Goal: Task Accomplishment & Management: Complete application form

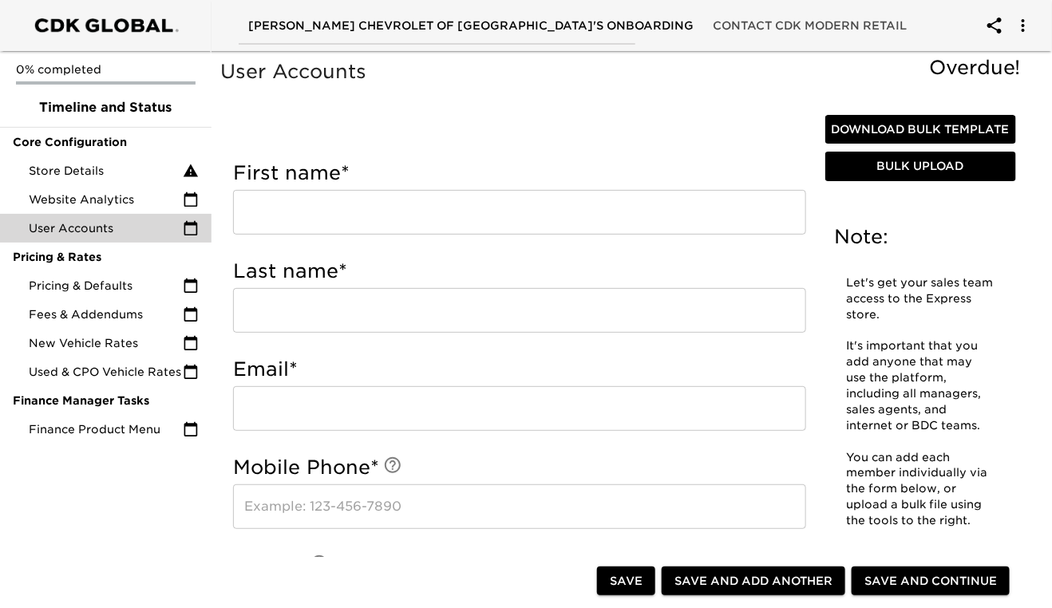
click at [298, 226] on input "text" at bounding box center [519, 212] width 573 height 45
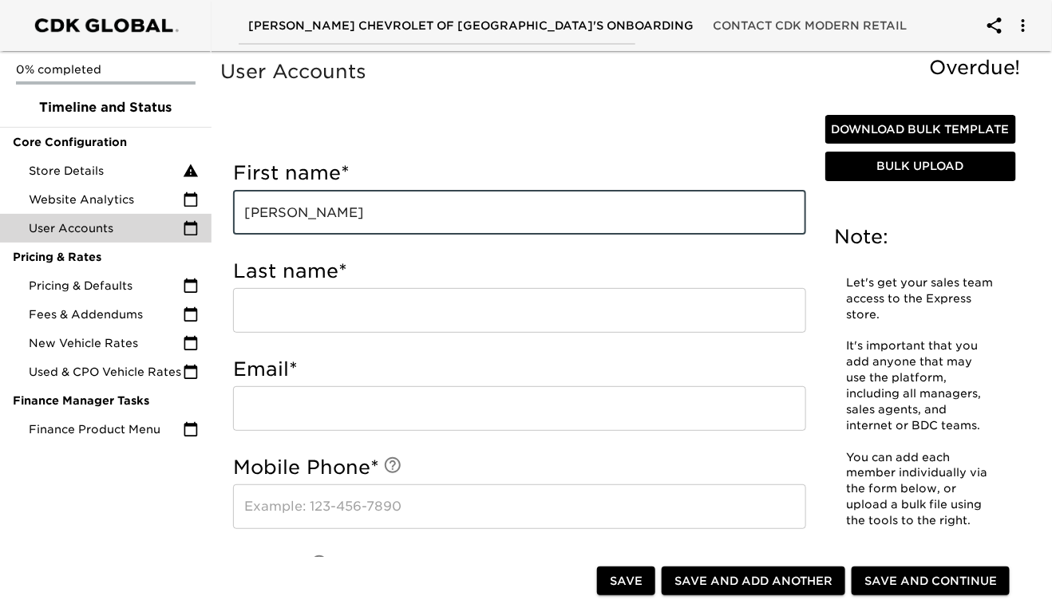
type input "[PERSON_NAME]"
click at [278, 318] on input "text" at bounding box center [519, 310] width 573 height 45
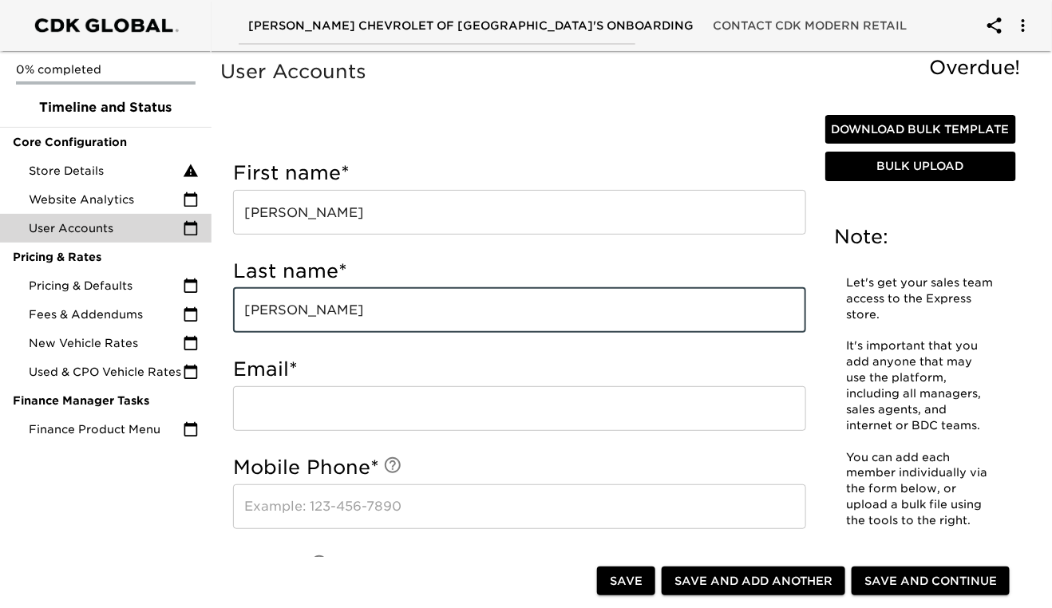
type input "[PERSON_NAME]"
click at [266, 428] on input "email" at bounding box center [519, 408] width 573 height 45
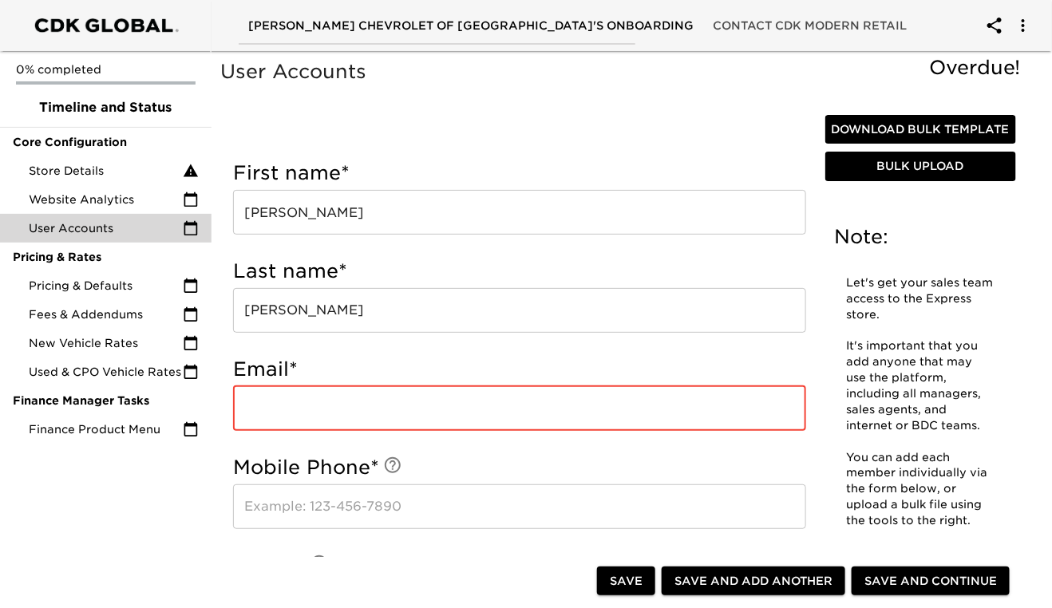
click at [273, 417] on input "email" at bounding box center [519, 408] width 573 height 45
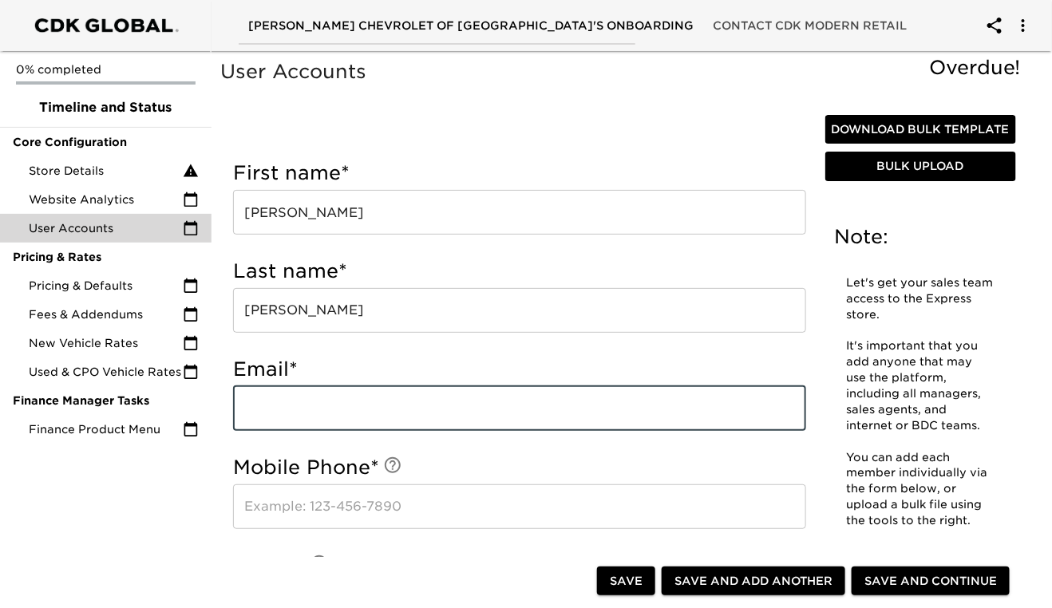
paste input "[EMAIL_ADDRESS][DOMAIN_NAME]"
type input "[EMAIL_ADDRESS][DOMAIN_NAME]"
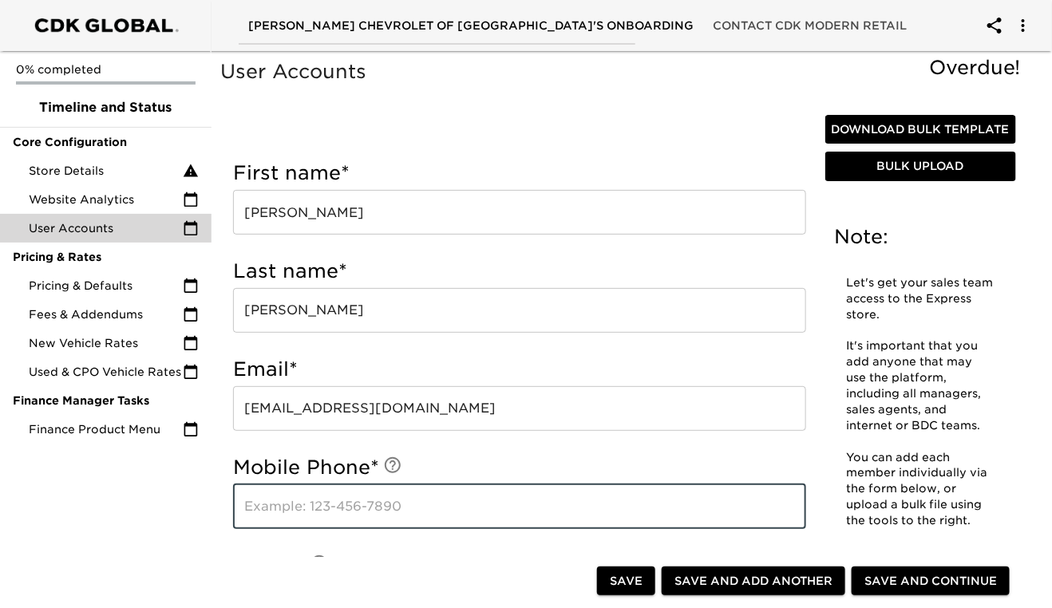
click at [286, 524] on input "text" at bounding box center [519, 506] width 573 height 45
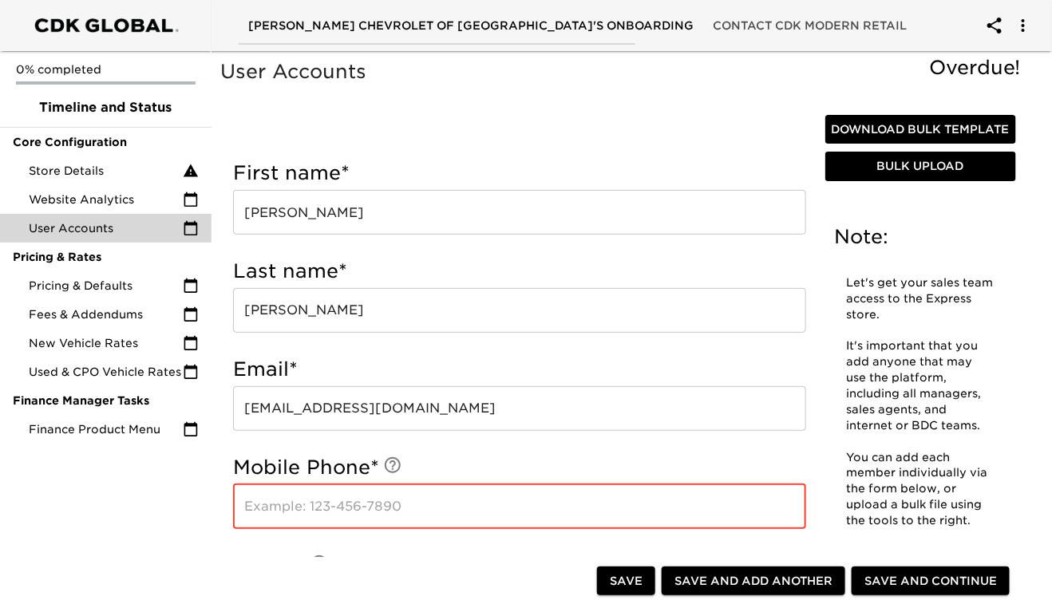
paste input "tel:[PHONE_NUMBER]"
click at [265, 519] on input "tel:[PHONE_NUMBER]" at bounding box center [519, 506] width 573 height 45
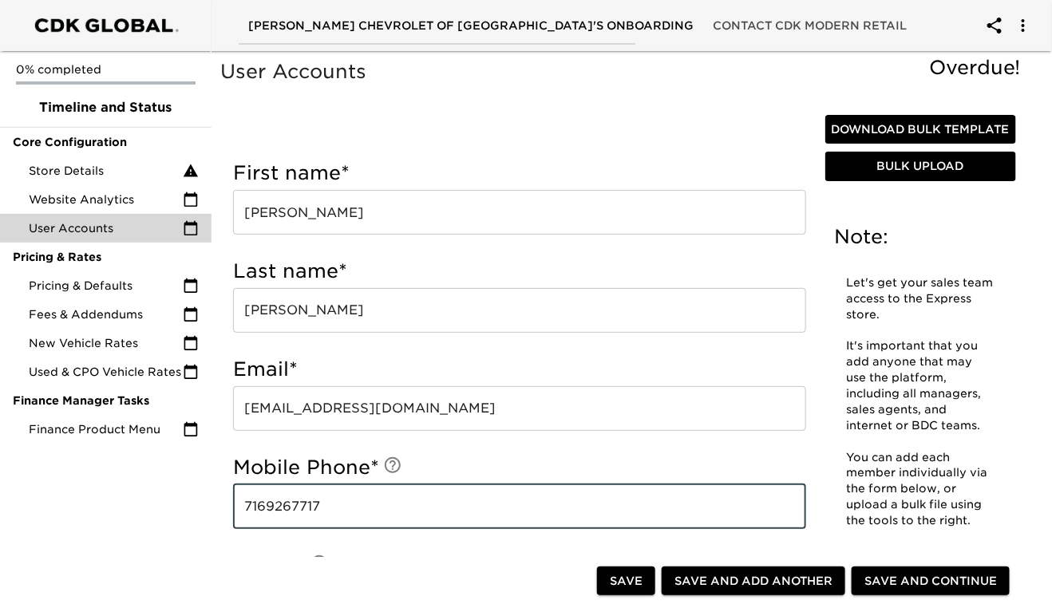
type input "7169267717"
click at [764, 585] on span "Save and Add Another" at bounding box center [753, 581] width 158 height 20
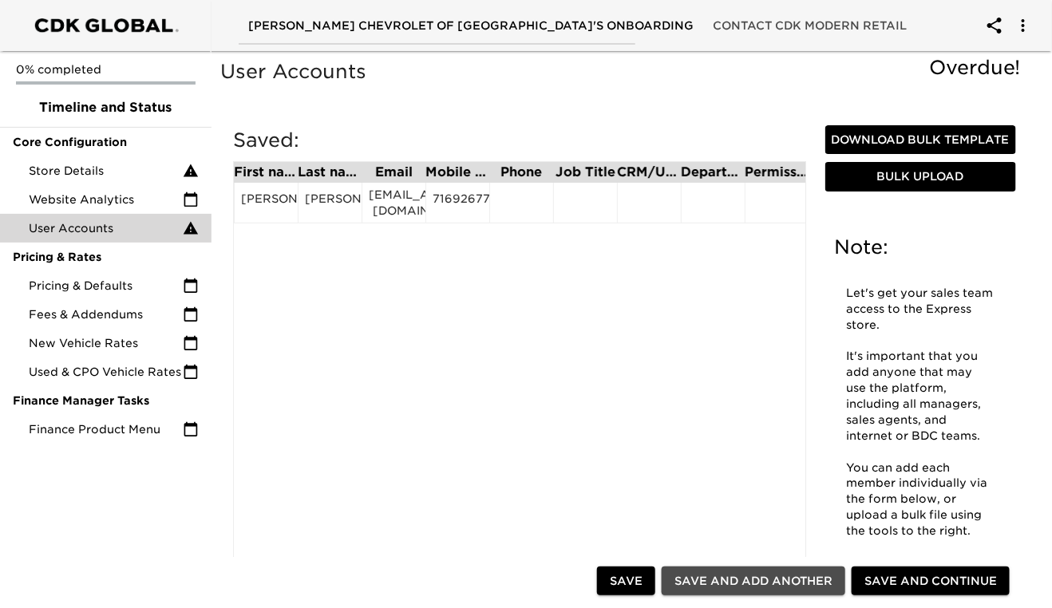
click at [806, 586] on span "Save and Add Another" at bounding box center [753, 581] width 158 height 20
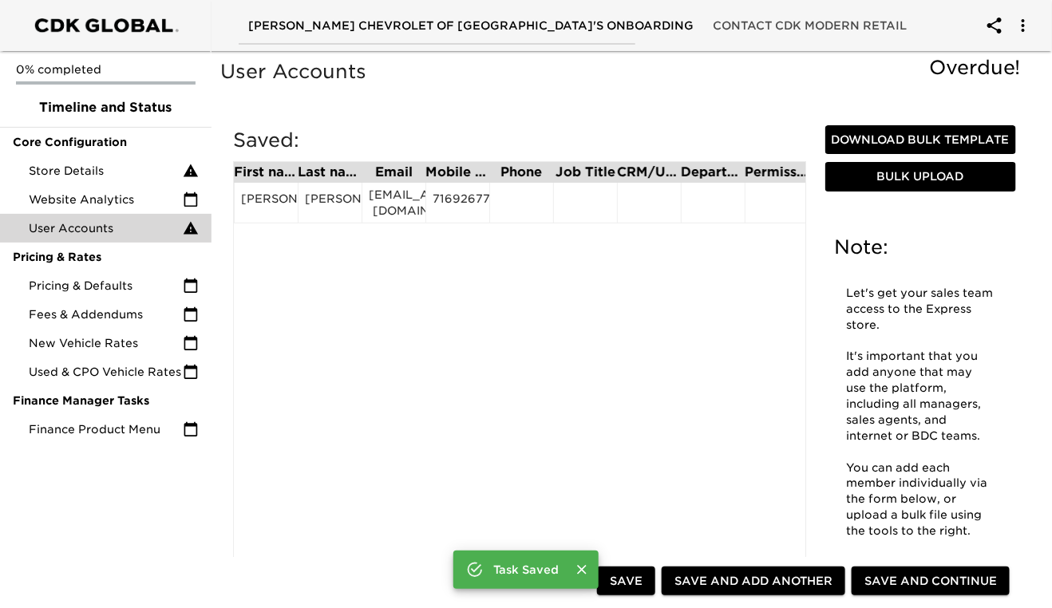
drag, startPoint x: 806, startPoint y: 586, endPoint x: 713, endPoint y: 586, distance: 93.4
click at [713, 586] on span "Save and Add Another" at bounding box center [753, 581] width 158 height 20
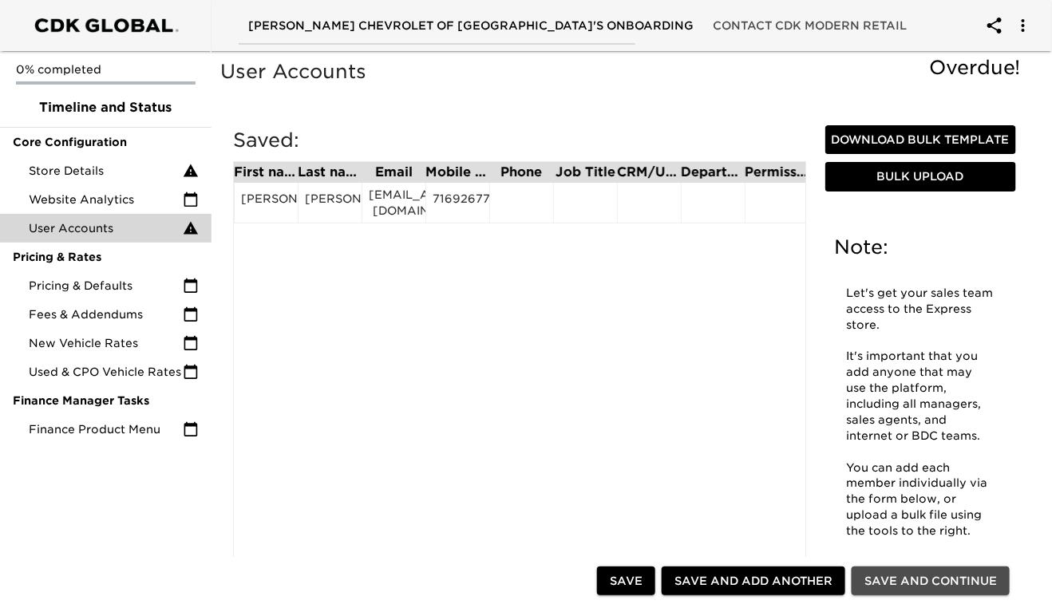
click at [933, 582] on span "Save and Continue" at bounding box center [930, 581] width 132 height 20
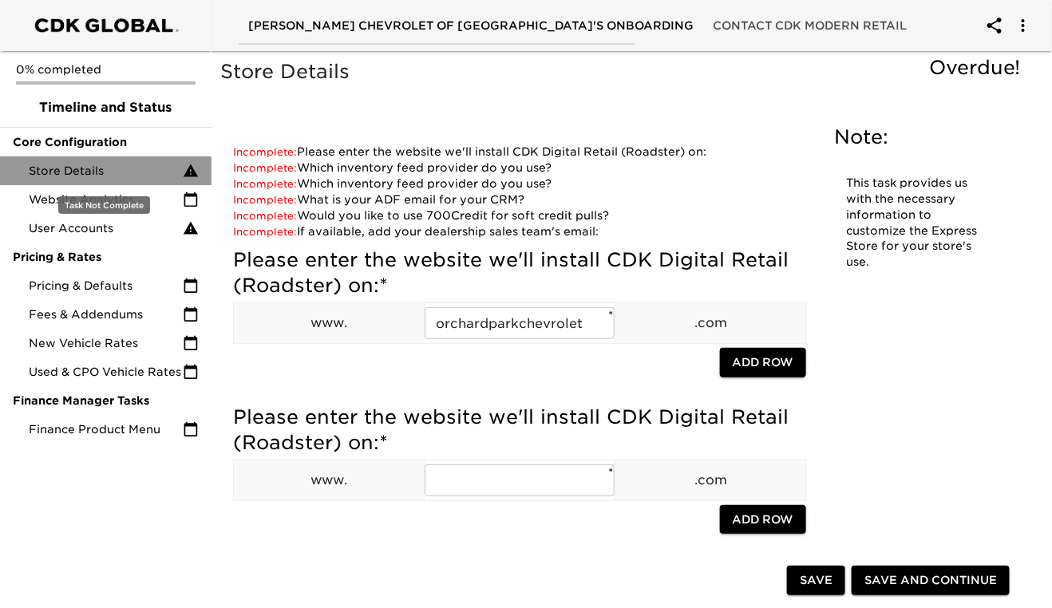
click at [96, 168] on span "Store Details" at bounding box center [106, 171] width 154 height 16
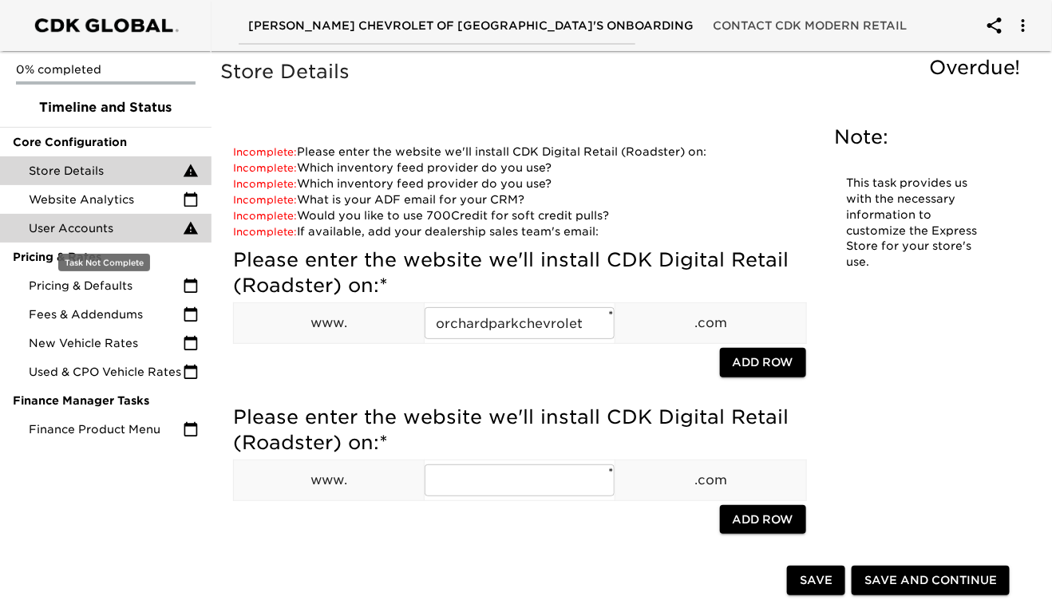
click at [93, 229] on span "User Accounts" at bounding box center [106, 228] width 154 height 16
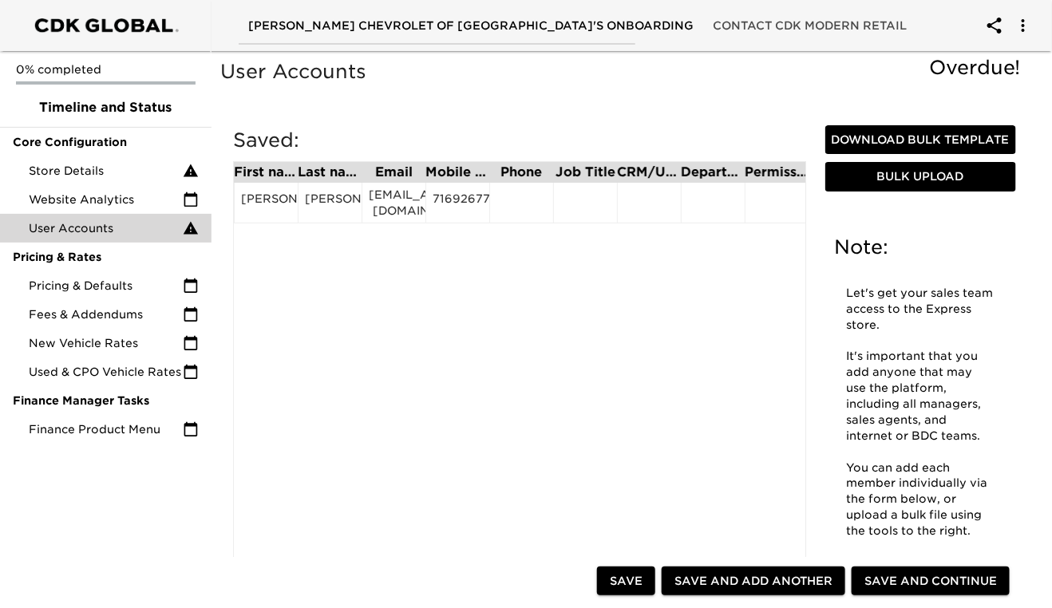
click at [914, 148] on span "Download Bulk Template" at bounding box center [920, 140] width 178 height 20
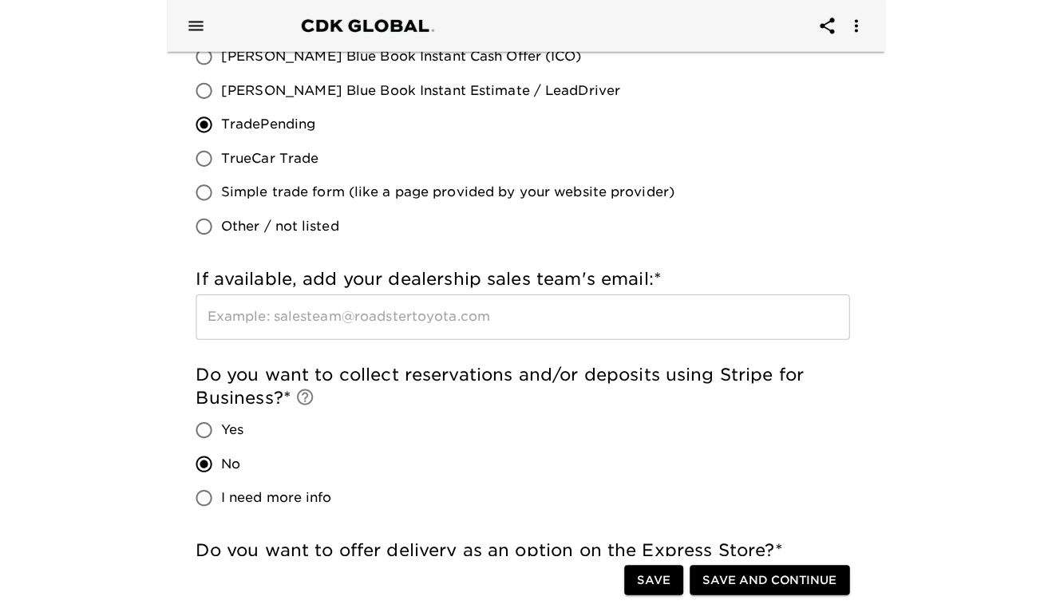
scroll to position [3089, 0]
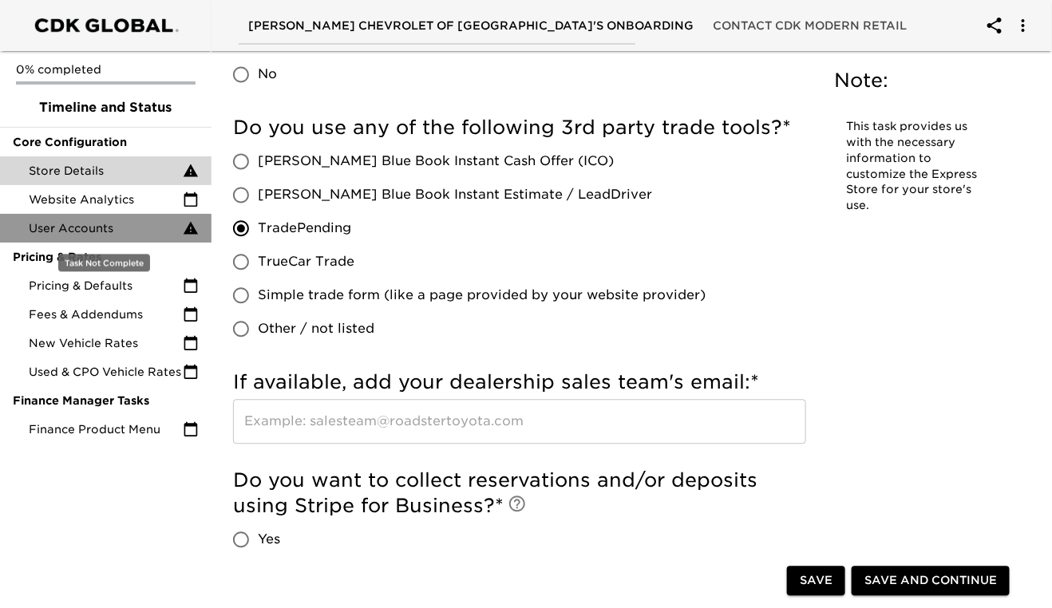
click at [95, 230] on span "User Accounts" at bounding box center [106, 228] width 154 height 16
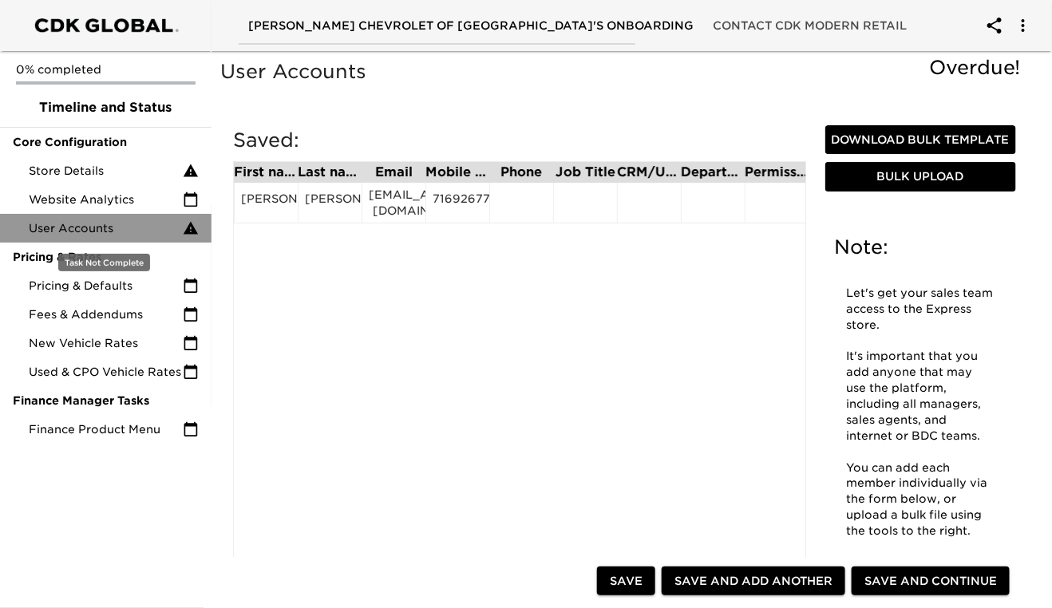
click at [185, 225] on icon at bounding box center [191, 228] width 16 height 16
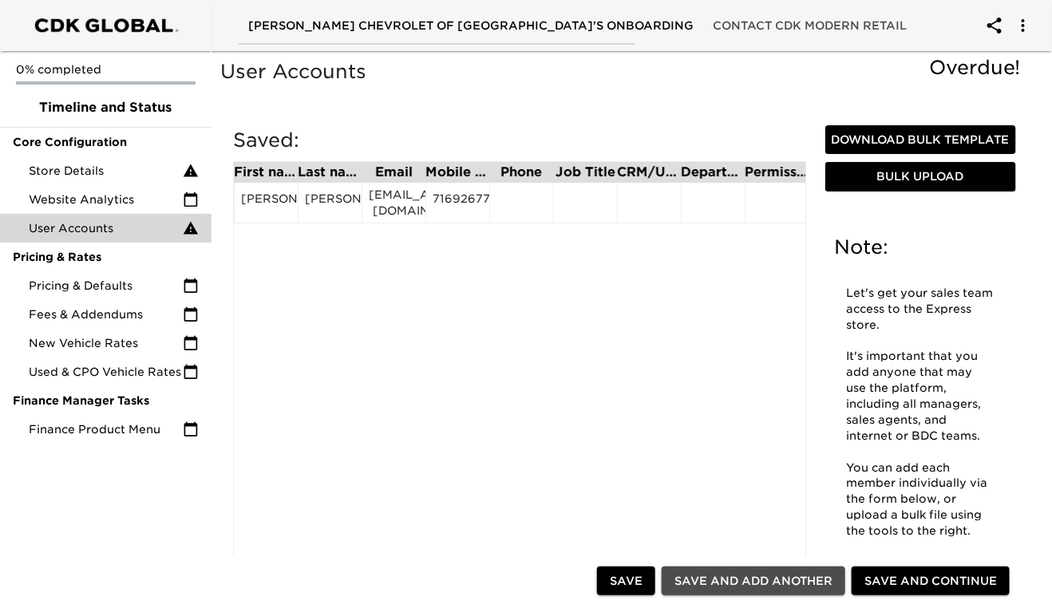
click at [760, 585] on span "Save and Add Another" at bounding box center [753, 581] width 158 height 20
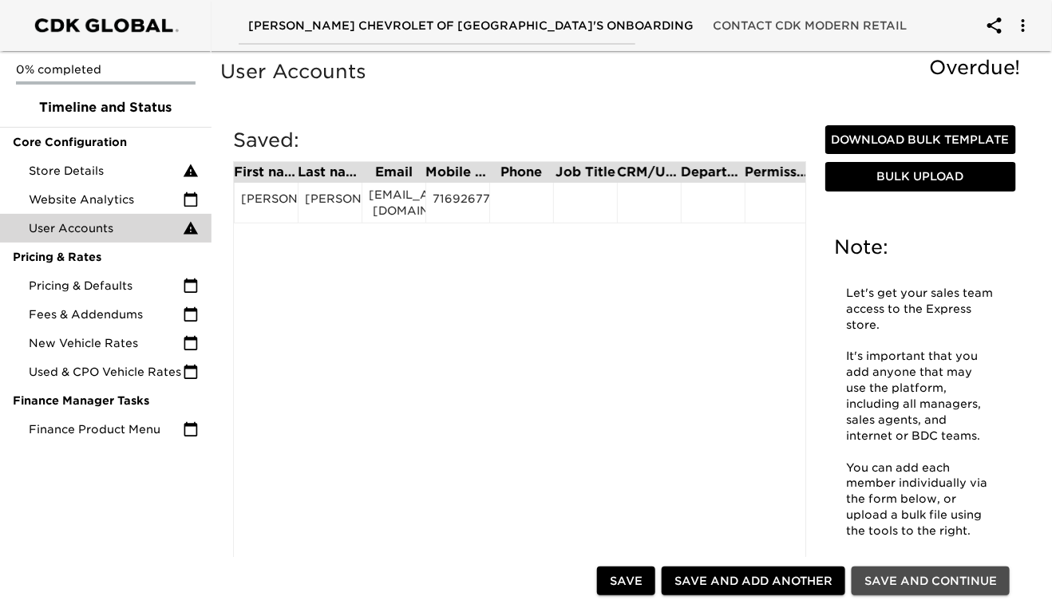
click at [938, 578] on span "Save and Continue" at bounding box center [930, 581] width 132 height 20
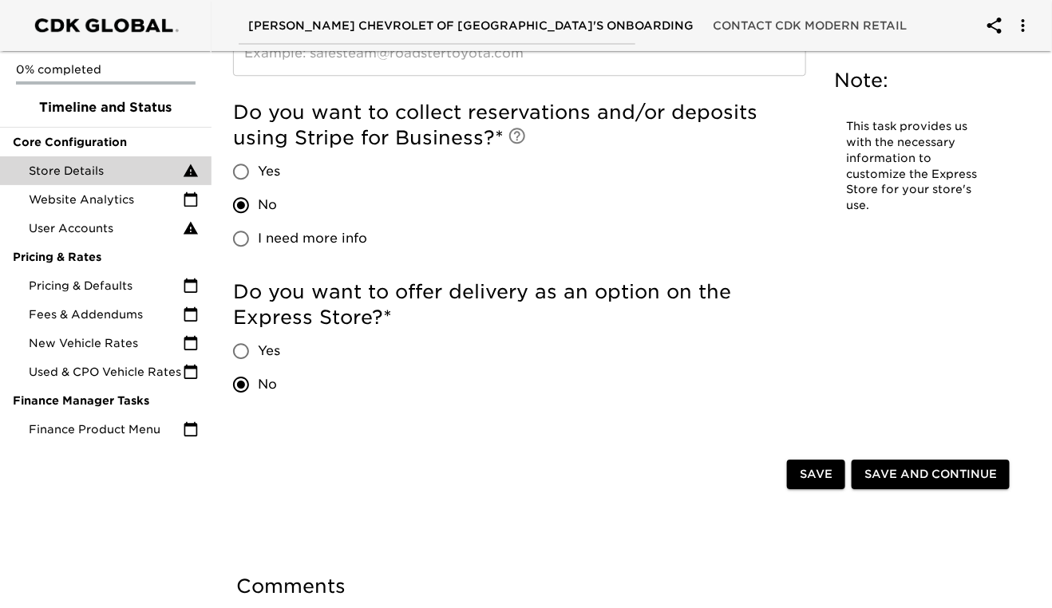
scroll to position [3457, 0]
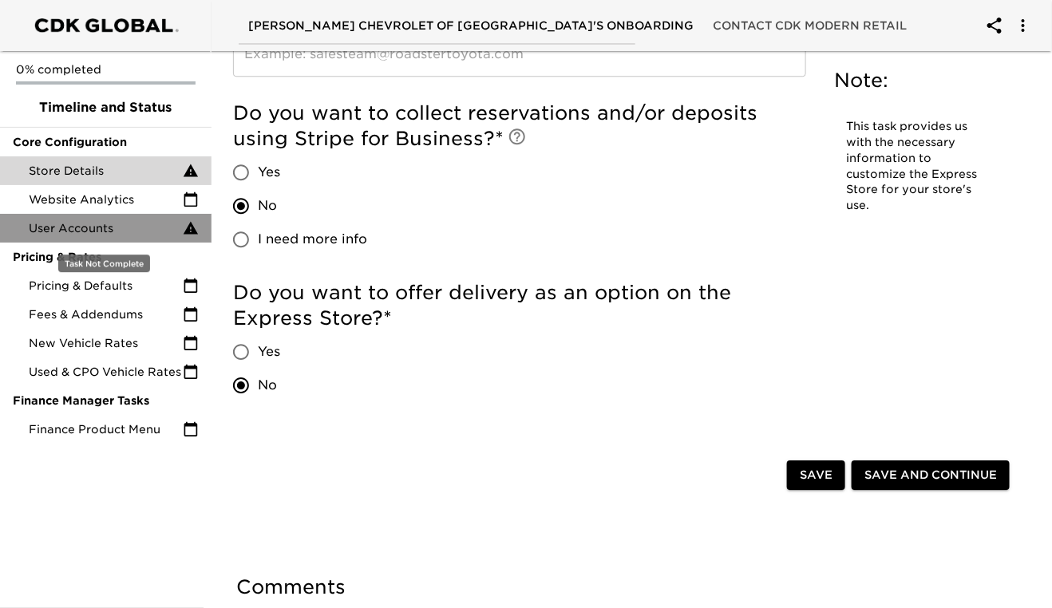
click at [86, 229] on span "User Accounts" at bounding box center [106, 228] width 154 height 16
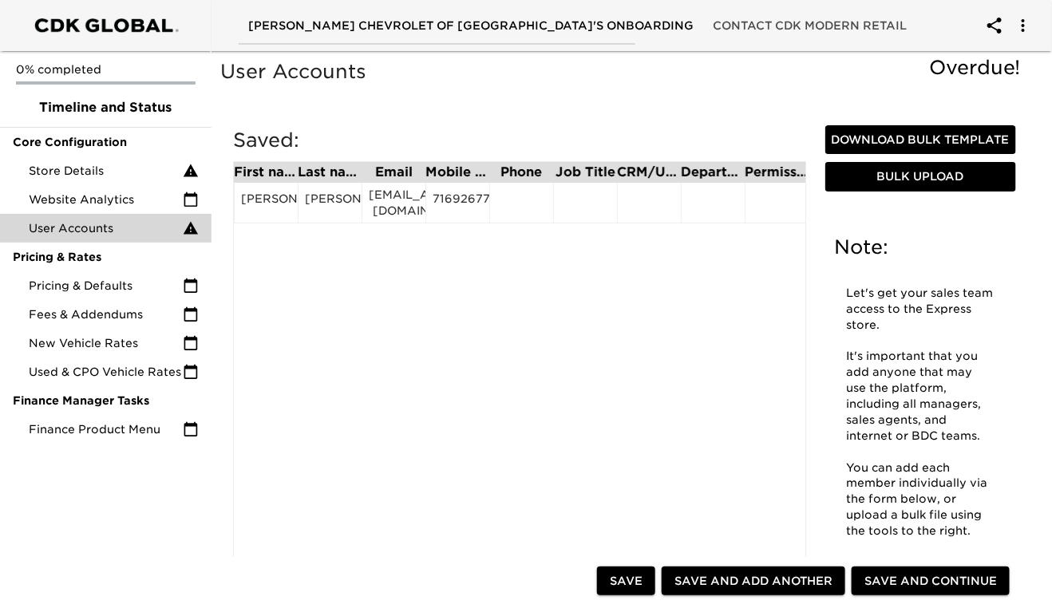
click at [932, 136] on span "Download Bulk Template" at bounding box center [920, 140] width 178 height 20
click at [916, 187] on span "Bulk Upload" at bounding box center [920, 177] width 178 height 20
click at [938, 187] on span "Bulk Upload" at bounding box center [920, 177] width 178 height 20
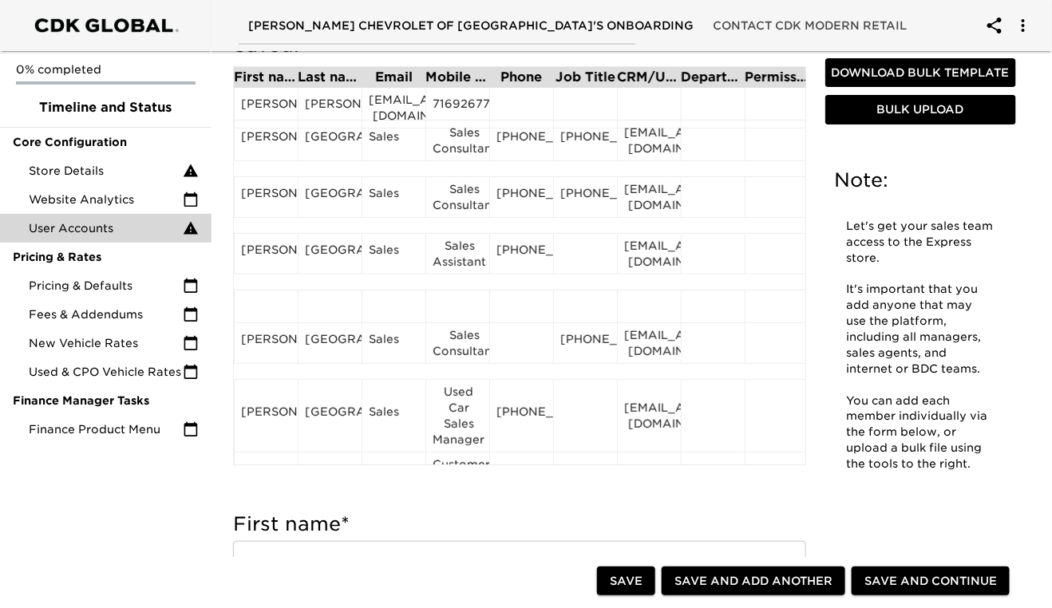
scroll to position [0, 75]
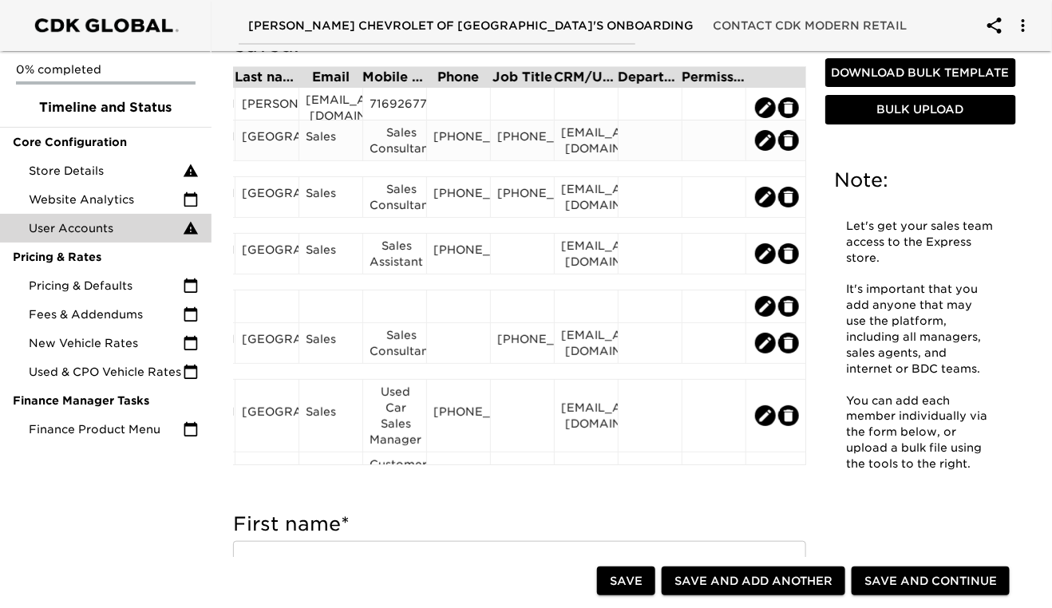
click at [518, 152] on div "[PHONE_NUMBER]" at bounding box center [522, 140] width 50 height 24
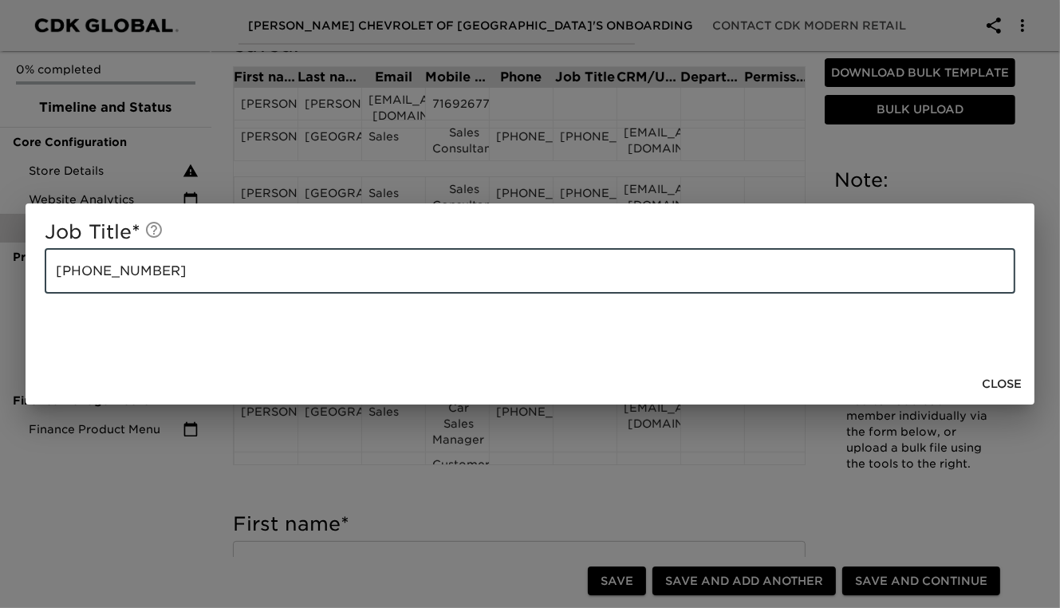
click at [222, 284] on input "[PHONE_NUMBER]" at bounding box center [530, 271] width 971 height 45
type input "("
click at [222, 284] on input "text" at bounding box center [530, 271] width 971 height 45
type input "A"
type input "Sales Consultant"
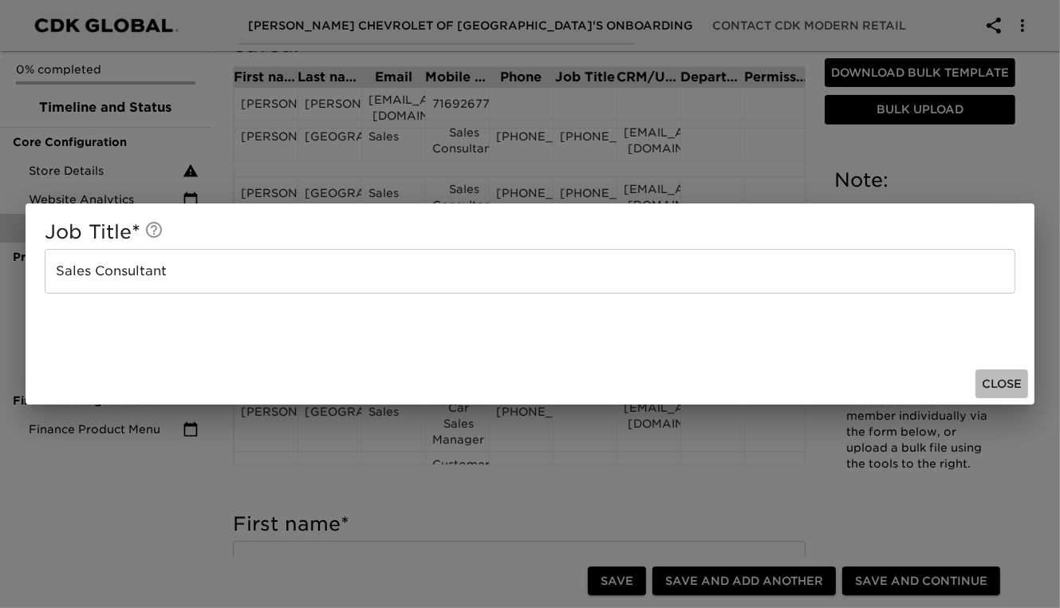
click at [1008, 378] on span "Close" at bounding box center [1002, 384] width 40 height 20
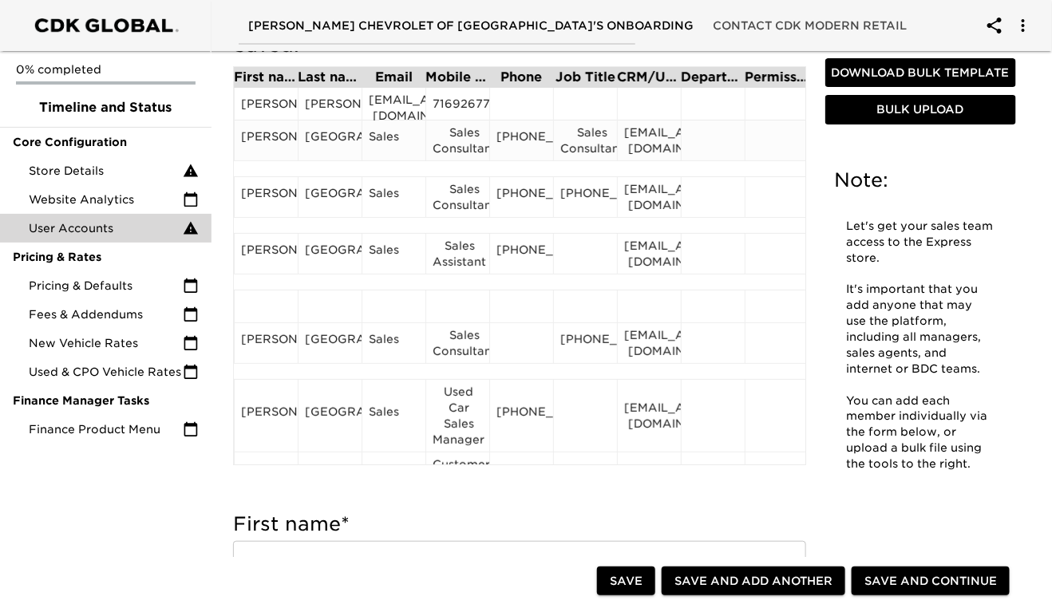
click at [275, 152] on div "[PERSON_NAME]" at bounding box center [266, 140] width 50 height 24
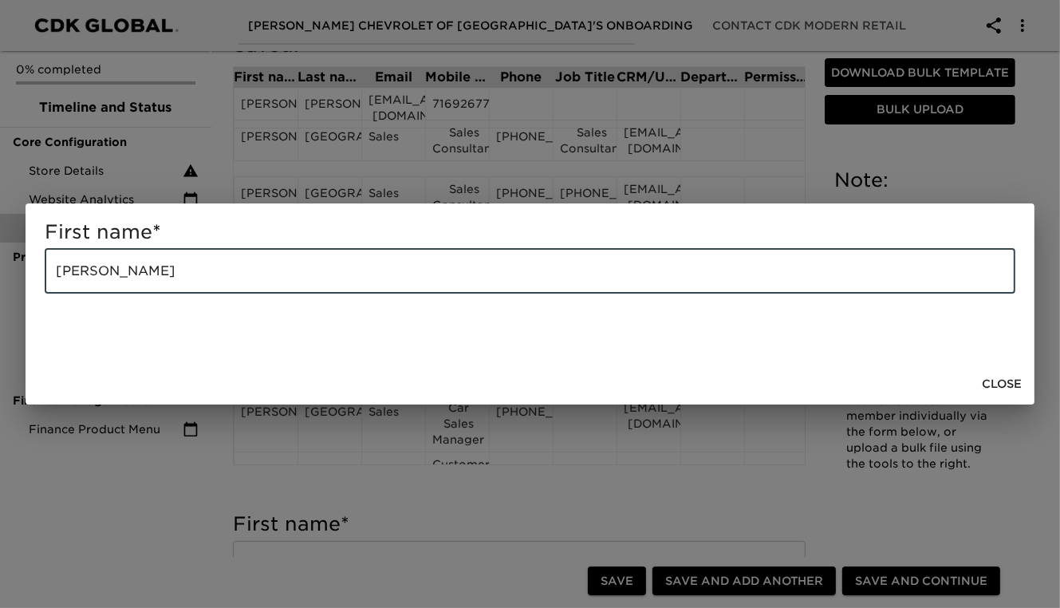
click at [174, 277] on input "[PERSON_NAME]" at bounding box center [530, 271] width 971 height 45
type input "[PERSON_NAME]"
click at [1017, 391] on span "Close" at bounding box center [1002, 384] width 40 height 20
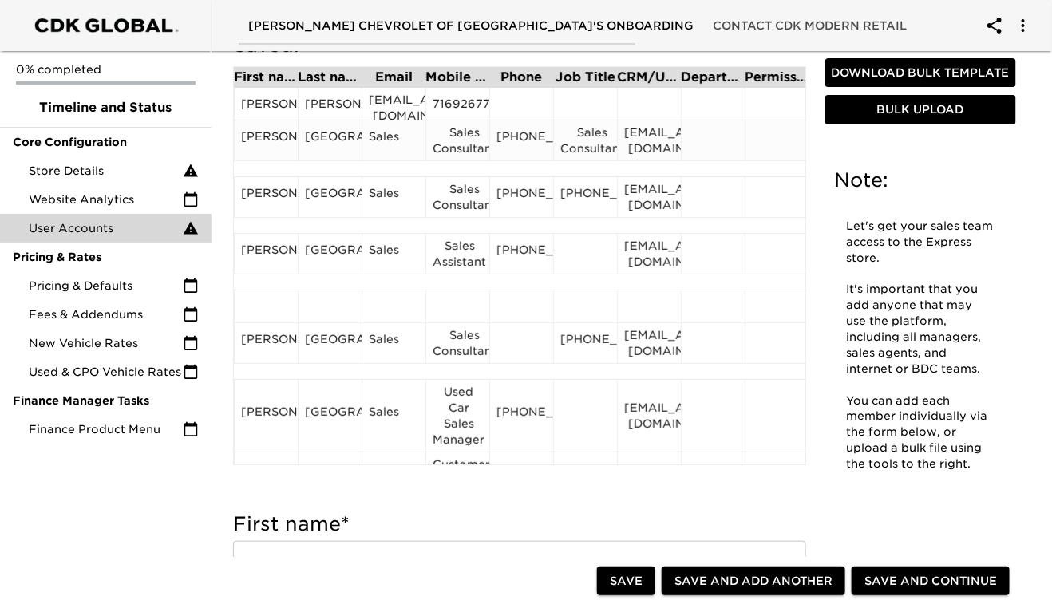
drag, startPoint x: 326, startPoint y: 154, endPoint x: 318, endPoint y: 145, distance: 11.9
click at [318, 145] on div "[GEOGRAPHIC_DATA]" at bounding box center [330, 140] width 50 height 24
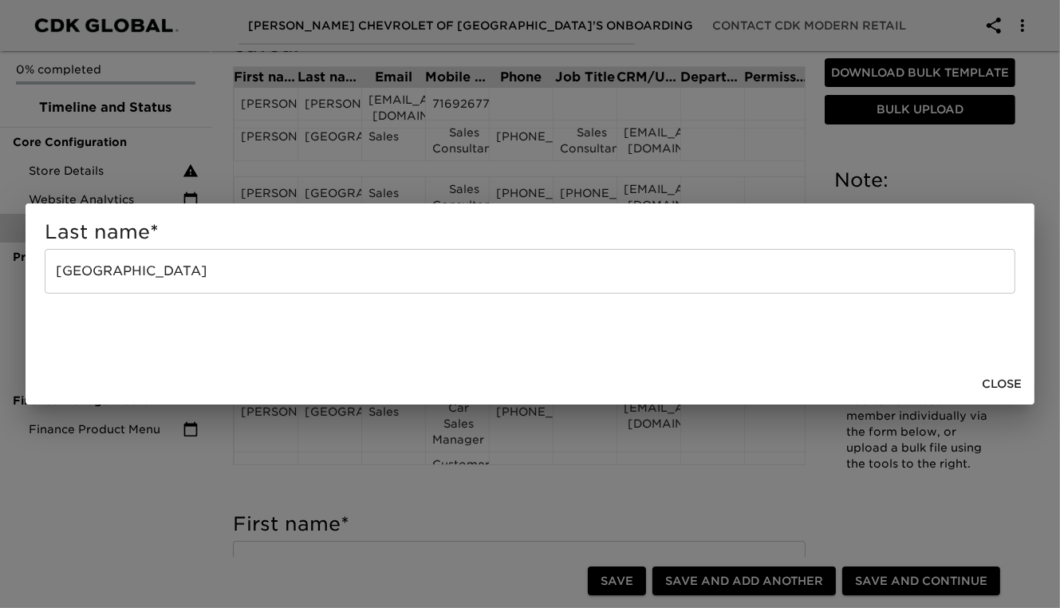
click at [238, 271] on input "[GEOGRAPHIC_DATA]" at bounding box center [530, 271] width 971 height 45
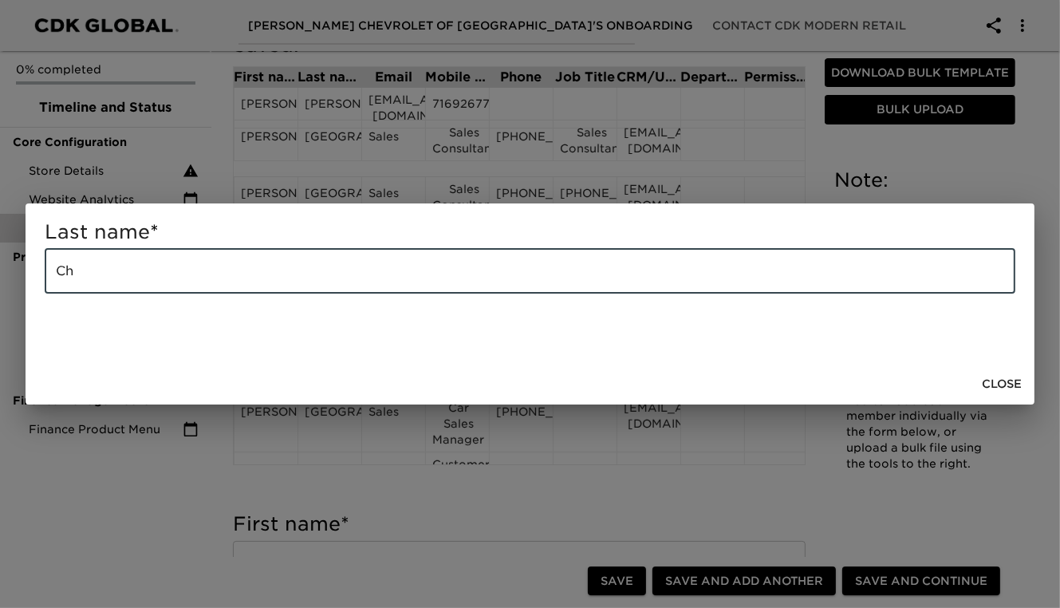
type input "C"
type input "[PERSON_NAME]"
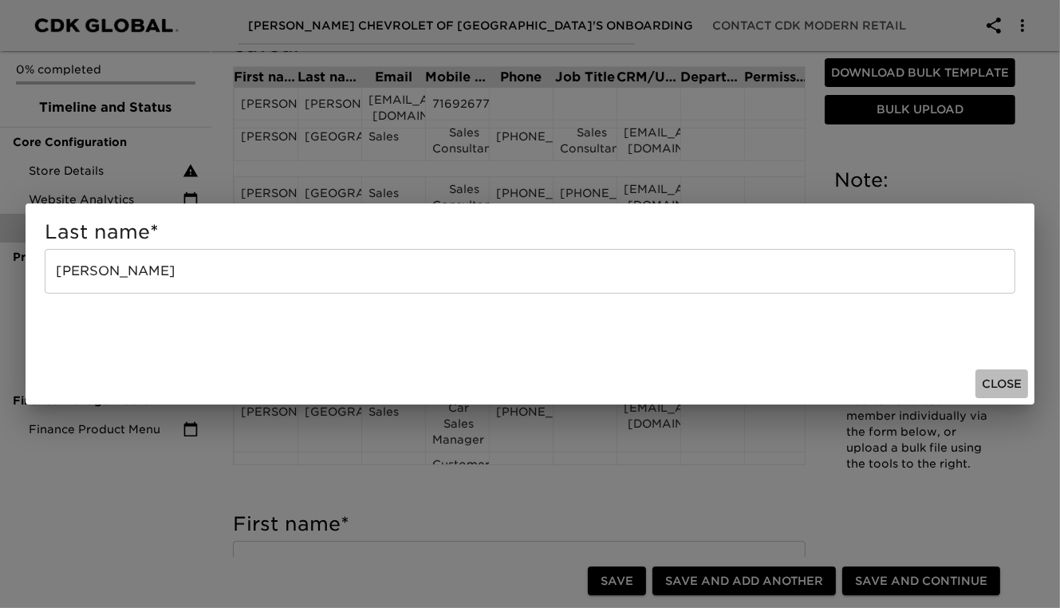
click at [990, 388] on span "Close" at bounding box center [1002, 384] width 40 height 20
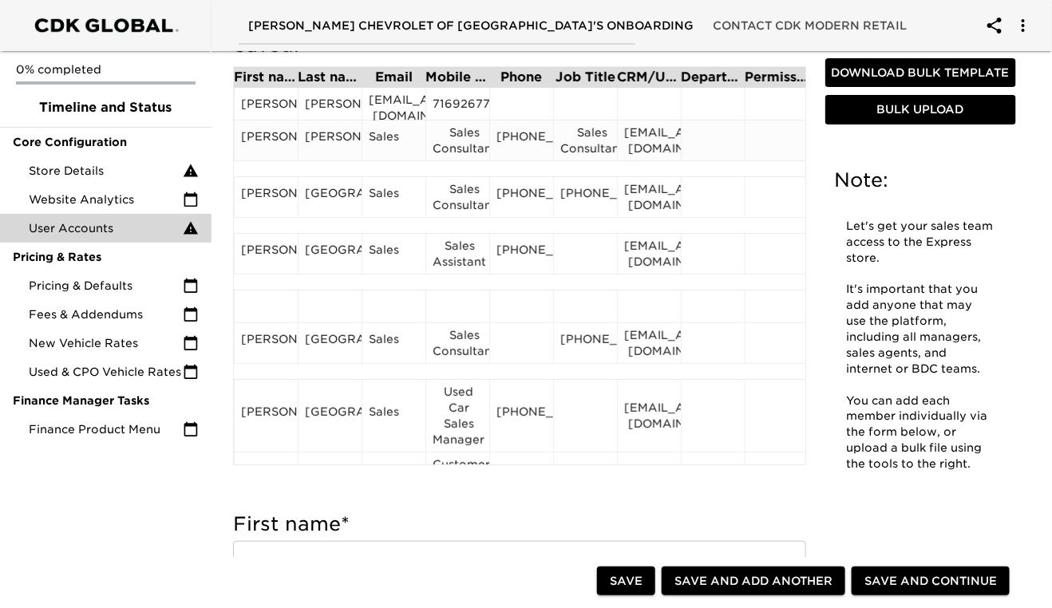
click at [459, 148] on div "Sales Consultant" at bounding box center [457, 140] width 50 height 32
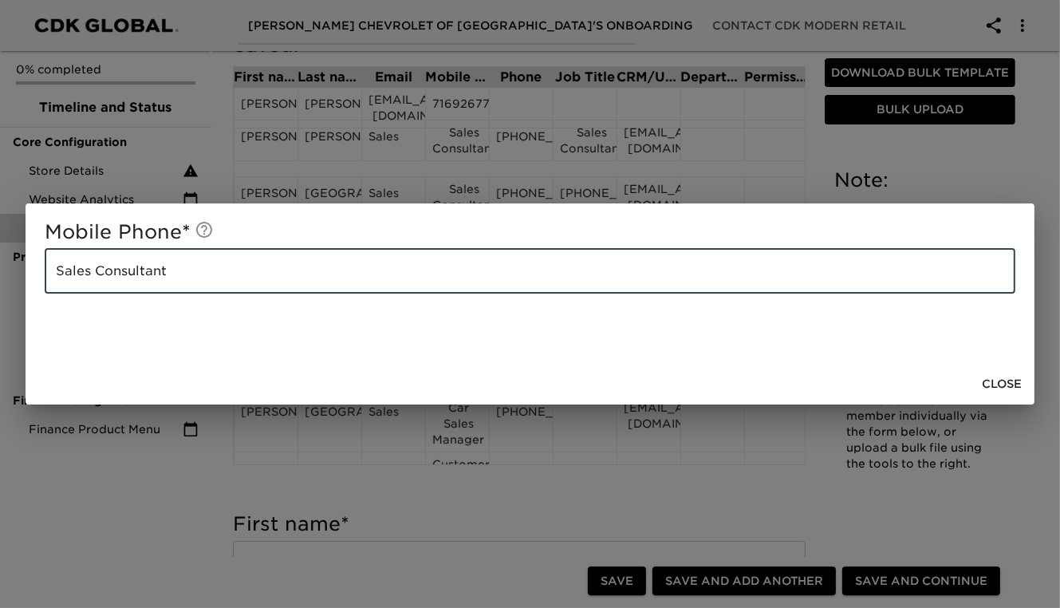
click at [199, 270] on input "Sales Consultant" at bounding box center [530, 271] width 971 height 45
type input "S"
click at [1001, 388] on span "Close" at bounding box center [1002, 384] width 40 height 20
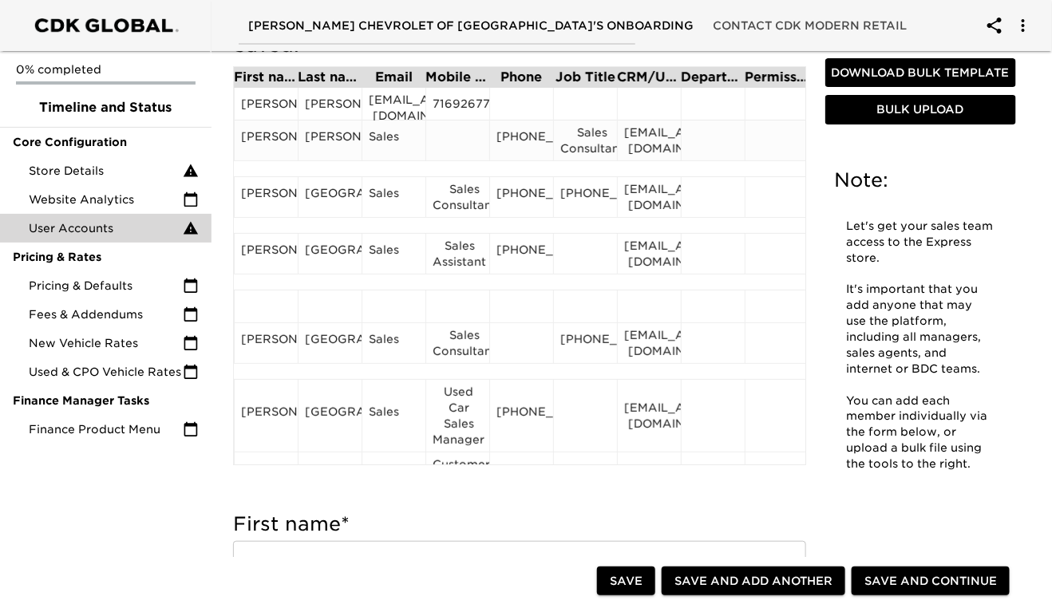
click at [654, 143] on div "[EMAIL_ADDRESS][DOMAIN_NAME]" at bounding box center [649, 140] width 50 height 32
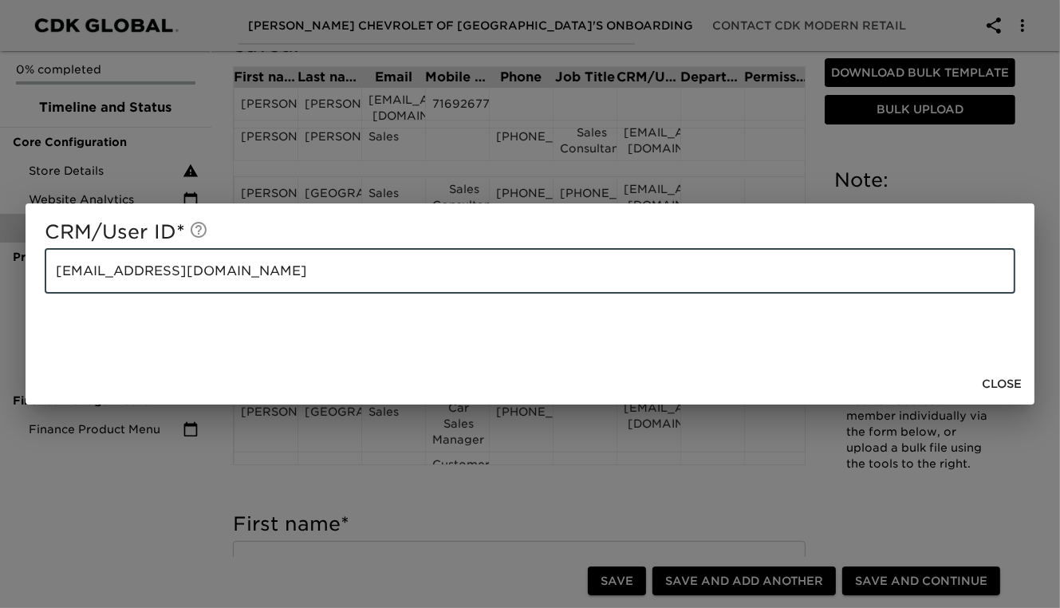
drag, startPoint x: 223, startPoint y: 270, endPoint x: 55, endPoint y: 266, distance: 167.6
click at [55, 266] on input "[EMAIL_ADDRESS][DOMAIN_NAME]" at bounding box center [530, 271] width 971 height 45
click at [1019, 384] on span "Close" at bounding box center [1002, 384] width 40 height 20
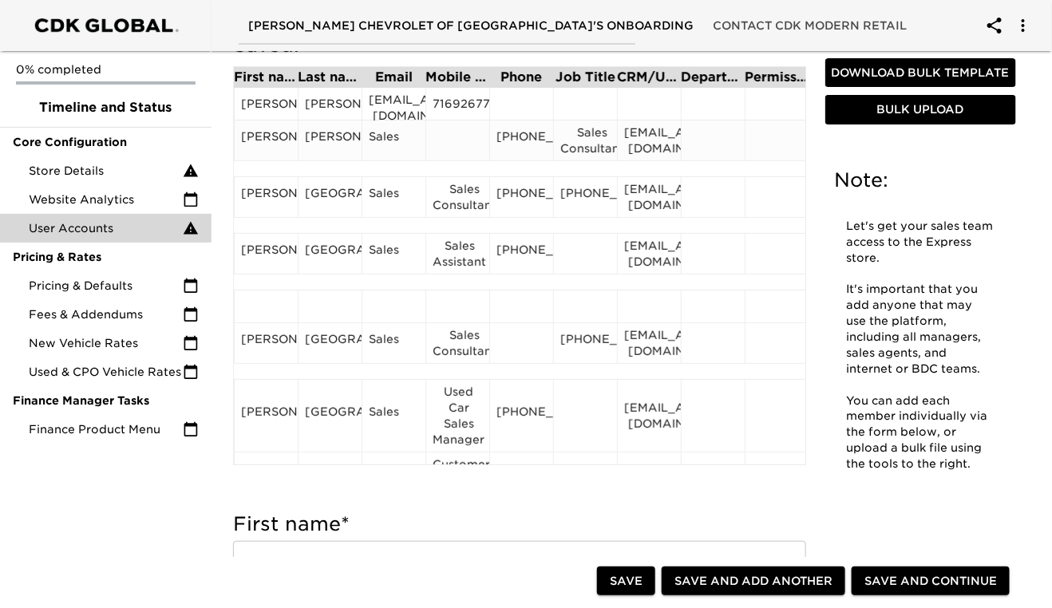
click at [392, 147] on div "Sales" at bounding box center [394, 140] width 50 height 24
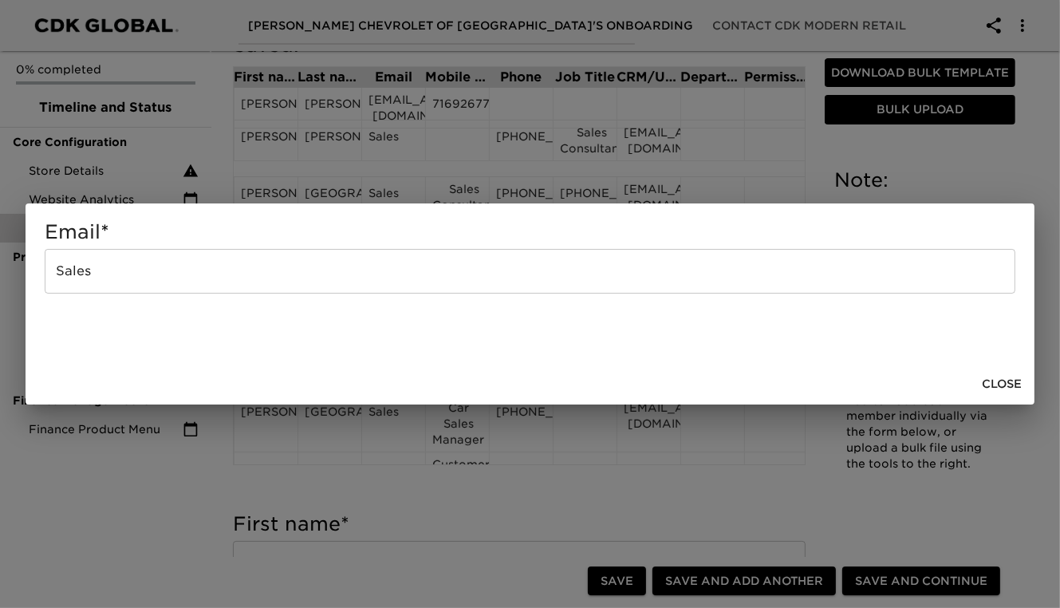
click at [116, 279] on input "Sales" at bounding box center [530, 271] width 971 height 45
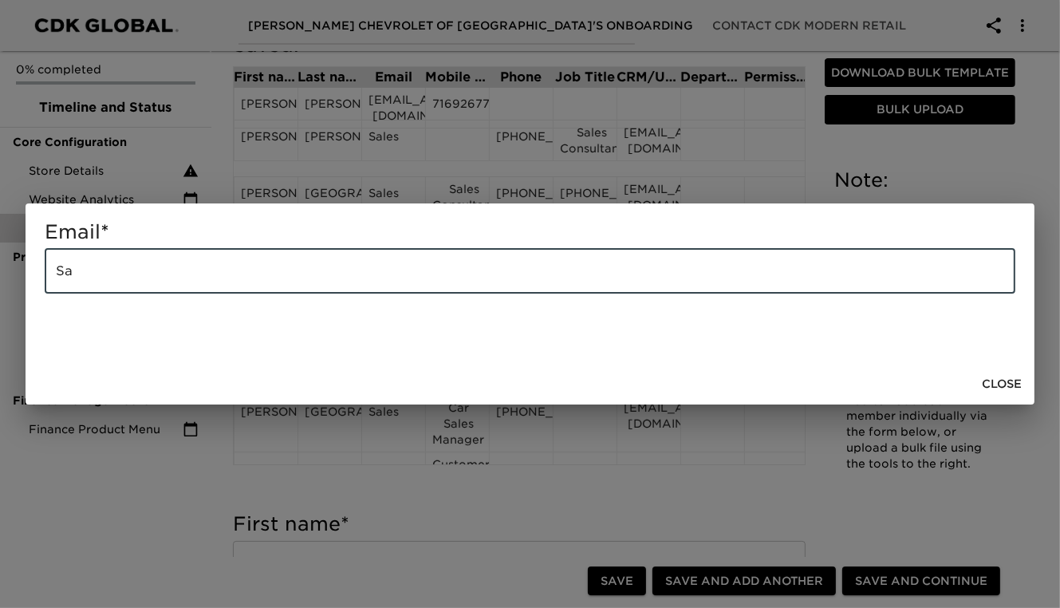
type input "S"
paste input "[EMAIL_ADDRESS][DOMAIN_NAME]"
type input "[EMAIL_ADDRESS][DOMAIN_NAME]"
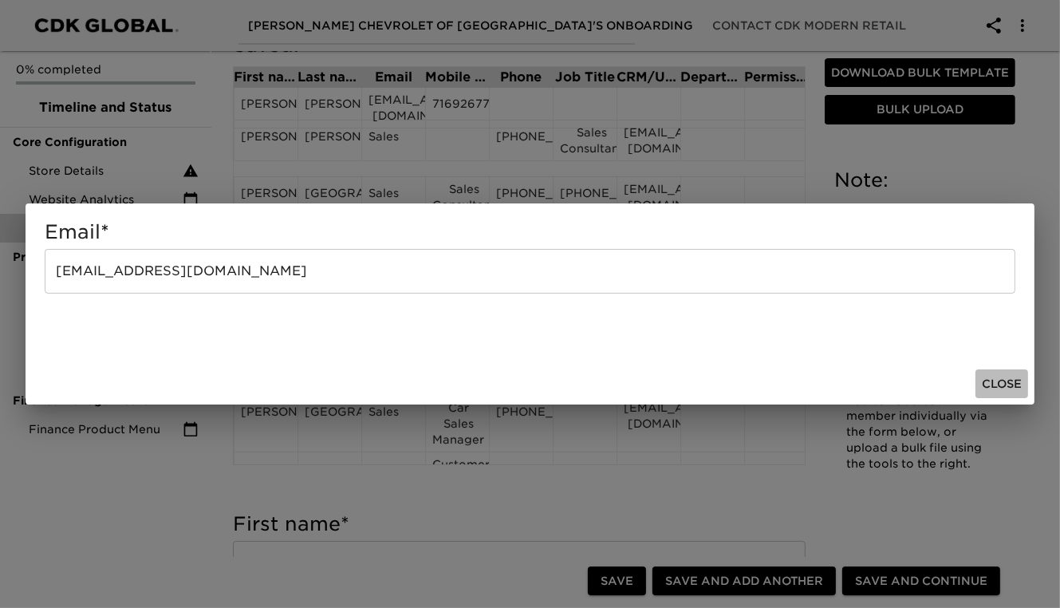
click at [1010, 384] on span "Close" at bounding box center [1002, 384] width 40 height 20
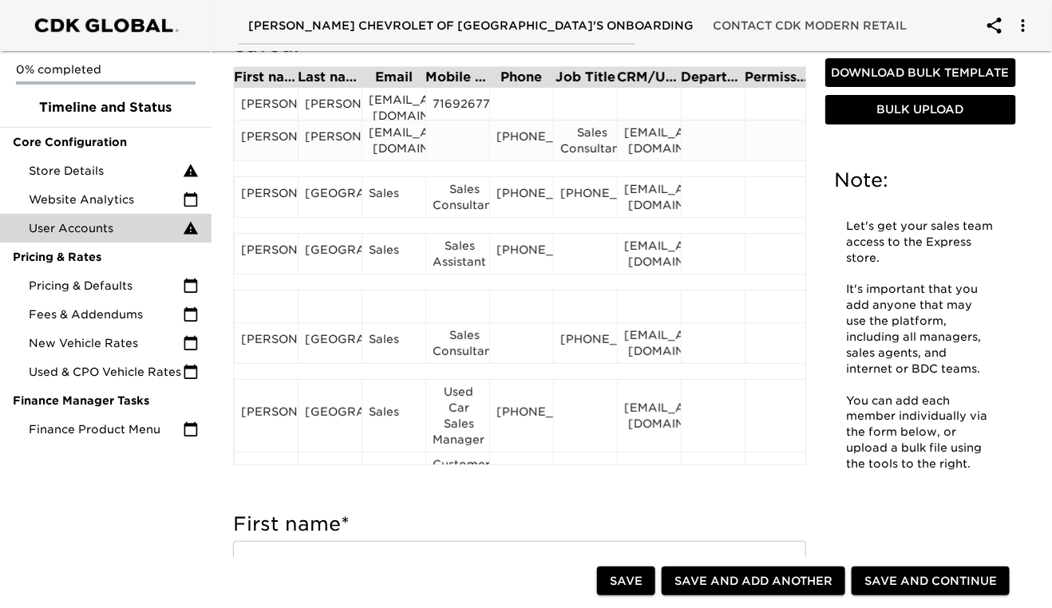
click at [464, 143] on div at bounding box center [457, 140] width 50 height 24
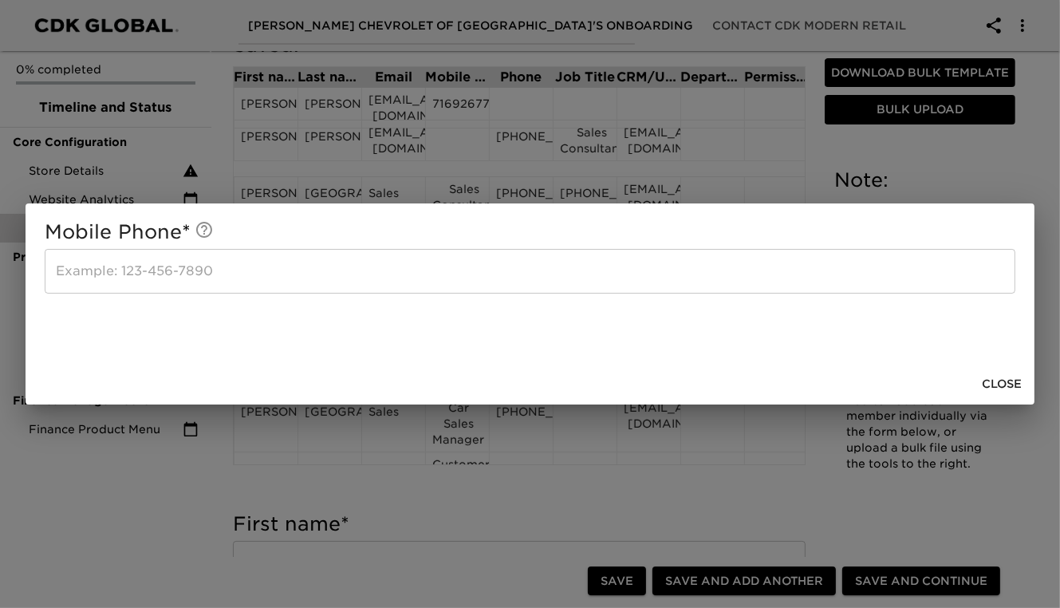
click at [997, 386] on span "Close" at bounding box center [1002, 384] width 40 height 20
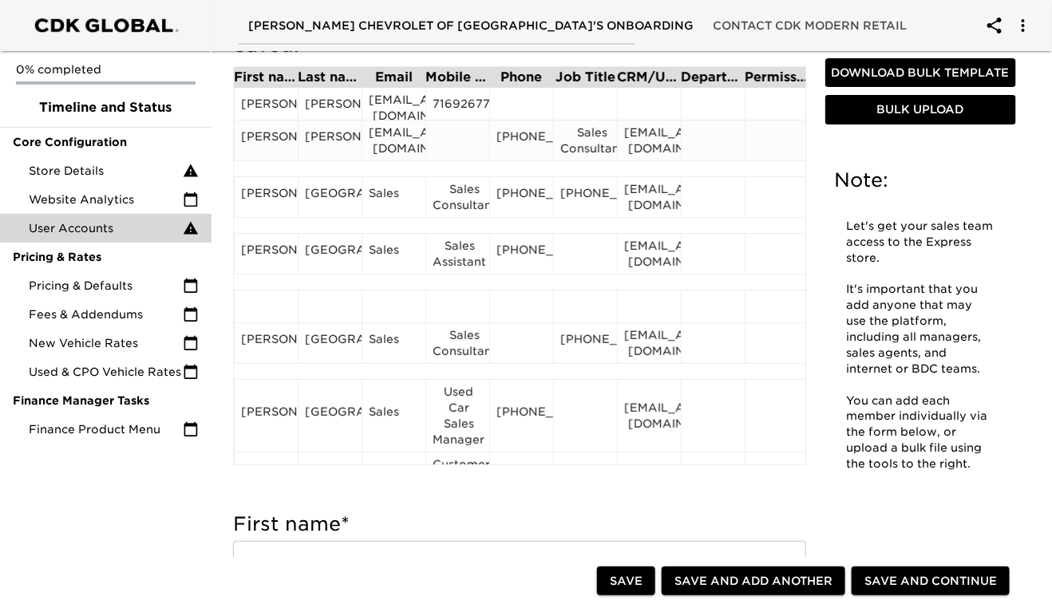
click at [527, 150] on div "[PHONE_NUMBER]" at bounding box center [521, 140] width 50 height 24
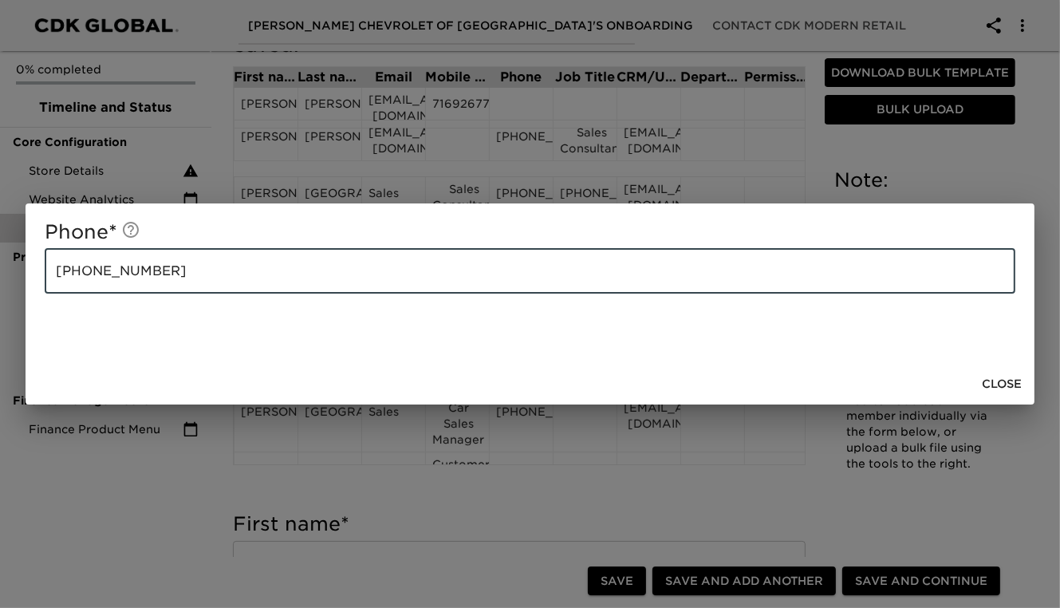
drag, startPoint x: 158, startPoint y: 272, endPoint x: 58, endPoint y: 270, distance: 99.8
click at [58, 270] on input "[PHONE_NUMBER]" at bounding box center [530, 271] width 971 height 45
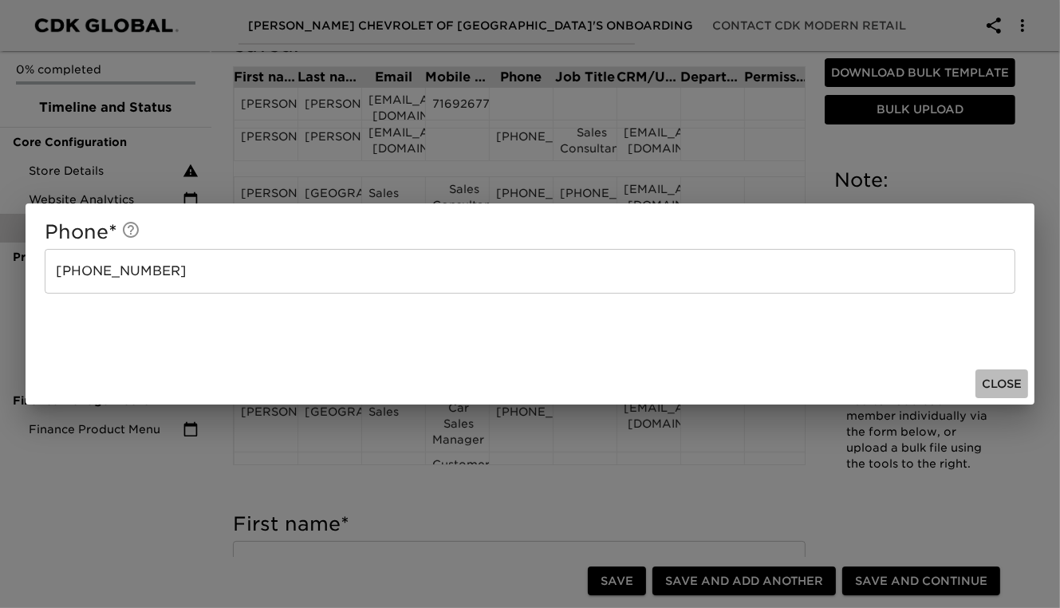
click at [1014, 389] on span "Close" at bounding box center [1002, 384] width 40 height 20
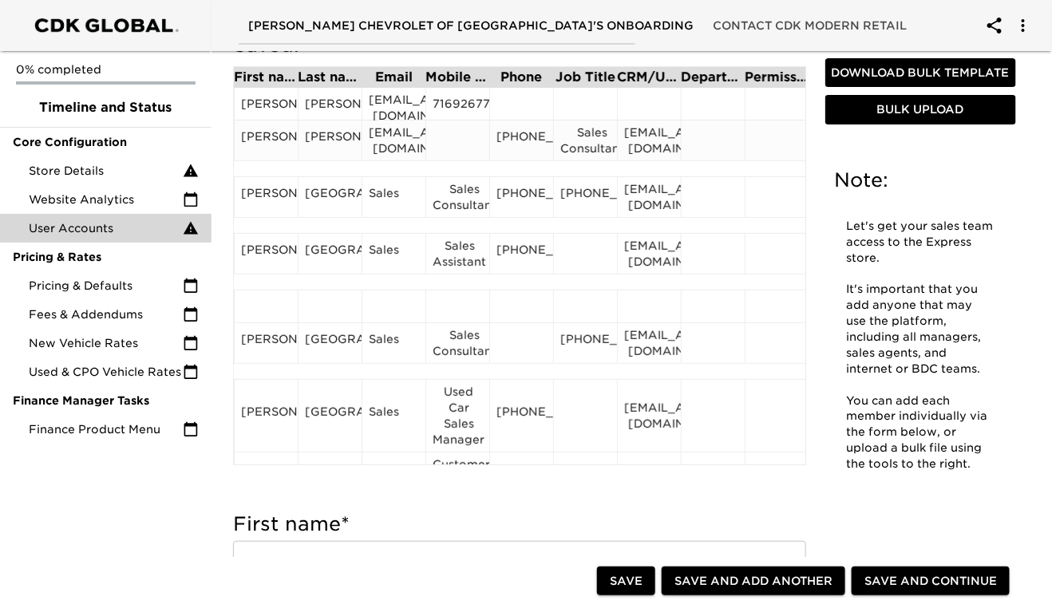
click at [644, 143] on div "[EMAIL_ADDRESS][DOMAIN_NAME]" at bounding box center [649, 140] width 50 height 32
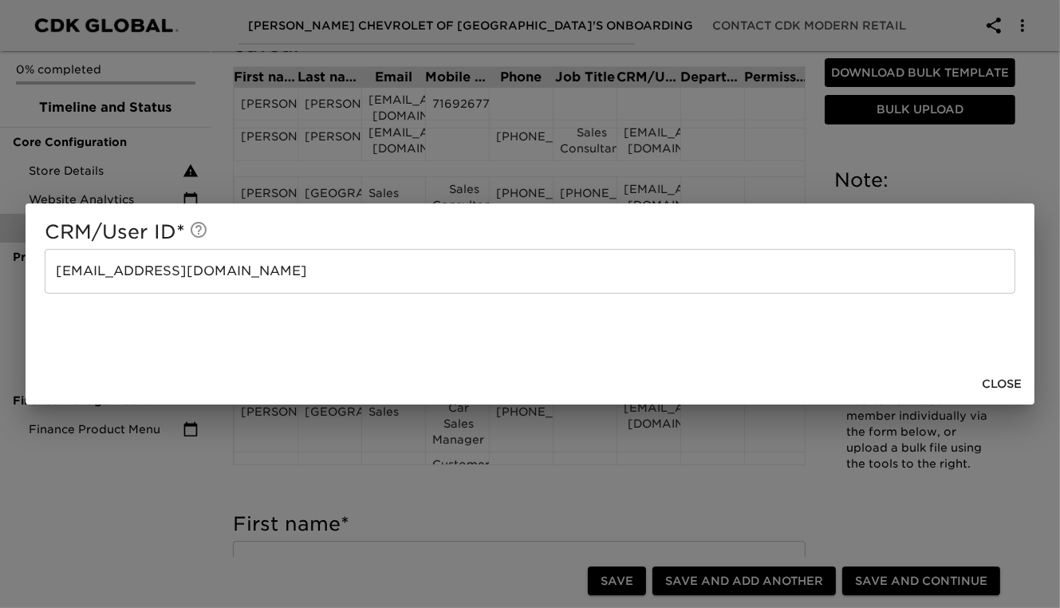
click at [262, 282] on input "[EMAIL_ADDRESS][DOMAIN_NAME]" at bounding box center [530, 271] width 971 height 45
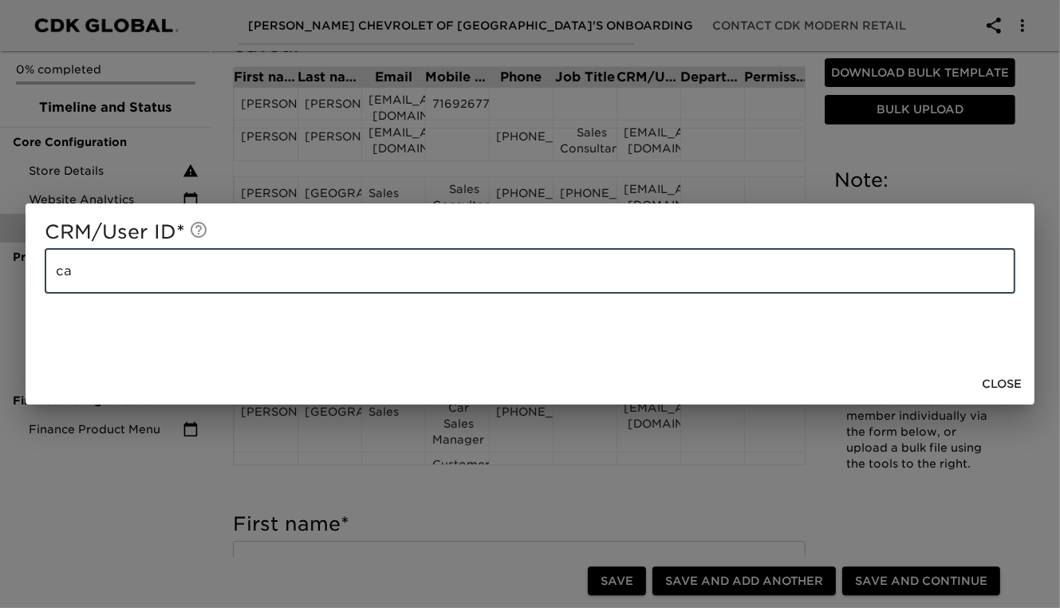
type input "c"
click at [994, 389] on span "Close" at bounding box center [1002, 384] width 40 height 20
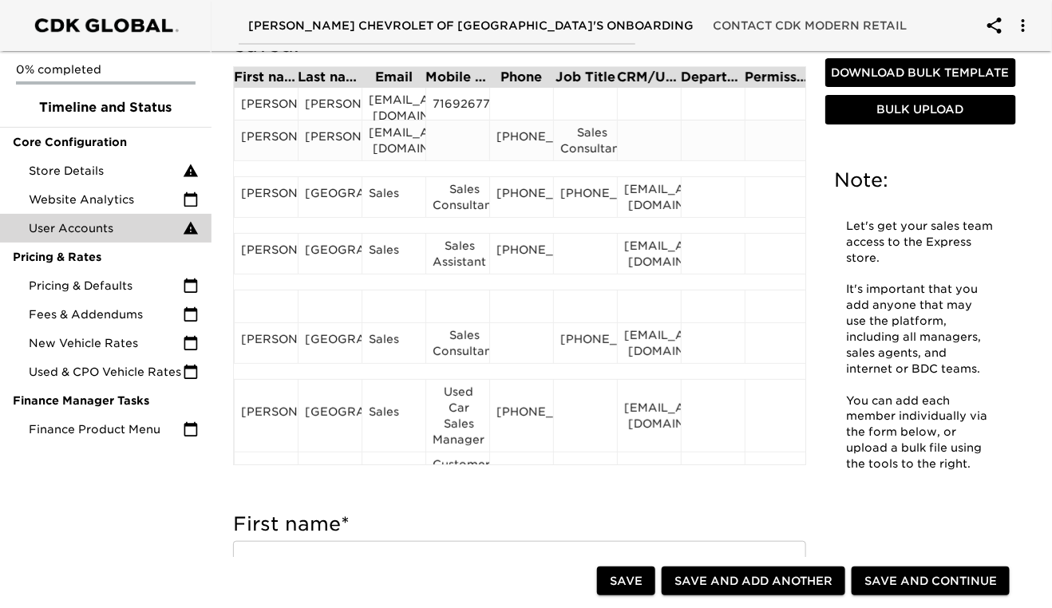
click at [455, 160] on div at bounding box center [457, 140] width 64 height 41
click at [452, 148] on div at bounding box center [457, 140] width 50 height 24
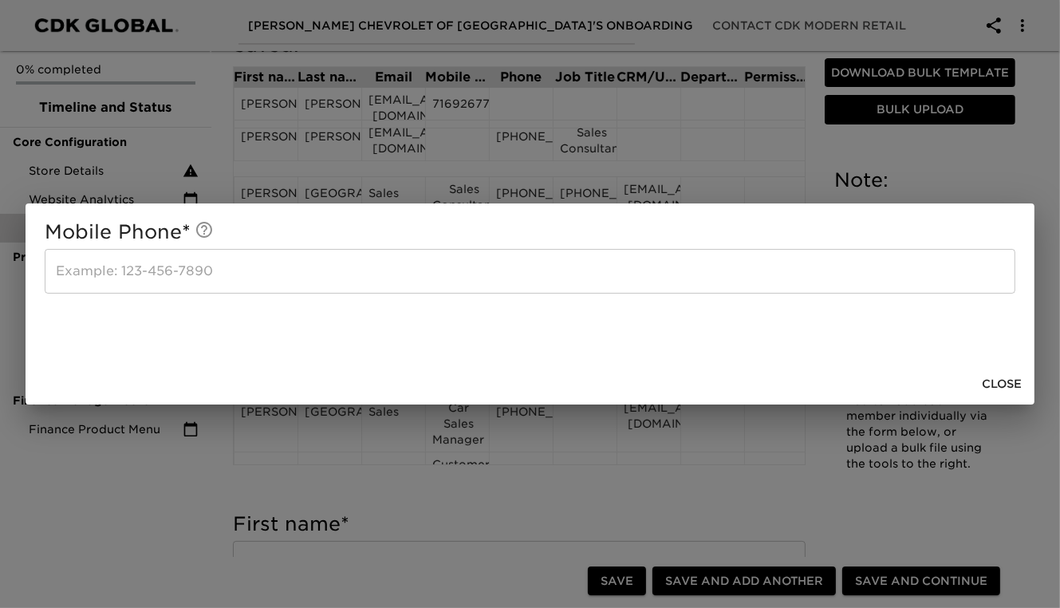
click at [230, 268] on input "text" at bounding box center [530, 271] width 971 height 45
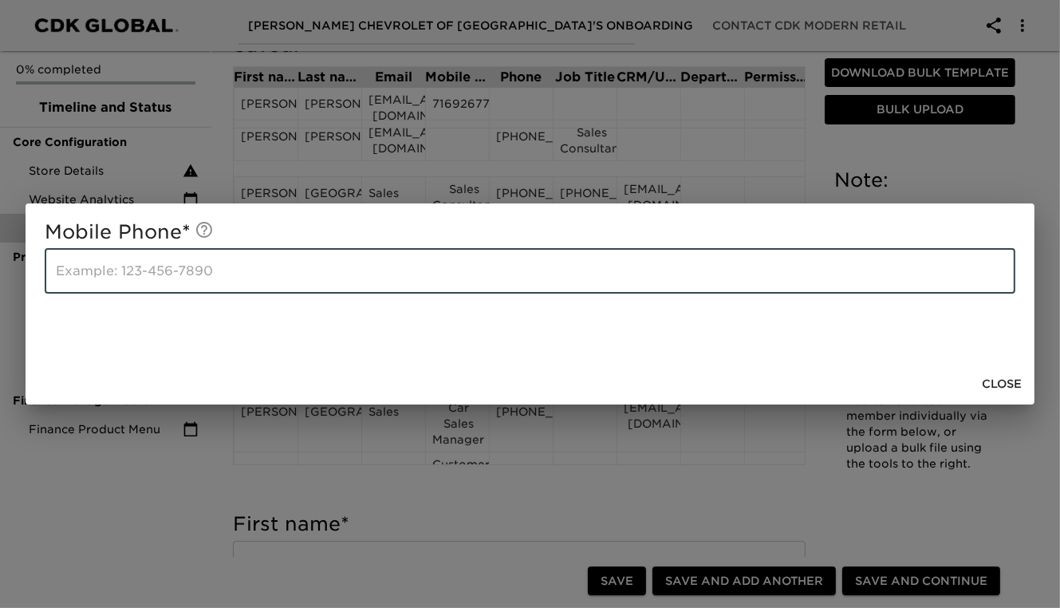
paste input "[PHONE_NUMBER]"
type input "[PHONE_NUMBER]"
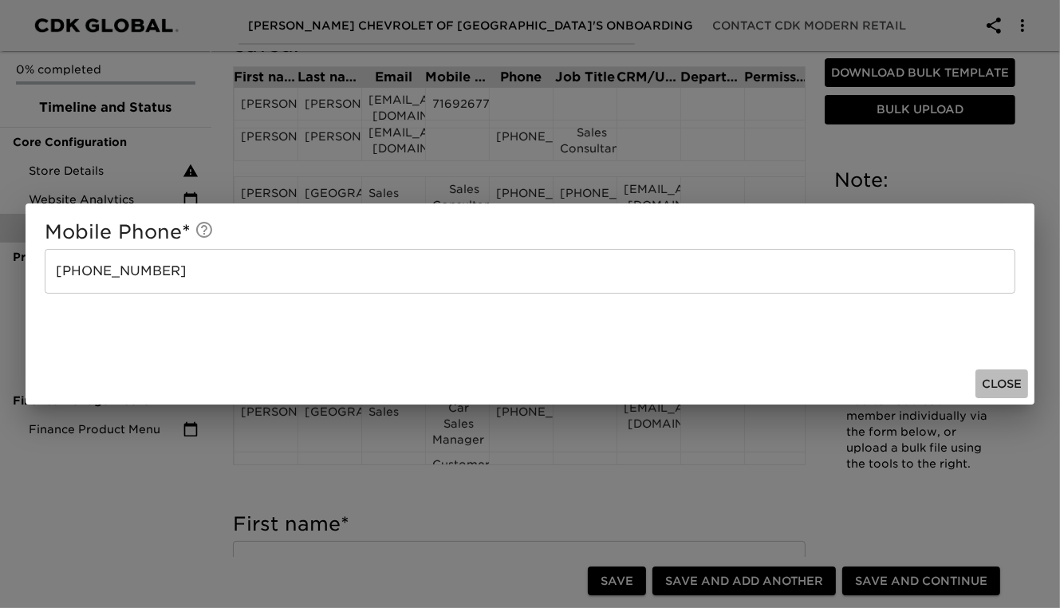
click at [997, 385] on span "Close" at bounding box center [1002, 384] width 40 height 20
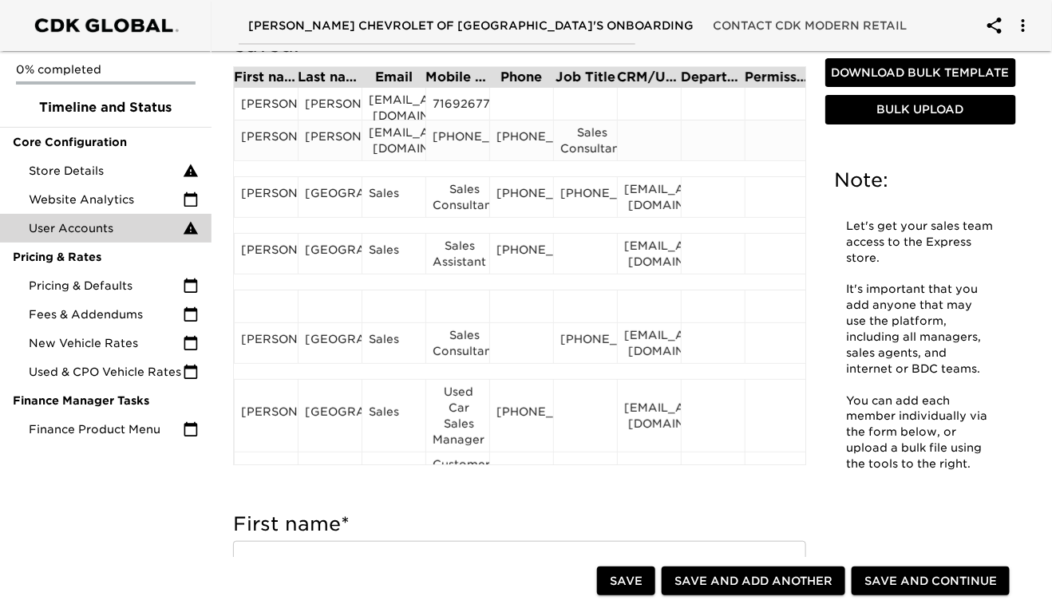
click at [520, 152] on div "[PHONE_NUMBER]" at bounding box center [521, 140] width 50 height 24
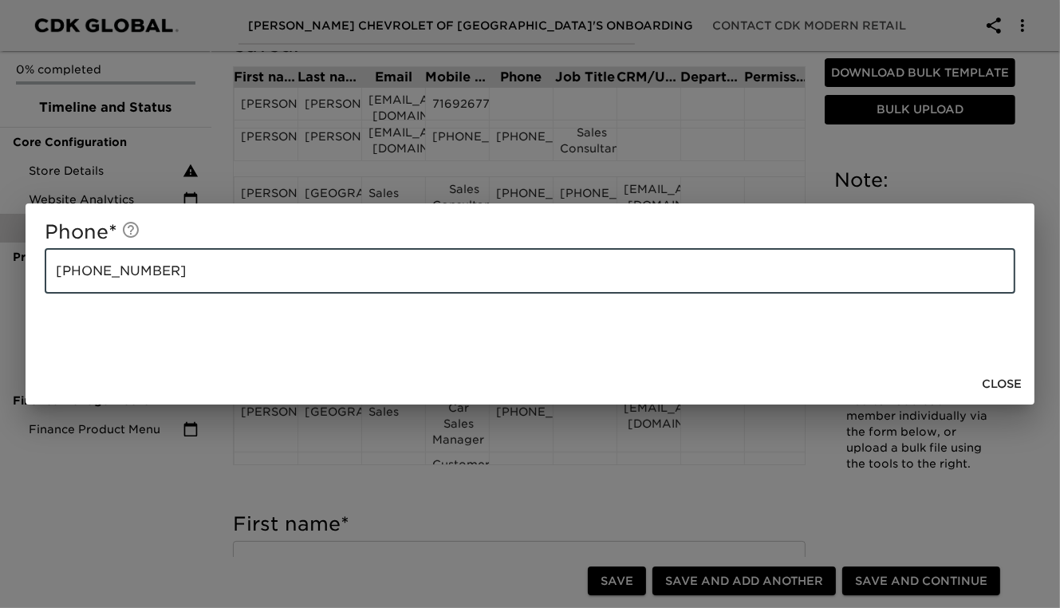
click at [188, 278] on input "[PHONE_NUMBER]" at bounding box center [530, 271] width 971 height 45
type input "("
click at [996, 386] on span "Close" at bounding box center [1002, 384] width 40 height 20
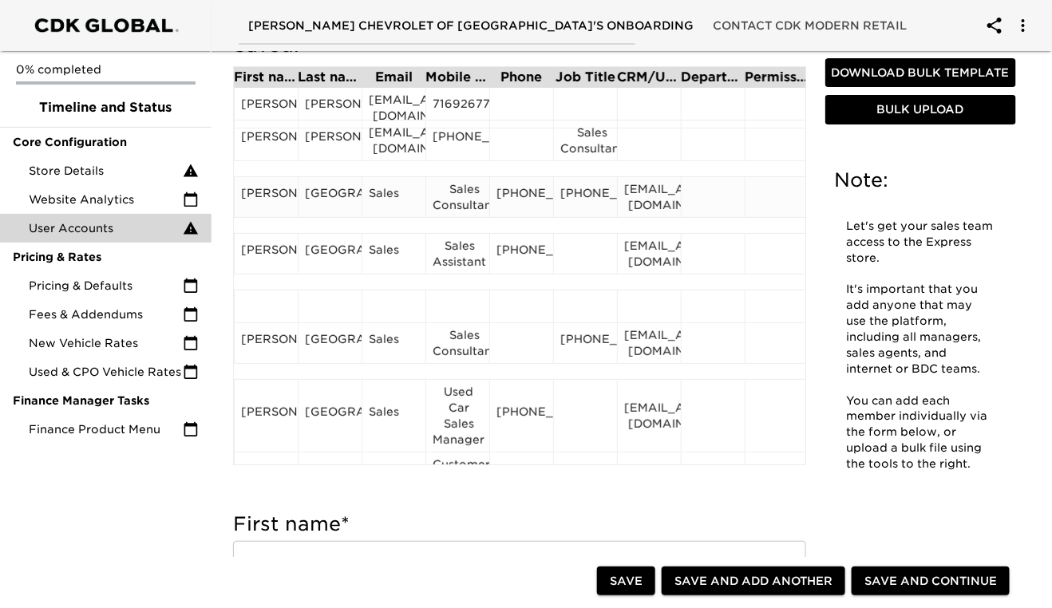
click at [270, 204] on div "[PERSON_NAME]" at bounding box center [266, 197] width 50 height 24
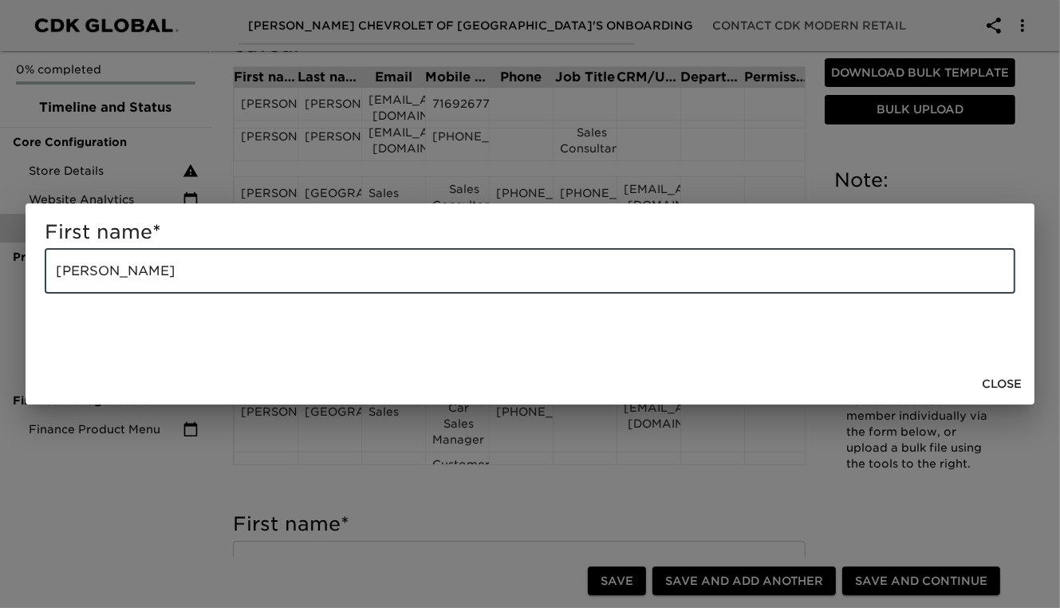
drag, startPoint x: 168, startPoint y: 272, endPoint x: 114, endPoint y: 272, distance: 53.5
click at [114, 272] on input "[PERSON_NAME]" at bounding box center [530, 271] width 971 height 45
type input "[PERSON_NAME]"
click at [1015, 380] on span "Close" at bounding box center [1002, 384] width 40 height 20
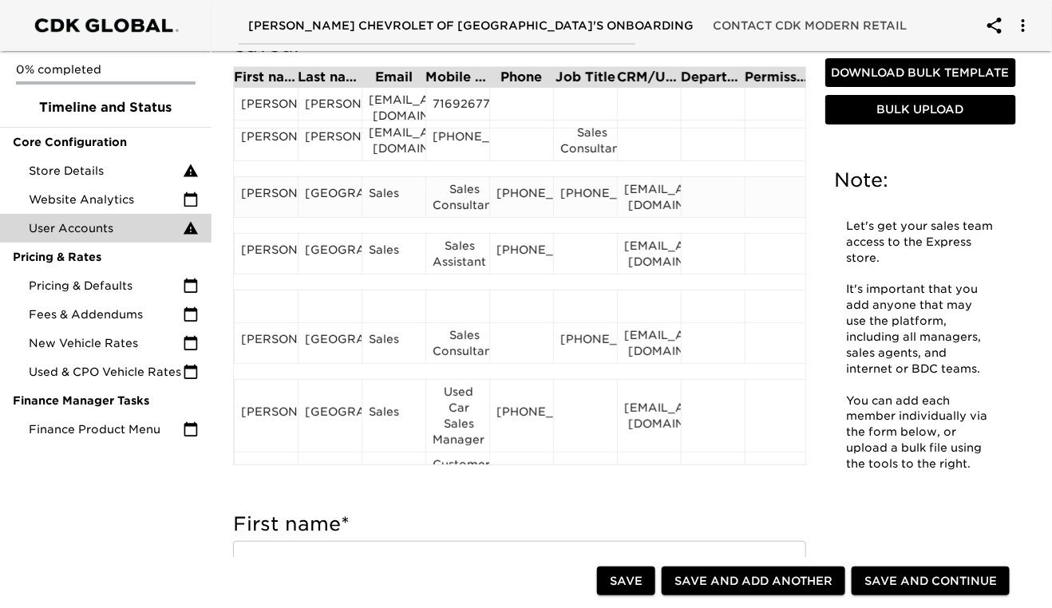
click at [323, 199] on div "[GEOGRAPHIC_DATA]" at bounding box center [330, 197] width 50 height 24
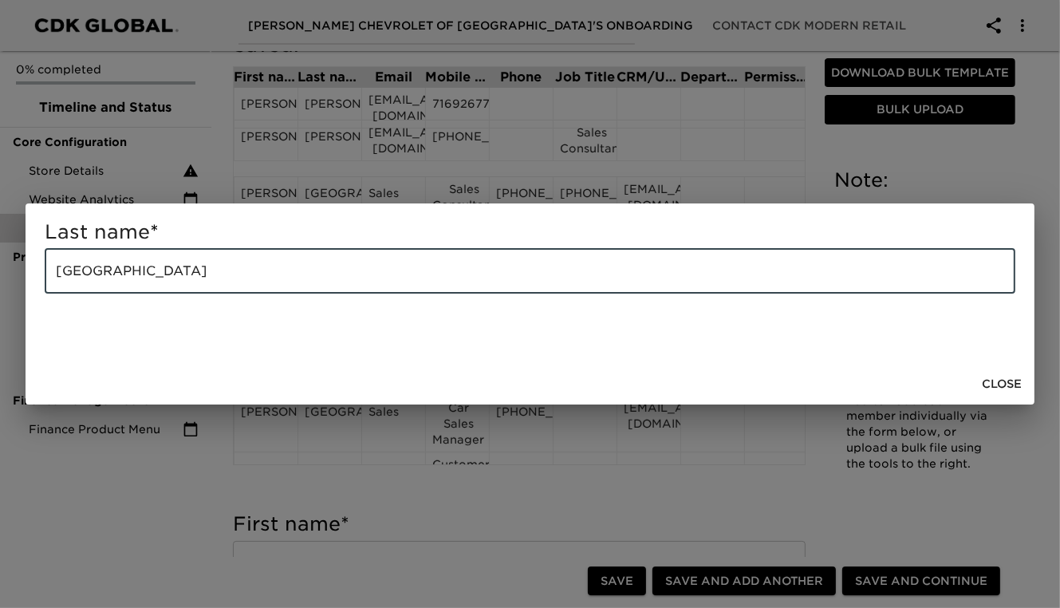
click at [235, 274] on input "[GEOGRAPHIC_DATA]" at bounding box center [530, 271] width 971 height 45
type input "C"
paste input "[PERSON_NAME]"
type input "[PERSON_NAME]"
click at [1017, 383] on span "Close" at bounding box center [1002, 384] width 40 height 20
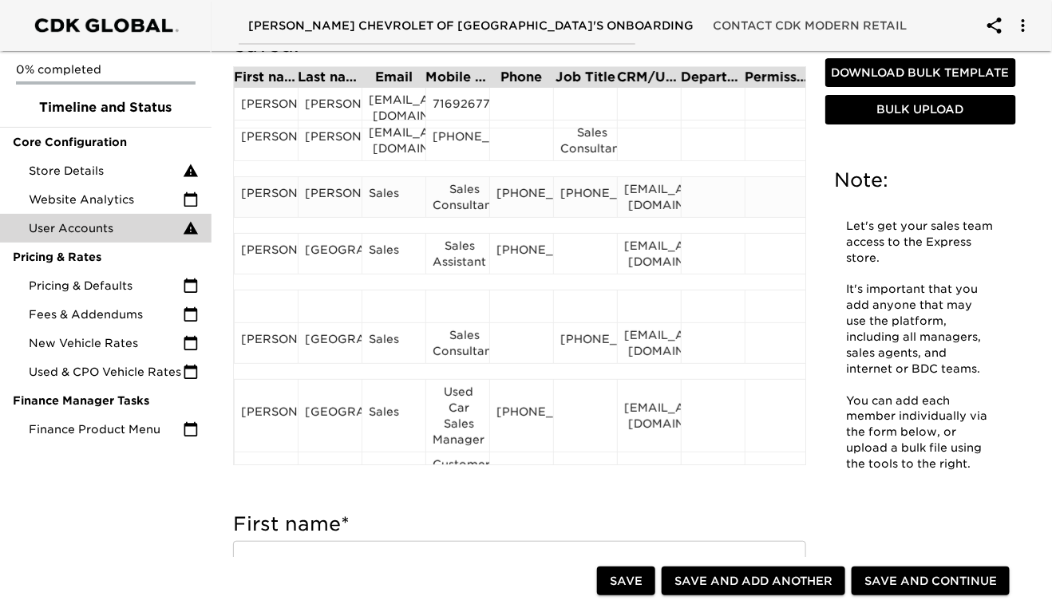
click at [641, 199] on div "[EMAIL_ADDRESS][DOMAIN_NAME]" at bounding box center [649, 197] width 50 height 32
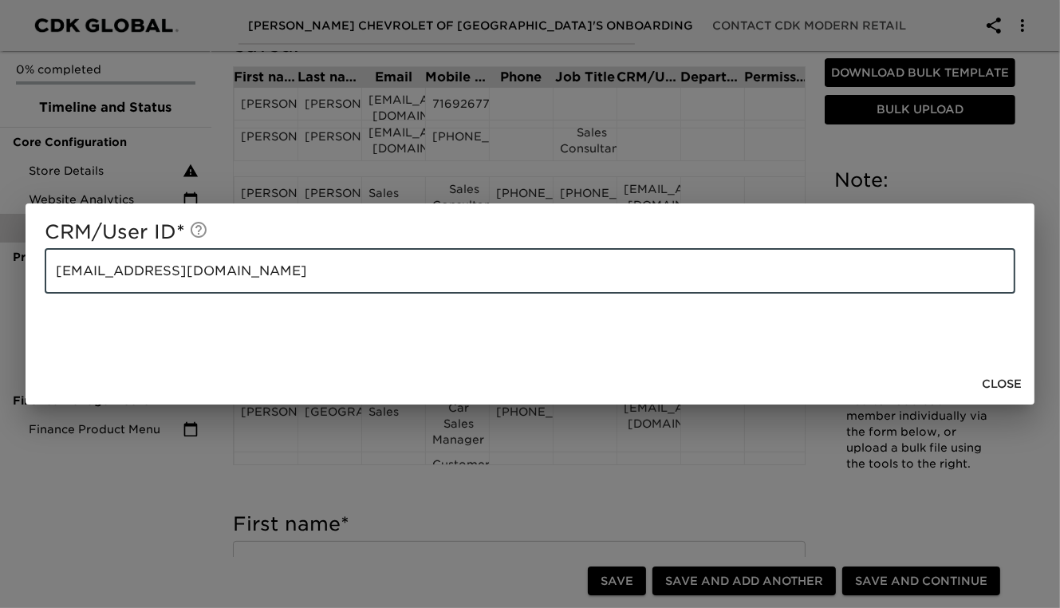
drag, startPoint x: 220, startPoint y: 274, endPoint x: 53, endPoint y: 271, distance: 167.6
click at [53, 271] on input "[EMAIL_ADDRESS][DOMAIN_NAME]" at bounding box center [530, 271] width 971 height 45
click at [990, 385] on span "Close" at bounding box center [1002, 384] width 40 height 20
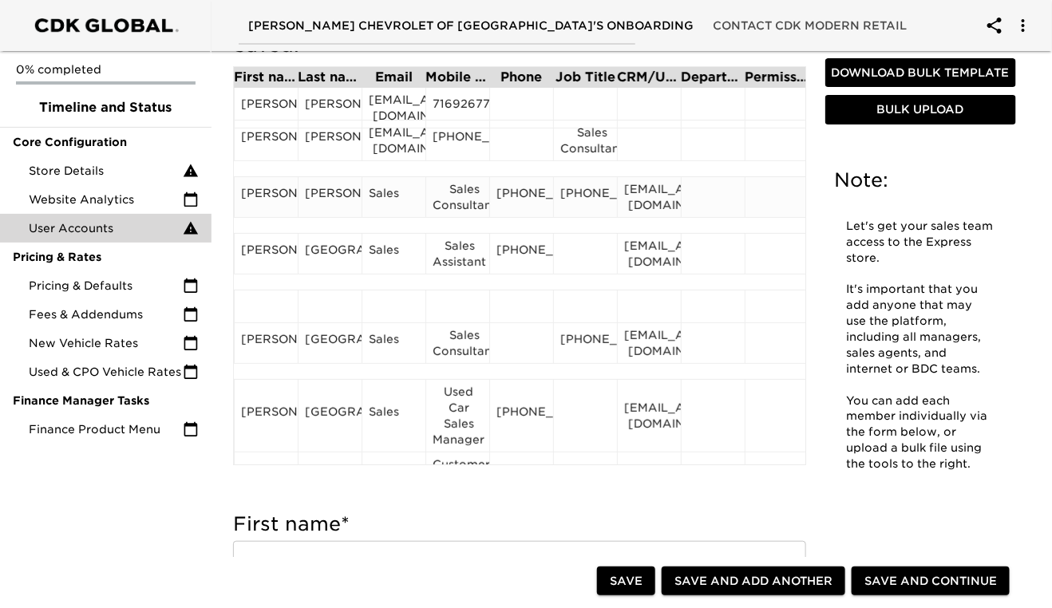
click at [391, 207] on div "Sales" at bounding box center [394, 197] width 50 height 24
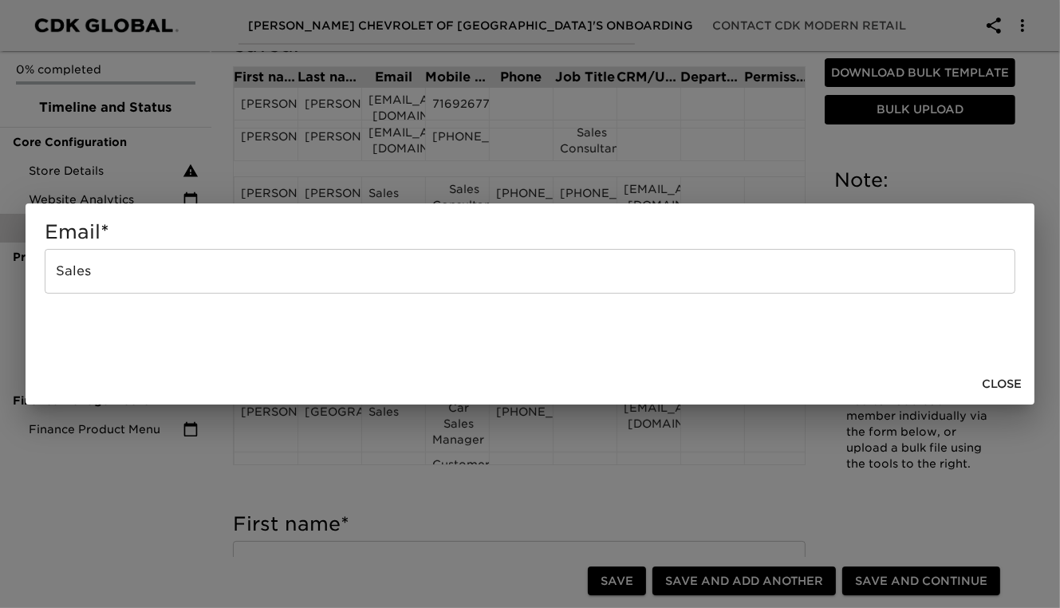
click at [121, 281] on input "Sales" at bounding box center [530, 271] width 971 height 45
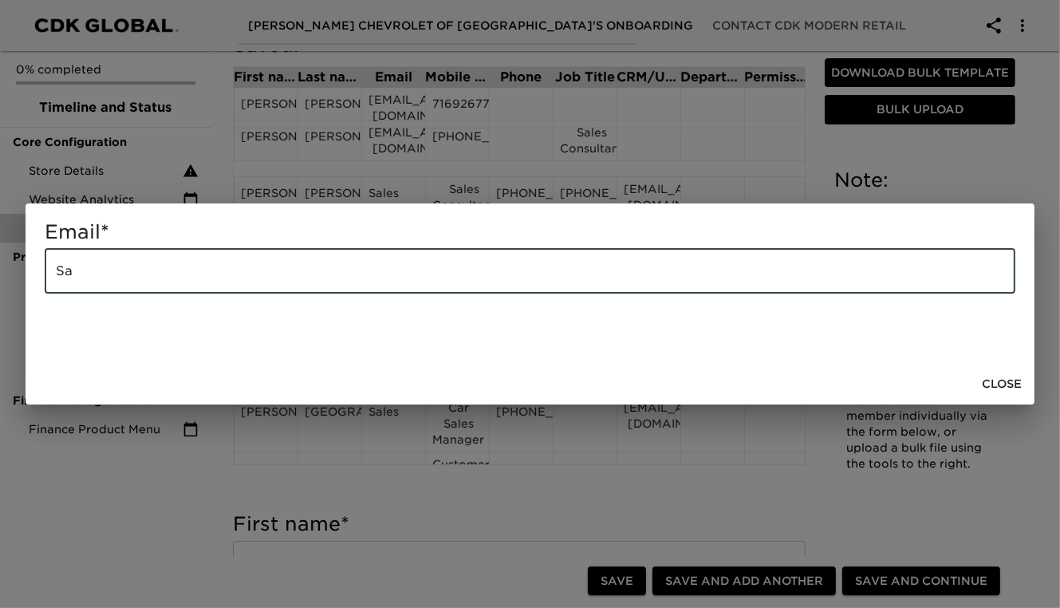
type input "S"
paste input "[EMAIL_ADDRESS][DOMAIN_NAME]"
type input "[EMAIL_ADDRESS][DOMAIN_NAME]"
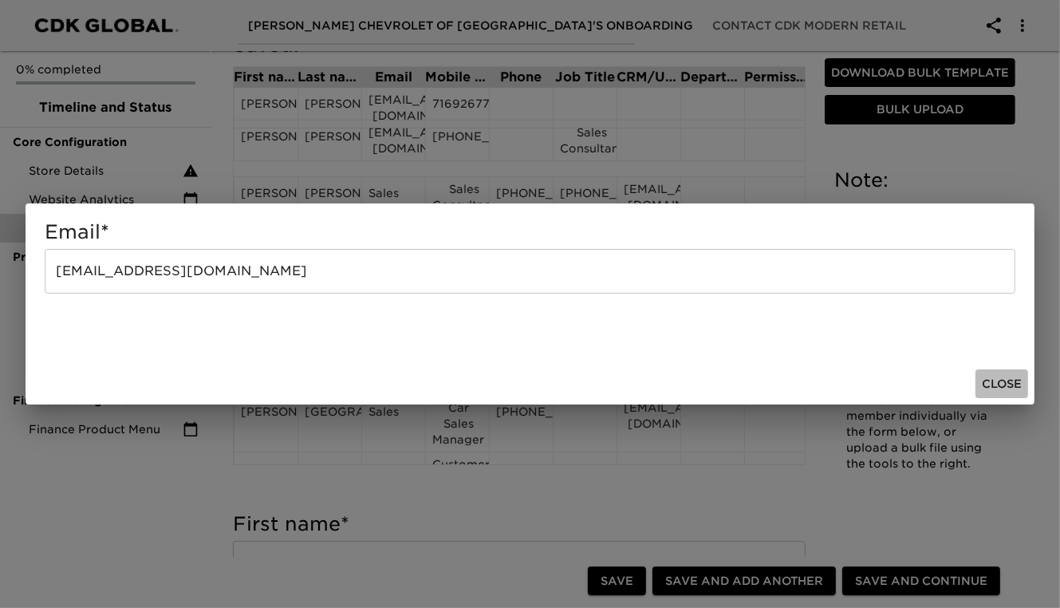
click at [1013, 374] on span "Close" at bounding box center [1002, 384] width 40 height 20
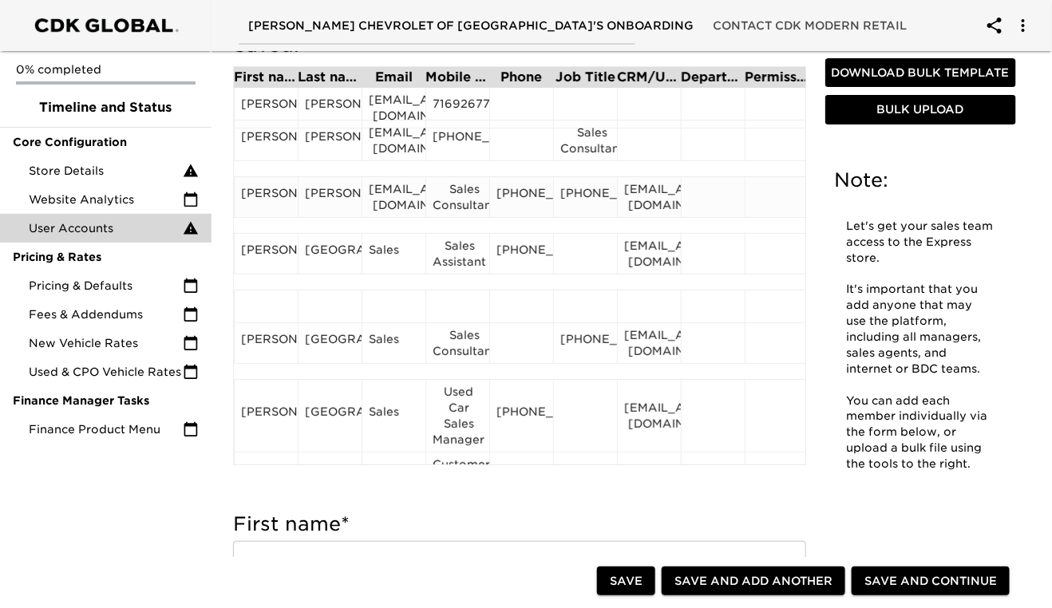
click at [638, 204] on div "[EMAIL_ADDRESS][DOMAIN_NAME]" at bounding box center [649, 197] width 50 height 32
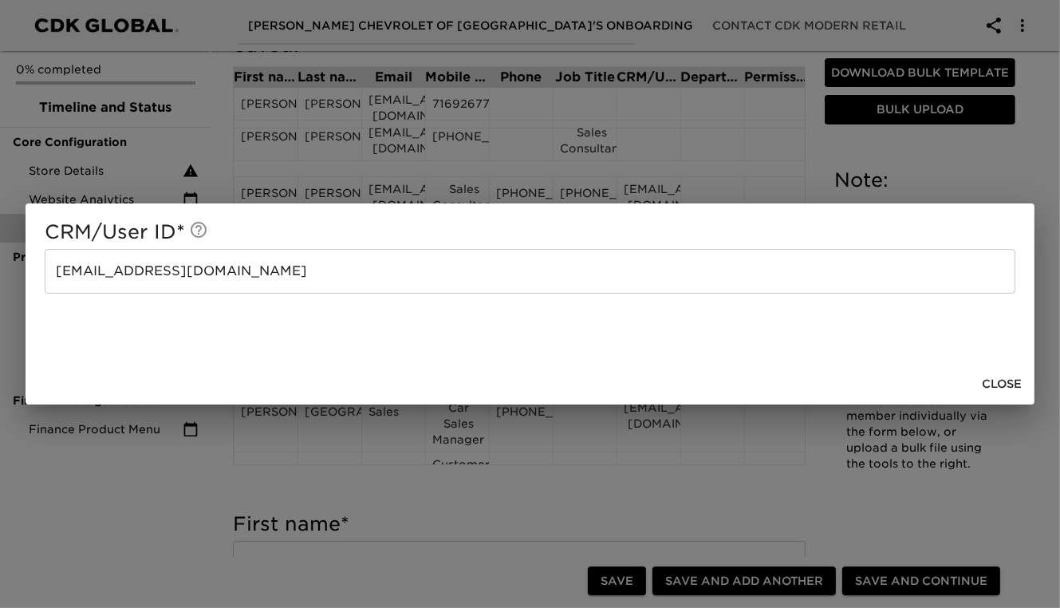
click at [395, 263] on input "[EMAIL_ADDRESS][DOMAIN_NAME]" at bounding box center [530, 271] width 971 height 45
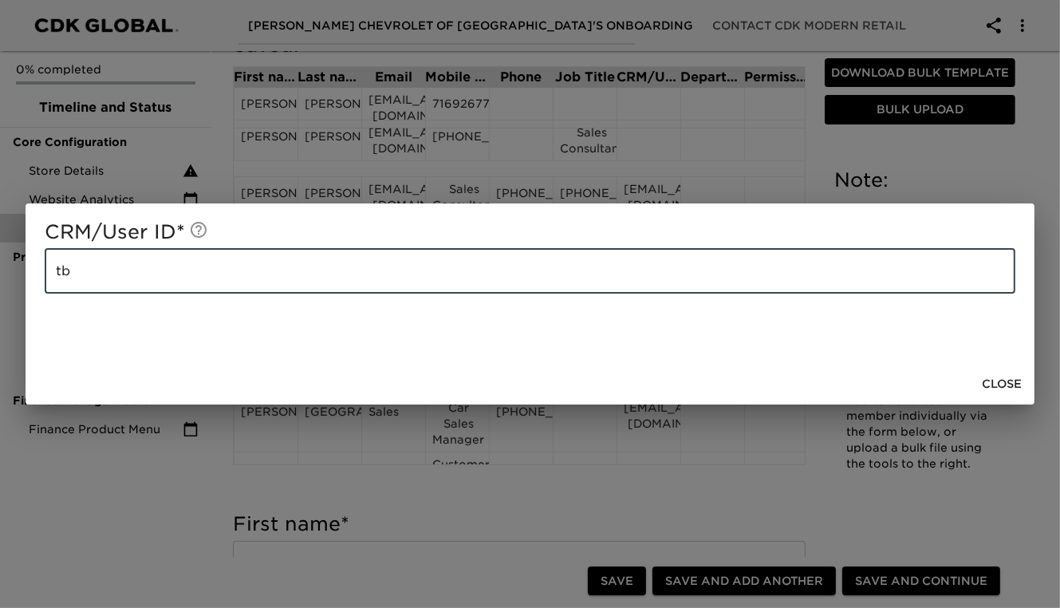
type input "t"
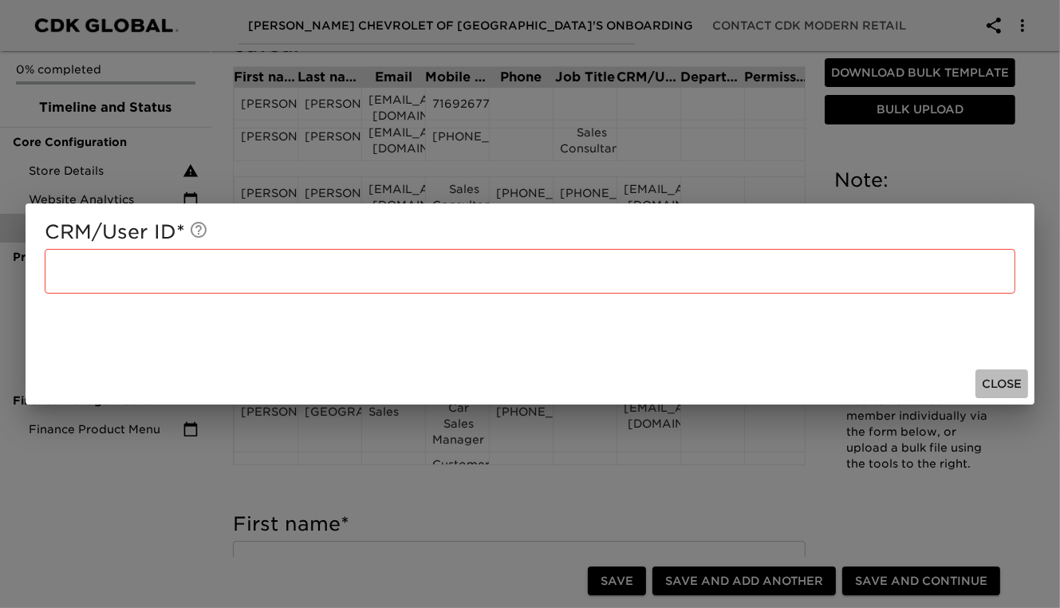
click at [997, 385] on span "Close" at bounding box center [1002, 384] width 40 height 20
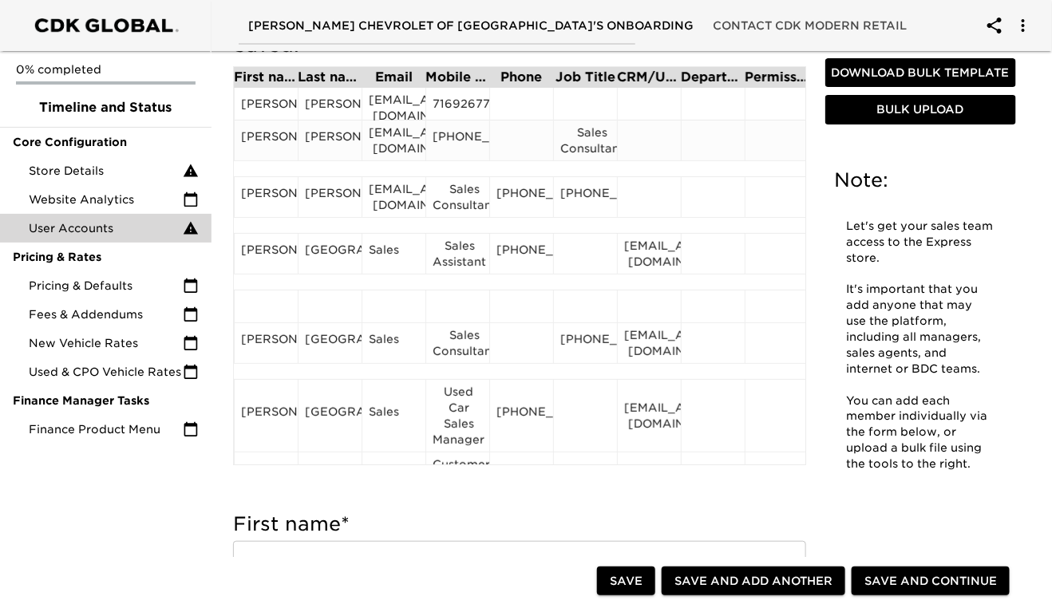
click at [589, 151] on div "Sales Consultant" at bounding box center [585, 140] width 50 height 32
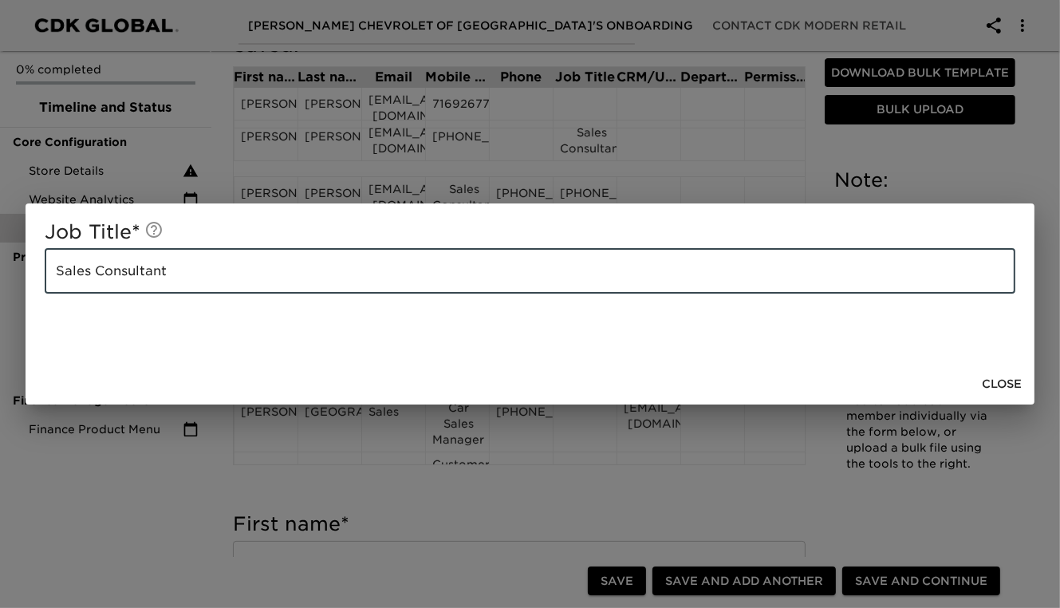
drag, startPoint x: 172, startPoint y: 274, endPoint x: 43, endPoint y: 274, distance: 128.5
click at [43, 274] on div "Job Title * Sales Consultant ​" at bounding box center [530, 283] width 1009 height 160
click at [1004, 377] on span "Close" at bounding box center [1002, 384] width 40 height 20
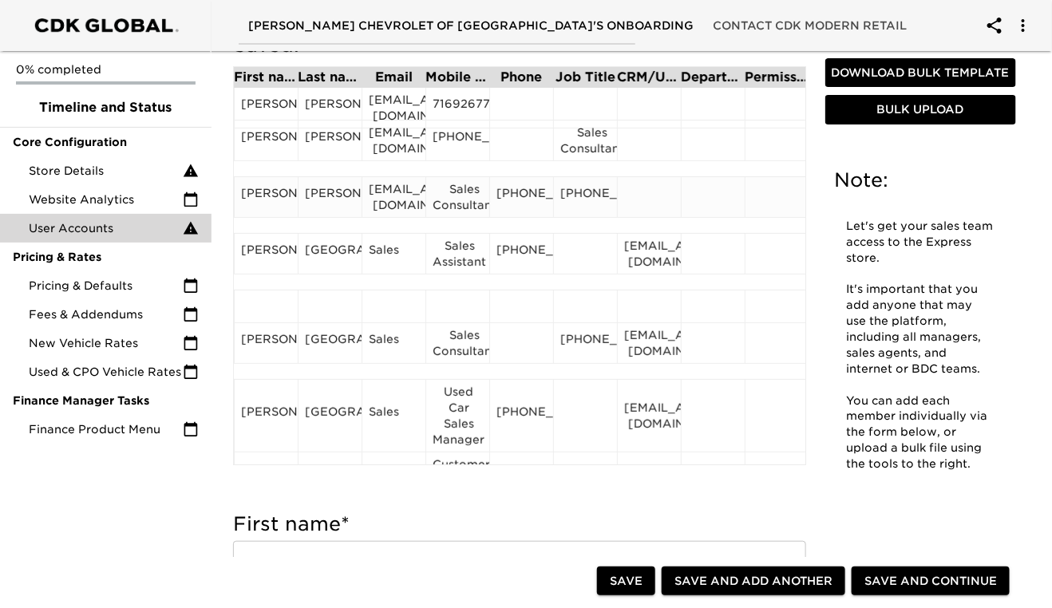
click at [588, 209] on div "[PHONE_NUMBER]" at bounding box center [585, 197] width 50 height 24
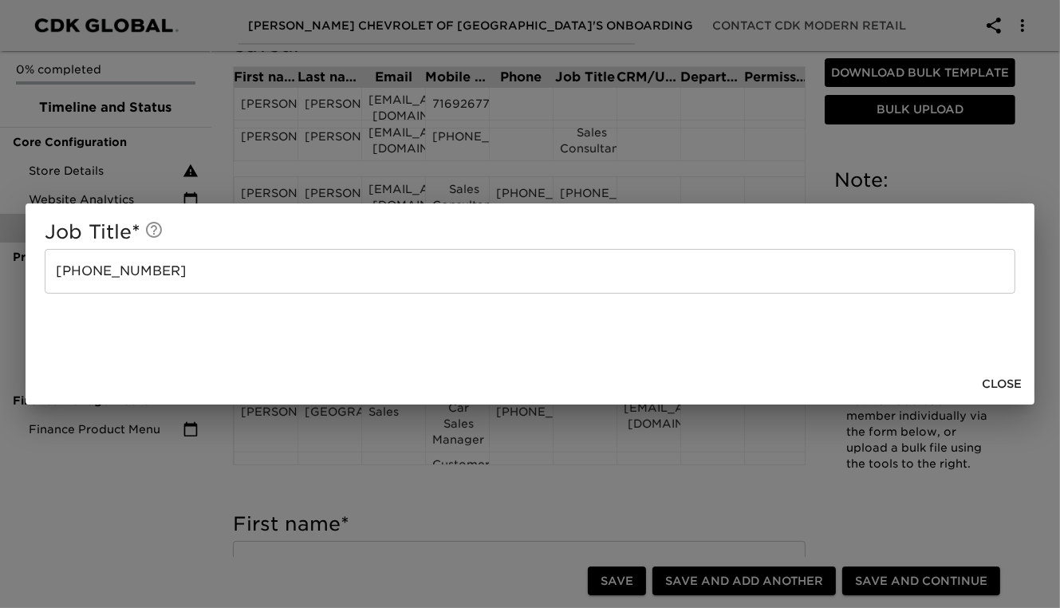
click at [171, 257] on input "[PHONE_NUMBER]" at bounding box center [530, 271] width 971 height 45
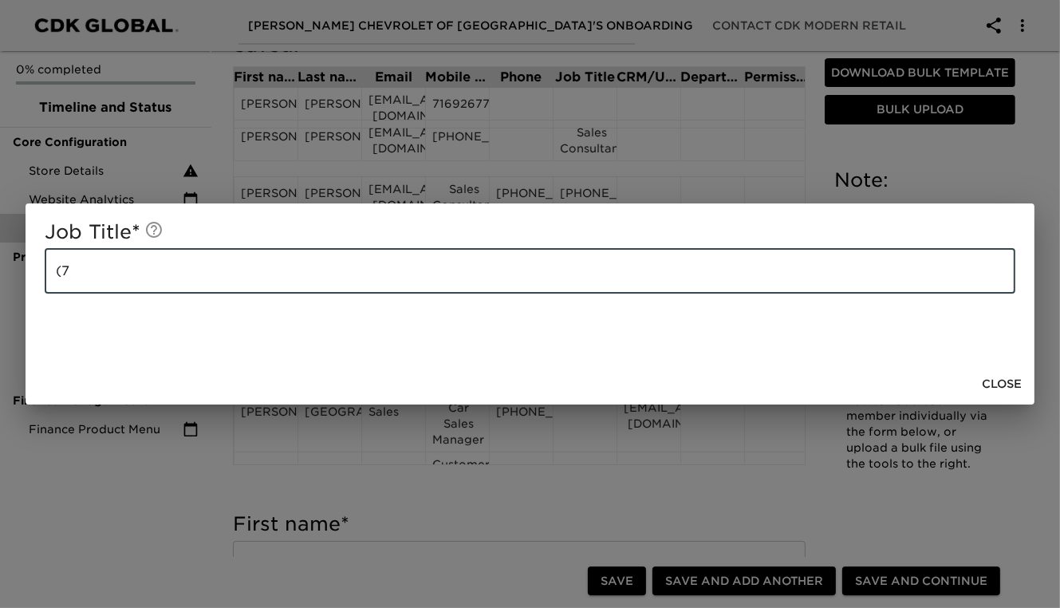
type input "("
paste input "Sales Consultant"
type input "Sales Consultant"
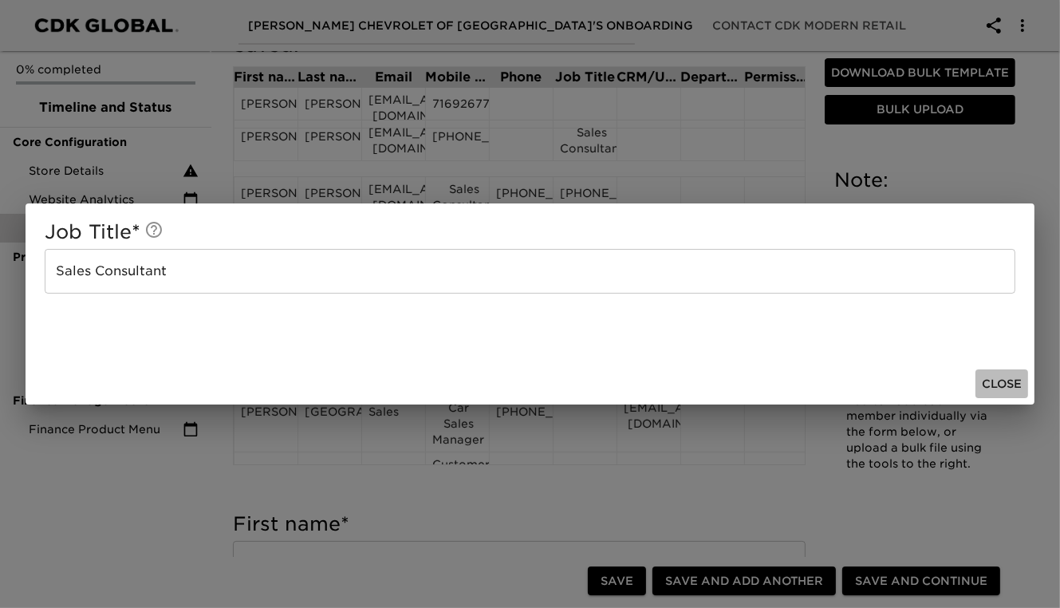
click at [997, 391] on span "Close" at bounding box center [1002, 384] width 40 height 20
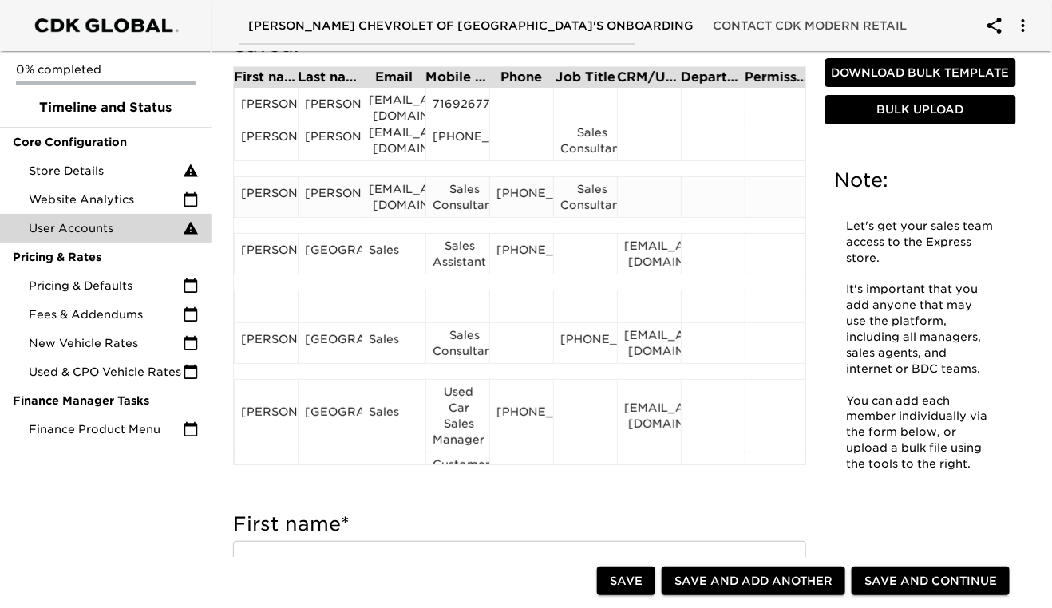
click at [527, 209] on div "[PHONE_NUMBER]" at bounding box center [521, 197] width 50 height 24
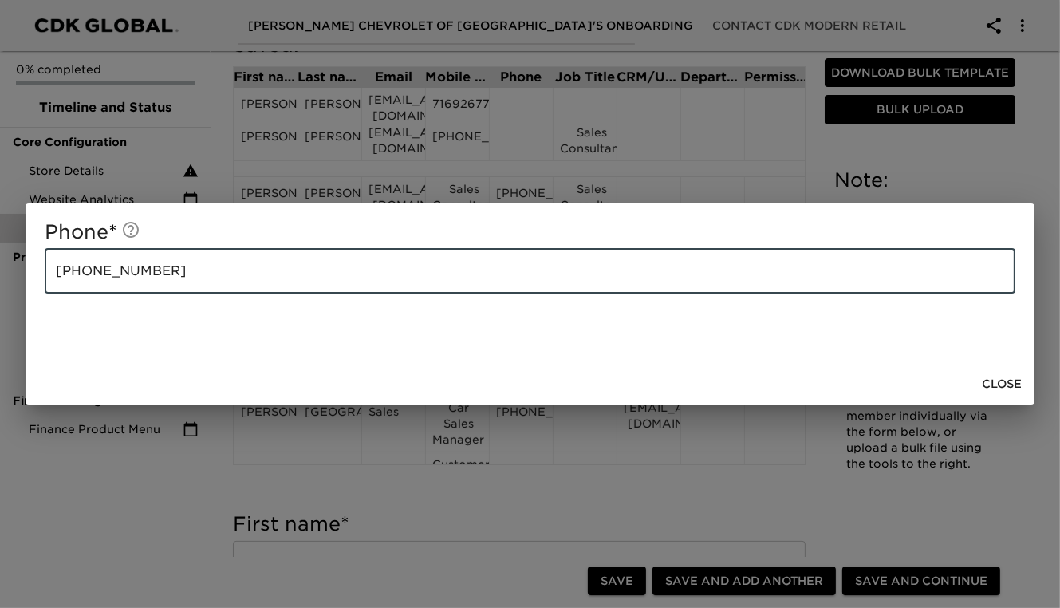
drag, startPoint x: 154, startPoint y: 272, endPoint x: 56, endPoint y: 269, distance: 98.2
click at [56, 269] on input "[PHONE_NUMBER]" at bounding box center [530, 271] width 971 height 45
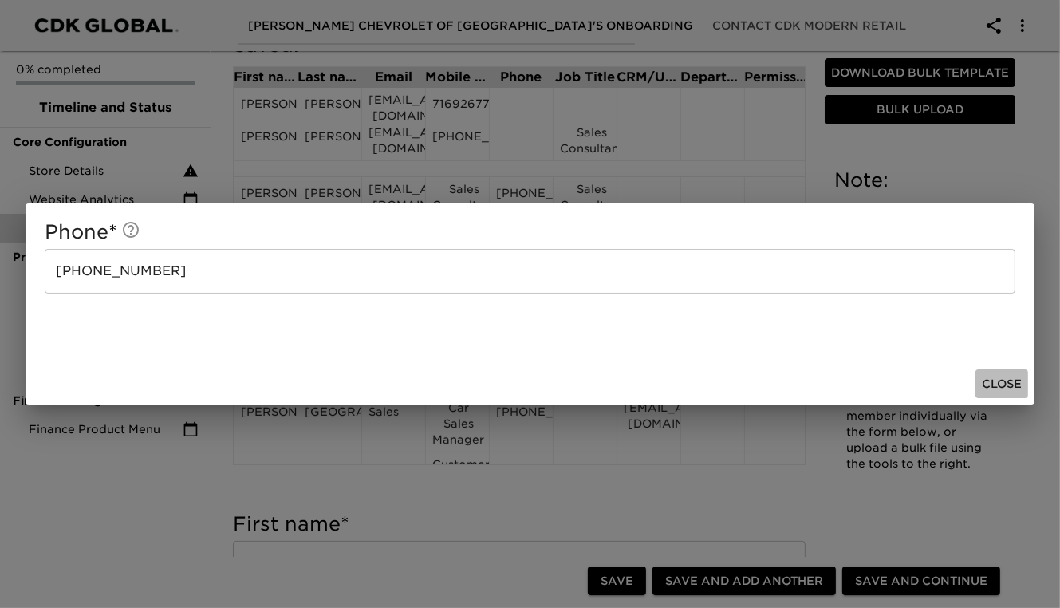
click at [1016, 384] on span "Close" at bounding box center [1002, 384] width 40 height 20
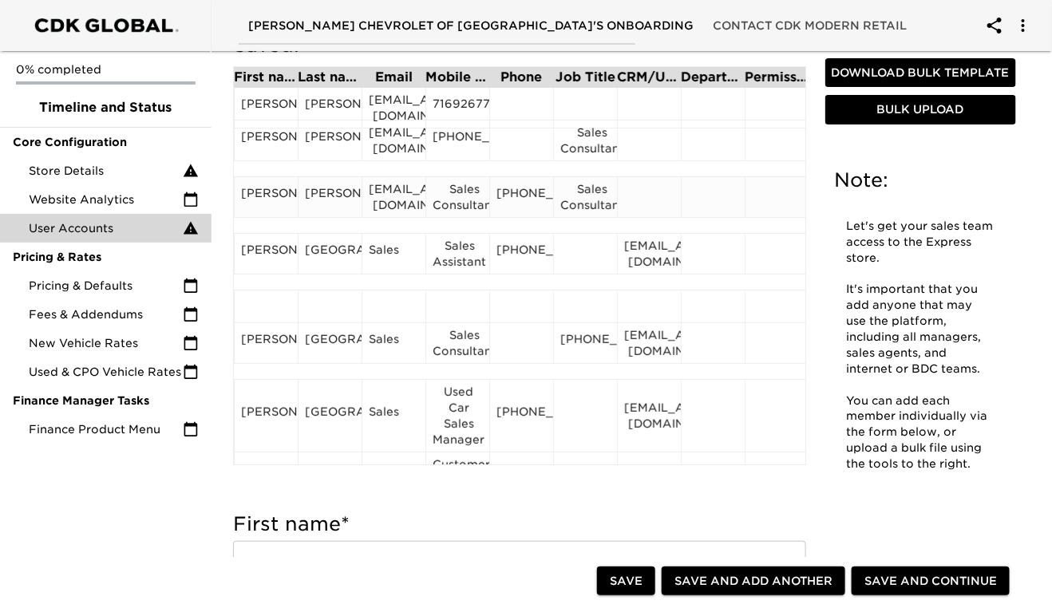
click at [456, 205] on div "Sales Consultant" at bounding box center [457, 197] width 50 height 32
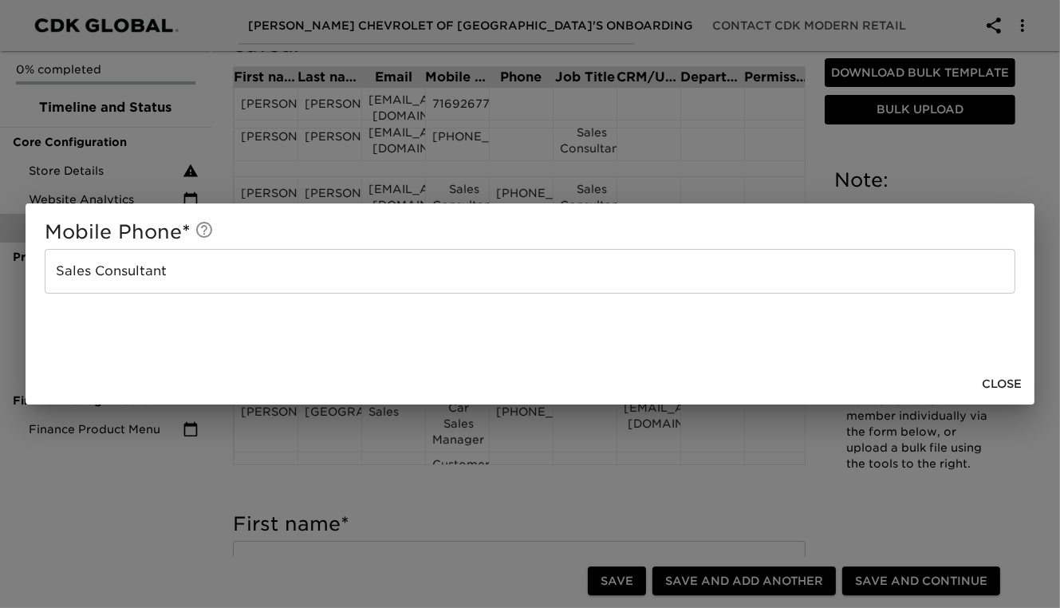
click at [187, 284] on input "Sales Consultant" at bounding box center [530, 271] width 971 height 45
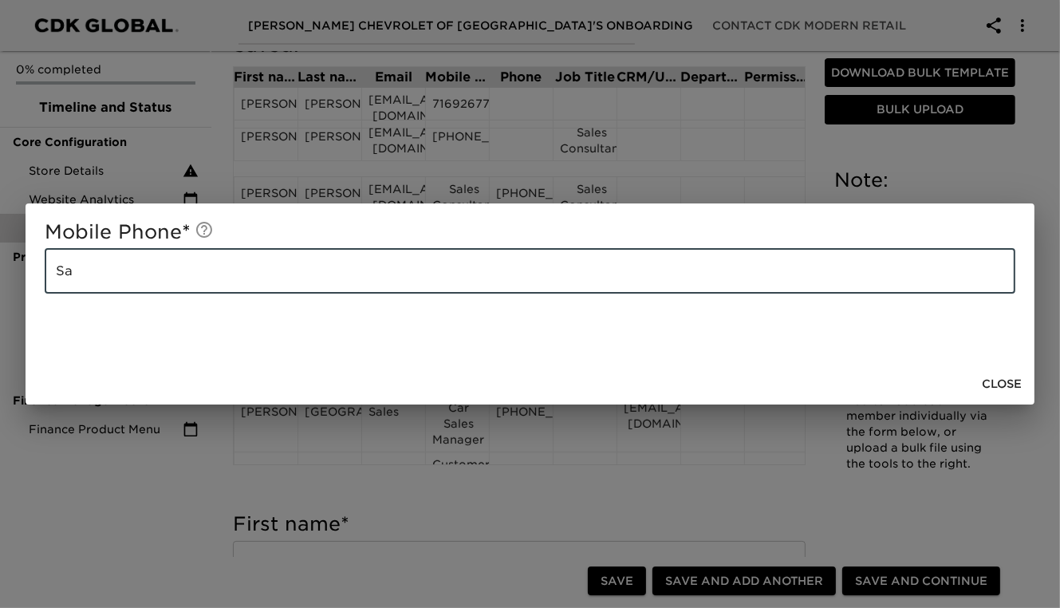
type input "S"
paste input "[PHONE_NUMBER]"
type input "[PHONE_NUMBER]"
click at [1017, 381] on span "Close" at bounding box center [1002, 384] width 40 height 20
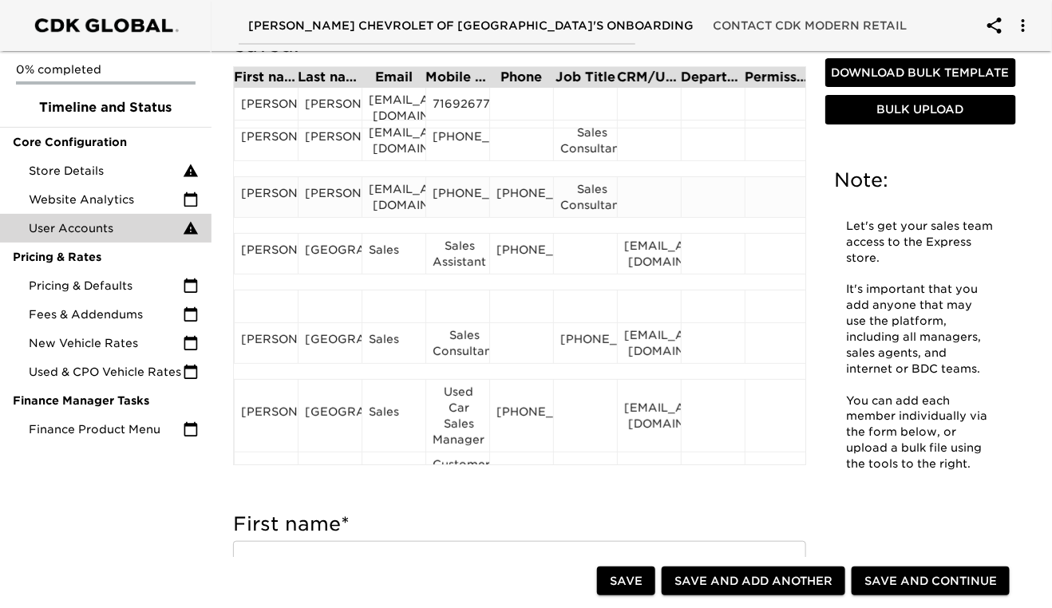
click at [526, 203] on div "[PHONE_NUMBER]" at bounding box center [521, 197] width 50 height 24
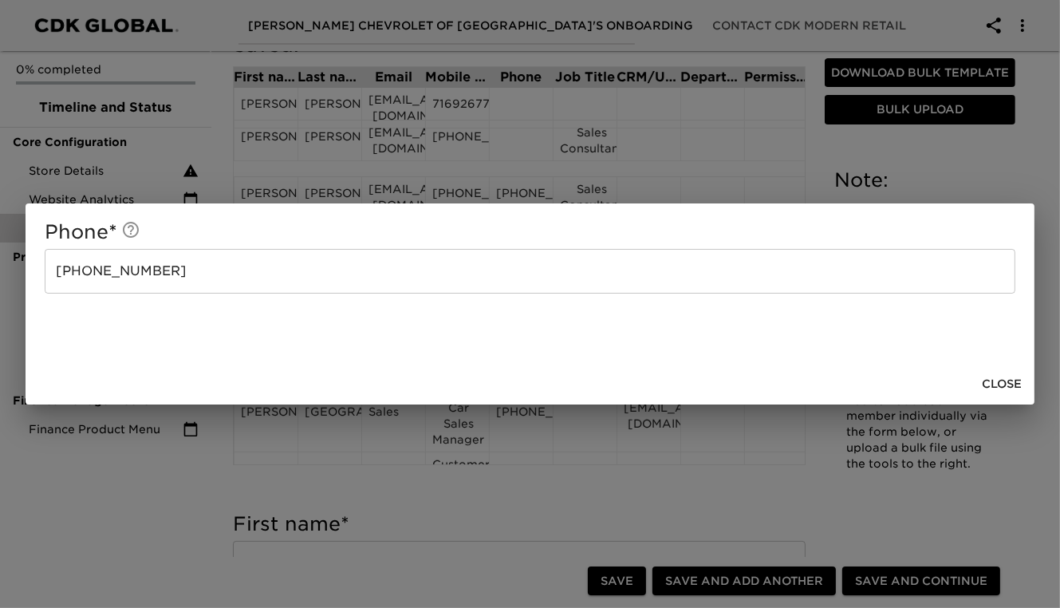
click at [287, 275] on input "[PHONE_NUMBER]" at bounding box center [530, 271] width 971 height 45
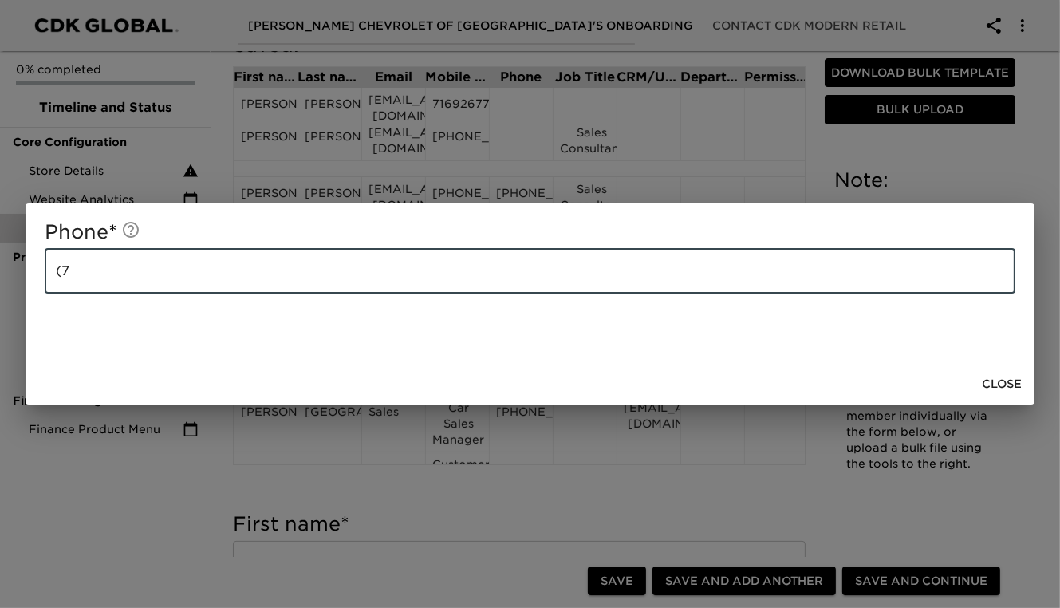
type input "("
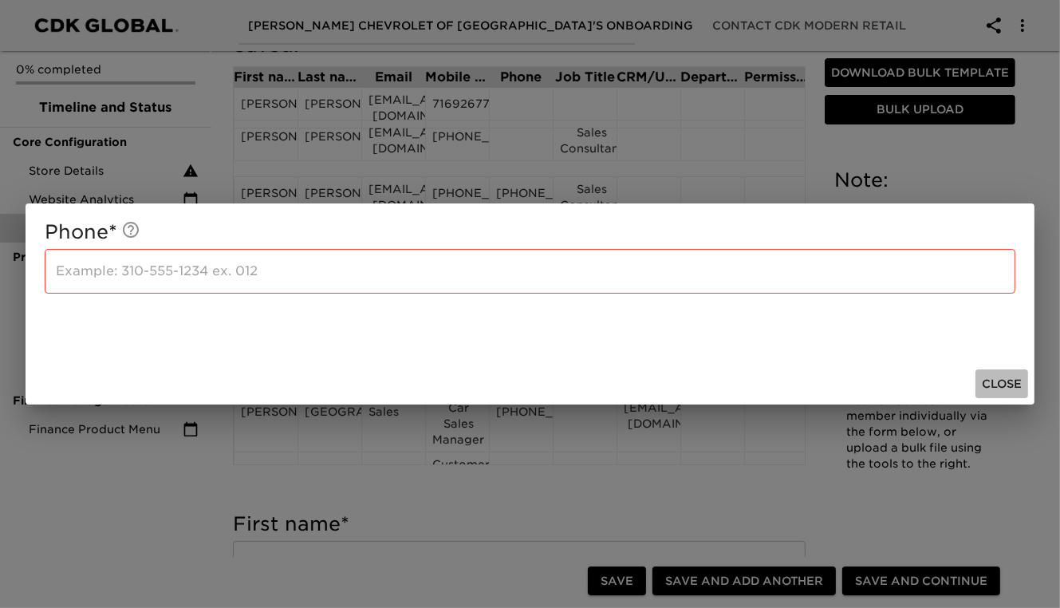
click at [1004, 391] on span "Close" at bounding box center [1002, 384] width 40 height 20
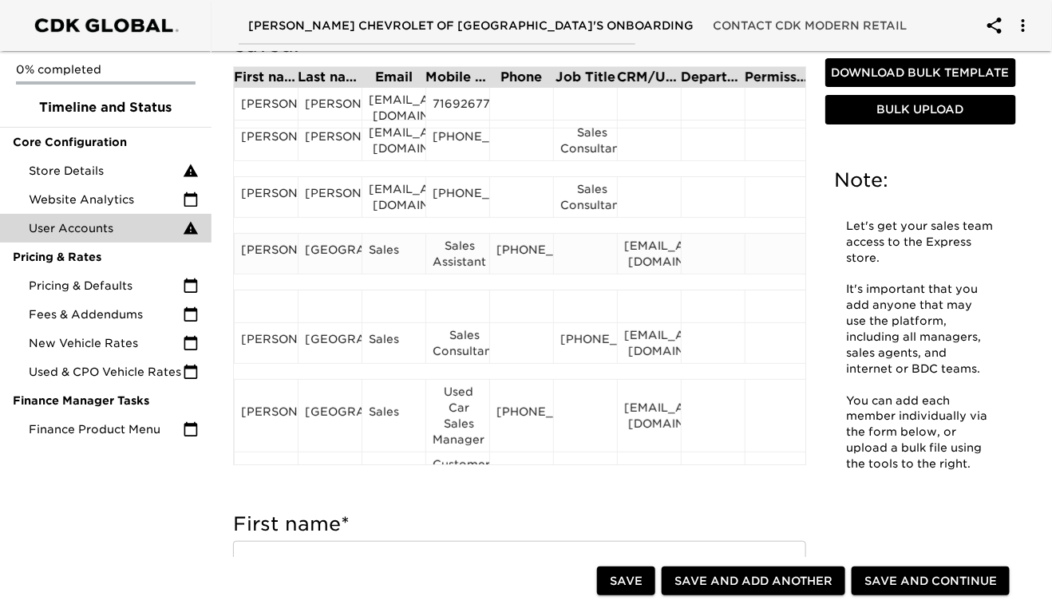
click at [319, 266] on div "[GEOGRAPHIC_DATA]" at bounding box center [330, 254] width 50 height 24
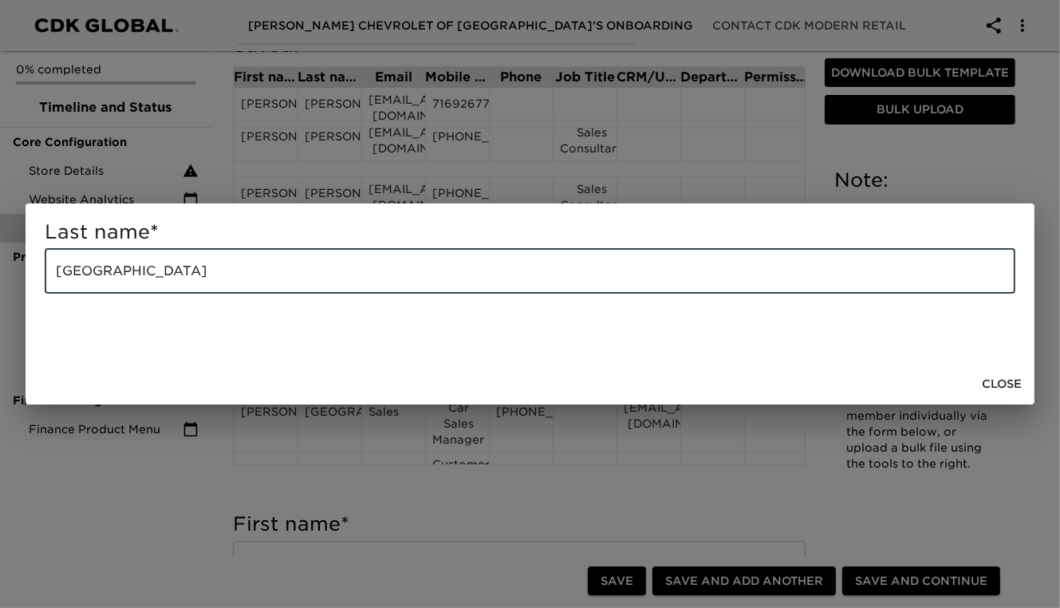
click at [210, 269] on input "[GEOGRAPHIC_DATA]" at bounding box center [530, 271] width 971 height 45
type input "C"
click at [1008, 381] on span "Close" at bounding box center [1002, 384] width 40 height 20
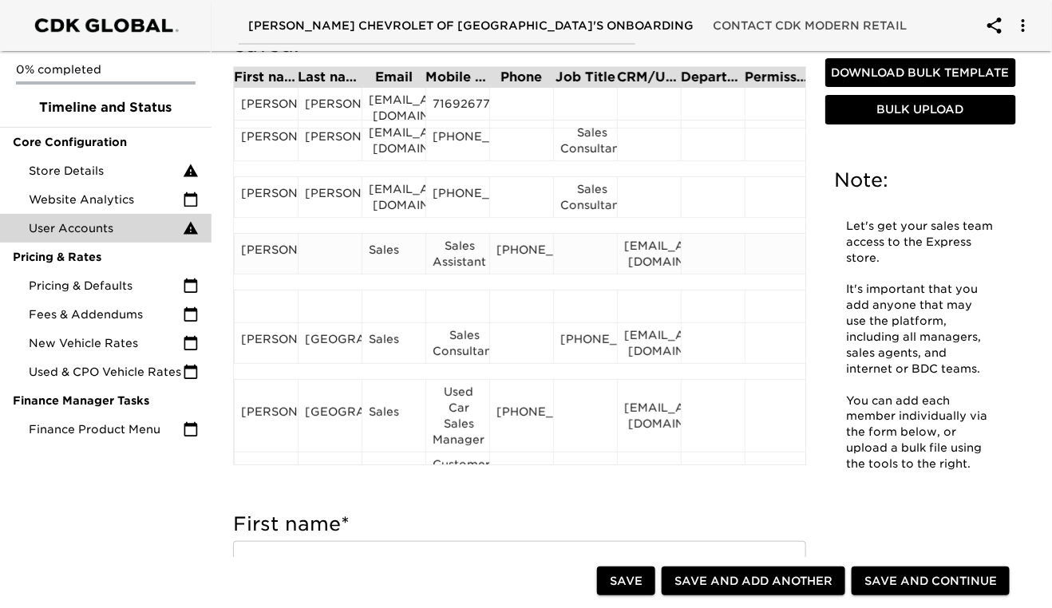
click at [269, 266] on div "[PERSON_NAME]" at bounding box center [266, 254] width 50 height 24
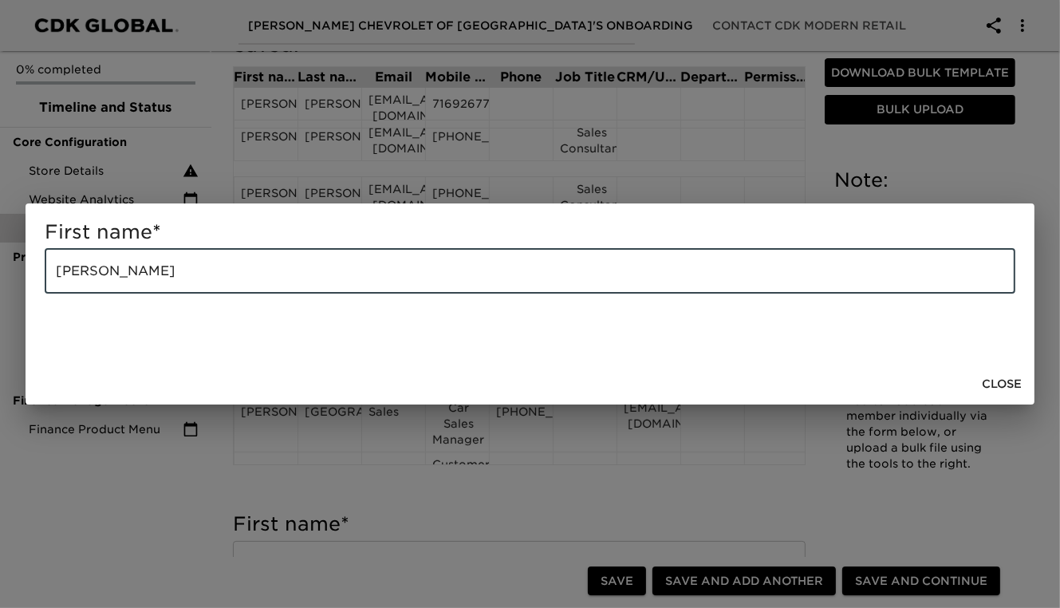
drag, startPoint x: 148, startPoint y: 269, endPoint x: 90, endPoint y: 270, distance: 58.3
click at [90, 270] on input "[PERSON_NAME]" at bounding box center [530, 271] width 971 height 45
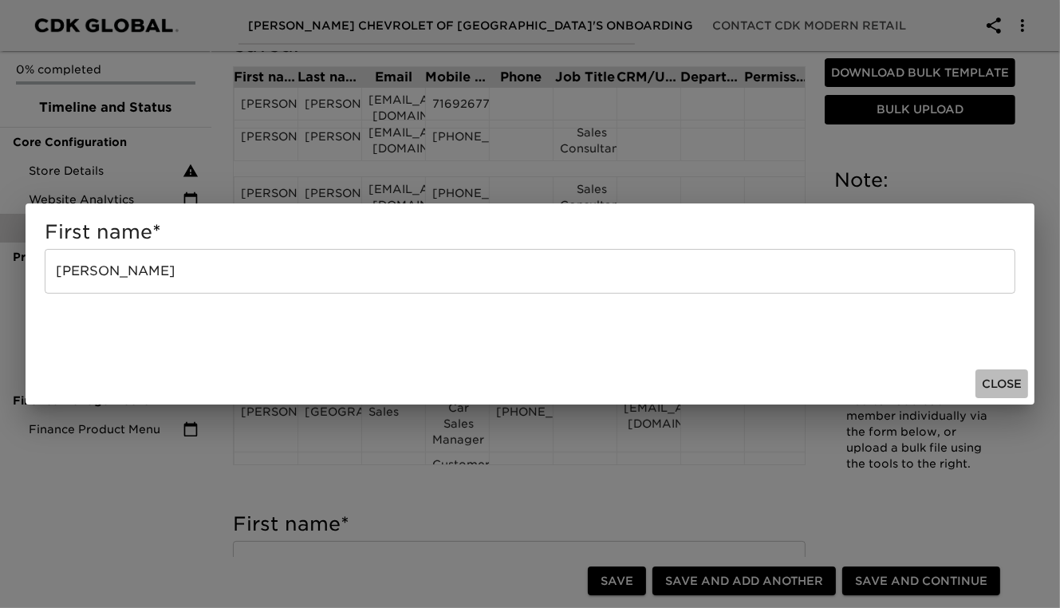
click at [998, 382] on span "Close" at bounding box center [1002, 384] width 40 height 20
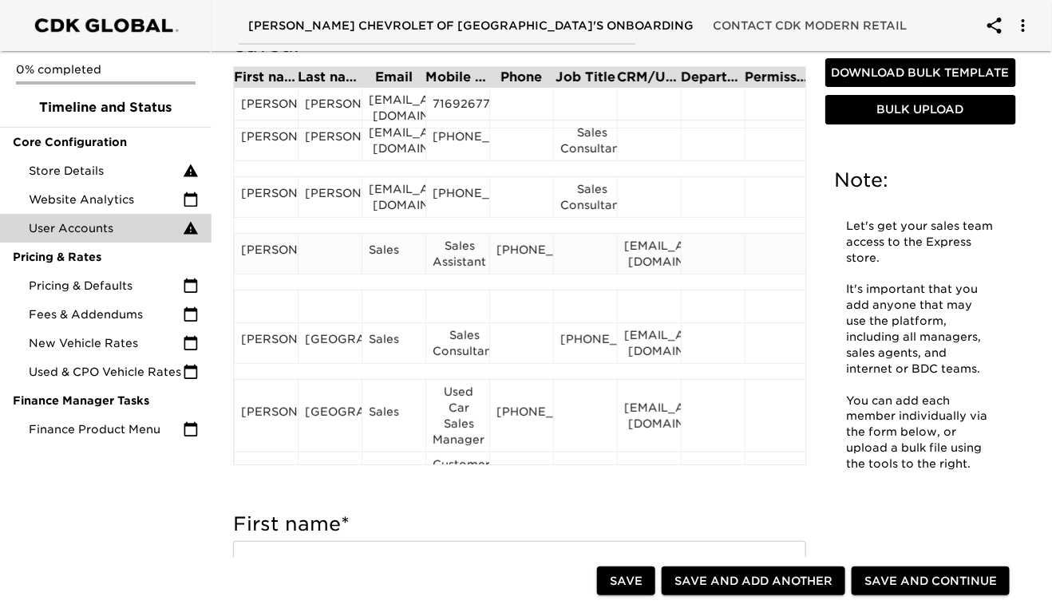
click at [319, 261] on div at bounding box center [330, 254] width 50 height 24
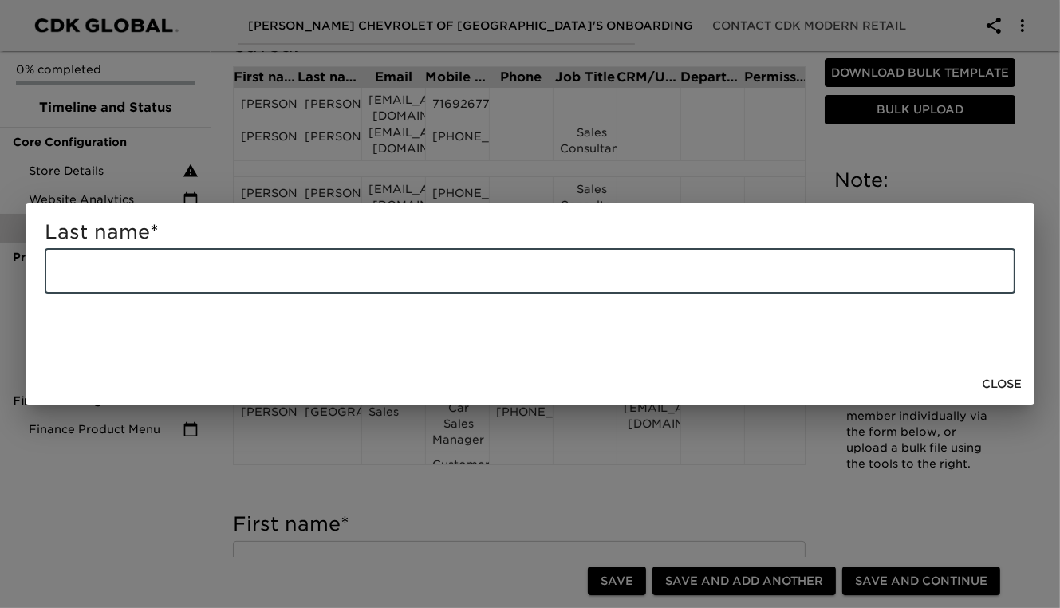
paste input "[PERSON_NAME]"
type input "[PERSON_NAME]"
click at [1011, 378] on span "Close" at bounding box center [1002, 384] width 40 height 20
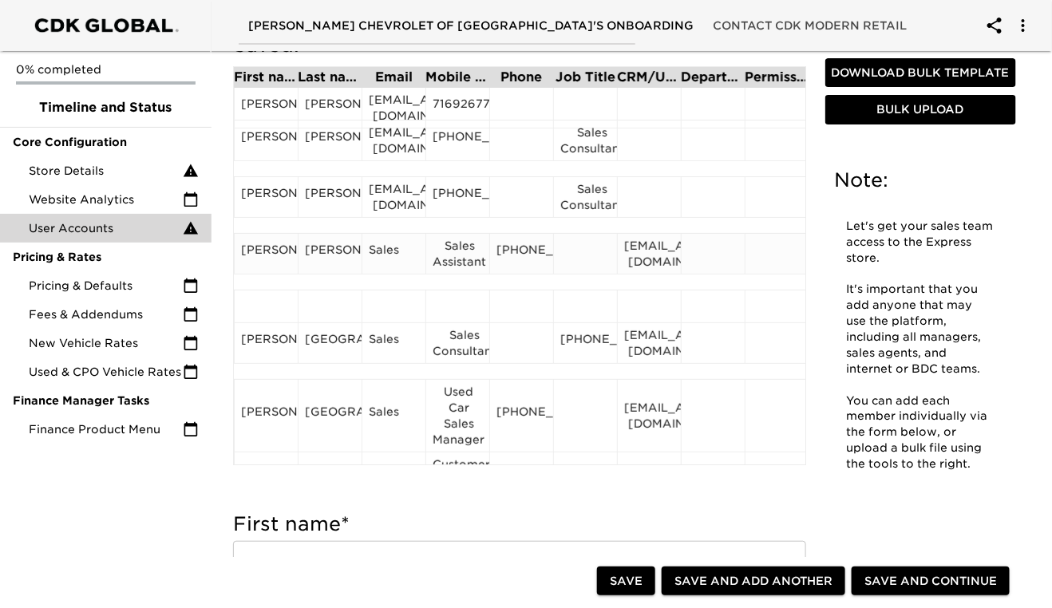
click at [260, 261] on div "[PERSON_NAME]" at bounding box center [266, 254] width 50 height 24
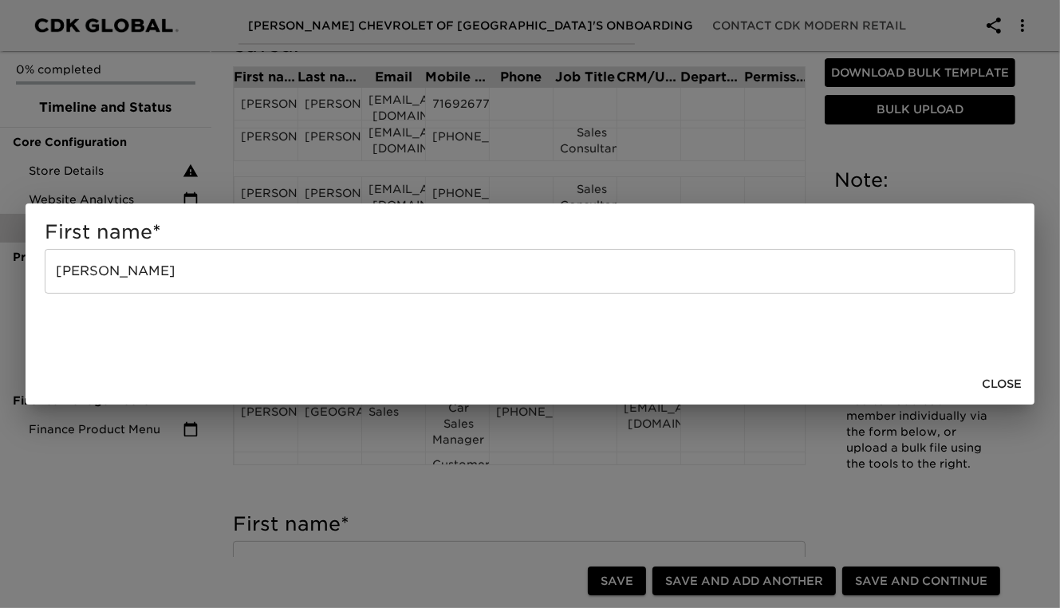
click at [151, 273] on input "[PERSON_NAME]" at bounding box center [530, 271] width 971 height 45
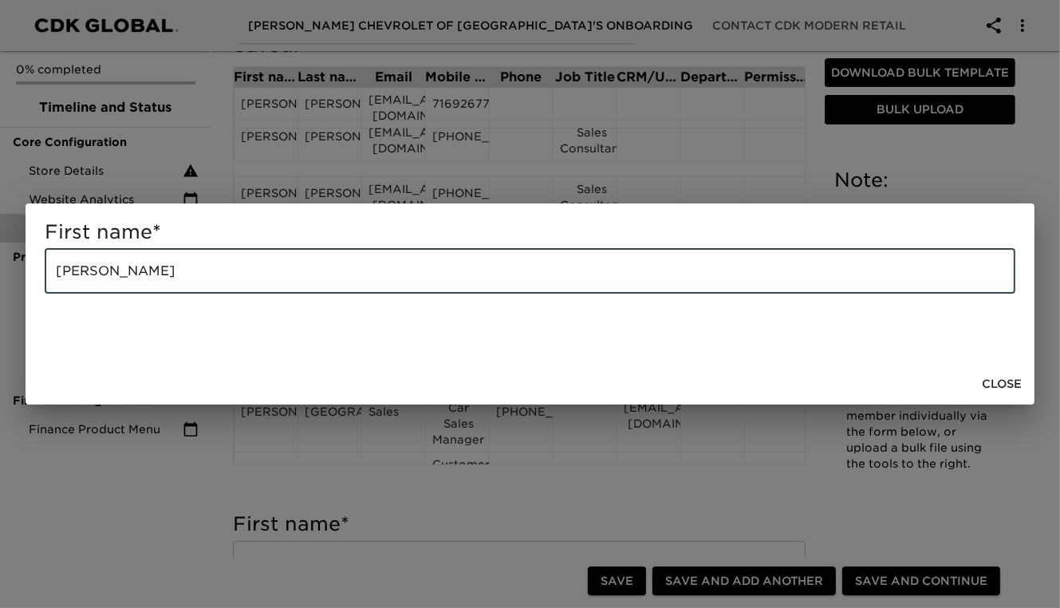
type input "[PERSON_NAME]"
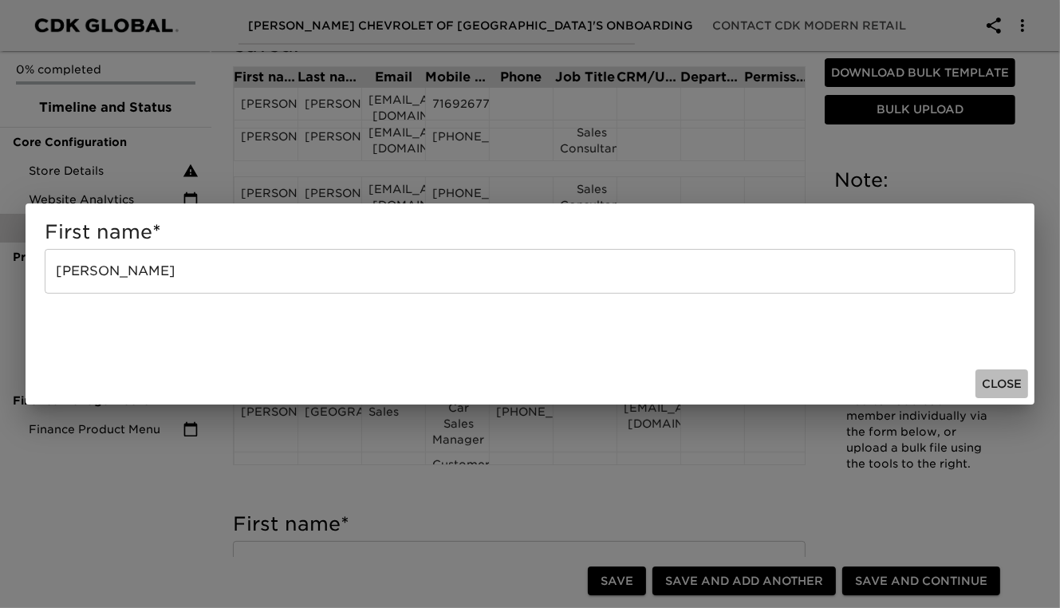
click at [1000, 384] on span "Close" at bounding box center [1002, 384] width 40 height 20
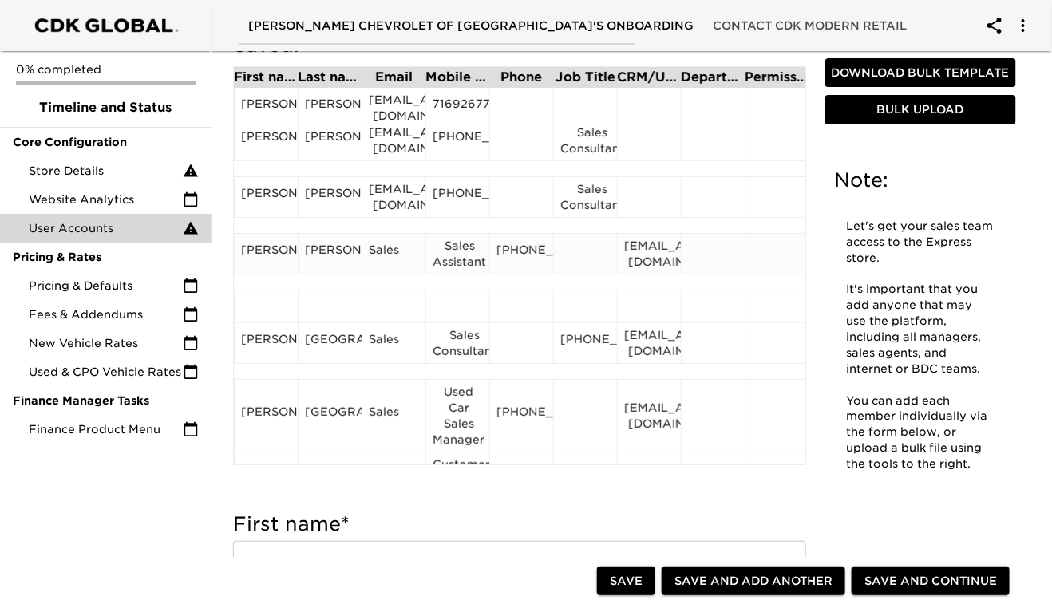
click at [642, 258] on div "[EMAIL_ADDRESS][DOMAIN_NAME]" at bounding box center [649, 254] width 50 height 32
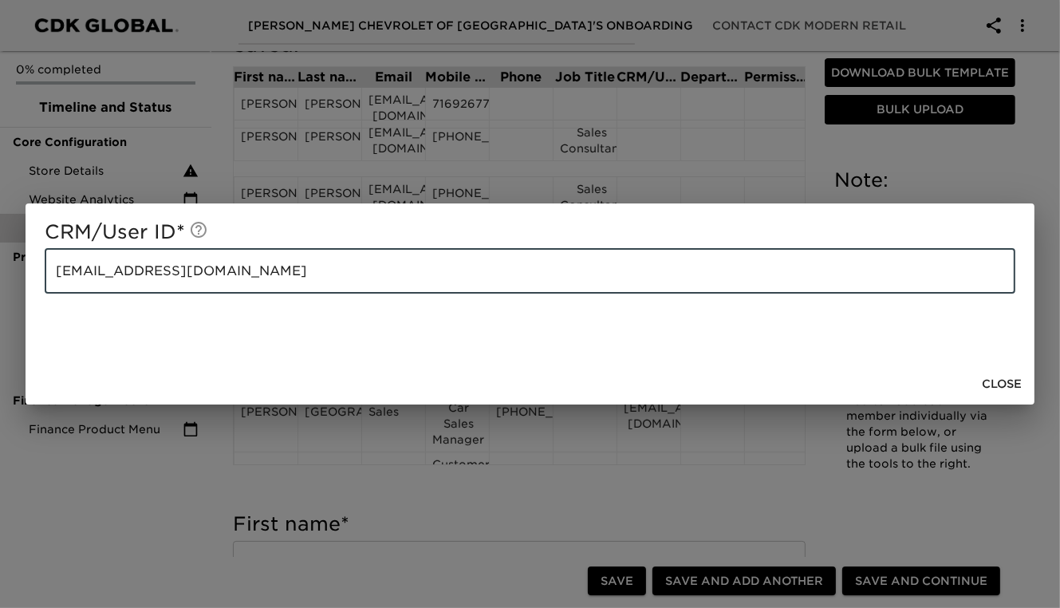
drag, startPoint x: 219, startPoint y: 275, endPoint x: 53, endPoint y: 266, distance: 167.0
click at [53, 266] on input "[EMAIL_ADDRESS][DOMAIN_NAME]" at bounding box center [530, 271] width 971 height 45
click at [1026, 384] on button "Close" at bounding box center [1002, 384] width 53 height 30
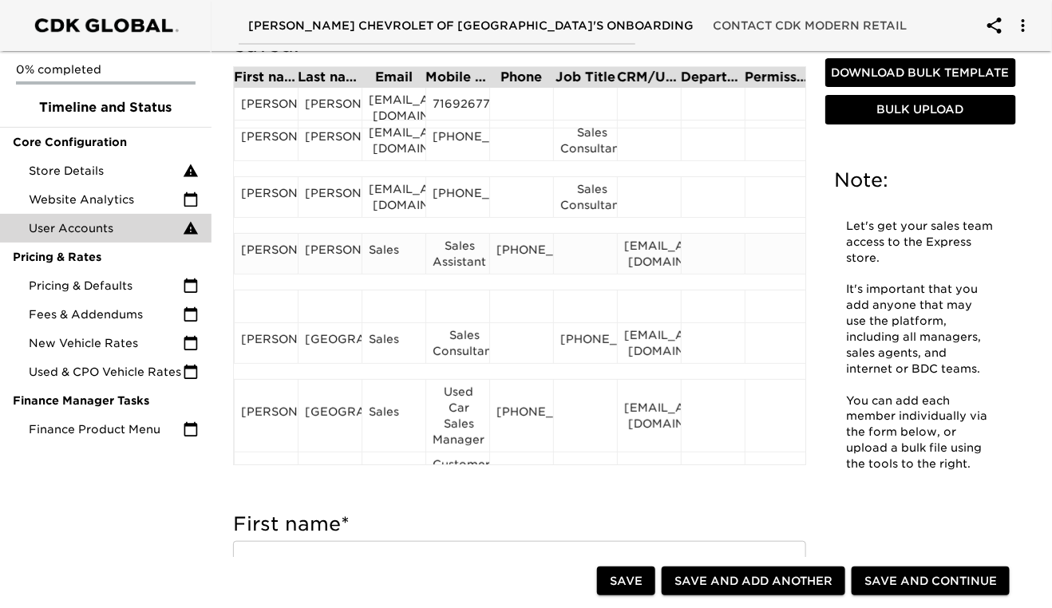
click at [463, 257] on div "Sales Assistant" at bounding box center [457, 254] width 50 height 32
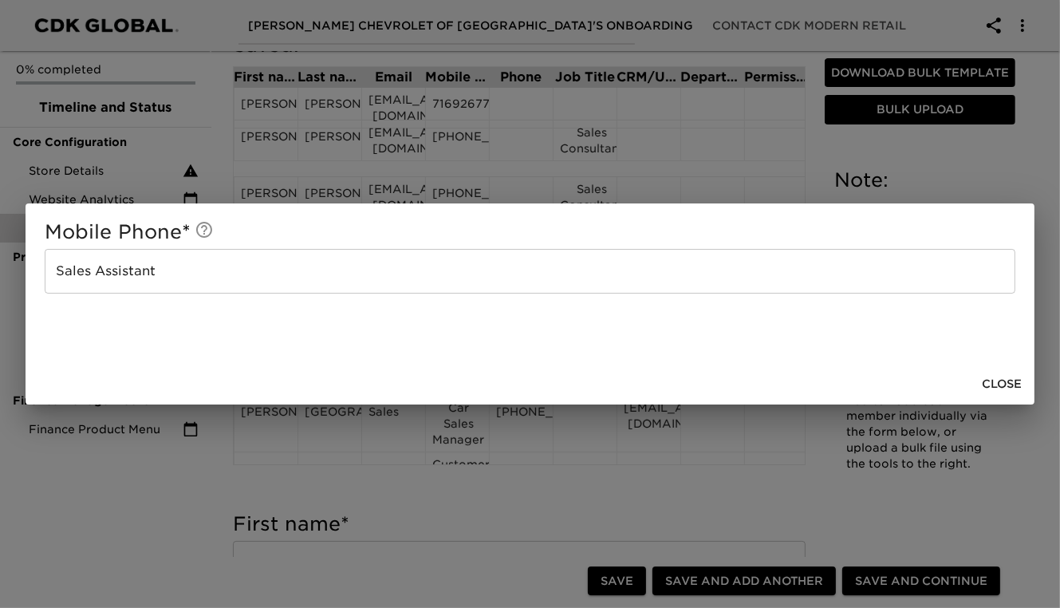
click at [991, 382] on span "Close" at bounding box center [1002, 384] width 40 height 20
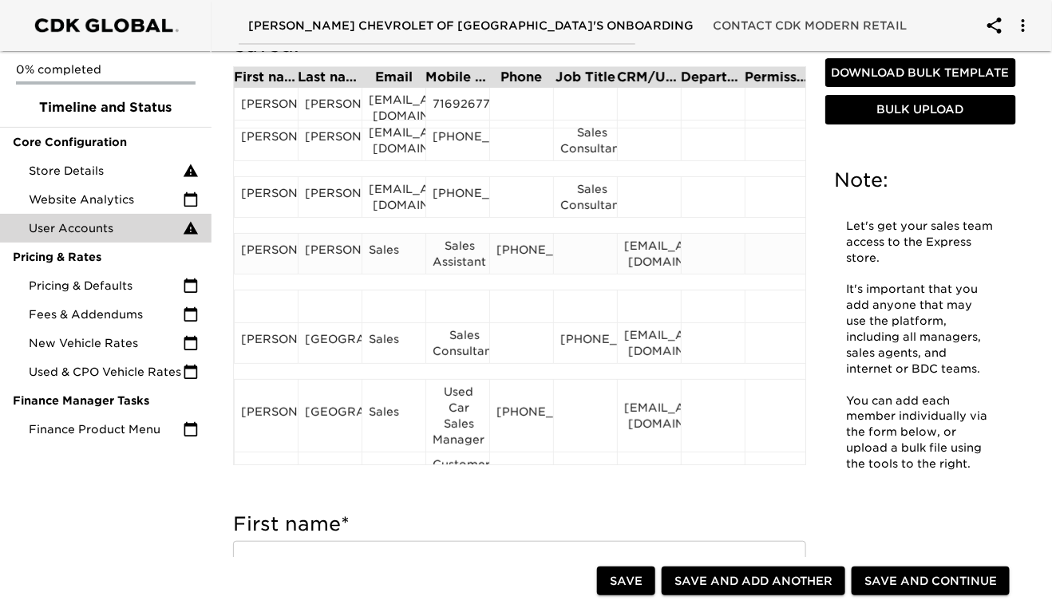
click at [377, 265] on div "Sales" at bounding box center [394, 254] width 50 height 24
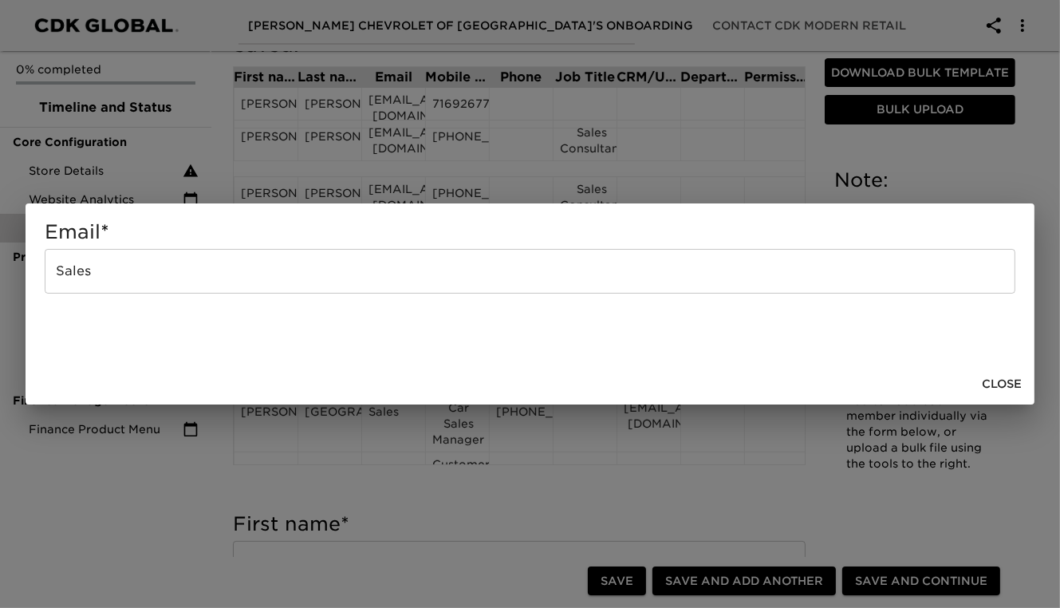
click at [147, 273] on input "Sales" at bounding box center [530, 271] width 971 height 45
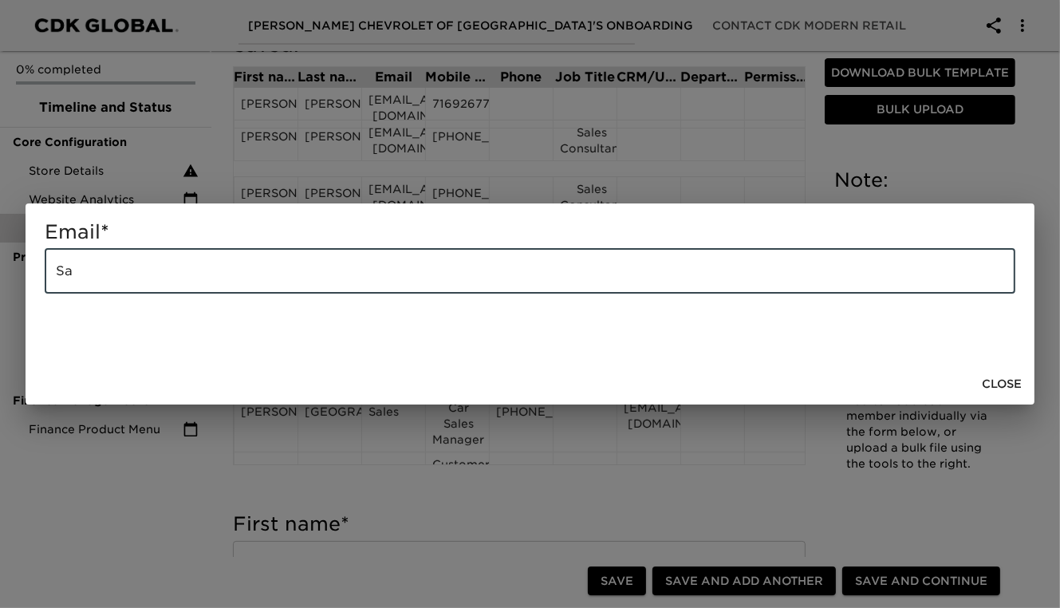
type input "S"
paste input "[EMAIL_ADDRESS][DOMAIN_NAME]"
type input "[EMAIL_ADDRESS][DOMAIN_NAME]"
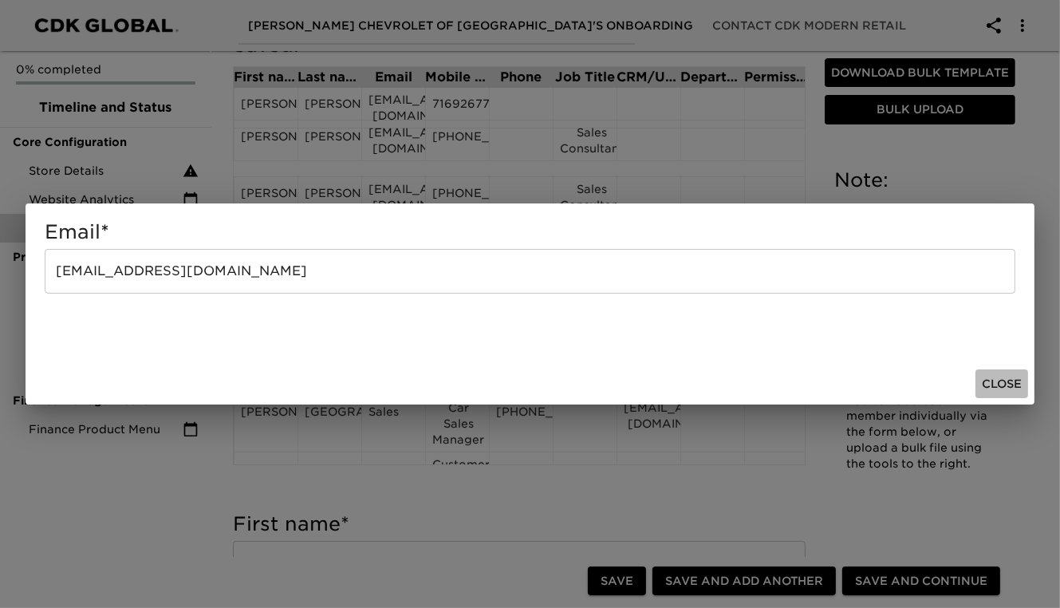
click at [998, 382] on span "Close" at bounding box center [1002, 384] width 40 height 20
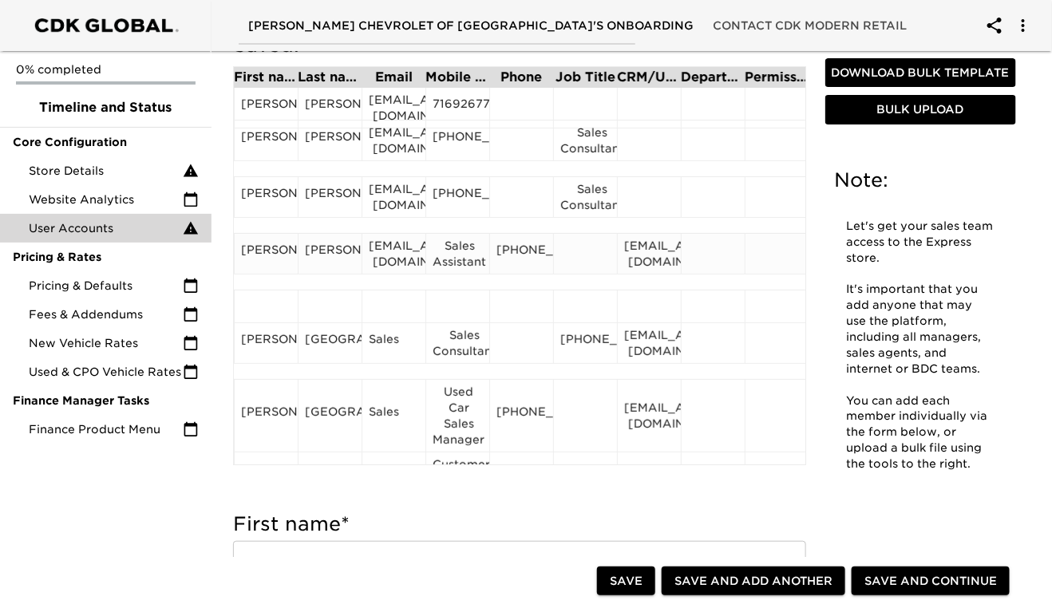
click at [522, 266] on div "[PHONE_NUMBER]" at bounding box center [521, 254] width 50 height 24
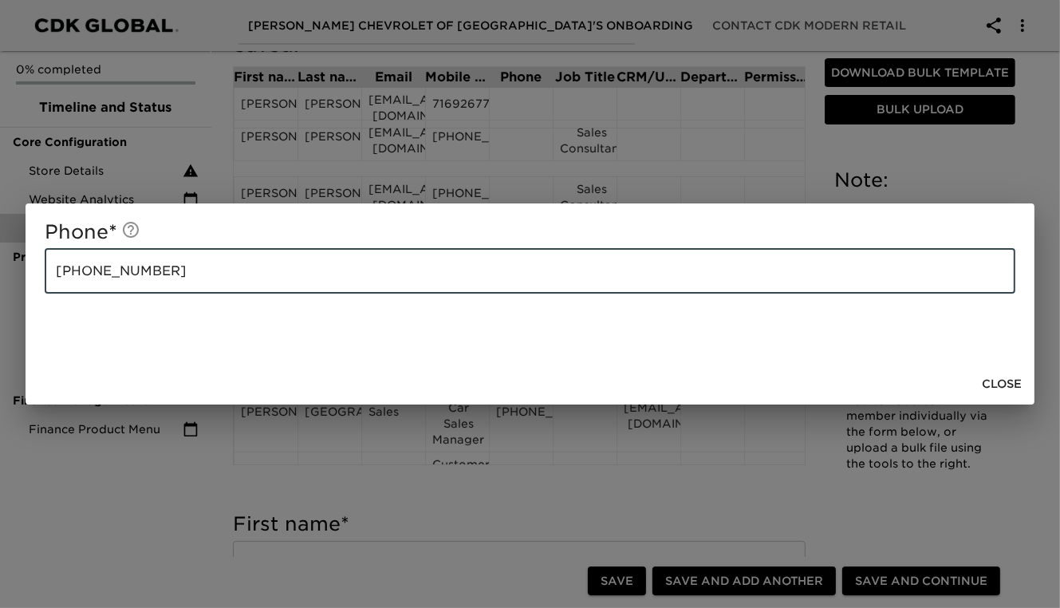
drag, startPoint x: 164, startPoint y: 272, endPoint x: 48, endPoint y: 268, distance: 116.6
click at [48, 268] on input "[PHONE_NUMBER]" at bounding box center [530, 271] width 971 height 45
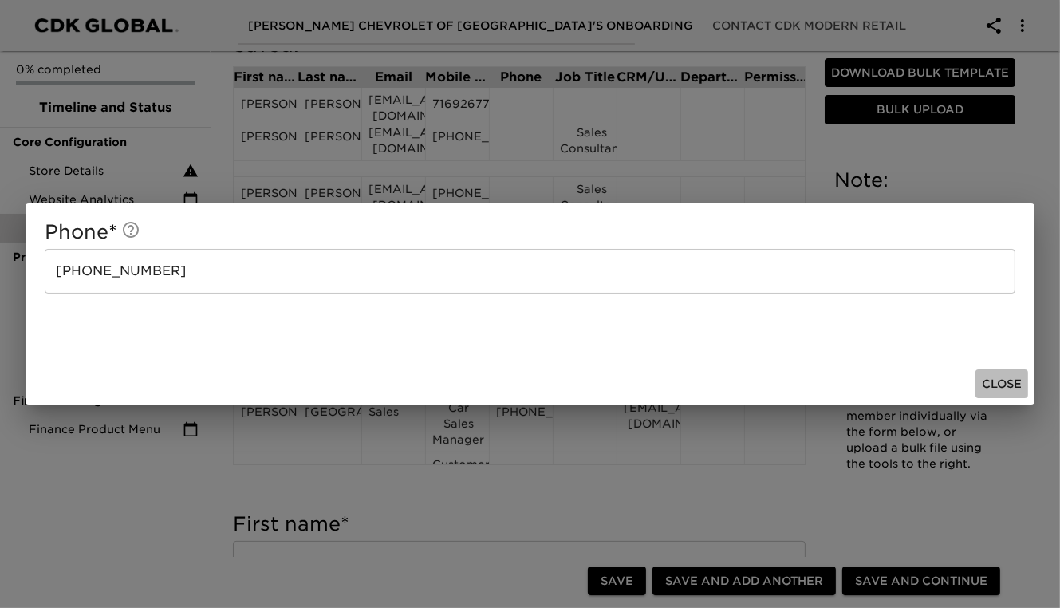
click at [1011, 389] on span "Close" at bounding box center [1002, 384] width 40 height 20
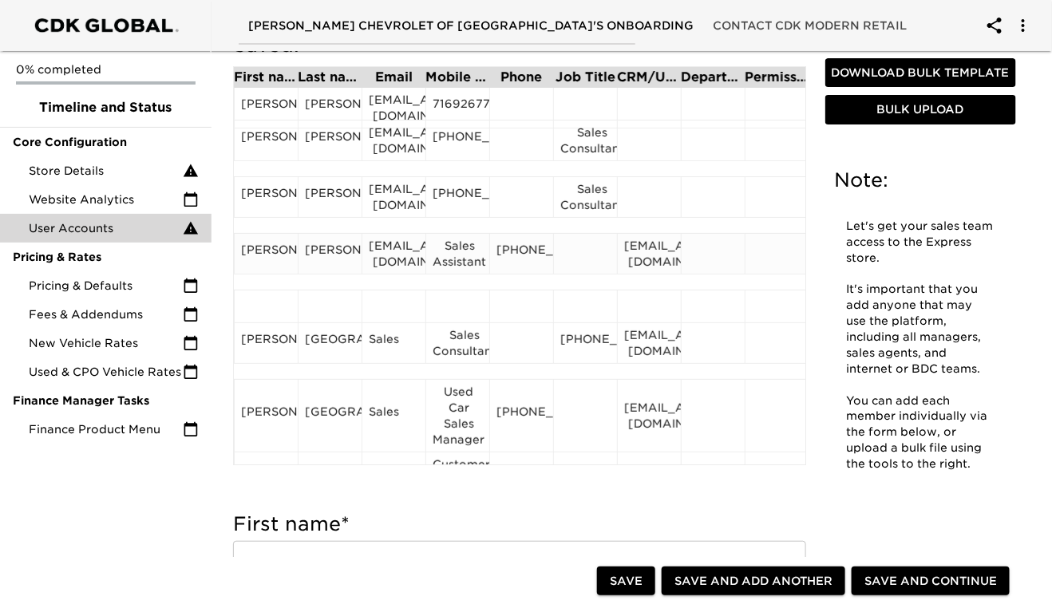
click at [454, 270] on div "Sales Assistant" at bounding box center [457, 254] width 50 height 32
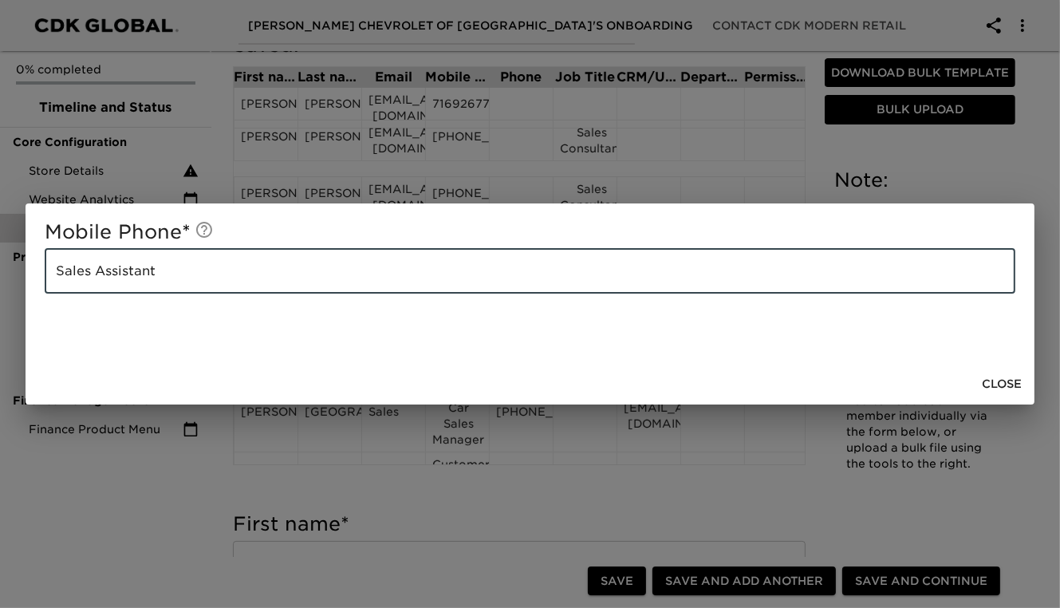
drag, startPoint x: 454, startPoint y: 273, endPoint x: 170, endPoint y: 259, distance: 284.4
click at [170, 259] on input "Sales Assistant" at bounding box center [530, 271] width 971 height 45
click at [171, 270] on input "Sales Assistant" at bounding box center [530, 271] width 971 height 45
type input "S"
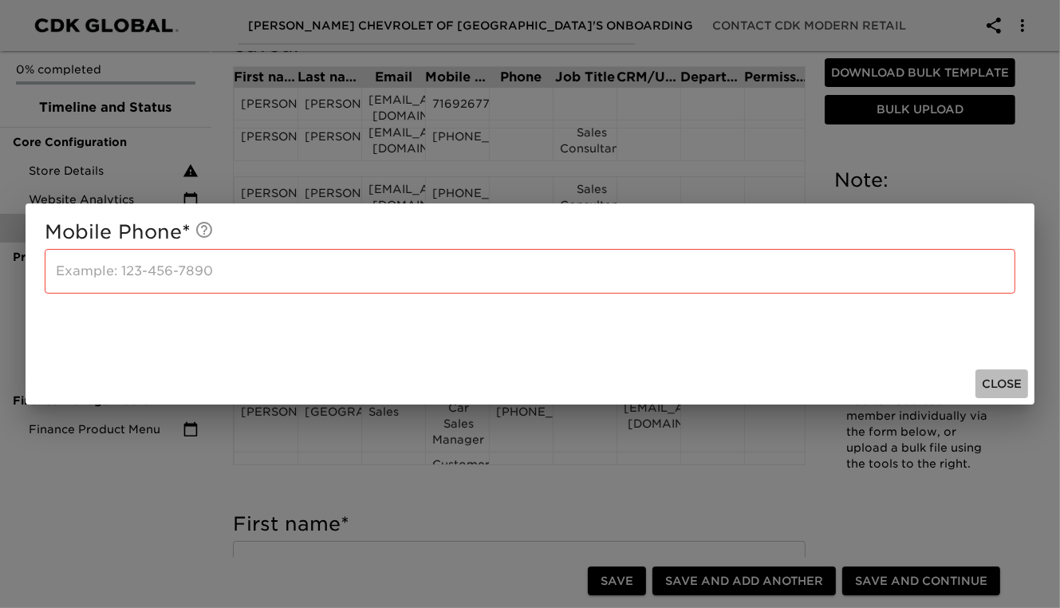
click at [992, 378] on span "Close" at bounding box center [1002, 384] width 40 height 20
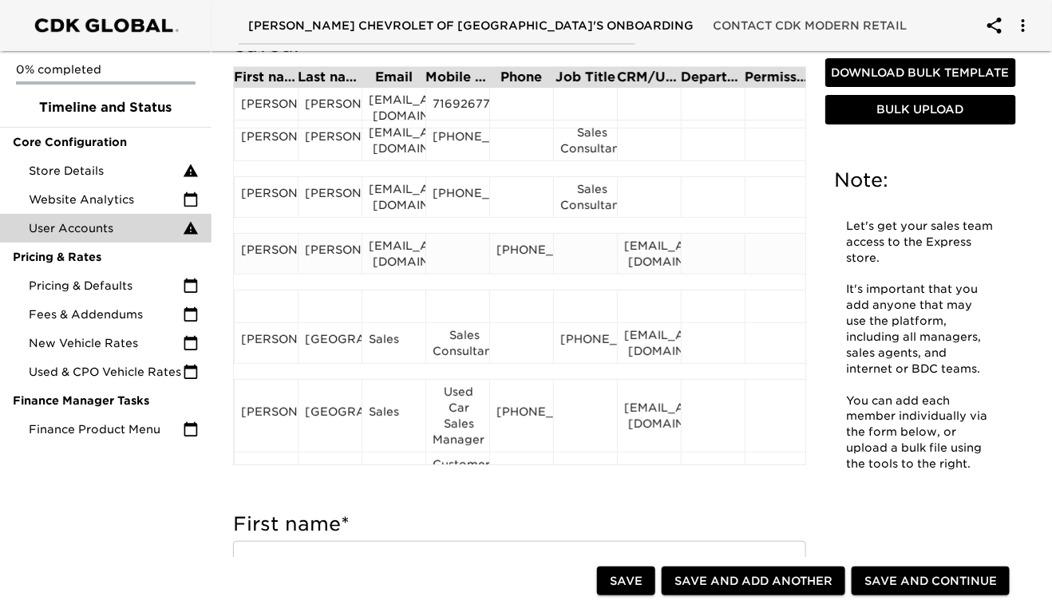
click at [453, 263] on div at bounding box center [457, 254] width 50 height 24
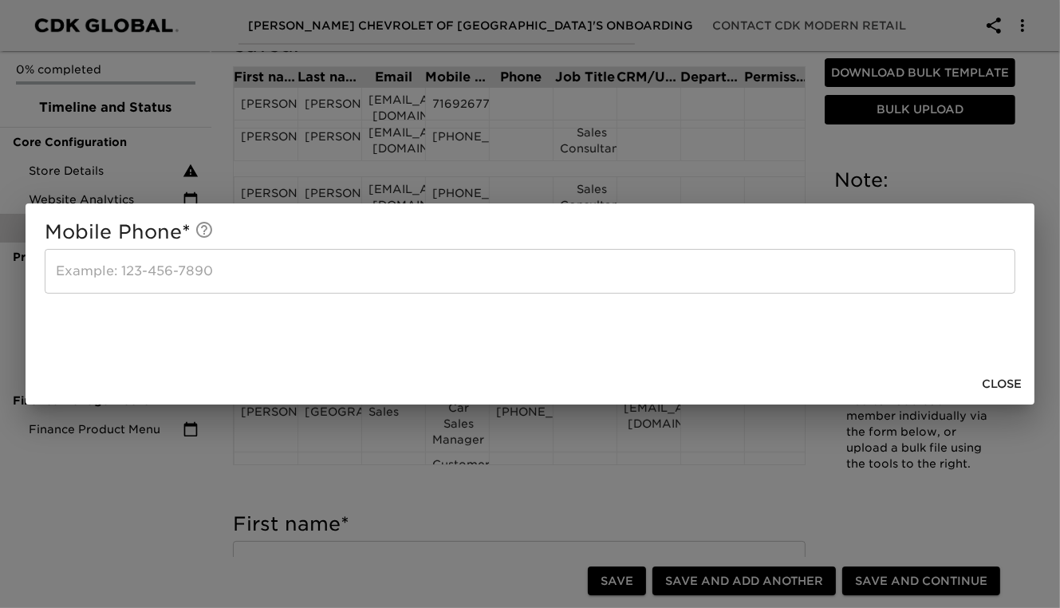
click at [105, 271] on input "text" at bounding box center [530, 271] width 971 height 45
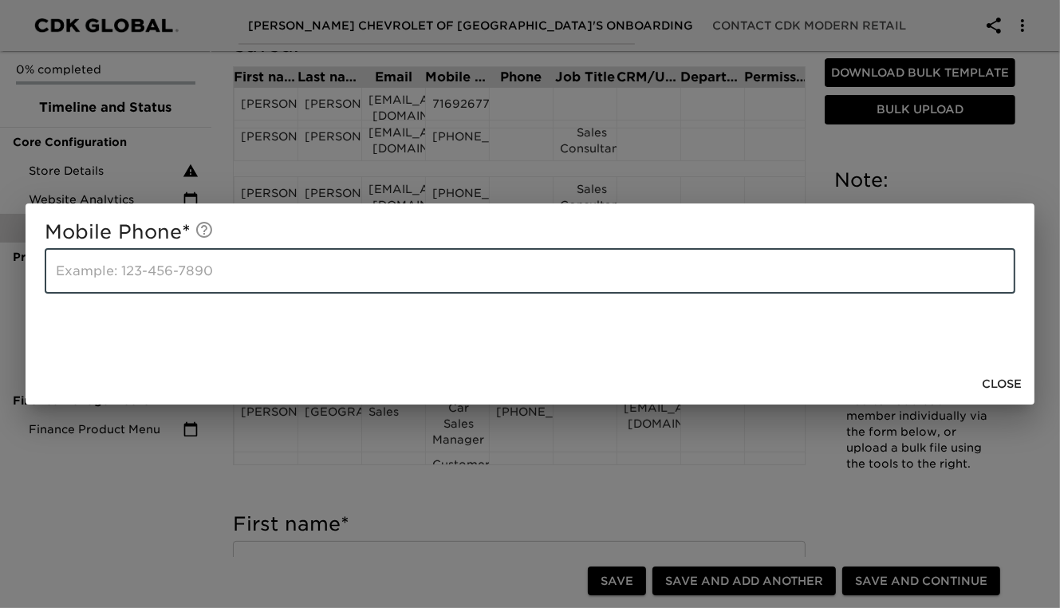
paste input "[PHONE_NUMBER]"
type input "[PHONE_NUMBER]"
click at [1006, 387] on span "Close" at bounding box center [1002, 384] width 40 height 20
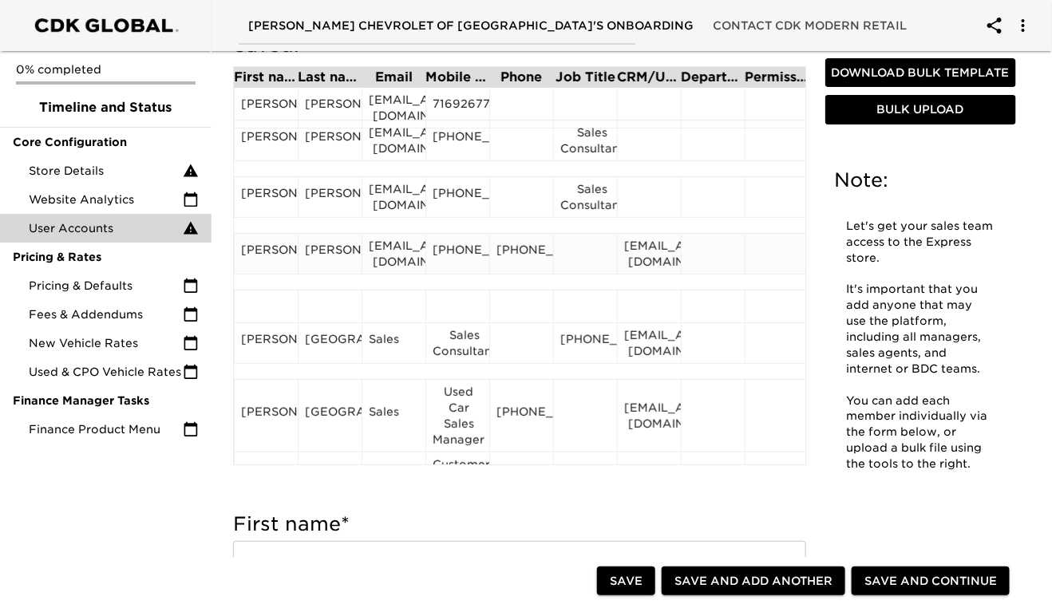
click at [598, 260] on div at bounding box center [585, 254] width 50 height 24
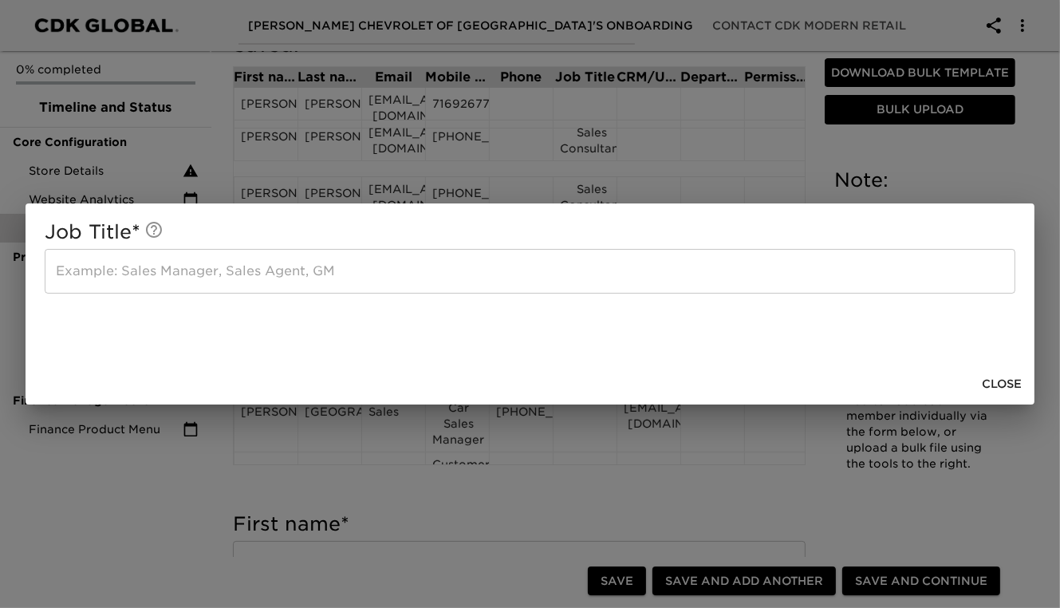
click at [70, 287] on input "text" at bounding box center [530, 271] width 971 height 45
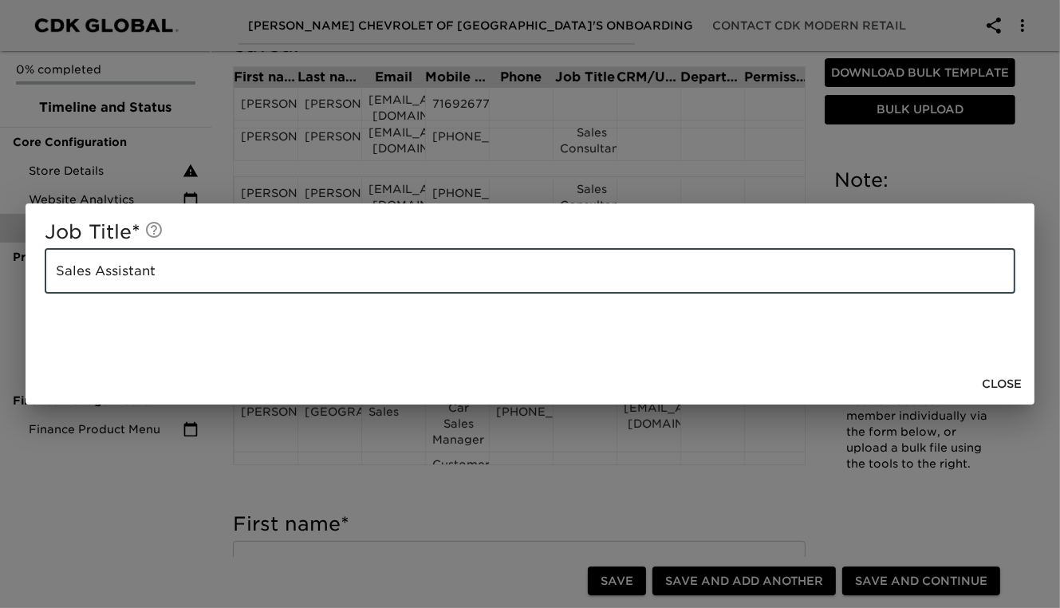
type input "Sales Assistant"
click at [1005, 382] on span "Close" at bounding box center [1002, 384] width 40 height 20
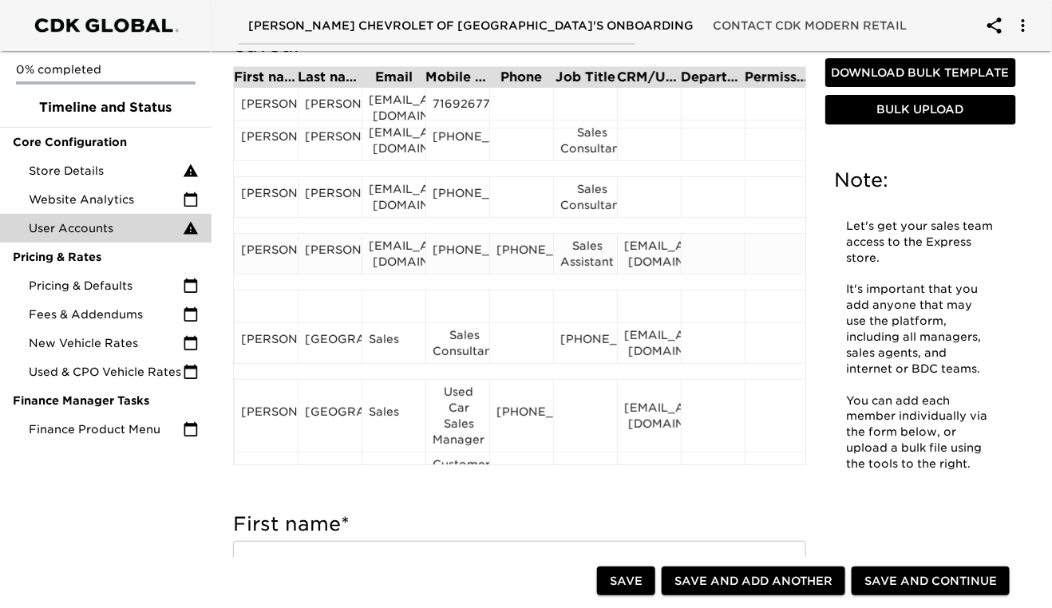
click at [655, 265] on div "[EMAIL_ADDRESS][DOMAIN_NAME]" at bounding box center [649, 254] width 50 height 32
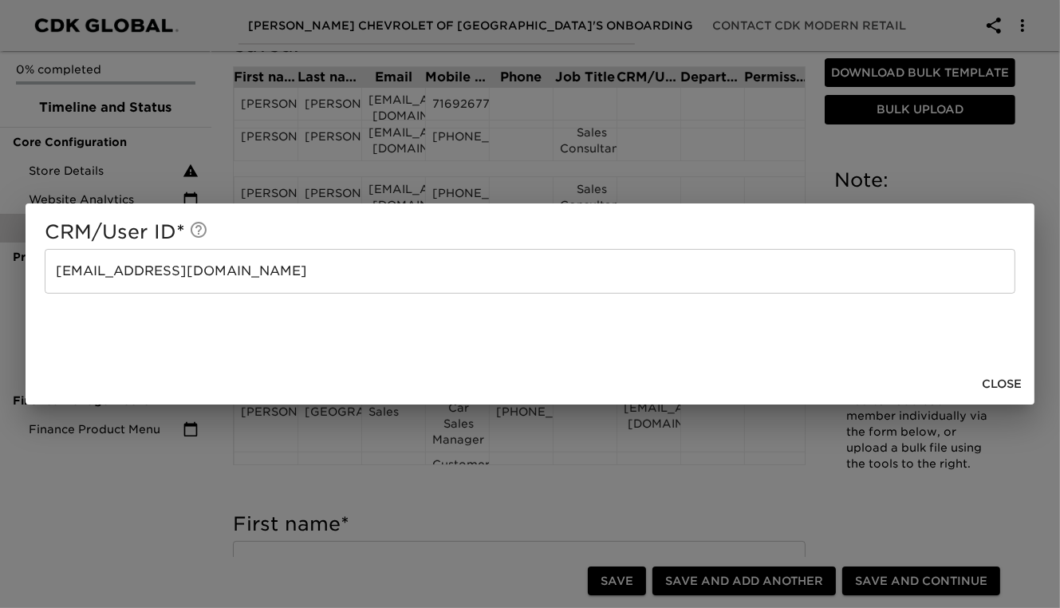
click at [257, 274] on input "[EMAIL_ADDRESS][DOMAIN_NAME]" at bounding box center [530, 271] width 971 height 45
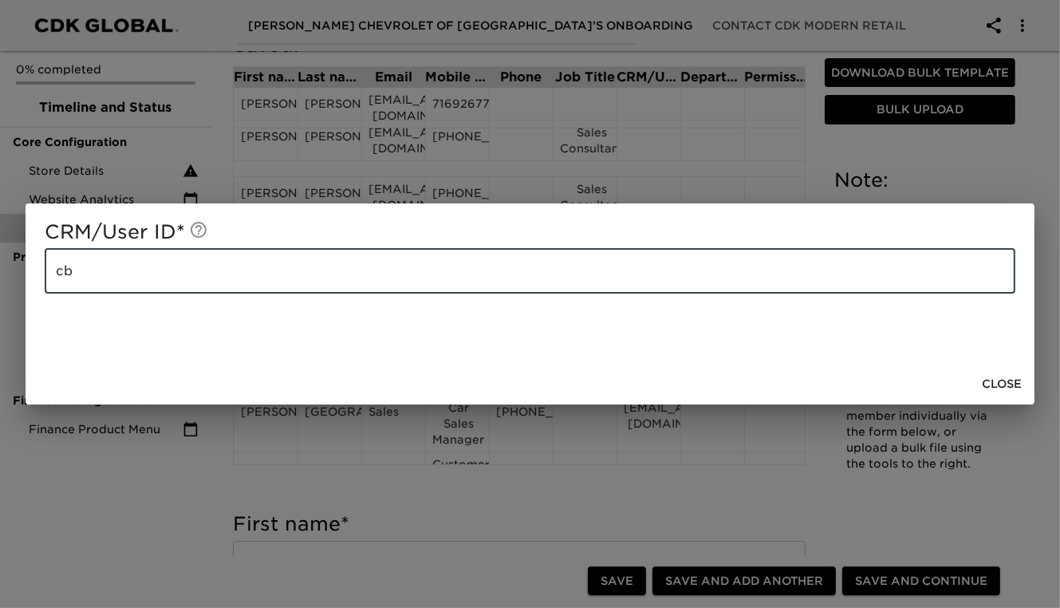
type input "c"
click at [995, 389] on span "Close" at bounding box center [1002, 384] width 40 height 20
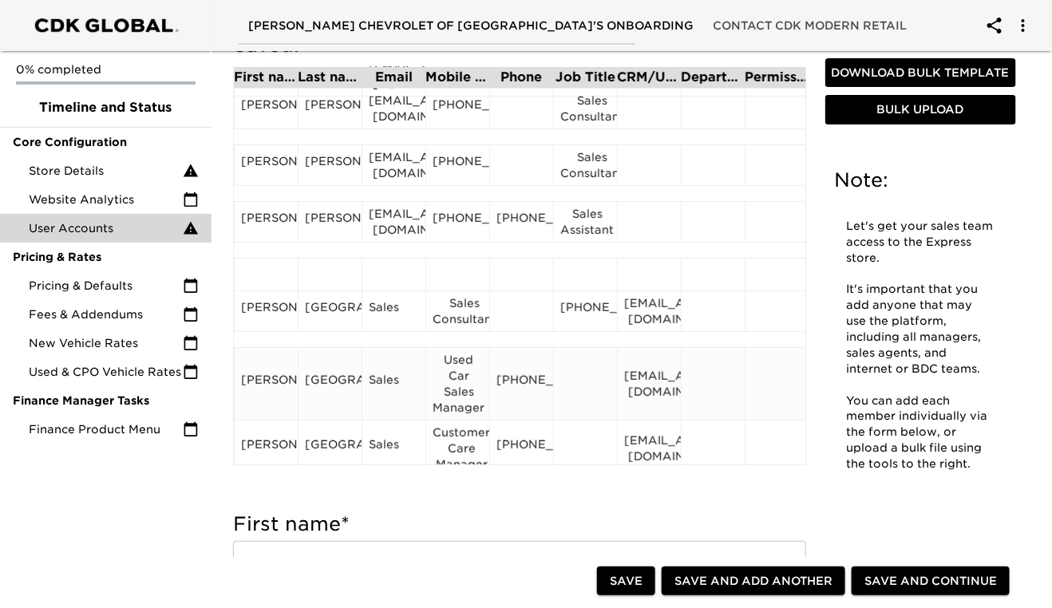
scroll to position [0, 0]
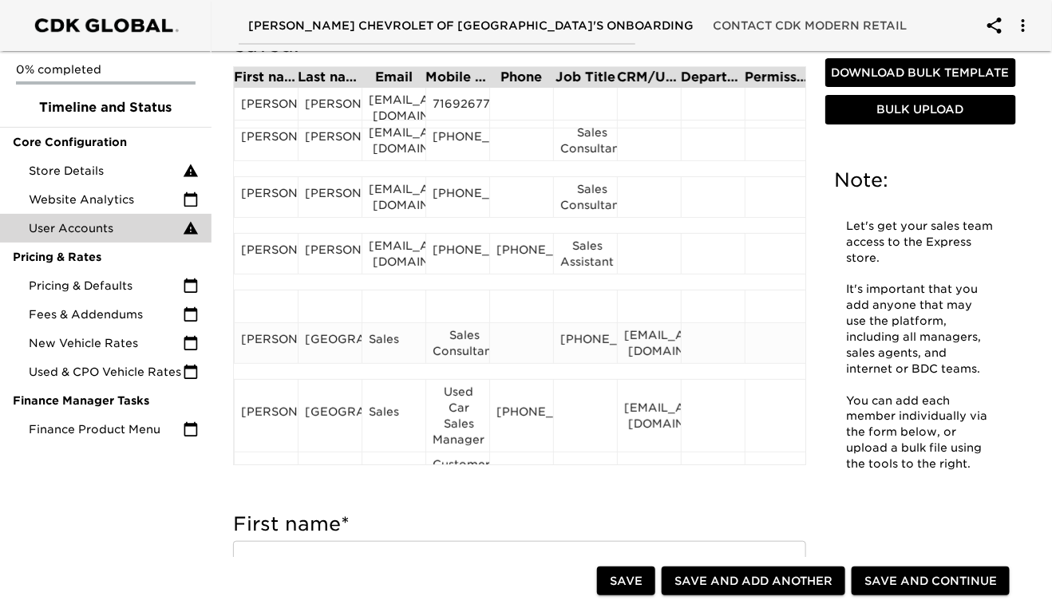
click at [267, 345] on div "[PERSON_NAME]" at bounding box center [266, 343] width 50 height 24
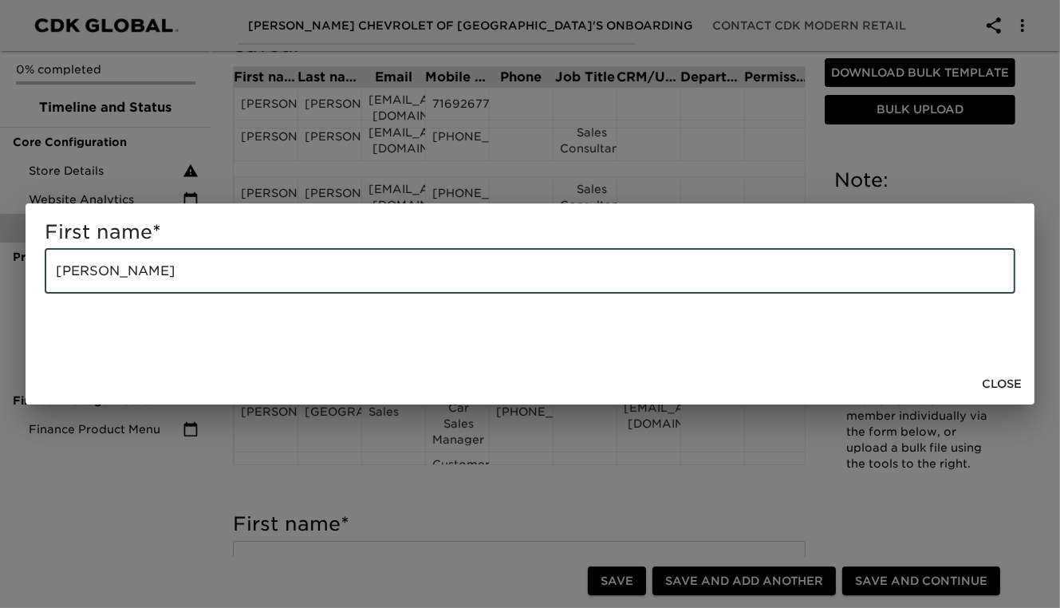
click at [148, 273] on input "[PERSON_NAME]" at bounding box center [530, 271] width 971 height 45
drag, startPoint x: 148, startPoint y: 273, endPoint x: 108, endPoint y: 268, distance: 40.2
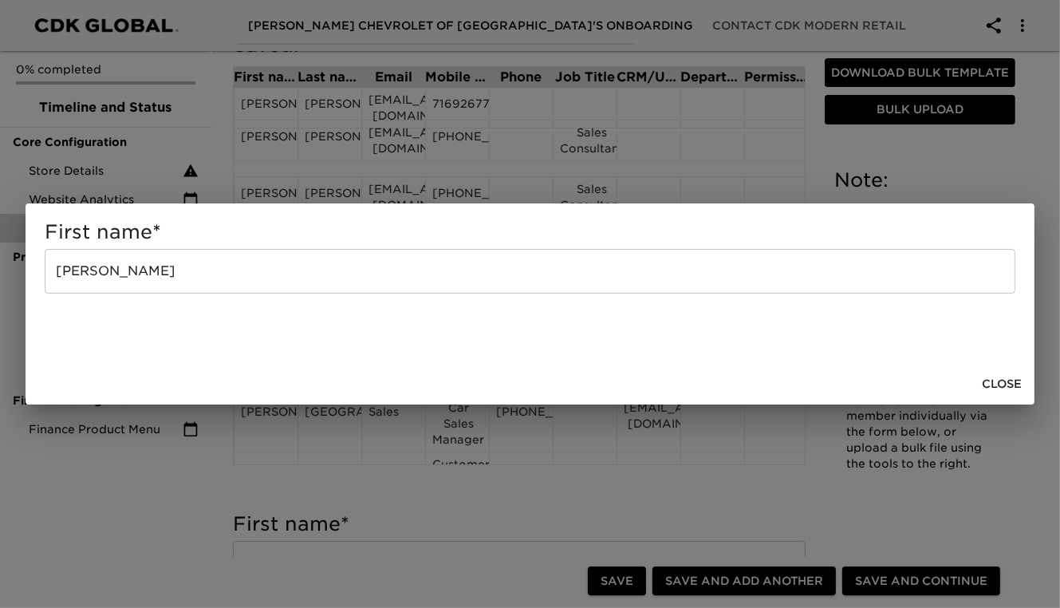
drag, startPoint x: 108, startPoint y: 268, endPoint x: 74, endPoint y: 316, distance: 58.4
click at [74, 316] on div "First name * [PERSON_NAME] ​" at bounding box center [530, 283] width 1009 height 160
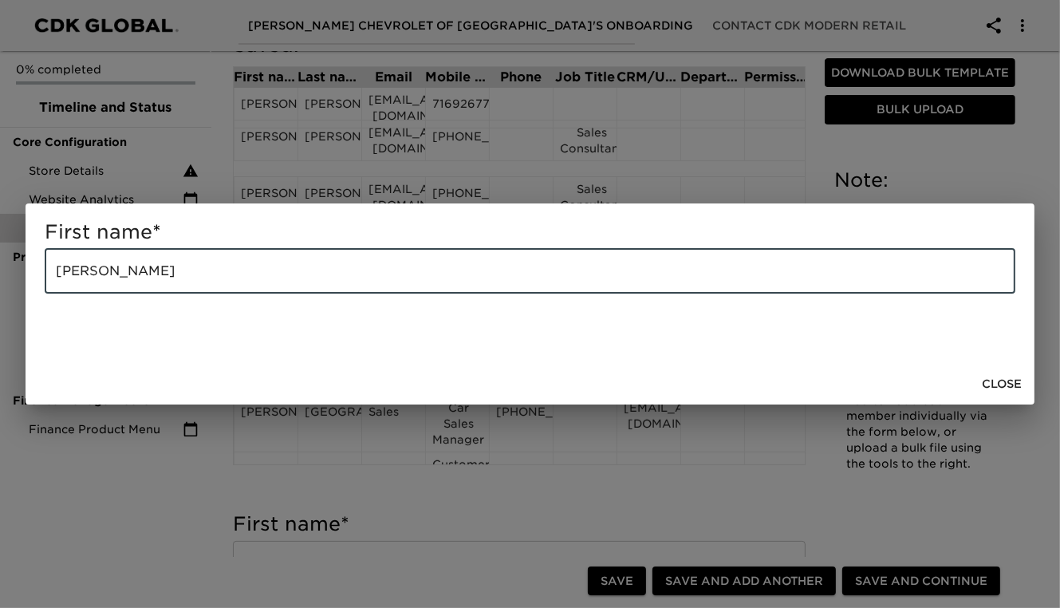
drag, startPoint x: 148, startPoint y: 274, endPoint x: 105, endPoint y: 274, distance: 43.1
click at [105, 274] on input "[PERSON_NAME]" at bounding box center [530, 271] width 971 height 45
click at [1005, 379] on span "Close" at bounding box center [1002, 384] width 40 height 20
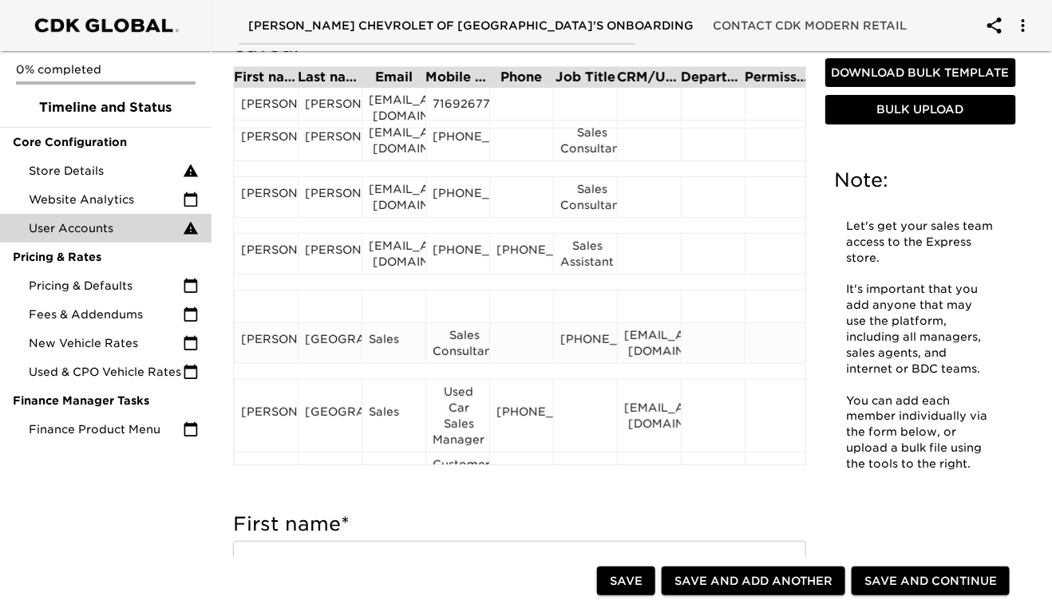
click at [326, 346] on div "[GEOGRAPHIC_DATA]" at bounding box center [330, 343] width 50 height 24
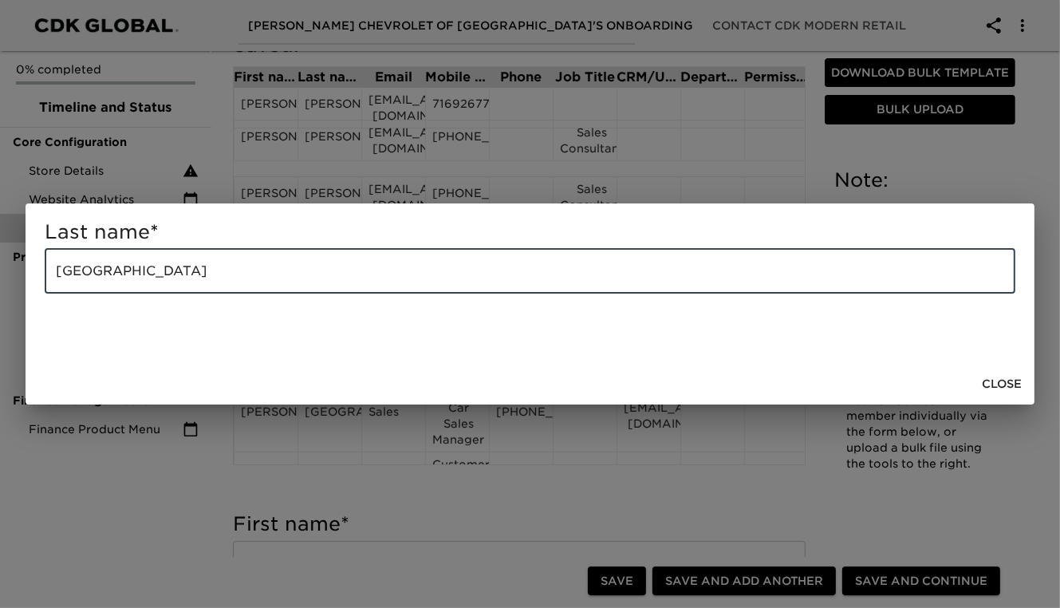
click at [228, 274] on input "[GEOGRAPHIC_DATA]" at bounding box center [530, 271] width 971 height 45
type input "C"
paste input "[PERSON_NAME]"
type input "[PERSON_NAME]"
click at [991, 378] on span "Close" at bounding box center [1002, 384] width 40 height 20
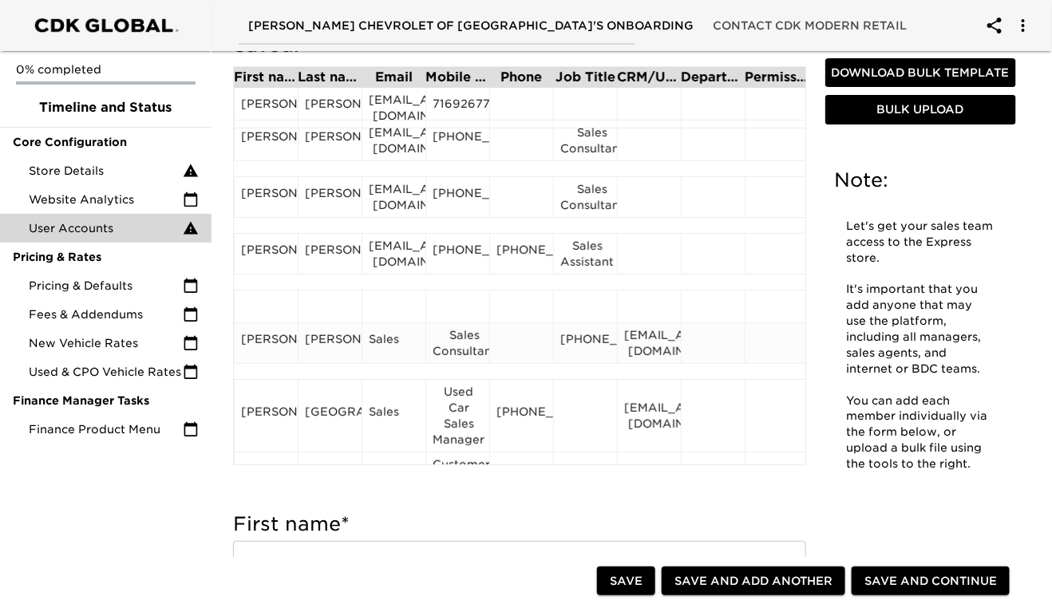
click at [278, 339] on div "[PERSON_NAME]" at bounding box center [266, 343] width 50 height 24
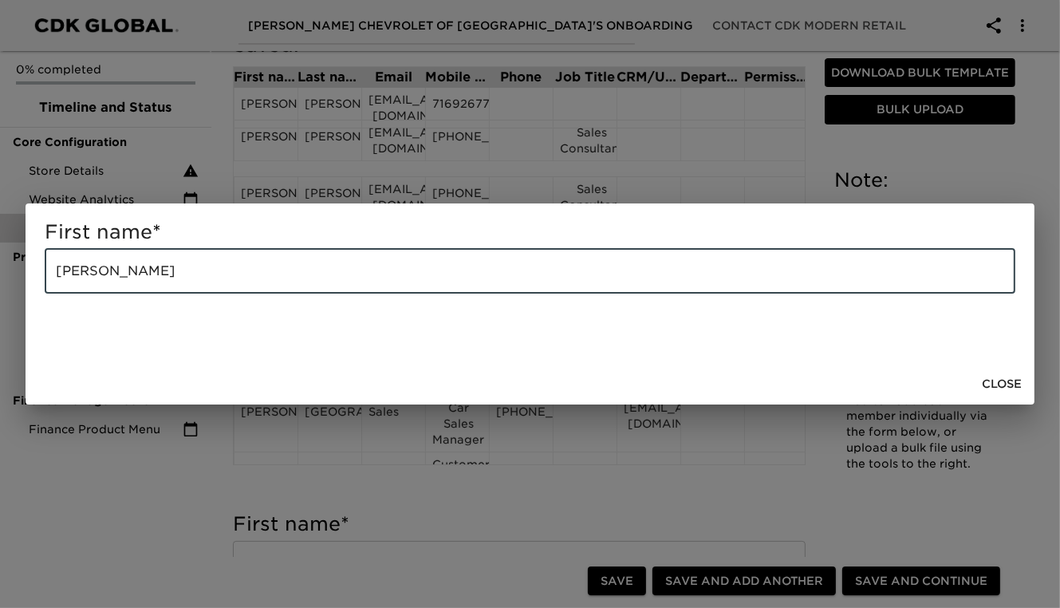
click at [165, 266] on input "[PERSON_NAME]" at bounding box center [530, 271] width 971 height 45
type input "[PERSON_NAME]"
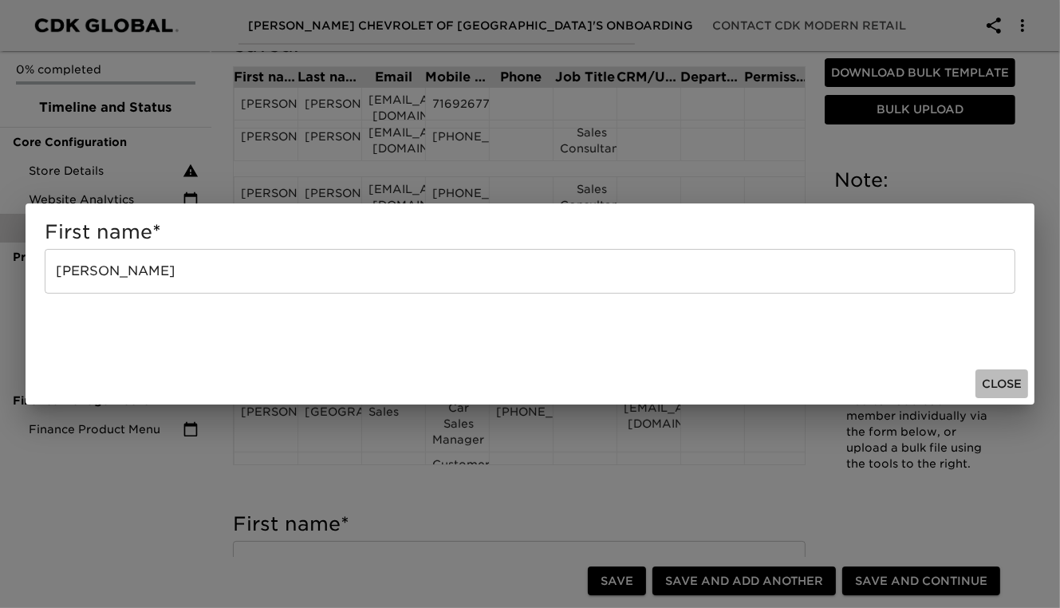
click at [1008, 385] on span "Close" at bounding box center [1002, 384] width 40 height 20
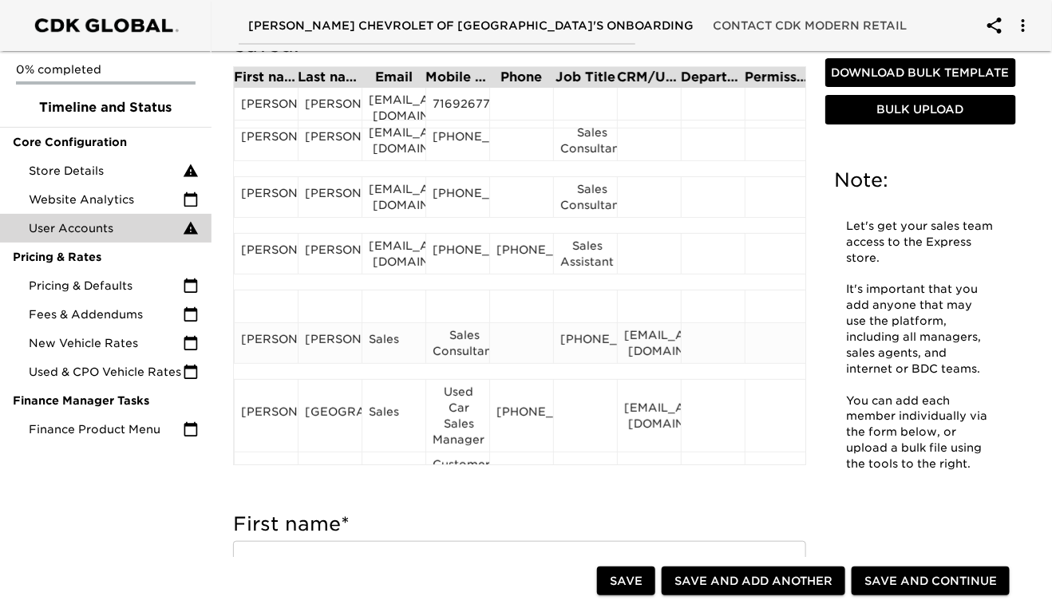
click at [650, 351] on div "[EMAIL_ADDRESS][DOMAIN_NAME]" at bounding box center [649, 343] width 50 height 32
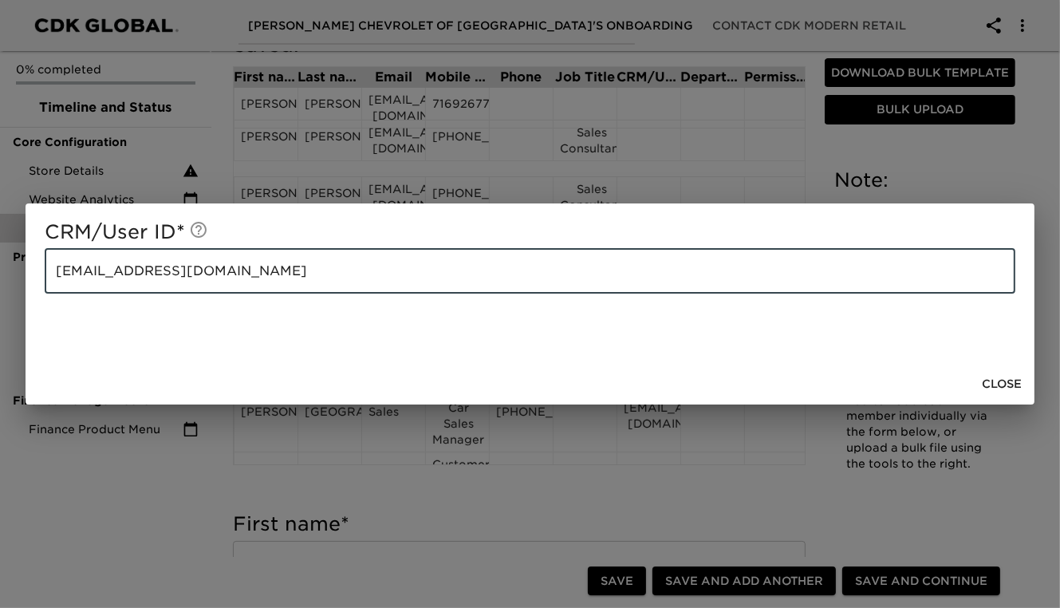
drag, startPoint x: 211, startPoint y: 271, endPoint x: 58, endPoint y: 271, distance: 153.2
click at [58, 271] on input "[EMAIL_ADDRESS][DOMAIN_NAME]" at bounding box center [530, 271] width 971 height 45
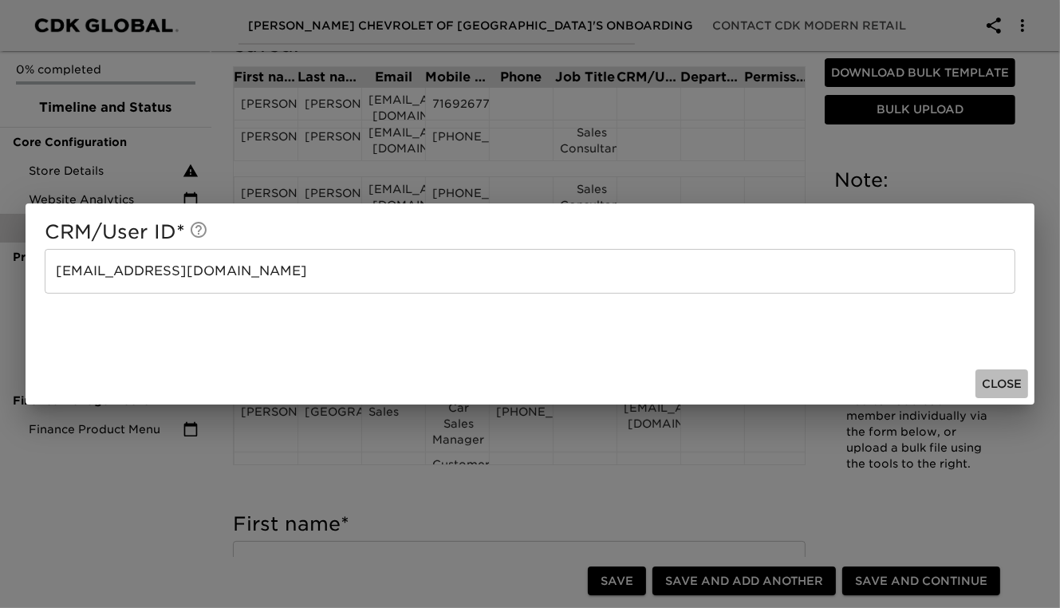
click at [1005, 386] on span "Close" at bounding box center [1002, 384] width 40 height 20
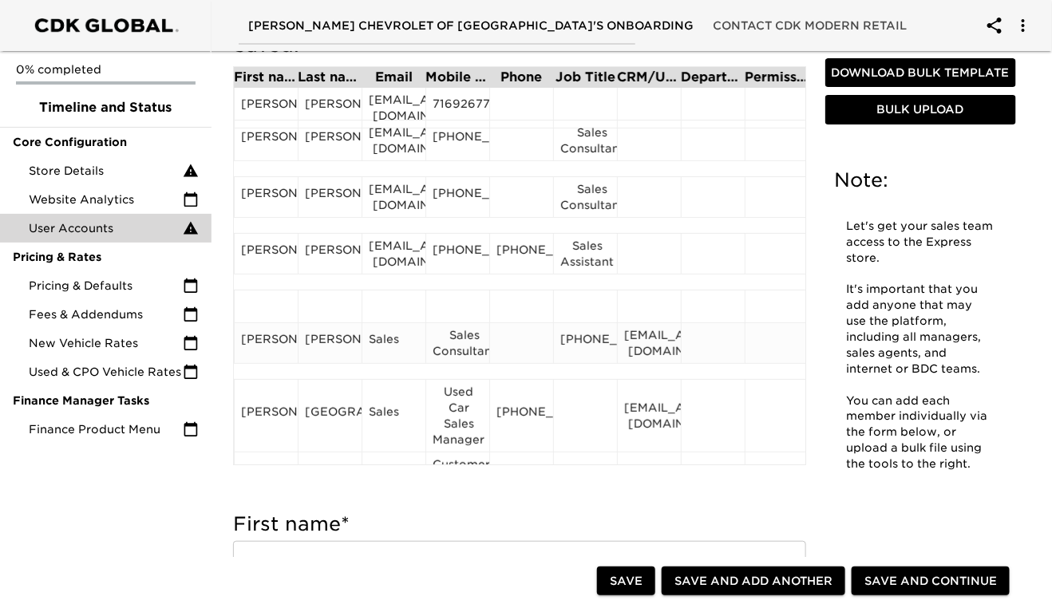
click at [385, 342] on div "Sales" at bounding box center [394, 343] width 50 height 24
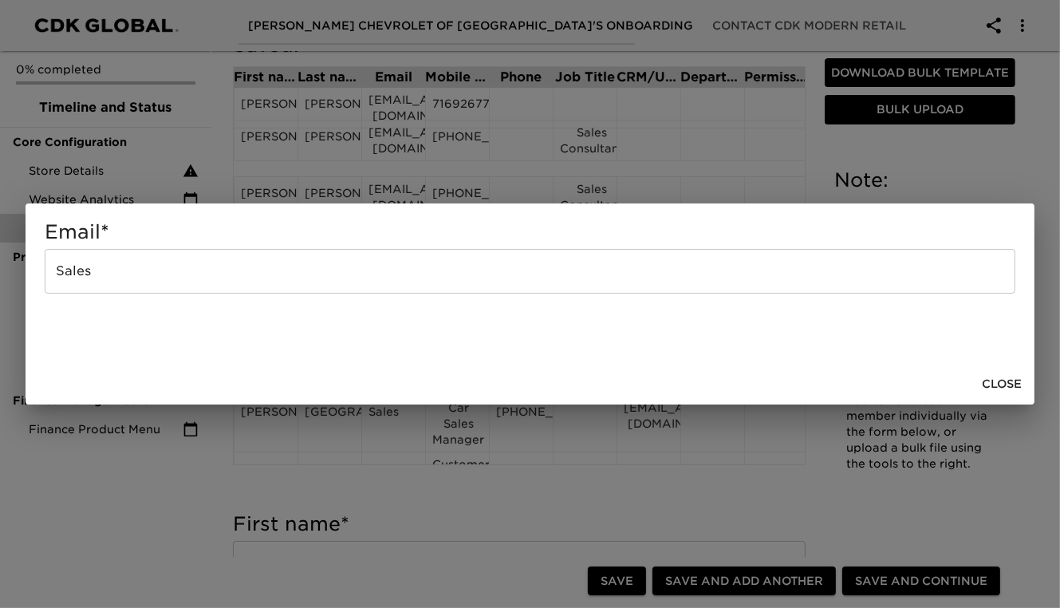
click at [150, 274] on input "Sales" at bounding box center [530, 271] width 971 height 45
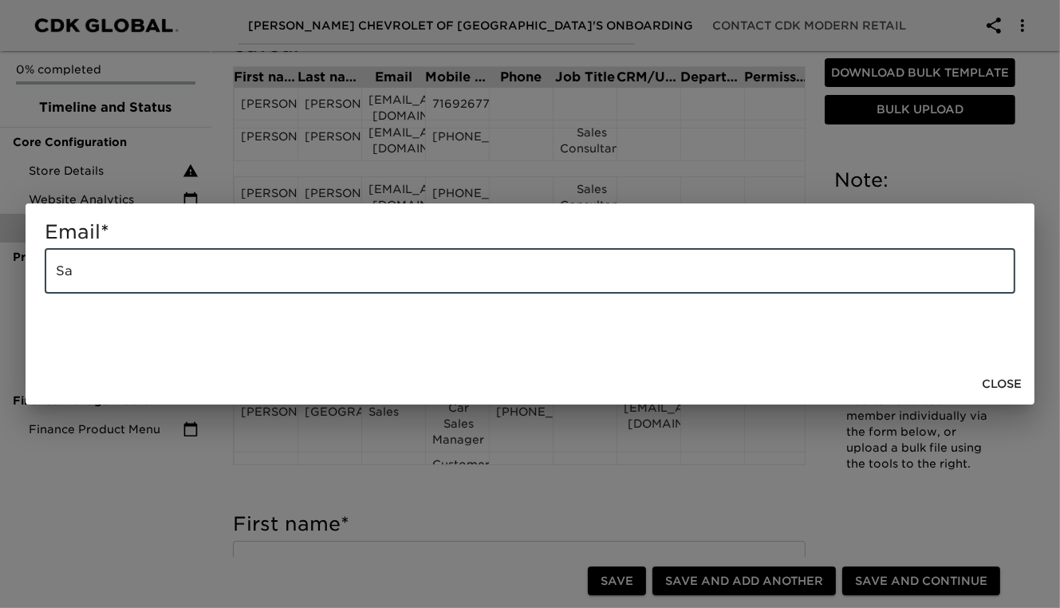
type input "S"
paste input "[EMAIL_ADDRESS][DOMAIN_NAME]"
type input "[EMAIL_ADDRESS][DOMAIN_NAME]"
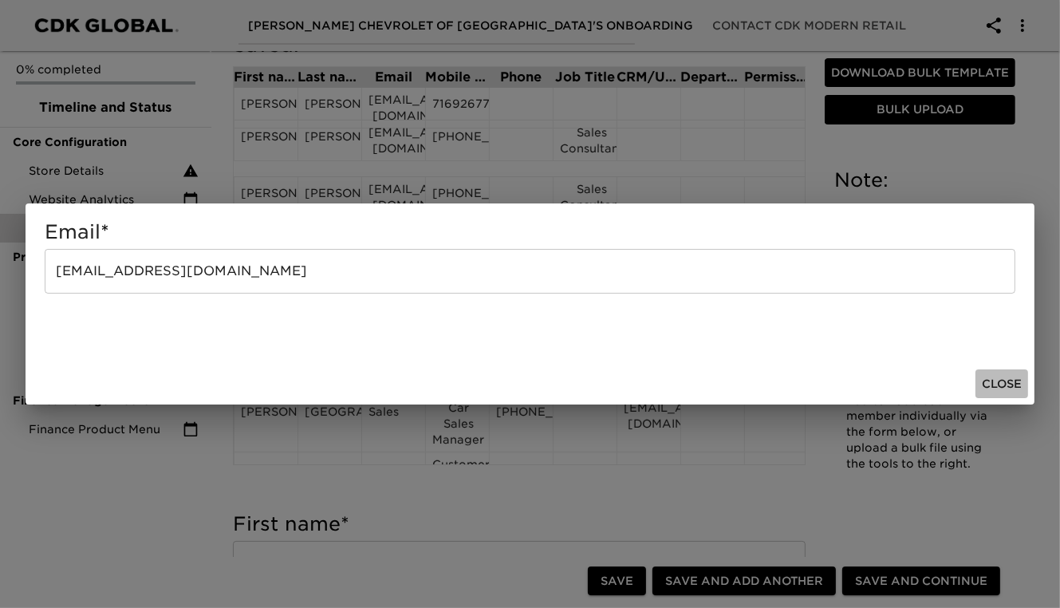
click at [1008, 382] on span "Close" at bounding box center [1002, 384] width 40 height 20
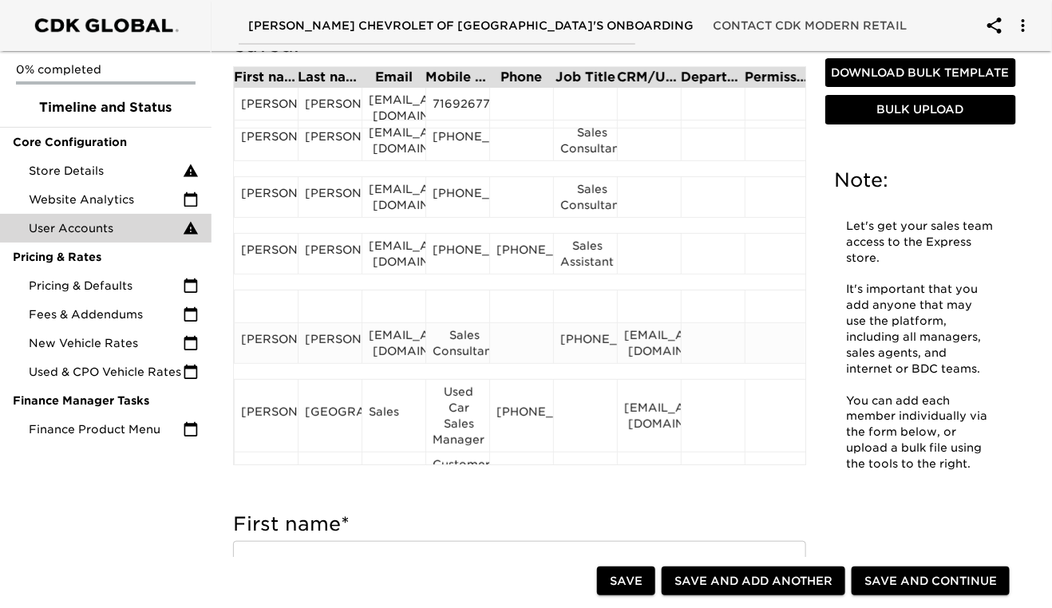
click at [452, 342] on div "Sales Consultant" at bounding box center [457, 343] width 50 height 32
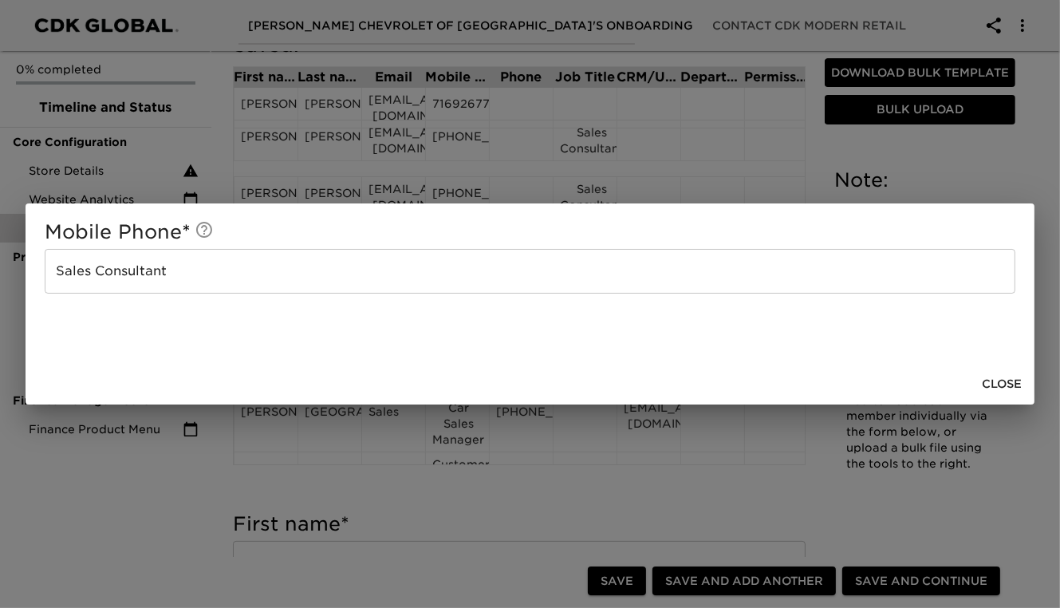
click at [216, 275] on input "Sales Consultant" at bounding box center [530, 271] width 971 height 45
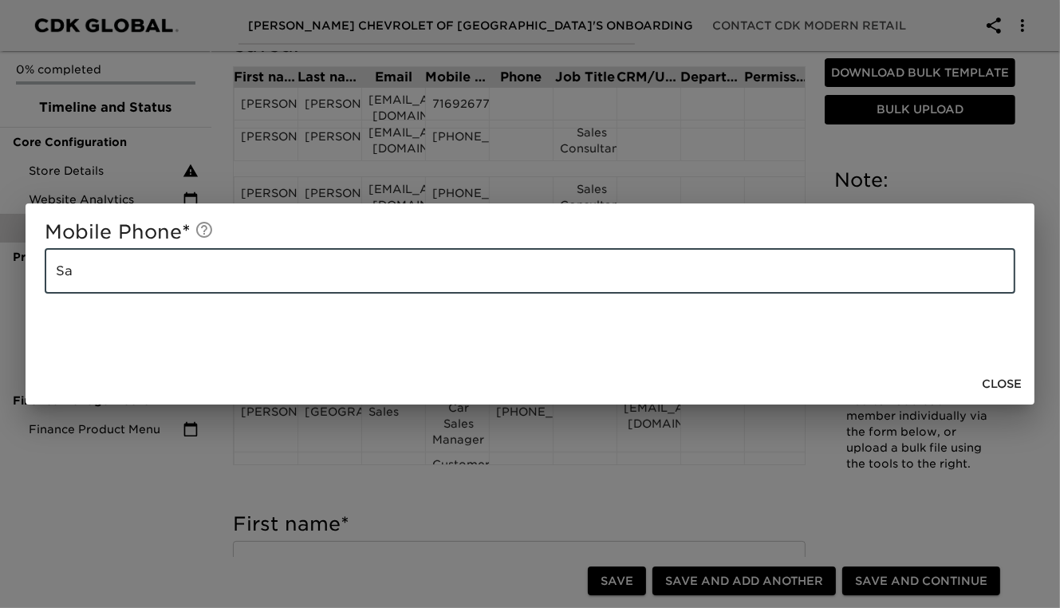
type input "S"
click at [1017, 386] on span "Close" at bounding box center [1002, 384] width 40 height 20
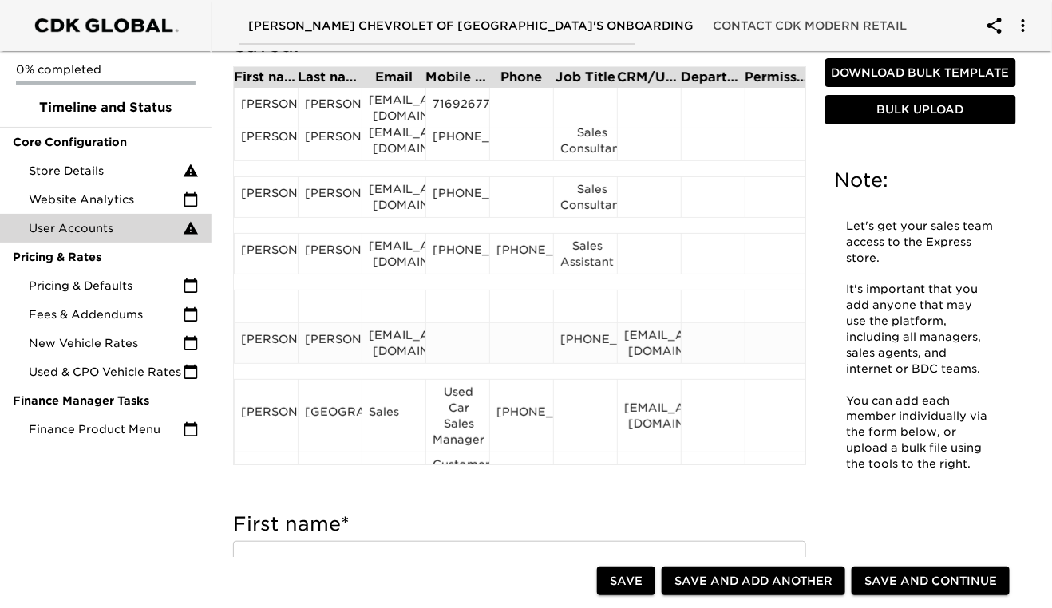
click at [523, 354] on div at bounding box center [521, 343] width 50 height 24
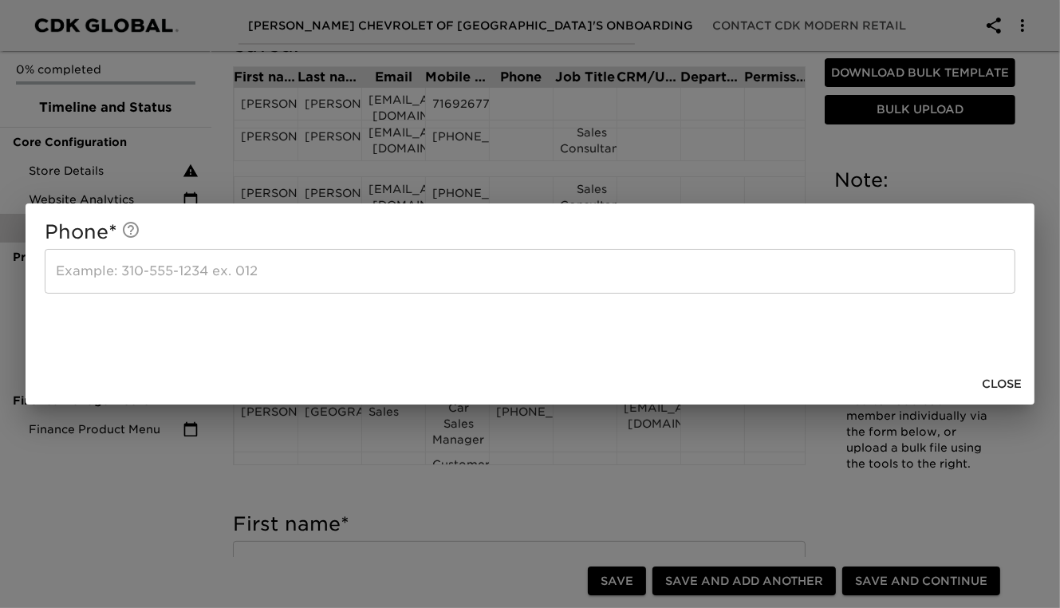
click at [993, 385] on span "Close" at bounding box center [1002, 384] width 40 height 20
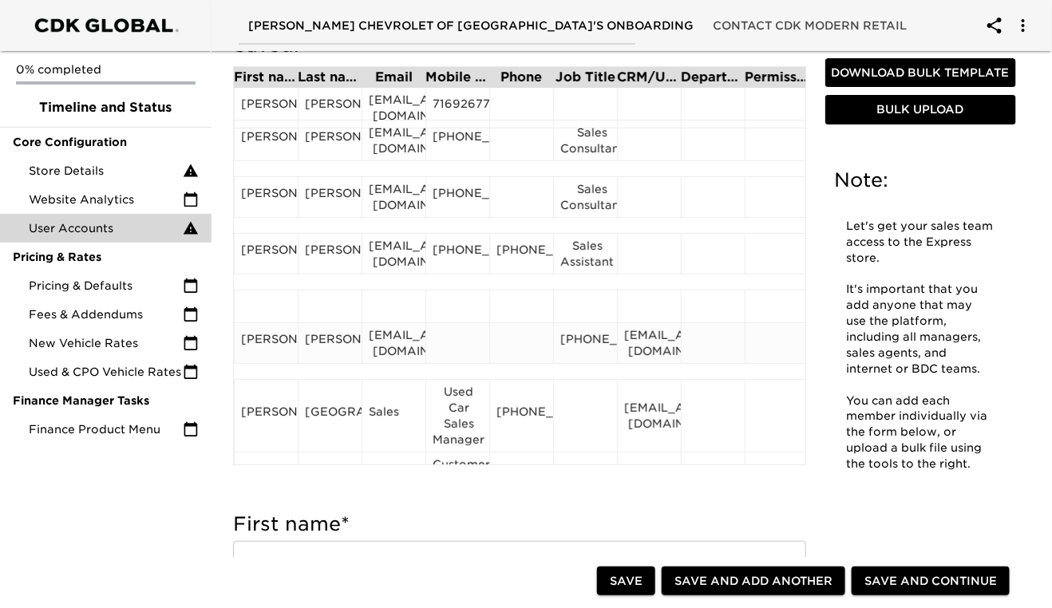
click at [591, 349] on div "[PHONE_NUMBER]" at bounding box center [585, 343] width 50 height 24
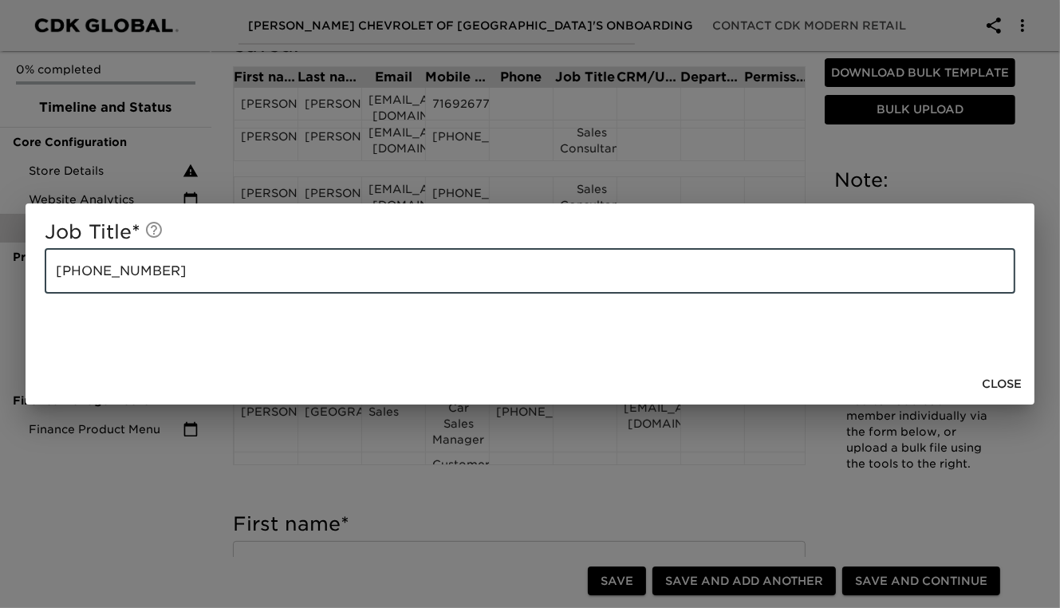
drag, startPoint x: 152, startPoint y: 269, endPoint x: 25, endPoint y: 270, distance: 127.7
click at [26, 270] on div "Job Title * [PHONE_NUMBER] ​" at bounding box center [530, 283] width 1009 height 160
type input "Sales Consultant"
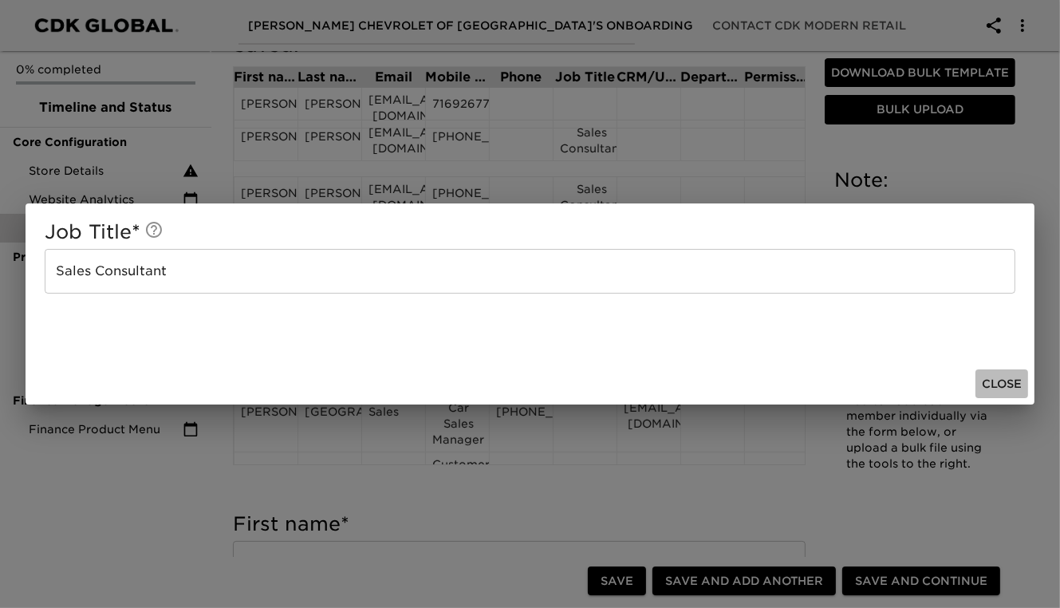
click at [1006, 383] on span "Close" at bounding box center [1002, 384] width 40 height 20
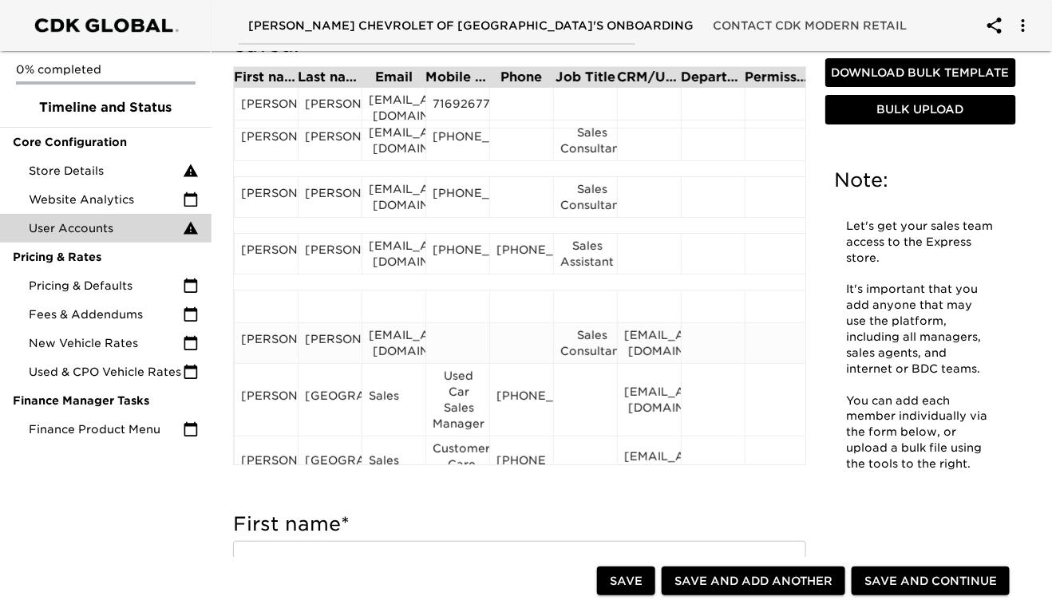
click at [538, 348] on div at bounding box center [521, 343] width 50 height 24
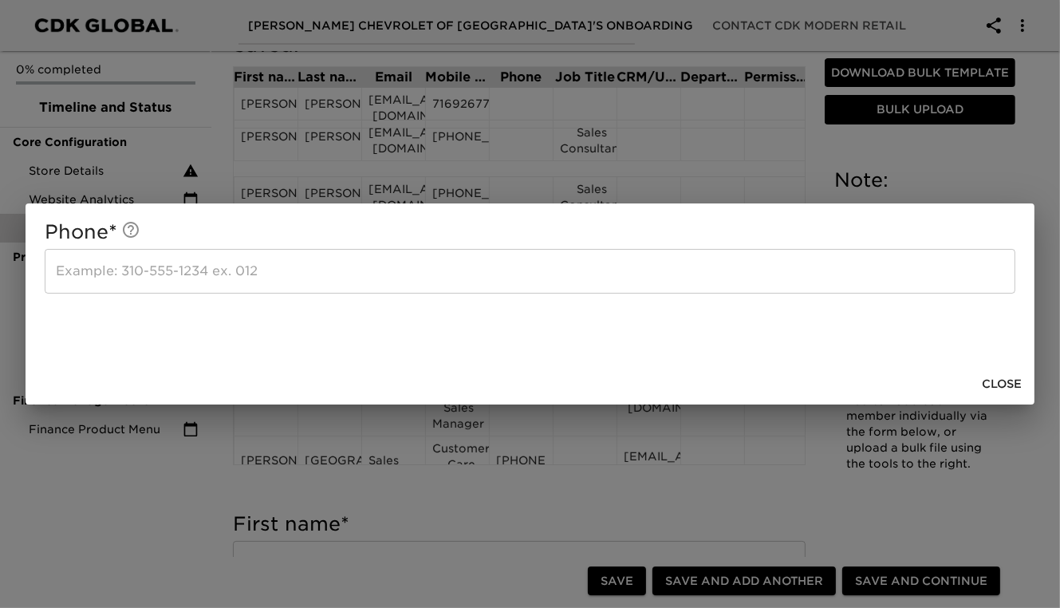
click at [111, 271] on input "text" at bounding box center [530, 271] width 971 height 45
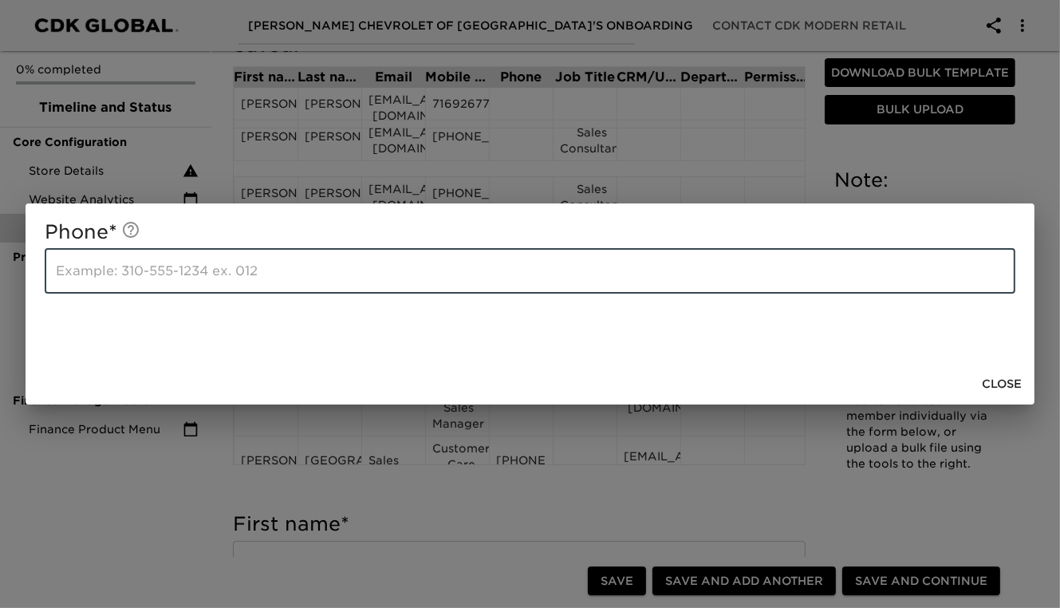
paste input "[PHONE_NUMBER]"
type input "[PHONE_NUMBER]"
click at [1009, 376] on span "Close" at bounding box center [1002, 384] width 40 height 20
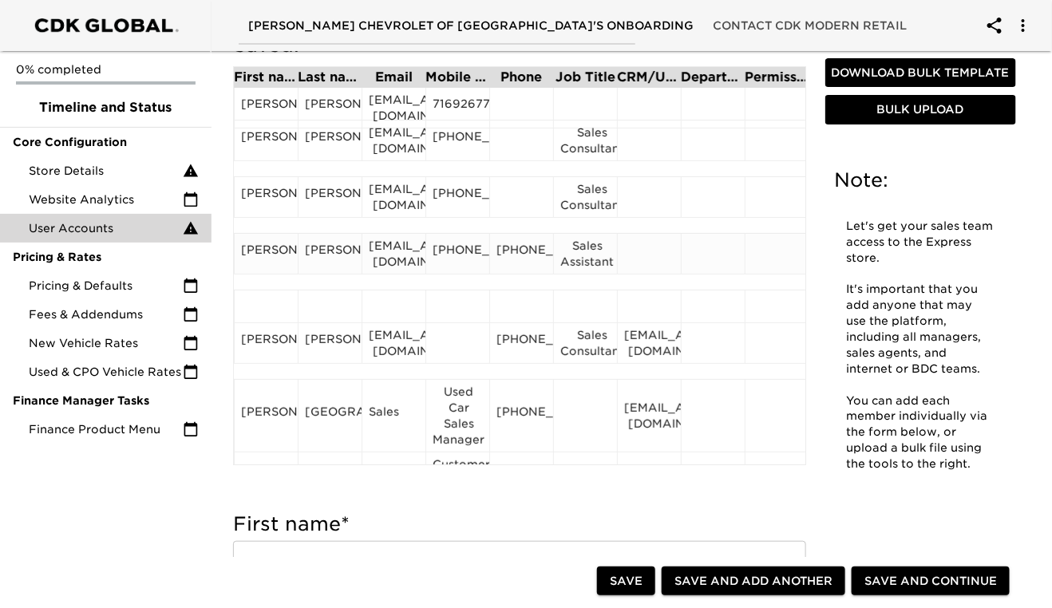
click at [517, 266] on div "[PHONE_NUMBER]" at bounding box center [521, 254] width 50 height 24
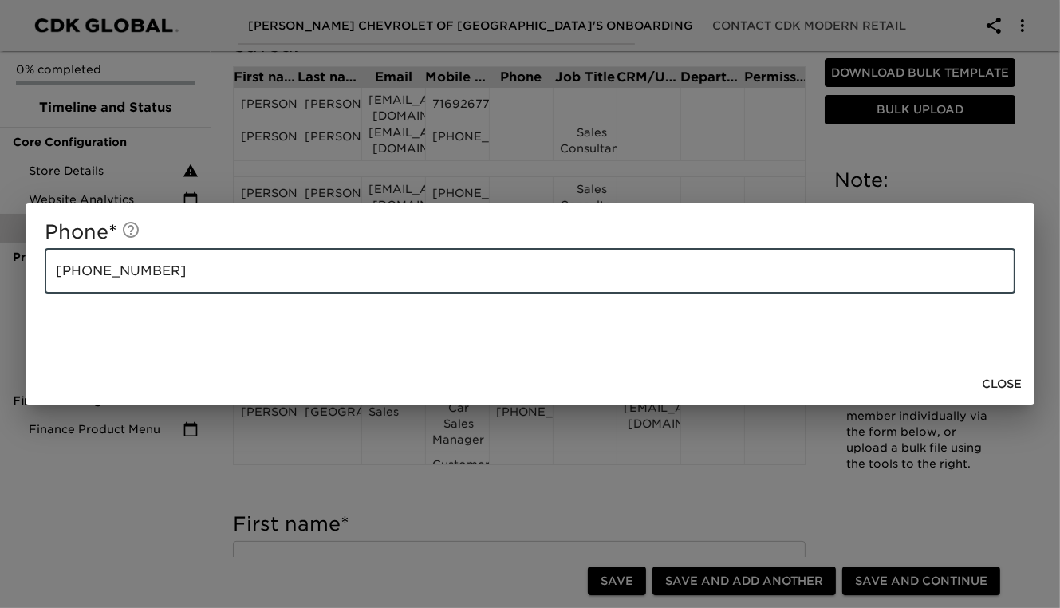
click at [176, 274] on input "[PHONE_NUMBER]" at bounding box center [530, 271] width 971 height 45
type input "("
click at [996, 388] on span "Close" at bounding box center [1002, 384] width 40 height 20
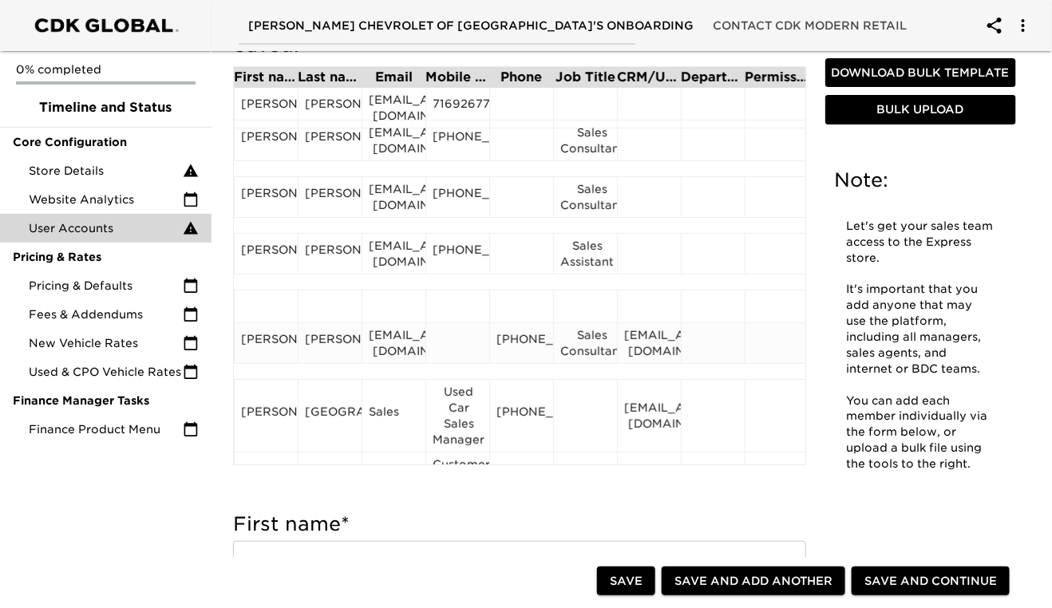
click at [647, 350] on div "[EMAIL_ADDRESS][DOMAIN_NAME]" at bounding box center [649, 343] width 50 height 32
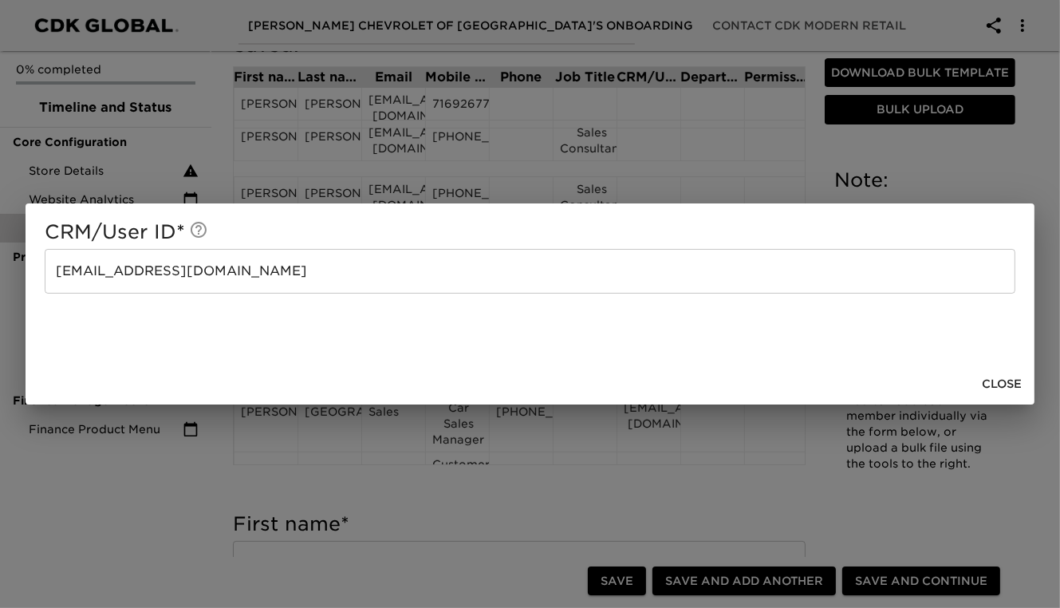
click at [325, 281] on input "[EMAIL_ADDRESS][DOMAIN_NAME]" at bounding box center [530, 271] width 971 height 45
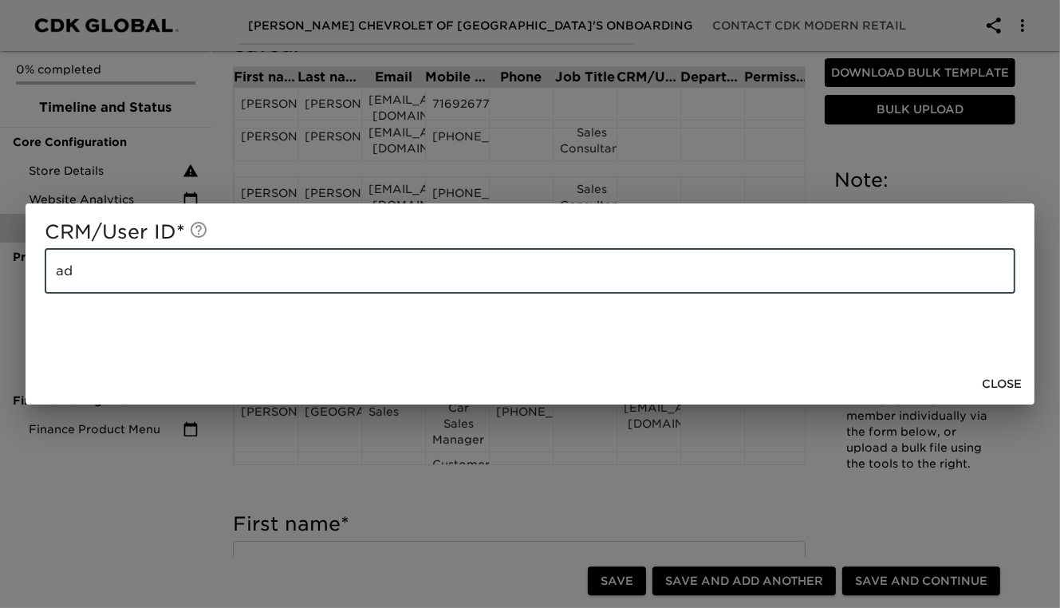
type input "a"
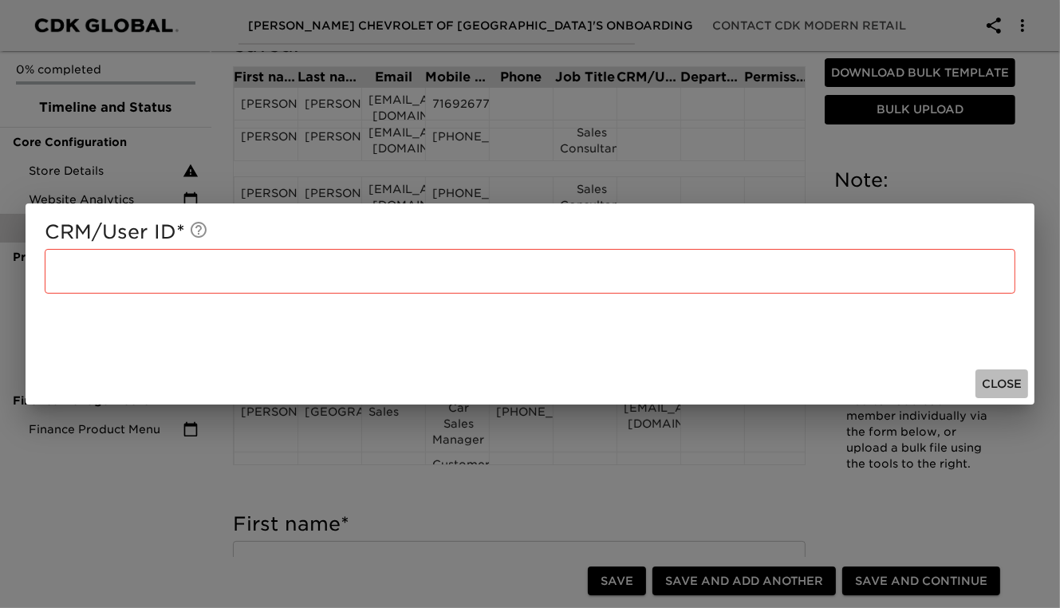
click at [1011, 385] on span "Close" at bounding box center [1002, 384] width 40 height 20
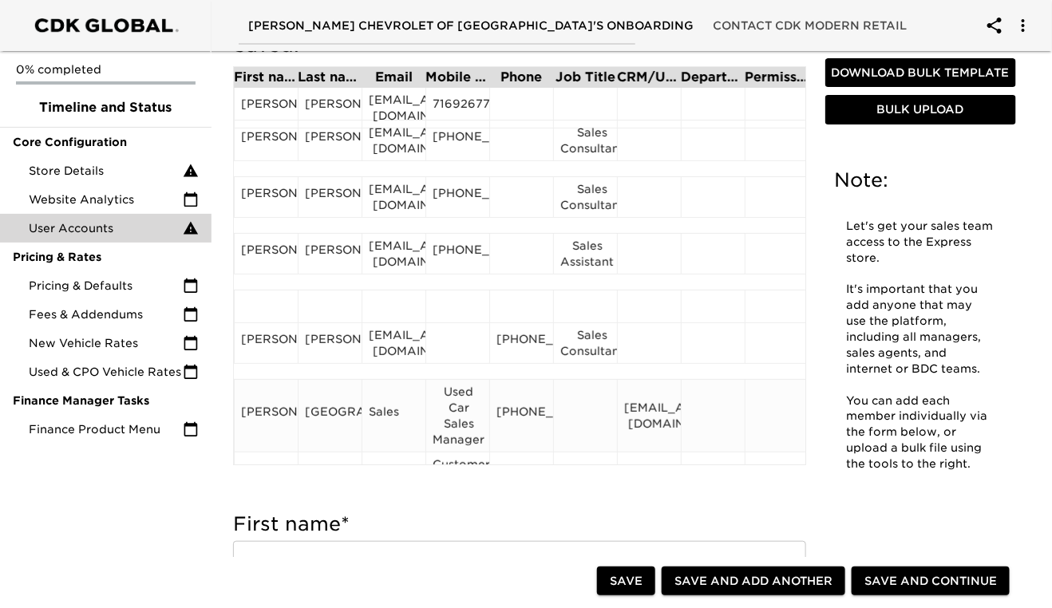
click at [266, 416] on div "[PERSON_NAME]" at bounding box center [266, 416] width 50 height 24
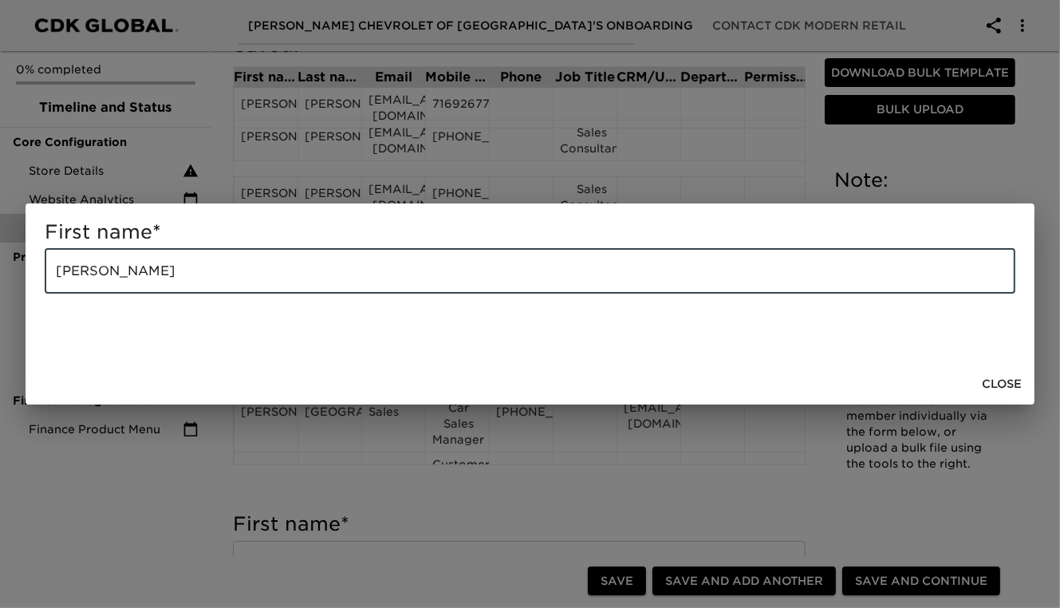
drag, startPoint x: 243, startPoint y: 275, endPoint x: 141, endPoint y: 269, distance: 102.3
click at [141, 269] on input "[PERSON_NAME]" at bounding box center [530, 271] width 971 height 45
click at [227, 271] on input "[PERSON_NAME]" at bounding box center [530, 271] width 971 height 45
type input "[PERSON_NAME]"
click at [1015, 386] on span "Close" at bounding box center [1002, 384] width 40 height 20
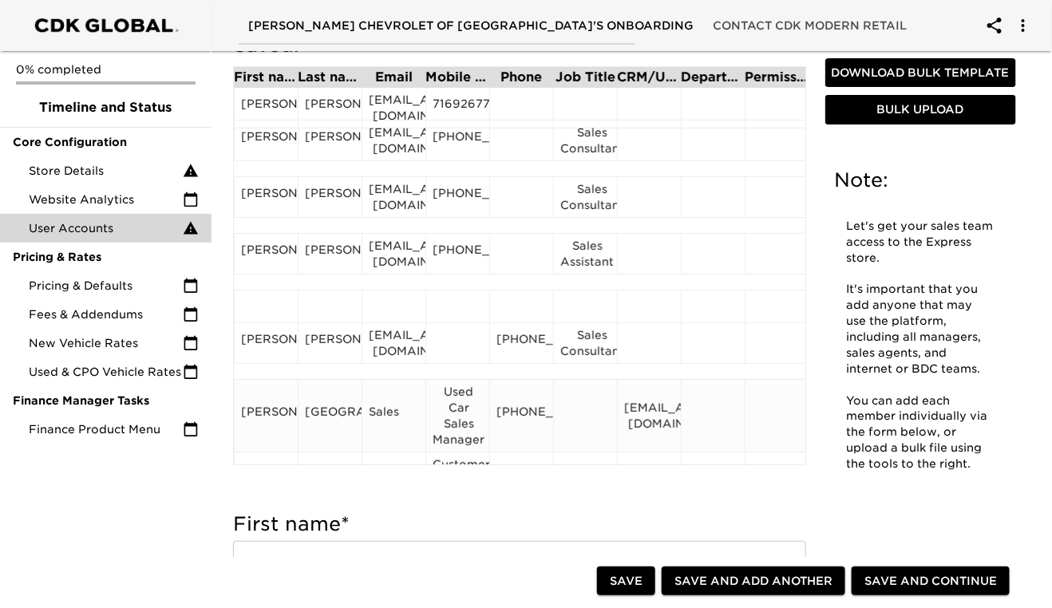
click at [326, 404] on div "[GEOGRAPHIC_DATA]" at bounding box center [330, 416] width 50 height 24
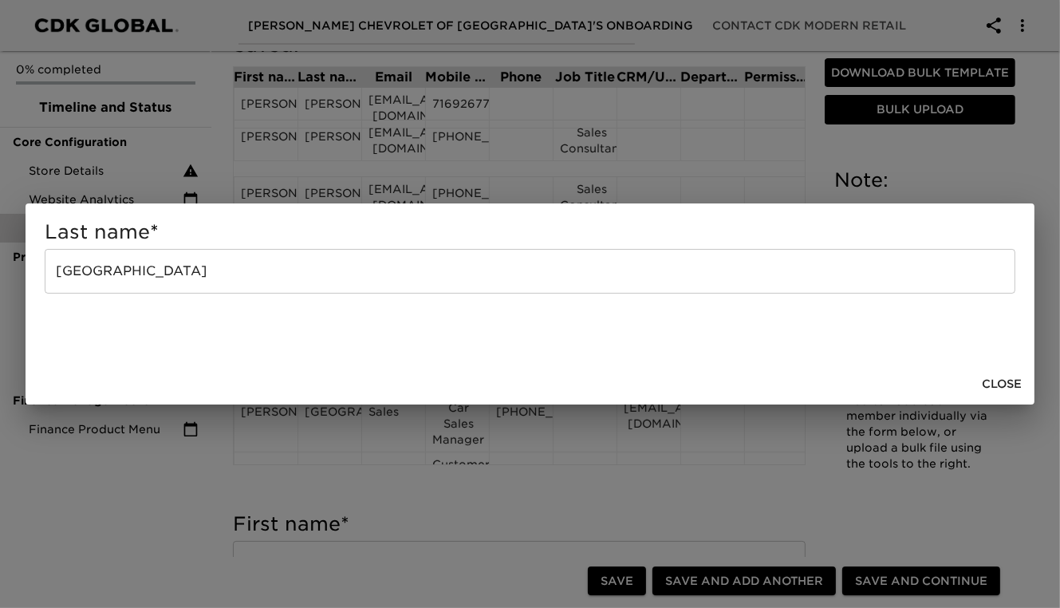
click at [242, 273] on input "[GEOGRAPHIC_DATA]" at bounding box center [530, 271] width 971 height 45
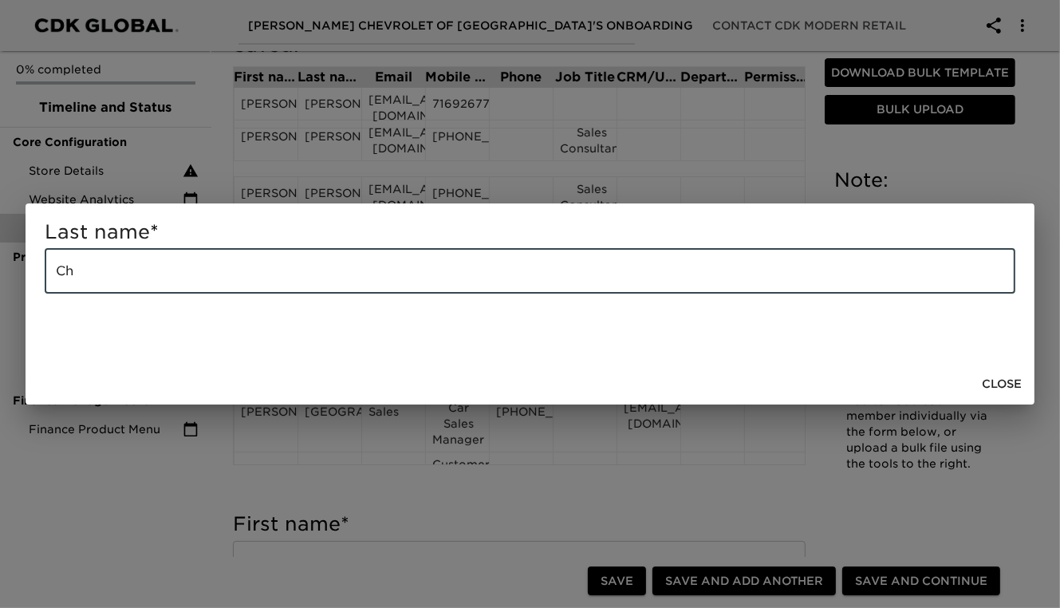
type input "C"
paste input "[PERSON_NAME]"
type input "[PERSON_NAME]"
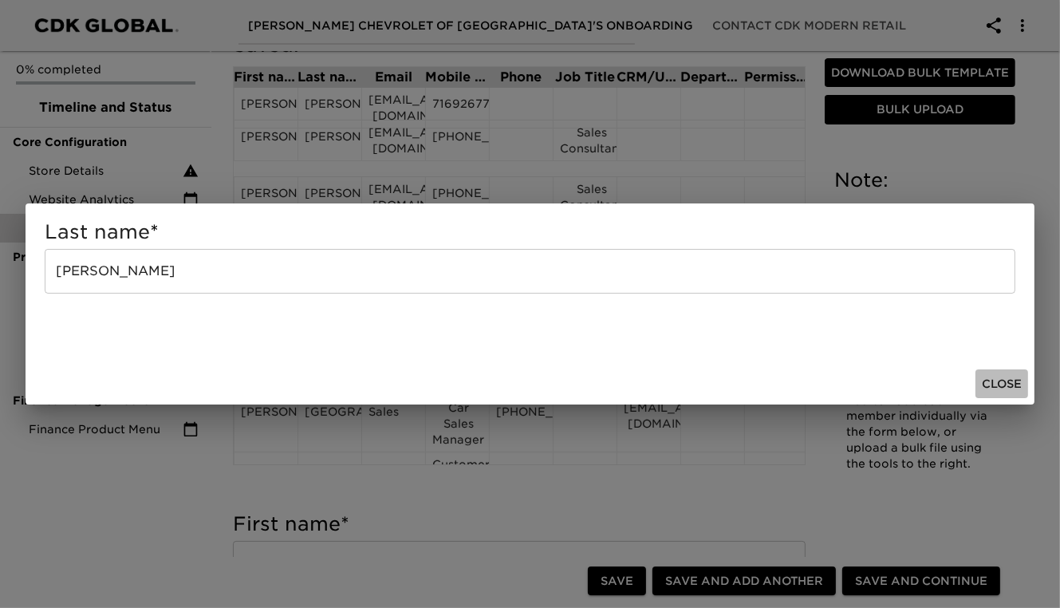
click at [1004, 383] on span "Close" at bounding box center [1002, 384] width 40 height 20
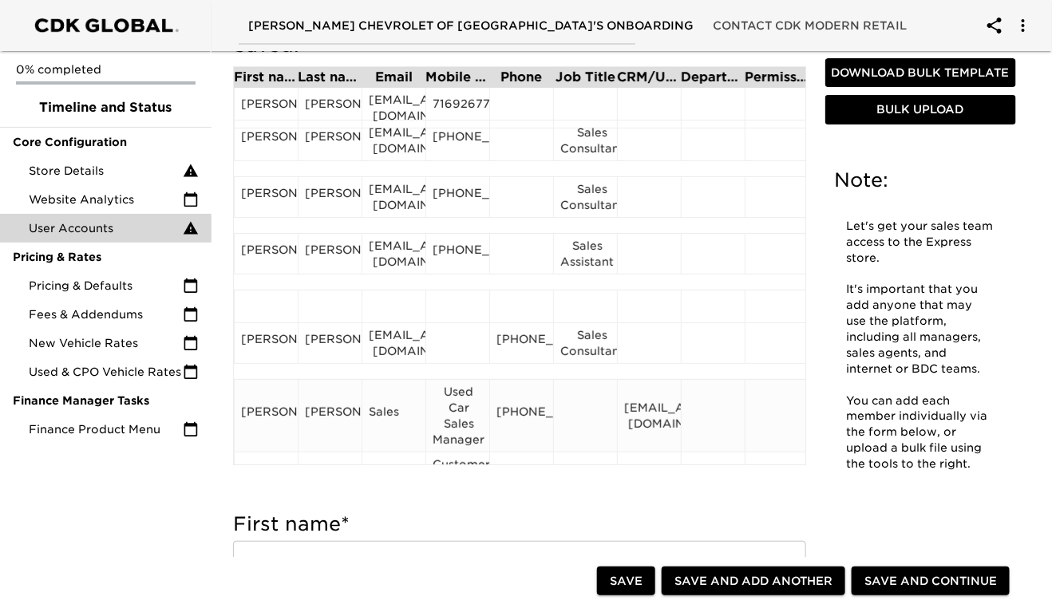
click at [640, 412] on div "[EMAIL_ADDRESS][DOMAIN_NAME]" at bounding box center [649, 416] width 50 height 32
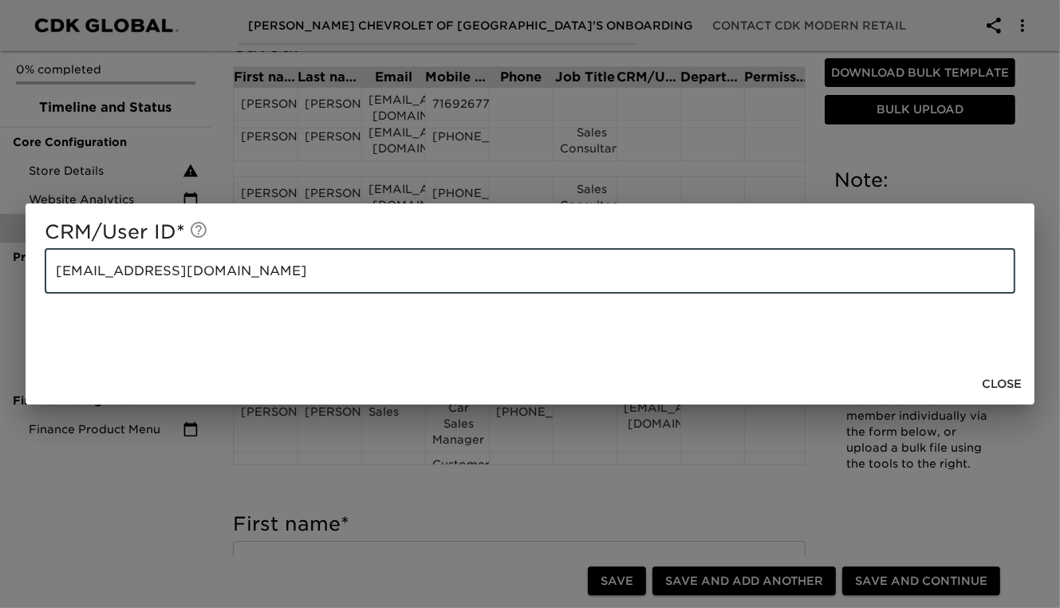
drag, startPoint x: 249, startPoint y: 269, endPoint x: 20, endPoint y: 263, distance: 229.1
click at [20, 263] on div "CRM/User ID * [EMAIL_ADDRESS][DOMAIN_NAME] ​ Close" at bounding box center [530, 304] width 1060 height 608
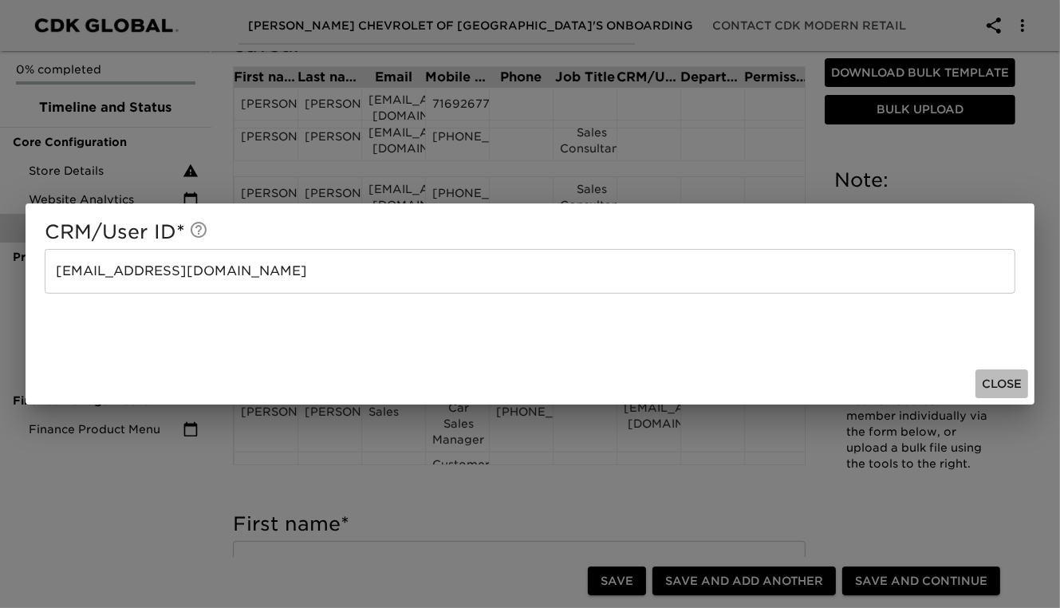
click at [1002, 384] on span "Close" at bounding box center [1002, 384] width 40 height 20
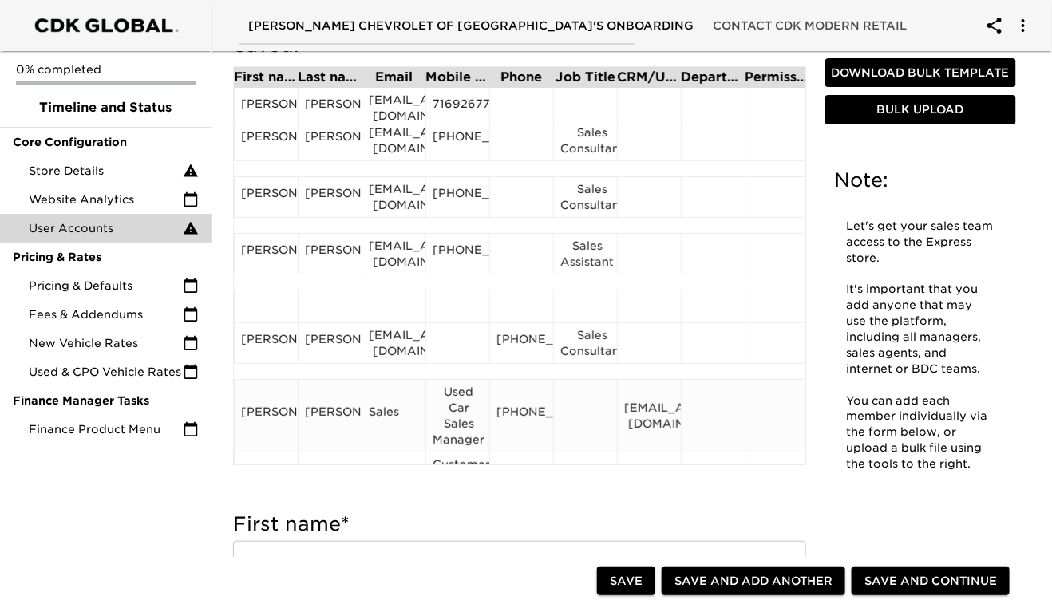
click at [400, 409] on div "Sales" at bounding box center [394, 416] width 50 height 24
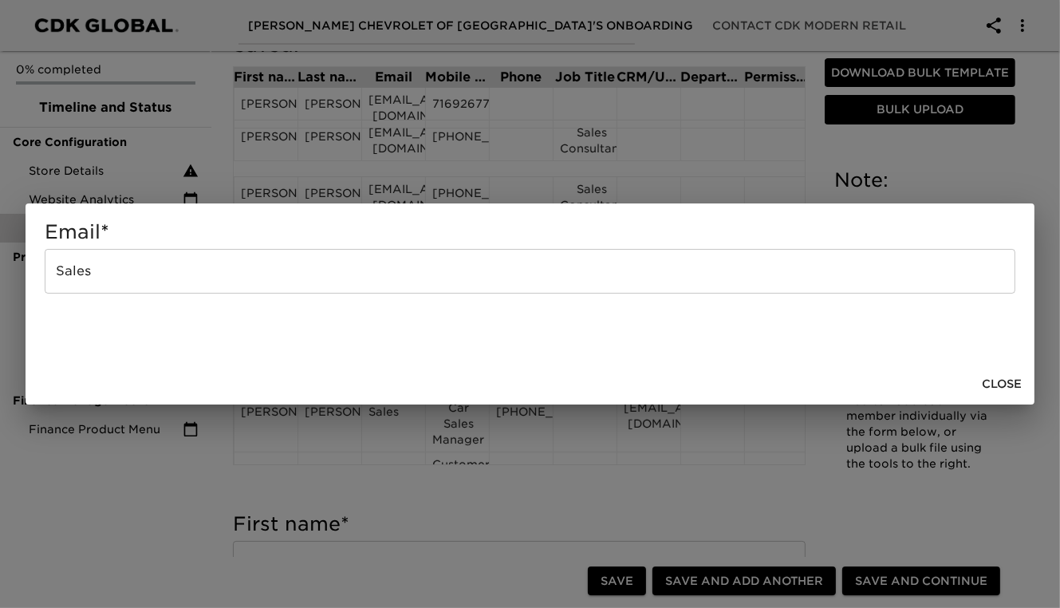
click at [136, 283] on input "Sales" at bounding box center [530, 271] width 971 height 45
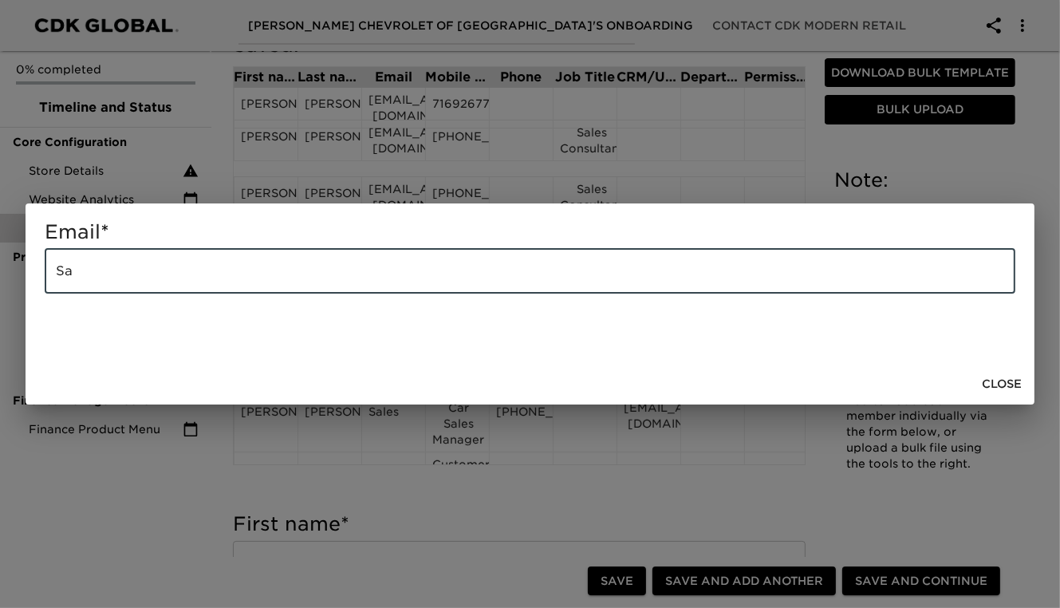
type input "S"
paste input "[EMAIL_ADDRESS][DOMAIN_NAME]"
type input "[EMAIL_ADDRESS][DOMAIN_NAME]"
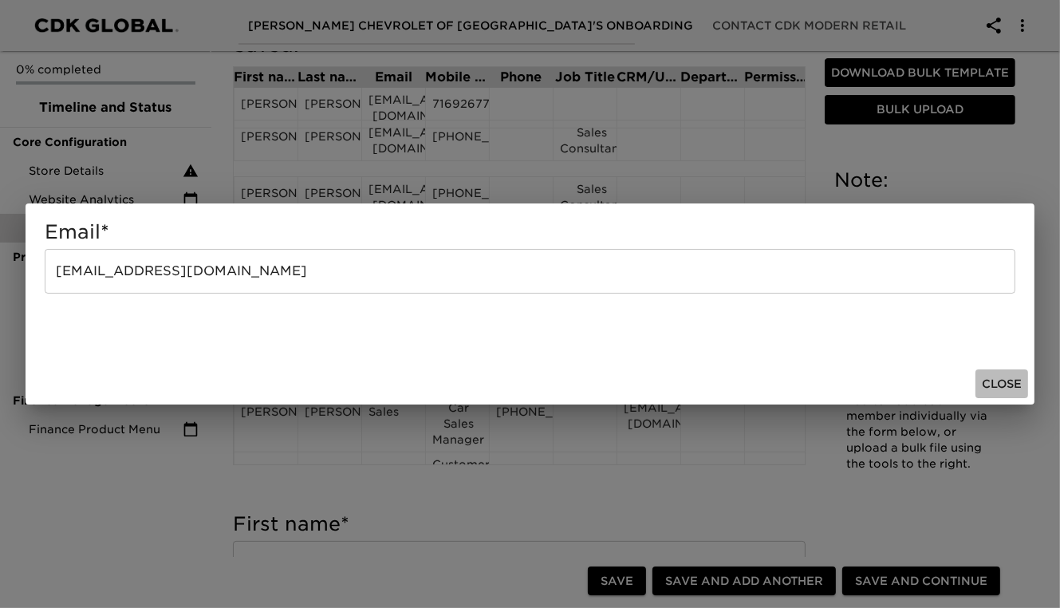
click at [1005, 385] on span "Close" at bounding box center [1002, 384] width 40 height 20
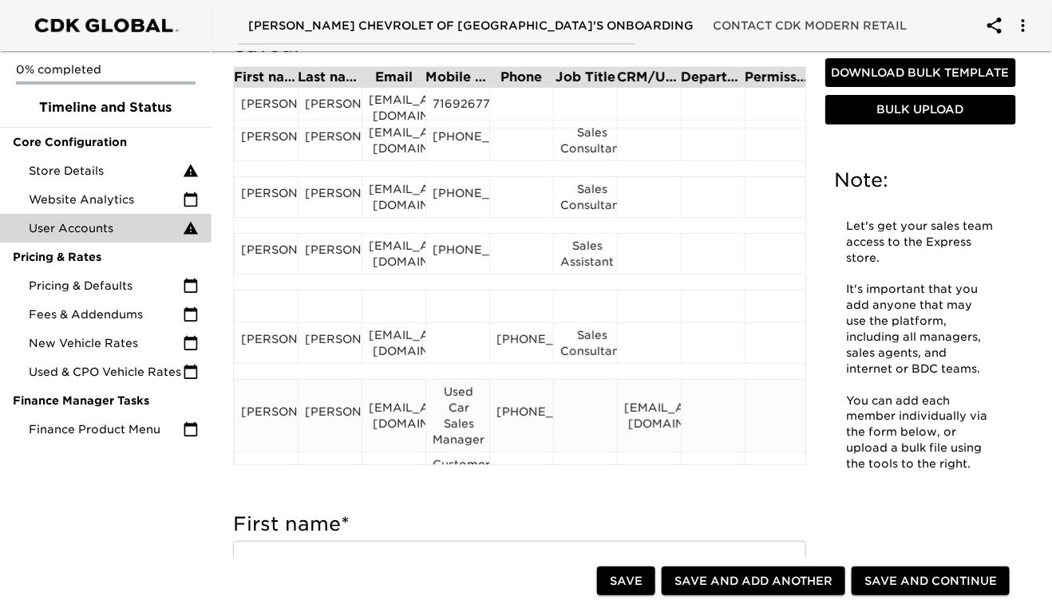
click at [463, 423] on div "Used Car Sales Manager" at bounding box center [457, 416] width 50 height 64
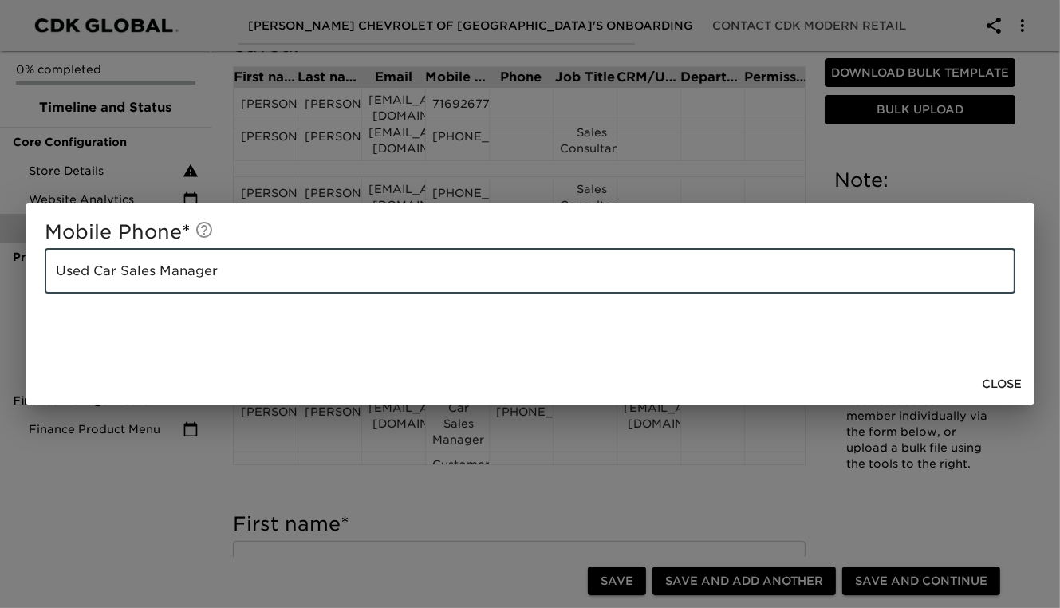
drag, startPoint x: 221, startPoint y: 270, endPoint x: 46, endPoint y: 266, distance: 174.8
click at [46, 266] on input "Used Car Sales Manager" at bounding box center [530, 271] width 971 height 45
click at [1000, 381] on span "Close" at bounding box center [1002, 384] width 40 height 20
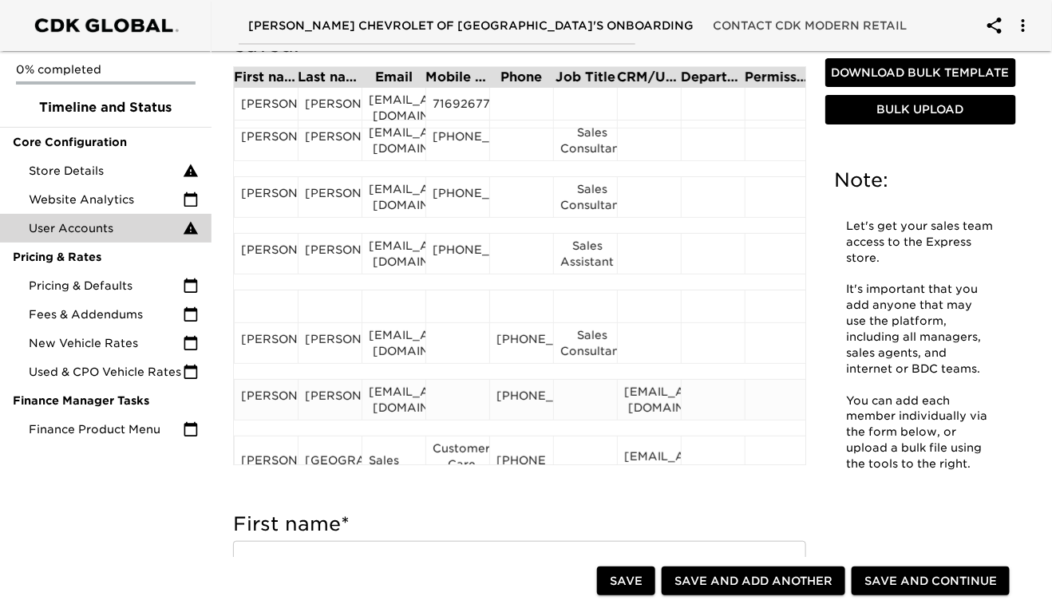
click at [570, 405] on div at bounding box center [585, 400] width 50 height 24
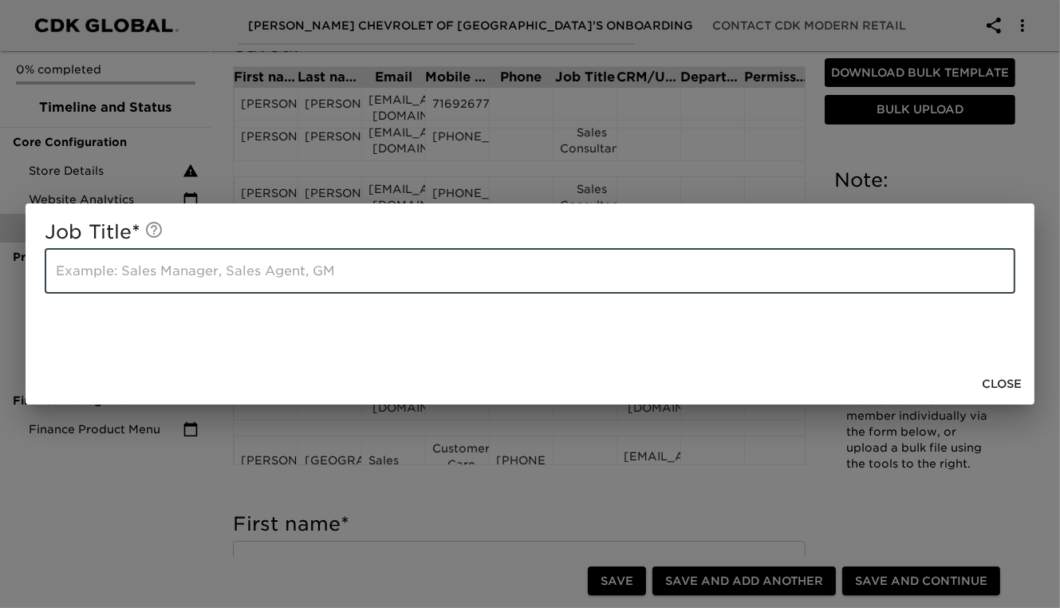
click at [201, 274] on input "text" at bounding box center [530, 271] width 971 height 45
paste input "Used Car Sales Manager"
type input "Used Car Sales Manager"
click at [1003, 384] on span "Close" at bounding box center [1002, 384] width 40 height 20
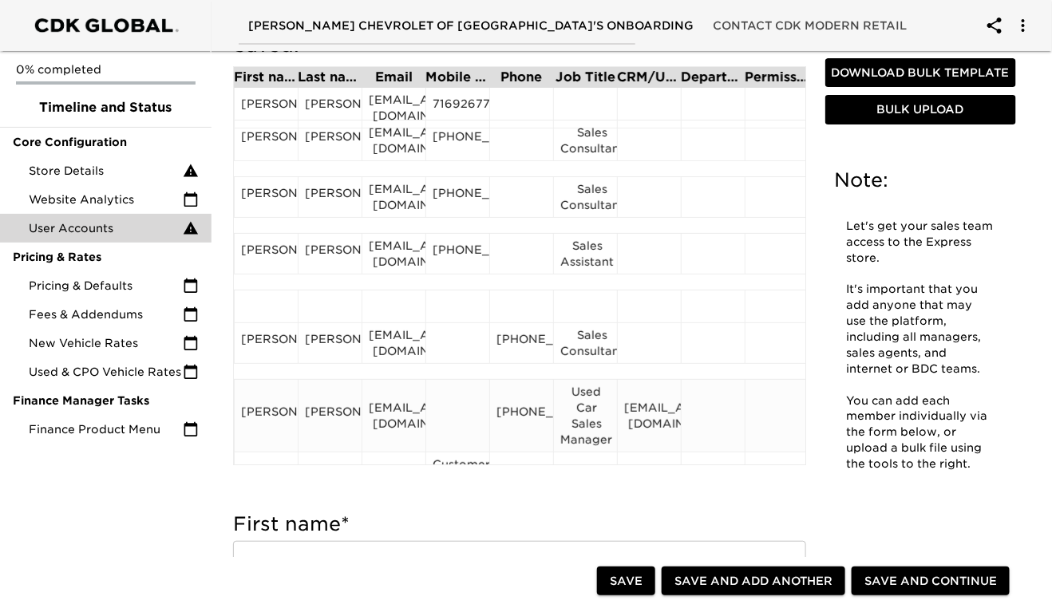
click at [519, 421] on div "[PHONE_NUMBER]" at bounding box center [521, 416] width 50 height 24
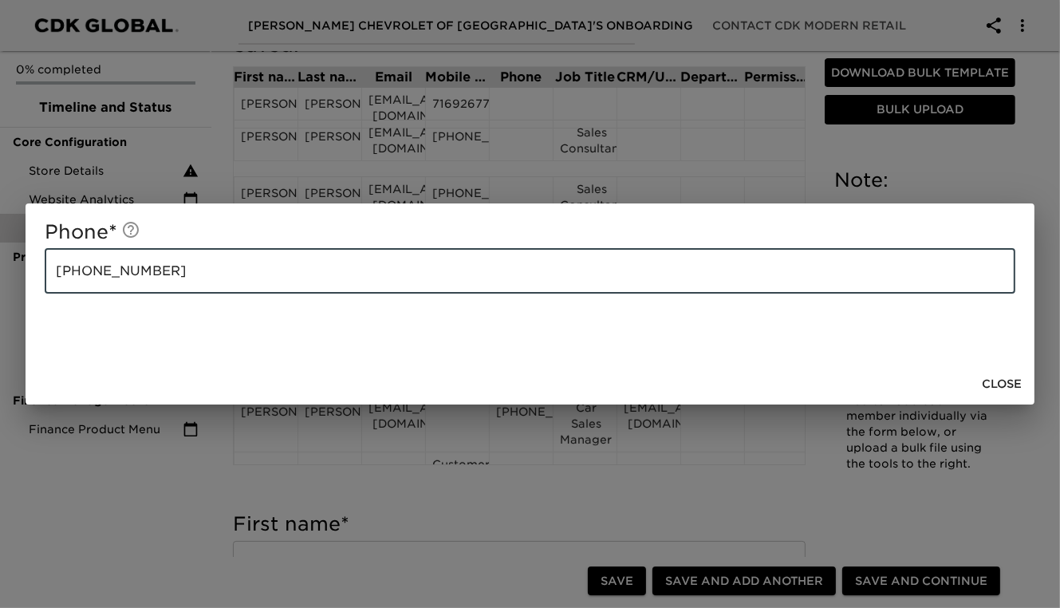
drag, startPoint x: 164, startPoint y: 274, endPoint x: 53, endPoint y: 275, distance: 110.9
click at [53, 275] on input "[PHONE_NUMBER]" at bounding box center [530, 271] width 971 height 45
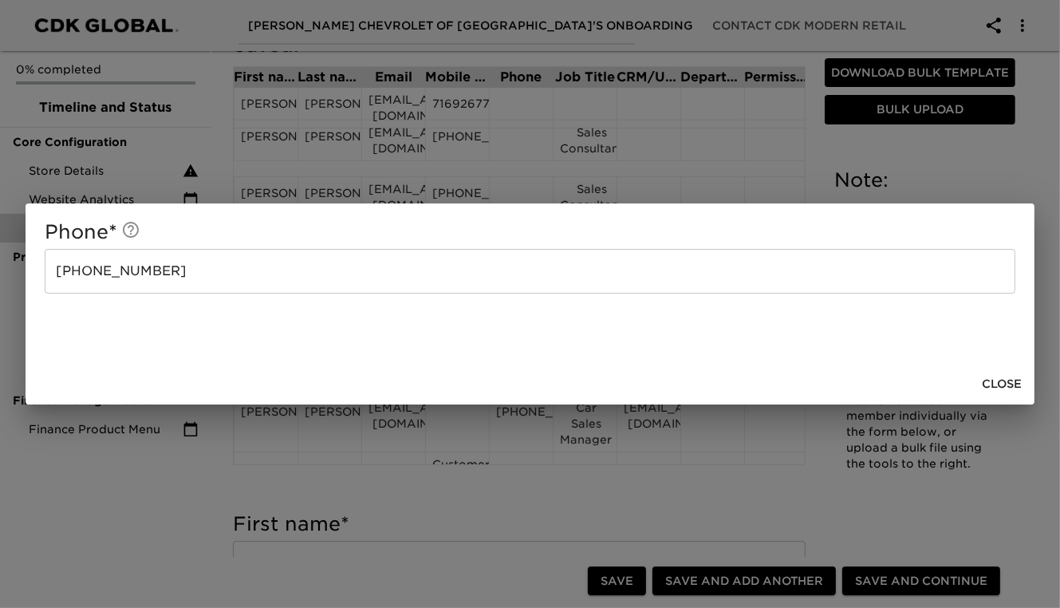
click at [132, 345] on div "Phone * [PHONE_NUMBER] ​" at bounding box center [530, 283] width 1009 height 160
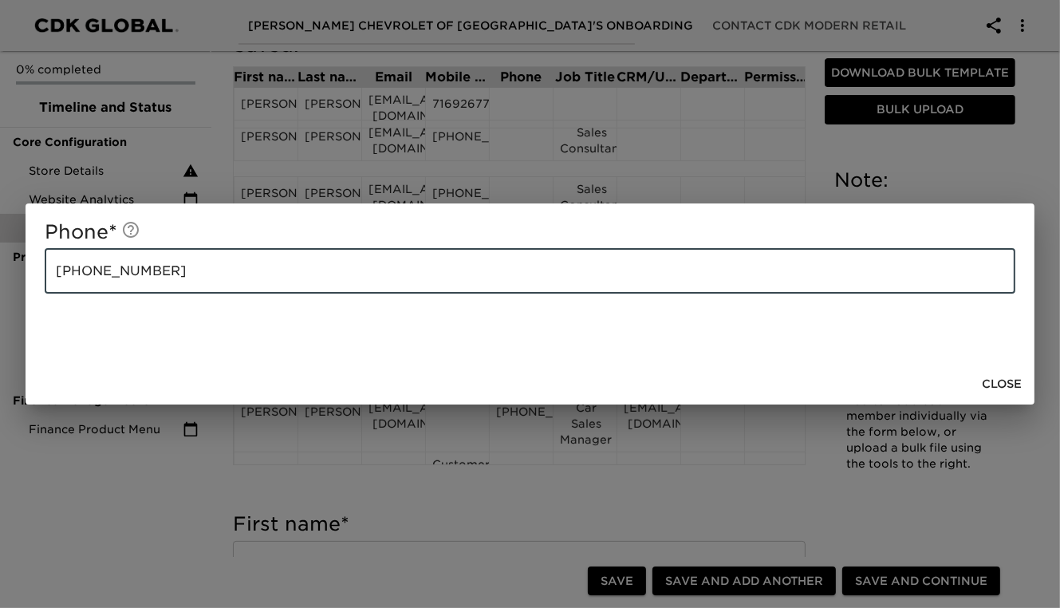
click at [176, 278] on input "[PHONE_NUMBER]" at bounding box center [530, 271] width 971 height 45
type input "("
click at [990, 383] on span "Close" at bounding box center [1002, 384] width 40 height 20
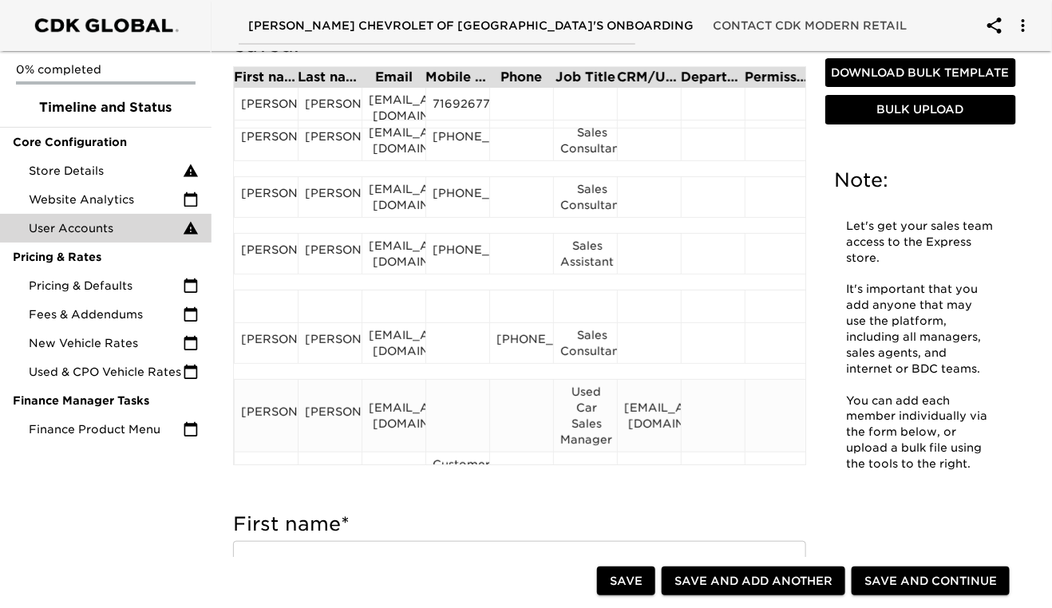
click at [467, 416] on div at bounding box center [457, 416] width 50 height 24
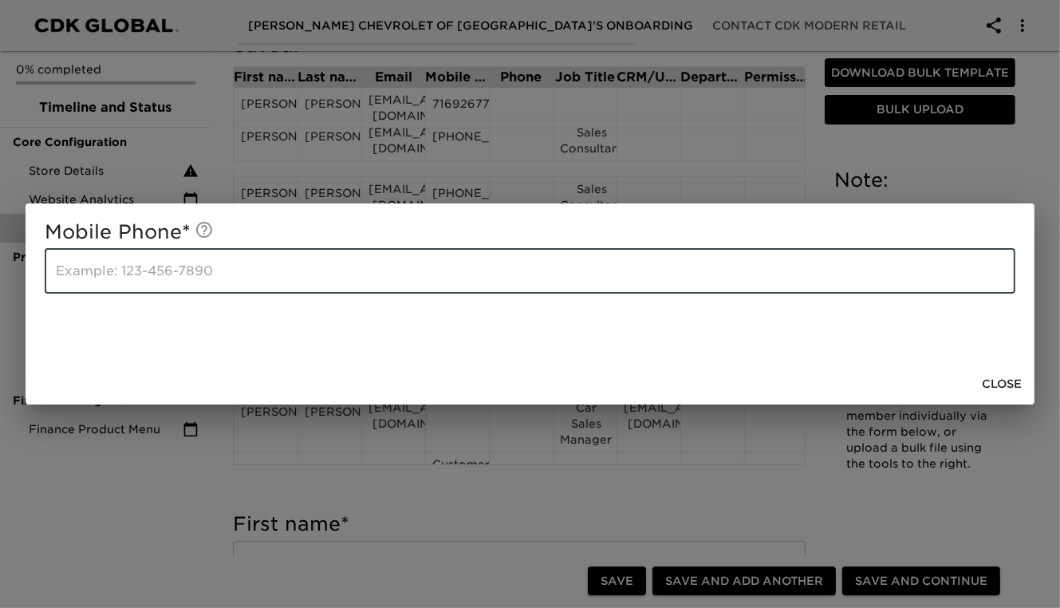
click at [134, 278] on input "text" at bounding box center [530, 271] width 971 height 45
paste input "[PHONE_NUMBER]"
type input "[PHONE_NUMBER]"
click at [1010, 381] on span "Close" at bounding box center [1002, 384] width 40 height 20
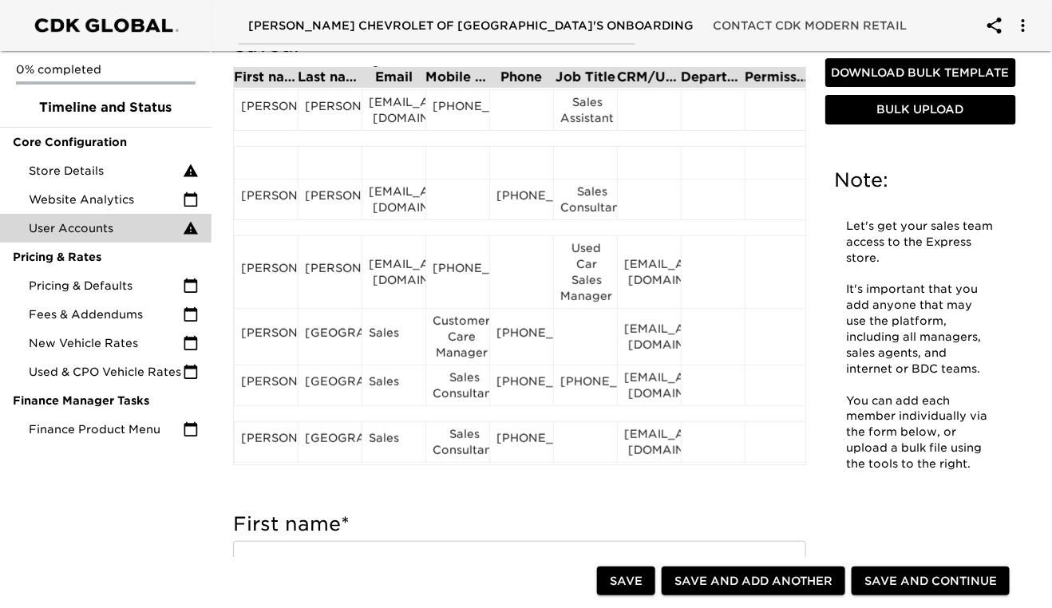
scroll to position [144, 0]
click at [642, 270] on div "[EMAIL_ADDRESS][DOMAIN_NAME]" at bounding box center [649, 272] width 50 height 32
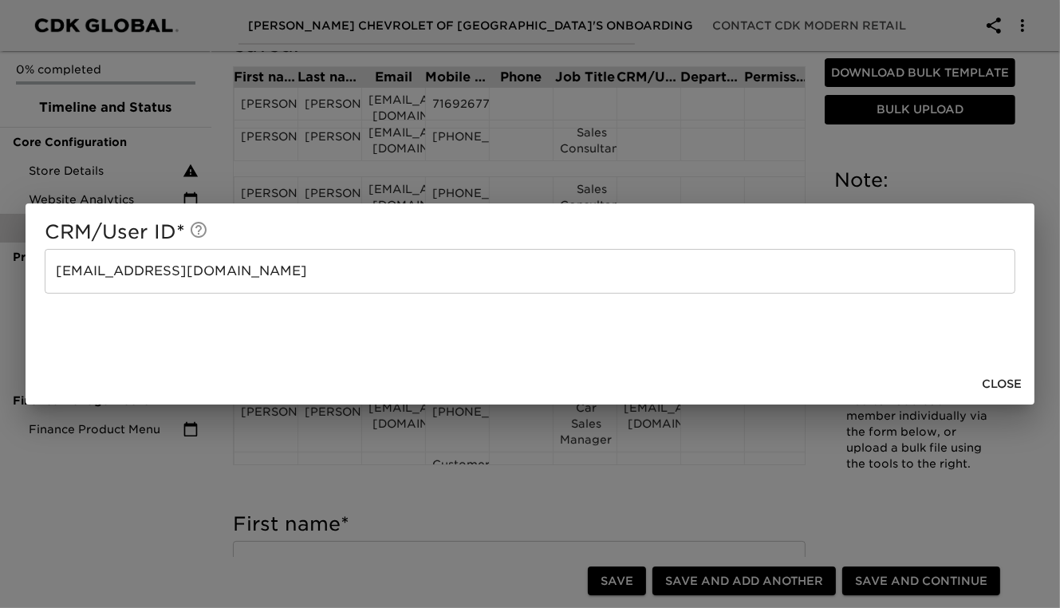
click at [317, 290] on input "[EMAIL_ADDRESS][DOMAIN_NAME]" at bounding box center [530, 271] width 971 height 45
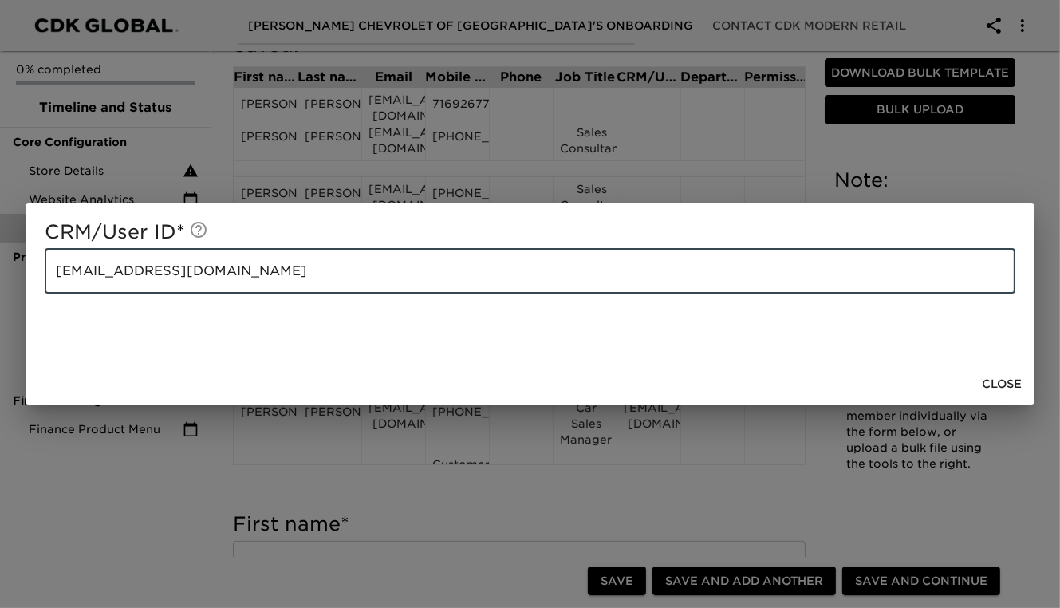
drag, startPoint x: 148, startPoint y: 278, endPoint x: 94, endPoint y: 283, distance: 54.5
click at [94, 283] on input "[EMAIL_ADDRESS][DOMAIN_NAME]" at bounding box center [530, 271] width 971 height 45
type input "c"
click at [993, 380] on span "Close" at bounding box center [1002, 384] width 40 height 20
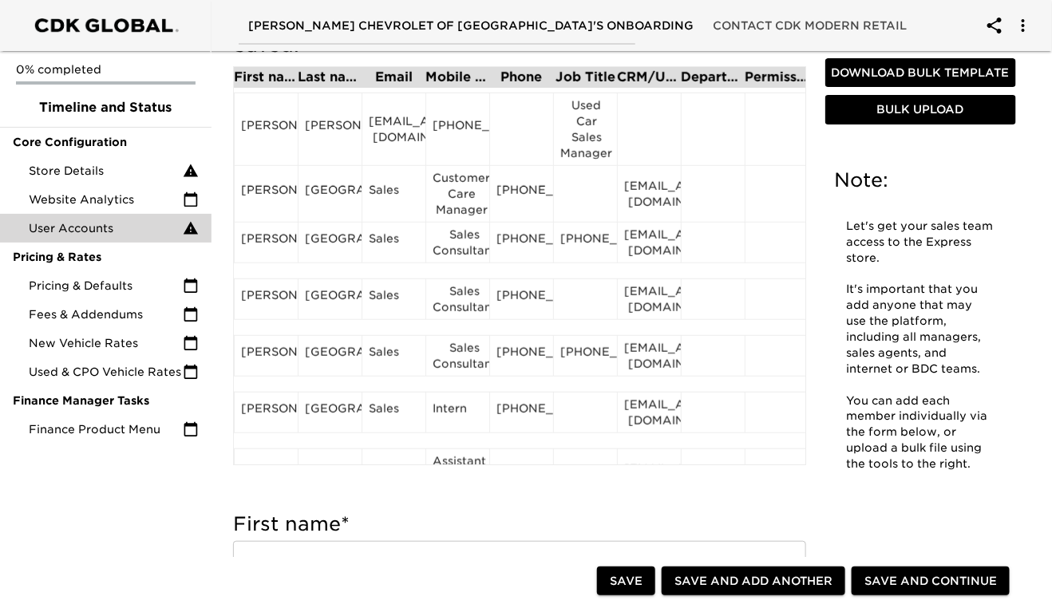
scroll to position [291, 0]
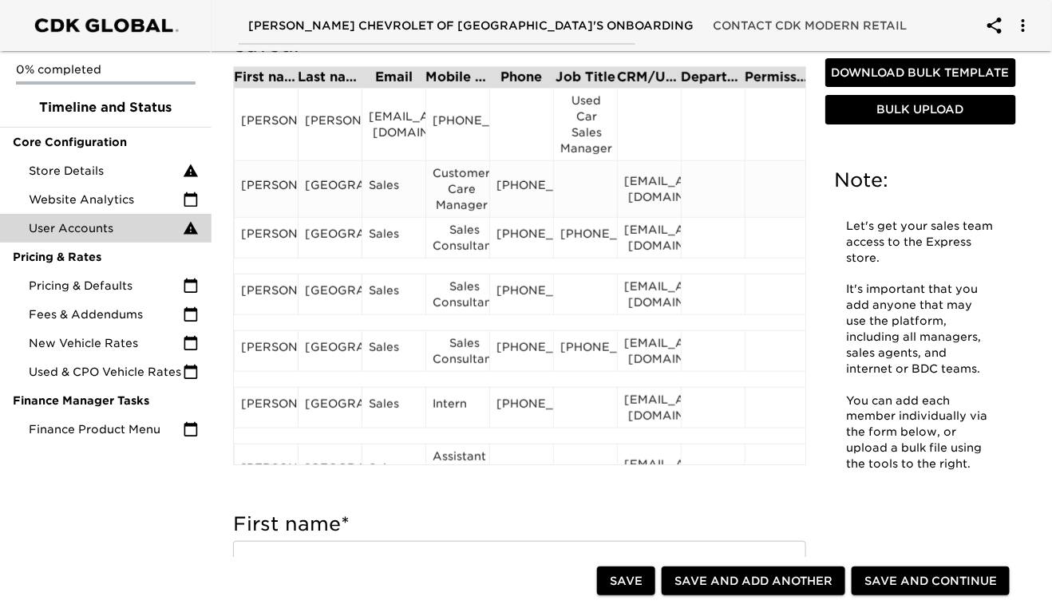
click at [263, 188] on div "[PERSON_NAME]" at bounding box center [266, 189] width 50 height 24
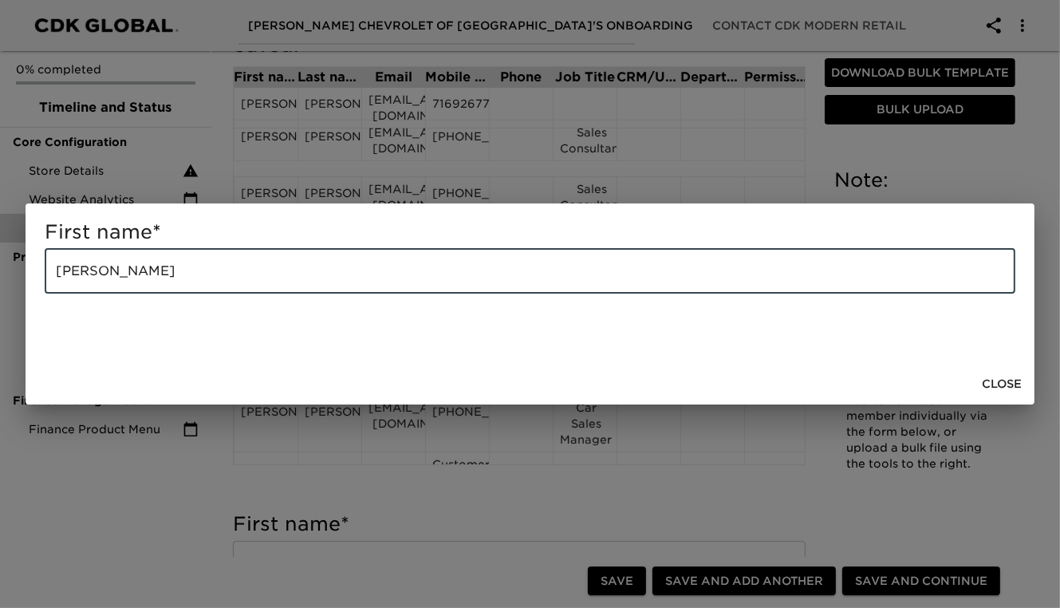
drag, startPoint x: 191, startPoint y: 275, endPoint x: 119, endPoint y: 272, distance: 72.7
click at [119, 272] on input "[PERSON_NAME]" at bounding box center [530, 271] width 971 height 45
type input "[PERSON_NAME]"
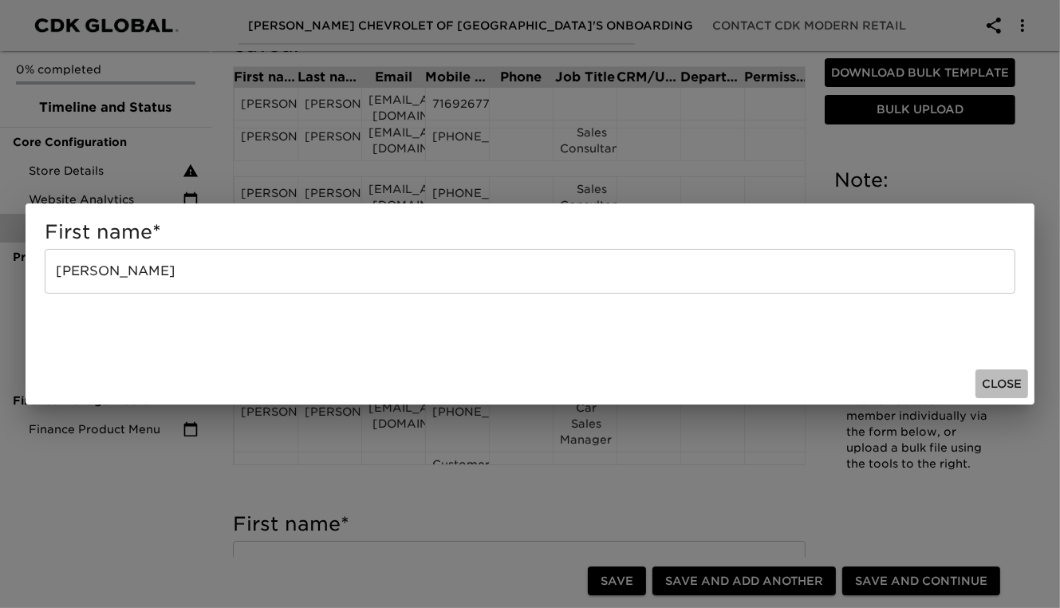
click at [997, 381] on span "Close" at bounding box center [1002, 384] width 40 height 20
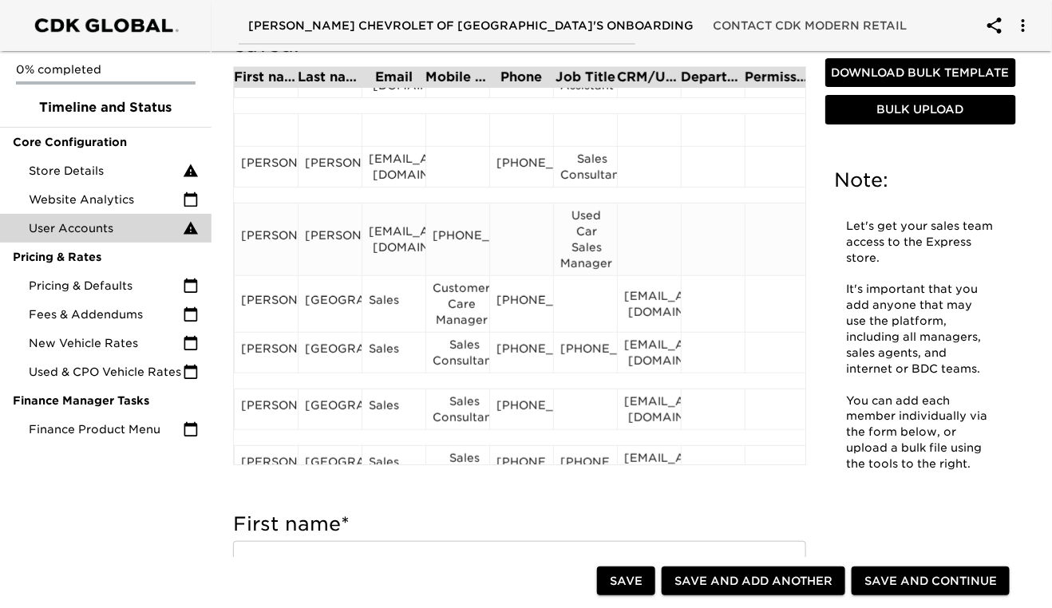
scroll to position [179, 0]
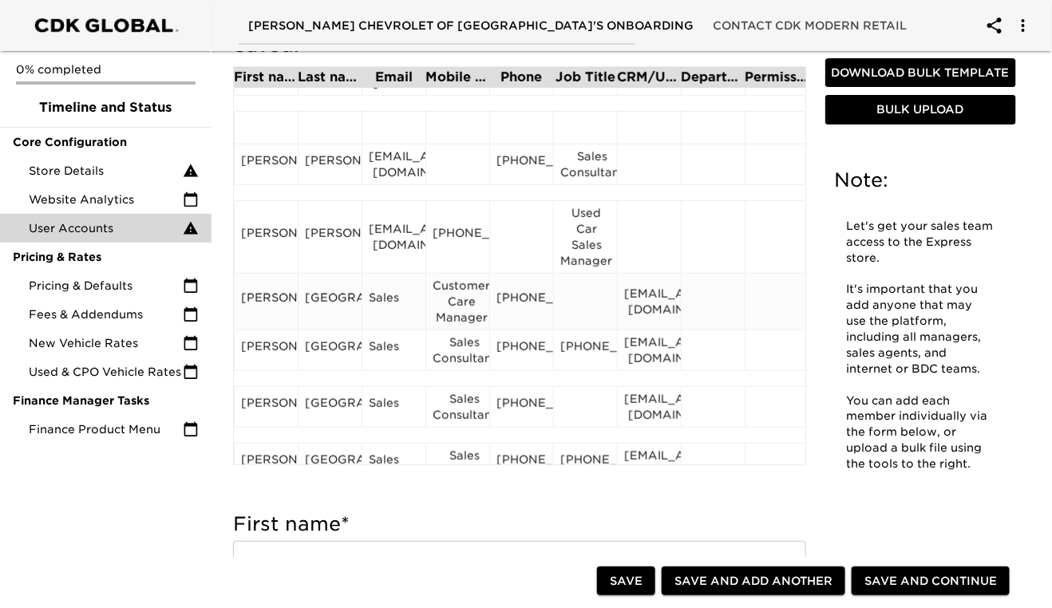
click at [310, 310] on div "[GEOGRAPHIC_DATA]" at bounding box center [330, 302] width 50 height 24
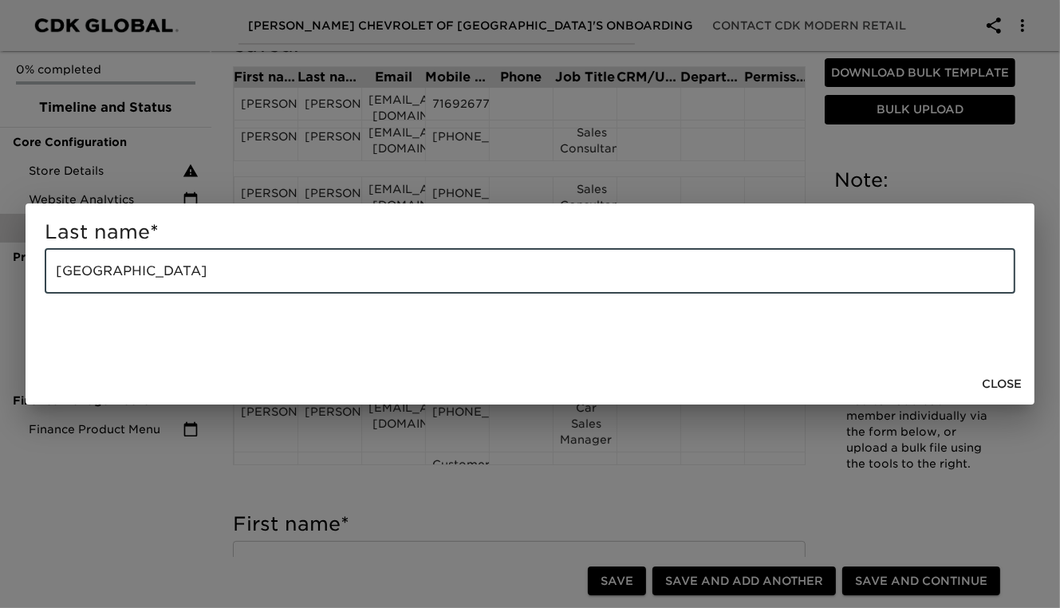
click at [229, 270] on input "[GEOGRAPHIC_DATA]" at bounding box center [530, 271] width 971 height 45
type input "C"
paste input "Drewiega"
type input "Drewiega"
click at [1011, 376] on span "Close" at bounding box center [1002, 384] width 40 height 20
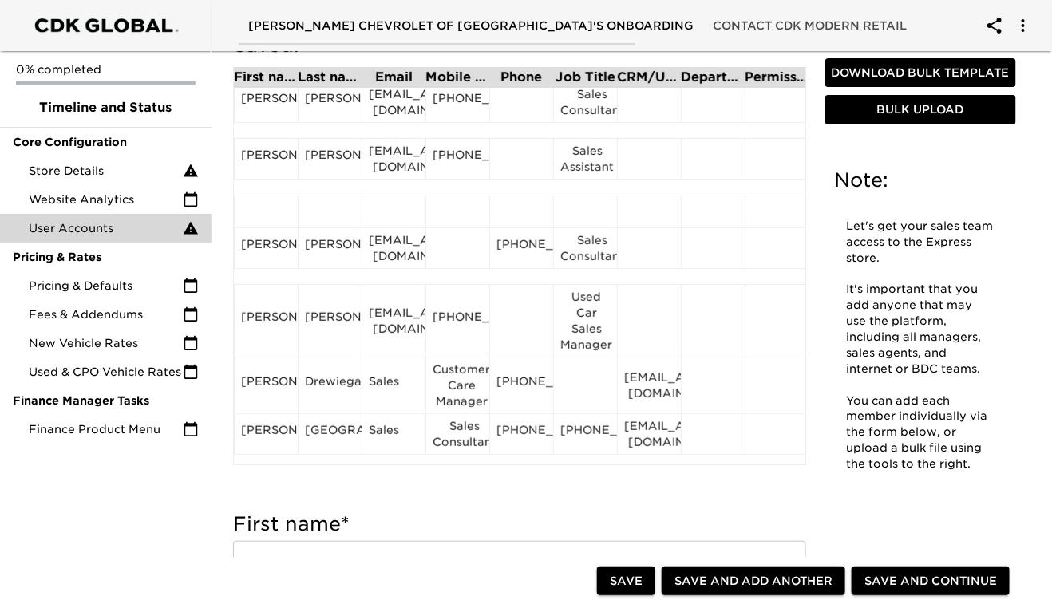
scroll to position [156, 0]
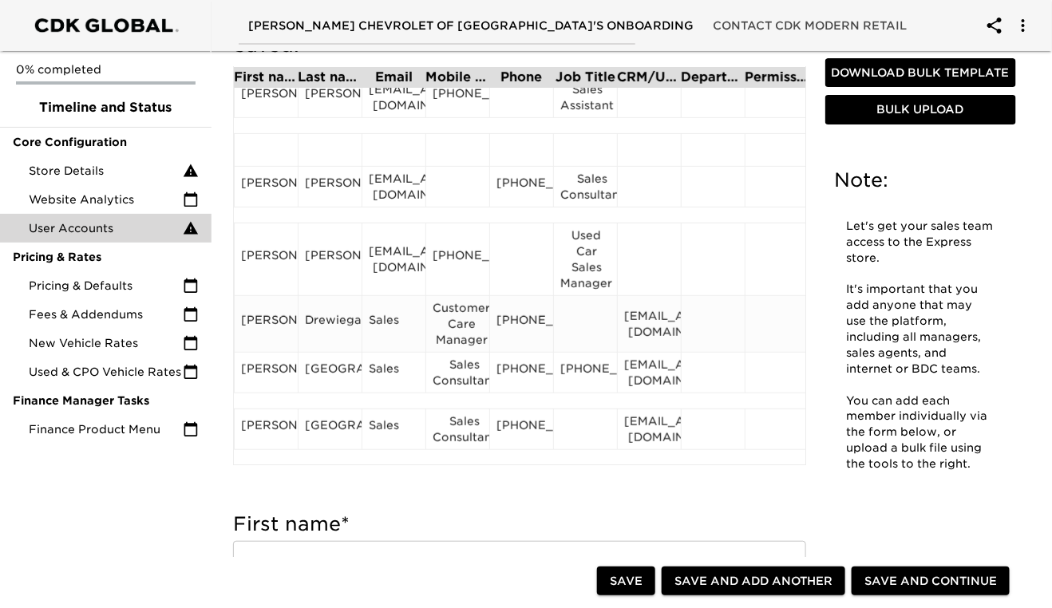
click at [405, 316] on div "Sales" at bounding box center [394, 324] width 50 height 24
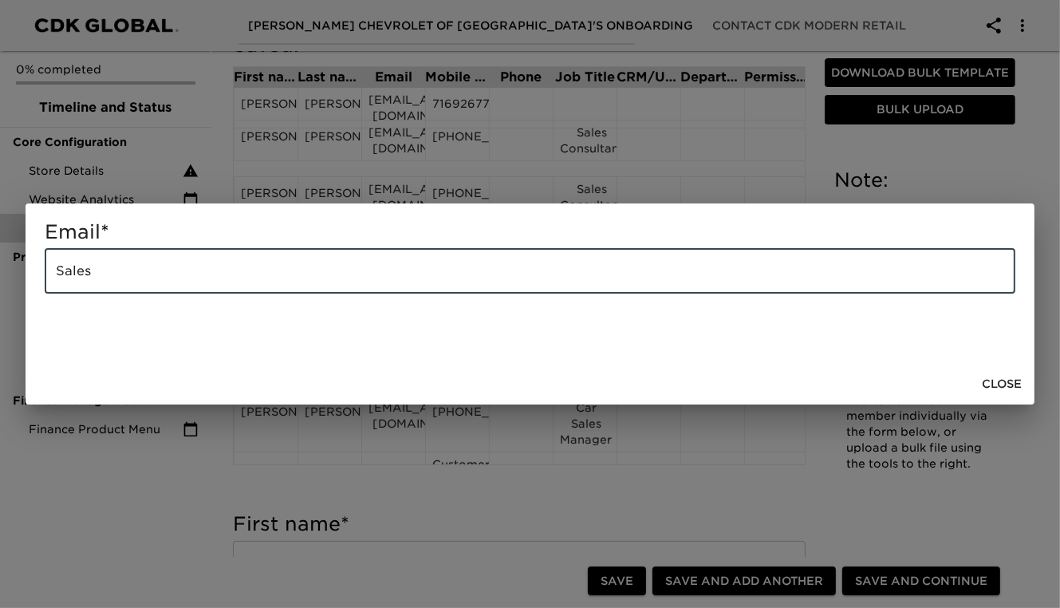
click at [112, 270] on input "Sales" at bounding box center [530, 271] width 971 height 45
type input "S"
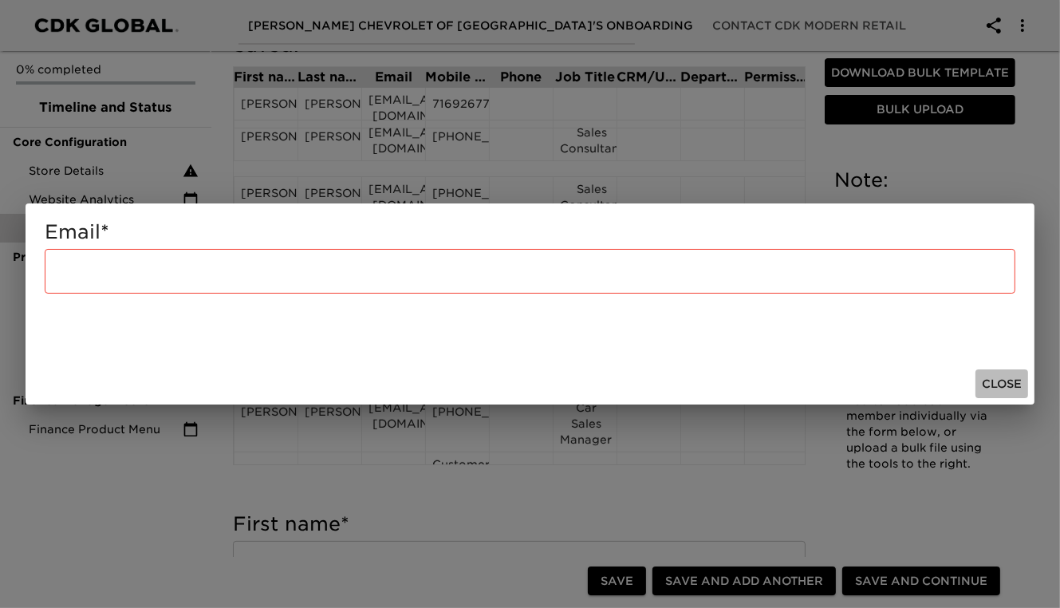
click at [994, 381] on span "Close" at bounding box center [1002, 384] width 40 height 20
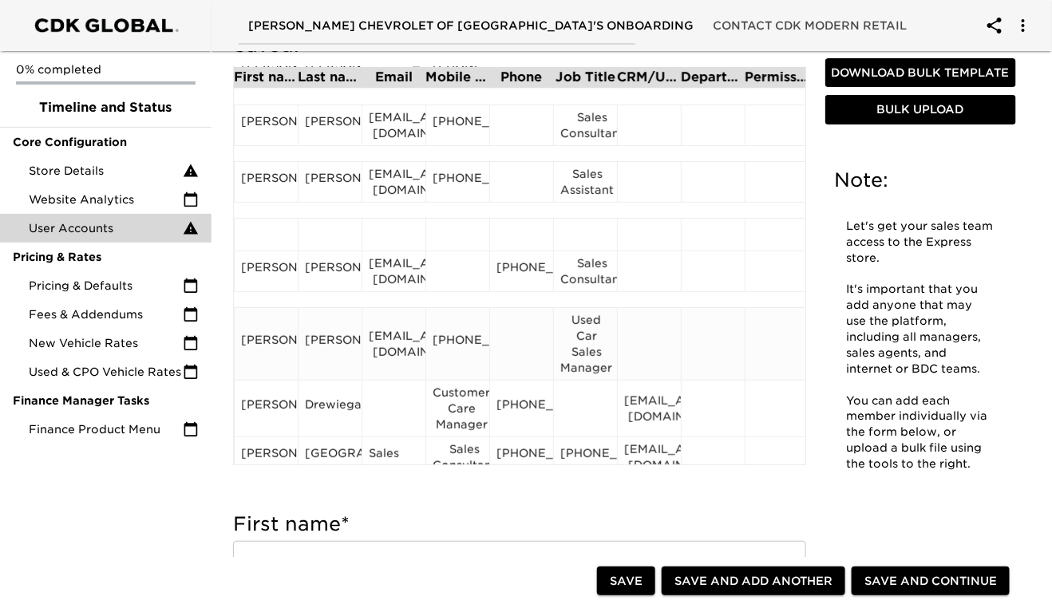
scroll to position [115, 0]
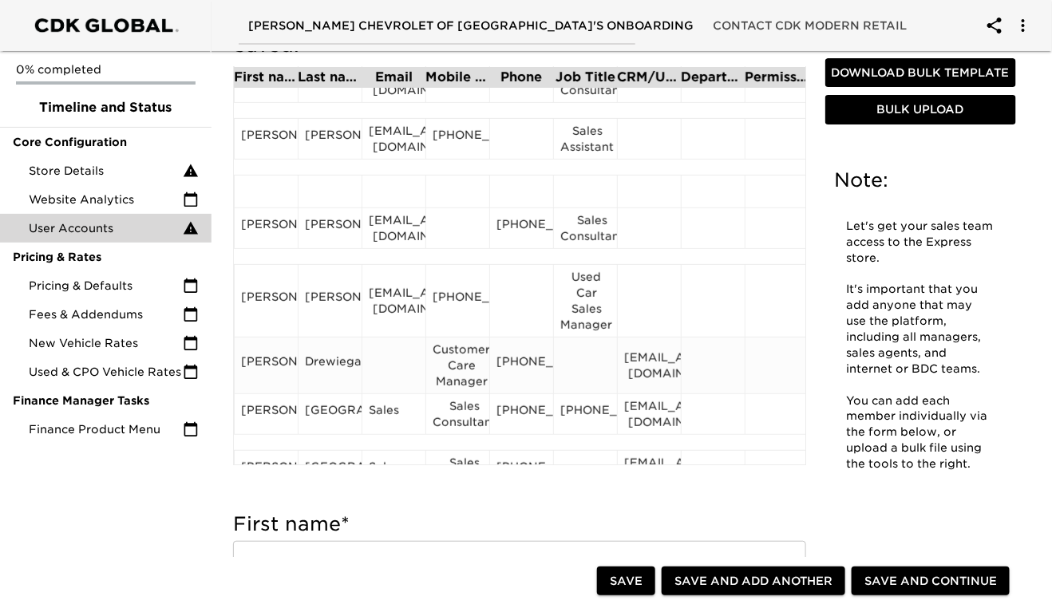
click at [645, 364] on div "[EMAIL_ADDRESS][DOMAIN_NAME]" at bounding box center [649, 365] width 50 height 32
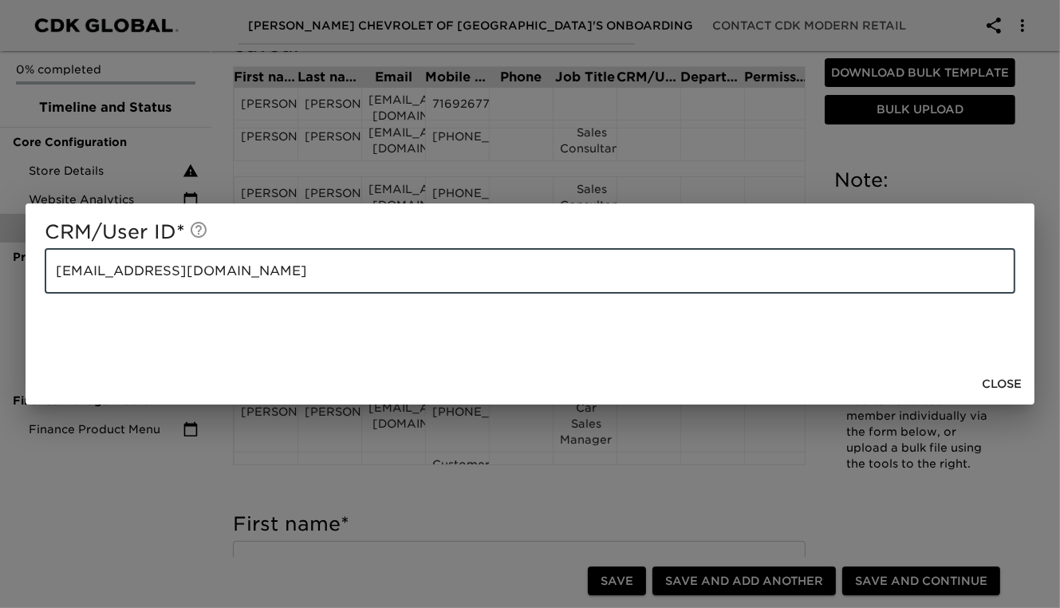
drag, startPoint x: 240, startPoint y: 275, endPoint x: 55, endPoint y: 294, distance: 186.0
click at [55, 294] on div "CRM/User ID * [EMAIL_ADDRESS][DOMAIN_NAME] ​" at bounding box center [530, 283] width 1009 height 160
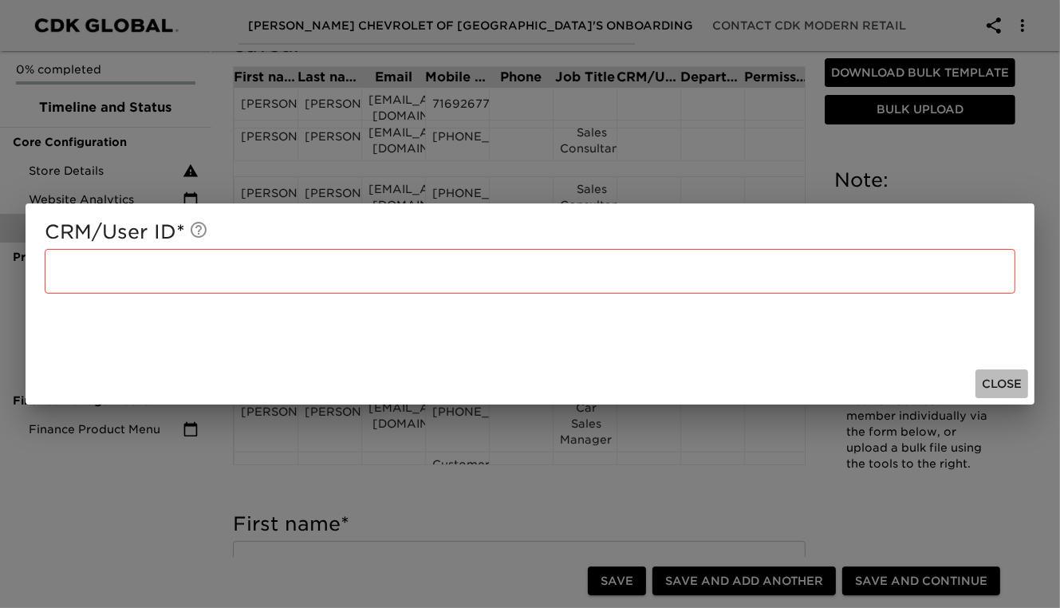
click at [1003, 378] on span "Close" at bounding box center [1002, 384] width 40 height 20
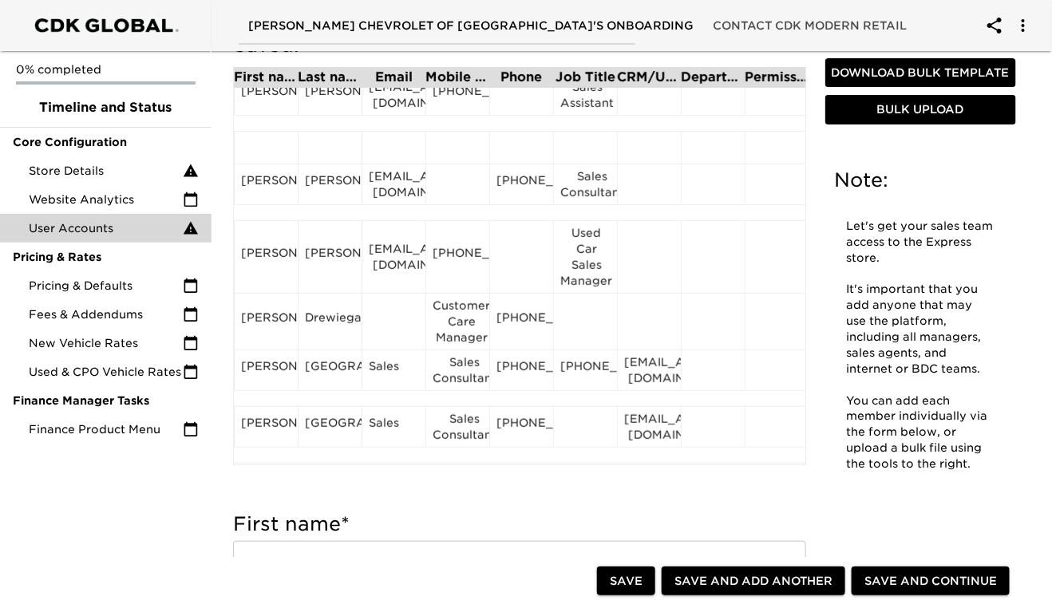
scroll to position [187, 0]
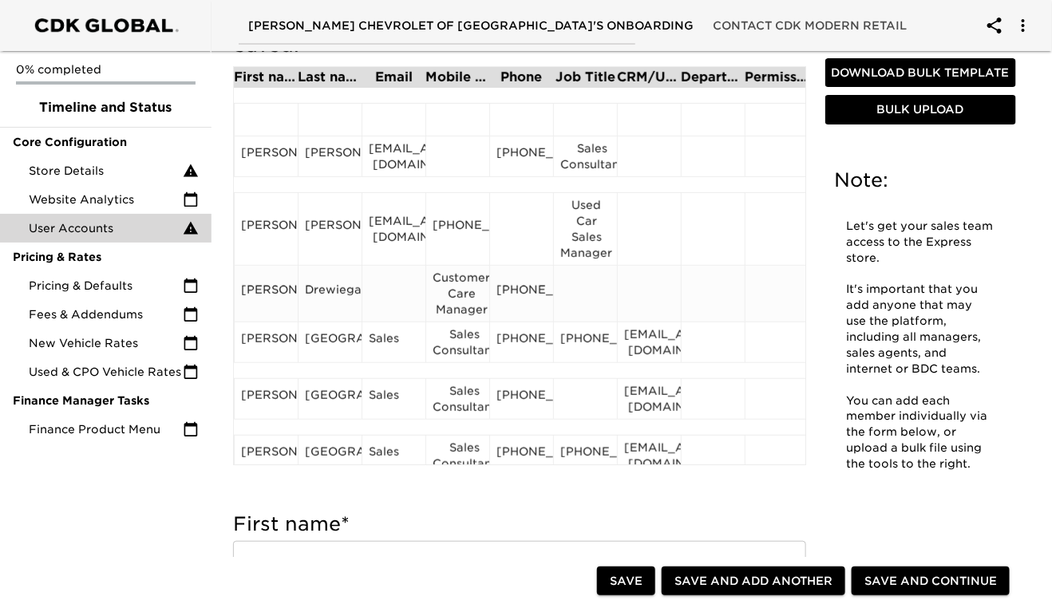
click at [396, 288] on div at bounding box center [394, 294] width 50 height 24
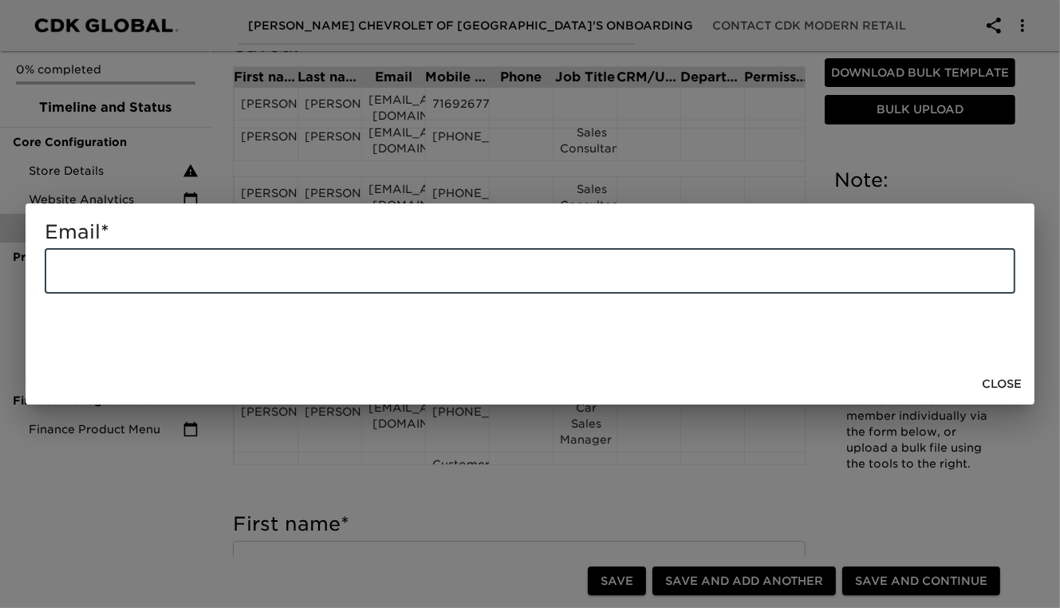
paste input "[EMAIL_ADDRESS][DOMAIN_NAME]"
type input "[EMAIL_ADDRESS][DOMAIN_NAME]"
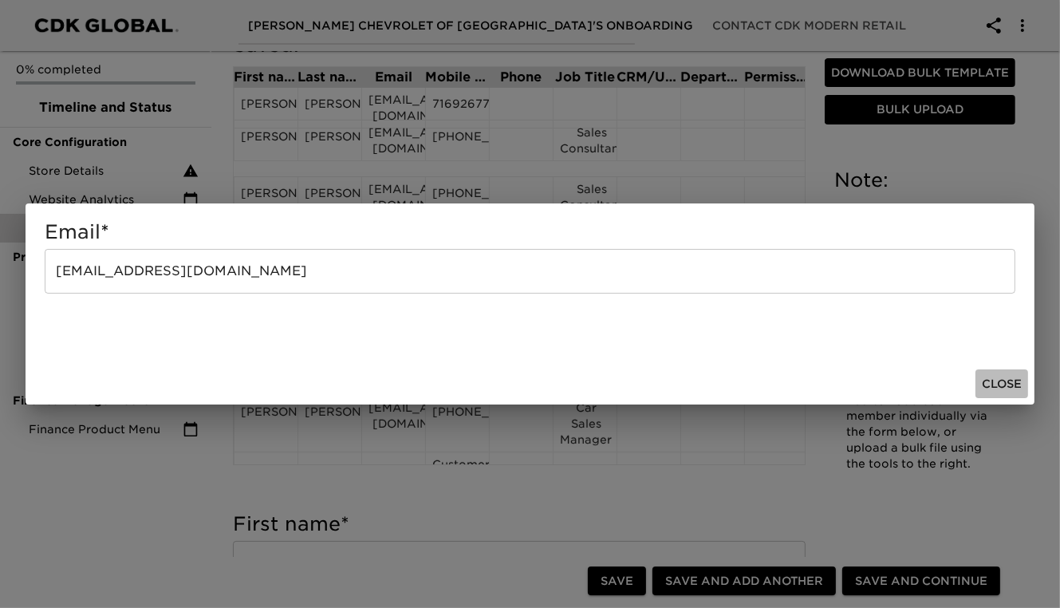
click at [1015, 388] on span "Close" at bounding box center [1002, 384] width 40 height 20
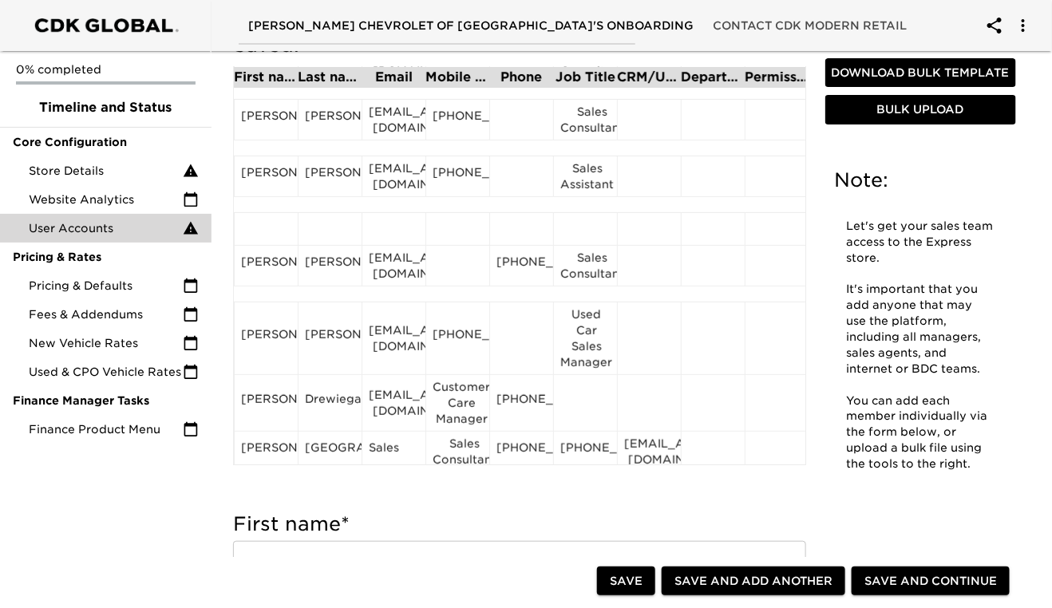
scroll to position [177, 0]
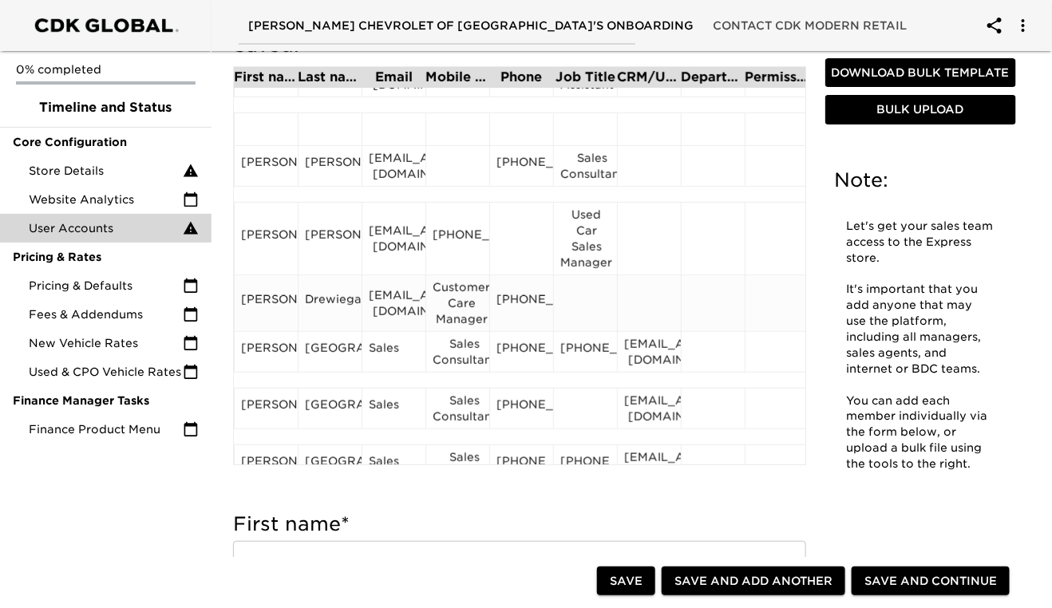
click at [511, 303] on div "[PHONE_NUMBER]" at bounding box center [521, 303] width 50 height 24
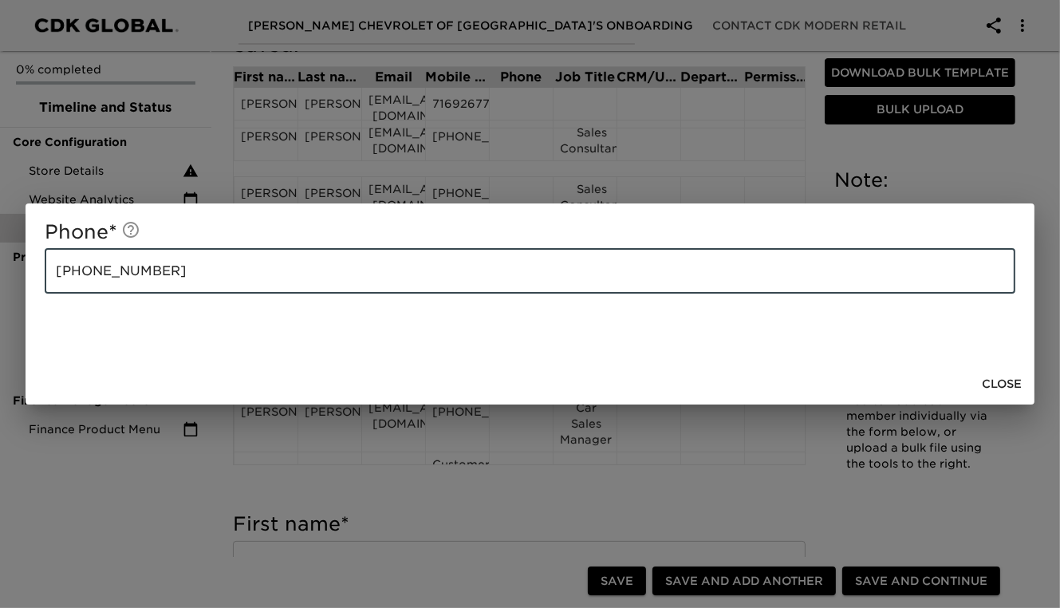
drag, startPoint x: 149, startPoint y: 271, endPoint x: 48, endPoint y: 261, distance: 101.9
click at [48, 261] on input "[PHONE_NUMBER]" at bounding box center [530, 271] width 971 height 45
click at [139, 275] on input "[PHONE_NUMBER]" at bounding box center [530, 271] width 971 height 45
drag, startPoint x: 177, startPoint y: 270, endPoint x: 56, endPoint y: 256, distance: 122.1
click at [56, 256] on input "[PHONE_NUMBER]" at bounding box center [530, 271] width 971 height 45
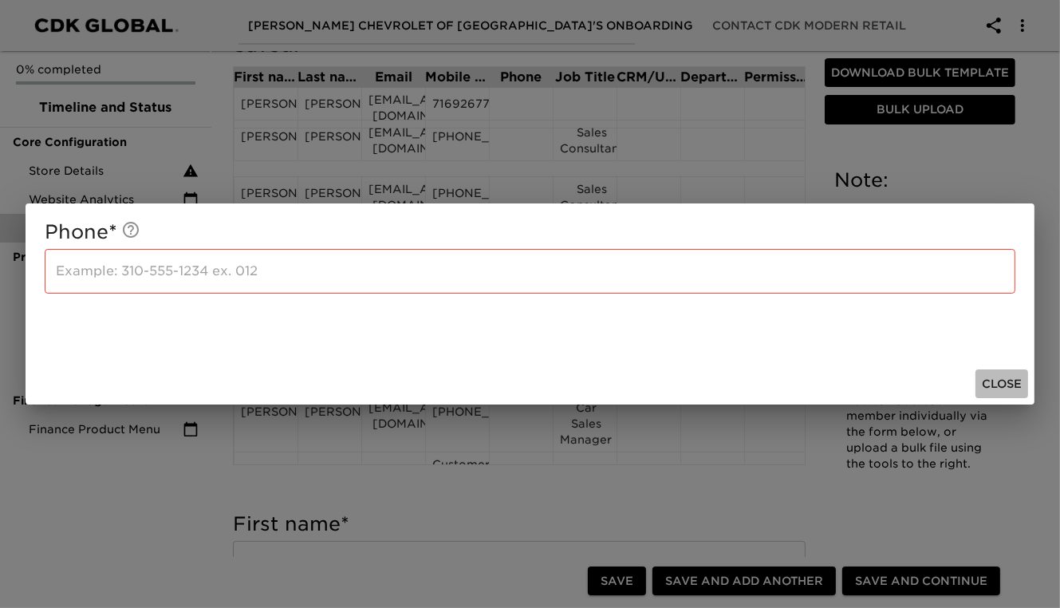
click at [1012, 383] on span "Close" at bounding box center [1002, 384] width 40 height 20
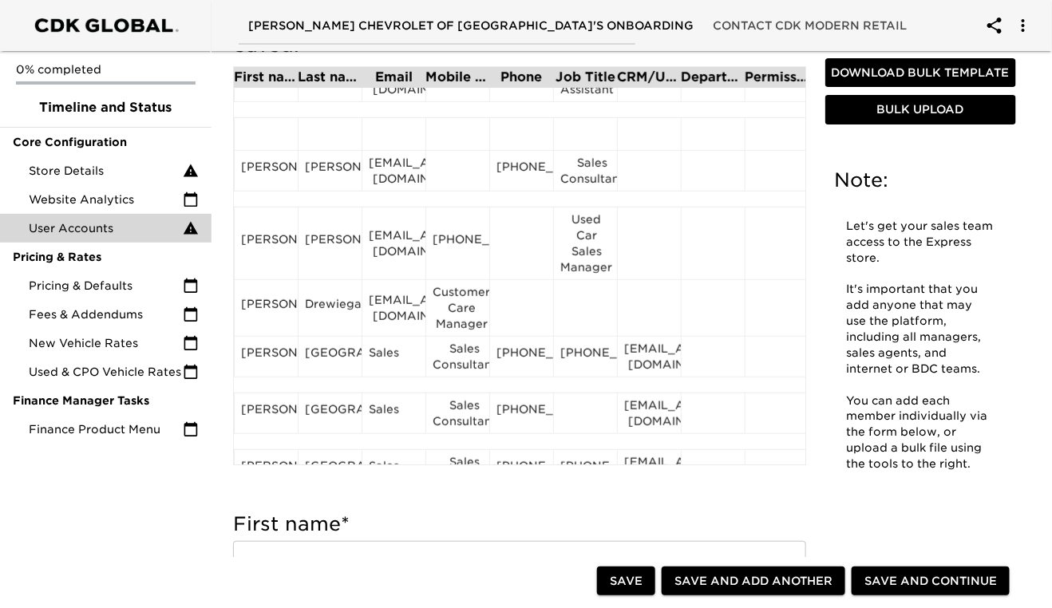
scroll to position [176, 0]
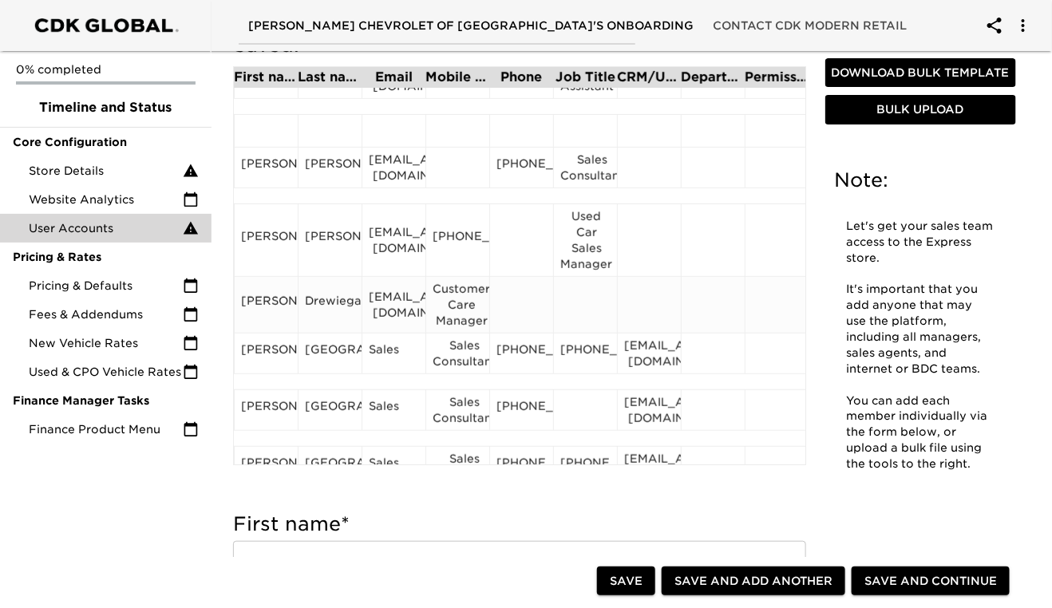
click at [457, 307] on div "Customer Care Manager" at bounding box center [457, 305] width 50 height 48
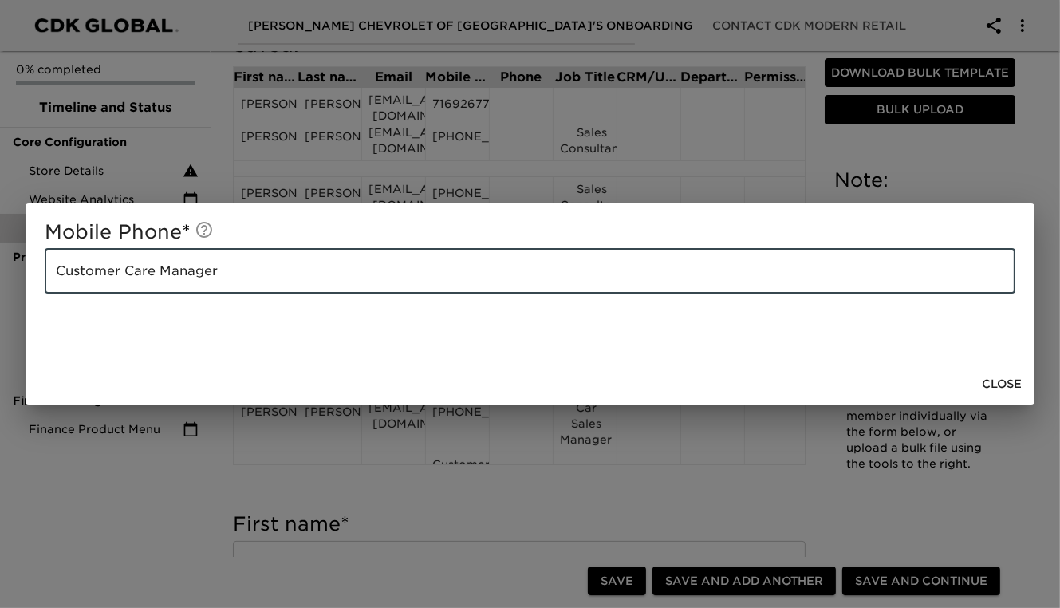
drag, startPoint x: 221, startPoint y: 267, endPoint x: 47, endPoint y: 269, distance: 173.9
click at [47, 269] on input "Customer Care Manager" at bounding box center [530, 271] width 971 height 45
paste input "[PHONE_NUMBER]"
type input "[PHONE_NUMBER]"
click at [1000, 389] on span "Close" at bounding box center [1002, 384] width 40 height 20
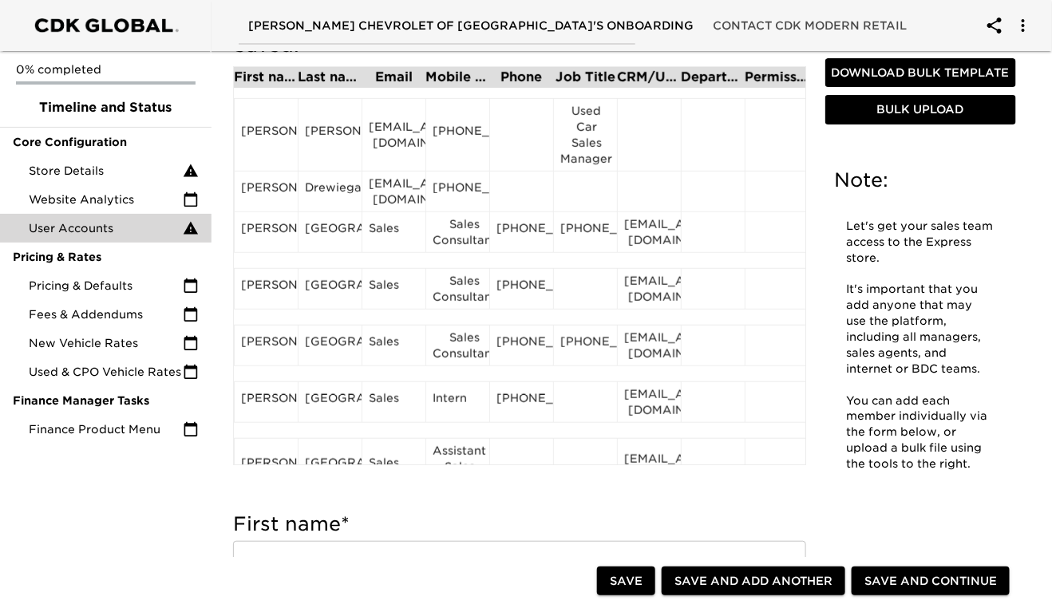
scroll to position [306, 0]
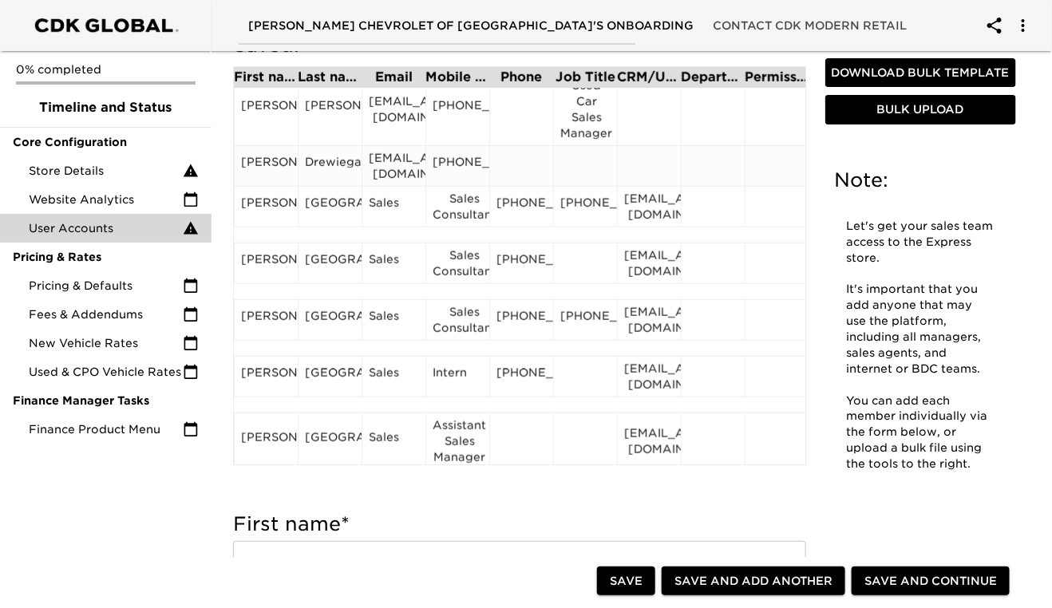
click at [584, 164] on div at bounding box center [585, 166] width 50 height 24
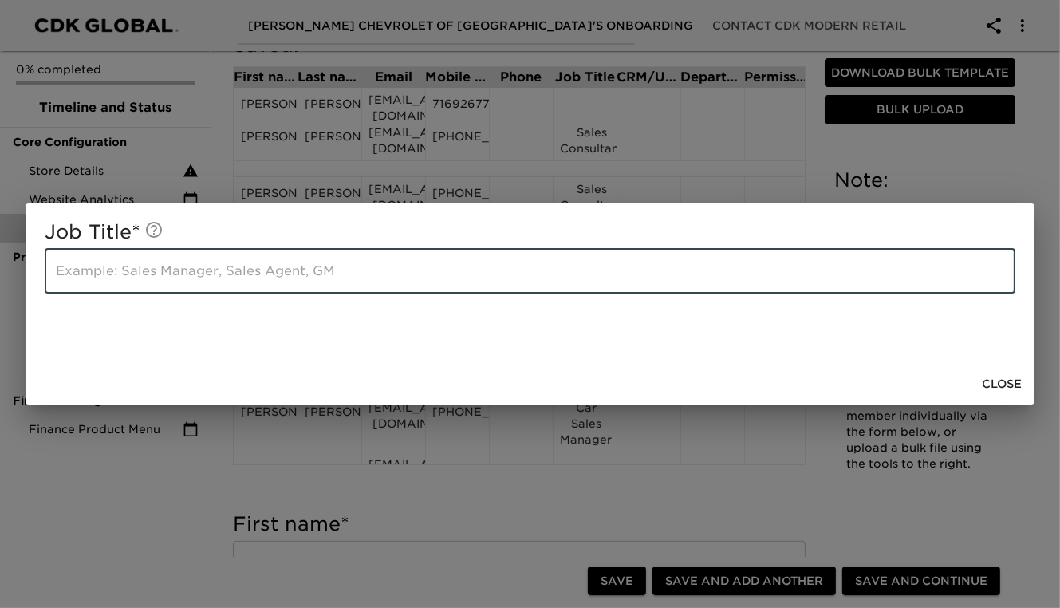
click at [178, 282] on input "text" at bounding box center [530, 271] width 971 height 45
type input "Customer Care Manager"
click at [1008, 385] on span "Close" at bounding box center [1002, 384] width 40 height 20
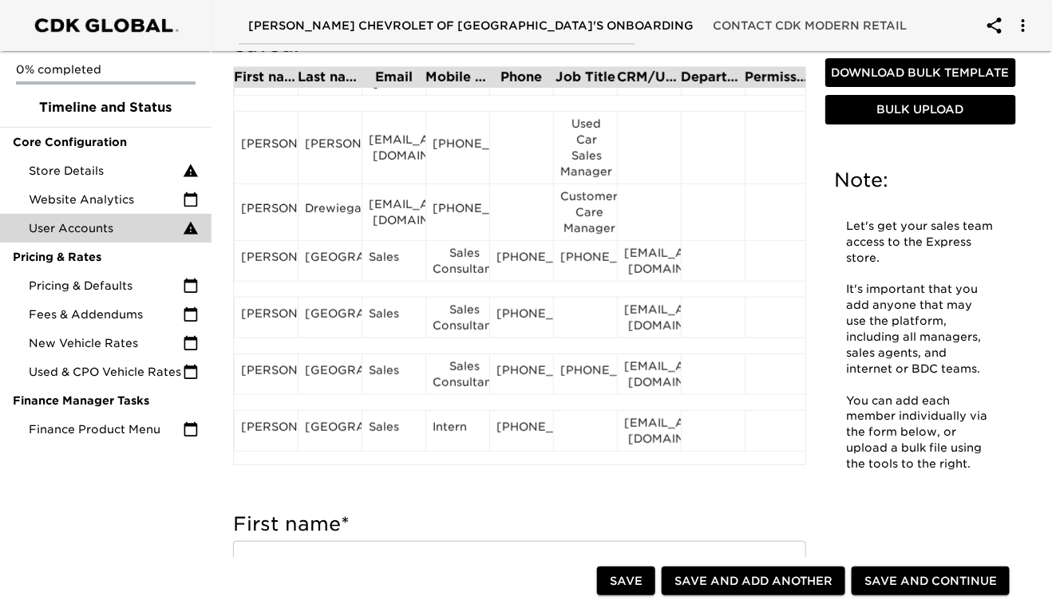
scroll to position [301, 0]
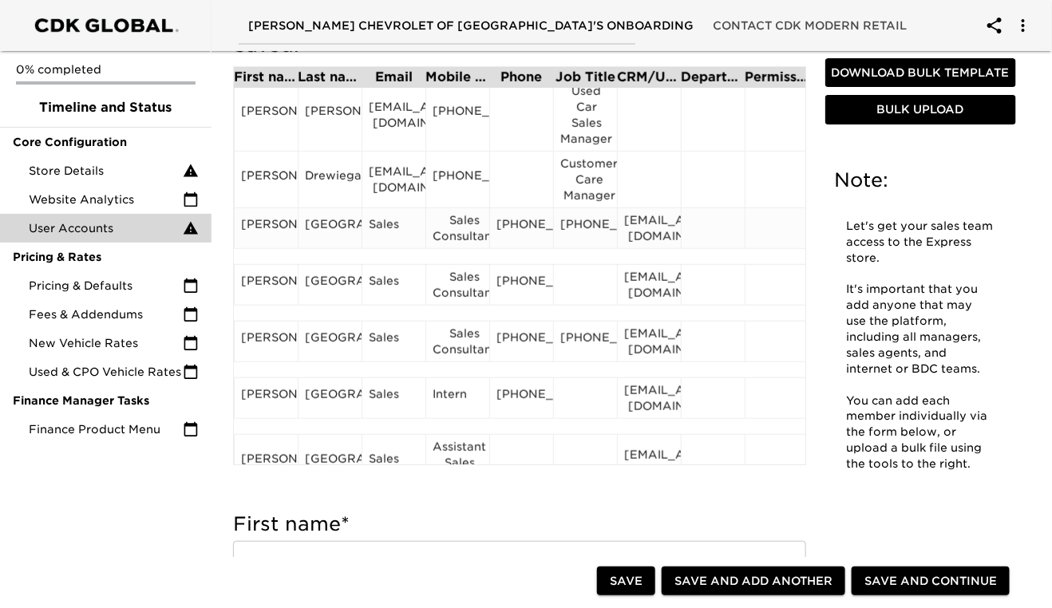
click at [266, 232] on div "[PERSON_NAME]" at bounding box center [266, 228] width 50 height 24
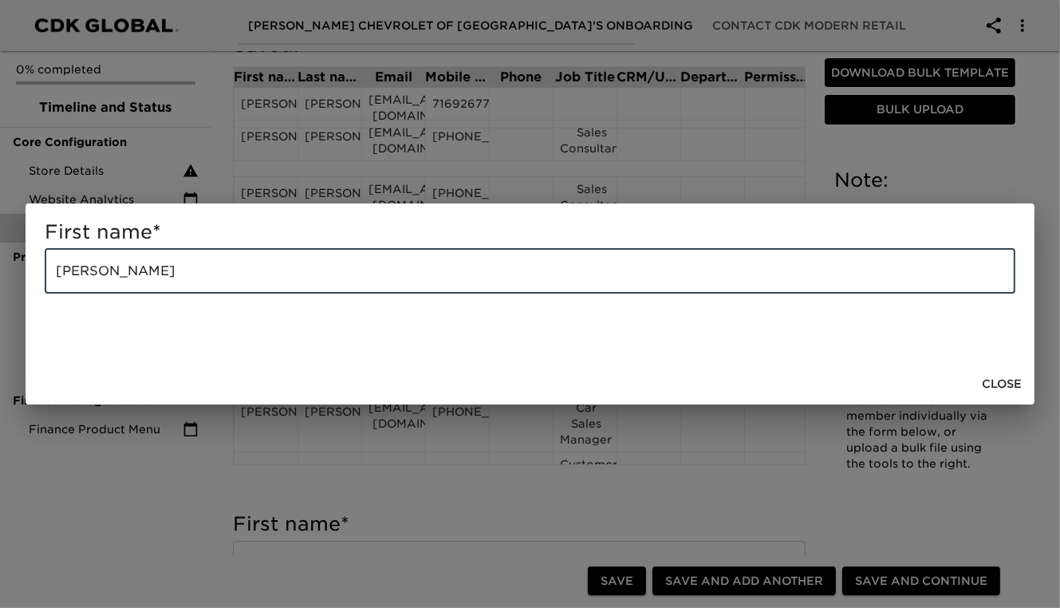
click at [177, 275] on input "[PERSON_NAME]" at bounding box center [530, 271] width 971 height 45
type input "[PERSON_NAME]"
click at [1021, 381] on span "Close" at bounding box center [1002, 384] width 40 height 20
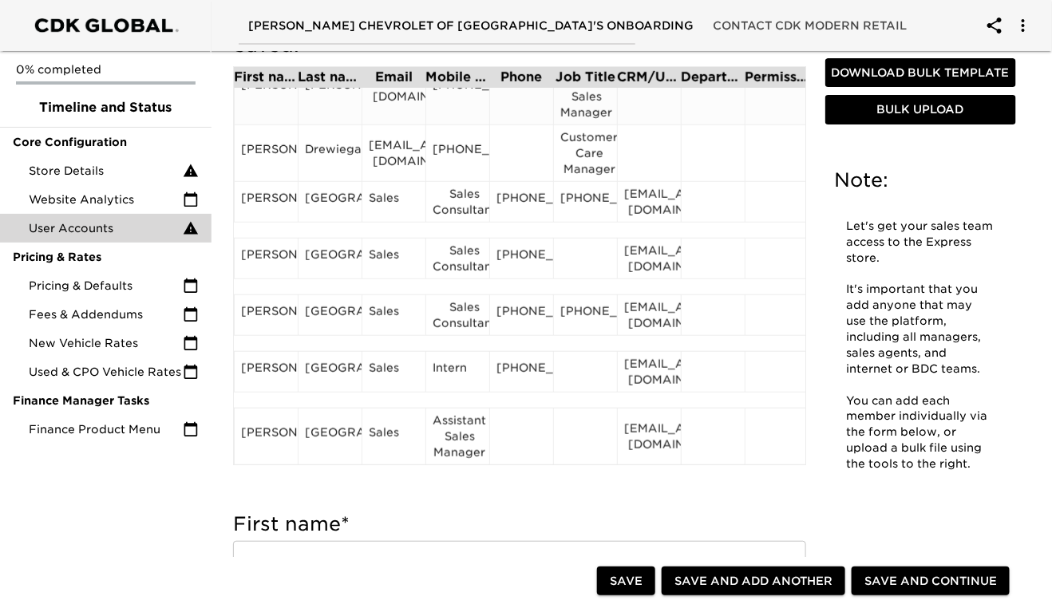
scroll to position [355, 0]
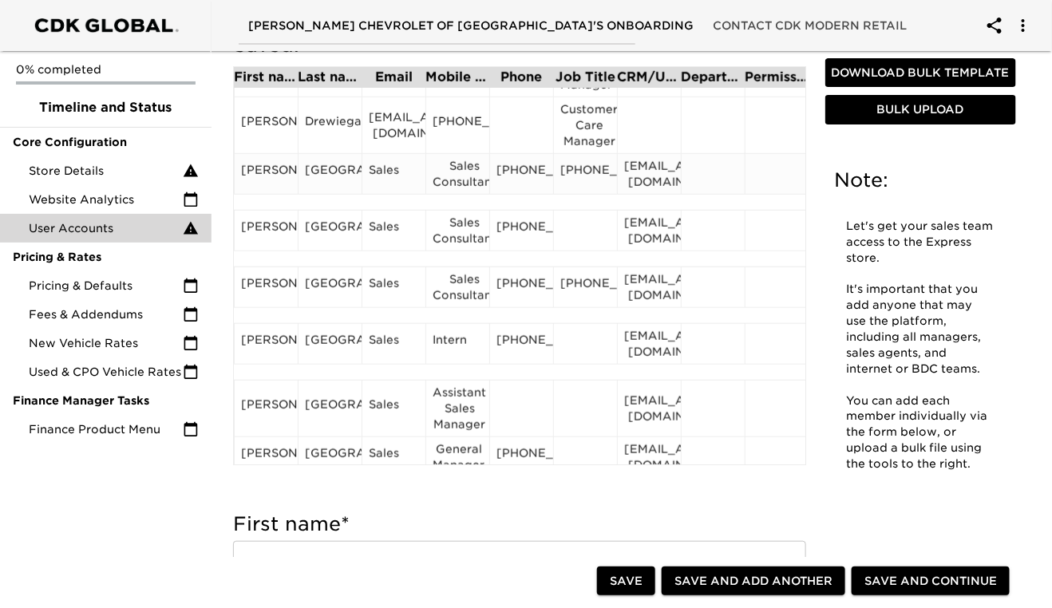
click at [336, 184] on div "[GEOGRAPHIC_DATA]" at bounding box center [330, 174] width 50 height 24
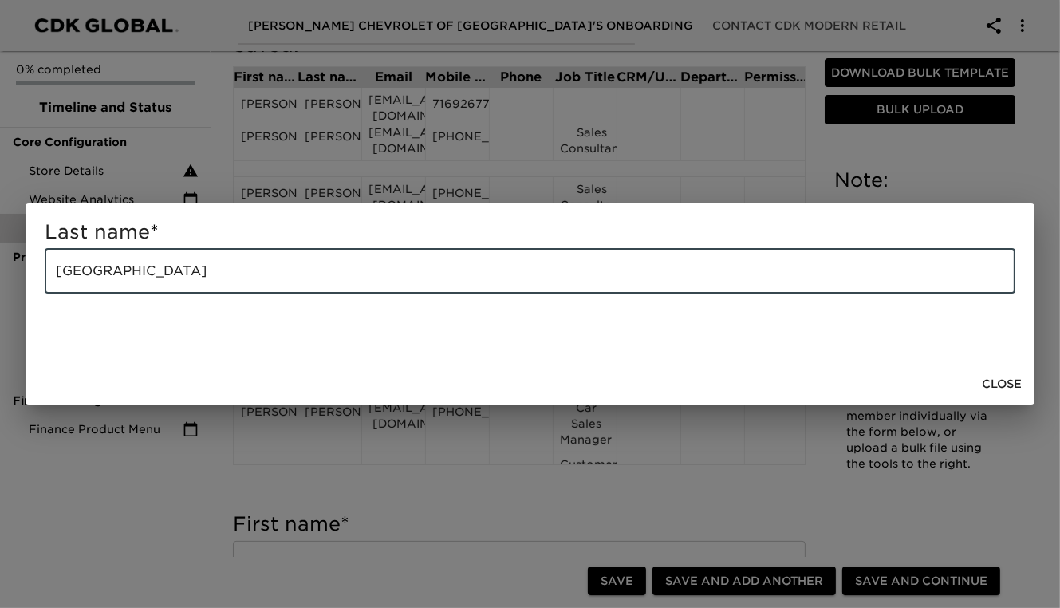
click at [198, 277] on input "[GEOGRAPHIC_DATA]" at bounding box center [530, 271] width 971 height 45
type input "C"
type input "[PERSON_NAME]"
click at [1009, 385] on span "Close" at bounding box center [1002, 384] width 40 height 20
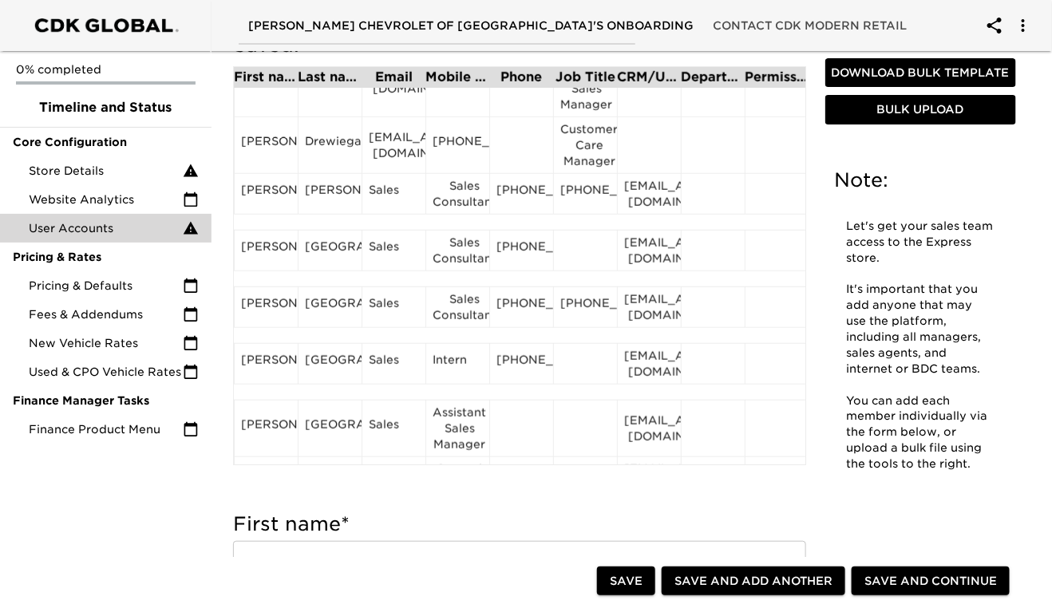
scroll to position [345, 0]
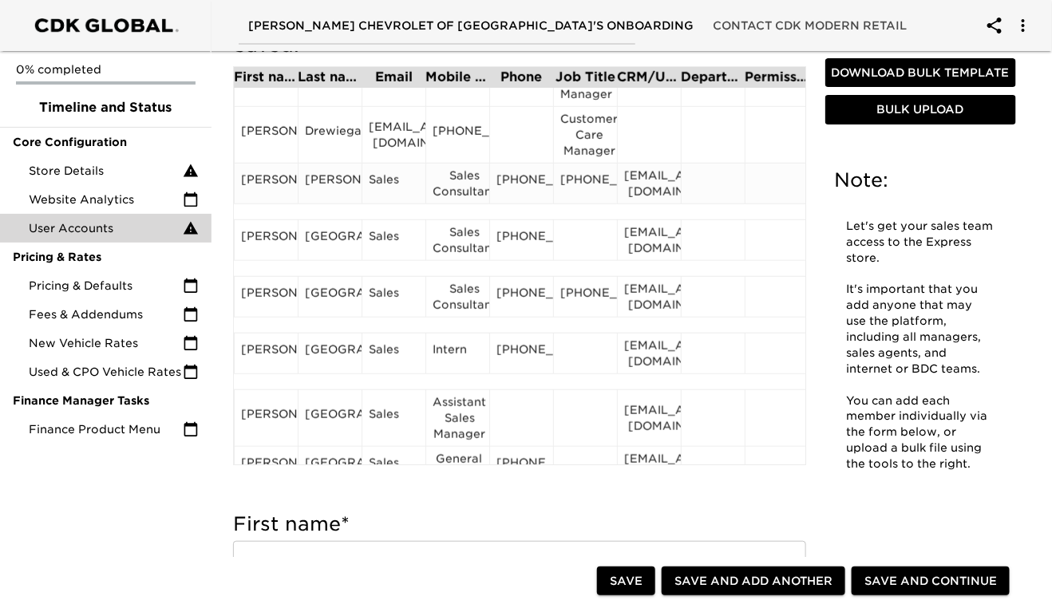
click at [644, 192] on div "[EMAIL_ADDRESS][DOMAIN_NAME]" at bounding box center [649, 184] width 50 height 32
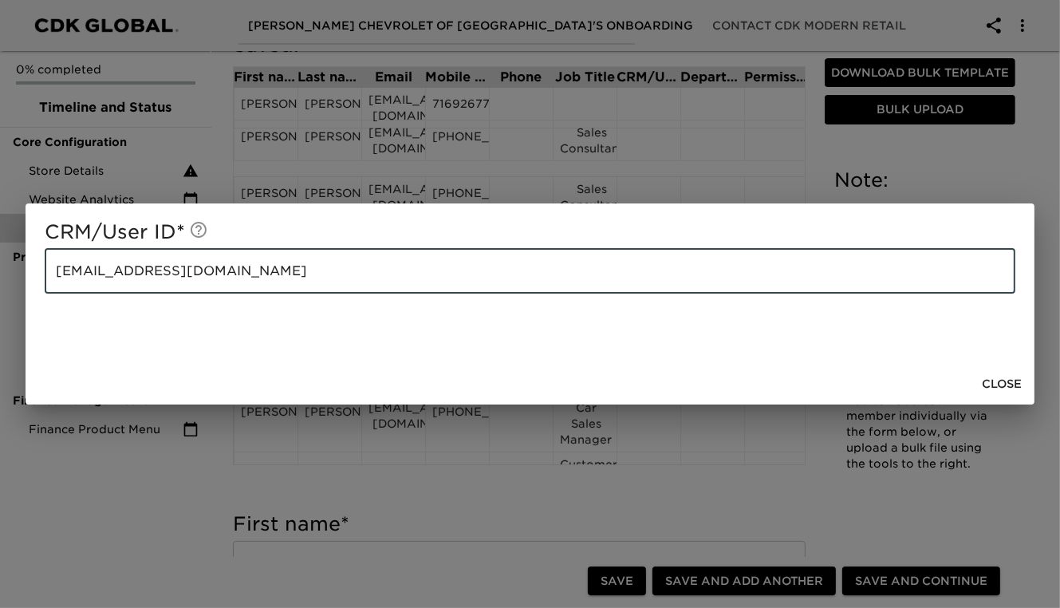
drag, startPoint x: 242, startPoint y: 271, endPoint x: 52, endPoint y: 269, distance: 189.9
click at [52, 269] on input "[EMAIL_ADDRESS][DOMAIN_NAME]" at bounding box center [530, 271] width 971 height 45
click at [1021, 381] on span "Close" at bounding box center [1002, 384] width 40 height 20
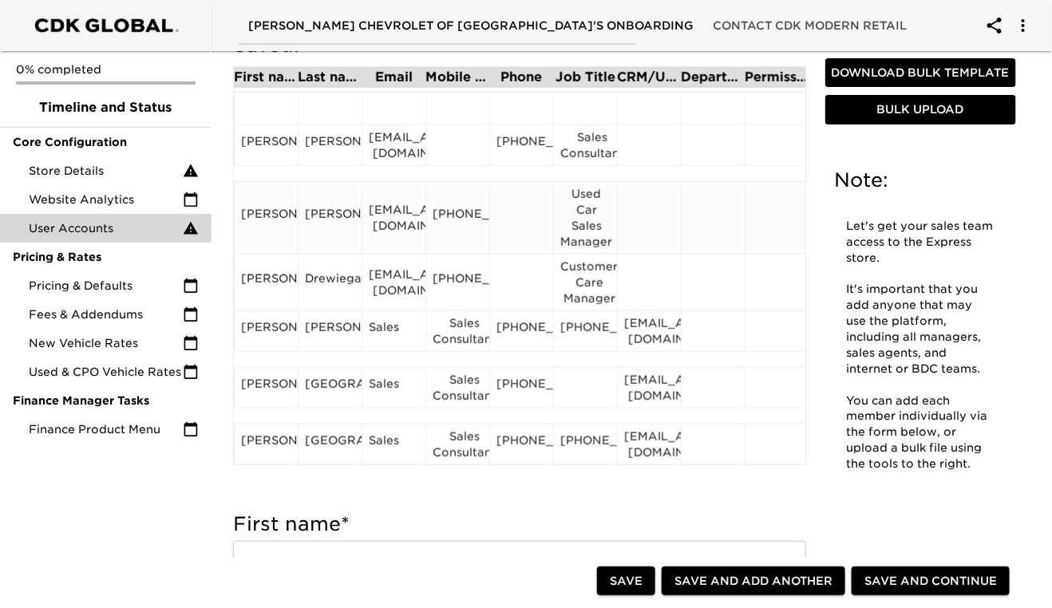
scroll to position [198, 0]
click at [376, 334] on div "Sales" at bounding box center [394, 331] width 50 height 24
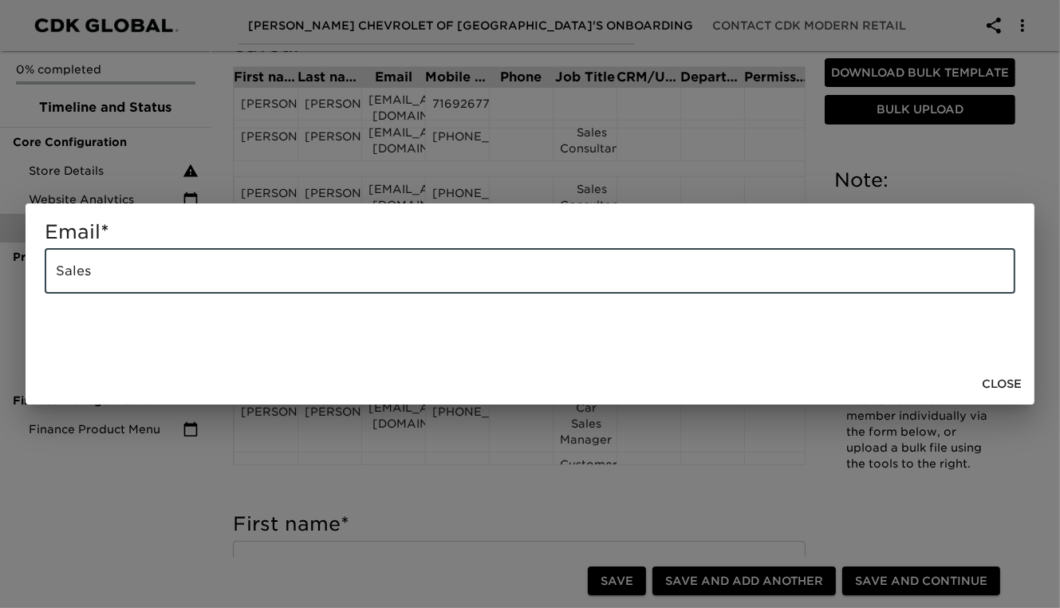
click at [140, 270] on input "Sales" at bounding box center [530, 271] width 971 height 45
type input "S"
paste input "[EMAIL_ADDRESS][DOMAIN_NAME]"
type input "[EMAIL_ADDRESS][DOMAIN_NAME]"
click at [1005, 389] on span "Close" at bounding box center [1002, 384] width 40 height 20
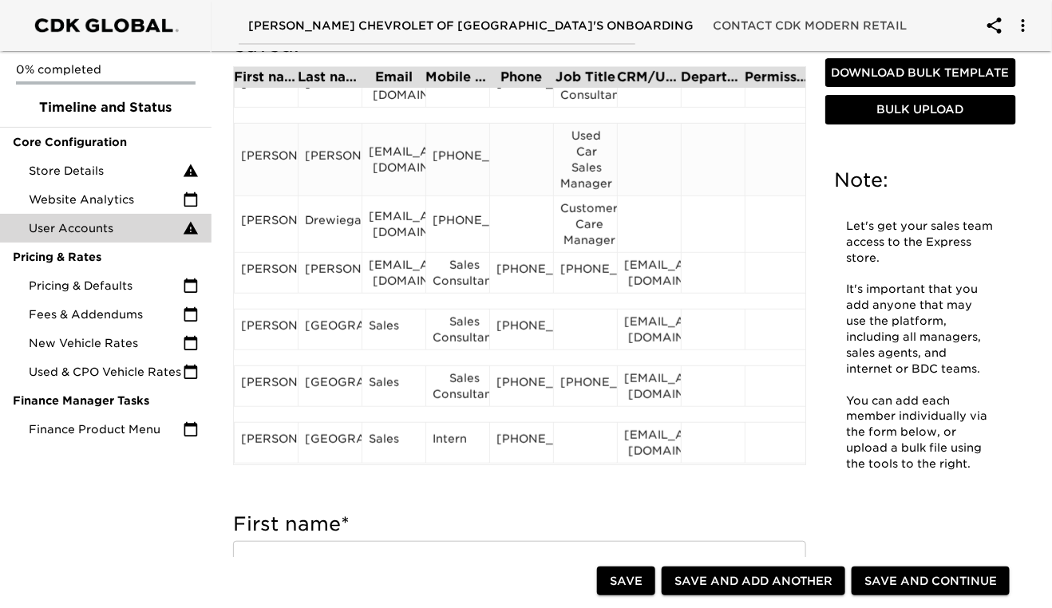
scroll to position [302, 0]
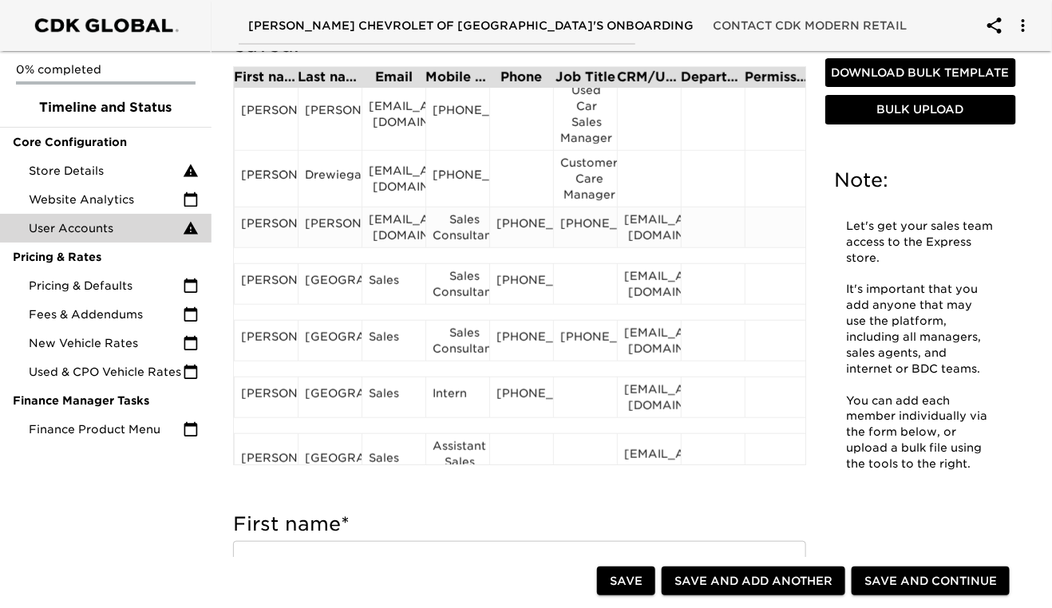
click at [530, 235] on div "[PHONE_NUMBER]" at bounding box center [521, 227] width 50 height 24
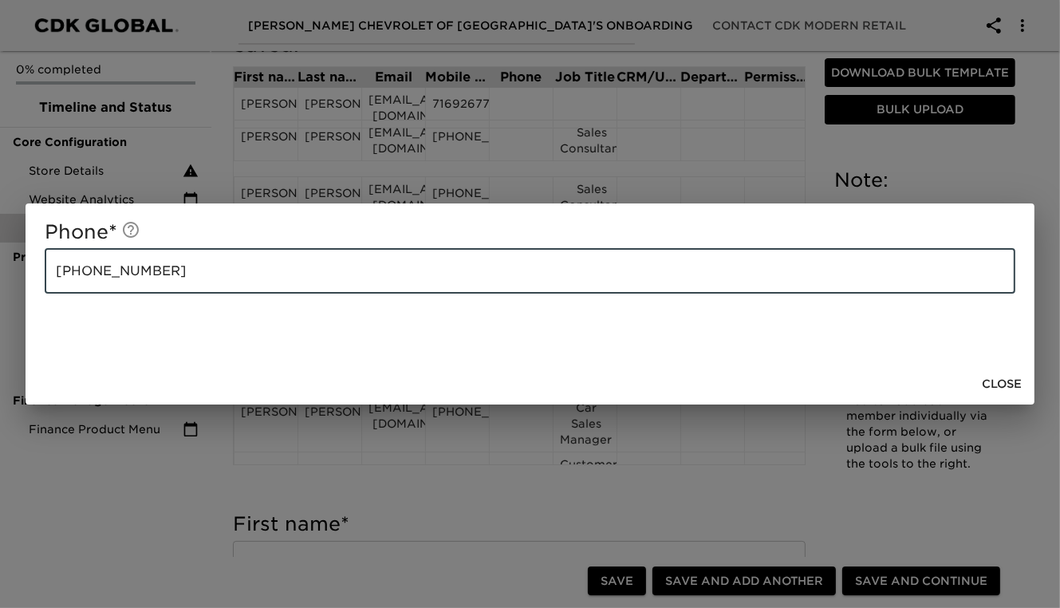
drag, startPoint x: 158, startPoint y: 270, endPoint x: 54, endPoint y: 275, distance: 103.8
click at [54, 275] on input "[PHONE_NUMBER]" at bounding box center [530, 271] width 971 height 45
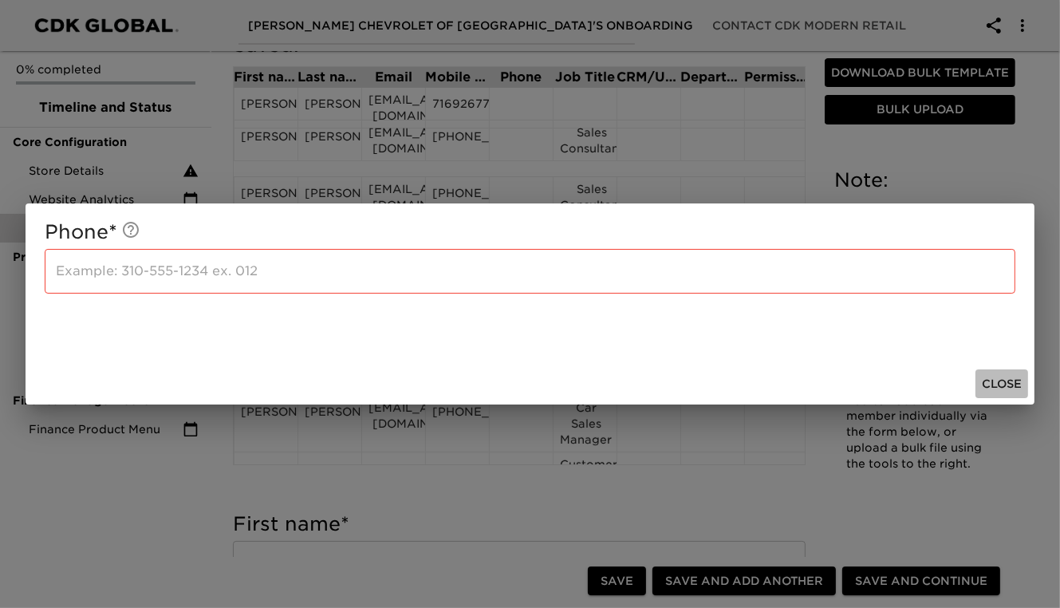
click at [1001, 386] on span "Close" at bounding box center [1002, 384] width 40 height 20
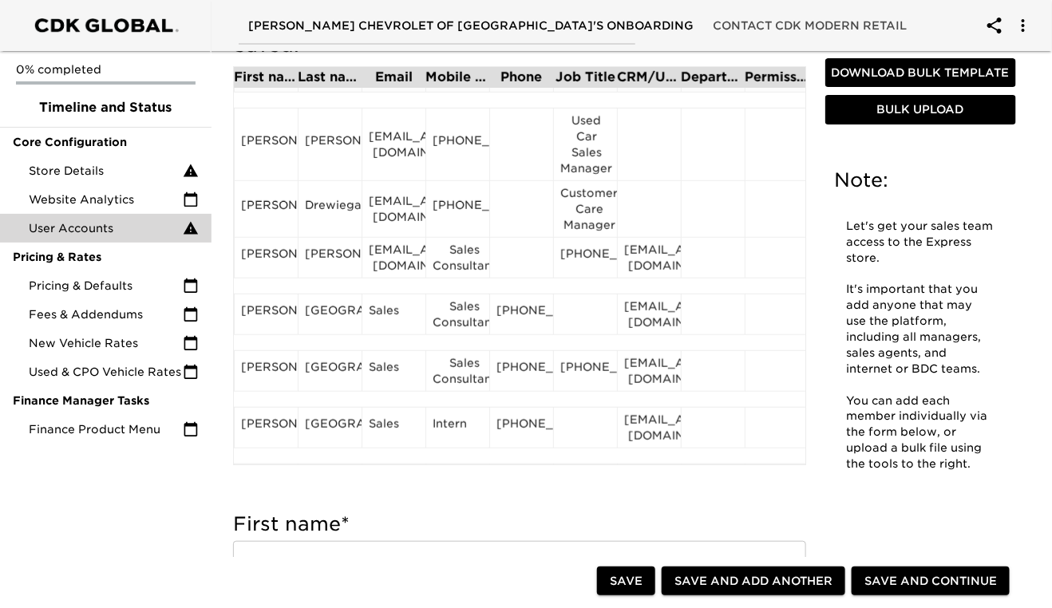
scroll to position [345, 0]
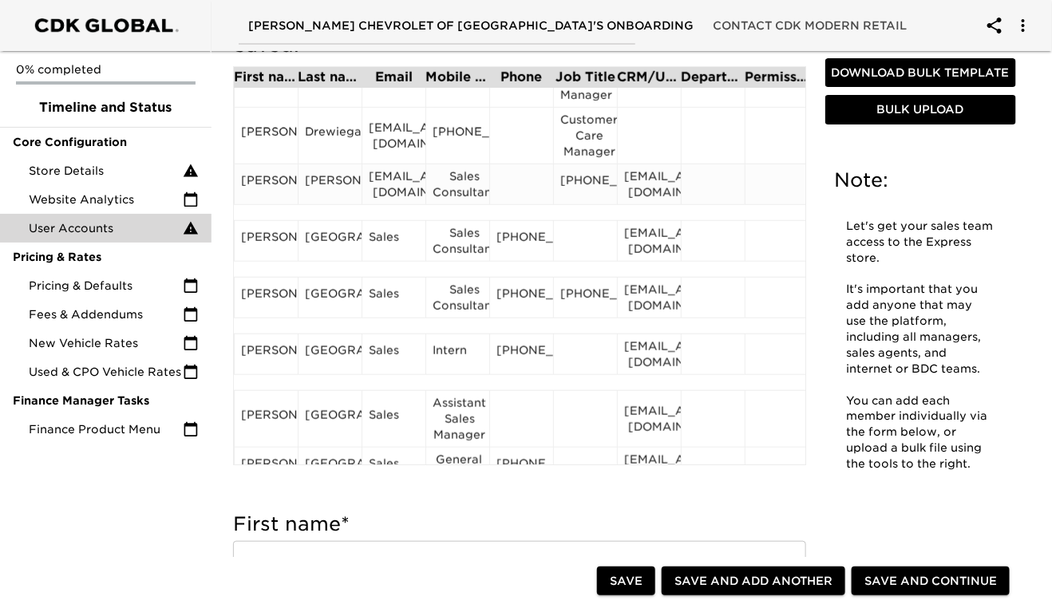
click at [472, 193] on div "Sales Consultant" at bounding box center [457, 184] width 50 height 32
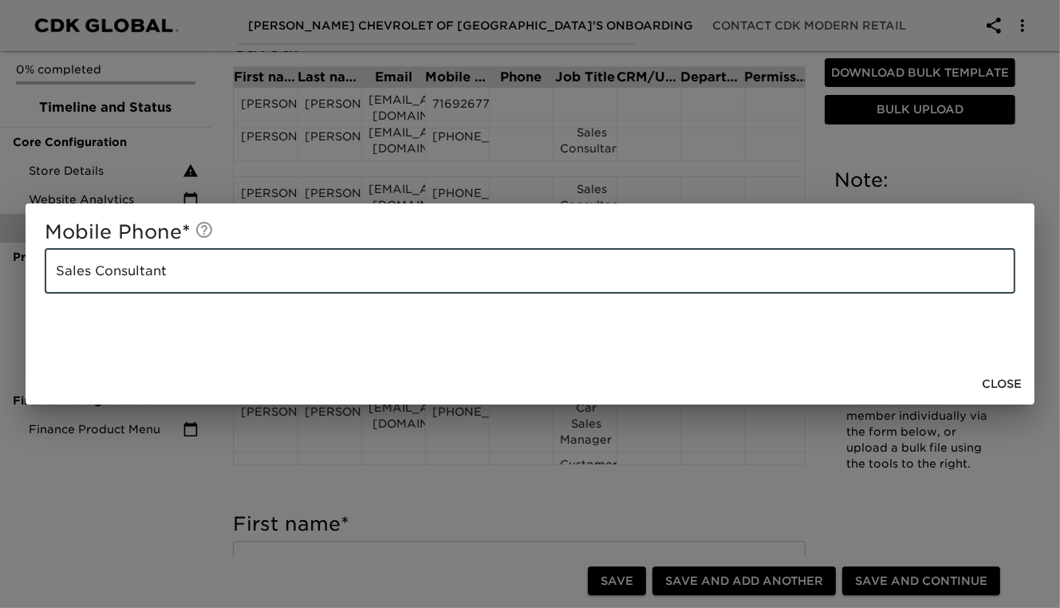
click at [192, 277] on input "Sales Consultant" at bounding box center [530, 271] width 971 height 45
type input "S"
paste input "[PHONE_NUMBER]"
type input "[PHONE_NUMBER]"
click at [1004, 378] on span "Close" at bounding box center [1002, 384] width 40 height 20
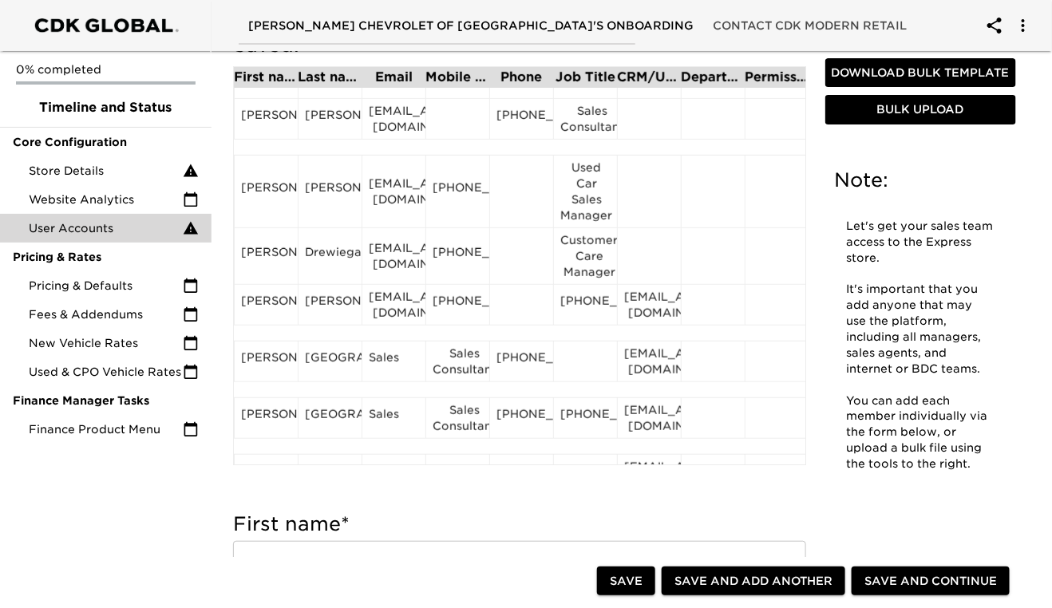
scroll to position [277, 0]
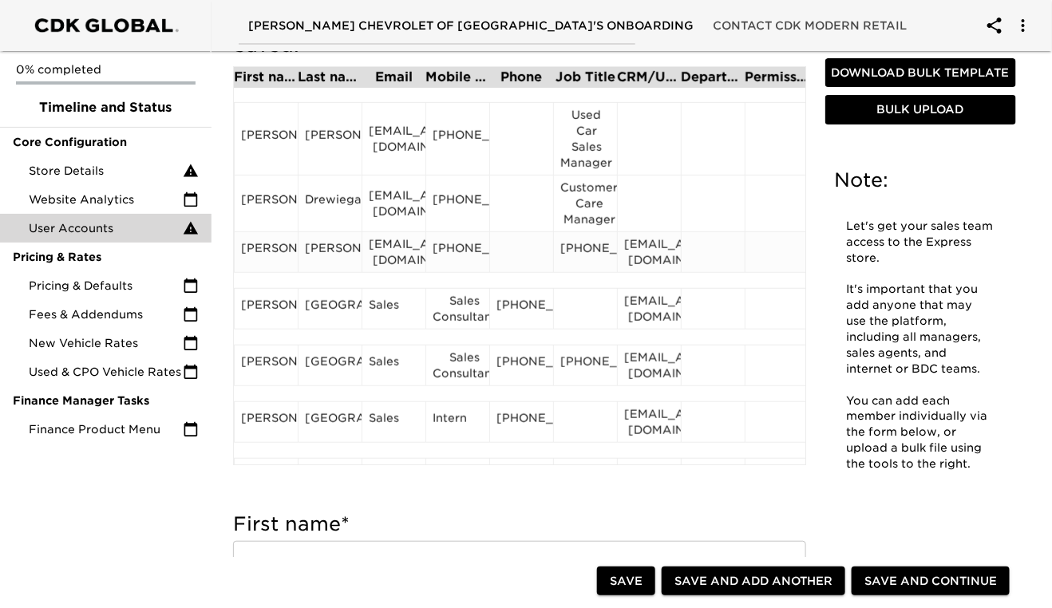
click at [584, 261] on div "[PHONE_NUMBER]" at bounding box center [585, 252] width 50 height 24
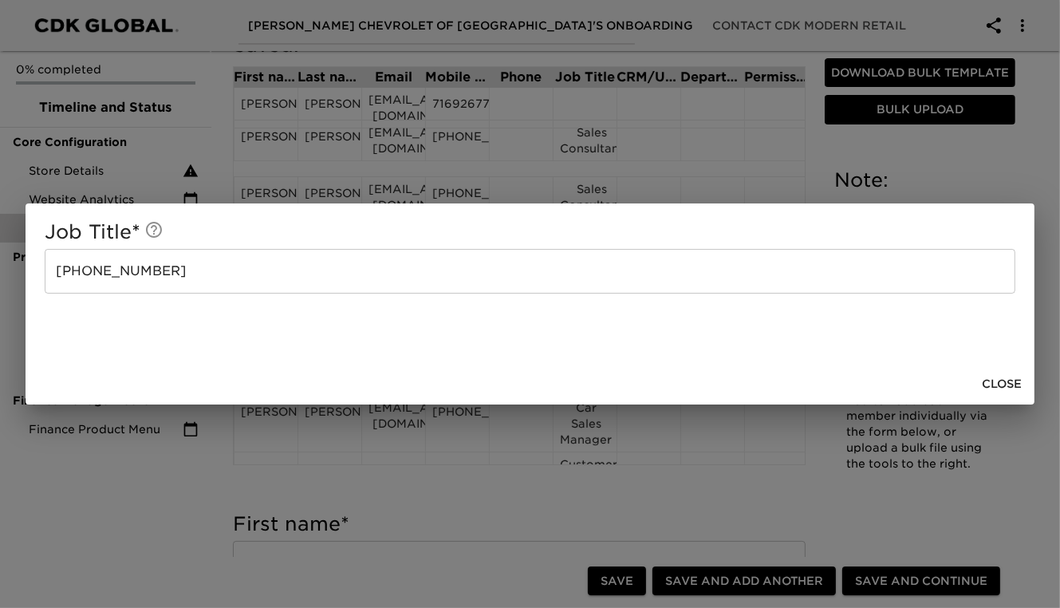
click at [181, 271] on input "[PHONE_NUMBER]" at bounding box center [530, 271] width 971 height 45
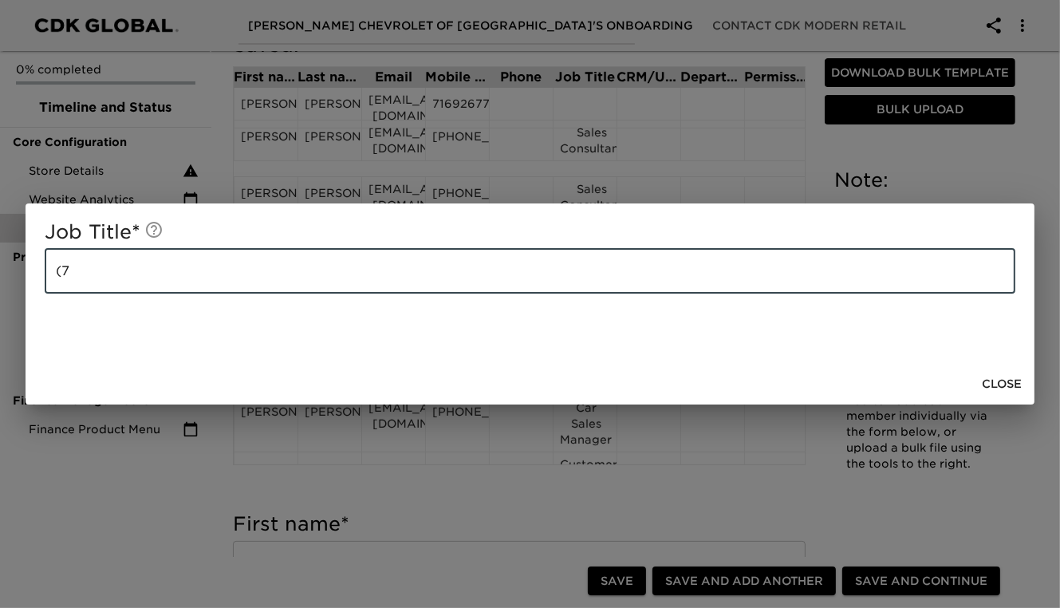
type input "("
type input "Sales Consultant"
click at [1005, 385] on span "Close" at bounding box center [1002, 384] width 40 height 20
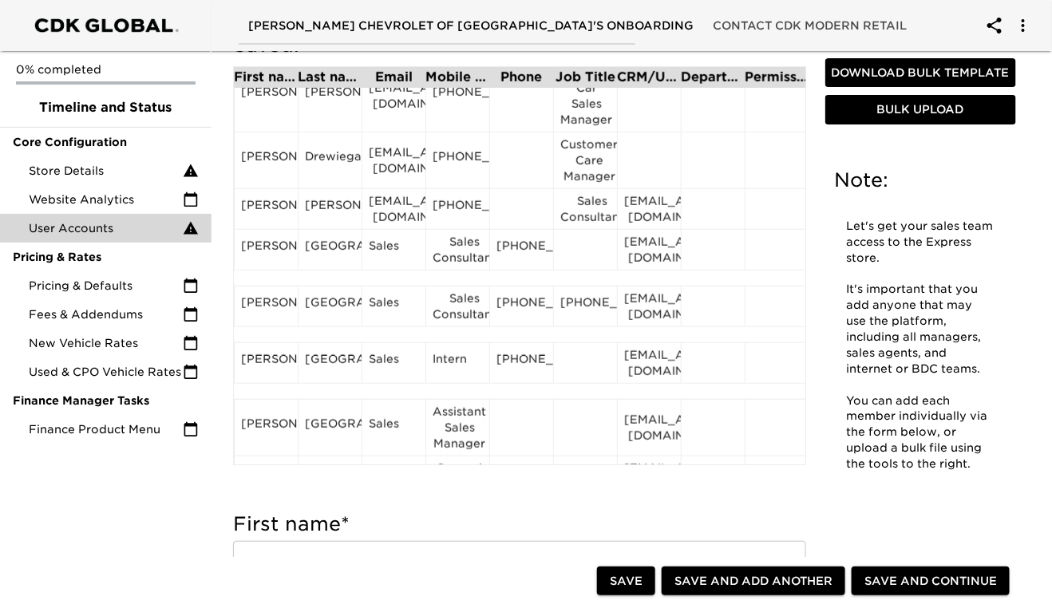
scroll to position [319, 0]
click at [653, 207] on div "[EMAIL_ADDRESS][DOMAIN_NAME]" at bounding box center [649, 210] width 50 height 32
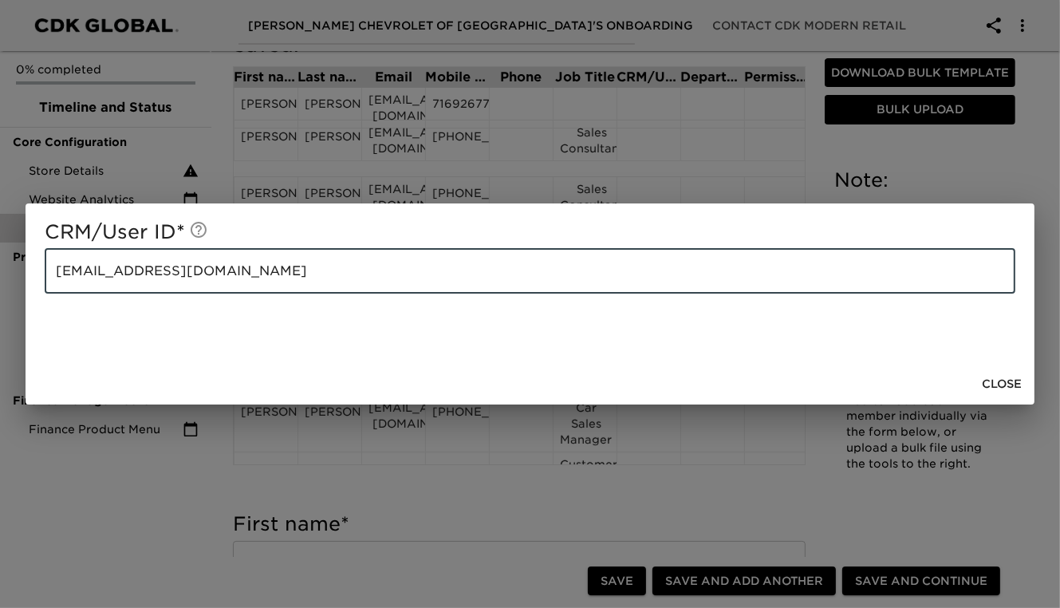
click at [336, 266] on input "[EMAIL_ADDRESS][DOMAIN_NAME]" at bounding box center [530, 271] width 971 height 45
type input "k"
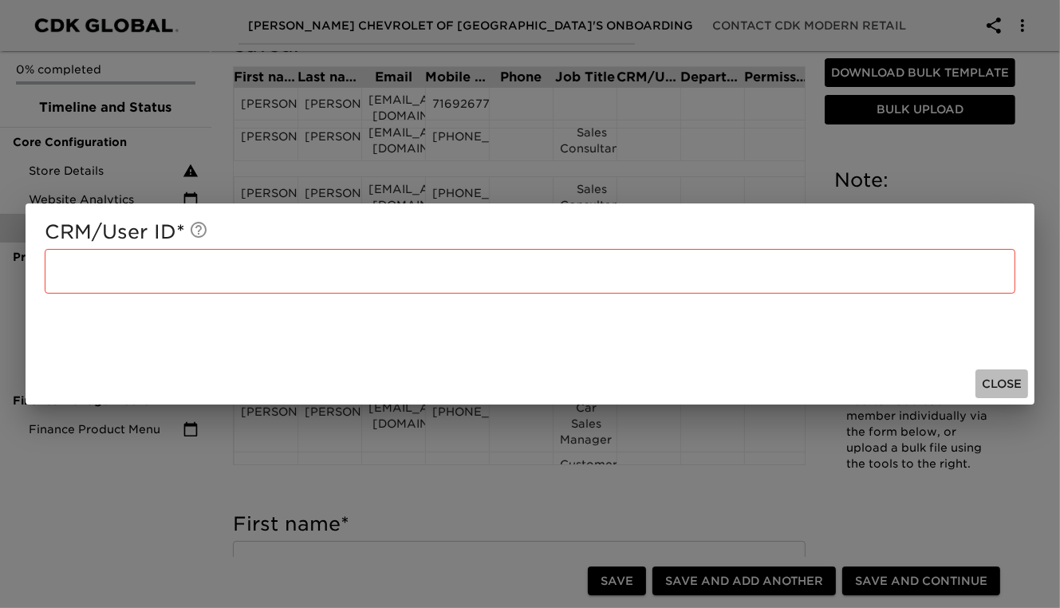
click at [1009, 388] on span "Close" at bounding box center [1002, 384] width 40 height 20
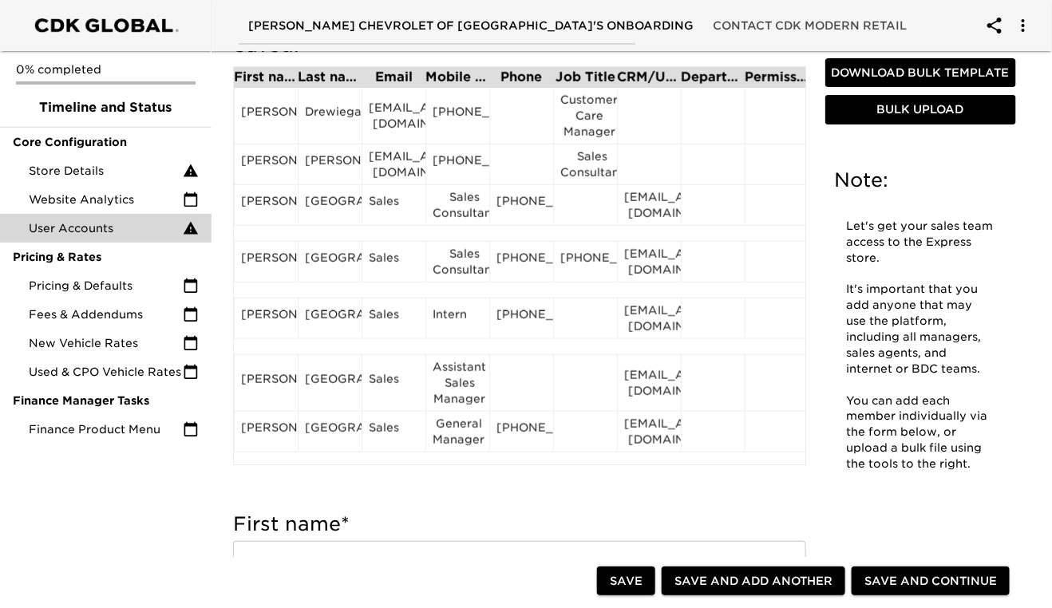
scroll to position [372, 0]
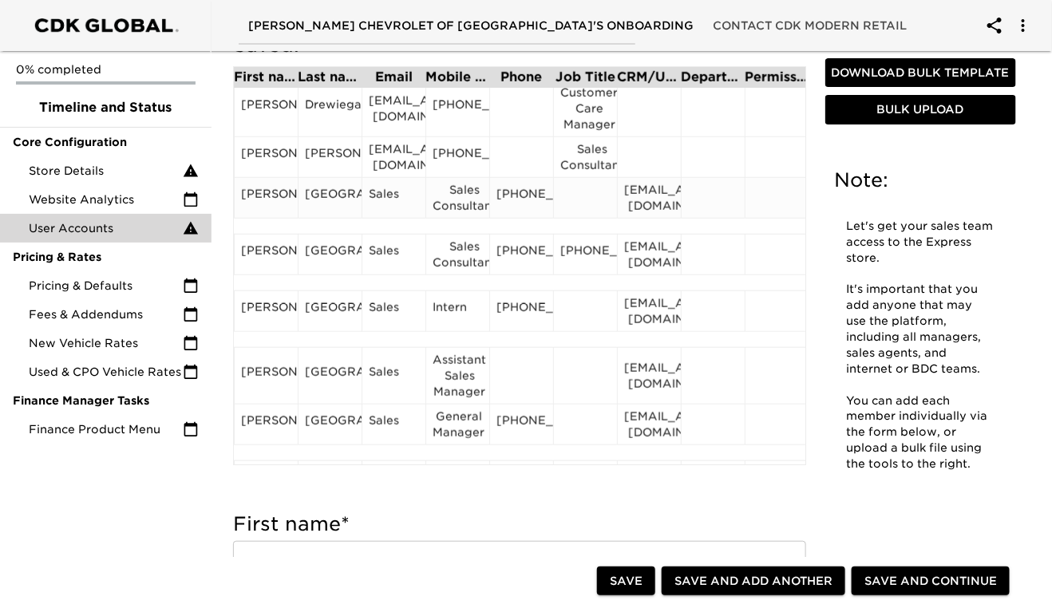
click at [262, 210] on div "[PERSON_NAME]" at bounding box center [266, 198] width 50 height 24
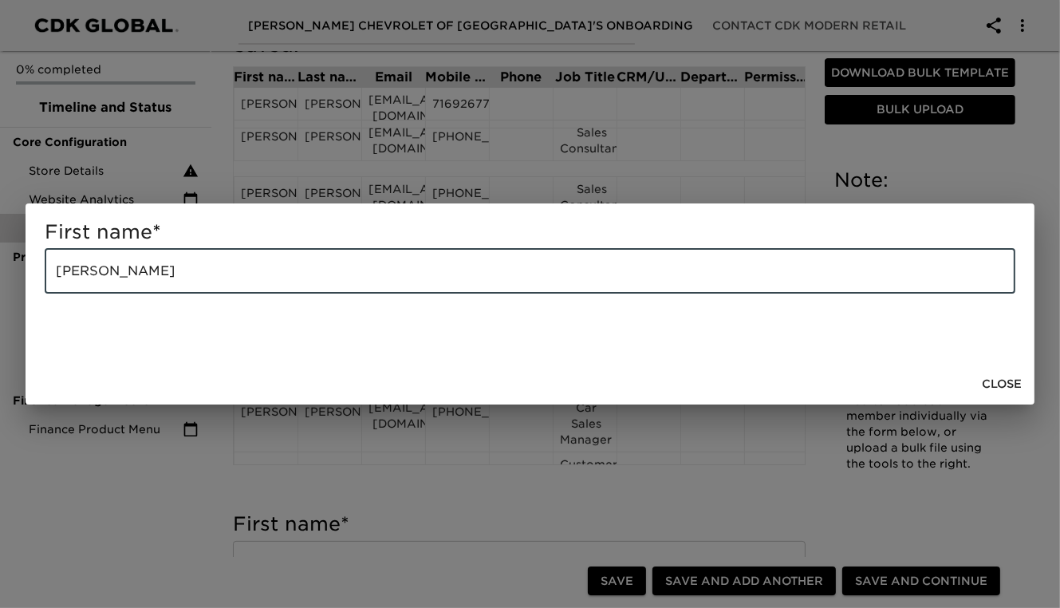
drag, startPoint x: 140, startPoint y: 274, endPoint x: 87, endPoint y: 274, distance: 52.7
click at [87, 274] on input "[PERSON_NAME]" at bounding box center [530, 271] width 971 height 45
type input "[PERSON_NAME]"
click at [1000, 378] on span "Close" at bounding box center [1002, 384] width 40 height 20
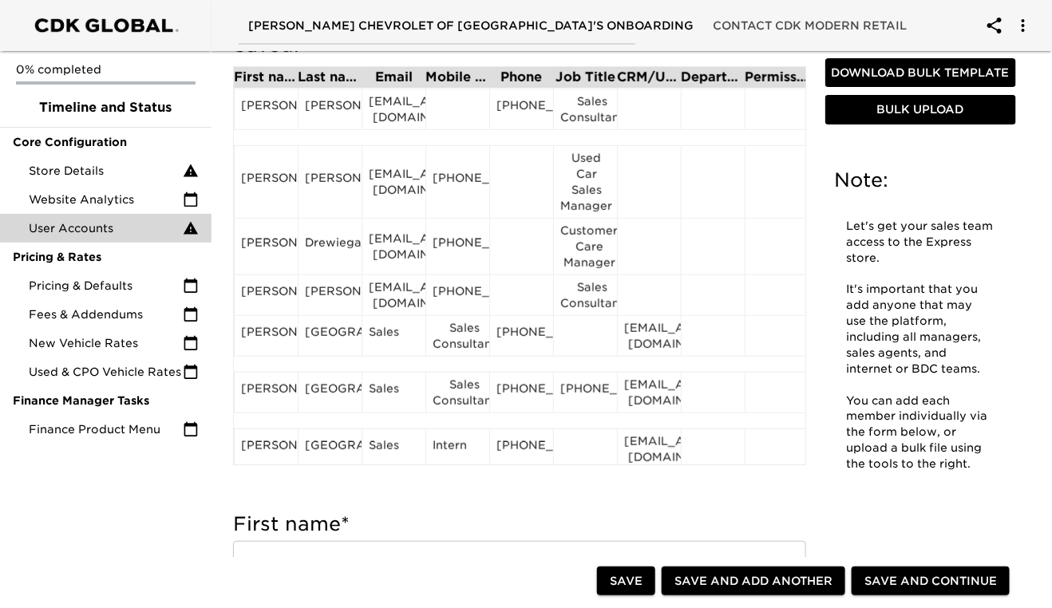
scroll to position [294, 0]
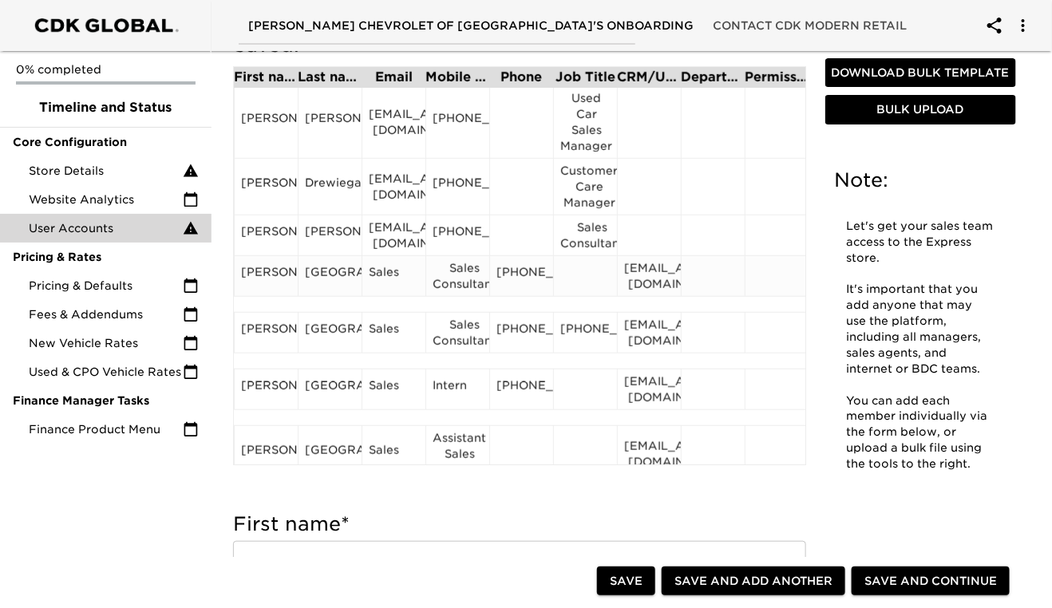
click at [326, 286] on div "[GEOGRAPHIC_DATA]" at bounding box center [330, 276] width 50 height 24
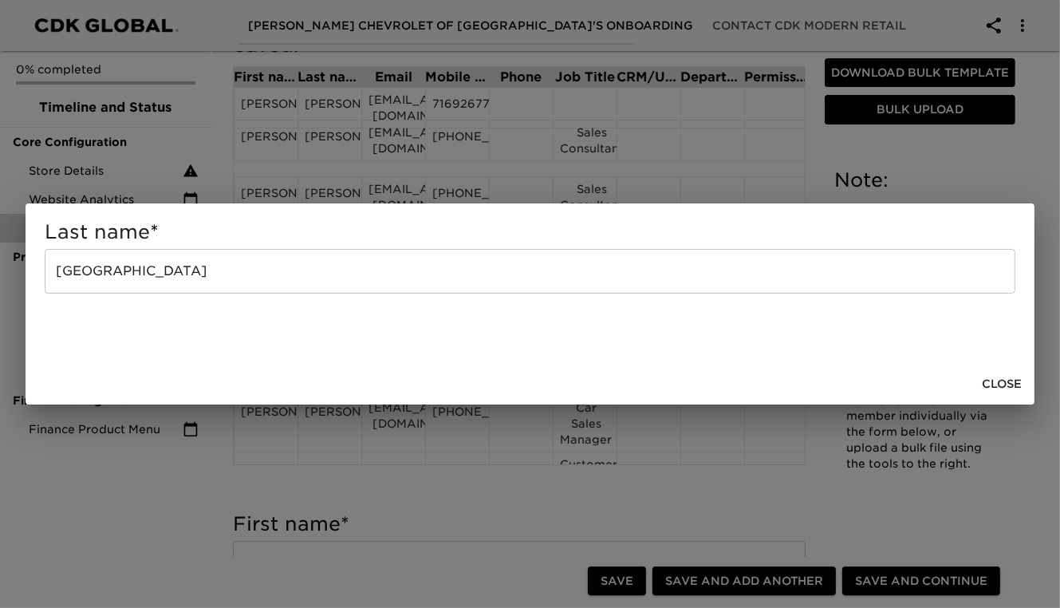
click at [213, 265] on input "[GEOGRAPHIC_DATA]" at bounding box center [530, 271] width 971 height 45
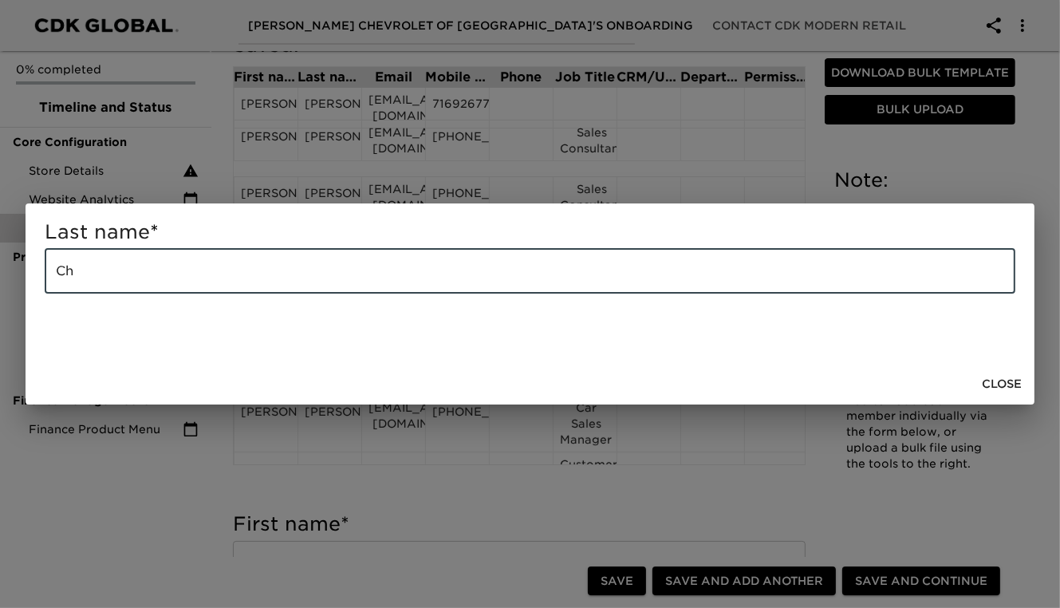
type input "C"
paste input "Equils"
type input "Equils"
click at [1021, 381] on span "Close" at bounding box center [1002, 384] width 40 height 20
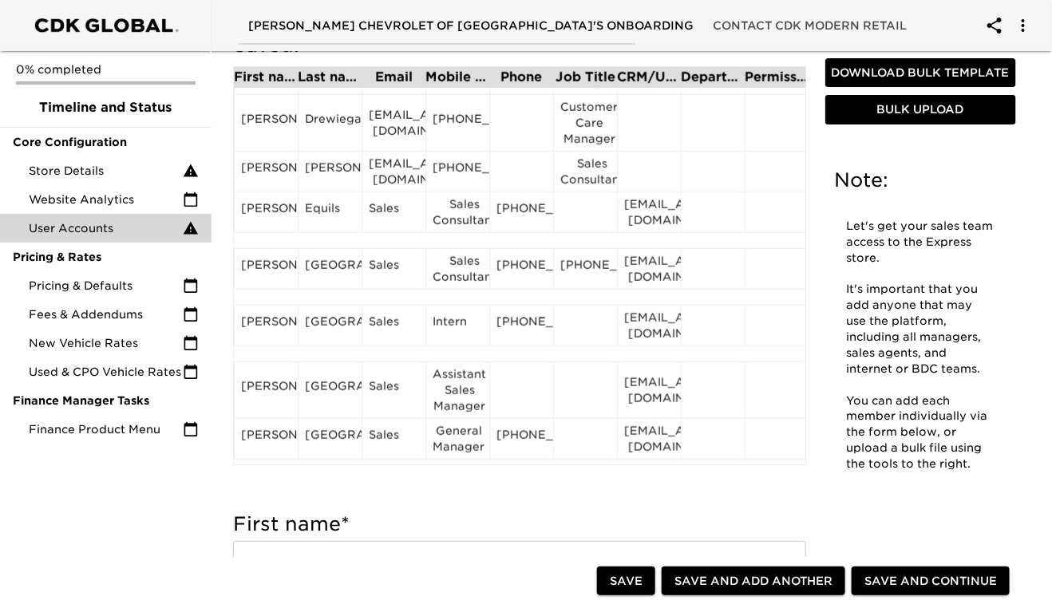
scroll to position [358, 0]
click at [654, 225] on div "[EMAIL_ADDRESS][DOMAIN_NAME]" at bounding box center [649, 211] width 50 height 32
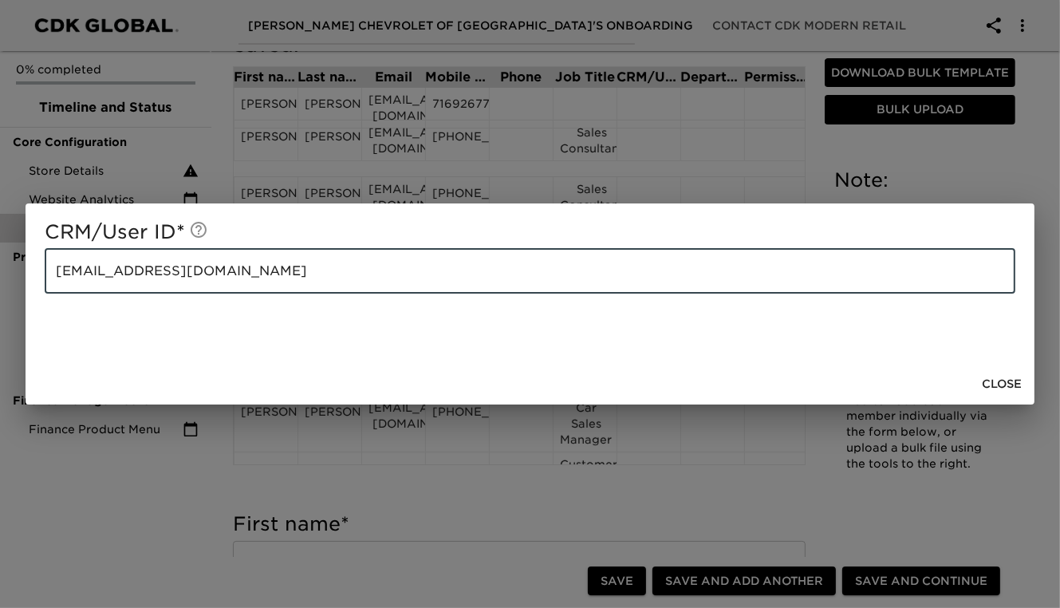
drag, startPoint x: 212, startPoint y: 275, endPoint x: 55, endPoint y: 276, distance: 157.2
click at [55, 276] on input "[EMAIL_ADDRESS][DOMAIN_NAME]" at bounding box center [530, 271] width 971 height 45
click at [136, 273] on input "[EMAIL_ADDRESS][DOMAIN_NAME]" at bounding box center [530, 271] width 971 height 45
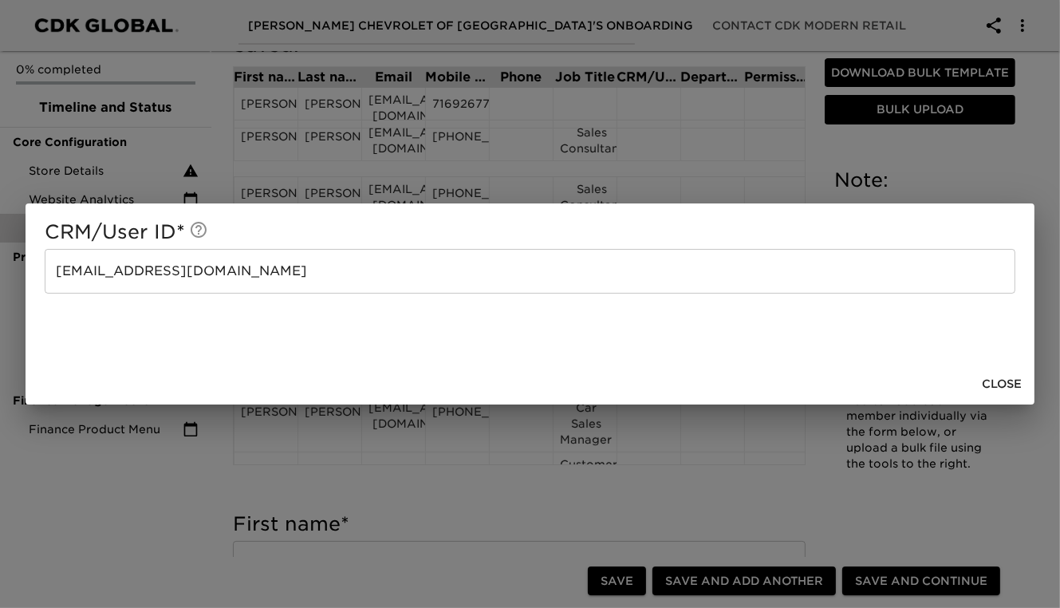
drag, startPoint x: 136, startPoint y: 273, endPoint x: 105, endPoint y: 298, distance: 39.6
click at [105, 298] on div "CRM/User ID * [EMAIL_ADDRESS][DOMAIN_NAME] ​" at bounding box center [530, 283] width 1009 height 160
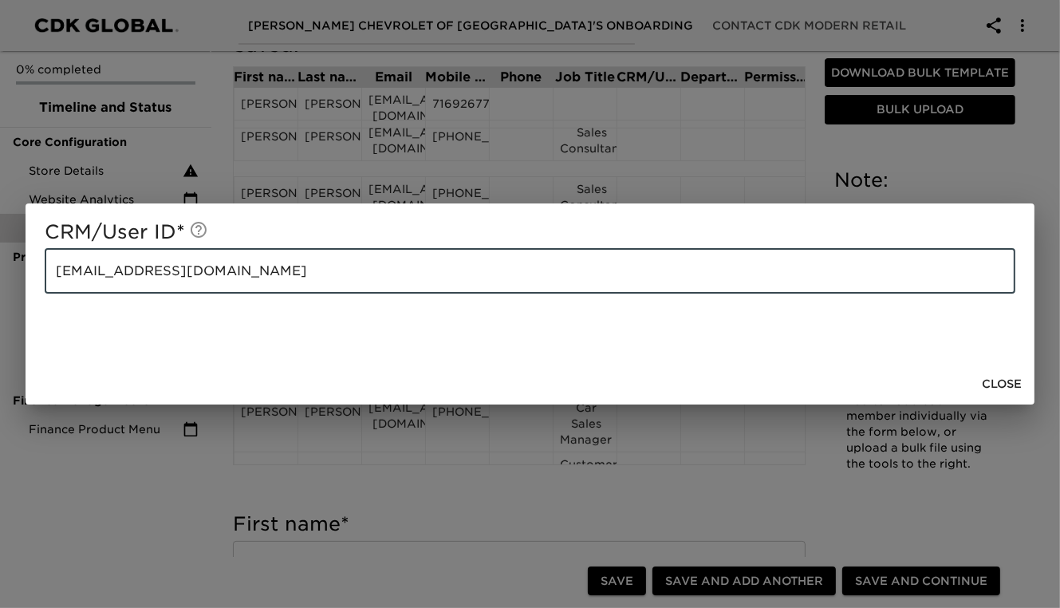
drag, startPoint x: 205, startPoint y: 270, endPoint x: 49, endPoint y: 271, distance: 156.4
click at [49, 271] on input "[EMAIL_ADDRESS][DOMAIN_NAME]" at bounding box center [530, 271] width 971 height 45
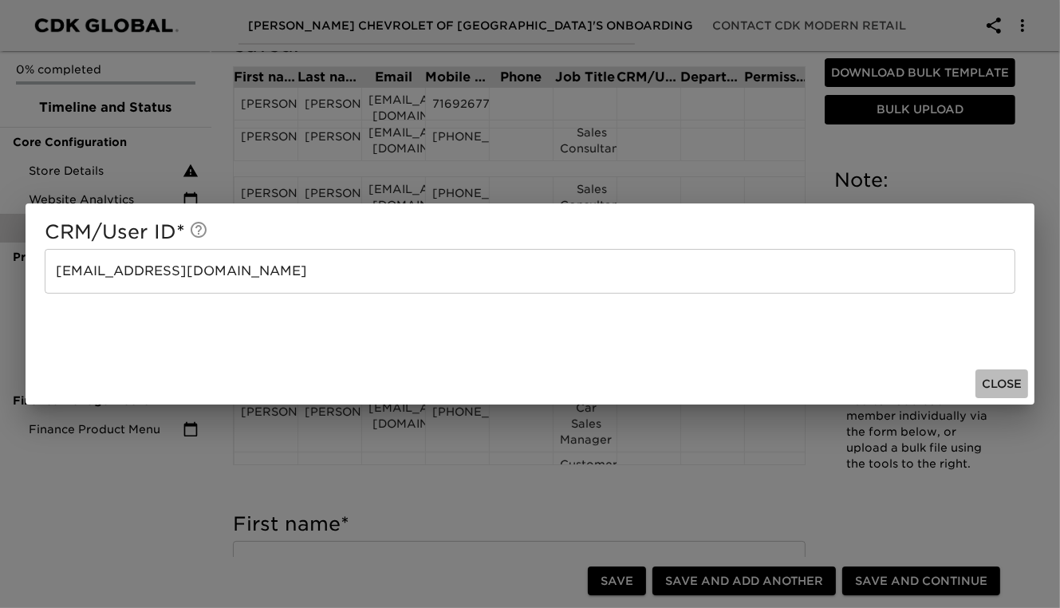
click at [1013, 389] on span "Close" at bounding box center [1002, 384] width 40 height 20
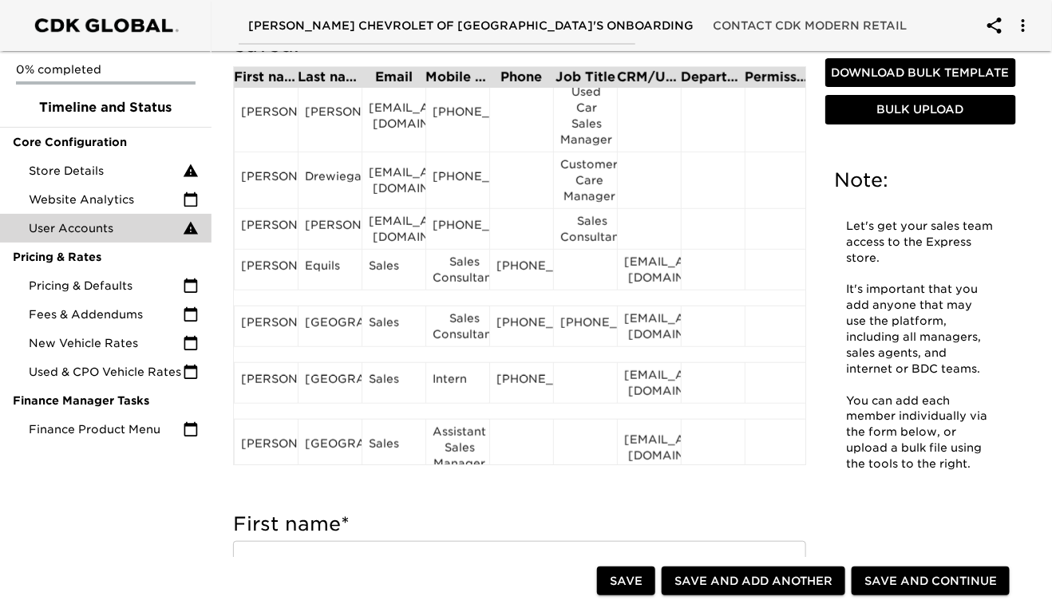
scroll to position [336, 0]
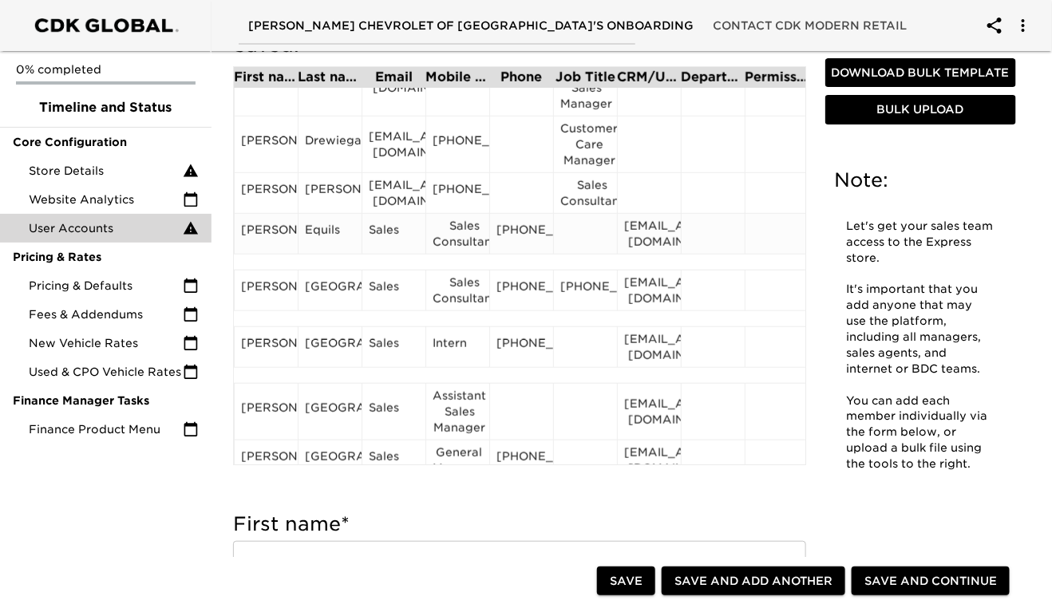
click at [382, 232] on div "Sales" at bounding box center [394, 234] width 50 height 24
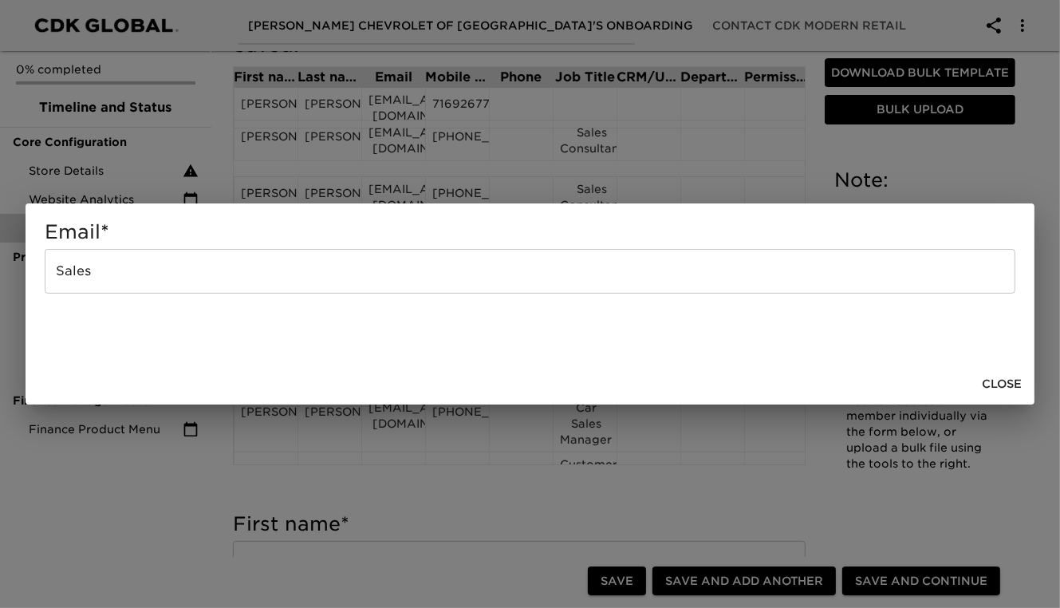
click at [146, 278] on input "Sales" at bounding box center [530, 271] width 971 height 45
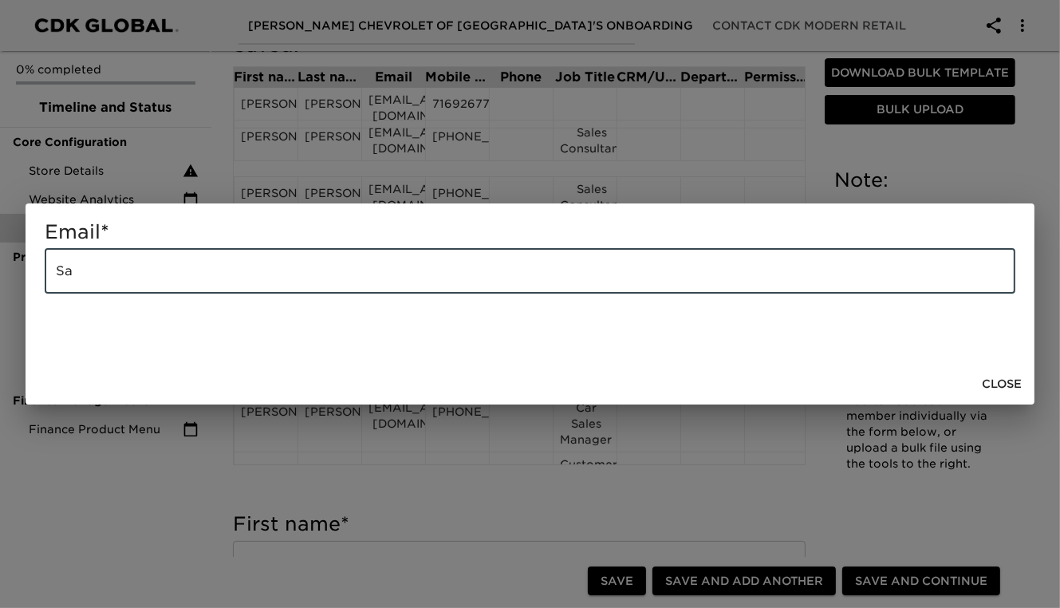
type input "S"
paste input "[EMAIL_ADDRESS][DOMAIN_NAME]"
type input "[EMAIL_ADDRESS][DOMAIN_NAME]"
click at [1017, 381] on span "Close" at bounding box center [1002, 384] width 40 height 20
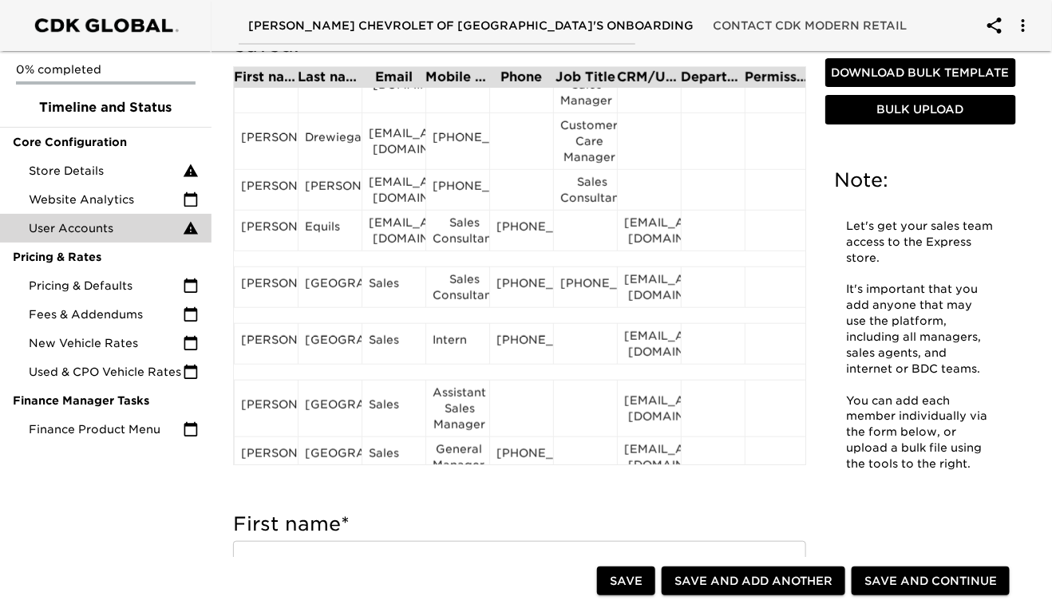
scroll to position [360, 0]
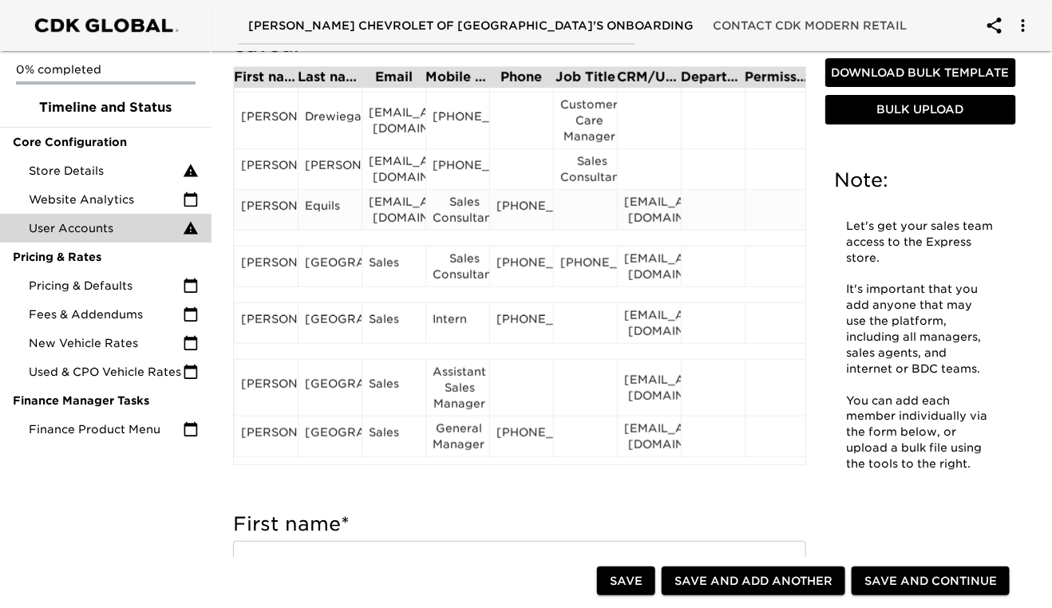
click at [527, 221] on div "[PHONE_NUMBER]" at bounding box center [521, 210] width 50 height 24
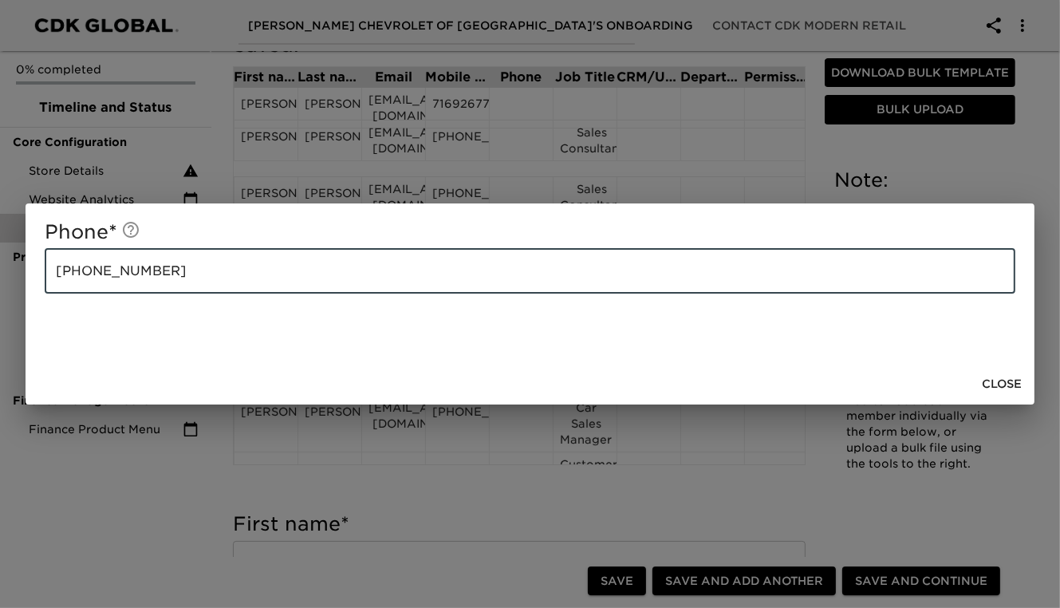
drag, startPoint x: 161, startPoint y: 272, endPoint x: 52, endPoint y: 273, distance: 109.3
click at [52, 273] on input "[PHONE_NUMBER]" at bounding box center [530, 271] width 971 height 45
click at [74, 273] on input "[PHONE_NUMBER]" at bounding box center [530, 271] width 971 height 45
drag, startPoint x: 157, startPoint y: 274, endPoint x: 58, endPoint y: 267, distance: 99.2
click at [58, 267] on input "[PHONE_NUMBER]" at bounding box center [530, 271] width 971 height 45
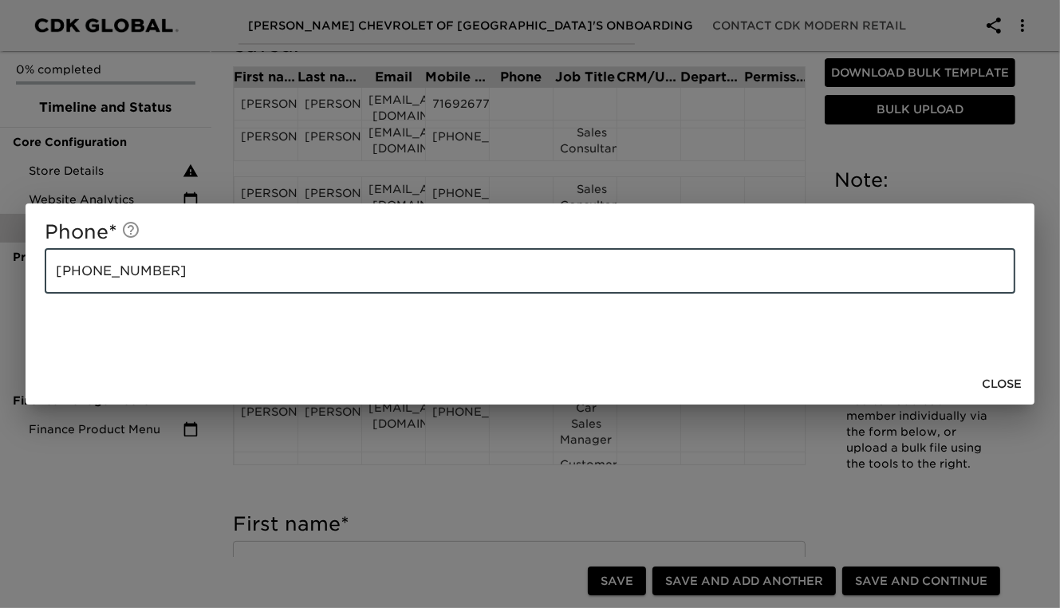
click at [58, 267] on input "[PHONE_NUMBER]" at bounding box center [530, 271] width 971 height 45
drag, startPoint x: 162, startPoint y: 273, endPoint x: 57, endPoint y: 273, distance: 104.5
click at [57, 273] on input "[PHONE_NUMBER]" at bounding box center [530, 271] width 971 height 45
click at [999, 380] on span "Close" at bounding box center [1002, 384] width 40 height 20
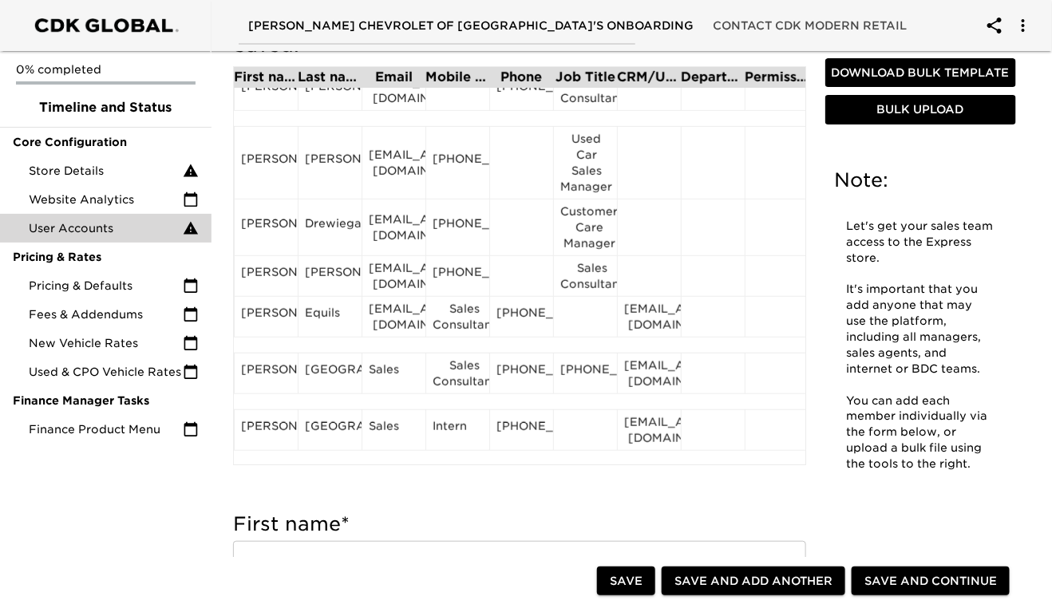
scroll to position [290, 0]
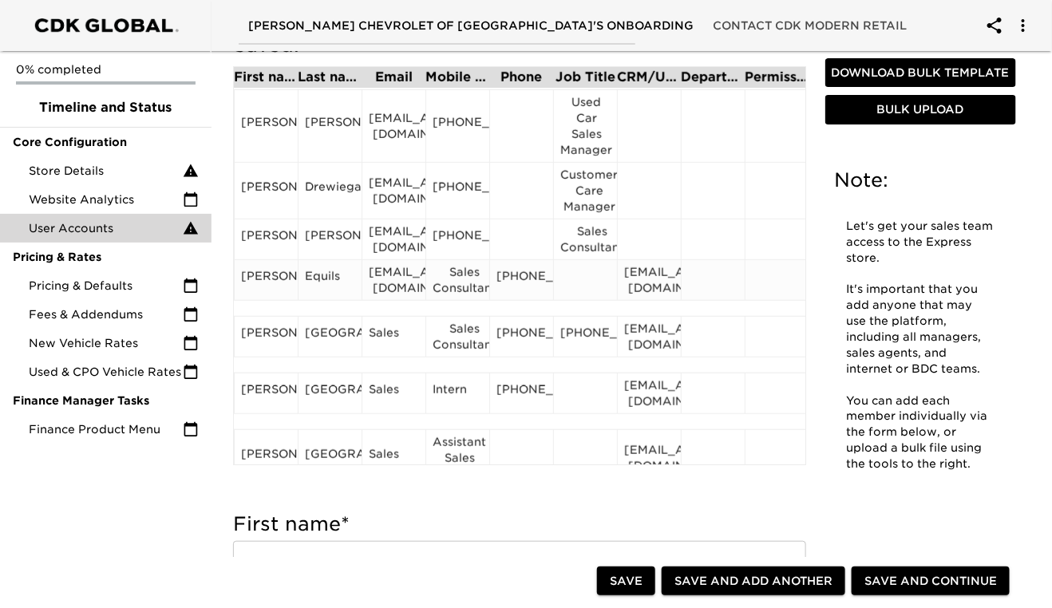
click at [448, 296] on div "Sales Consultant" at bounding box center [457, 280] width 50 height 32
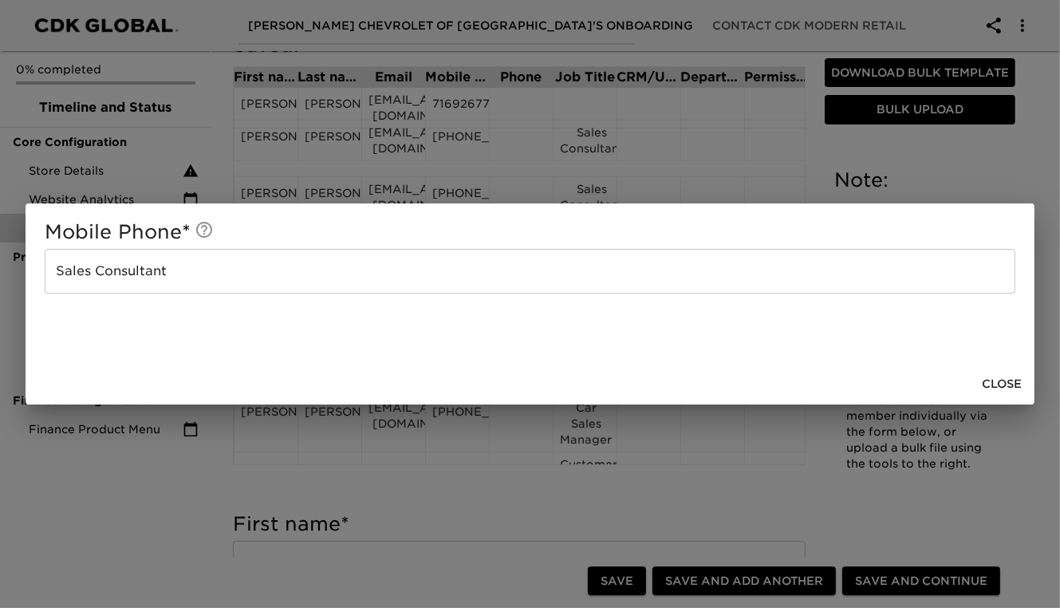
click at [231, 276] on input "Sales Consultant" at bounding box center [530, 271] width 971 height 45
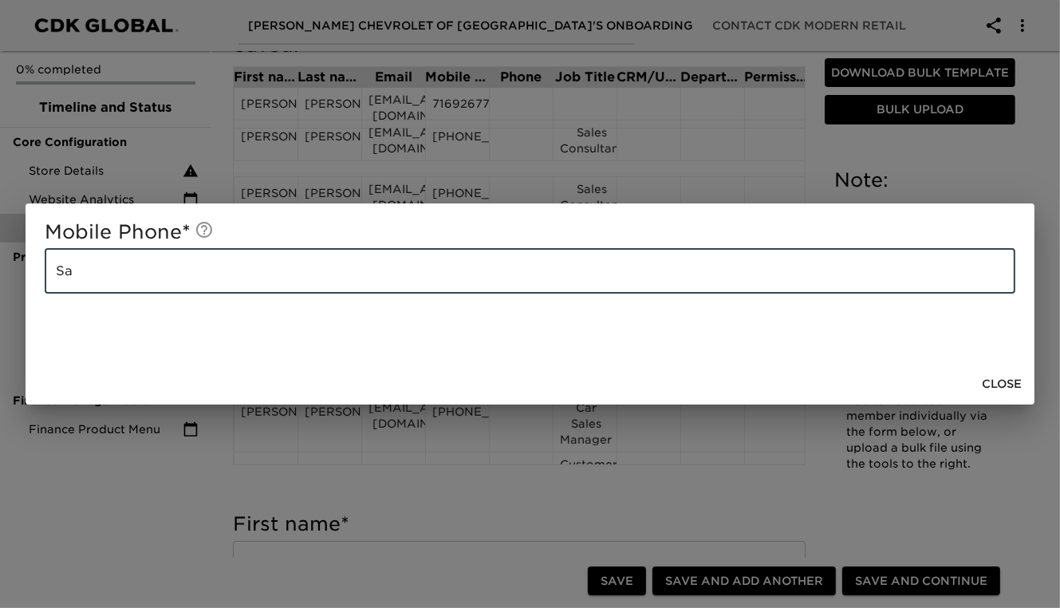
type input "S"
paste input "[PHONE_NUMBER]"
type input "[PHONE_NUMBER]"
click at [1003, 383] on span "Close" at bounding box center [1002, 384] width 40 height 20
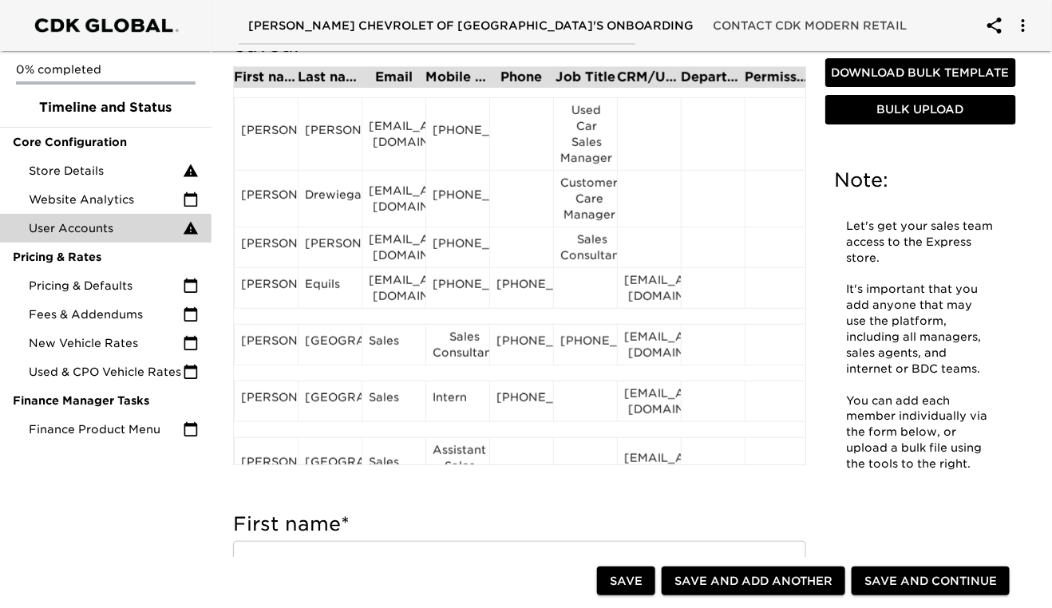
scroll to position [289, 0]
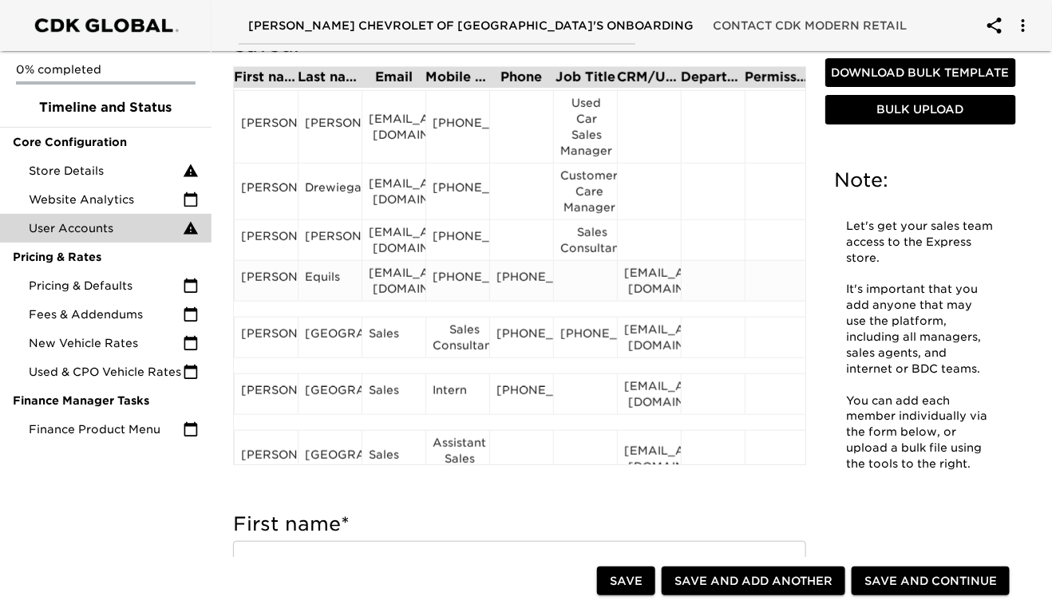
click at [527, 293] on div "[PHONE_NUMBER]" at bounding box center [521, 281] width 50 height 24
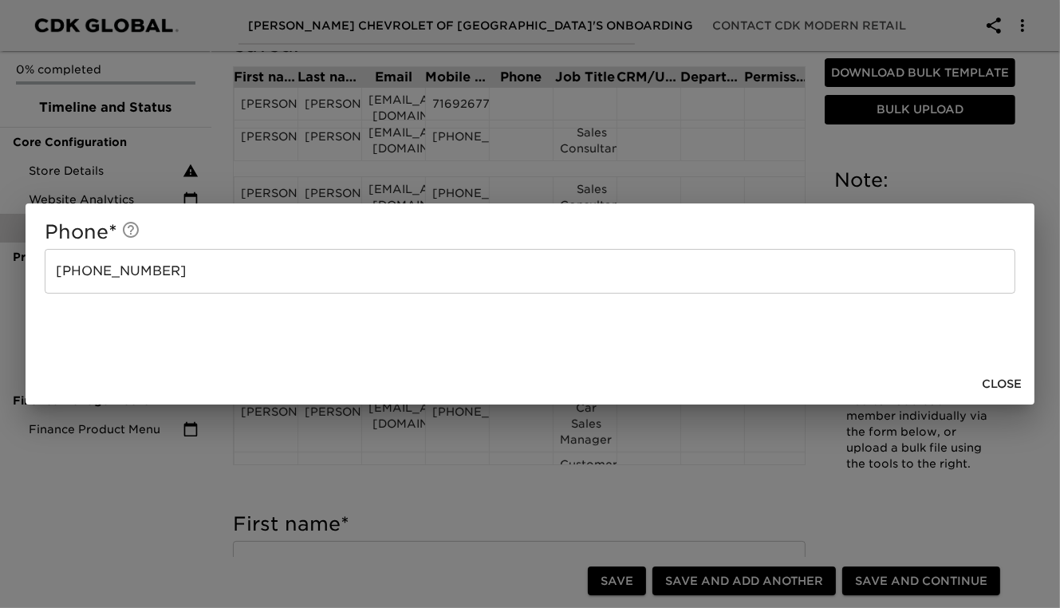
click at [210, 266] on input "[PHONE_NUMBER]" at bounding box center [530, 271] width 971 height 45
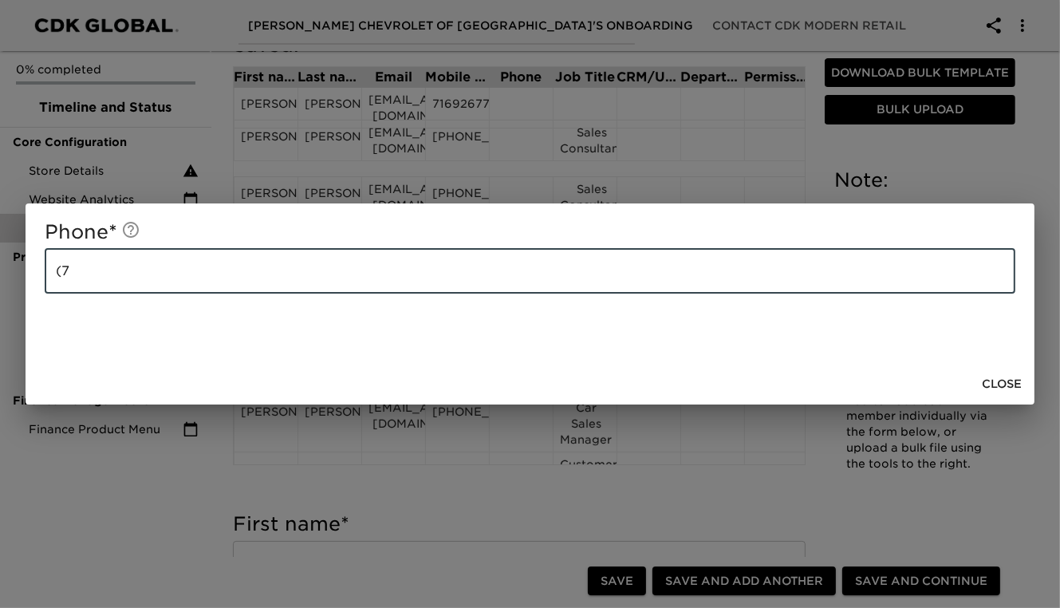
type input "("
click at [998, 375] on span "Close" at bounding box center [1002, 384] width 40 height 20
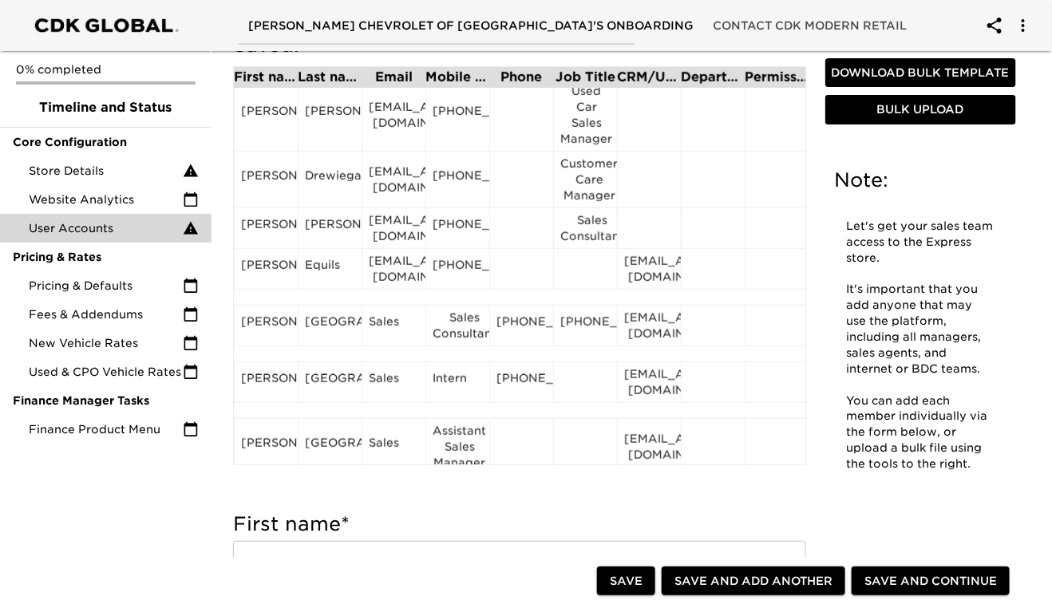
scroll to position [302, 0]
click at [591, 276] on div at bounding box center [585, 267] width 50 height 24
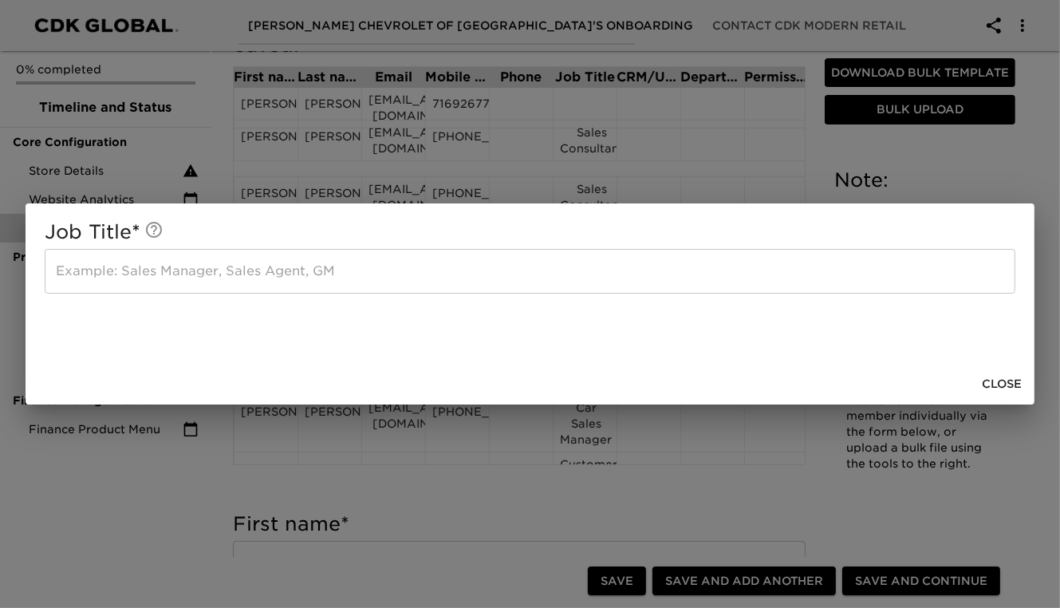
click at [97, 269] on input "text" at bounding box center [530, 271] width 971 height 45
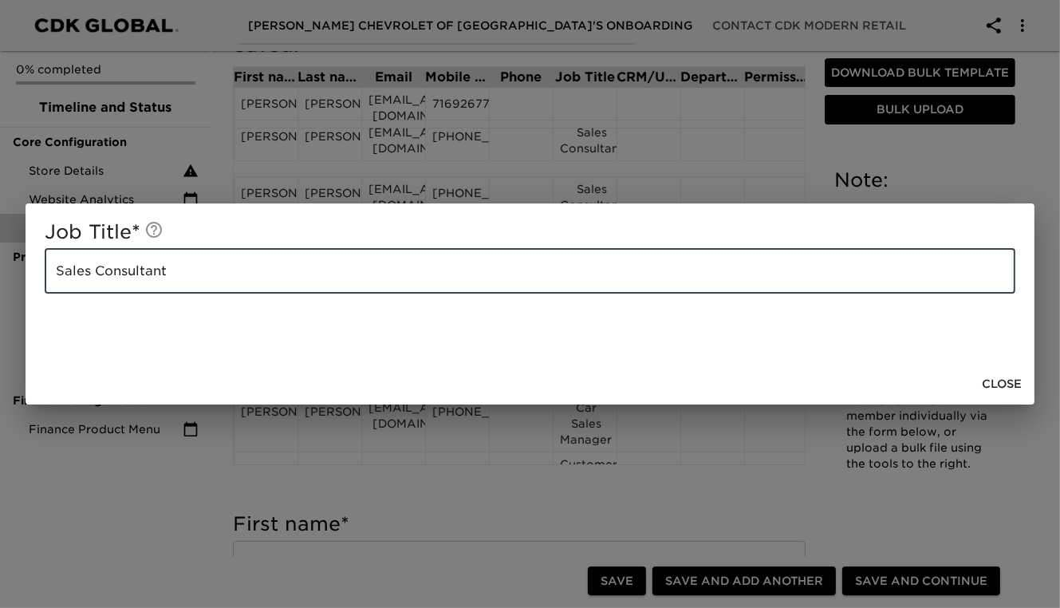
type input "Sales Consultant"
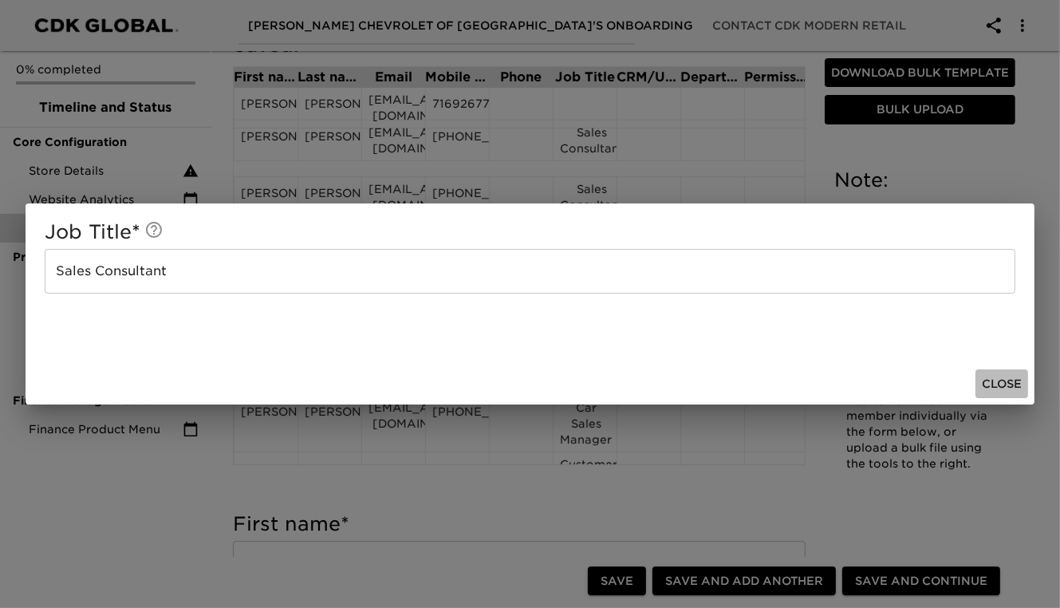
click at [995, 391] on span "Close" at bounding box center [1002, 384] width 40 height 20
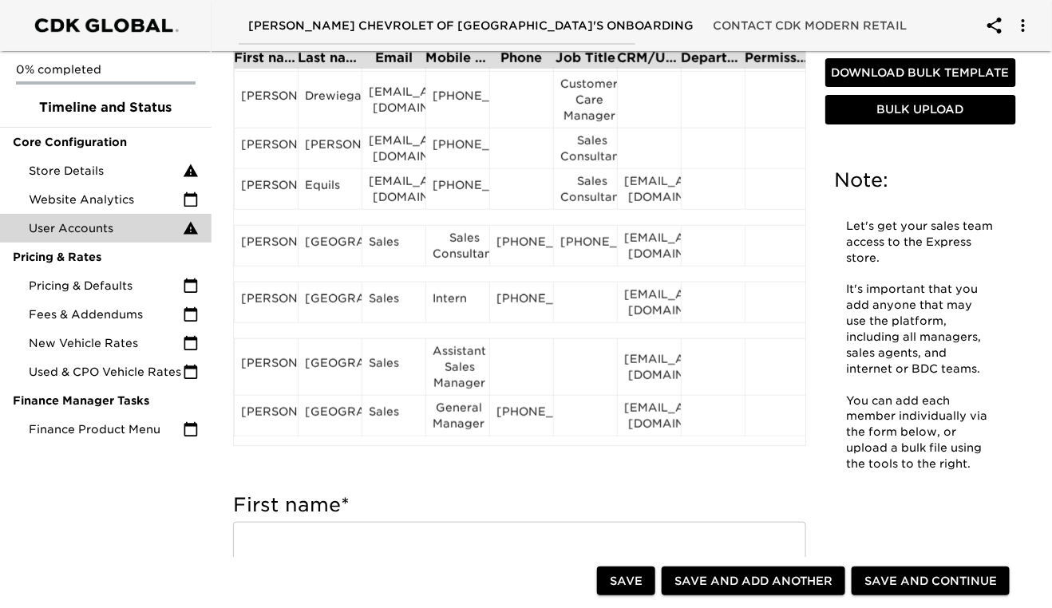
scroll to position [362, 0]
click at [650, 195] on div "[EMAIL_ADDRESS][DOMAIN_NAME]" at bounding box center [649, 188] width 50 height 32
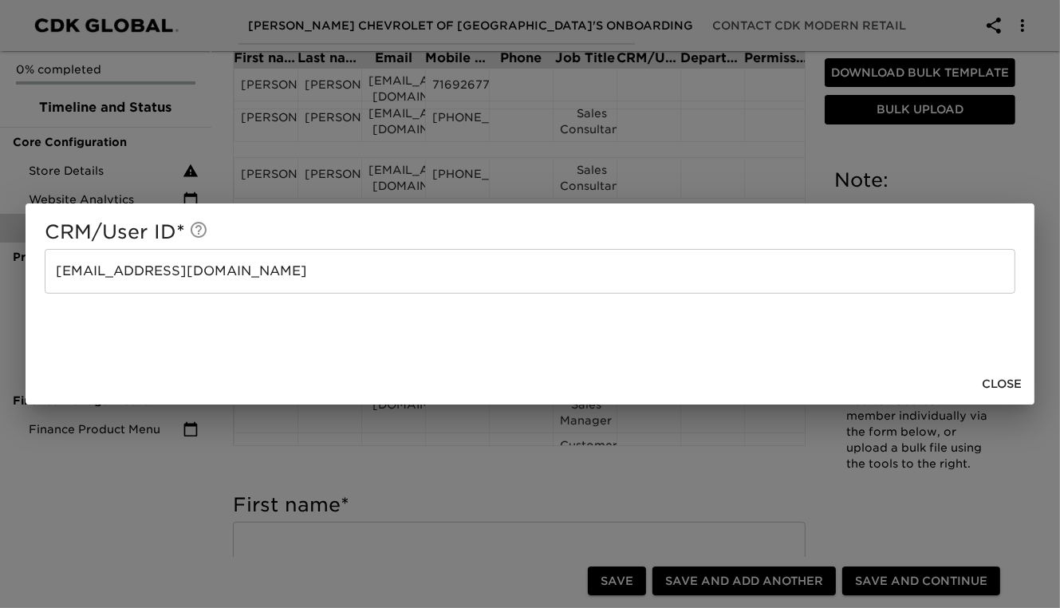
click at [231, 274] on input "[EMAIL_ADDRESS][DOMAIN_NAME]" at bounding box center [530, 271] width 971 height 45
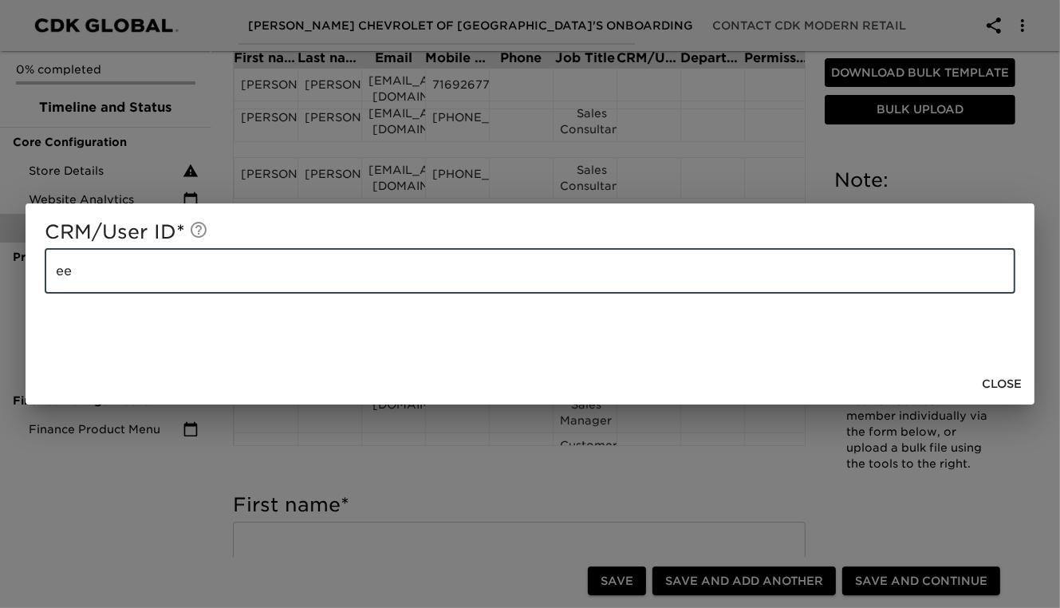
type input "e"
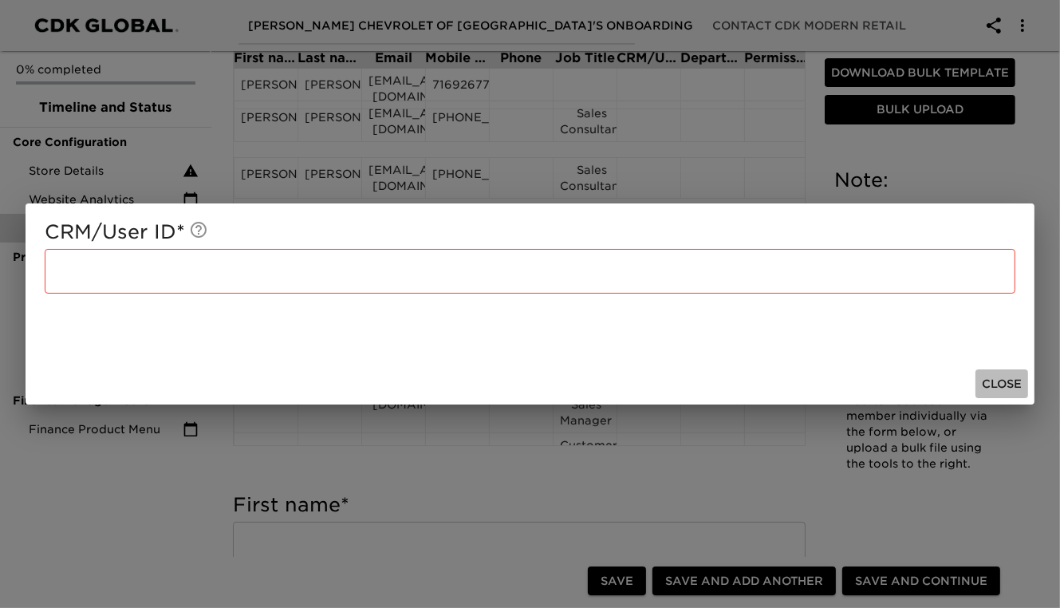
click at [993, 381] on span "Close" at bounding box center [1002, 384] width 40 height 20
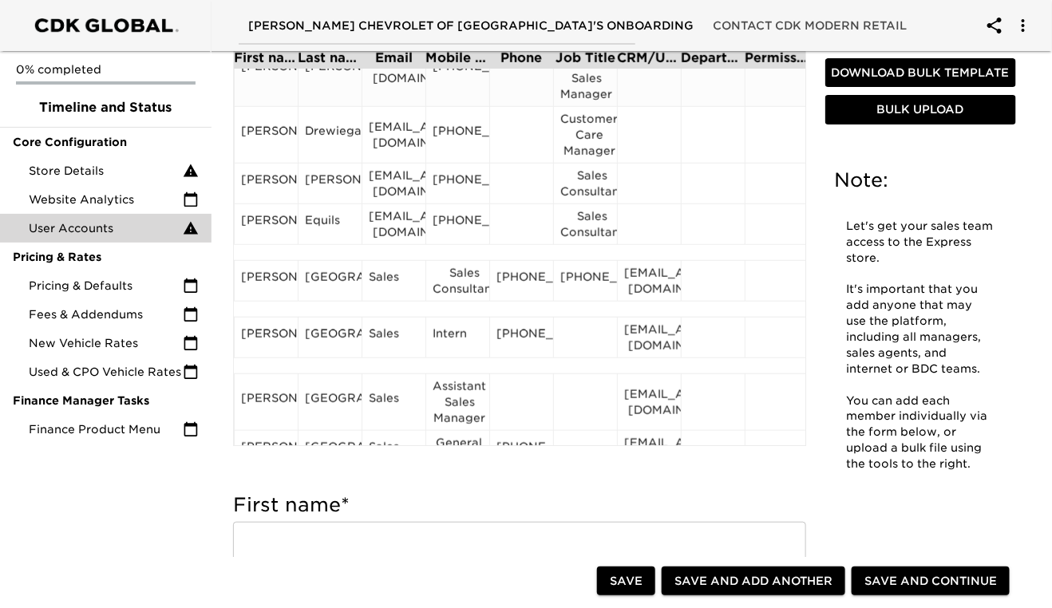
scroll to position [328, 0]
click at [255, 290] on div "[PERSON_NAME]" at bounding box center [266, 279] width 50 height 24
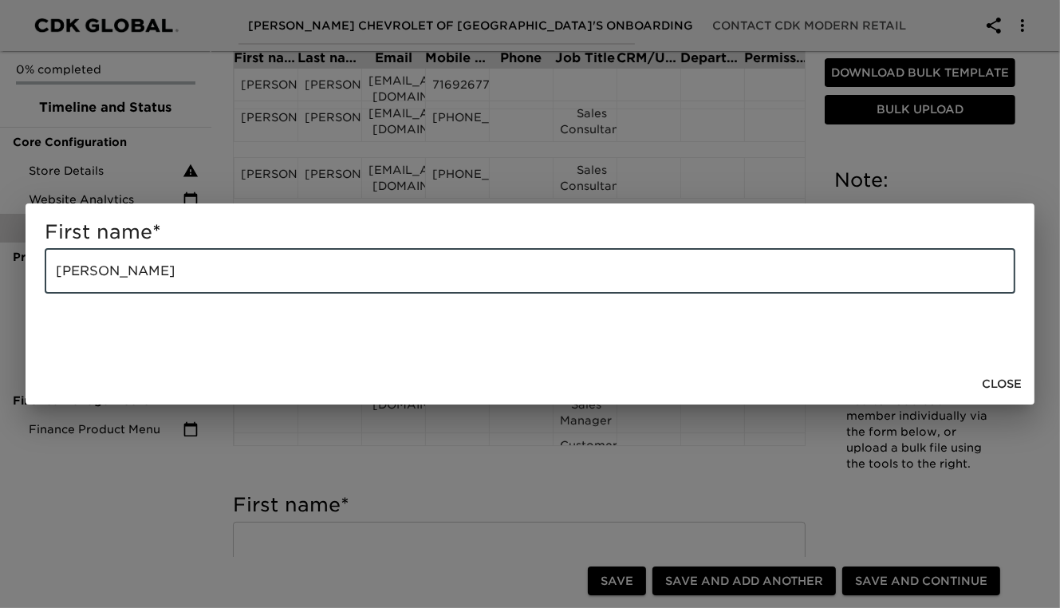
drag, startPoint x: 156, startPoint y: 274, endPoint x: 91, endPoint y: 275, distance: 64.6
click at [91, 275] on input "[PERSON_NAME]" at bounding box center [530, 271] width 971 height 45
click at [117, 273] on input "[PERSON_NAME]" at bounding box center [530, 271] width 971 height 45
drag, startPoint x: 151, startPoint y: 273, endPoint x: 94, endPoint y: 273, distance: 56.7
click at [94, 273] on input "[PERSON_NAME]" at bounding box center [530, 271] width 971 height 45
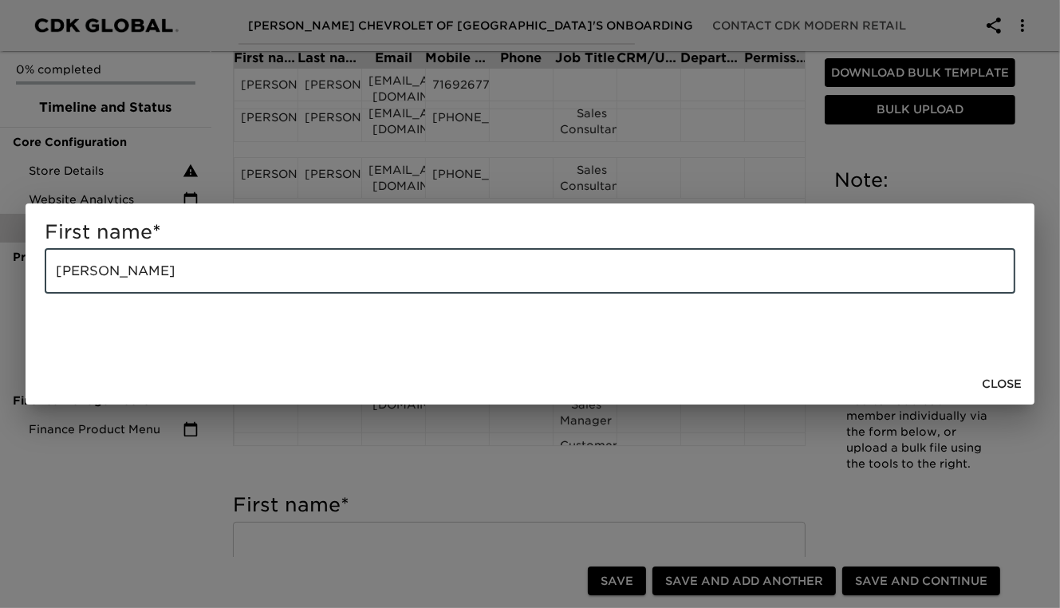
type input "[PERSON_NAME]"
click at [1001, 389] on span "Close" at bounding box center [1002, 384] width 40 height 20
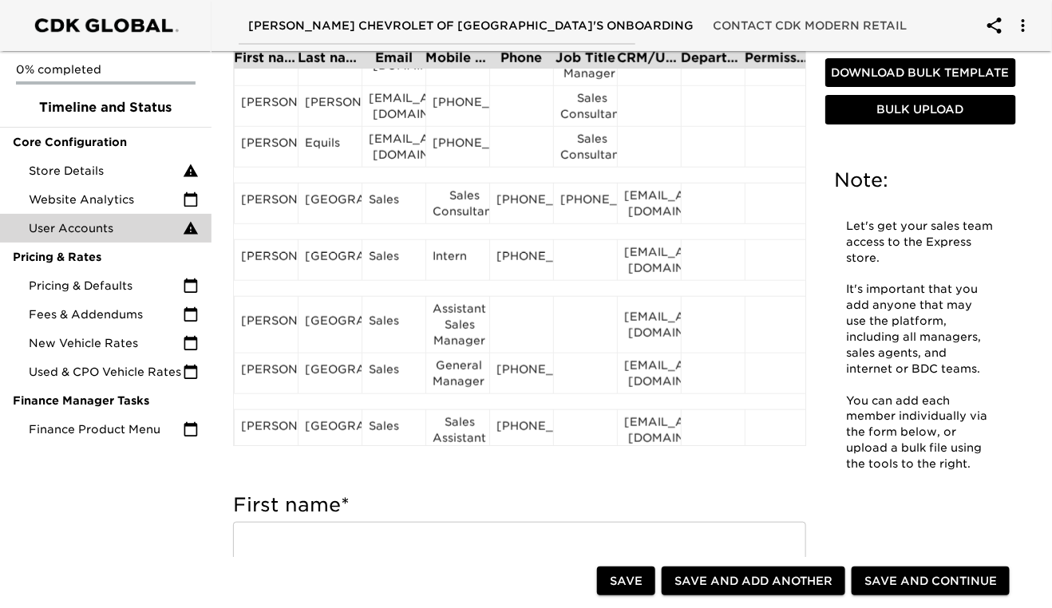
scroll to position [444, 0]
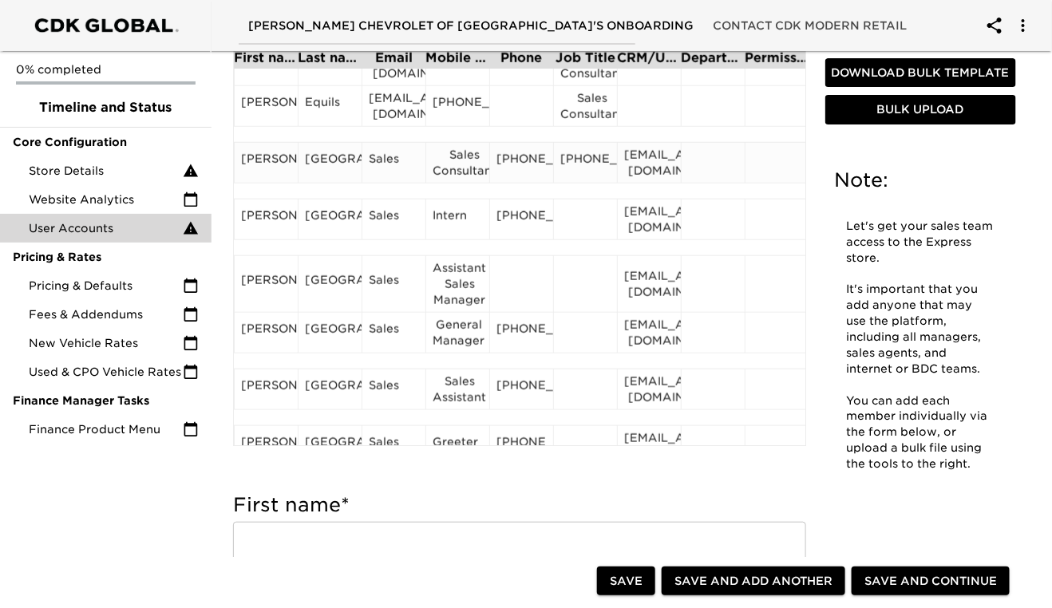
click at [341, 175] on div "[GEOGRAPHIC_DATA]" at bounding box center [330, 163] width 50 height 24
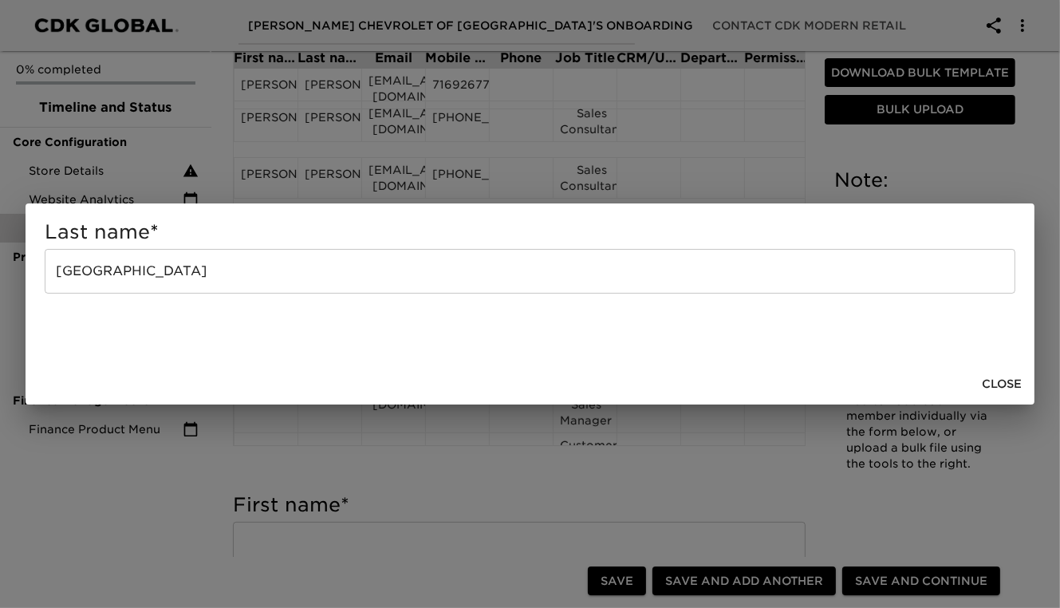
click at [209, 278] on input "[GEOGRAPHIC_DATA]" at bounding box center [530, 271] width 971 height 45
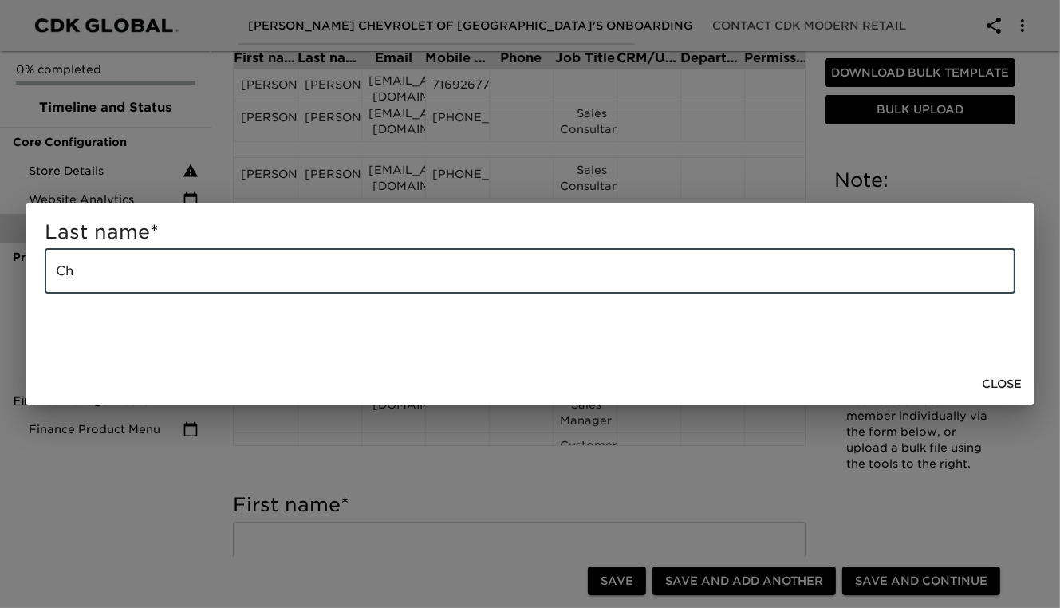
type input "C"
paste input "[PERSON_NAME]"
type input "[PERSON_NAME]"
click at [995, 384] on span "Close" at bounding box center [1002, 384] width 40 height 20
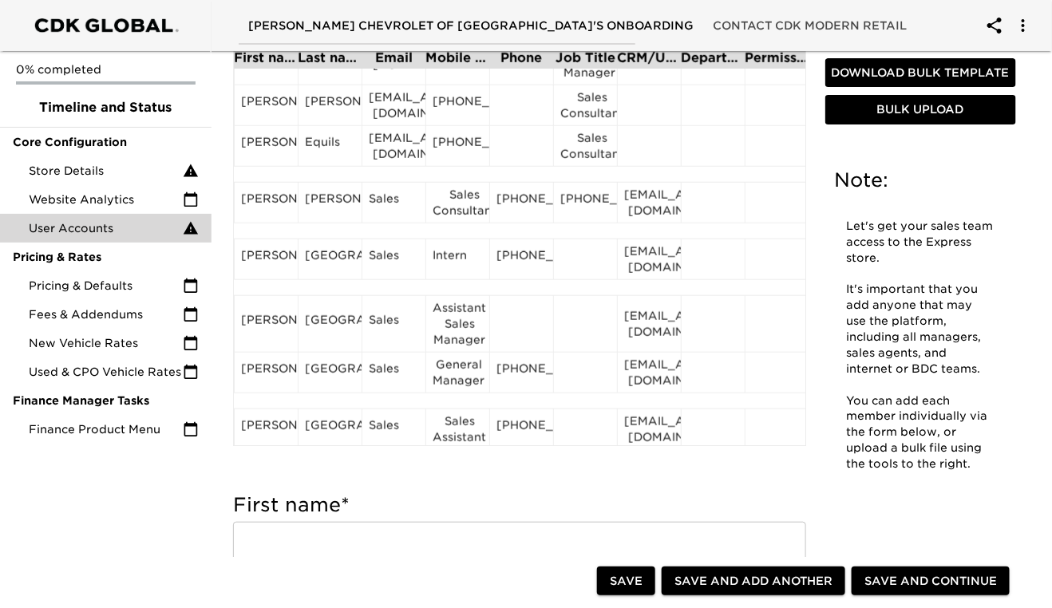
scroll to position [405, 0]
click at [643, 202] on div "[EMAIL_ADDRESS][DOMAIN_NAME]" at bounding box center [649, 203] width 50 height 32
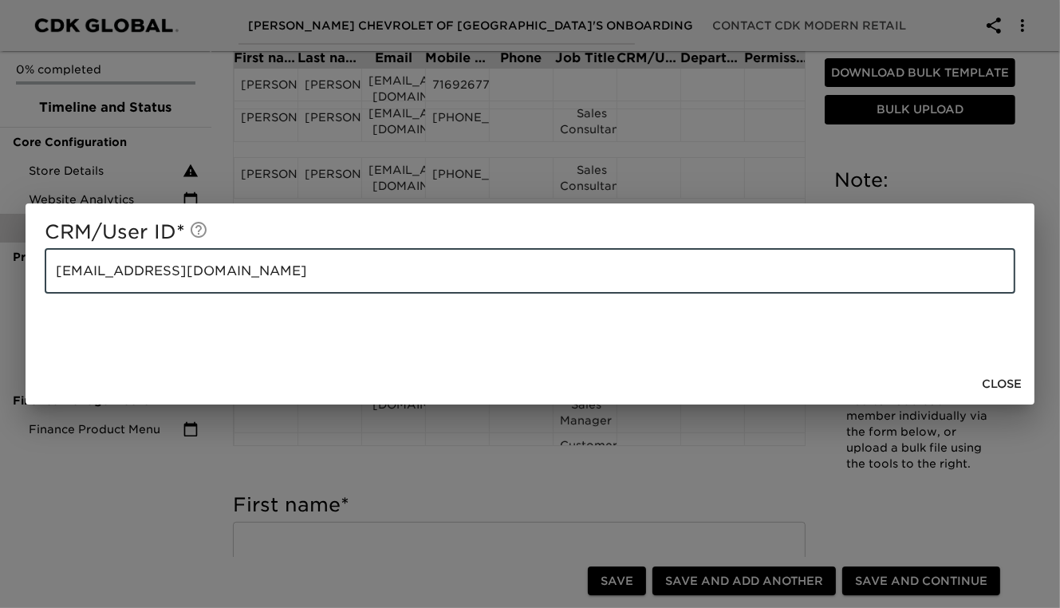
drag, startPoint x: 223, startPoint y: 273, endPoint x: 53, endPoint y: 274, distance: 170.0
click at [53, 274] on input "[EMAIL_ADDRESS][DOMAIN_NAME]" at bounding box center [530, 271] width 971 height 45
click at [1009, 386] on span "Close" at bounding box center [1002, 384] width 40 height 20
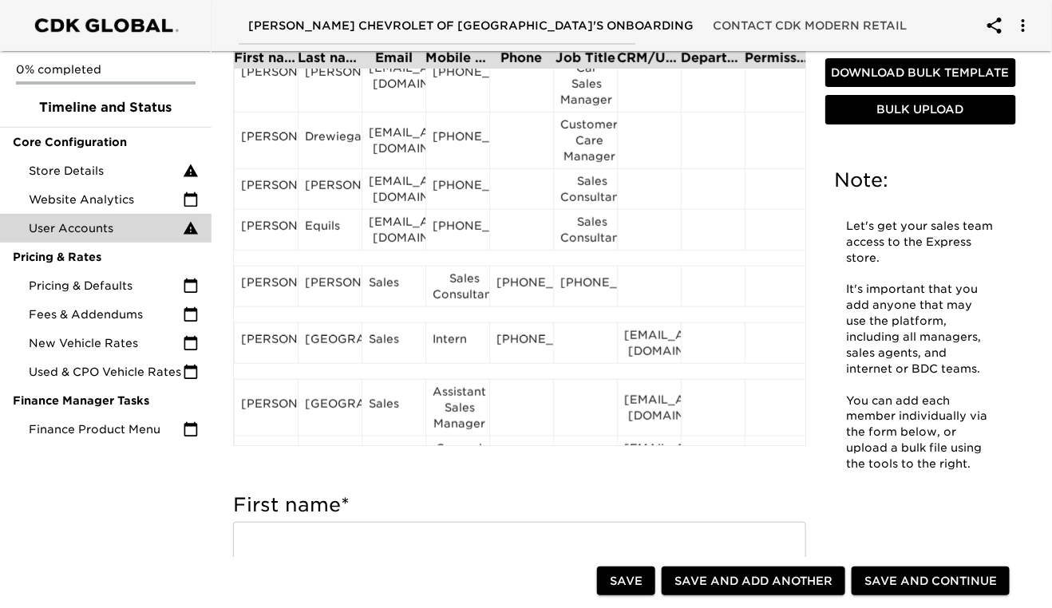
scroll to position [376, 0]
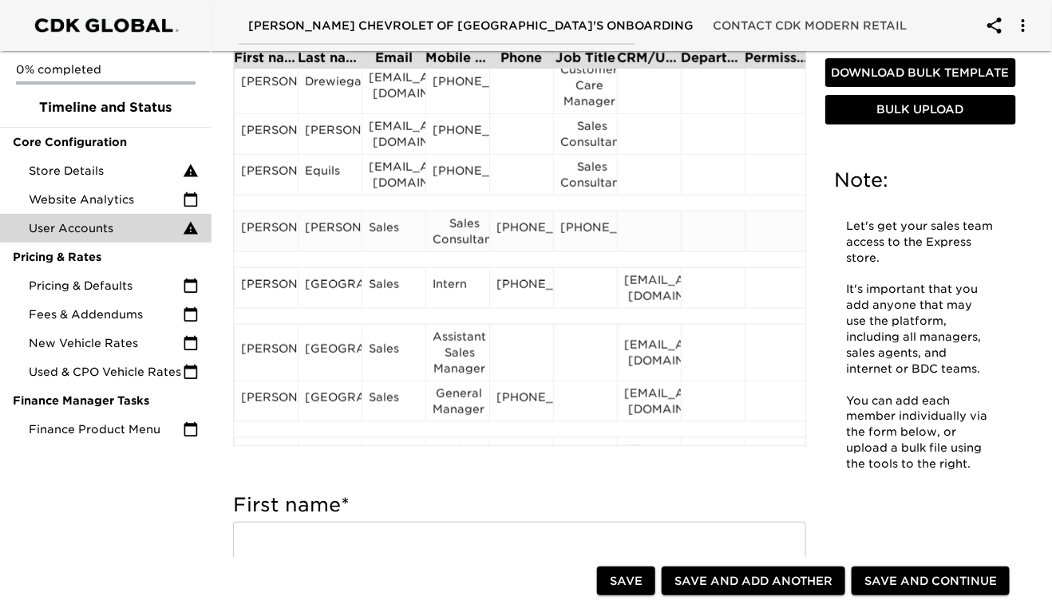
click at [380, 237] on div "Sales" at bounding box center [394, 231] width 50 height 24
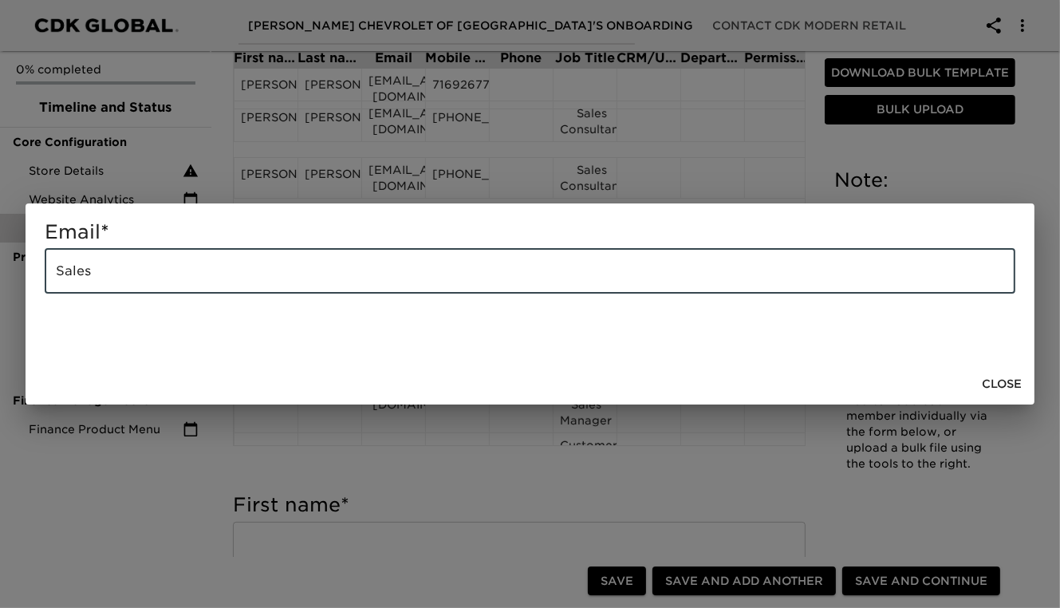
click at [166, 269] on input "Sales" at bounding box center [530, 271] width 971 height 45
type input "S"
paste input "[EMAIL_ADDRESS][DOMAIN_NAME]"
type input "[EMAIL_ADDRESS][DOMAIN_NAME]"
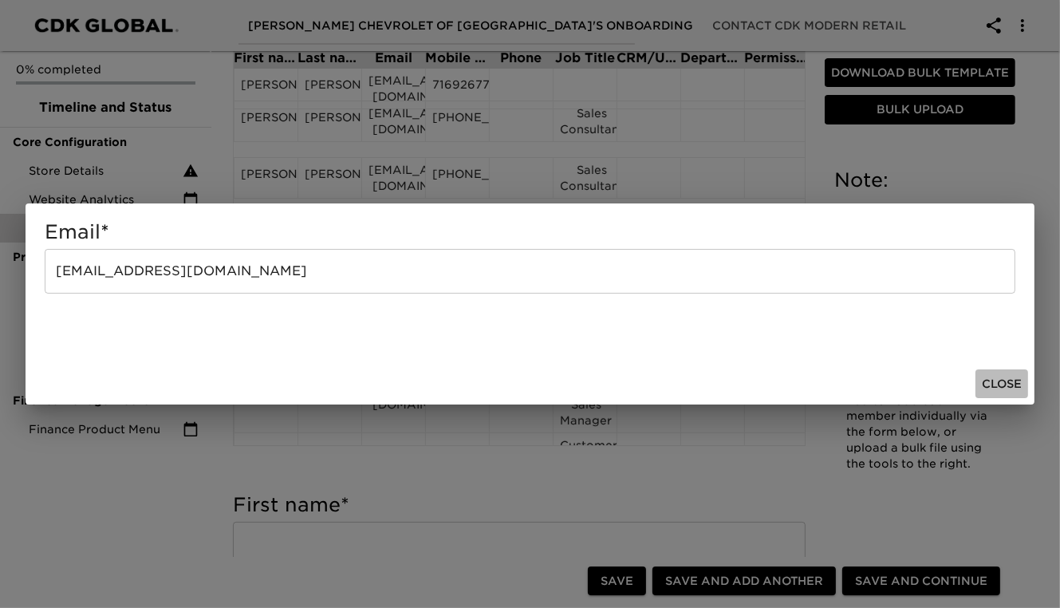
click at [998, 384] on span "Close" at bounding box center [1002, 384] width 40 height 20
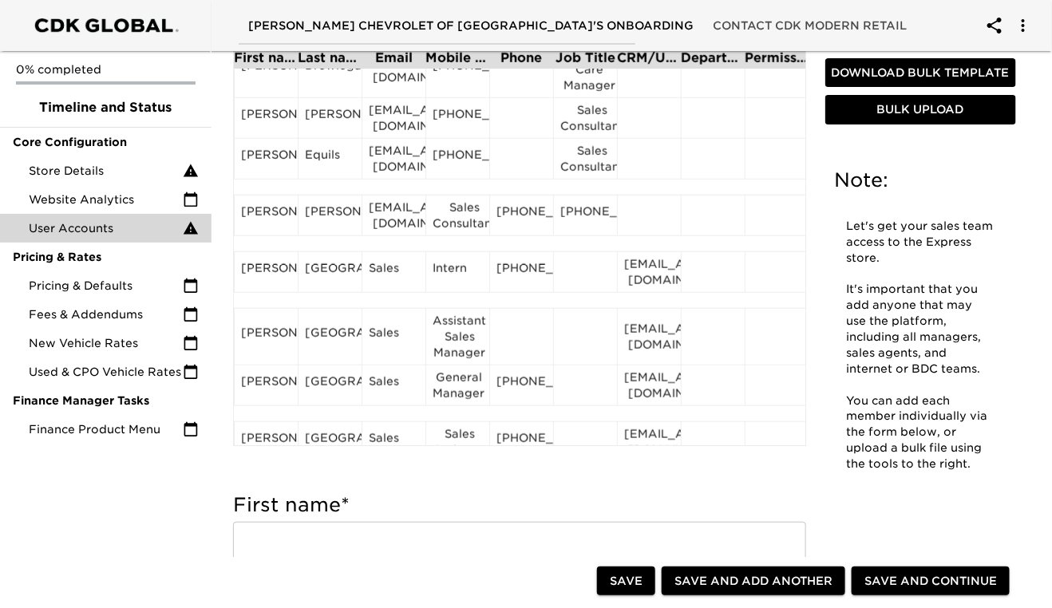
scroll to position [393, 0]
click at [460, 227] on div "Sales Consultant" at bounding box center [457, 214] width 50 height 32
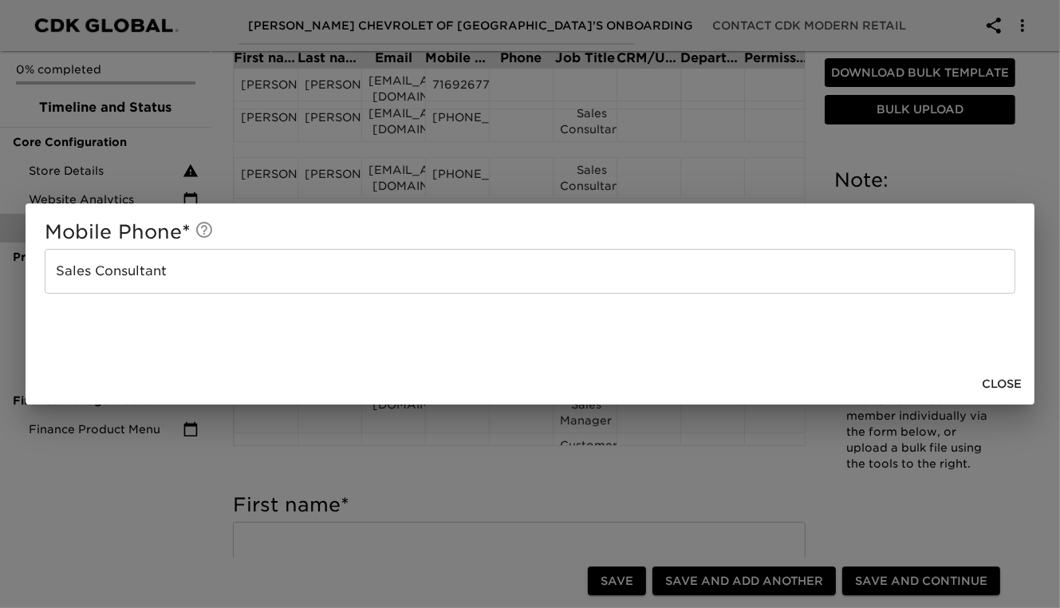
click at [265, 276] on input "Sales Consultant" at bounding box center [530, 271] width 971 height 45
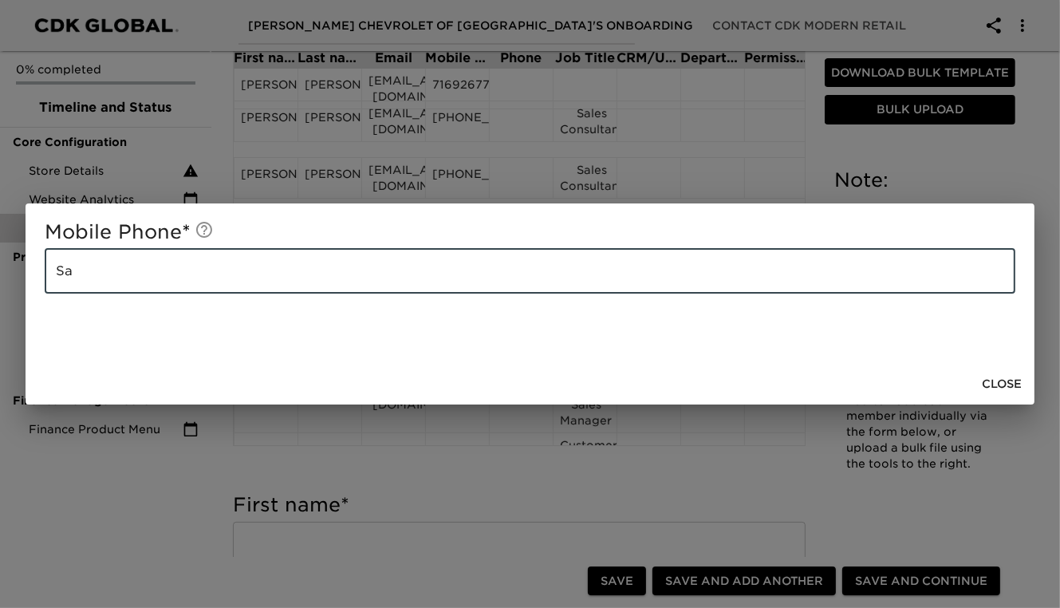
type input "S"
click at [142, 270] on input "text" at bounding box center [530, 271] width 971 height 45
paste input "[EMAIL_ADDRESS][DOMAIN_NAME]"
type input "c"
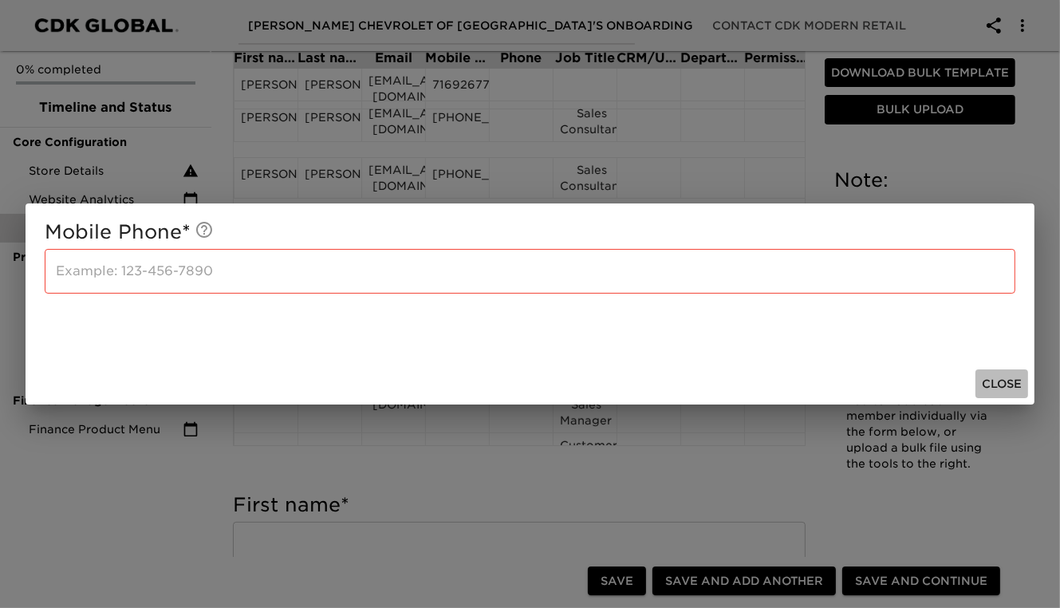
click at [993, 380] on span "Close" at bounding box center [1002, 384] width 40 height 20
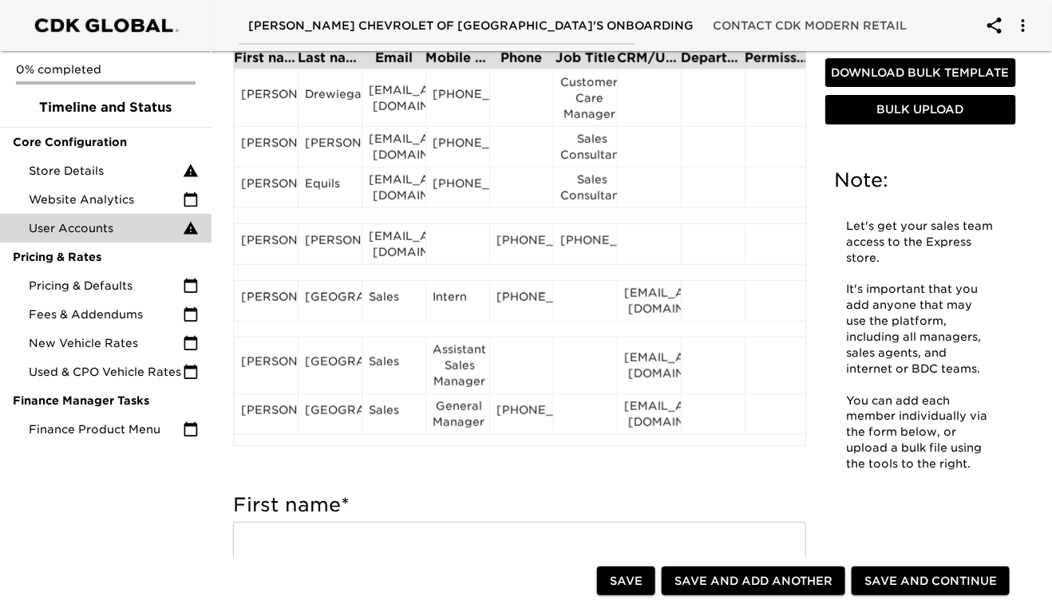
scroll to position [371, 0]
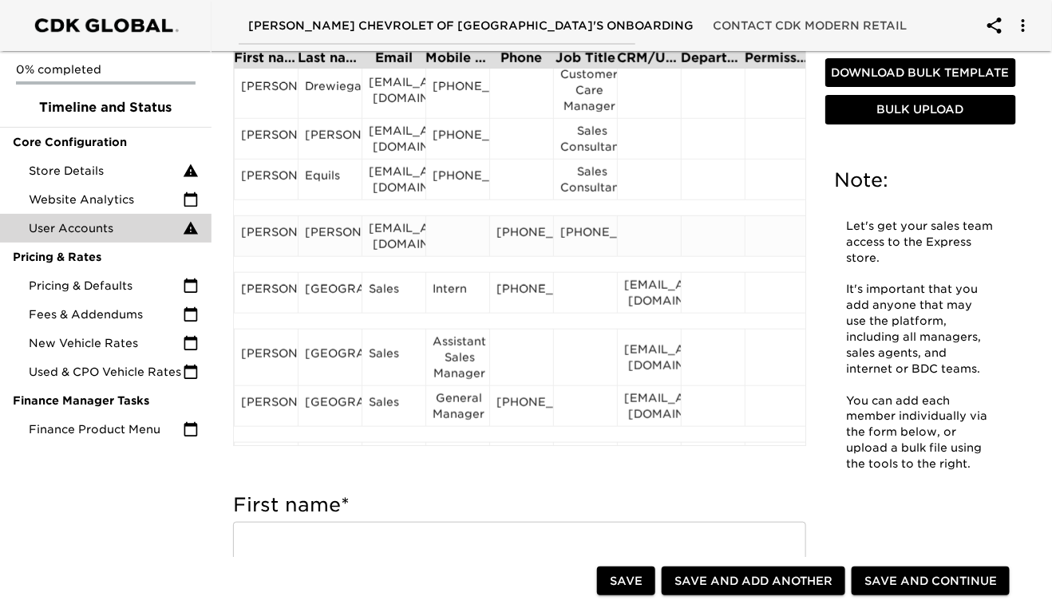
click at [528, 243] on div "[PHONE_NUMBER]" at bounding box center [521, 236] width 50 height 24
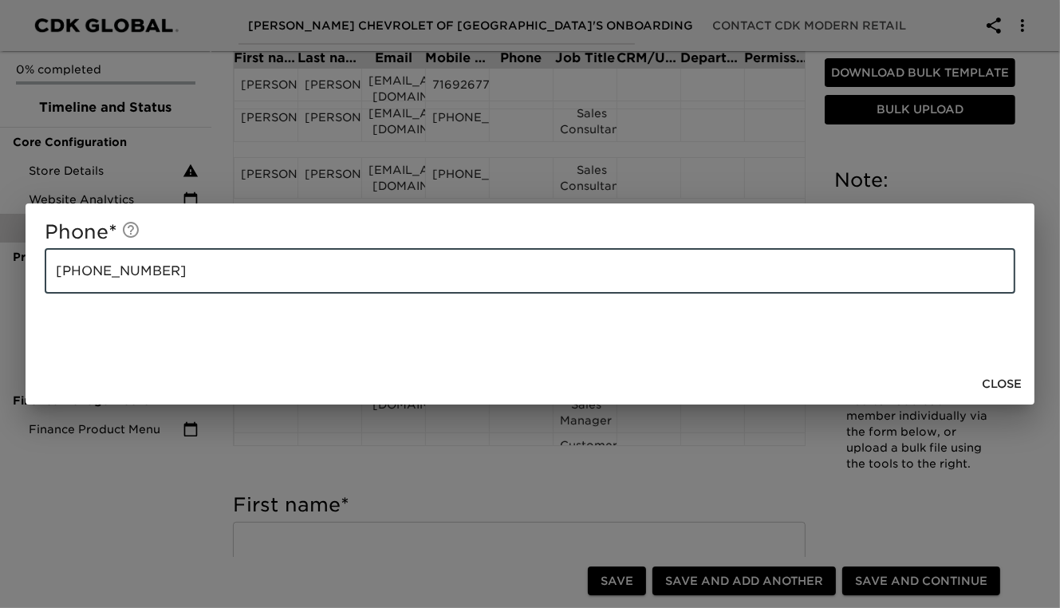
drag, startPoint x: 155, startPoint y: 272, endPoint x: 53, endPoint y: 273, distance: 101.3
click at [53, 273] on input "[PHONE_NUMBER]" at bounding box center [530, 271] width 971 height 45
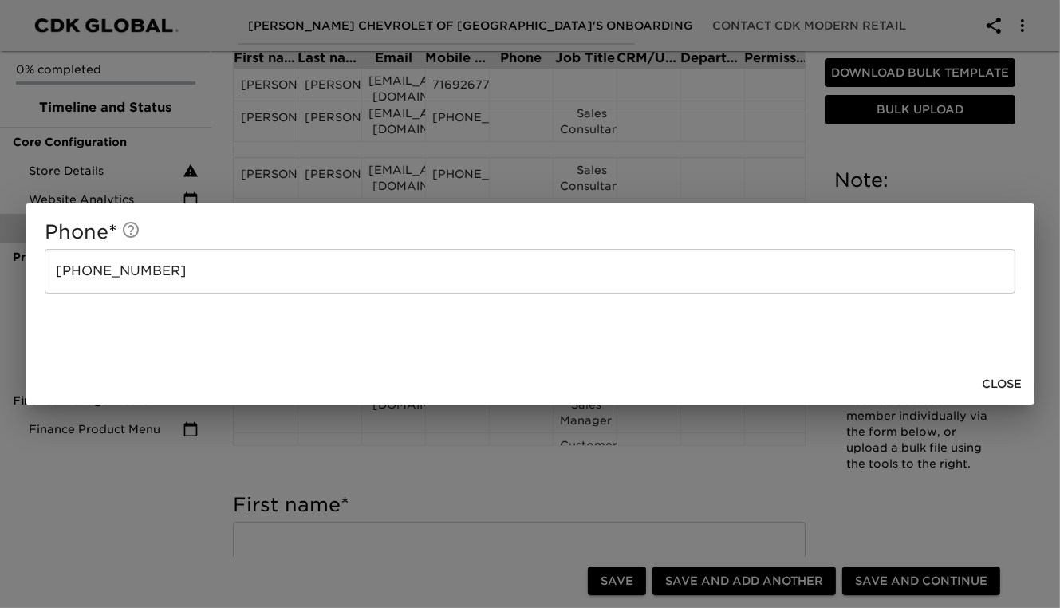
click at [1032, 266] on div "Phone * [PHONE_NUMBER] ​" at bounding box center [530, 283] width 1009 height 160
click at [1000, 384] on span "Close" at bounding box center [1002, 384] width 40 height 20
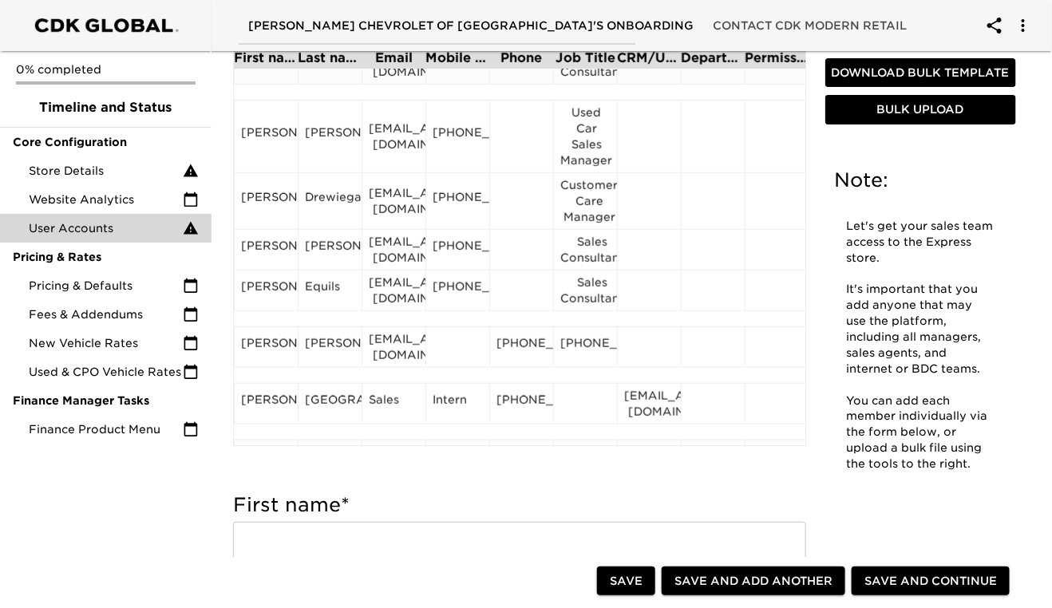
scroll to position [290, 0]
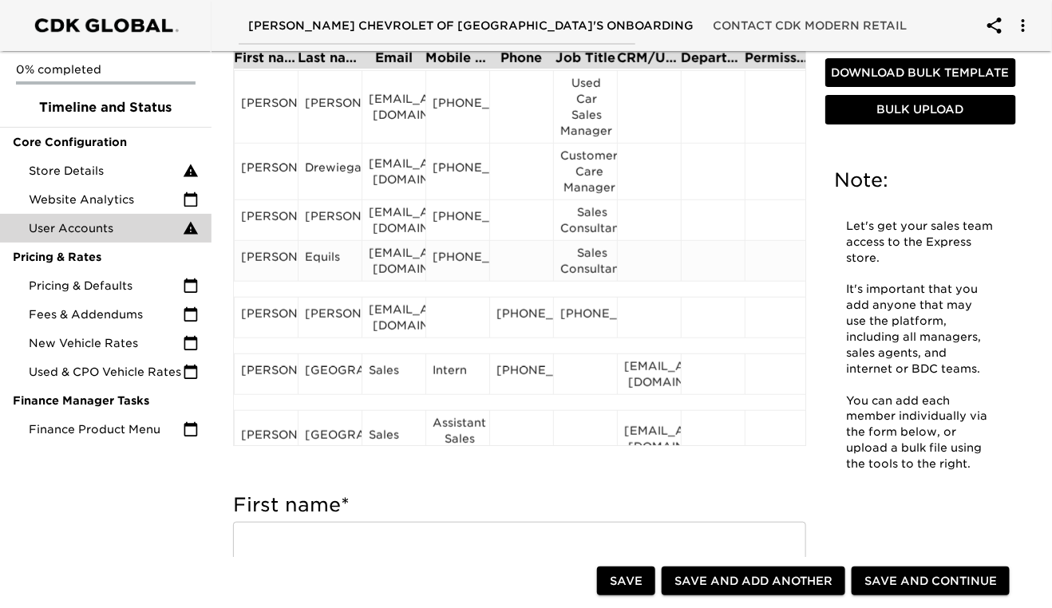
click at [583, 261] on div "Sales Consultant" at bounding box center [585, 261] width 50 height 32
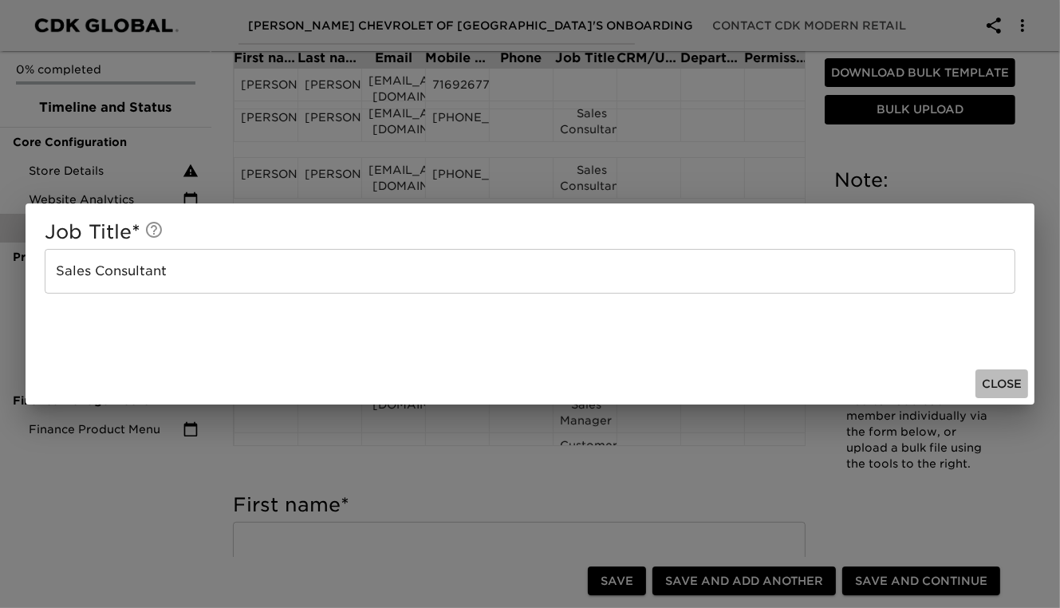
click at [1003, 381] on span "Close" at bounding box center [1002, 384] width 40 height 20
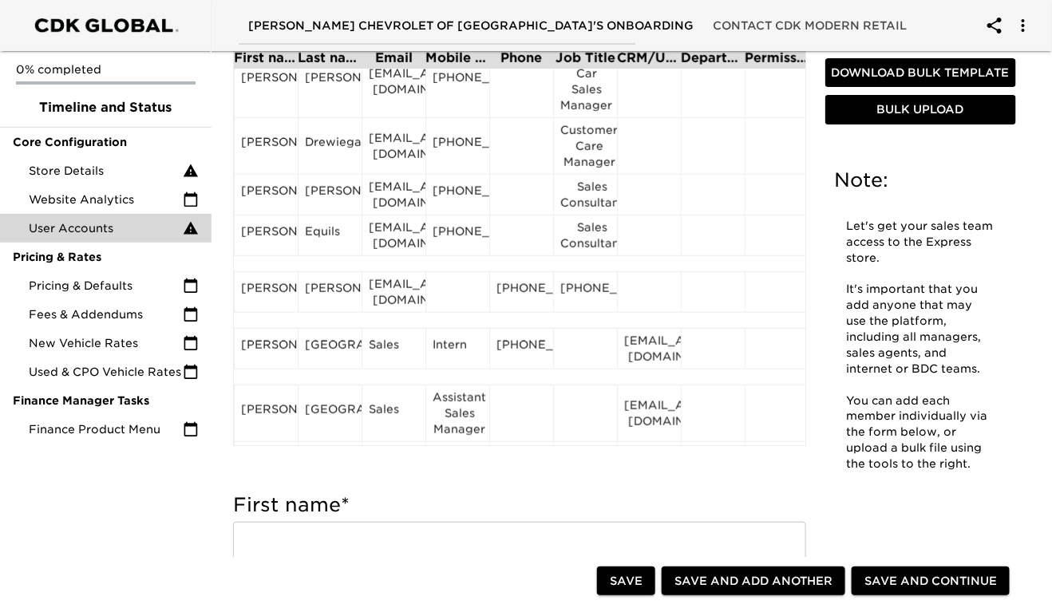
scroll to position [315, 0]
click at [465, 295] on div at bounding box center [457, 292] width 50 height 24
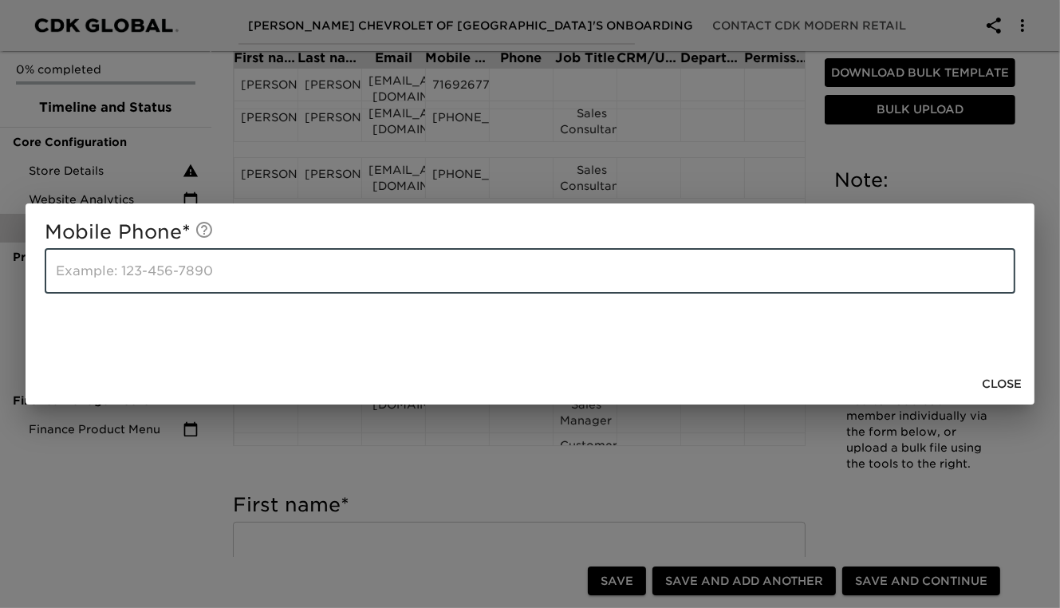
click at [119, 269] on input "text" at bounding box center [530, 271] width 971 height 45
paste input "[PHONE_NUMBER]"
type input "[PHONE_NUMBER]"
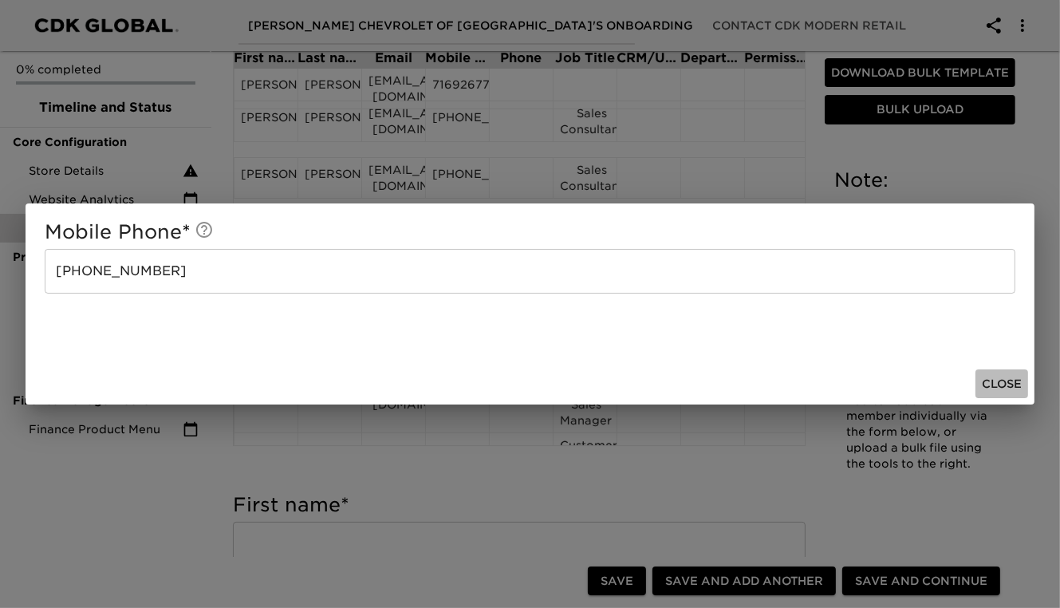
click at [1004, 378] on span "Close" at bounding box center [1002, 384] width 40 height 20
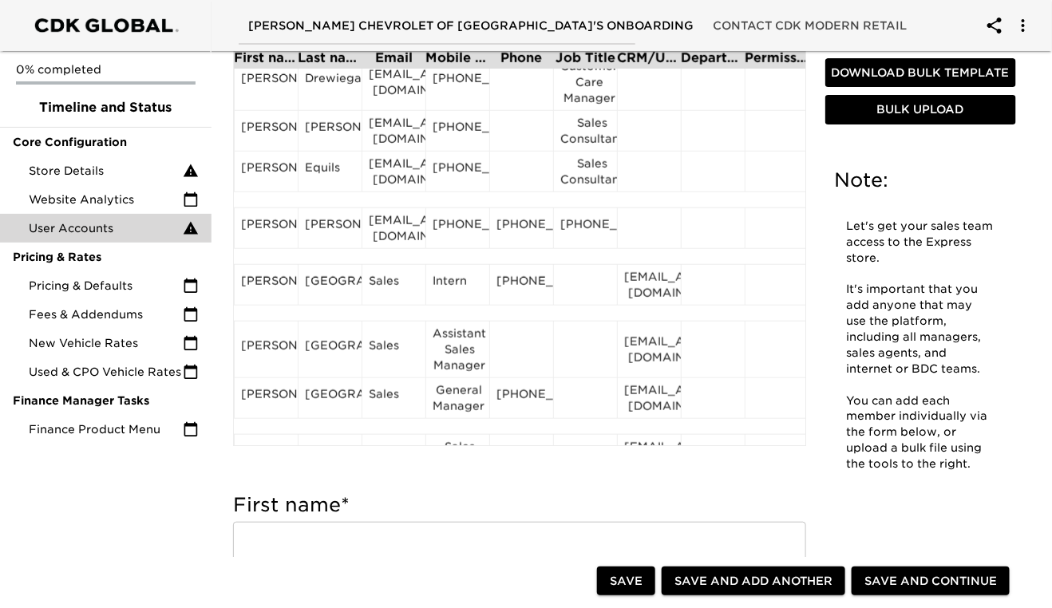
scroll to position [381, 0]
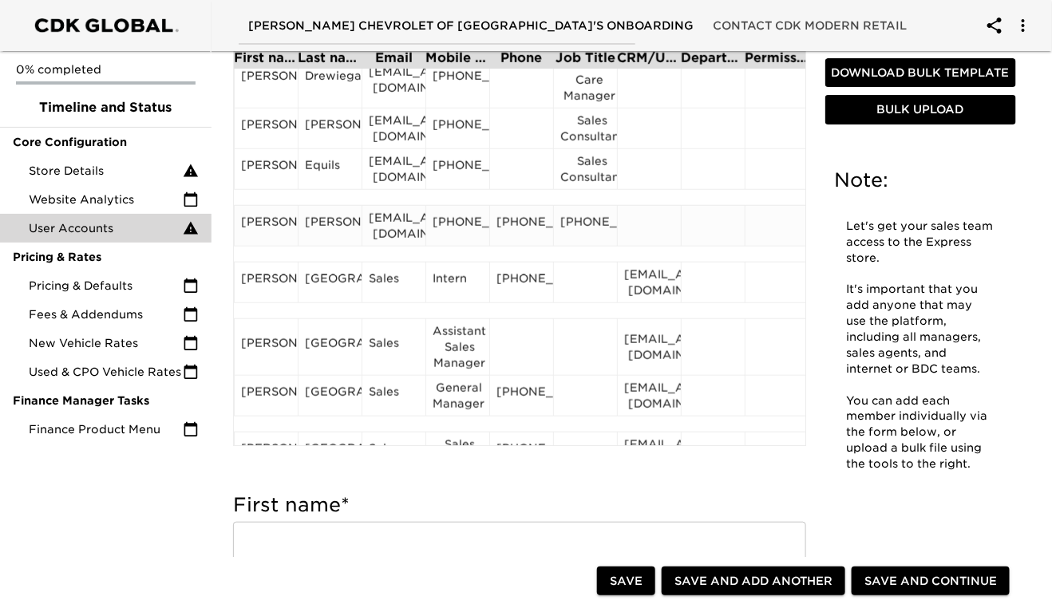
click at [584, 237] on div "[PHONE_NUMBER]" at bounding box center [585, 226] width 50 height 24
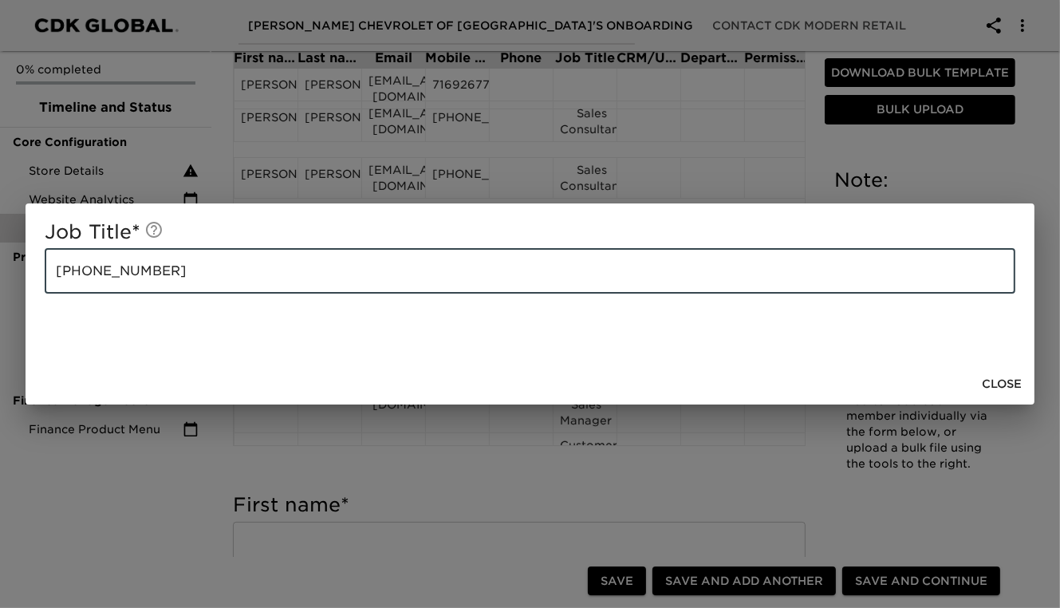
drag, startPoint x: 157, startPoint y: 273, endPoint x: 35, endPoint y: 273, distance: 122.1
click at [35, 273] on div "Job Title * [PHONE_NUMBER] ​" at bounding box center [530, 283] width 1009 height 160
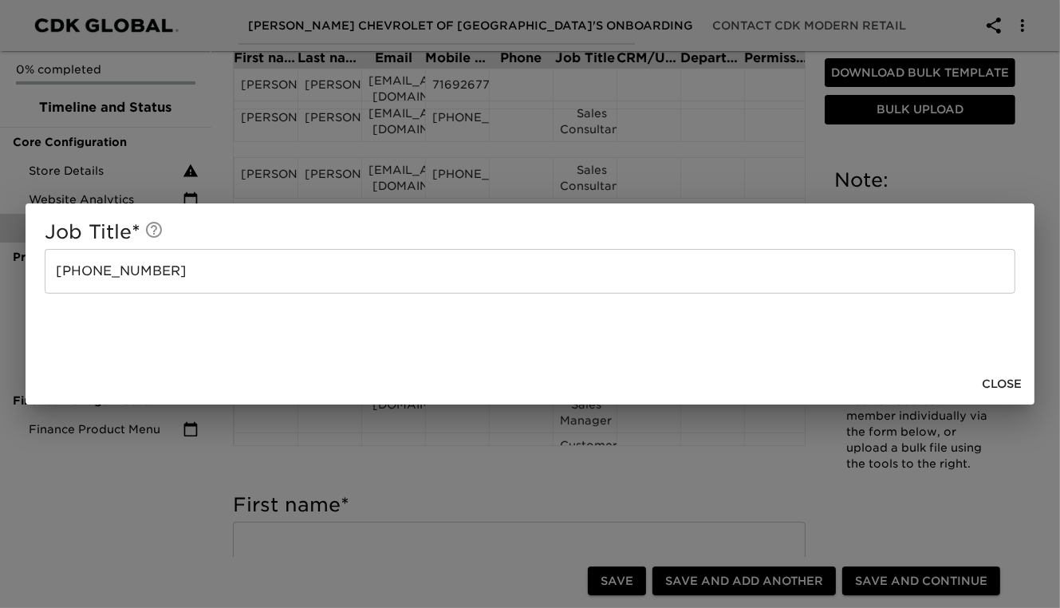
drag, startPoint x: 35, startPoint y: 273, endPoint x: 173, endPoint y: 252, distance: 139.6
click at [173, 252] on input "[PHONE_NUMBER]" at bounding box center [530, 271] width 971 height 45
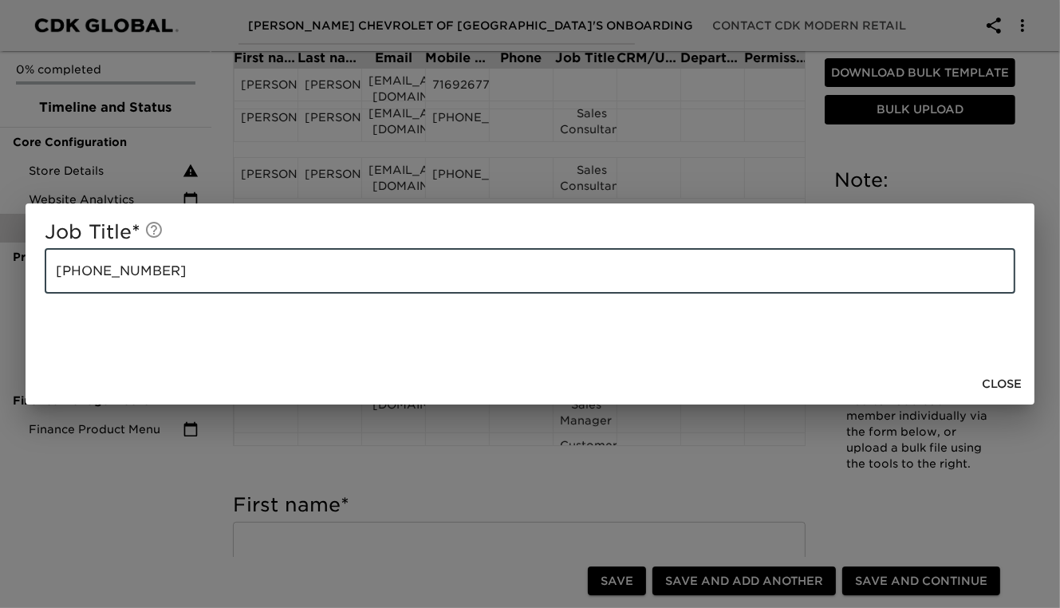
drag, startPoint x: 157, startPoint y: 269, endPoint x: 57, endPoint y: 271, distance: 100.6
click at [57, 271] on input "[PHONE_NUMBER]" at bounding box center [530, 271] width 971 height 45
type input "Sales Consultant"
click at [1006, 380] on span "Close" at bounding box center [1002, 384] width 40 height 20
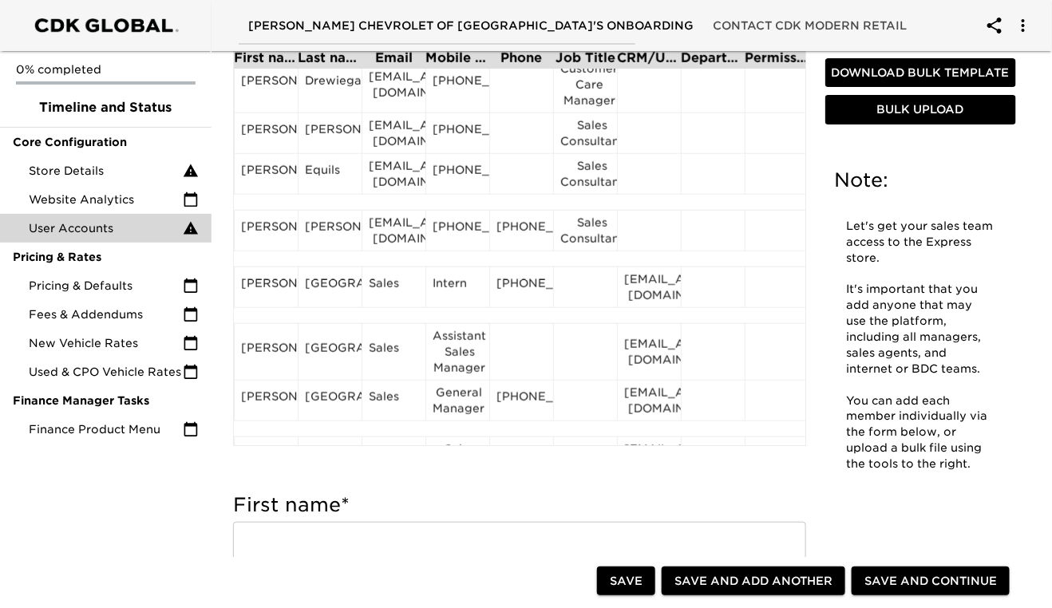
scroll to position [377, 0]
click at [529, 235] on div "[PHONE_NUMBER]" at bounding box center [521, 231] width 50 height 24
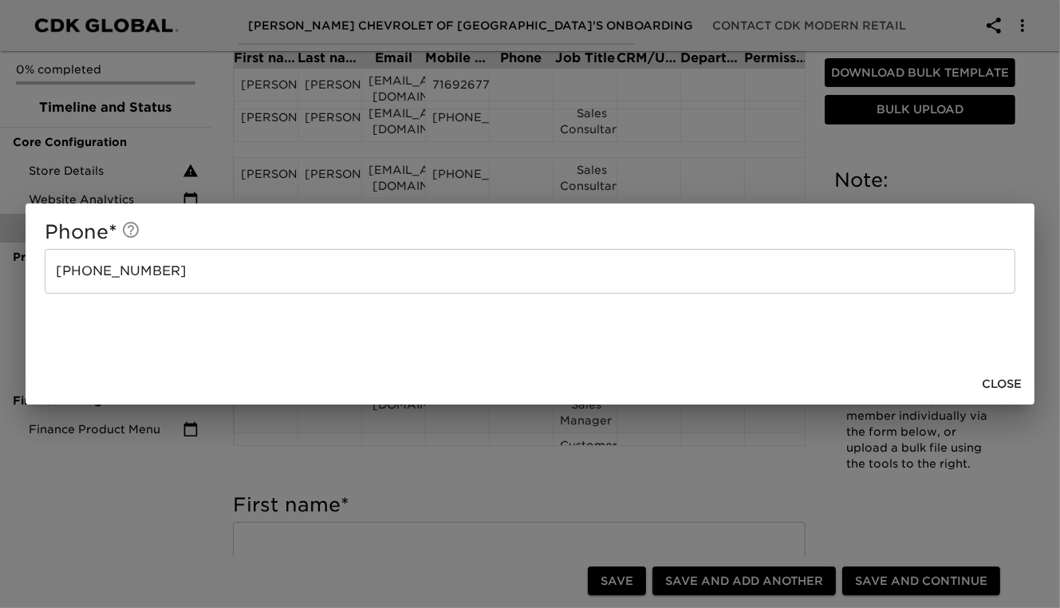
click at [189, 283] on input "[PHONE_NUMBER]" at bounding box center [530, 271] width 971 height 45
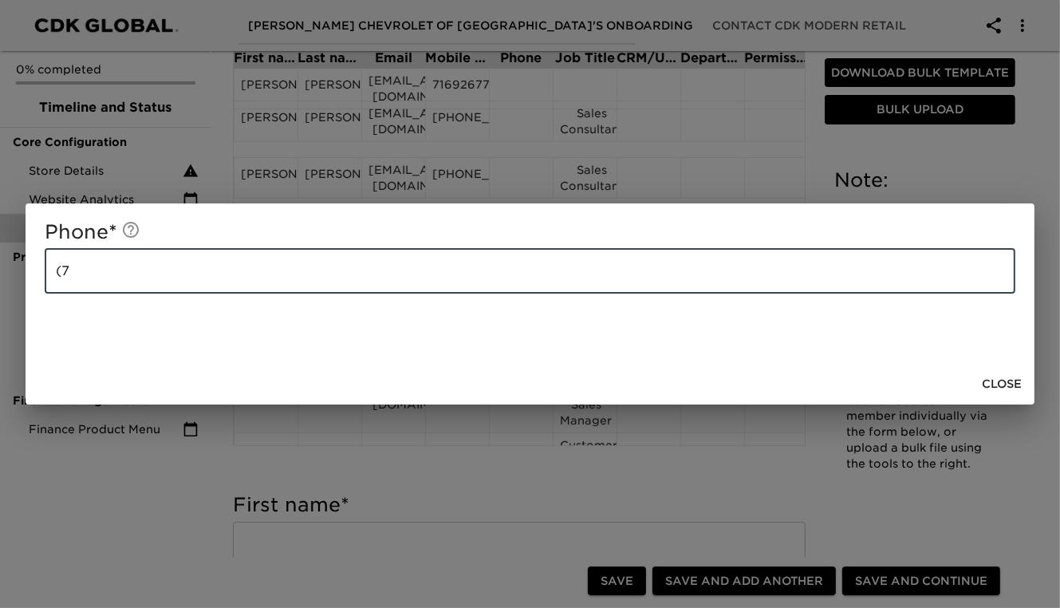
type input "("
paste input "[PHONE_NUMBER]"
type input "[PHONE_NUMBER]"
click at [994, 381] on span "Close" at bounding box center [1002, 384] width 40 height 20
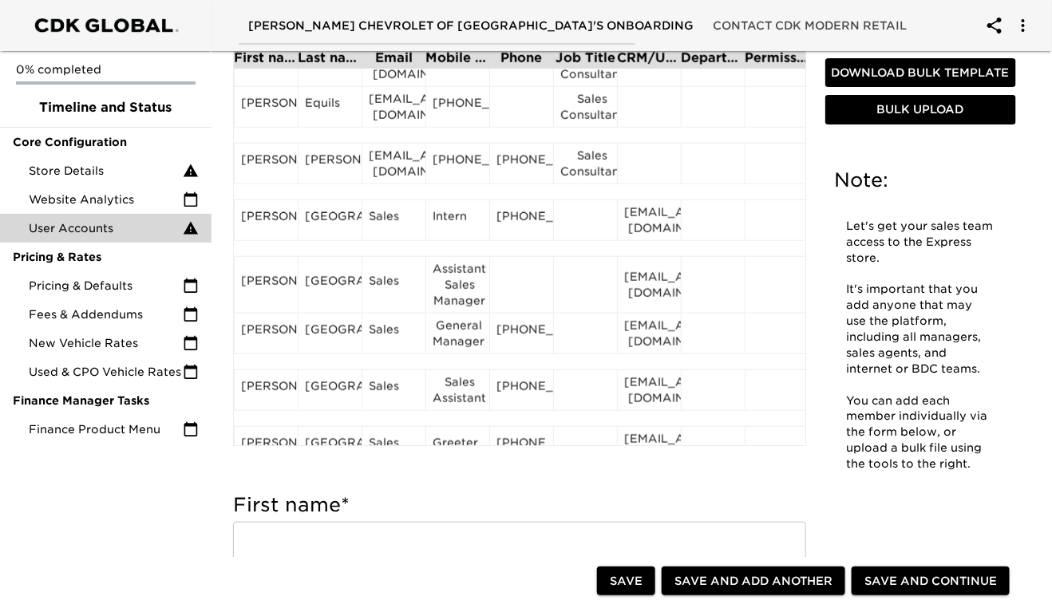
scroll to position [444, 0]
click at [265, 225] on div "[PERSON_NAME]" at bounding box center [266, 219] width 50 height 24
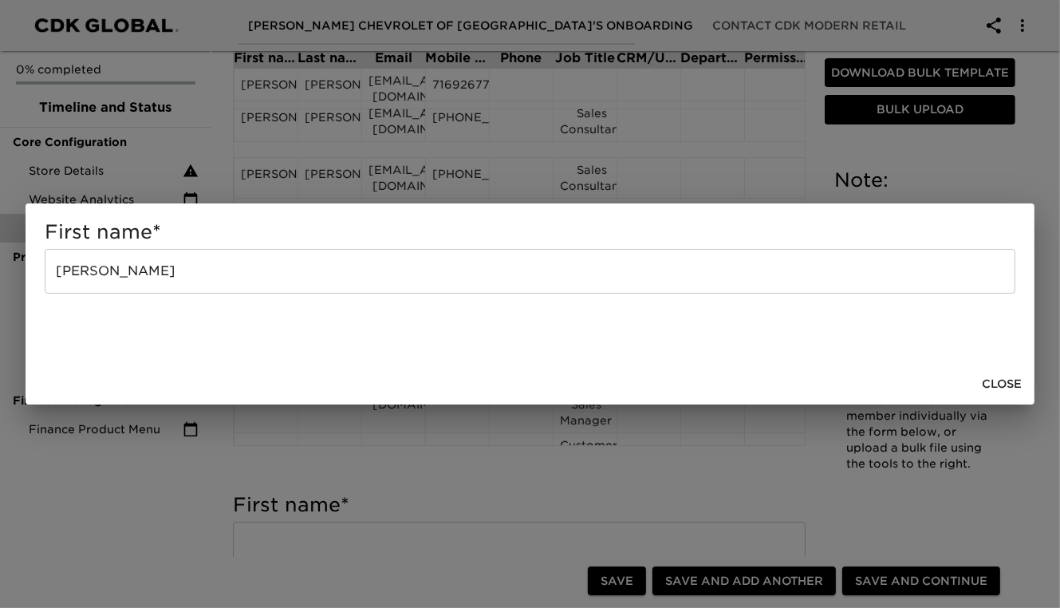
click at [167, 274] on input "[PERSON_NAME]" at bounding box center [530, 271] width 971 height 45
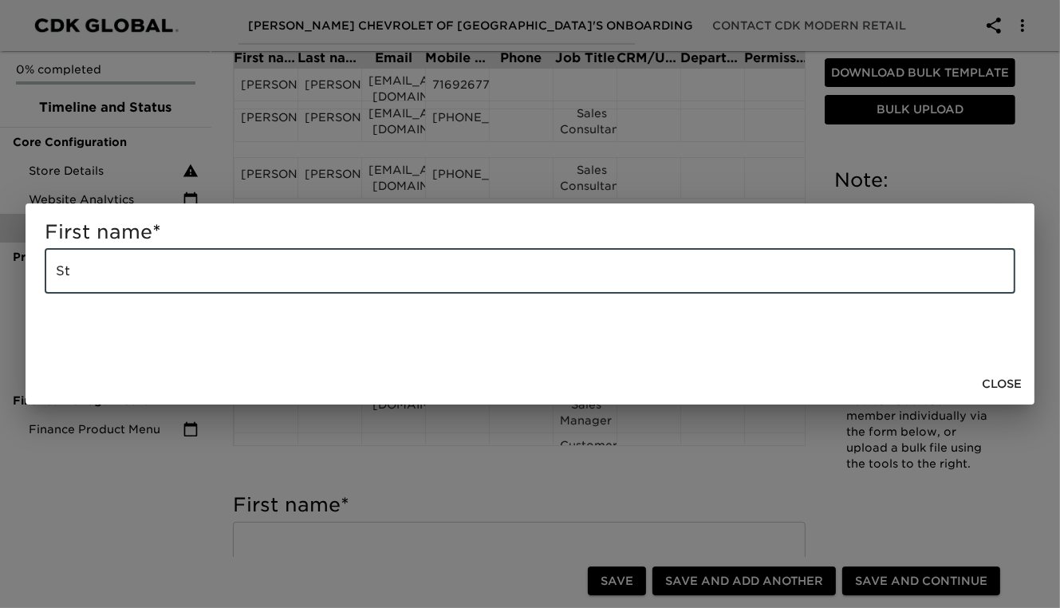
type input "S"
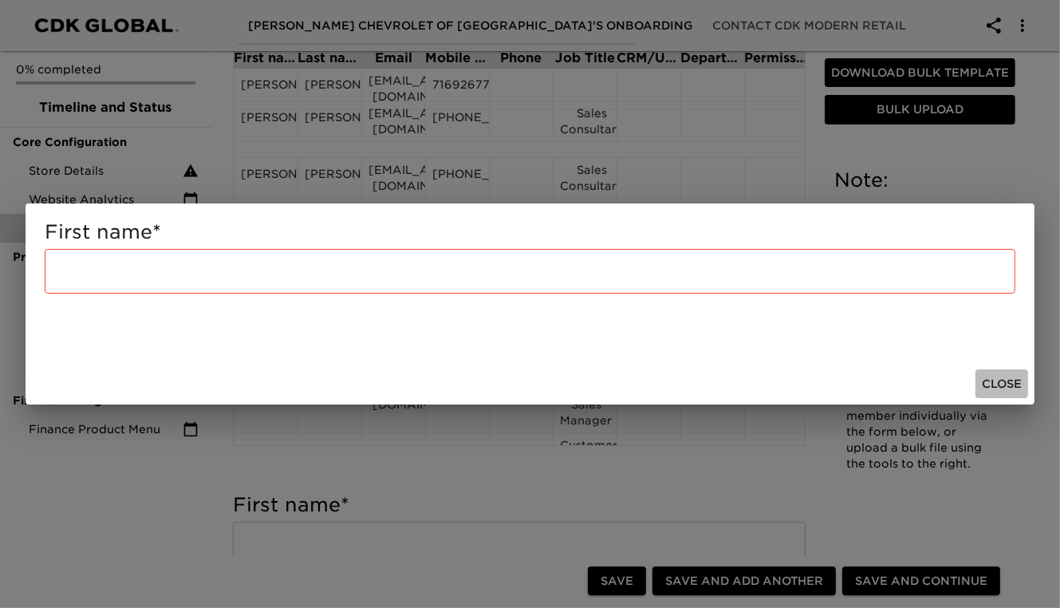
click at [1005, 381] on span "Close" at bounding box center [1002, 384] width 40 height 20
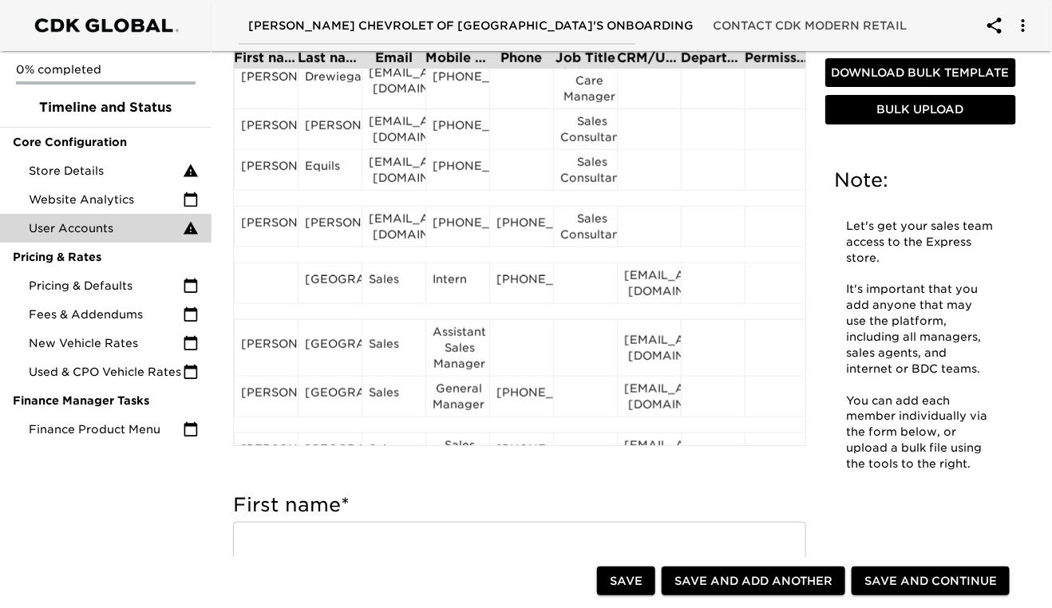
scroll to position [389, 0]
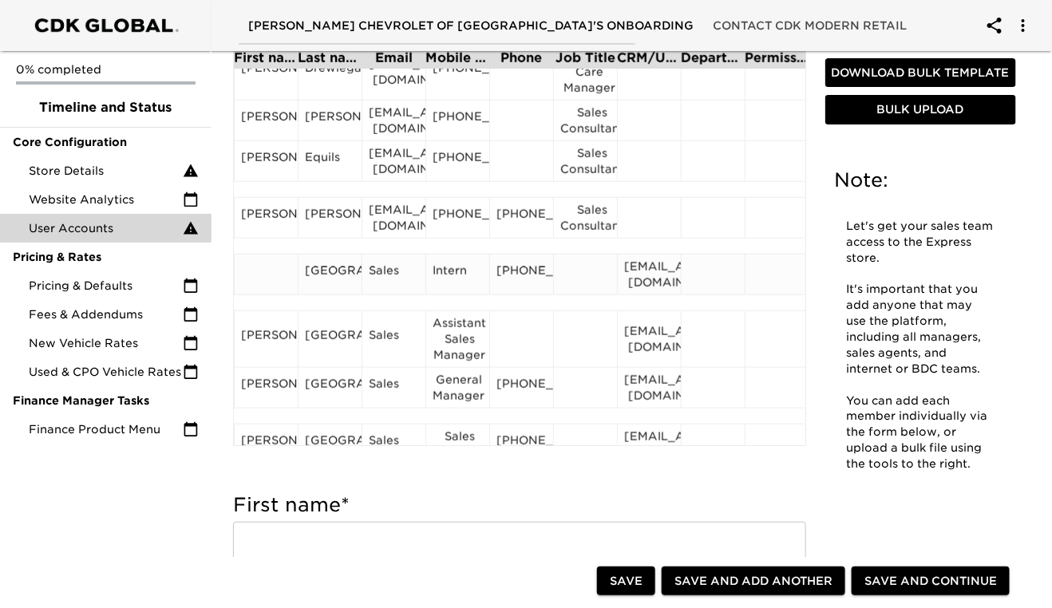
click at [345, 267] on div "[GEOGRAPHIC_DATA]" at bounding box center [330, 275] width 50 height 24
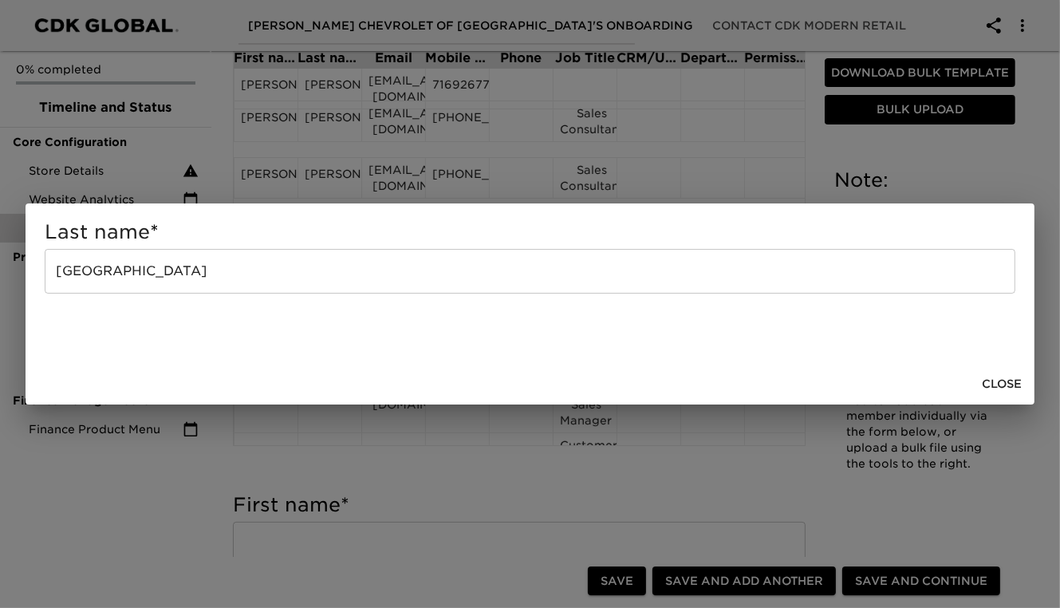
click at [235, 269] on input "[GEOGRAPHIC_DATA]" at bounding box center [530, 271] width 971 height 45
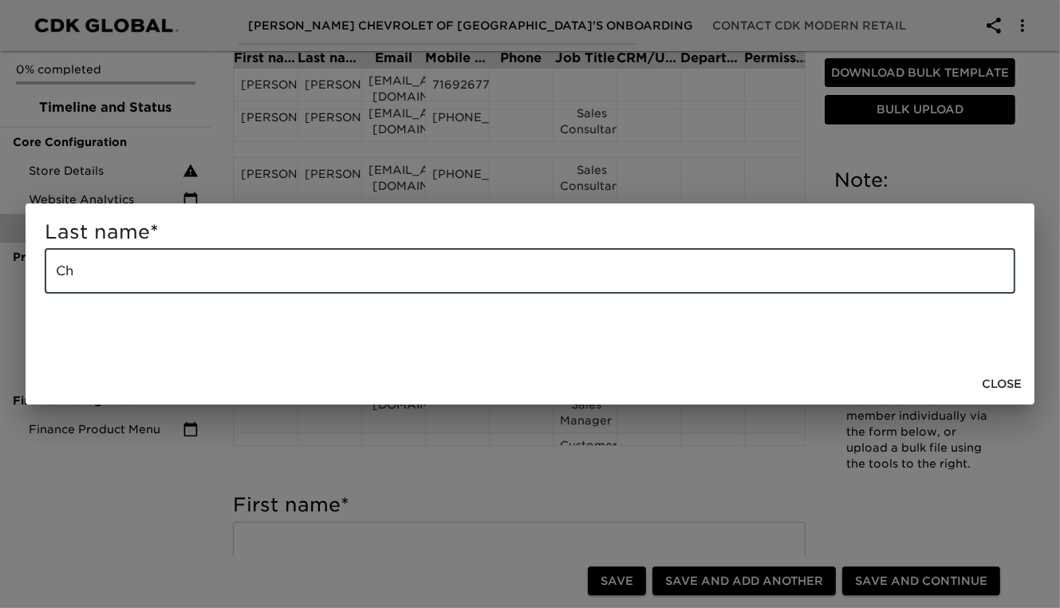
type input "C"
click at [999, 381] on span "Close" at bounding box center [1002, 384] width 40 height 20
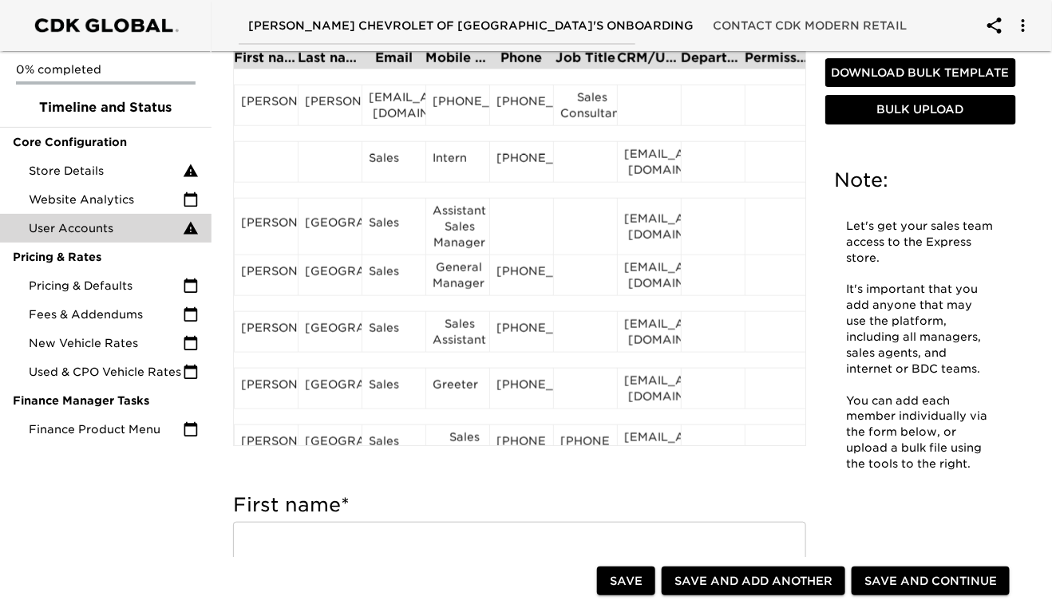
scroll to position [515, 0]
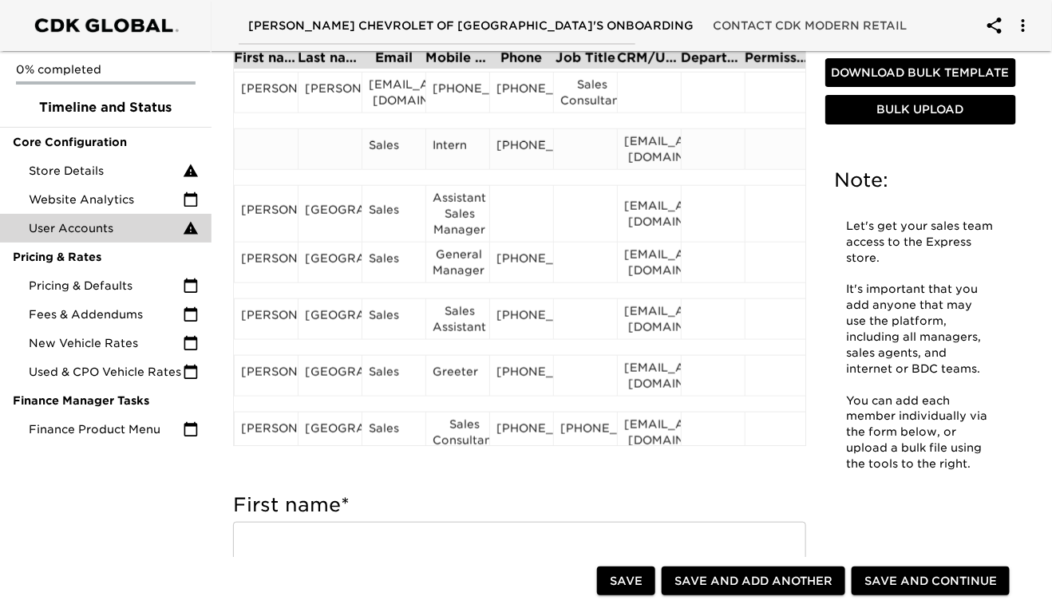
click at [385, 159] on div "Sales" at bounding box center [394, 149] width 50 height 24
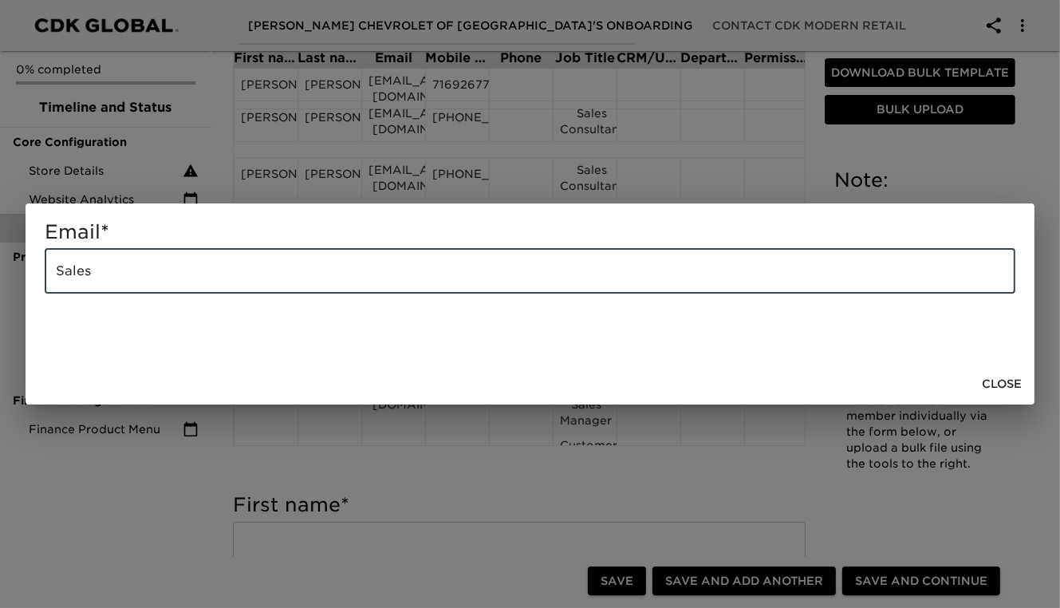
click at [170, 275] on input "Sales" at bounding box center [530, 271] width 971 height 45
type input "S"
click at [993, 384] on span "Close" at bounding box center [1002, 384] width 40 height 20
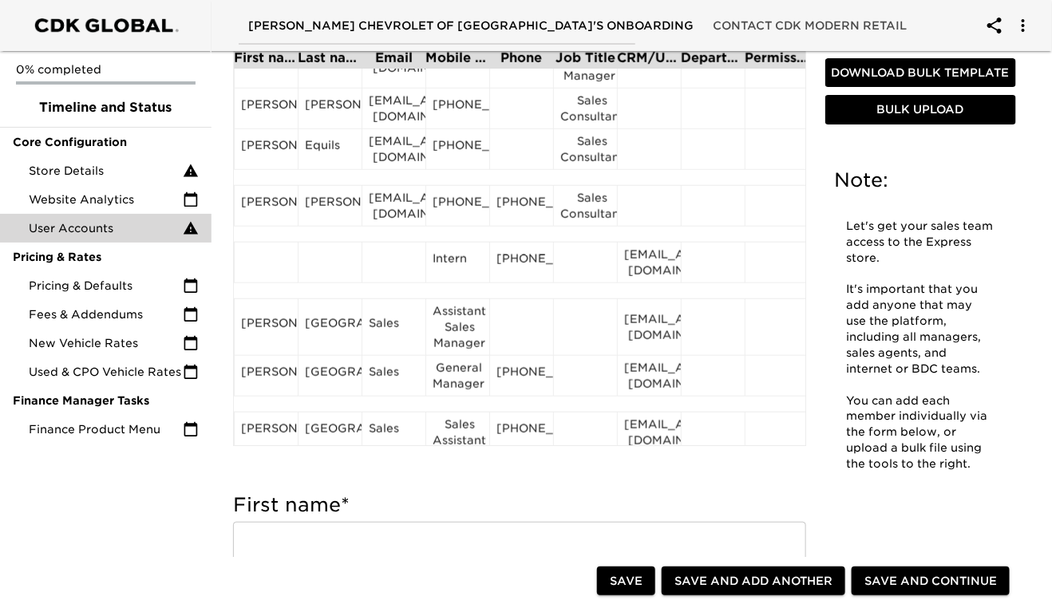
scroll to position [405, 0]
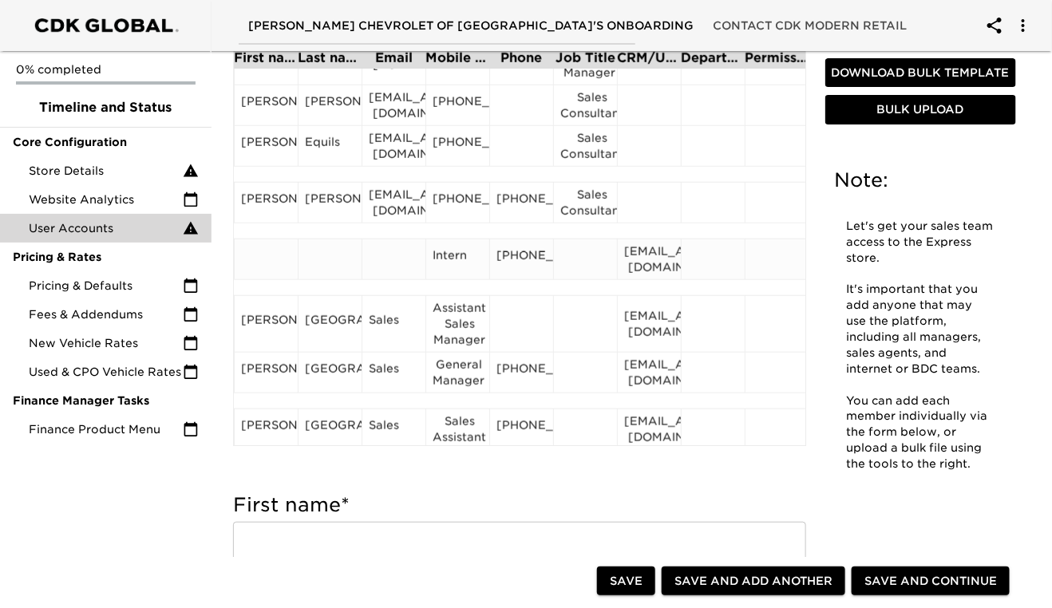
click at [457, 270] on div "Intern" at bounding box center [457, 259] width 50 height 24
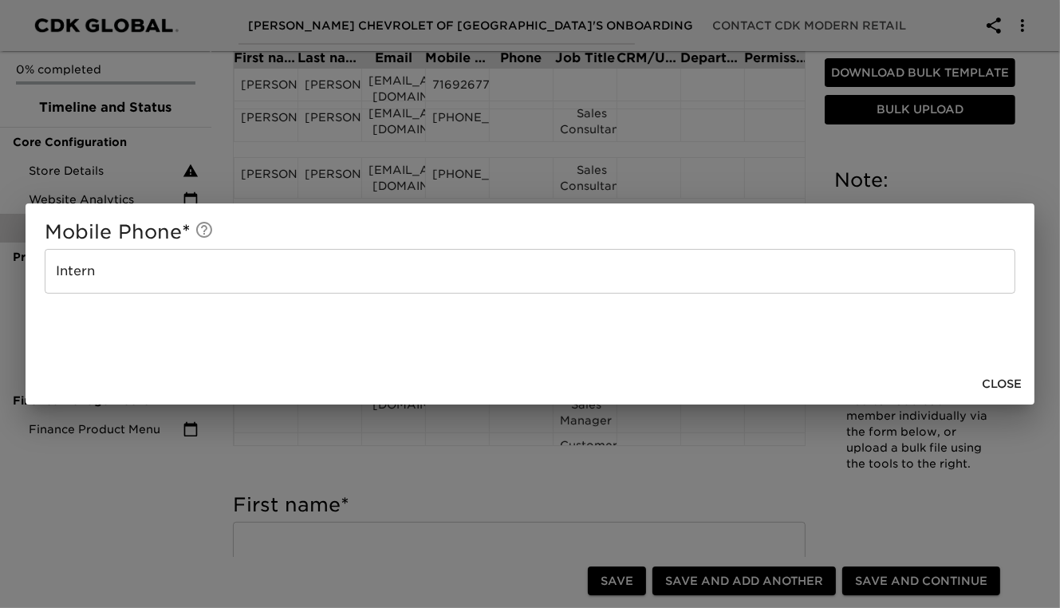
click at [181, 274] on input "Intern" at bounding box center [530, 271] width 971 height 45
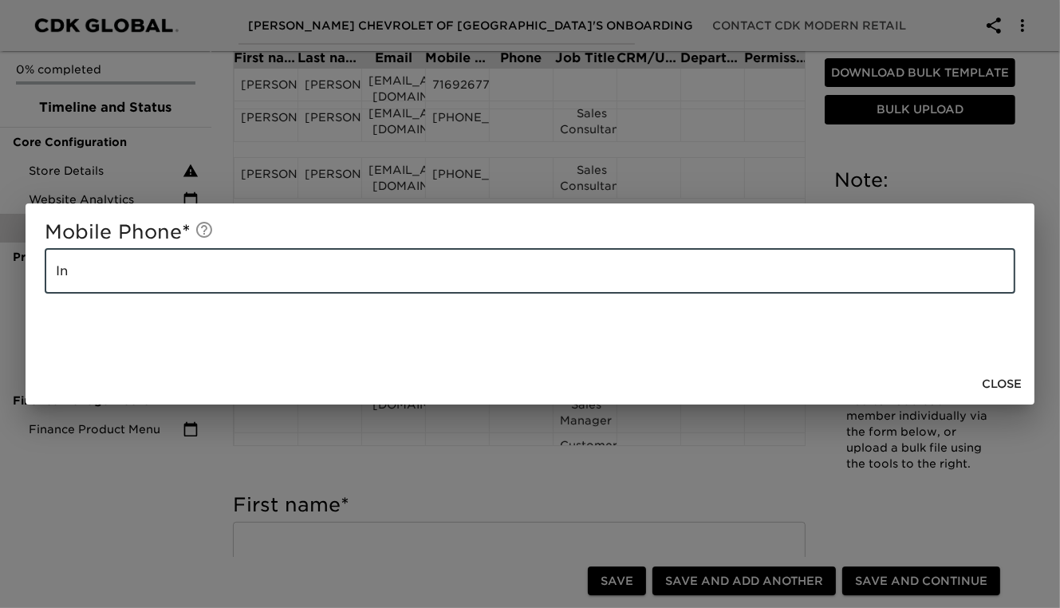
type input "I"
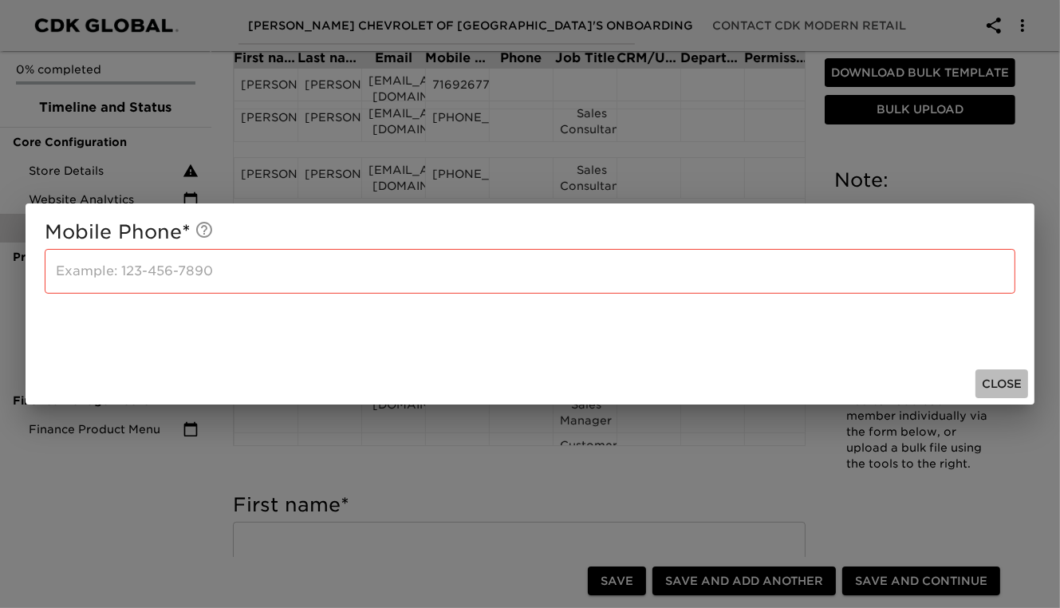
click at [995, 381] on span "Close" at bounding box center [1002, 384] width 40 height 20
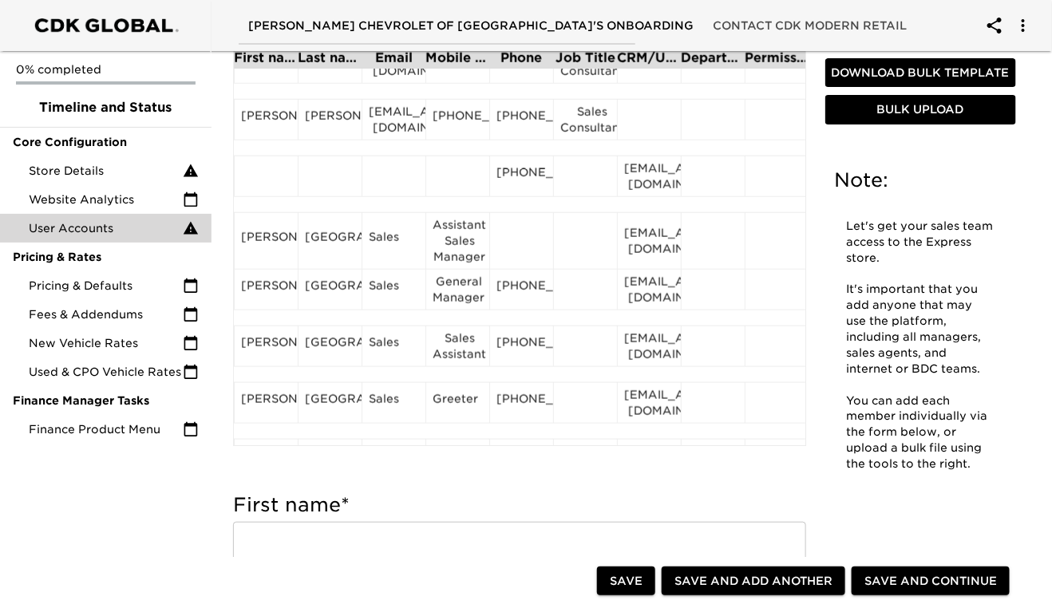
scroll to position [488, 0]
click at [511, 184] on div "[PHONE_NUMBER]" at bounding box center [521, 176] width 50 height 24
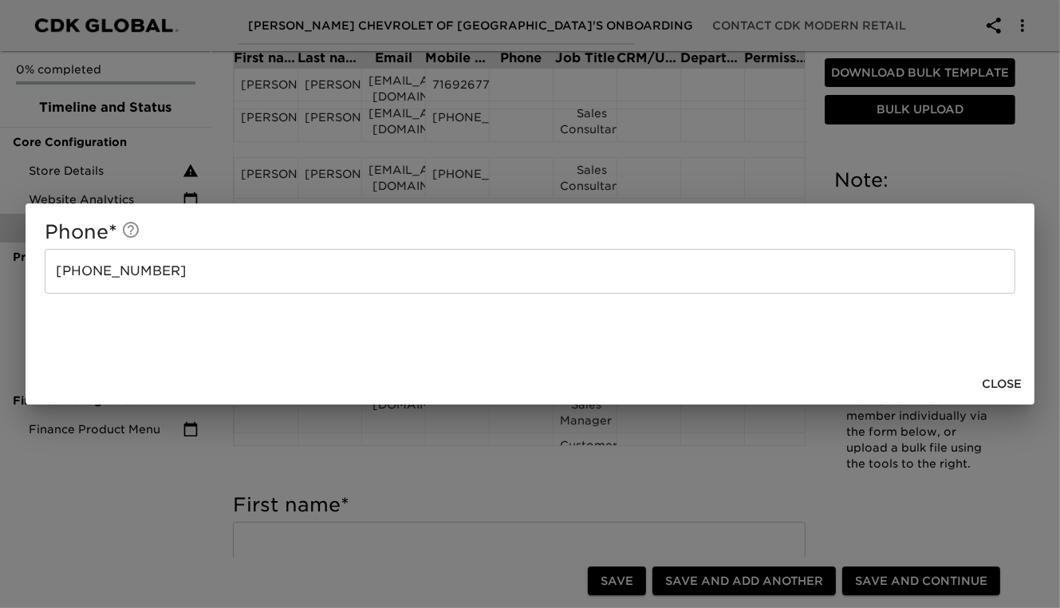
click at [269, 273] on input "[PHONE_NUMBER]" at bounding box center [530, 271] width 971 height 45
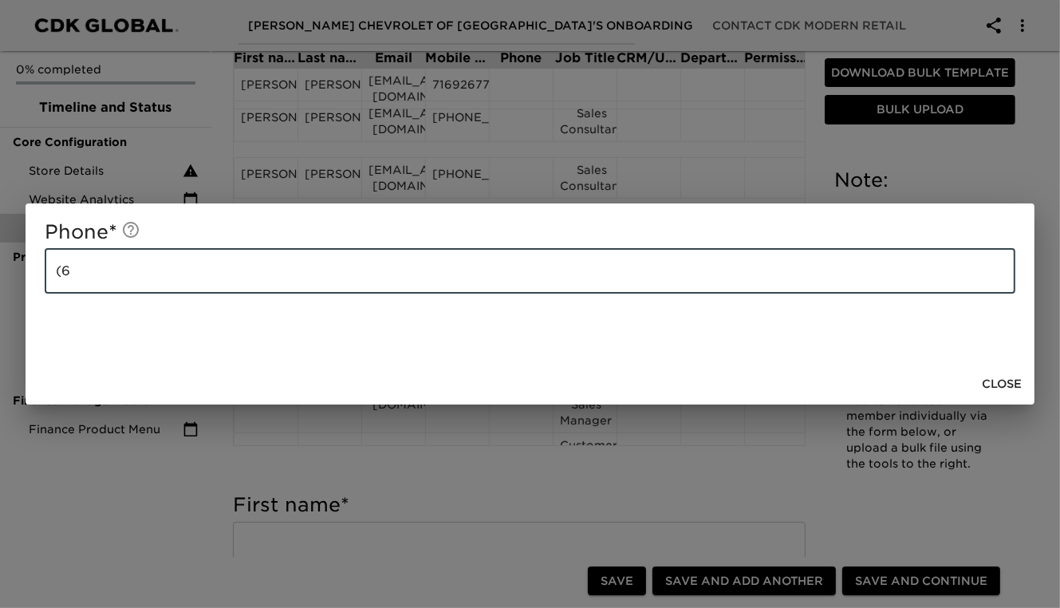
type input "("
click at [1001, 384] on span "Close" at bounding box center [1002, 384] width 40 height 20
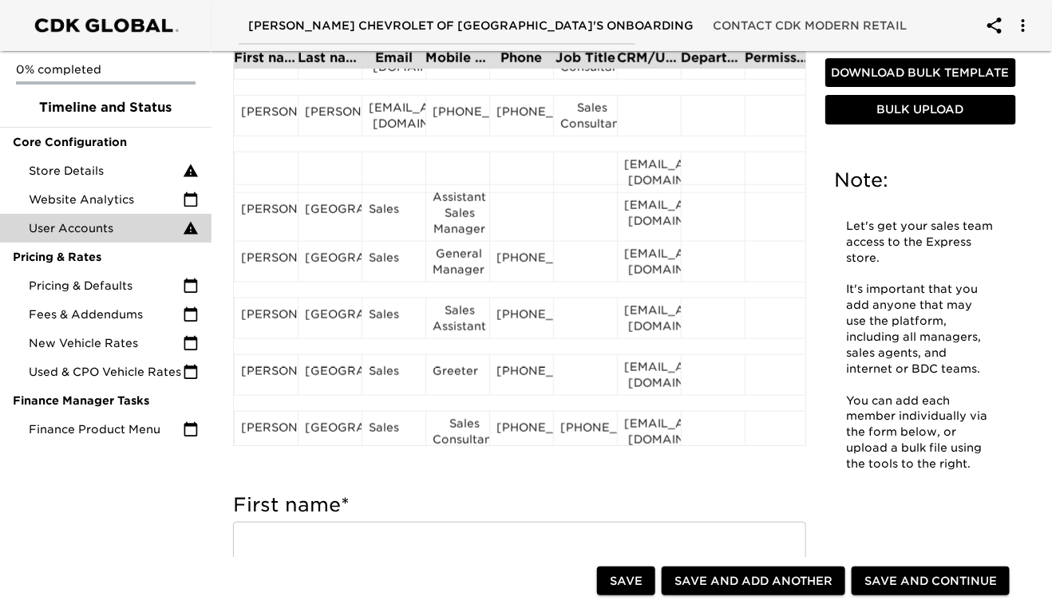
scroll to position [451, 0]
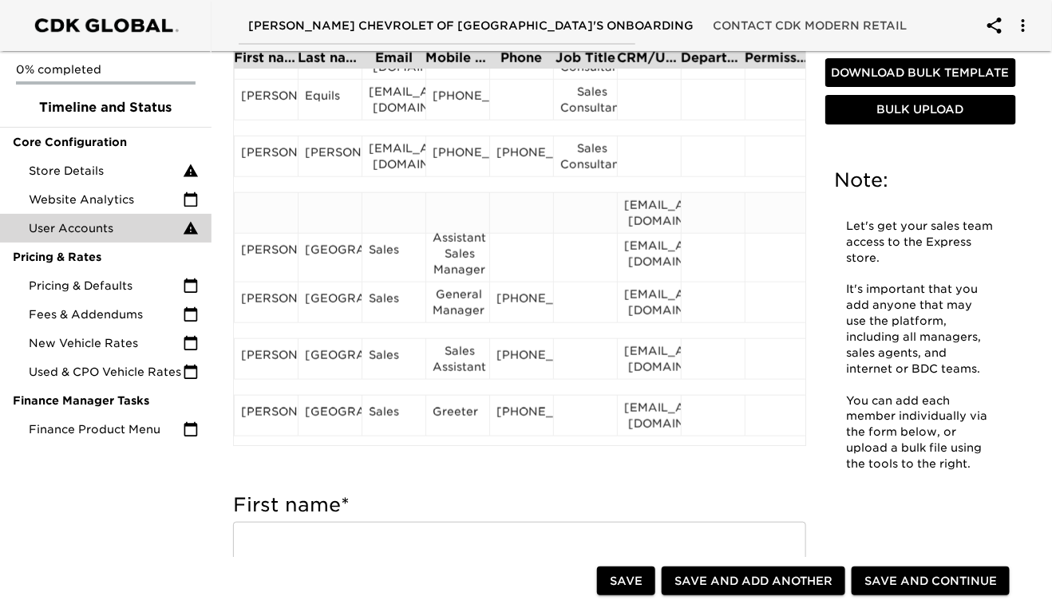
click at [653, 203] on div "[EMAIL_ADDRESS][DOMAIN_NAME]" at bounding box center [649, 213] width 50 height 32
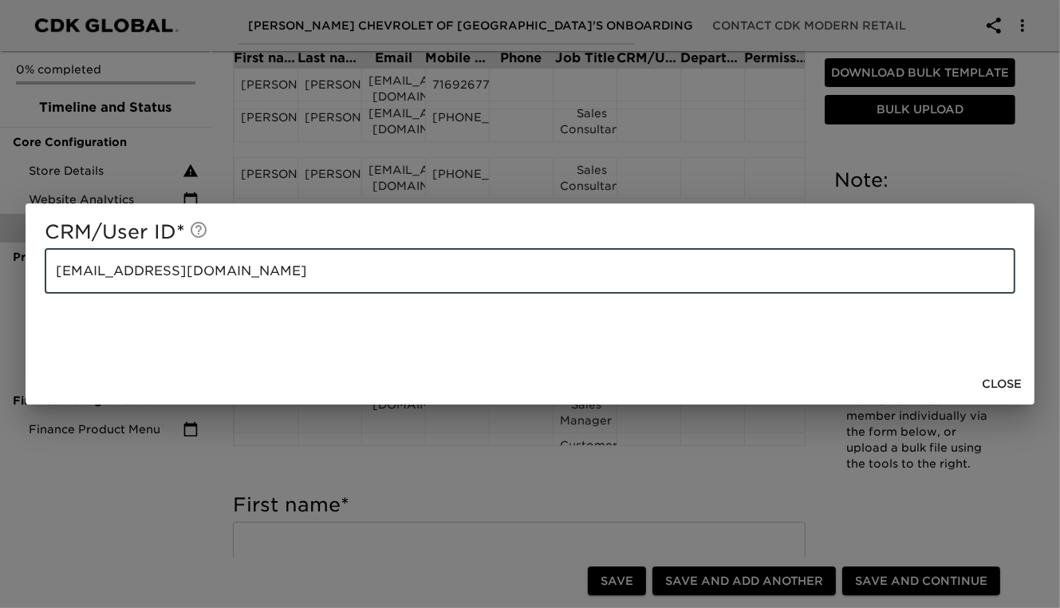
click at [219, 282] on input "[EMAIL_ADDRESS][DOMAIN_NAME]" at bounding box center [530, 271] width 971 height 45
type input "s"
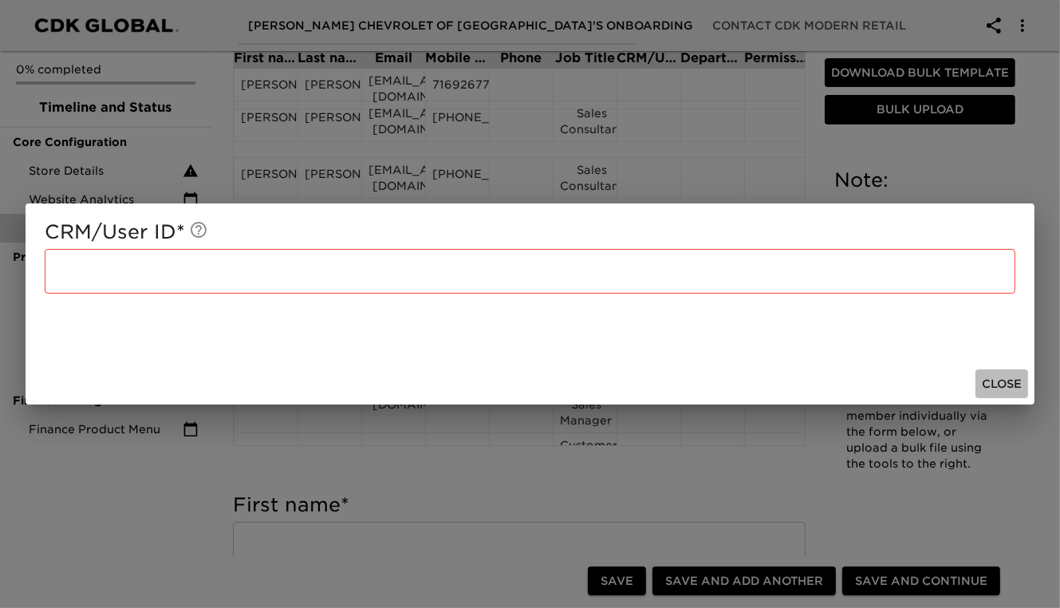
click at [1017, 381] on span "Close" at bounding box center [1002, 384] width 40 height 20
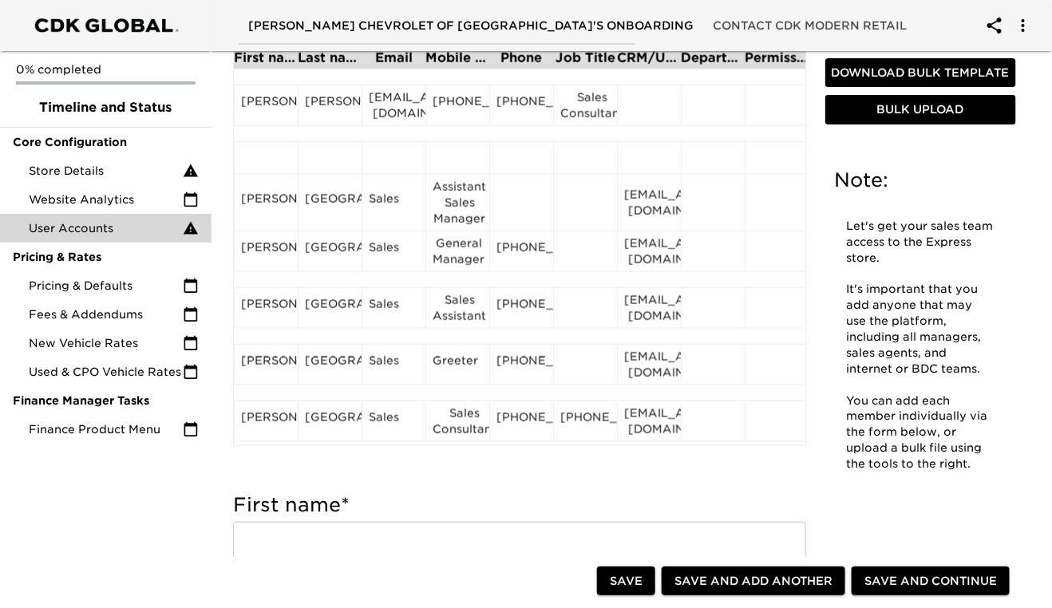
scroll to position [501, 0]
click at [270, 214] on div "[PERSON_NAME]" at bounding box center [266, 203] width 50 height 24
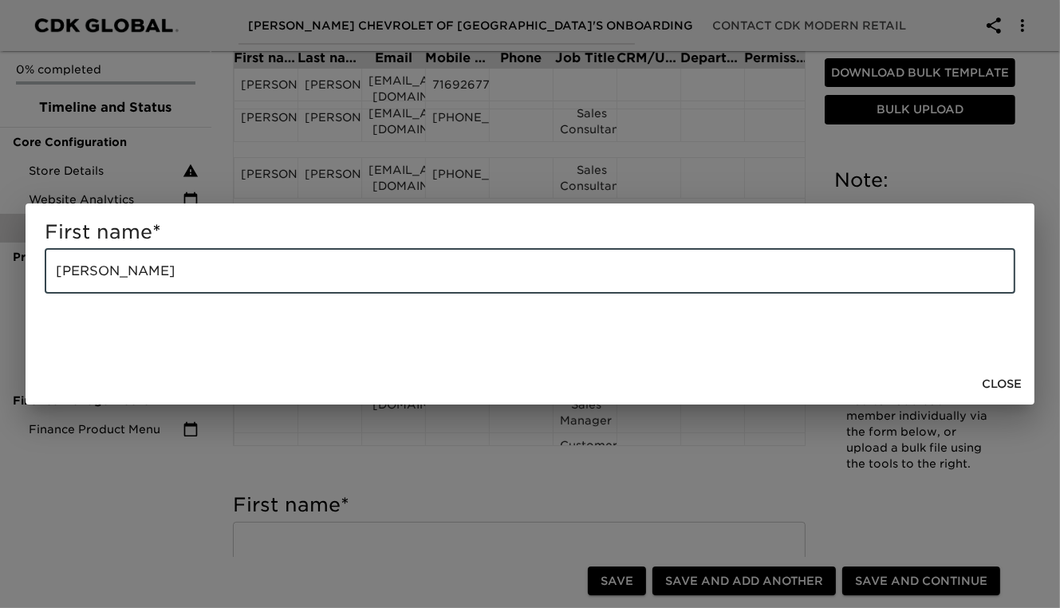
drag, startPoint x: 172, startPoint y: 273, endPoint x: 121, endPoint y: 274, distance: 51.1
click at [121, 274] on input "[PERSON_NAME]" at bounding box center [530, 271] width 971 height 45
type input "[PERSON_NAME]"
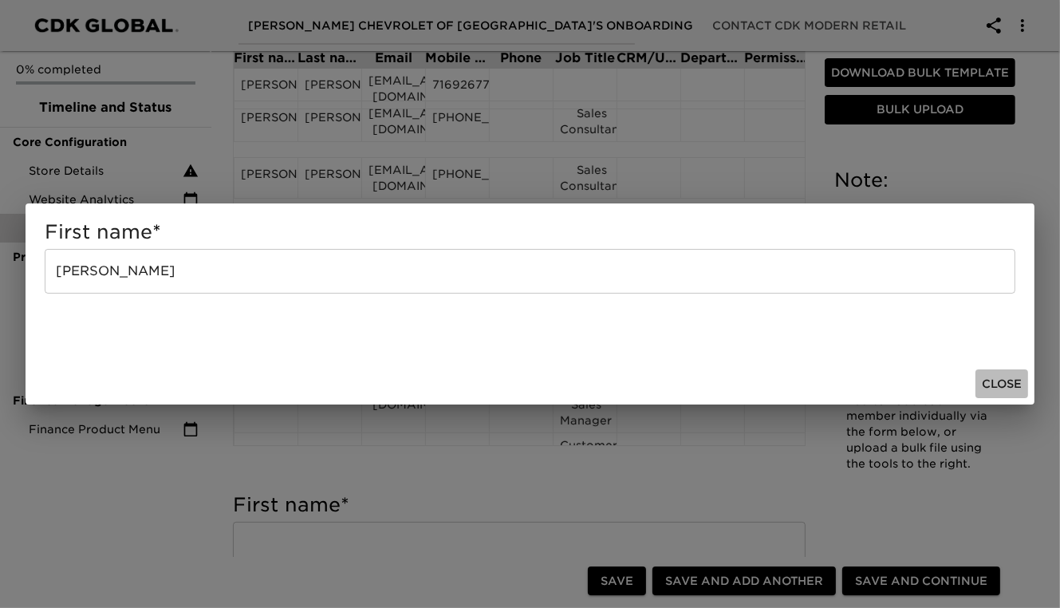
click at [998, 378] on span "Close" at bounding box center [1002, 384] width 40 height 20
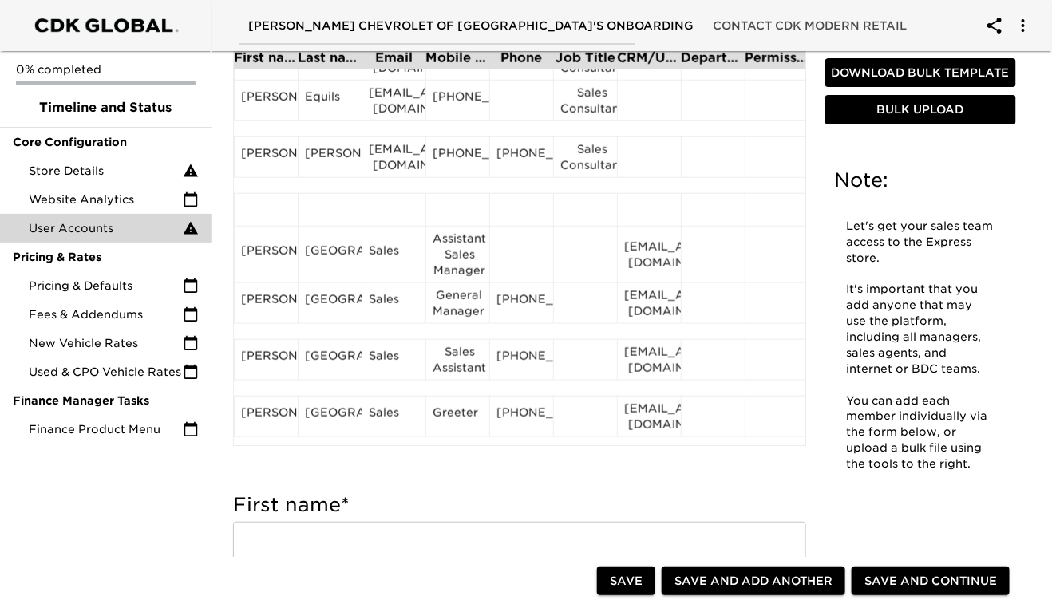
scroll to position [453, 0]
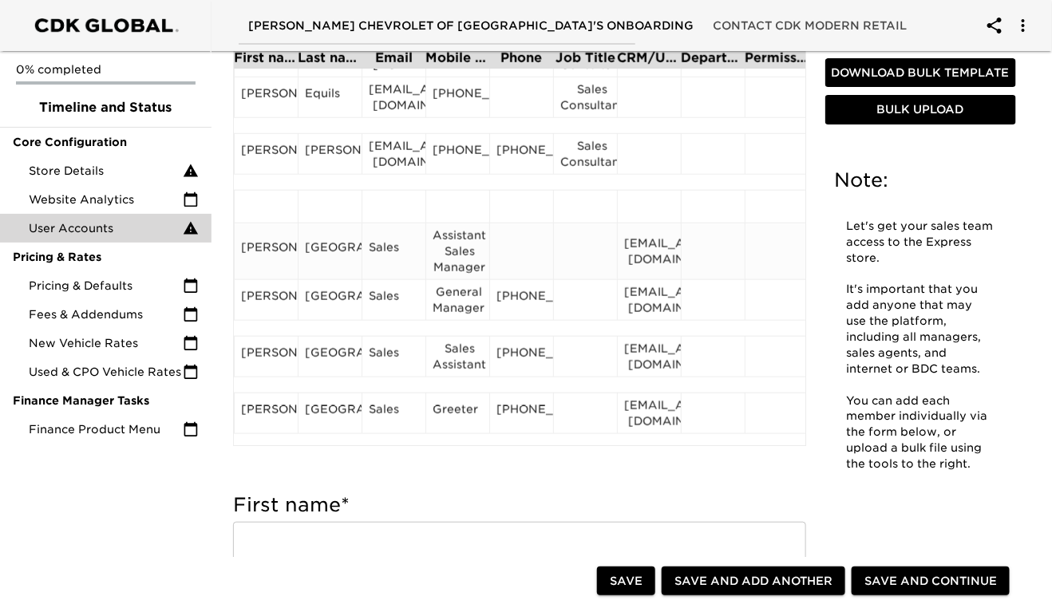
click at [330, 251] on div "[GEOGRAPHIC_DATA]" at bounding box center [330, 251] width 50 height 24
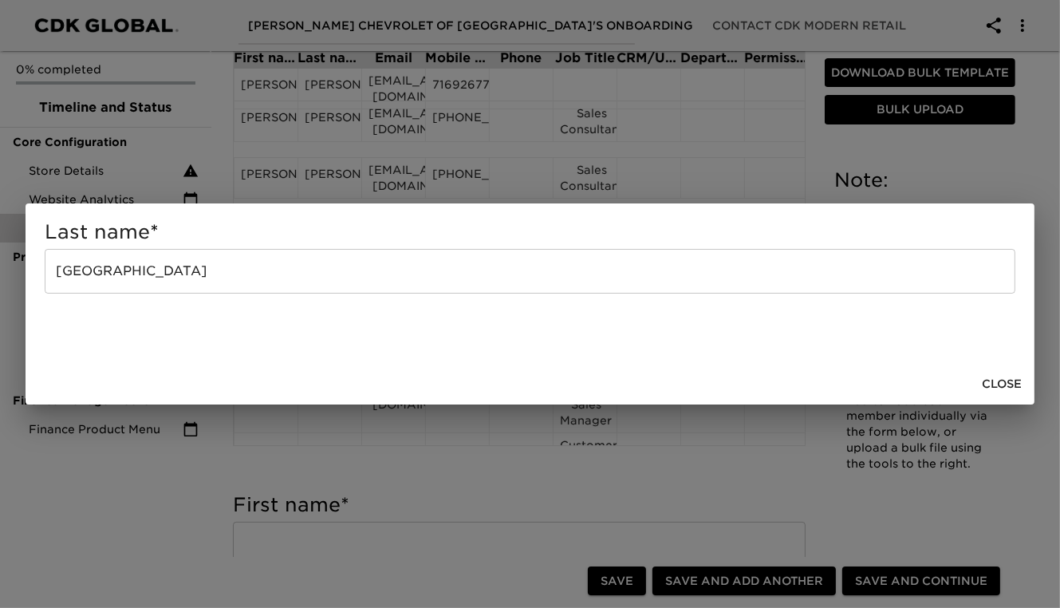
click at [247, 262] on input "[GEOGRAPHIC_DATA]" at bounding box center [530, 271] width 971 height 45
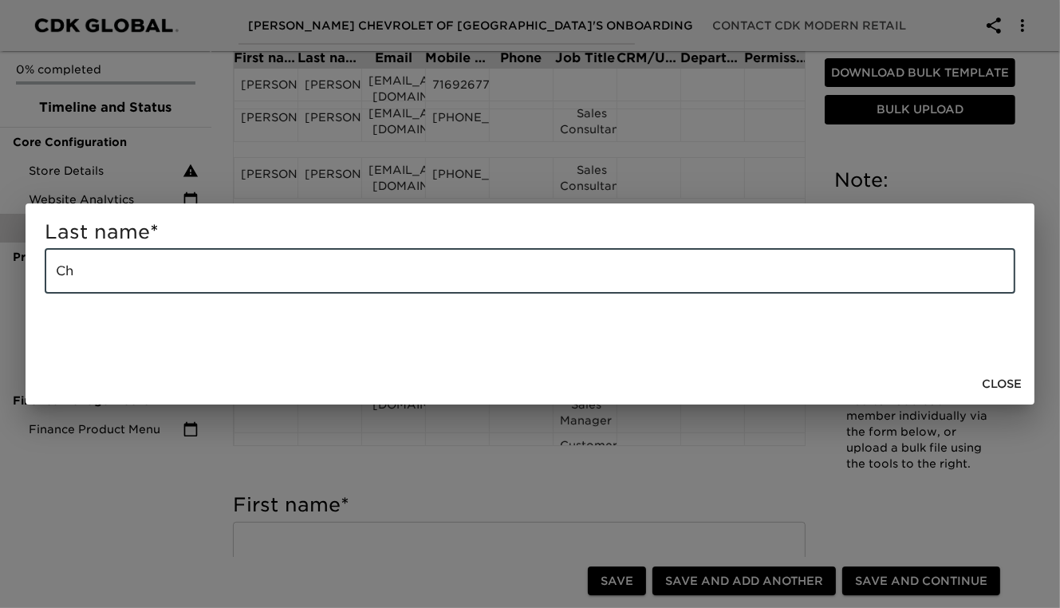
type input "C"
paste input "Feskun"
type input "Feskun"
click at [995, 384] on span "Close" at bounding box center [1002, 384] width 40 height 20
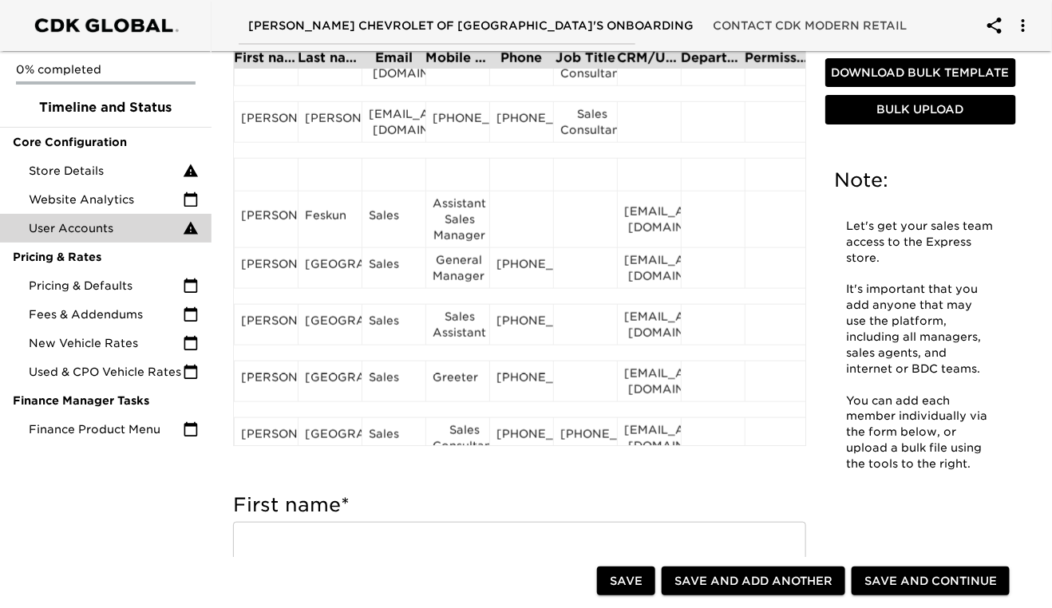
scroll to position [487, 0]
click at [661, 223] on div "[EMAIL_ADDRESS][DOMAIN_NAME]" at bounding box center [649, 218] width 50 height 32
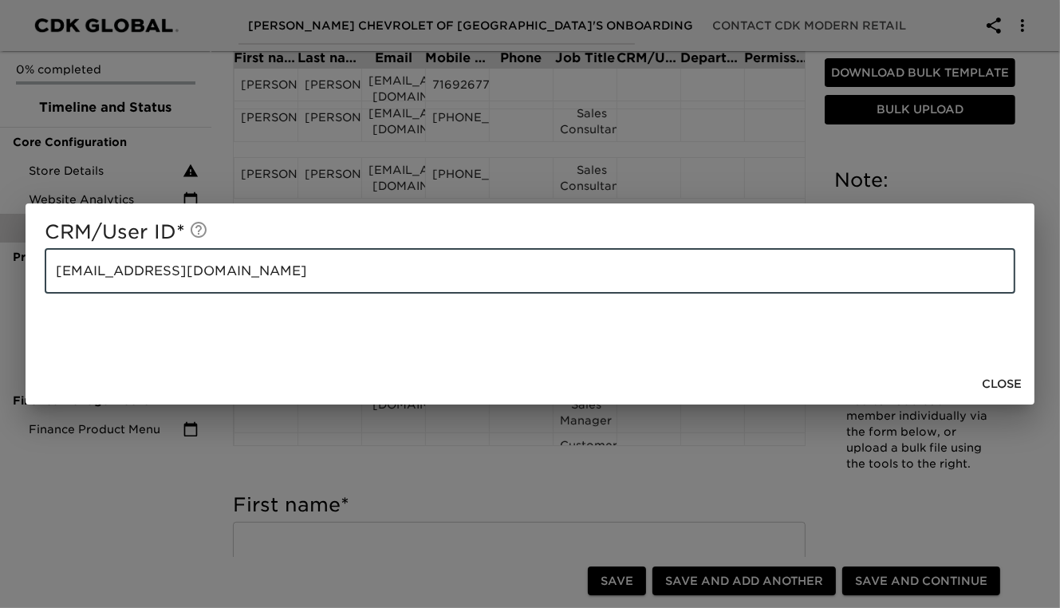
drag, startPoint x: 217, startPoint y: 273, endPoint x: 52, endPoint y: 275, distance: 165.2
click at [52, 275] on input "[EMAIL_ADDRESS][DOMAIN_NAME]" at bounding box center [530, 271] width 971 height 45
paste input "Feskun"
type input "F"
click at [996, 385] on span "Close" at bounding box center [1002, 384] width 40 height 20
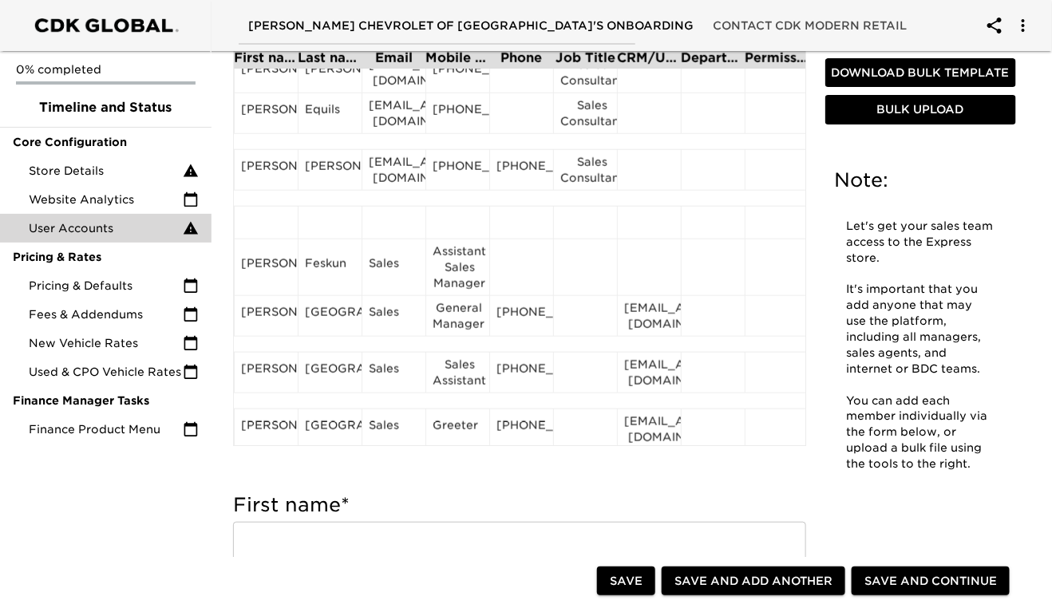
scroll to position [440, 0]
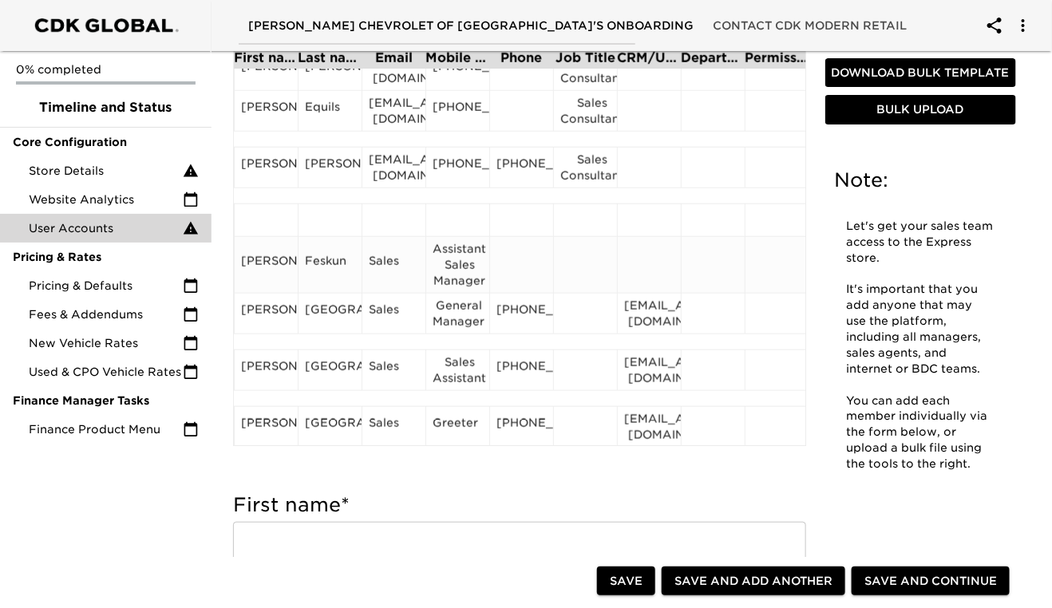
click at [387, 263] on div "Sales" at bounding box center [394, 265] width 50 height 24
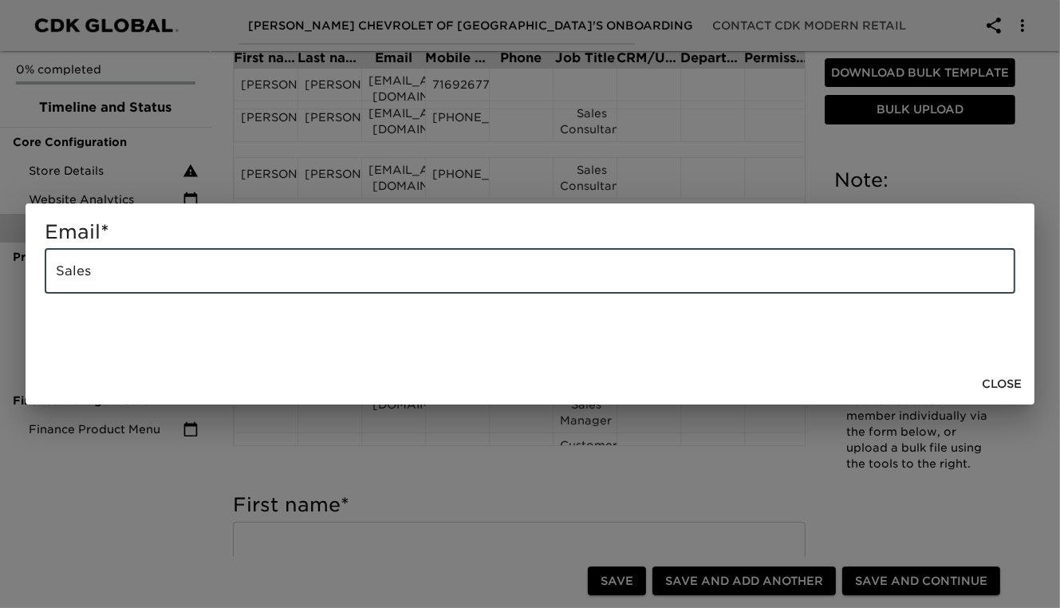
click at [144, 275] on input "Sales" at bounding box center [530, 271] width 971 height 45
type input "S"
type input "[EMAIL_ADDRESS][DOMAIN_NAME]"
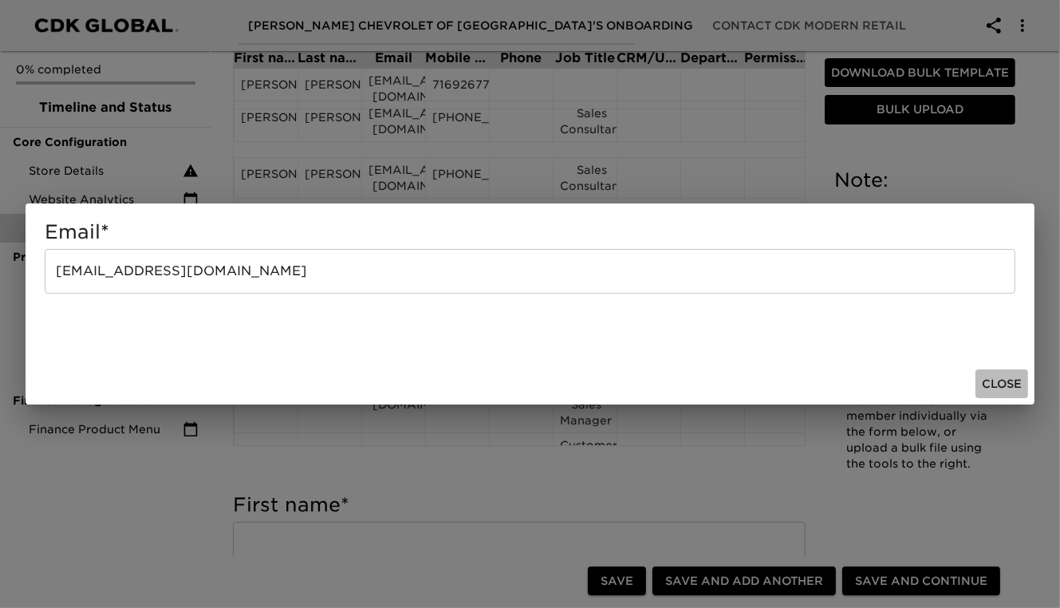
click at [997, 385] on span "Close" at bounding box center [1002, 384] width 40 height 20
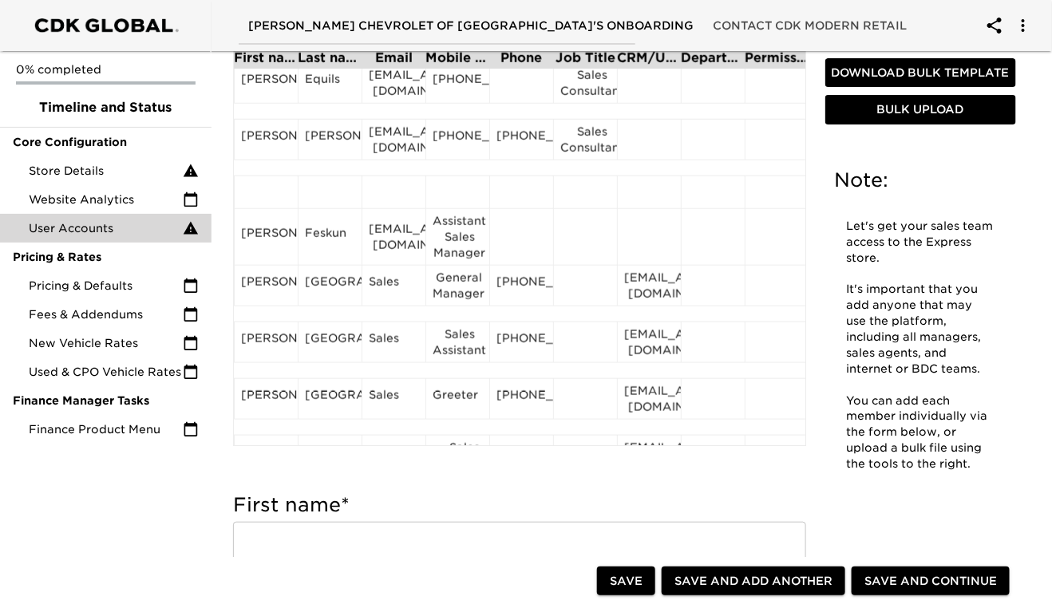
scroll to position [465, 0]
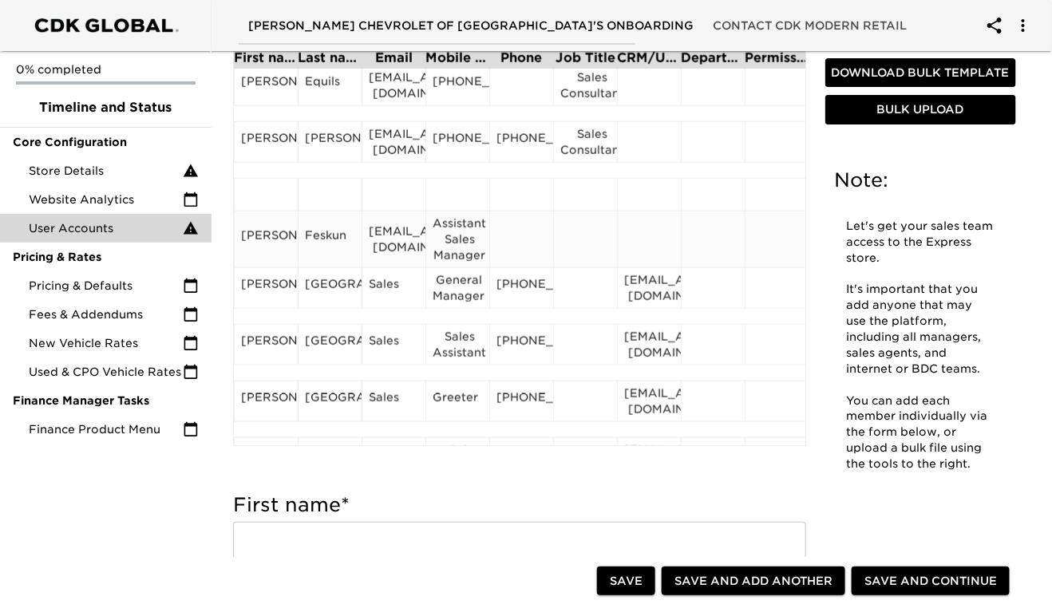
click at [458, 240] on div "Assistant Sales Manager" at bounding box center [457, 239] width 50 height 48
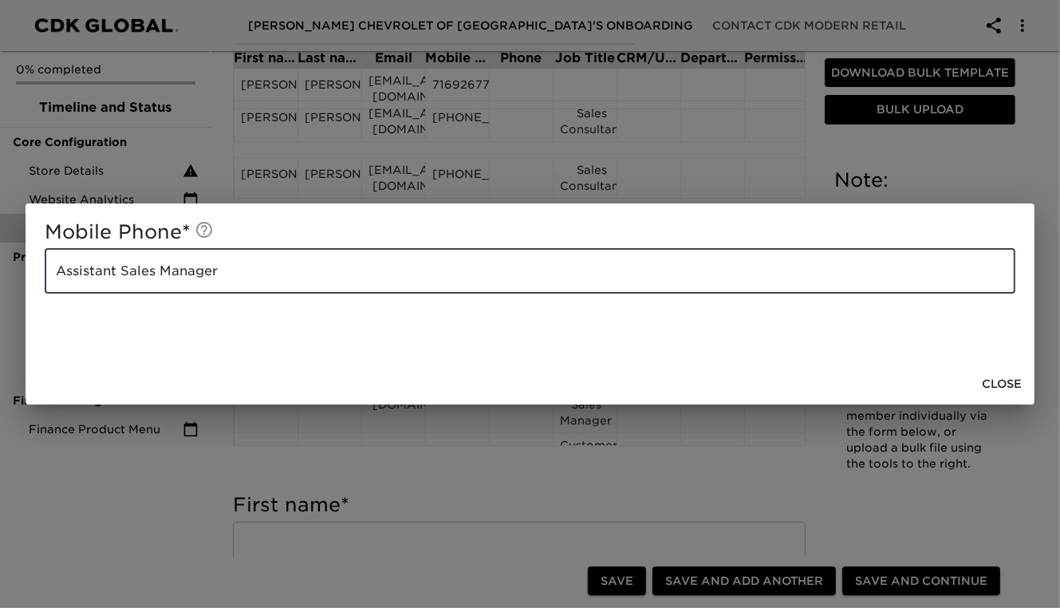
drag, startPoint x: 216, startPoint y: 273, endPoint x: 49, endPoint y: 269, distance: 167.6
click at [49, 269] on input "Assistant Sales Manager" at bounding box center [530, 271] width 971 height 45
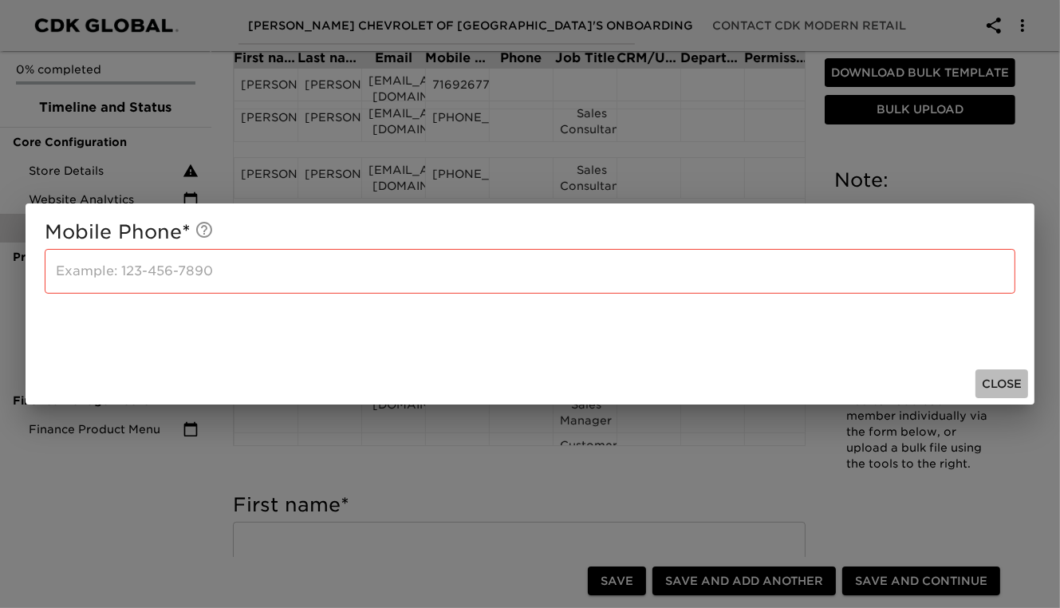
click at [1019, 385] on span "Close" at bounding box center [1002, 384] width 40 height 20
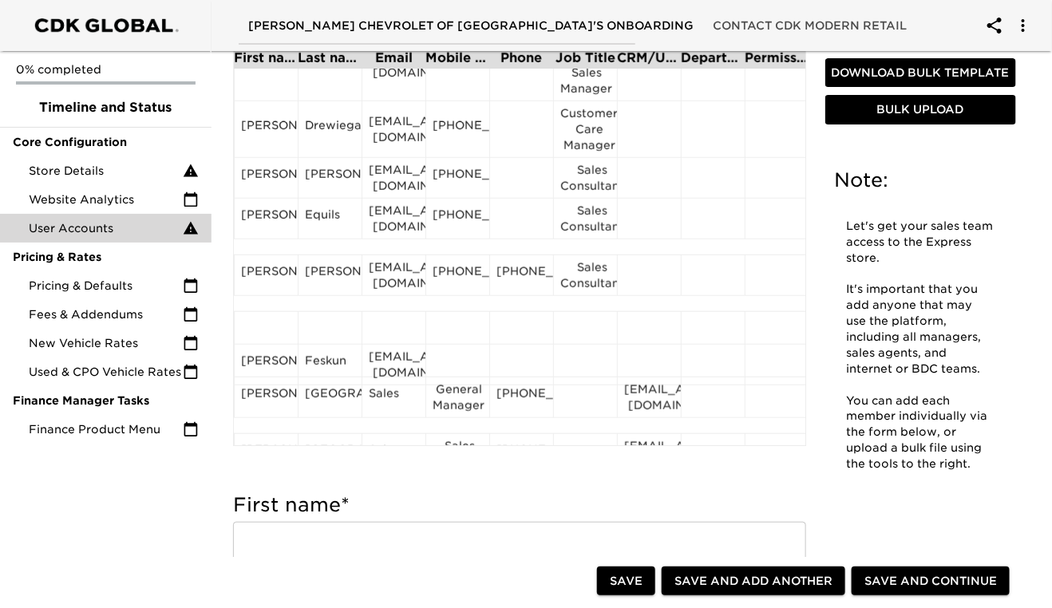
scroll to position [351, 0]
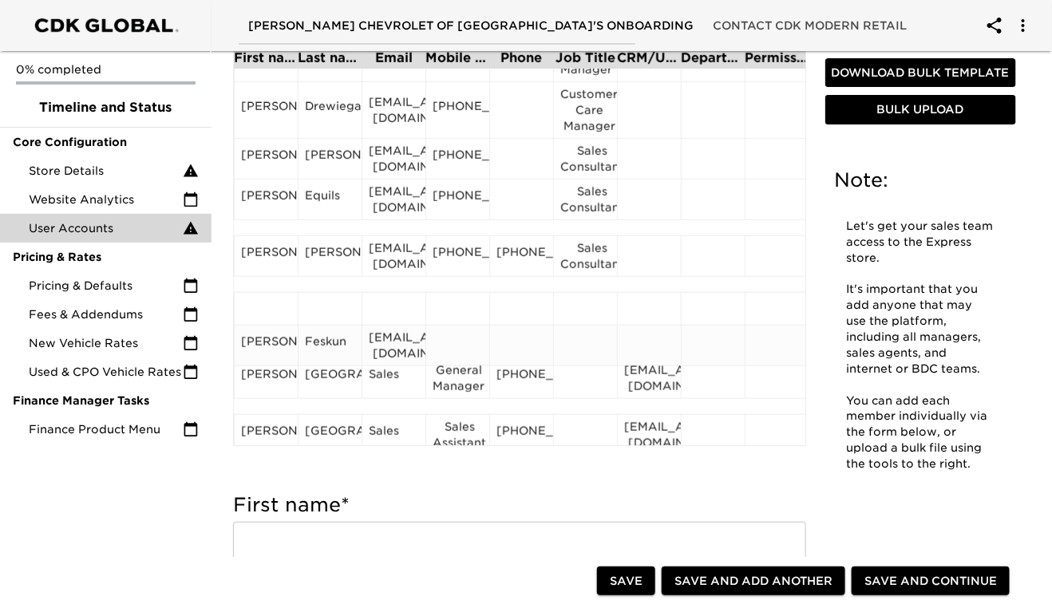
click at [586, 349] on div at bounding box center [585, 346] width 50 height 24
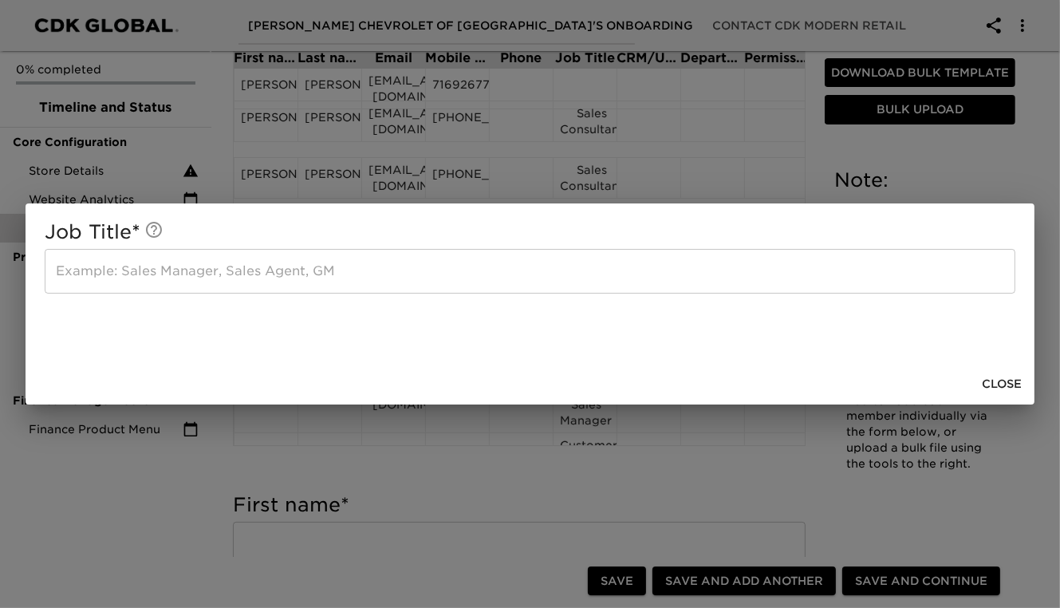
click at [74, 279] on input "text" at bounding box center [530, 271] width 971 height 45
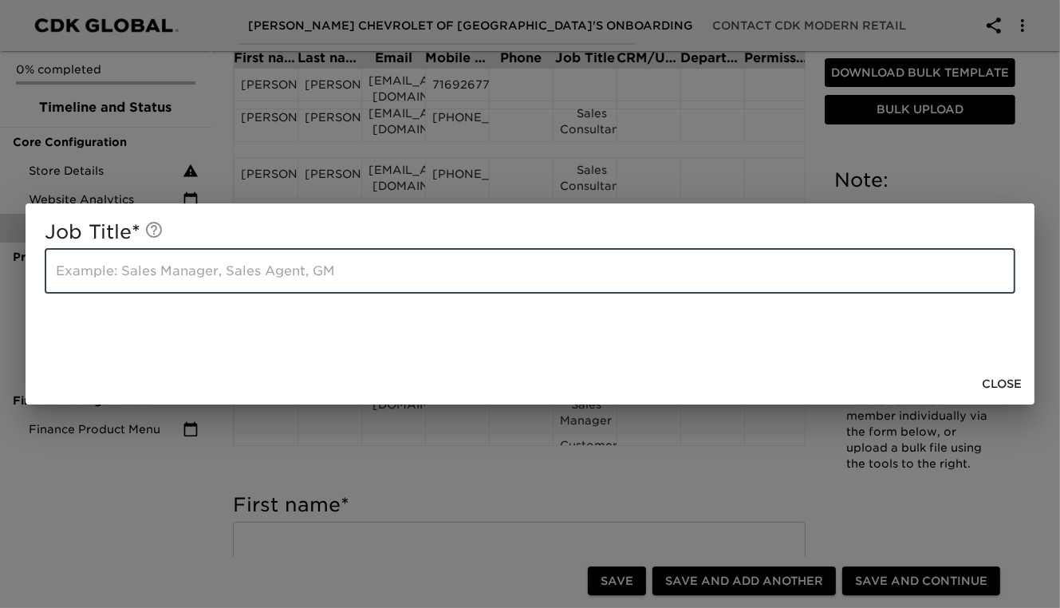
paste input "Assistant Sales Manager"
type input "Assistant Sales Manager"
click at [999, 381] on span "Close" at bounding box center [1002, 384] width 40 height 20
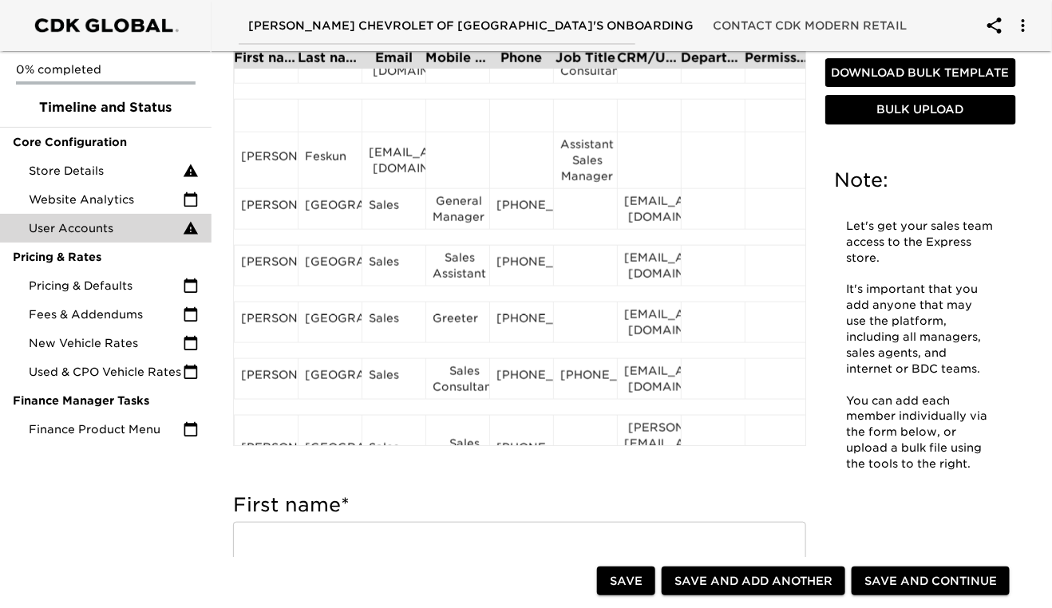
scroll to position [542, 0]
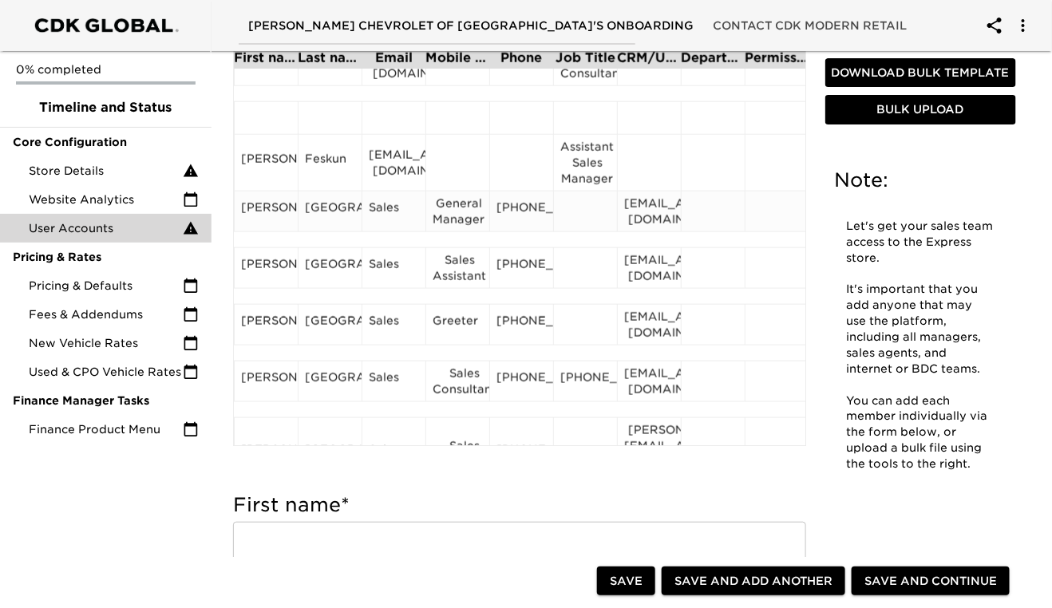
click at [263, 223] on div "[PERSON_NAME]" at bounding box center [266, 211] width 50 height 24
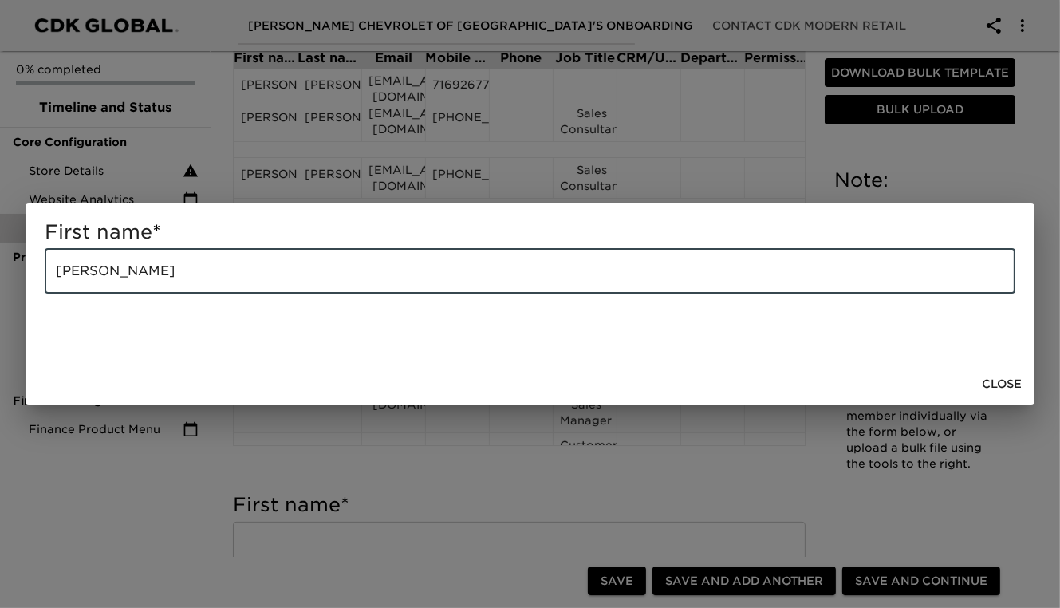
click at [182, 270] on input "[PERSON_NAME]" at bounding box center [530, 271] width 971 height 45
type input "[PERSON_NAME]"
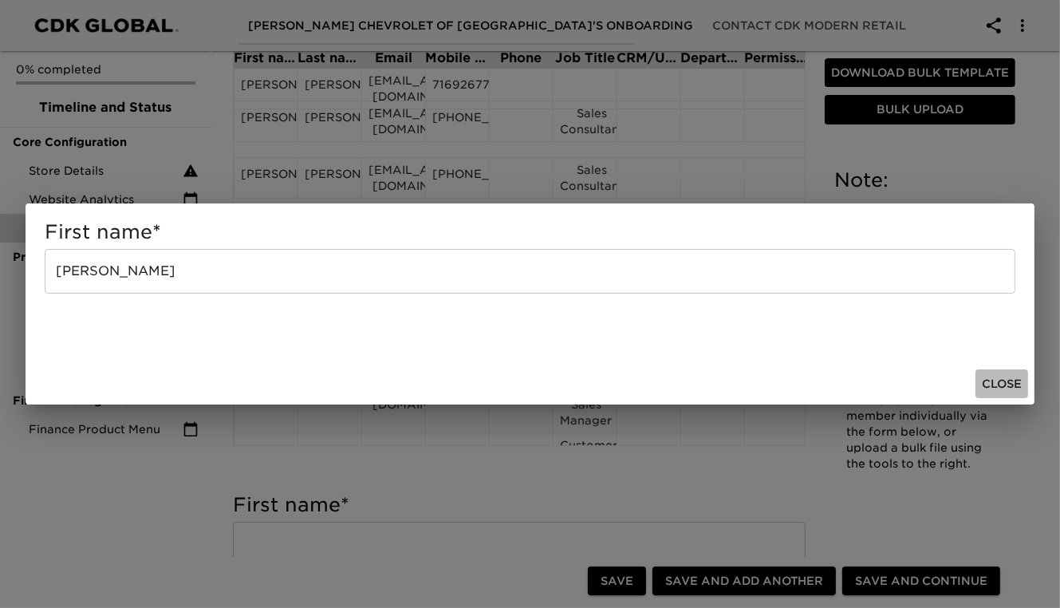
click at [1011, 381] on span "Close" at bounding box center [1002, 384] width 40 height 20
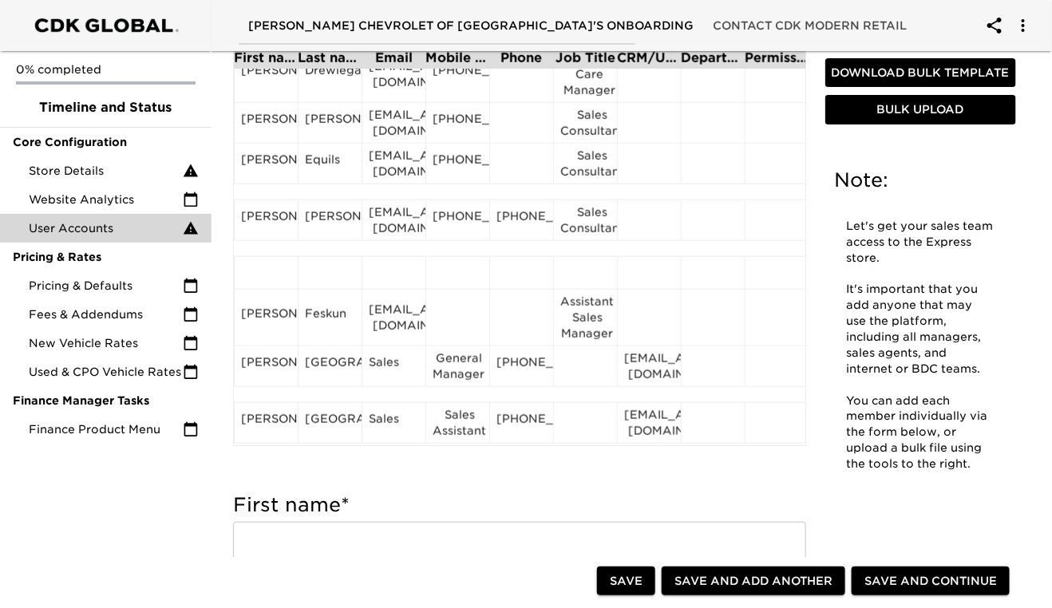
scroll to position [457, 0]
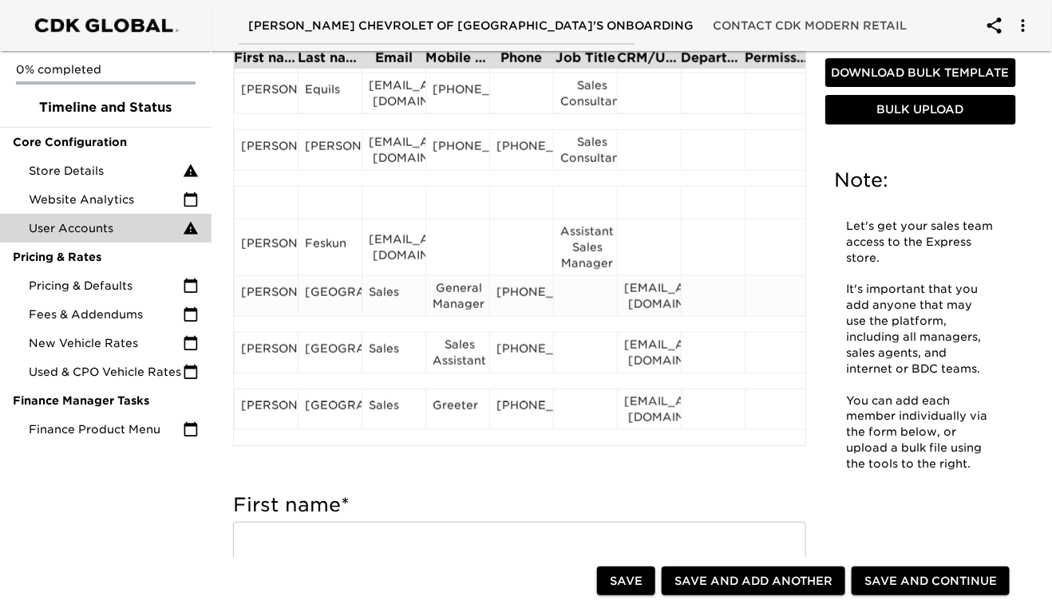
click at [334, 297] on div "[GEOGRAPHIC_DATA]" at bounding box center [330, 296] width 50 height 24
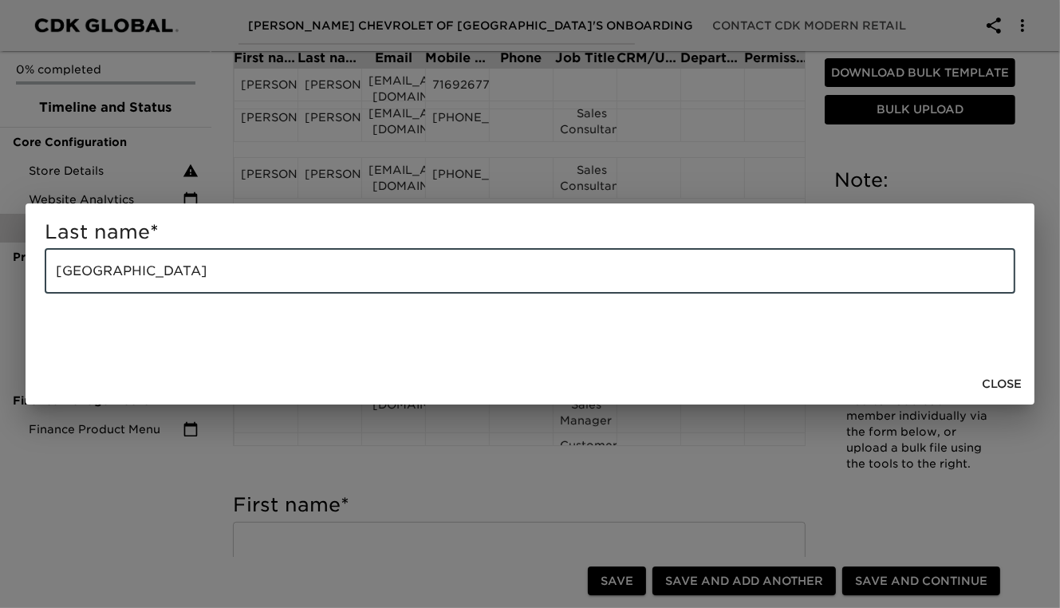
click at [216, 251] on input "[GEOGRAPHIC_DATA]" at bounding box center [530, 271] width 971 height 45
type input "C"
type input "[PERSON_NAME]"
click at [1006, 396] on button "Close" at bounding box center [1002, 384] width 53 height 30
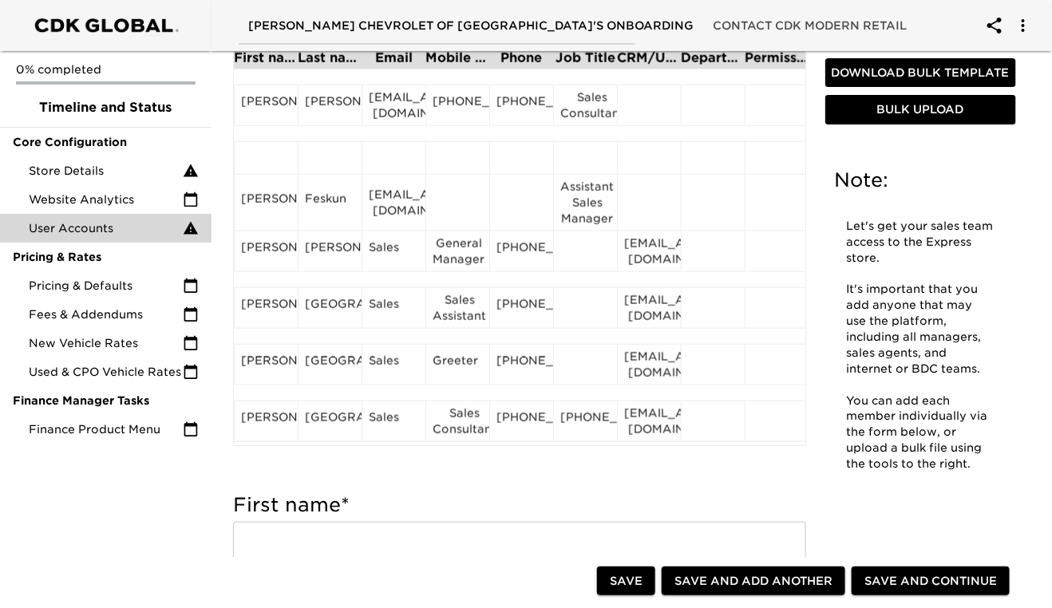
scroll to position [516, 0]
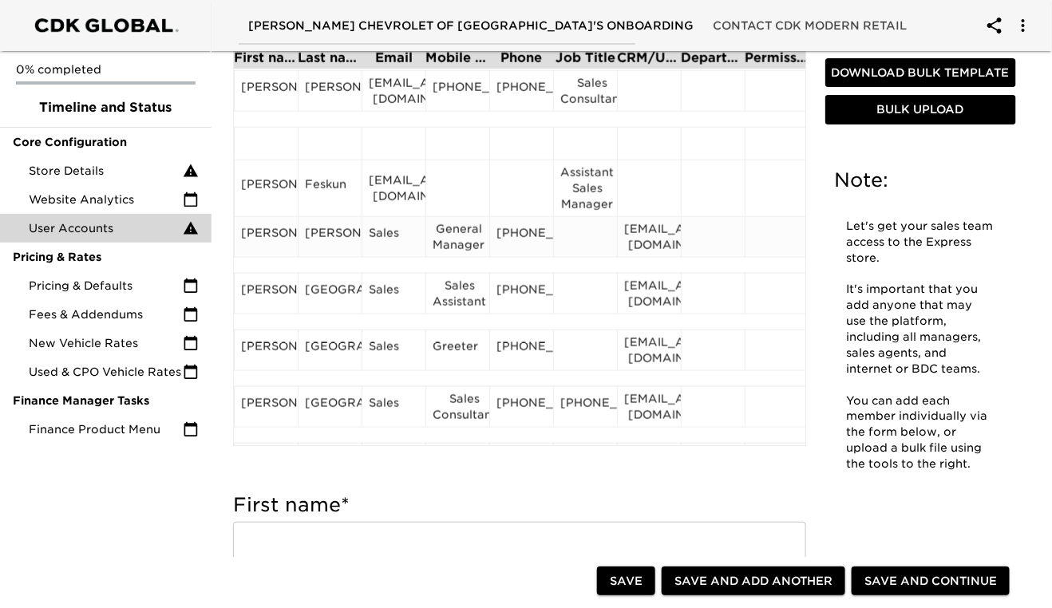
click at [640, 240] on div "[EMAIL_ADDRESS][DOMAIN_NAME]" at bounding box center [649, 237] width 50 height 32
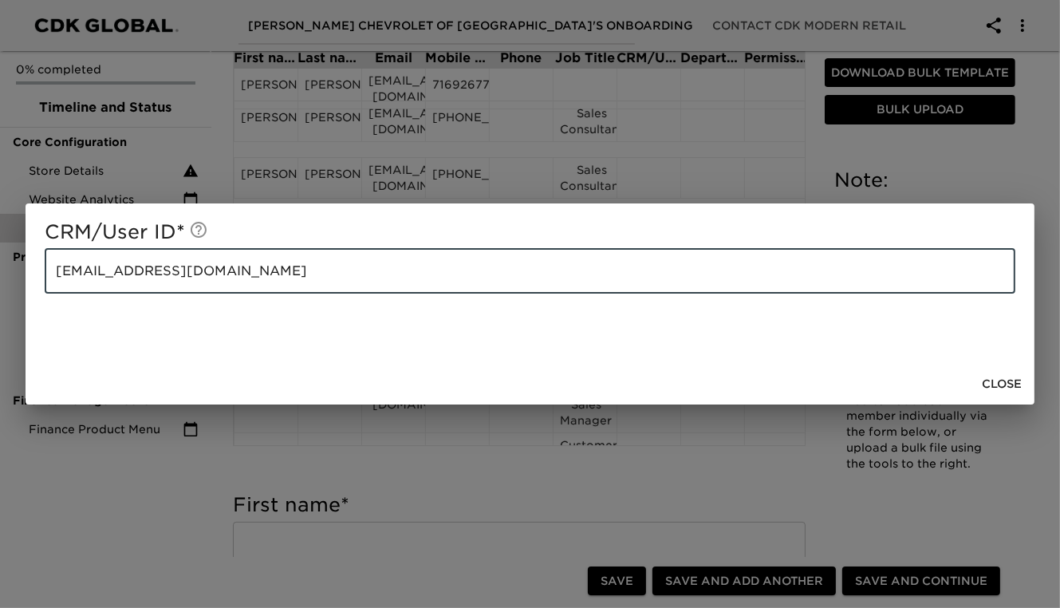
drag, startPoint x: 227, startPoint y: 274, endPoint x: 52, endPoint y: 278, distance: 175.6
click at [52, 278] on input "[EMAIL_ADDRESS][DOMAIN_NAME]" at bounding box center [530, 271] width 971 height 45
click at [1000, 381] on span "Close" at bounding box center [1002, 384] width 40 height 20
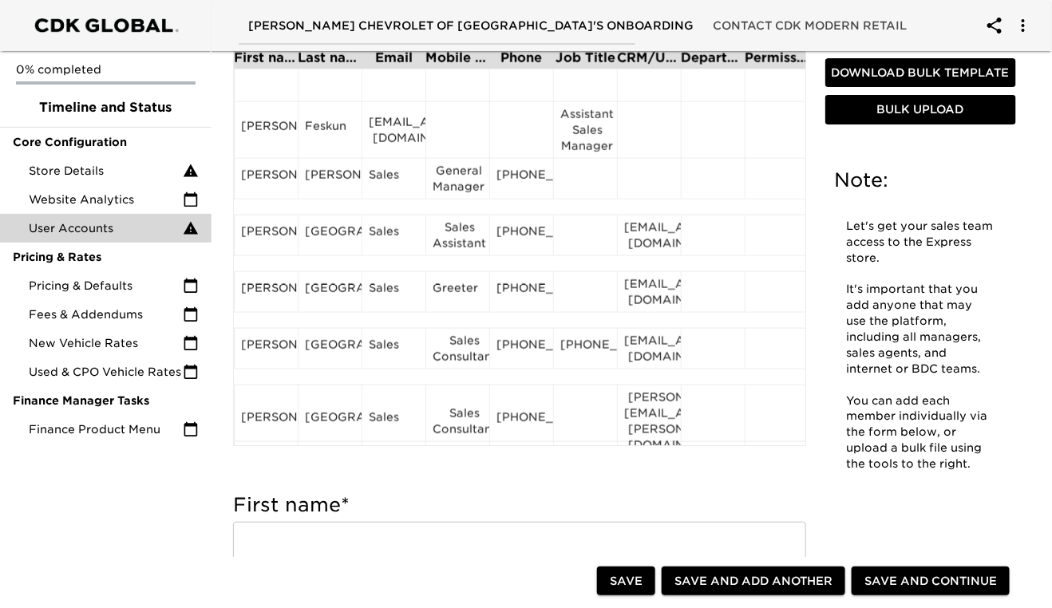
scroll to position [566, 0]
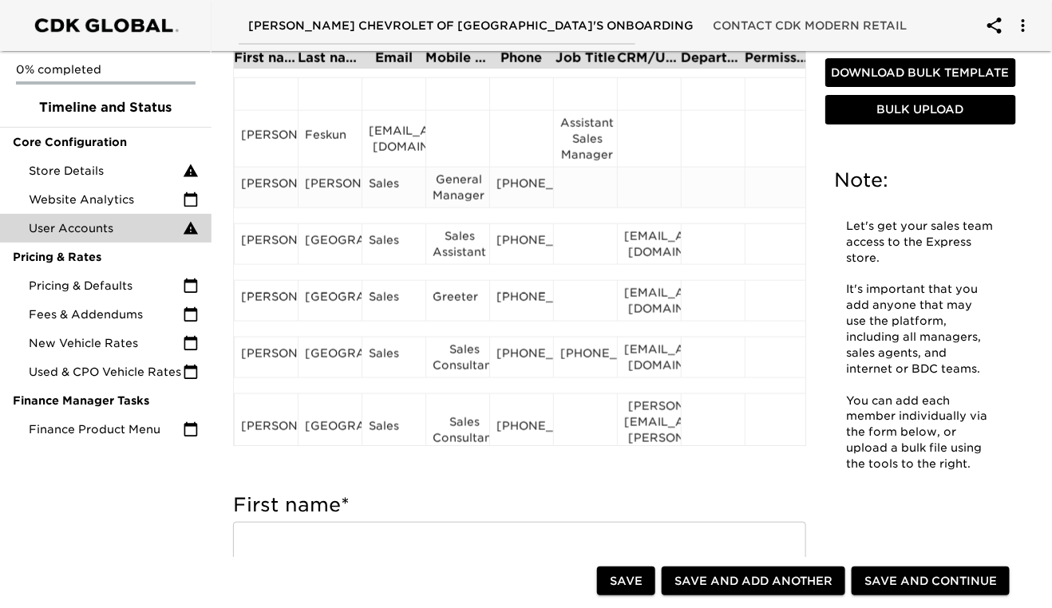
click at [401, 189] on div "Sales" at bounding box center [394, 188] width 50 height 24
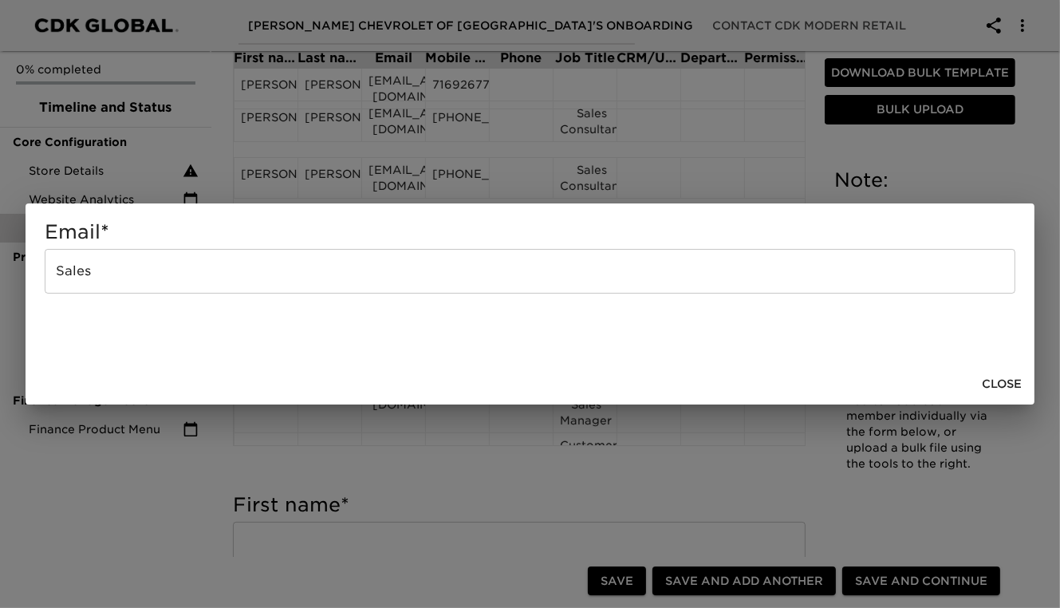
click at [148, 273] on input "Sales" at bounding box center [530, 271] width 971 height 45
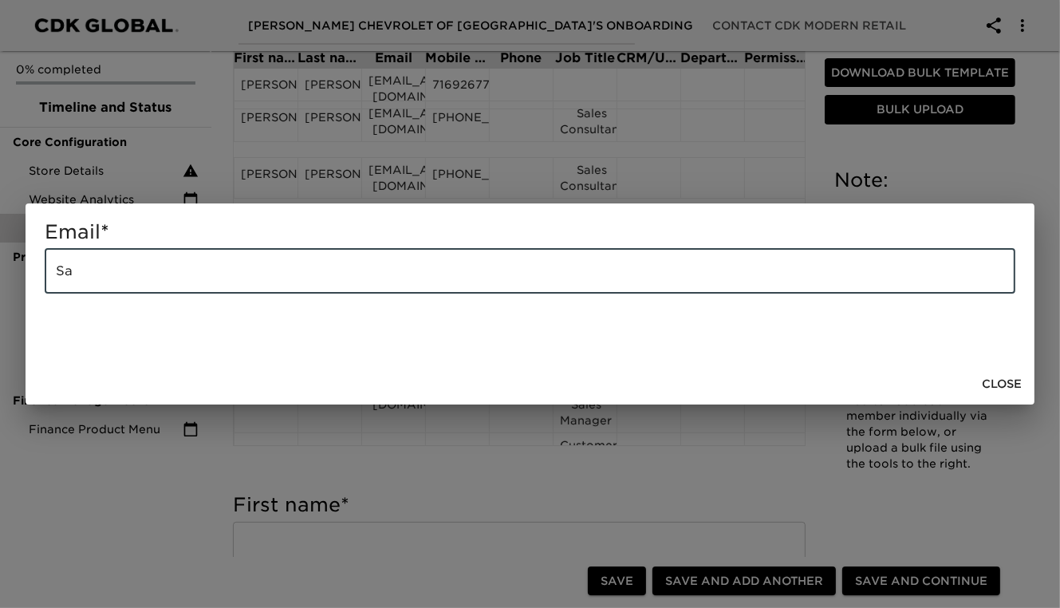
type input "S"
paste input "[EMAIL_ADDRESS][DOMAIN_NAME]"
type input "[EMAIL_ADDRESS][DOMAIN_NAME]"
click at [1025, 383] on button "Close" at bounding box center [1002, 384] width 53 height 30
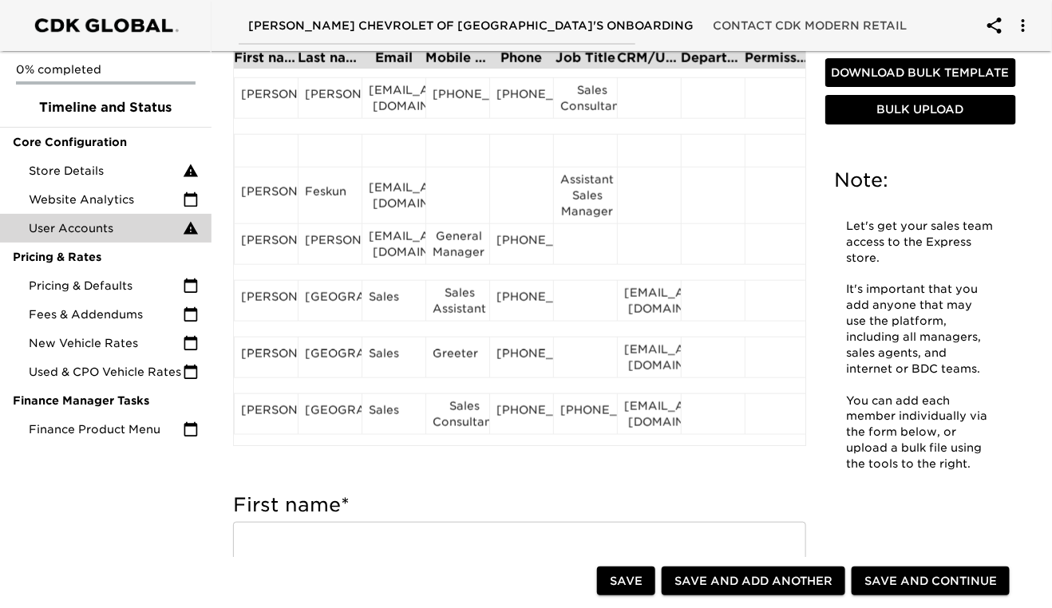
scroll to position [522, 0]
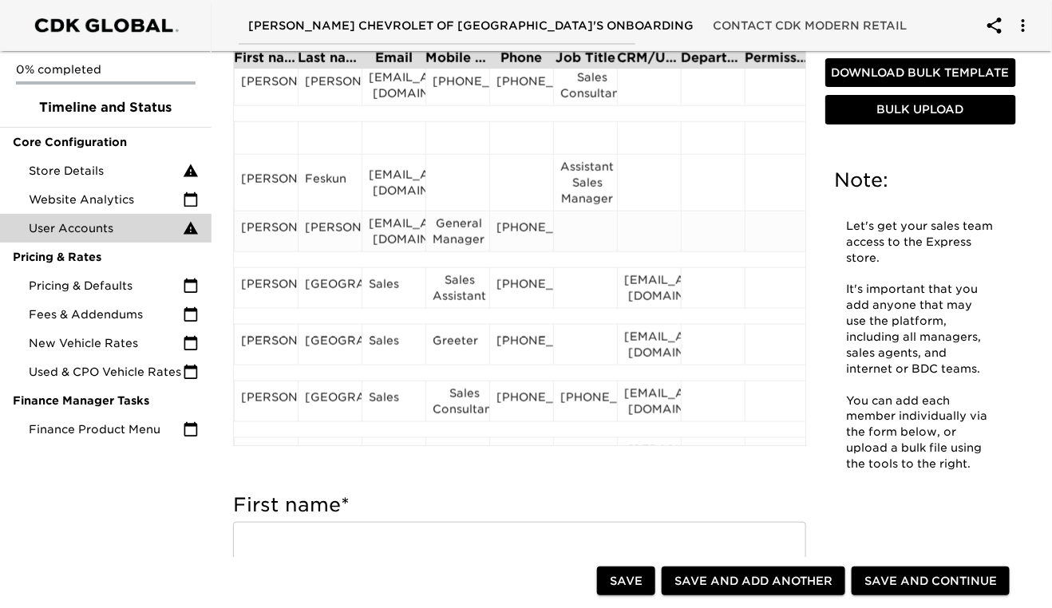
click at [530, 243] on div "[PHONE_NUMBER]" at bounding box center [521, 231] width 50 height 24
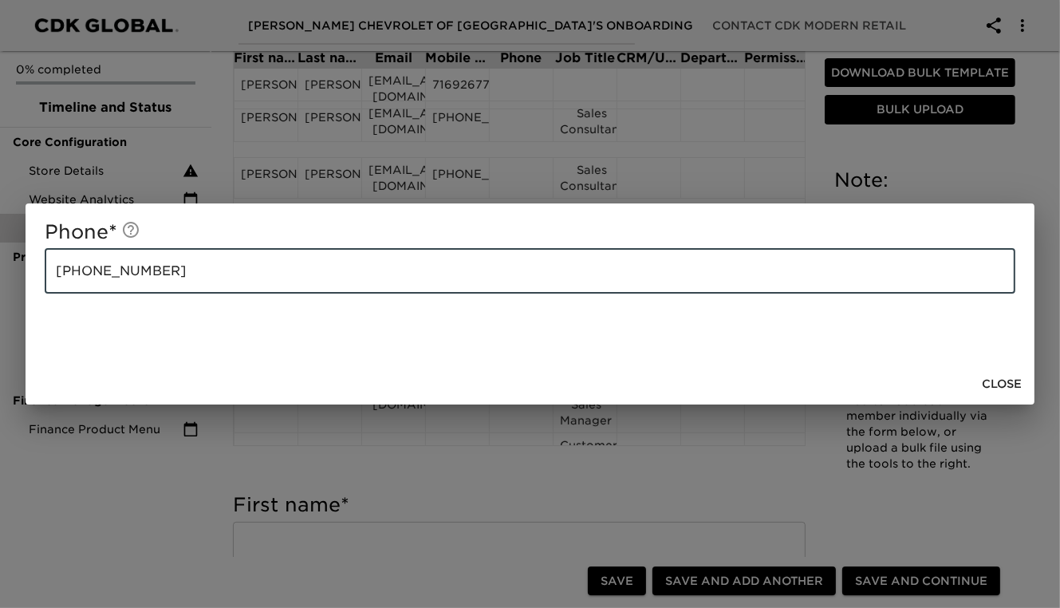
drag, startPoint x: 155, startPoint y: 274, endPoint x: 45, endPoint y: 275, distance: 109.3
click at [45, 275] on input "[PHONE_NUMBER]" at bounding box center [530, 271] width 971 height 45
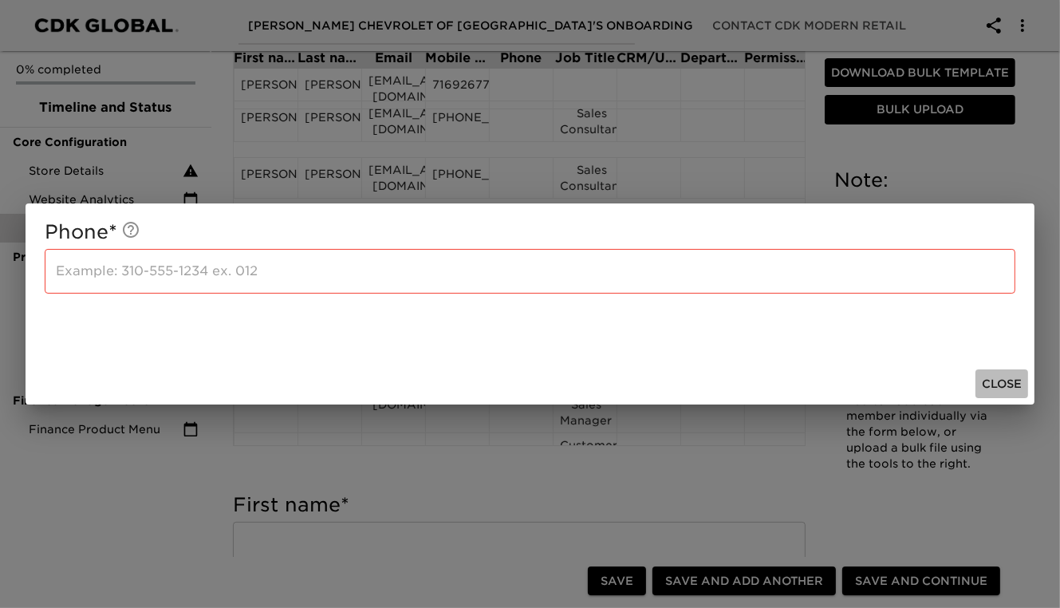
click at [993, 389] on span "Close" at bounding box center [1002, 384] width 40 height 20
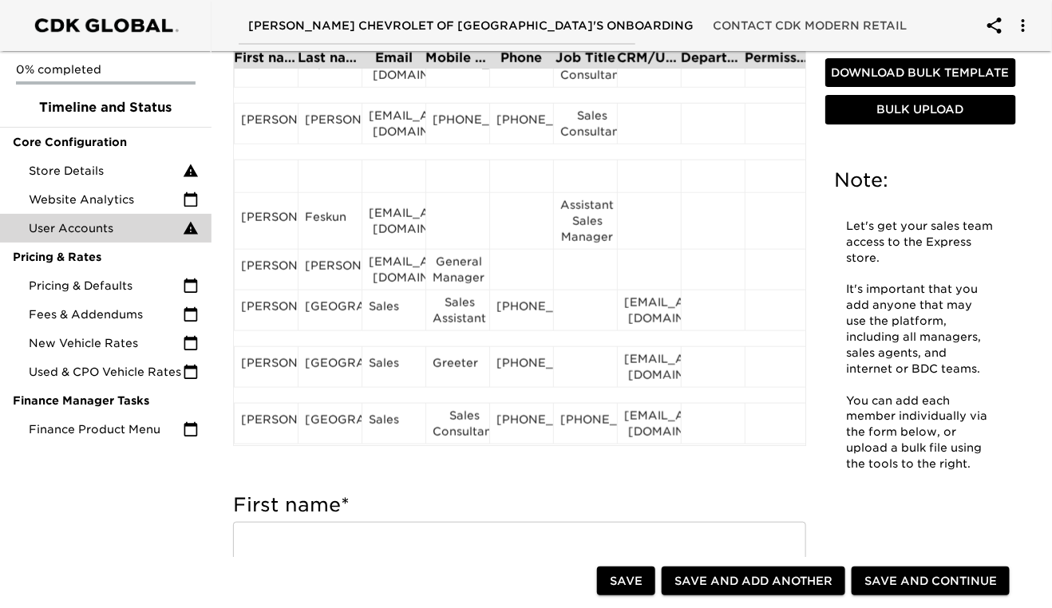
scroll to position [489, 0]
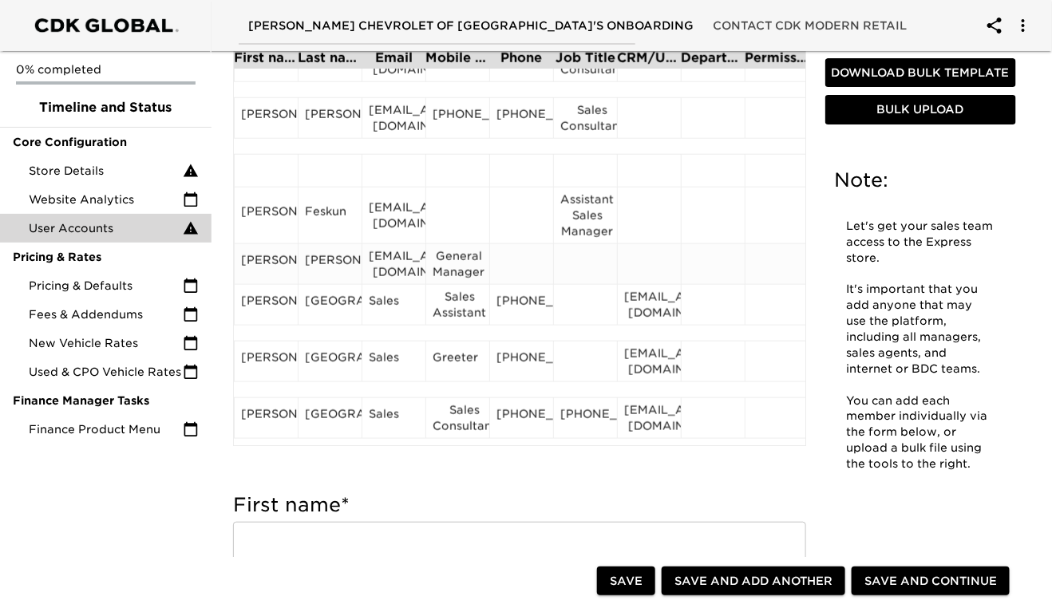
click at [463, 263] on div "General Manager" at bounding box center [457, 264] width 50 height 32
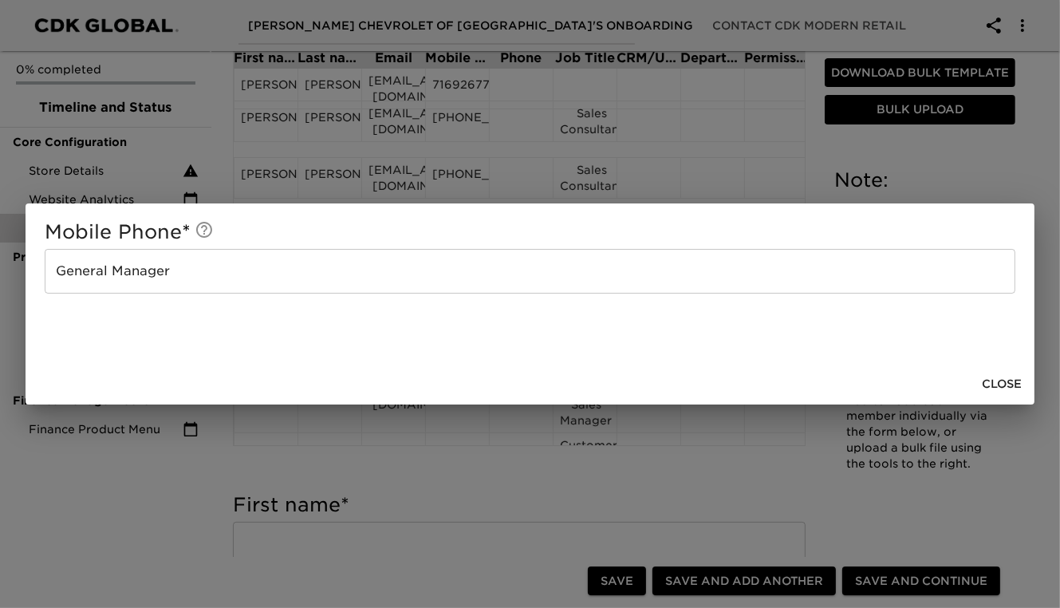
click at [198, 265] on input "General Manager" at bounding box center [530, 271] width 971 height 45
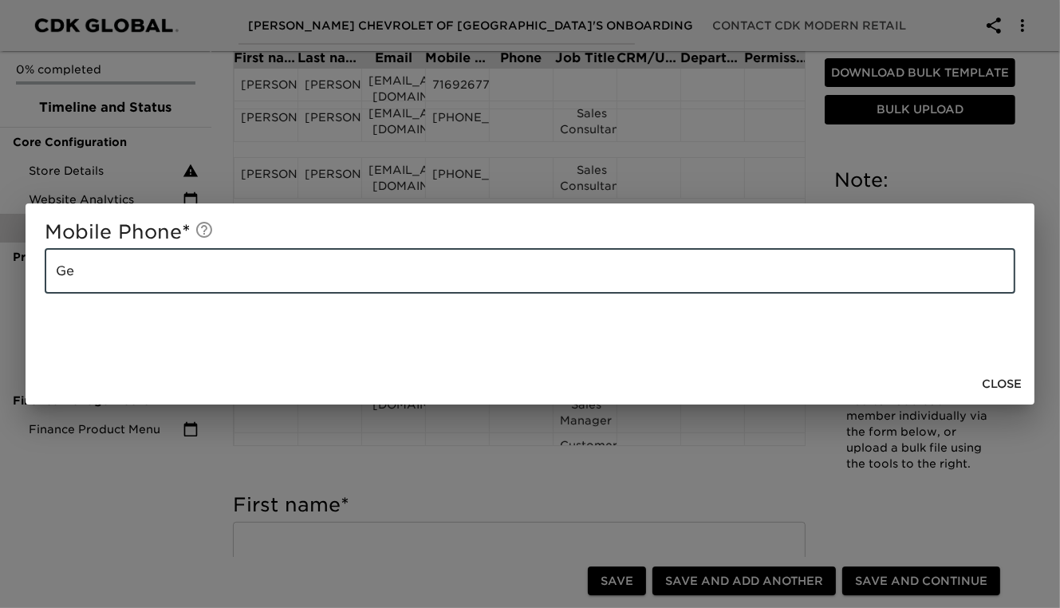
type input "G"
paste input "[PHONE_NUMBER]"
type input "[PHONE_NUMBER]"
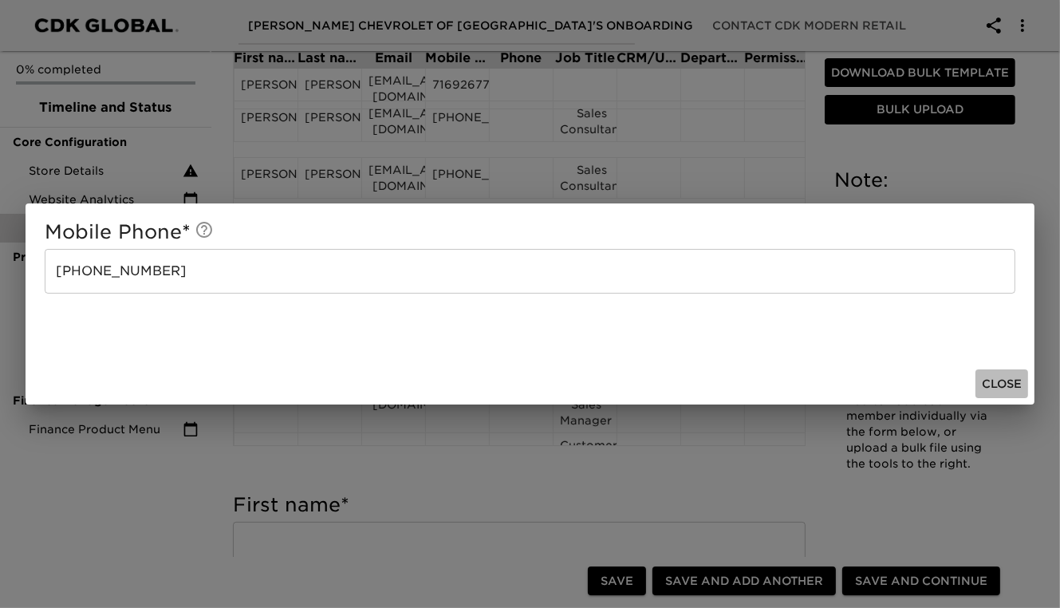
click at [1001, 389] on span "Close" at bounding box center [1002, 384] width 40 height 20
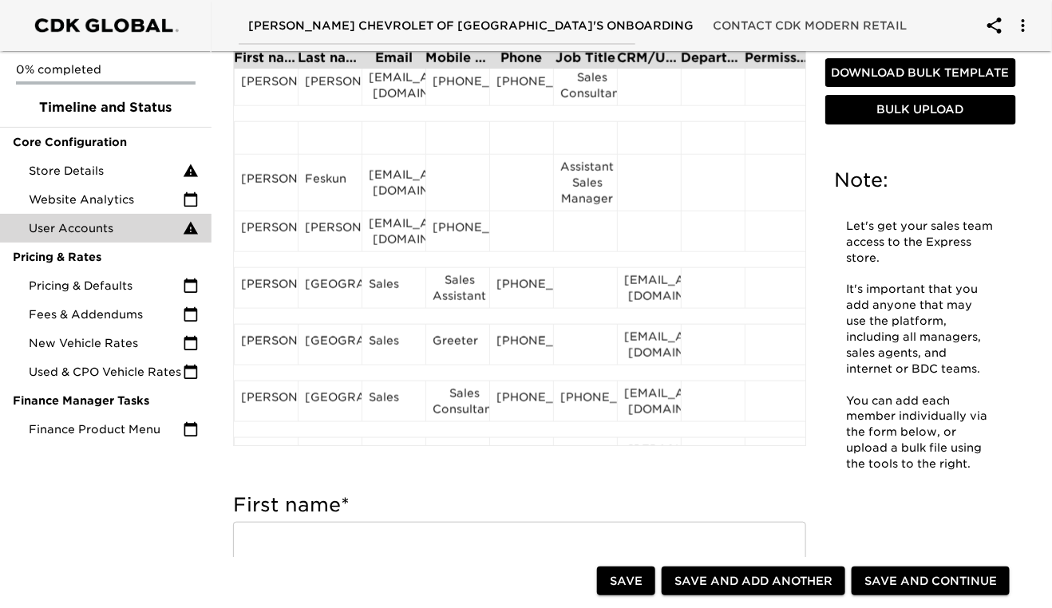
scroll to position [538, 0]
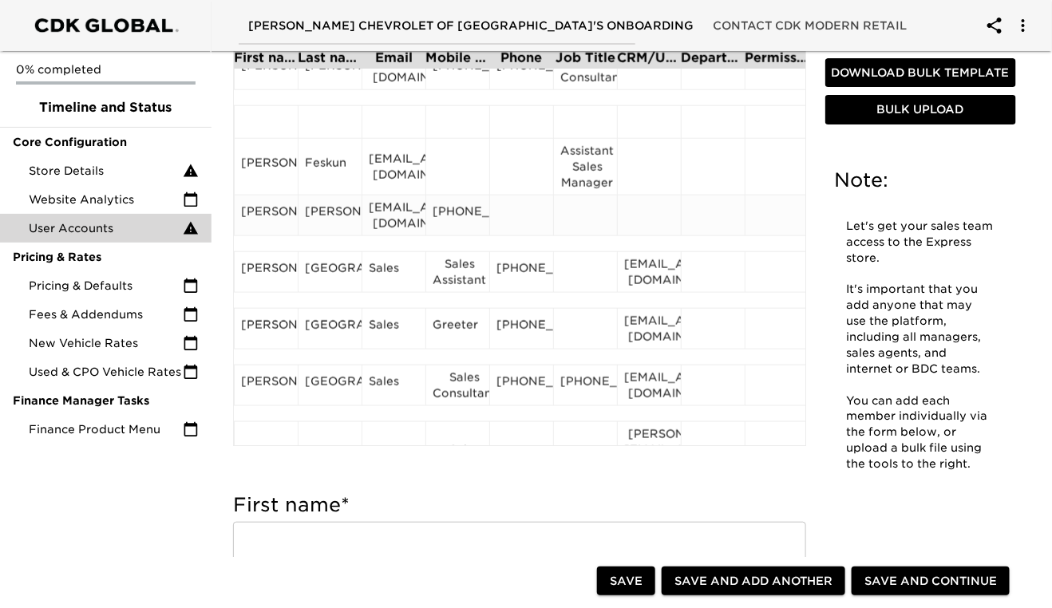
click at [582, 226] on div at bounding box center [585, 215] width 50 height 24
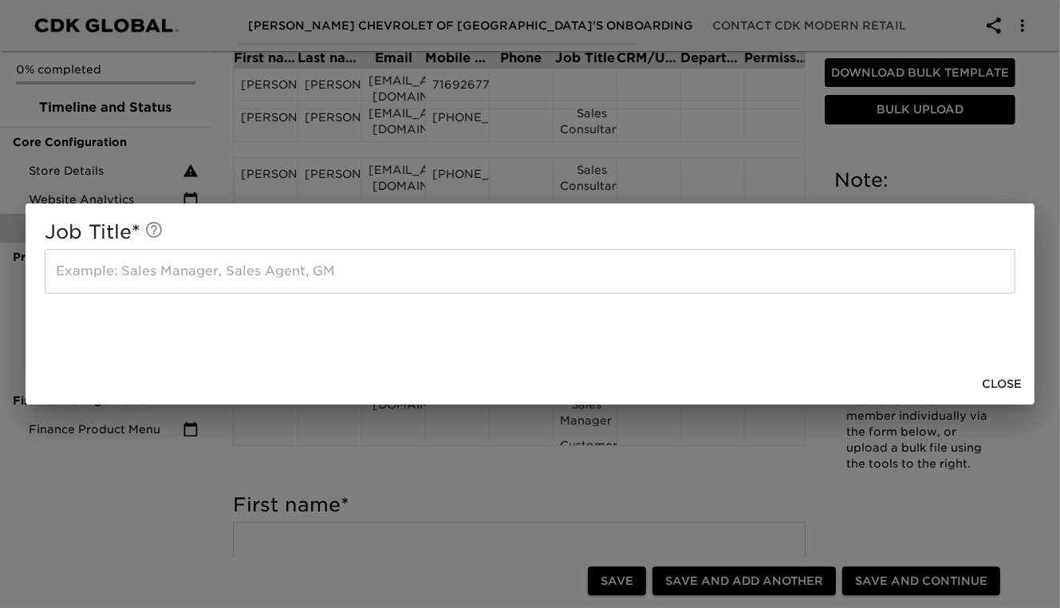
click at [78, 271] on input "text" at bounding box center [530, 271] width 971 height 45
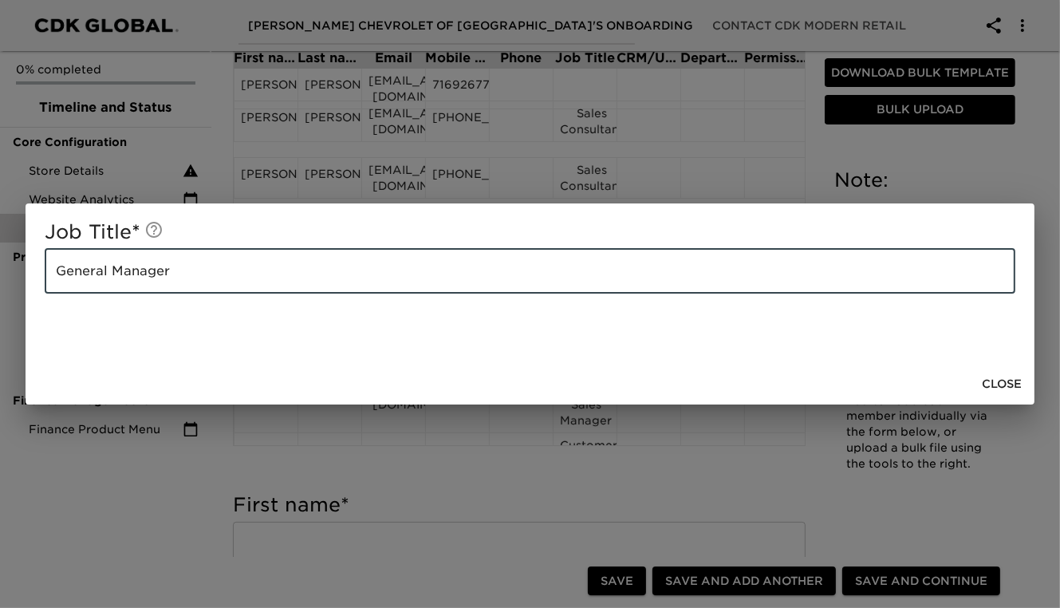
type input "General Manager"
click at [998, 389] on span "Close" at bounding box center [1002, 384] width 40 height 20
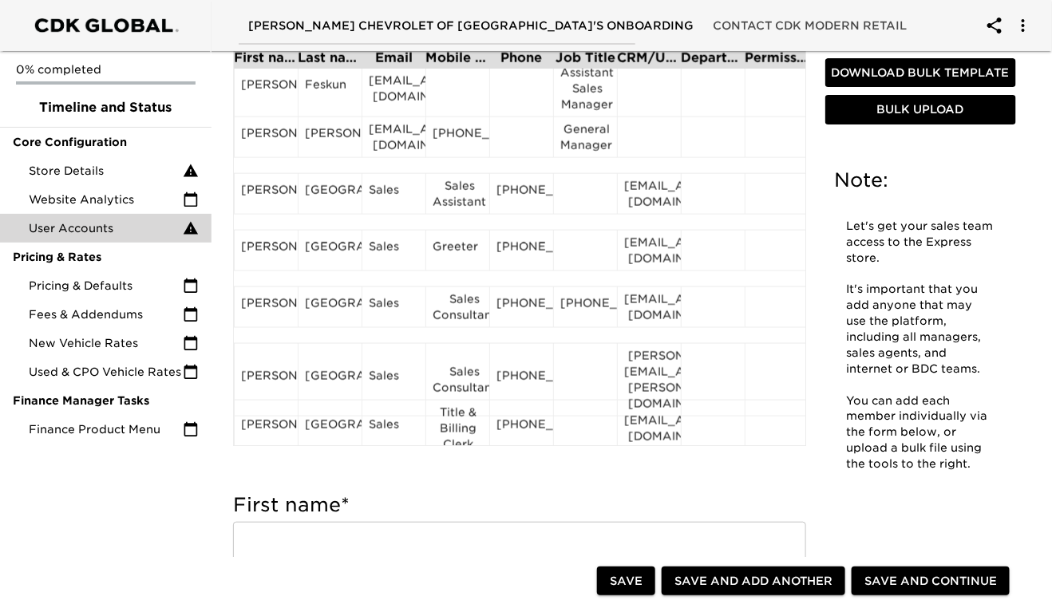
scroll to position [626, 0]
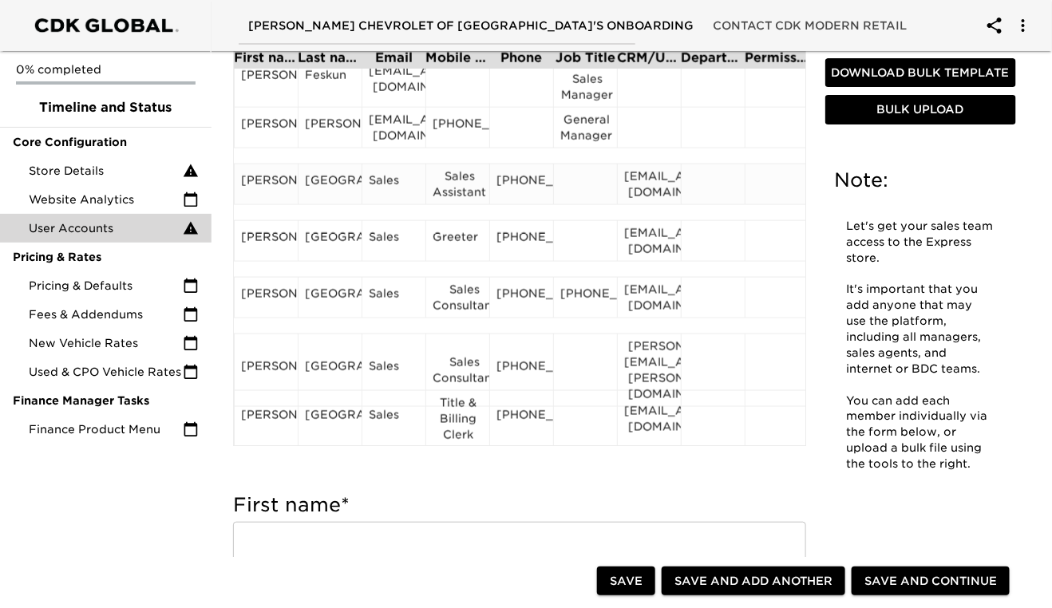
click at [259, 205] on div "[PERSON_NAME]" at bounding box center [266, 184] width 64 height 41
click at [269, 182] on div "[PERSON_NAME]" at bounding box center [266, 184] width 50 height 24
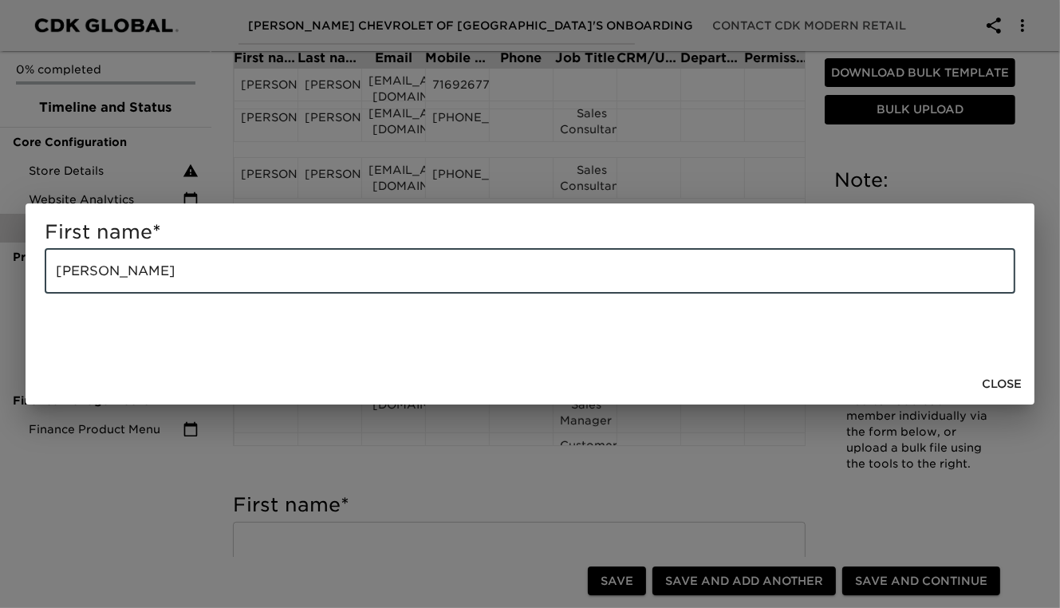
drag, startPoint x: 164, startPoint y: 273, endPoint x: 121, endPoint y: 269, distance: 42.5
click at [121, 269] on input "[PERSON_NAME]" at bounding box center [530, 271] width 971 height 45
type input "[PERSON_NAME]"
click at [1002, 381] on span "Close" at bounding box center [1002, 384] width 40 height 20
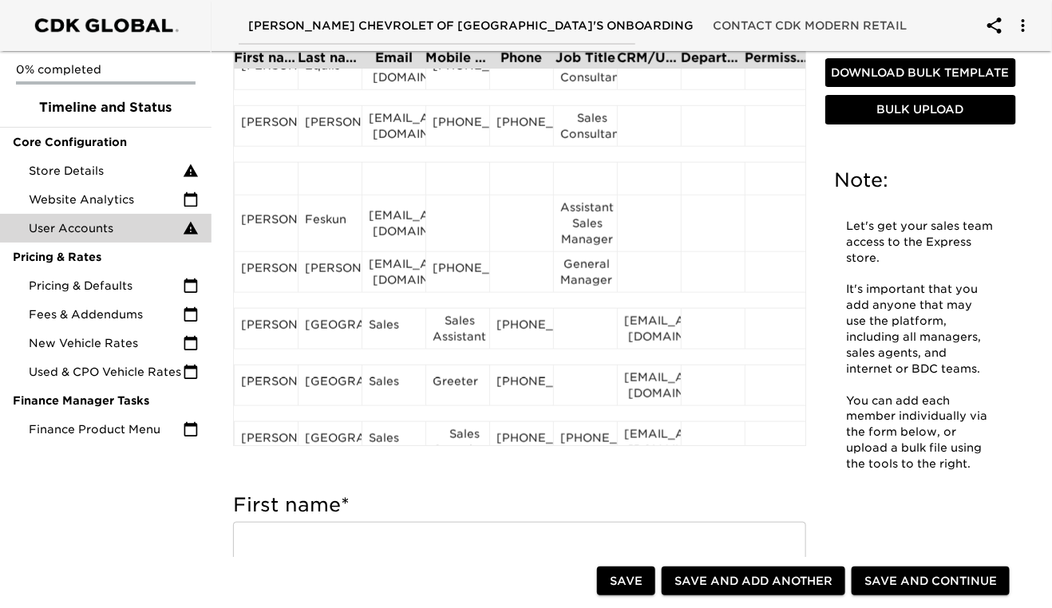
scroll to position [499, 0]
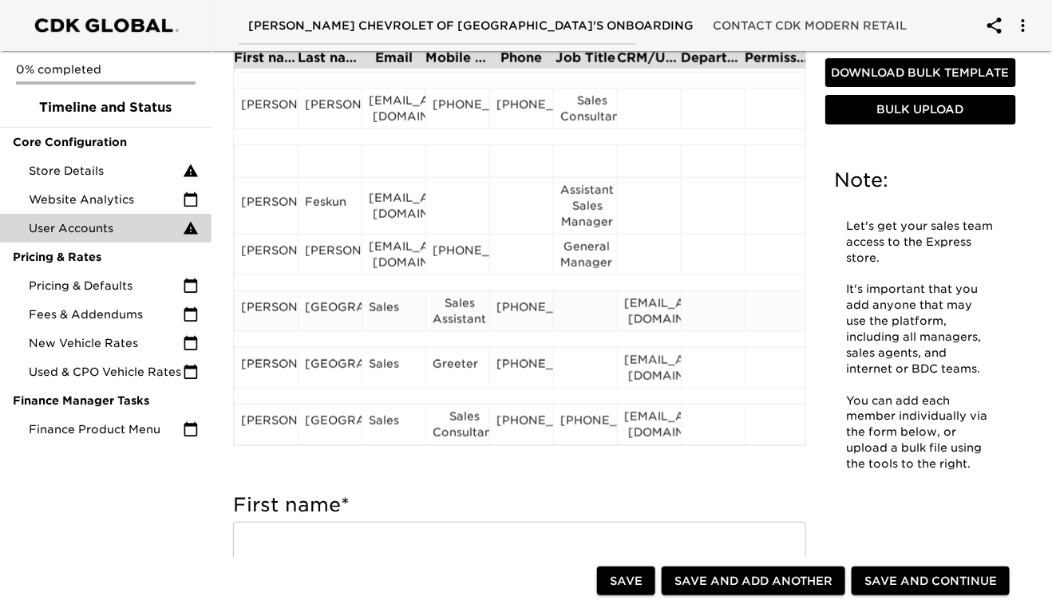
click at [326, 309] on div "[GEOGRAPHIC_DATA]" at bounding box center [330, 311] width 50 height 24
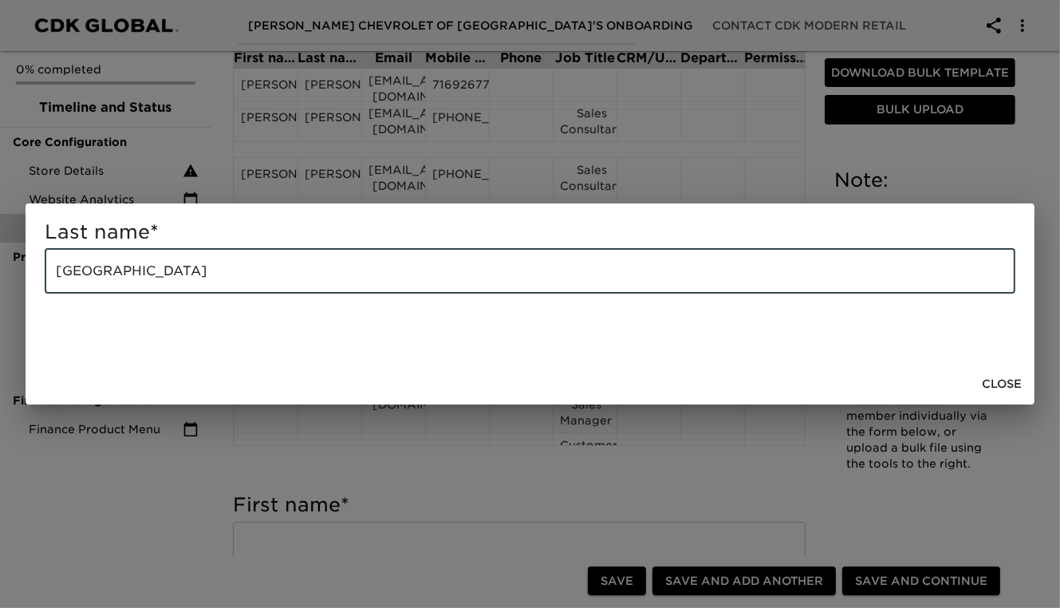
click at [238, 278] on input "[GEOGRAPHIC_DATA]" at bounding box center [530, 271] width 971 height 45
type input "C"
paste input "[PERSON_NAME]"
type input "[PERSON_NAME]"
click at [993, 379] on span "Close" at bounding box center [1002, 384] width 40 height 20
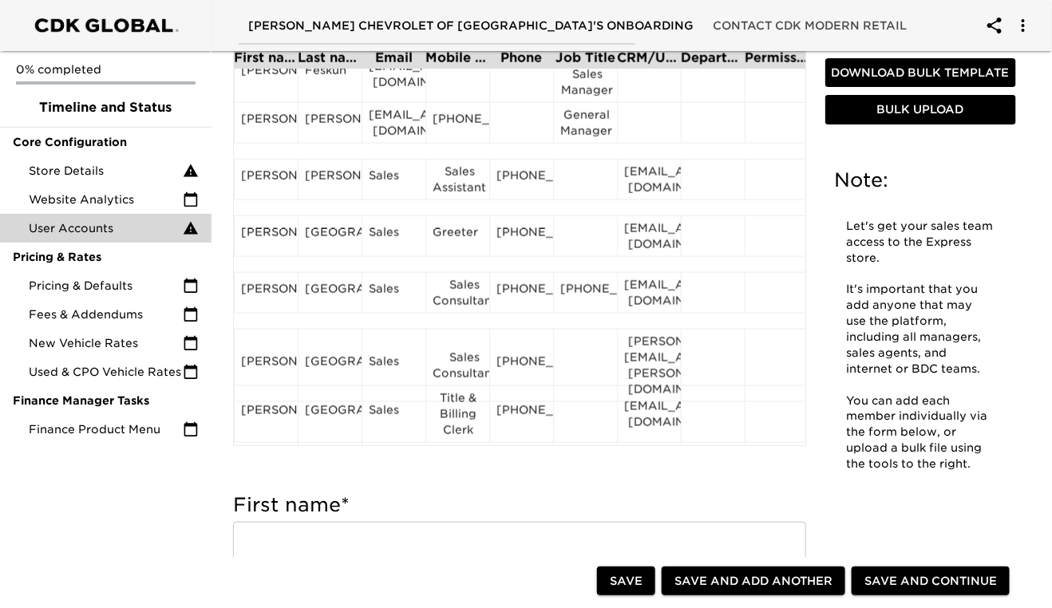
scroll to position [618, 0]
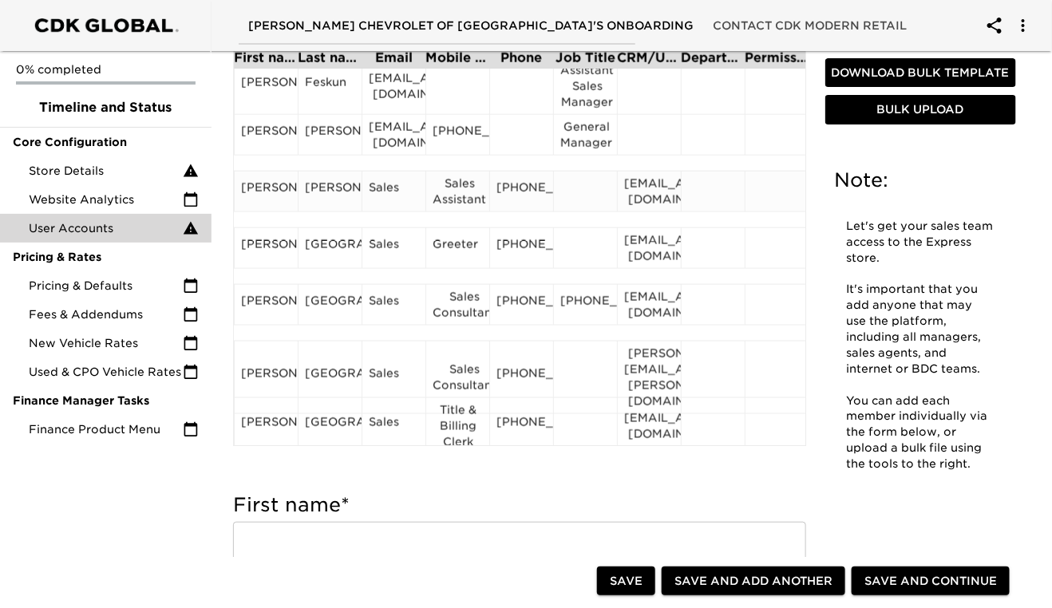
click at [658, 197] on div "[EMAIL_ADDRESS][DOMAIN_NAME]" at bounding box center [649, 192] width 50 height 32
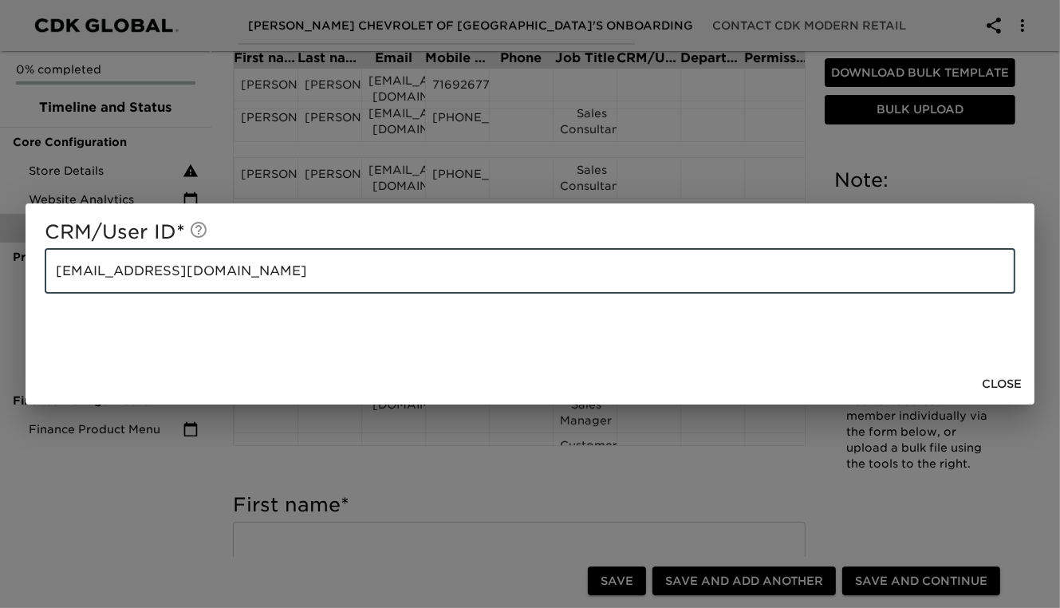
drag, startPoint x: 219, startPoint y: 274, endPoint x: 59, endPoint y: 281, distance: 160.5
click at [59, 281] on input "[EMAIL_ADDRESS][DOMAIN_NAME]" at bounding box center [530, 271] width 971 height 45
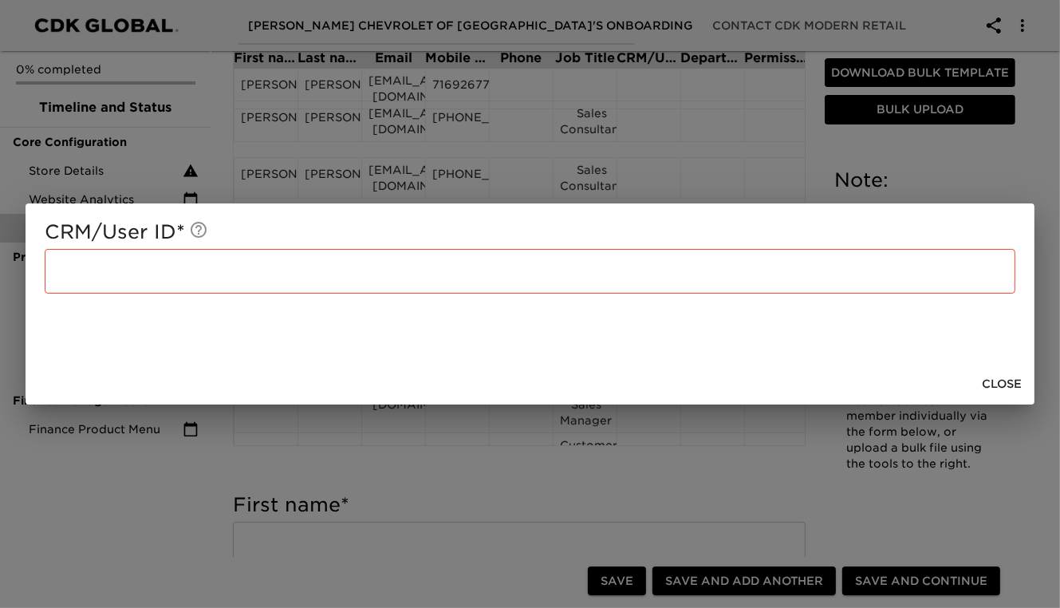
drag, startPoint x: 996, startPoint y: 377, endPoint x: 989, endPoint y: 385, distance: 9.6
click at [989, 385] on span "Close" at bounding box center [1002, 384] width 40 height 20
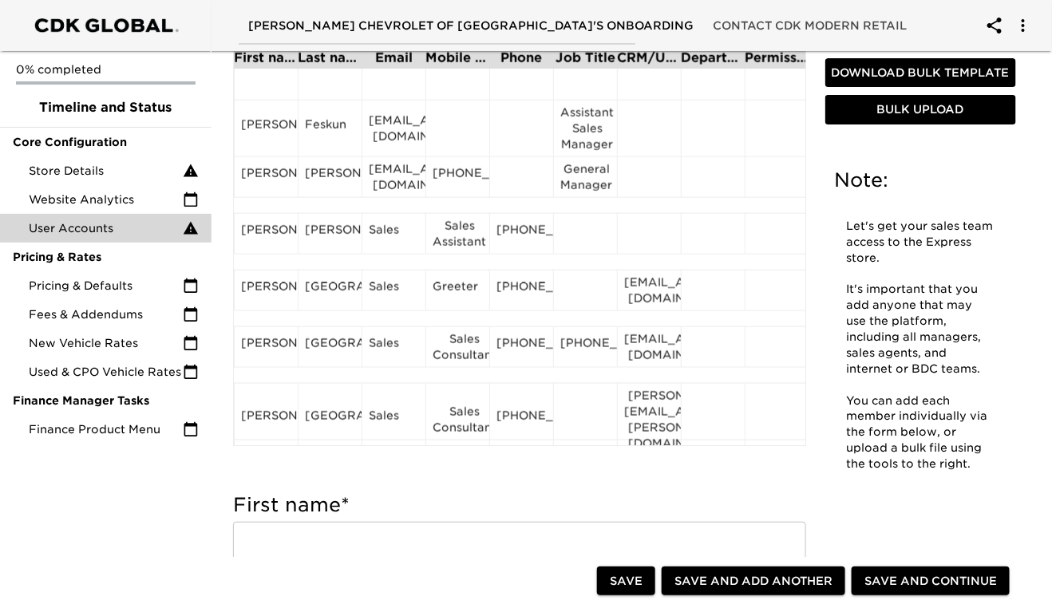
scroll to position [613, 0]
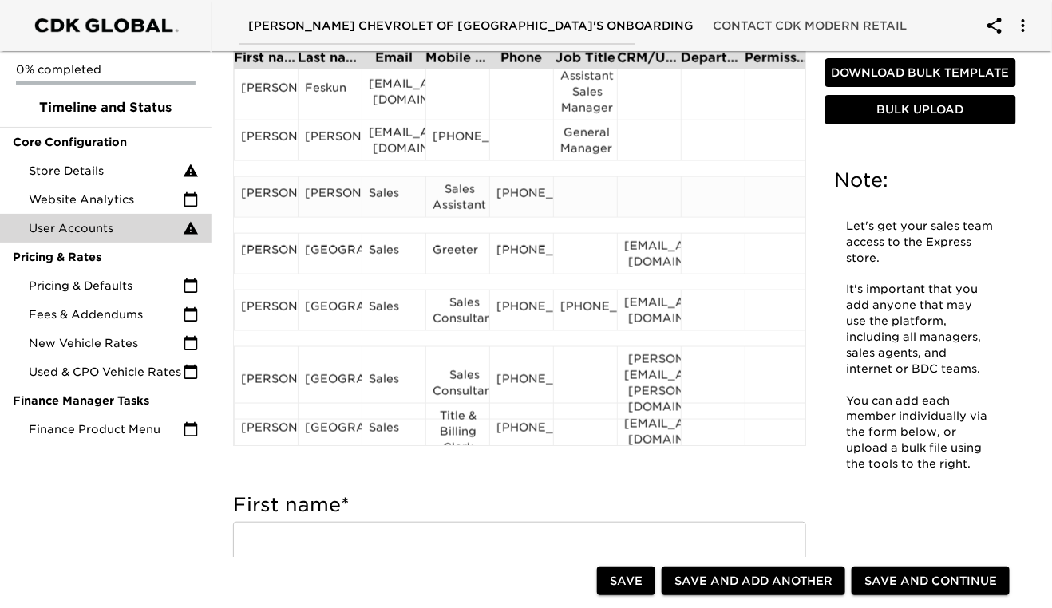
click at [375, 197] on div "Sales" at bounding box center [394, 197] width 50 height 24
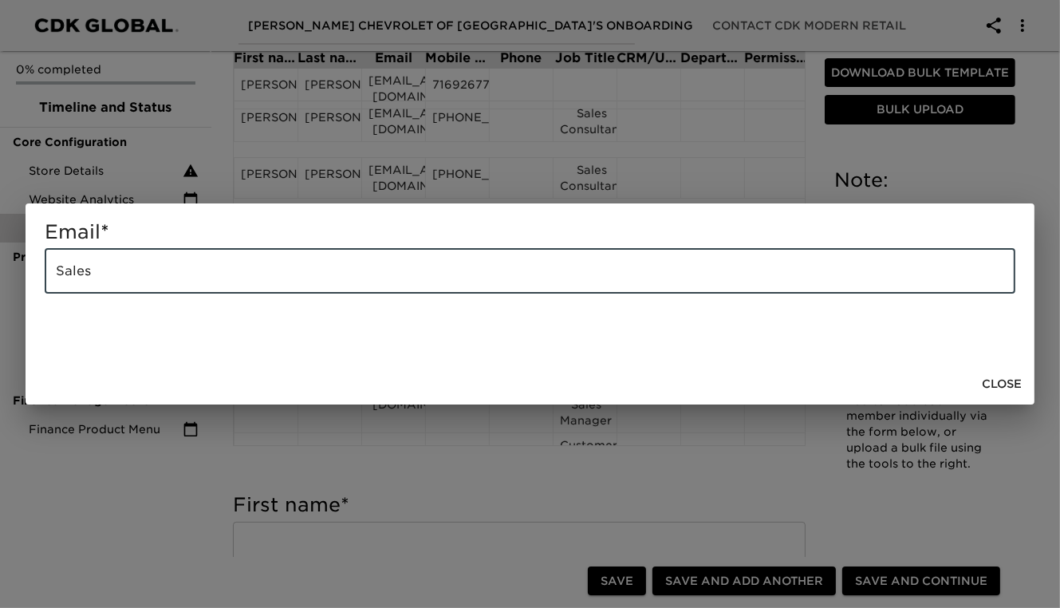
click at [123, 267] on input "Sales" at bounding box center [530, 271] width 971 height 45
type input "S"
paste input "[EMAIL_ADDRESS][DOMAIN_NAME]"
type input "[EMAIL_ADDRESS][DOMAIN_NAME]"
click at [988, 377] on span "Close" at bounding box center [1002, 384] width 40 height 20
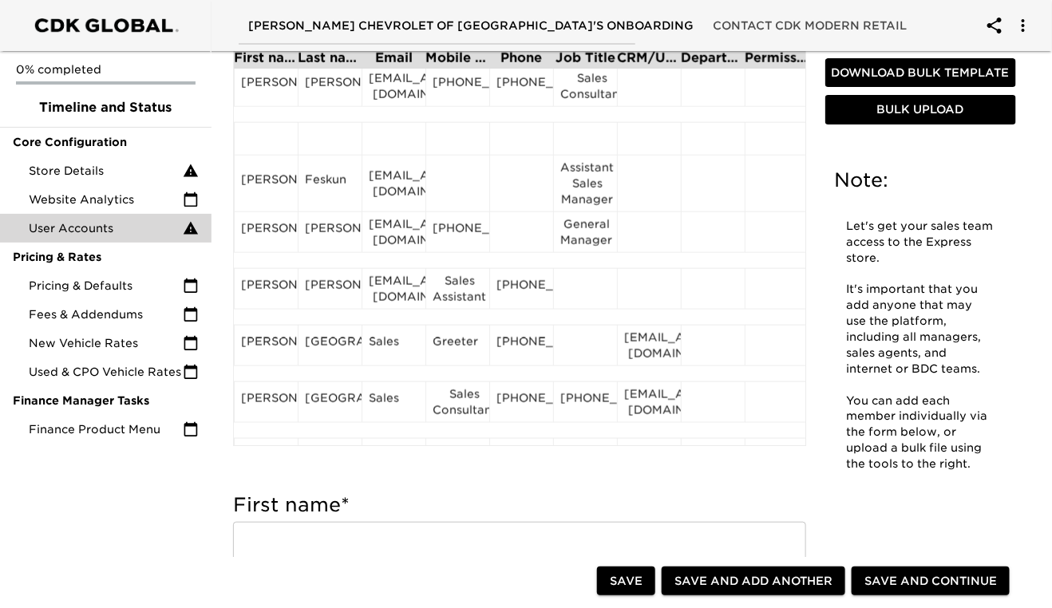
scroll to position [562, 0]
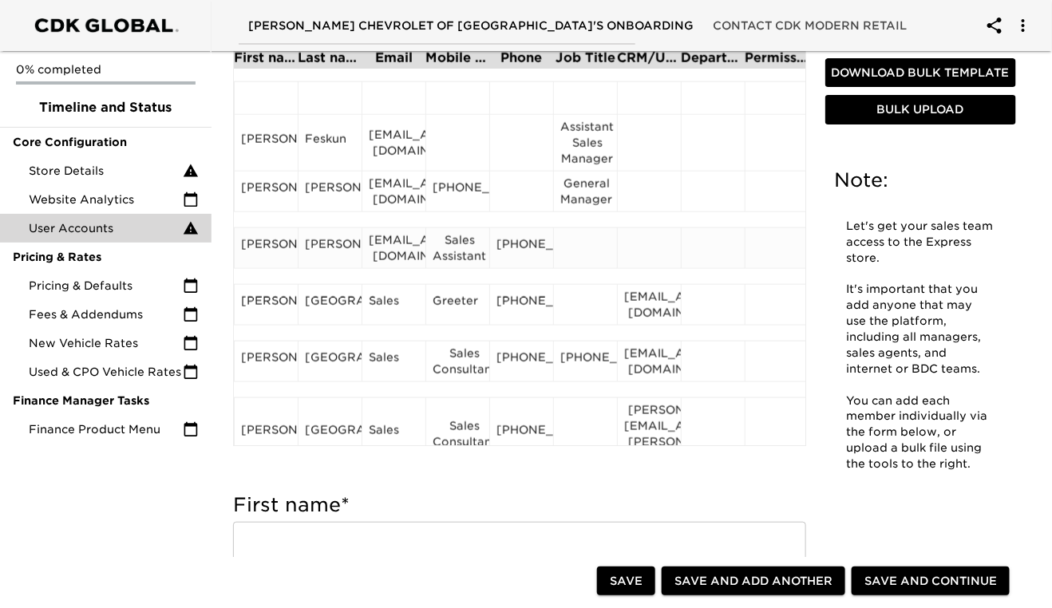
click at [530, 260] on div "[PHONE_NUMBER]" at bounding box center [521, 248] width 50 height 24
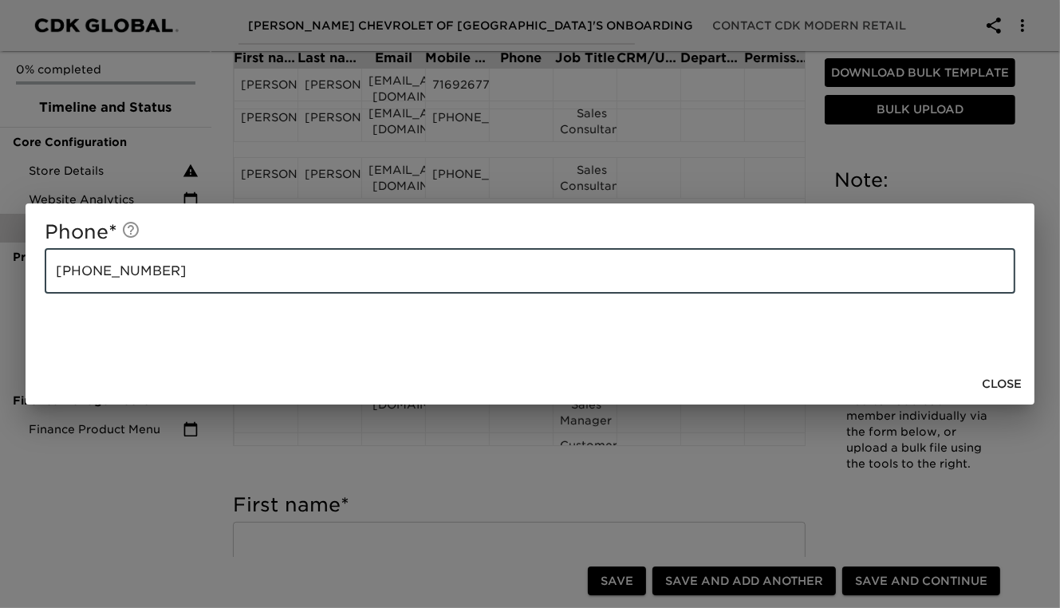
drag, startPoint x: 158, startPoint y: 272, endPoint x: 55, endPoint y: 275, distance: 103.0
click at [55, 275] on input "[PHONE_NUMBER]" at bounding box center [530, 271] width 971 height 45
click at [321, 282] on input "[PHONE_NUMBER]" at bounding box center [530, 271] width 971 height 45
type input "("
click at [996, 380] on span "Close" at bounding box center [1002, 384] width 40 height 20
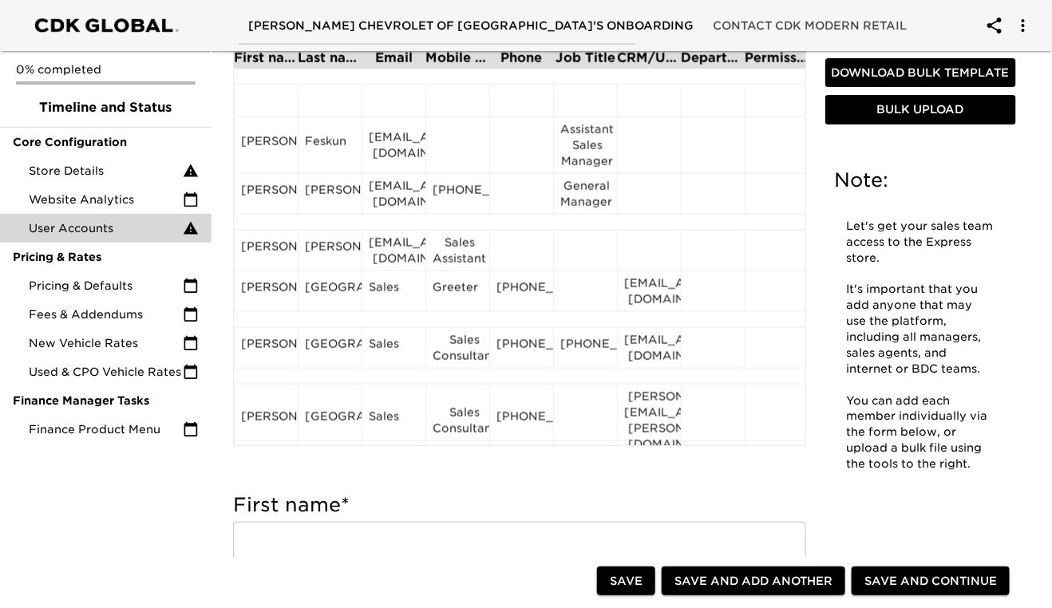
scroll to position [595, 0]
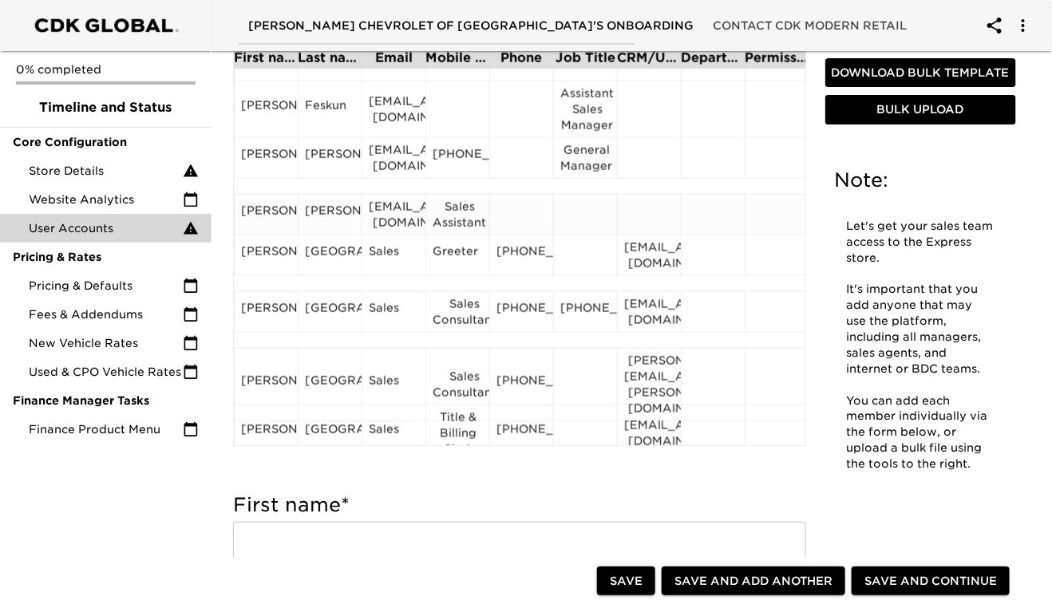
click at [448, 218] on div "Sales Assistant" at bounding box center [457, 215] width 50 height 32
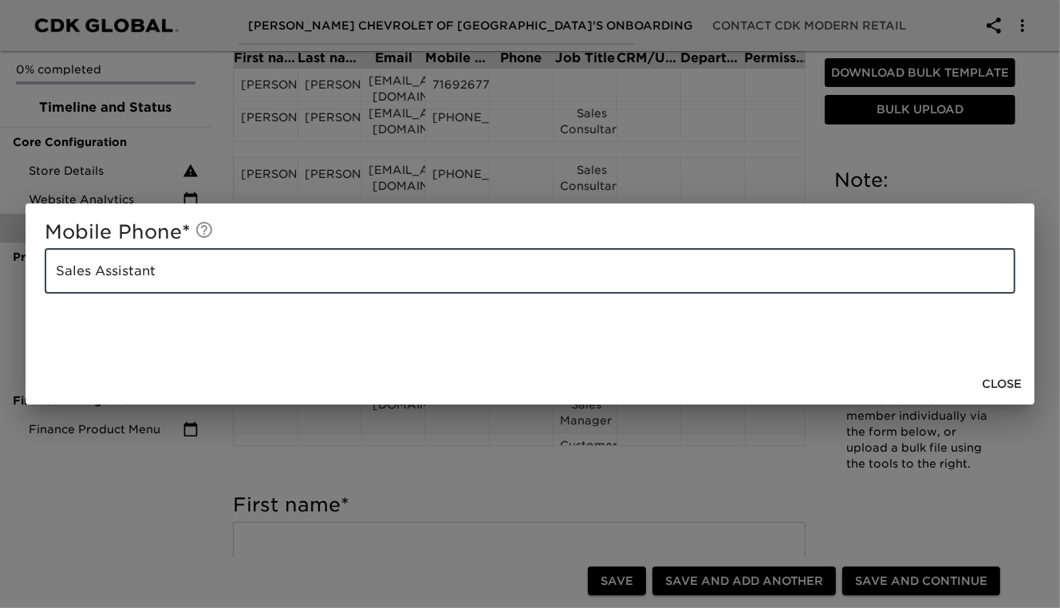
drag, startPoint x: 164, startPoint y: 270, endPoint x: 34, endPoint y: 264, distance: 130.2
click at [34, 264] on div "Mobile Phone * Sales Assistant ​" at bounding box center [530, 283] width 1009 height 160
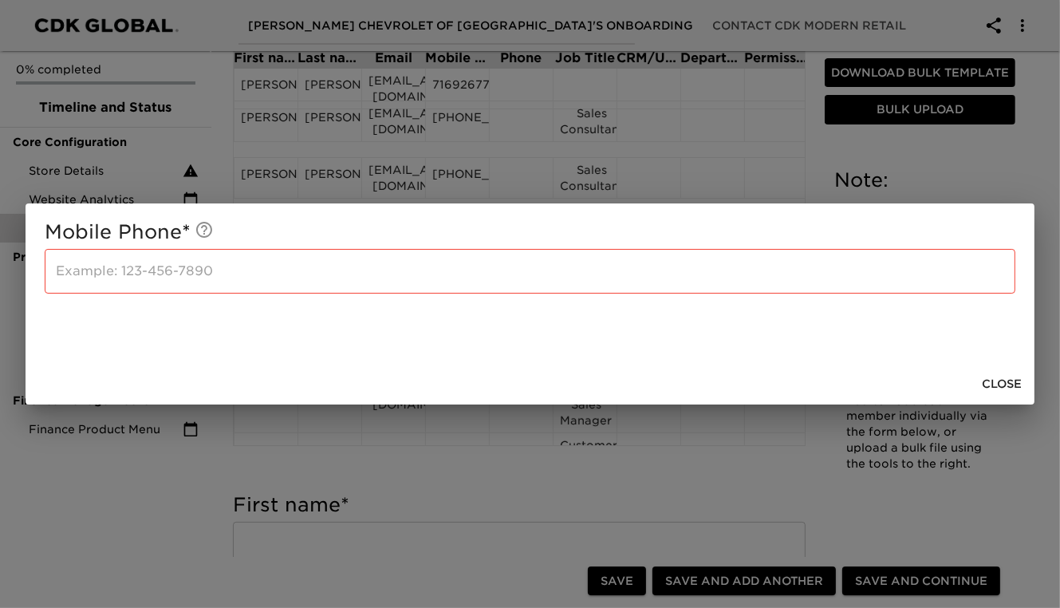
drag, startPoint x: 34, startPoint y: 264, endPoint x: 337, endPoint y: 232, distance: 304.9
click at [337, 232] on h5 "Mobile Phone *" at bounding box center [530, 232] width 971 height 26
click at [48, 265] on input "text" at bounding box center [530, 271] width 971 height 45
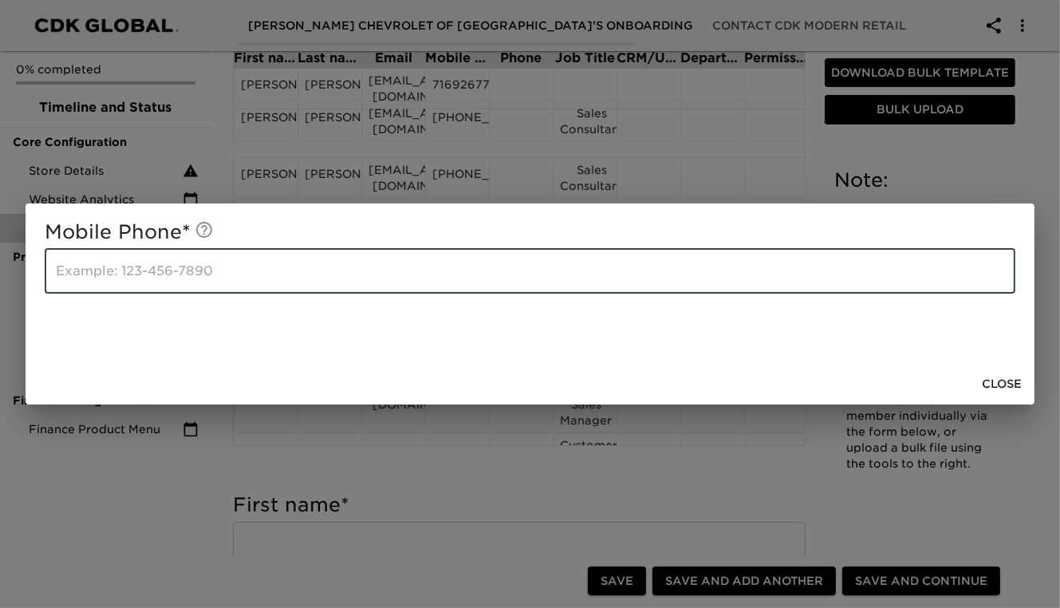
paste input "[PHONE_NUMBER]"
type input "[PHONE_NUMBER]"
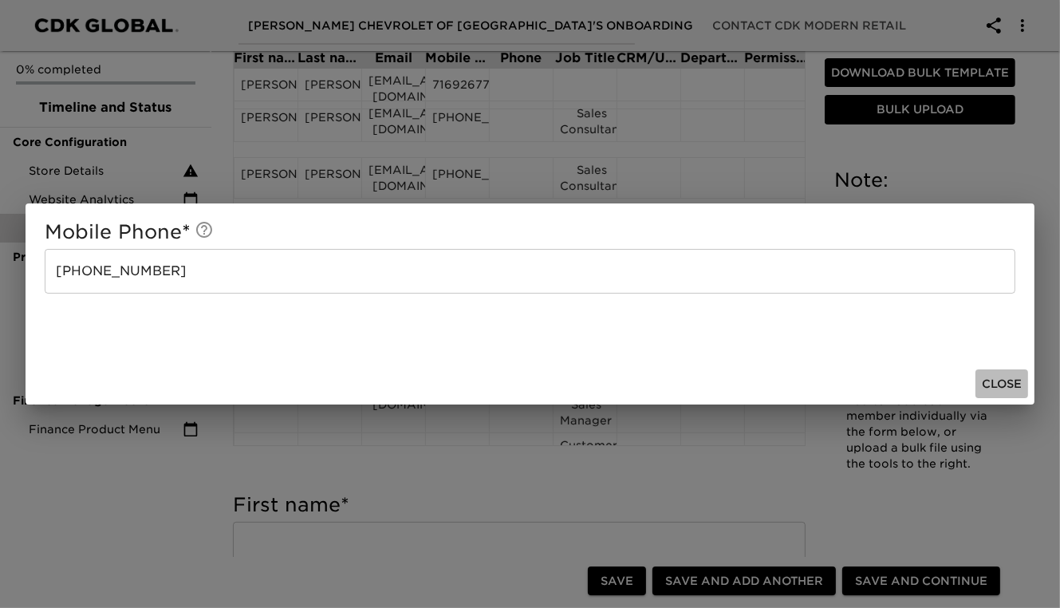
click at [1001, 380] on span "Close" at bounding box center [1002, 384] width 40 height 20
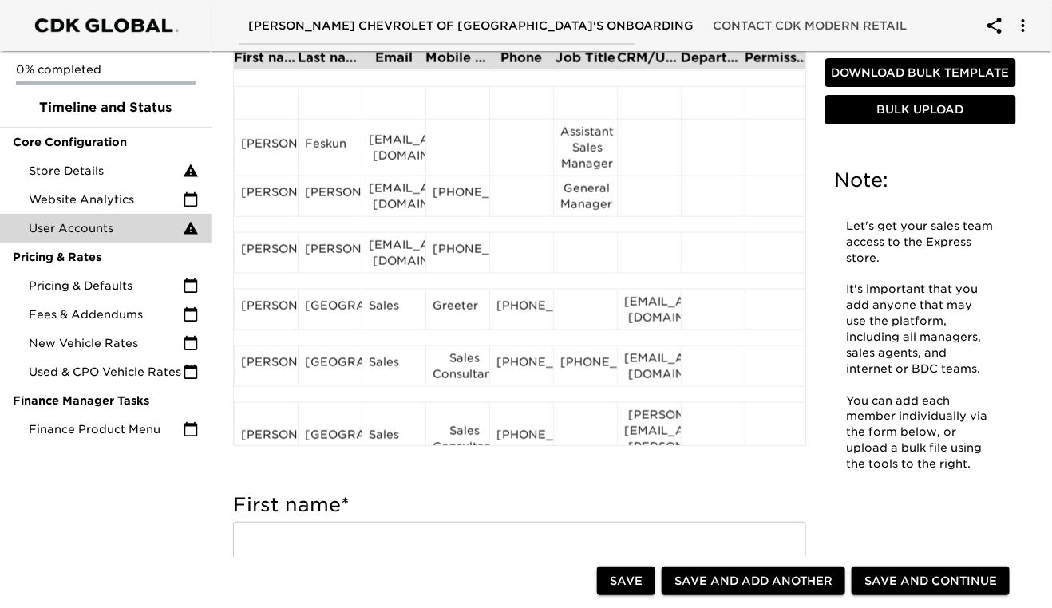
scroll to position [600, 0]
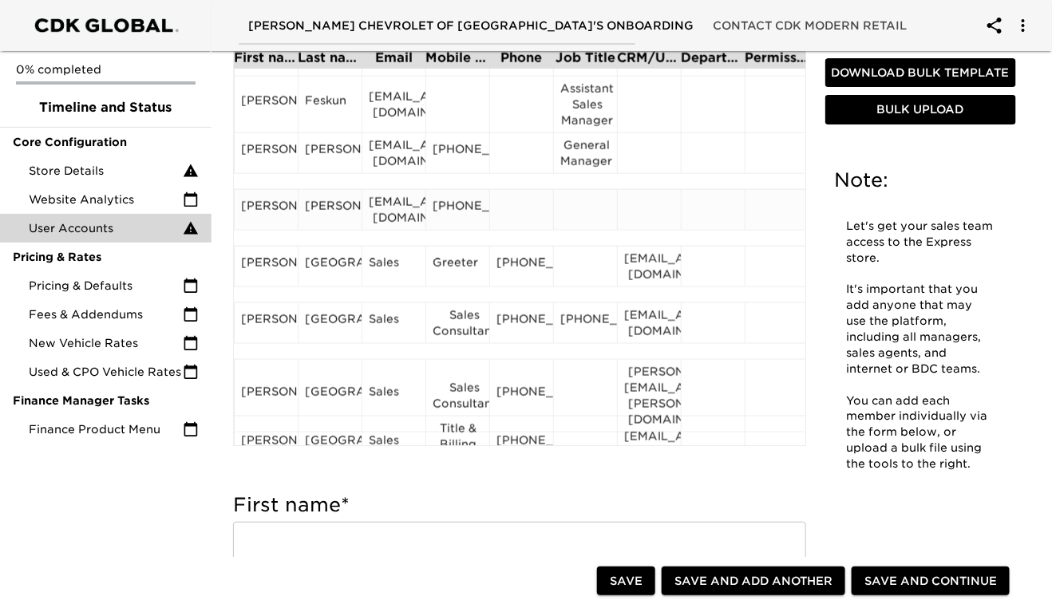
click at [578, 217] on div at bounding box center [585, 210] width 50 height 24
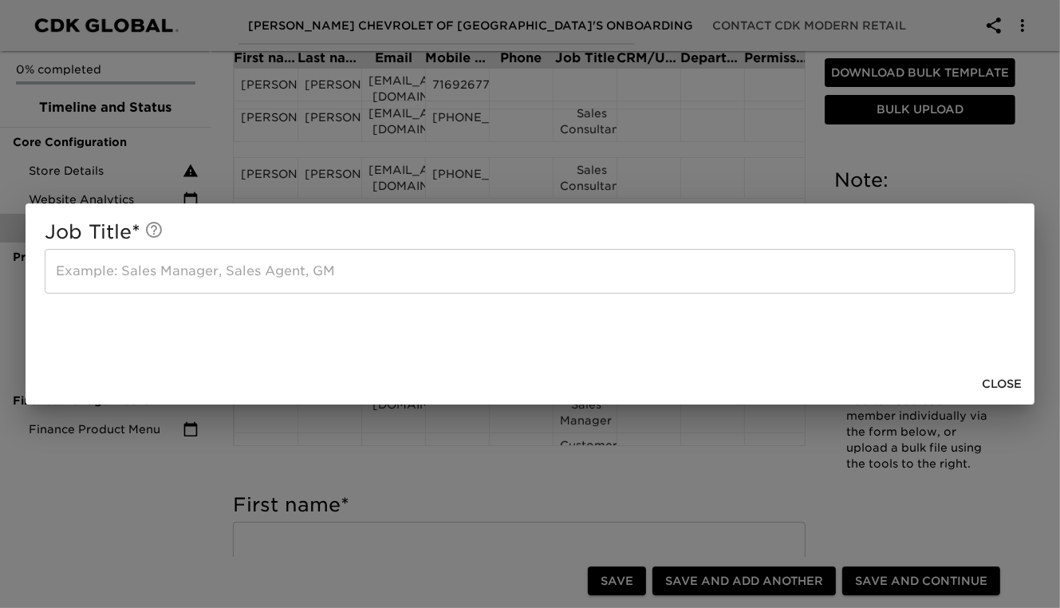
click at [109, 284] on input "text" at bounding box center [530, 271] width 971 height 45
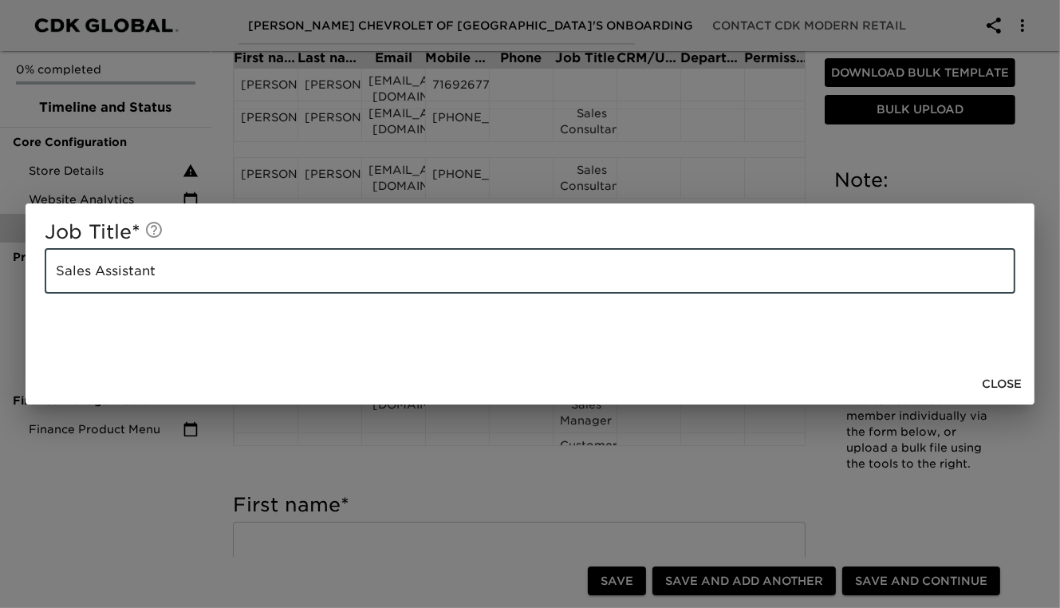
type input "Sales Assistant"
click at [1006, 387] on span "Close" at bounding box center [1002, 384] width 40 height 20
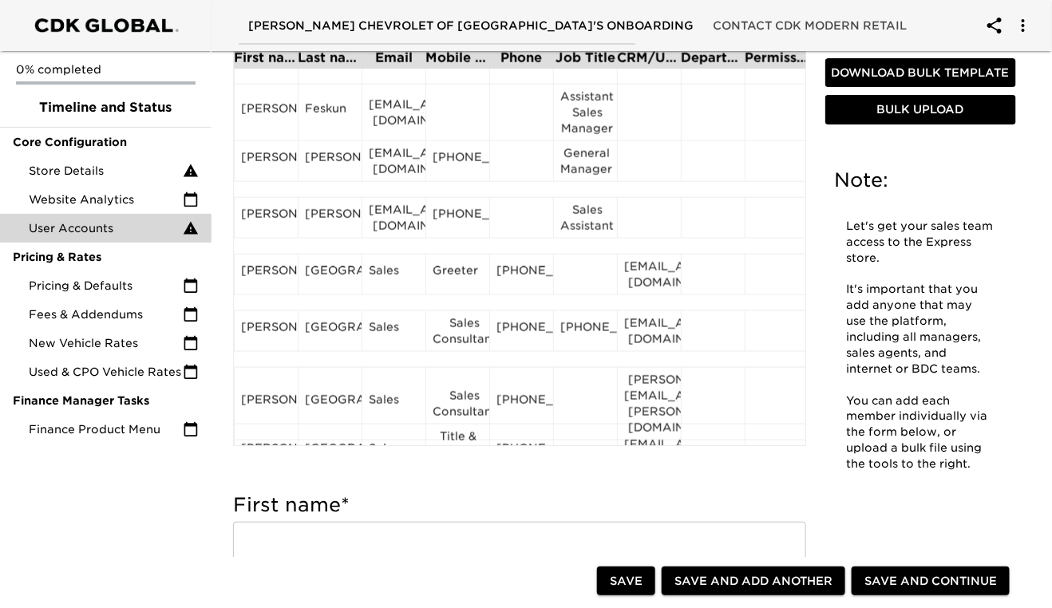
scroll to position [594, 0]
click at [248, 277] on div "[PERSON_NAME]" at bounding box center [266, 273] width 50 height 24
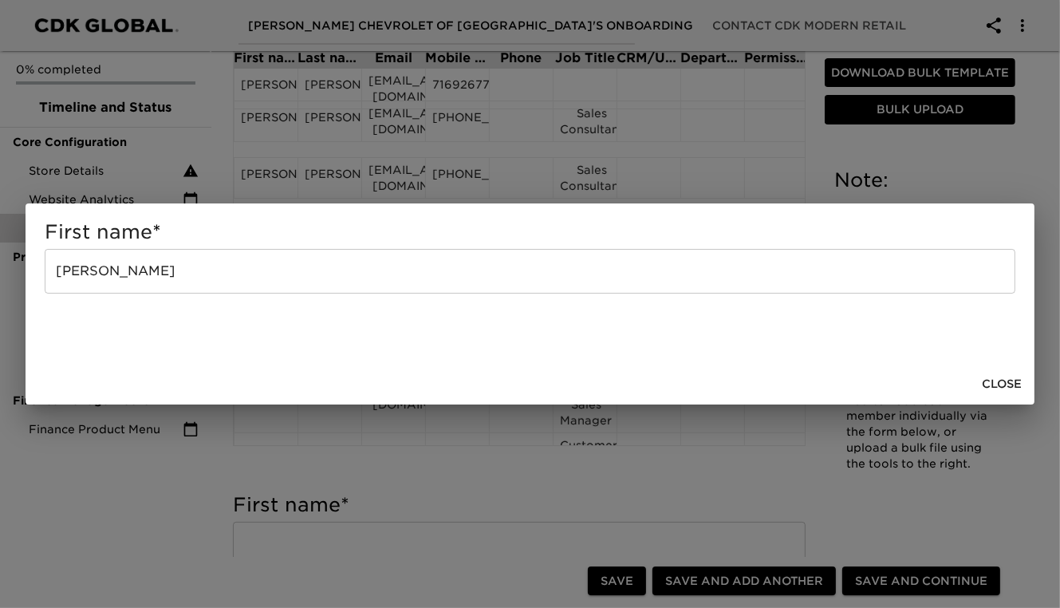
click at [176, 280] on input "[PERSON_NAME]" at bounding box center [530, 271] width 971 height 45
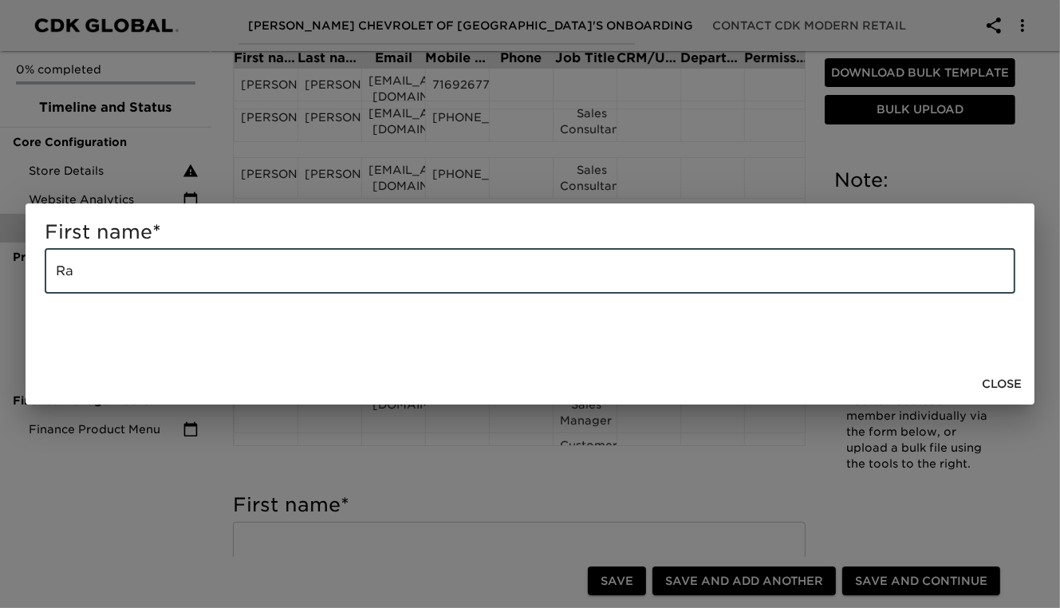
type input "R"
click at [1005, 381] on span "Close" at bounding box center [1002, 384] width 40 height 20
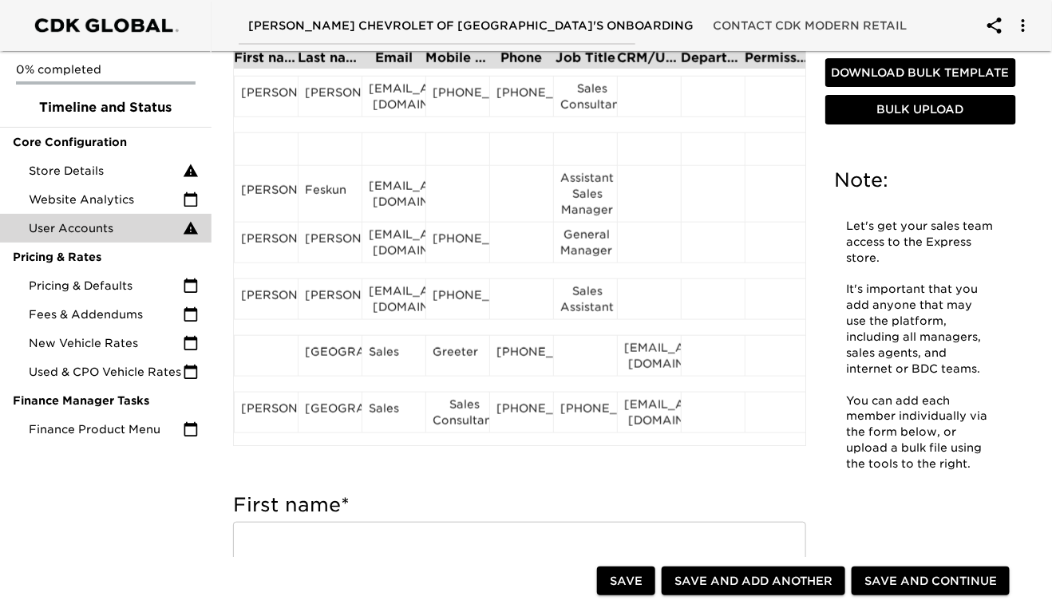
scroll to position [554, 0]
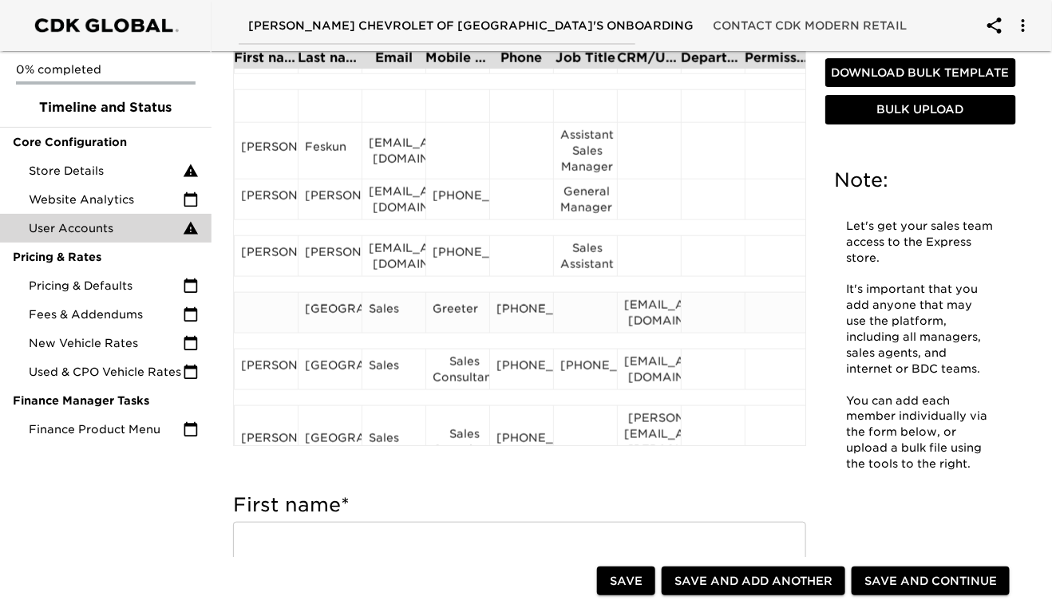
click at [326, 324] on div "[GEOGRAPHIC_DATA]" at bounding box center [330, 313] width 50 height 24
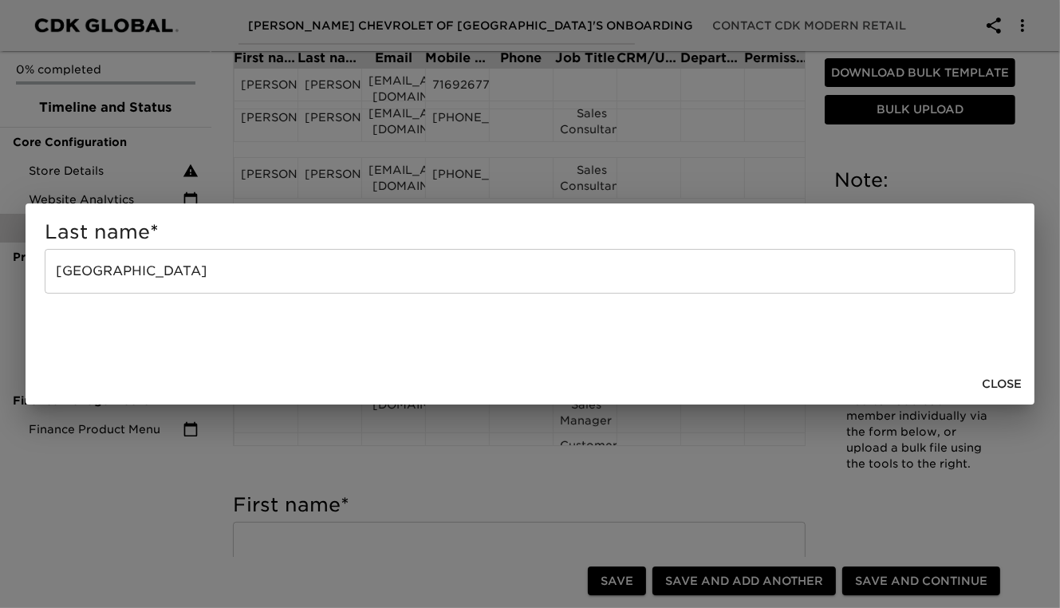
click at [255, 278] on input "[GEOGRAPHIC_DATA]" at bounding box center [530, 271] width 971 height 45
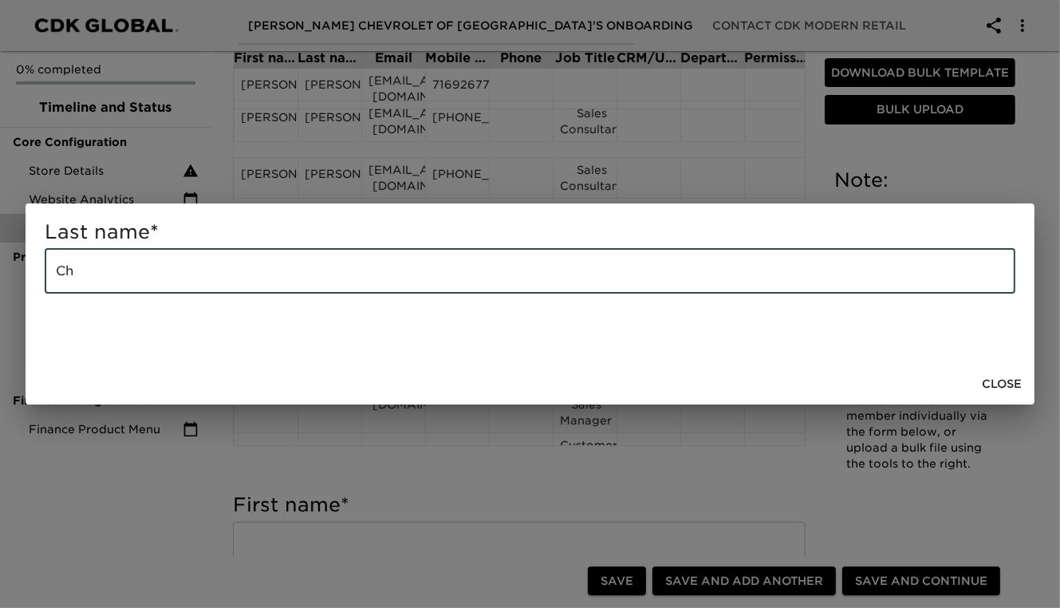
type input "C"
click at [988, 384] on span "Close" at bounding box center [1002, 384] width 40 height 20
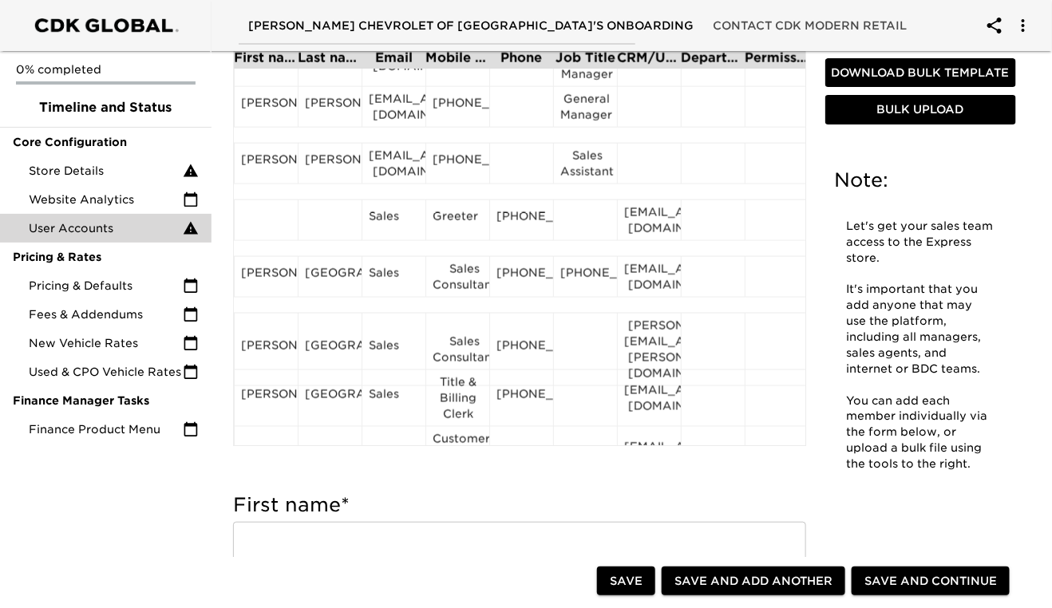
scroll to position [656, 0]
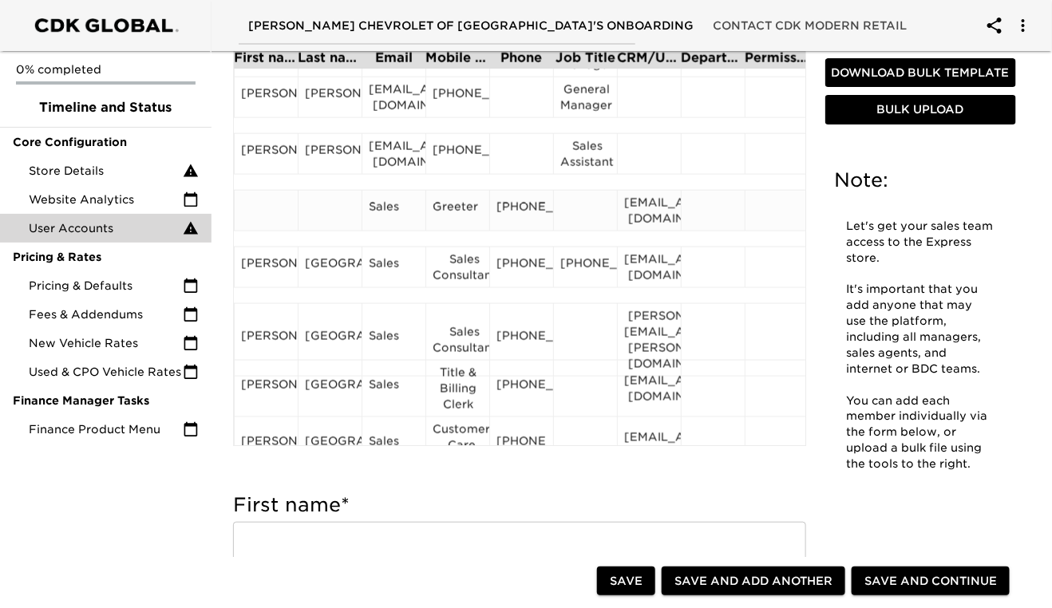
click at [389, 220] on div "Sales" at bounding box center [394, 211] width 50 height 24
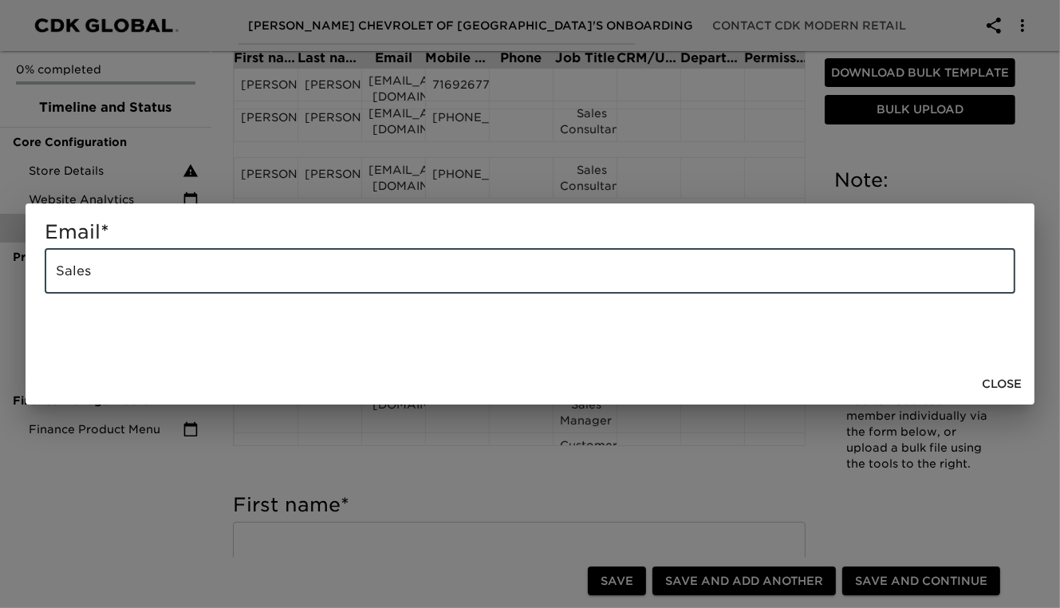
click at [227, 266] on input "Sales" at bounding box center [530, 271] width 971 height 45
type input "S"
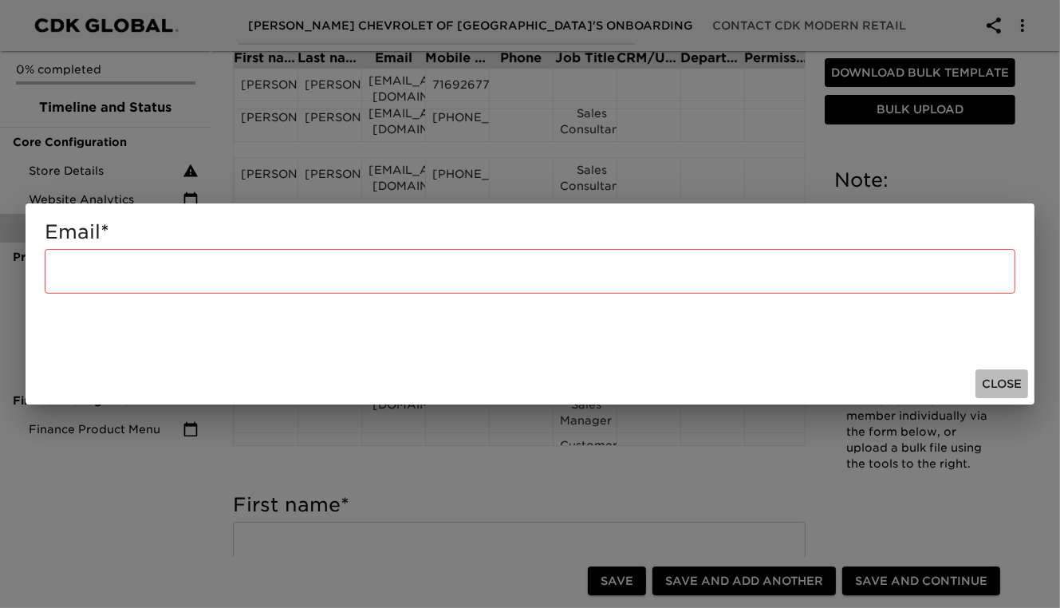
click at [1013, 377] on span "Close" at bounding box center [1002, 384] width 40 height 20
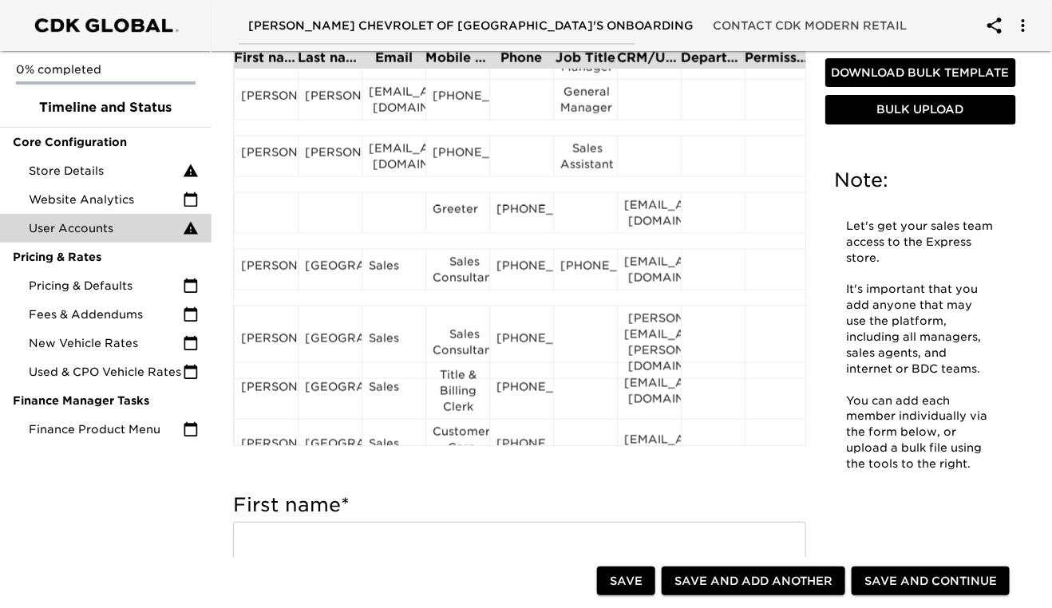
scroll to position [649, 0]
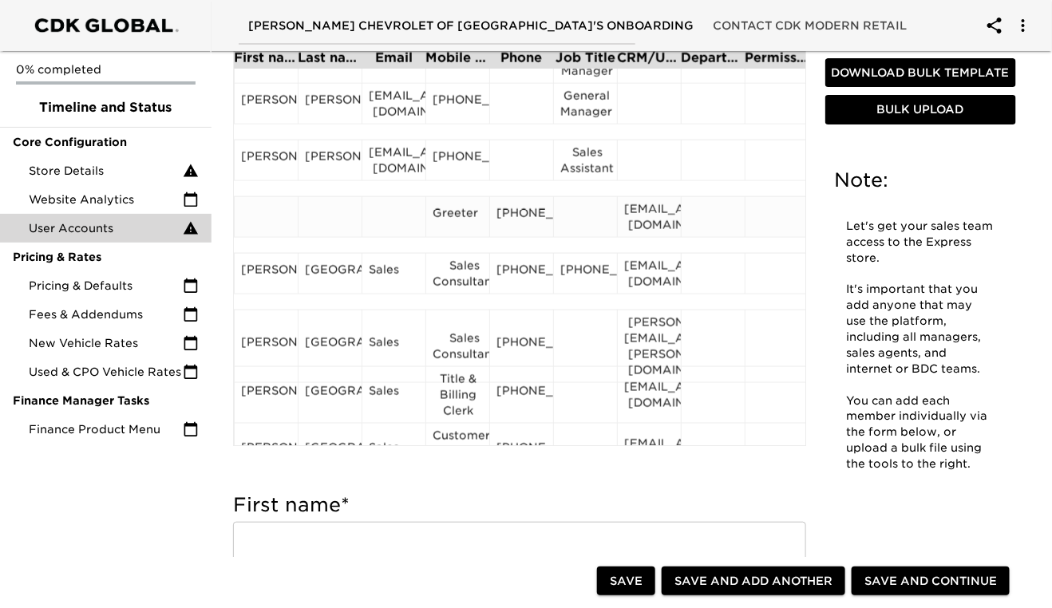
click at [464, 219] on div "Greeter" at bounding box center [457, 217] width 50 height 24
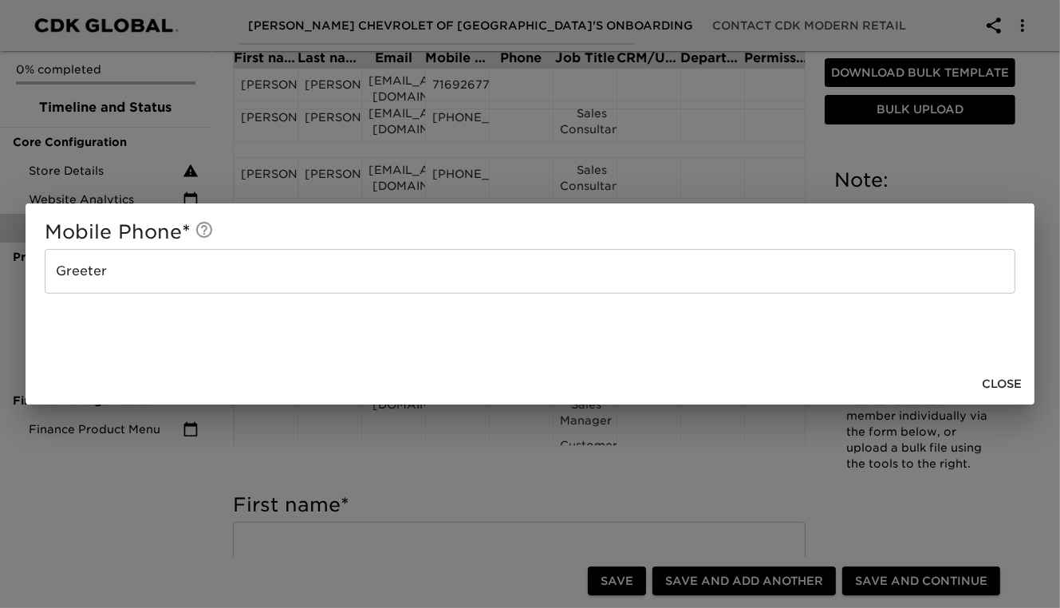
click at [126, 283] on input "Greeter" at bounding box center [530, 271] width 971 height 45
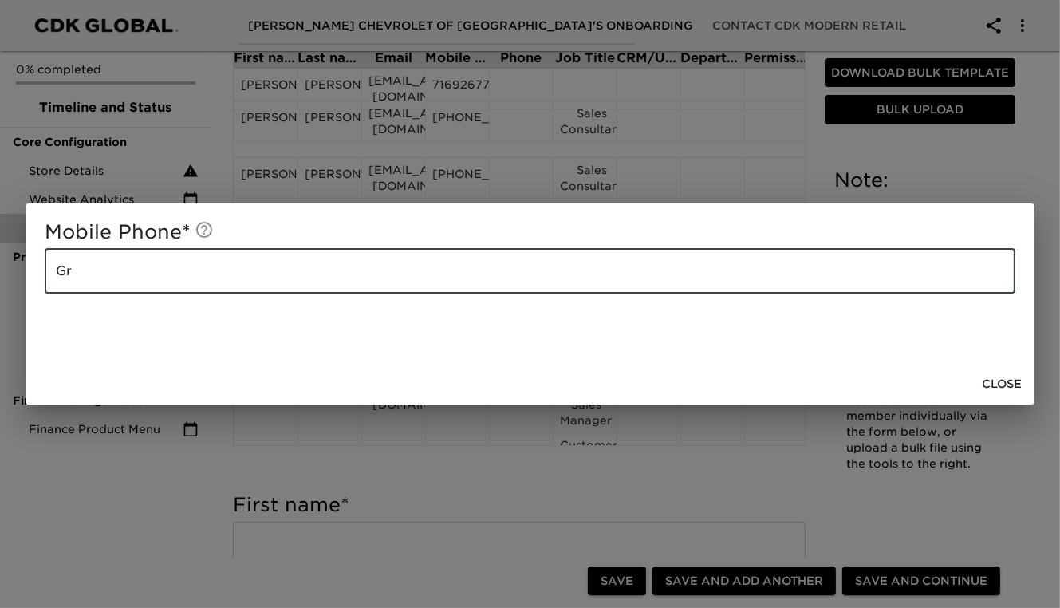
type input "G"
click at [1006, 385] on span "Close" at bounding box center [1002, 384] width 40 height 20
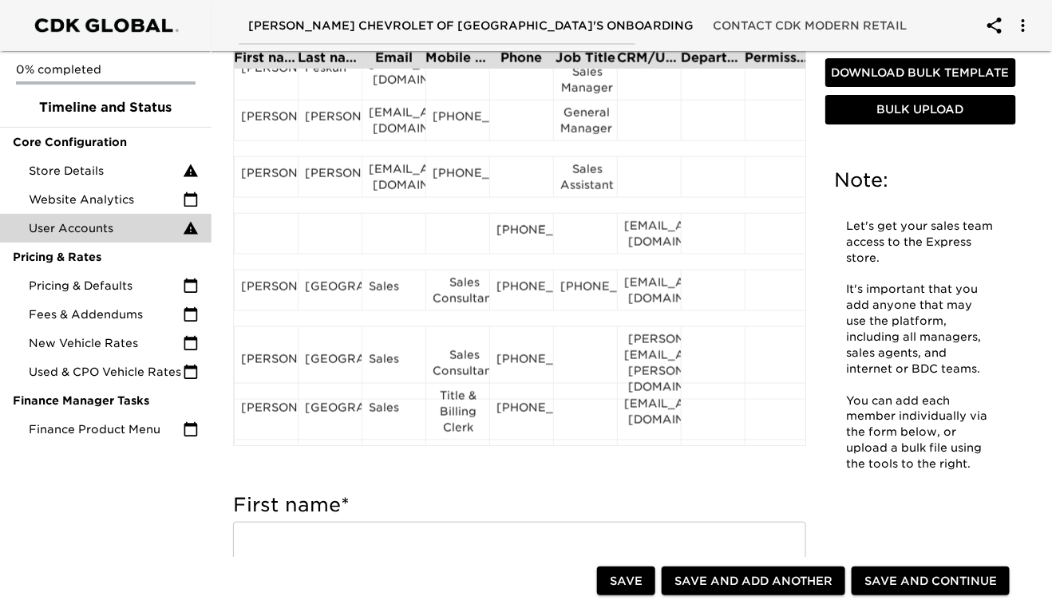
scroll to position [665, 0]
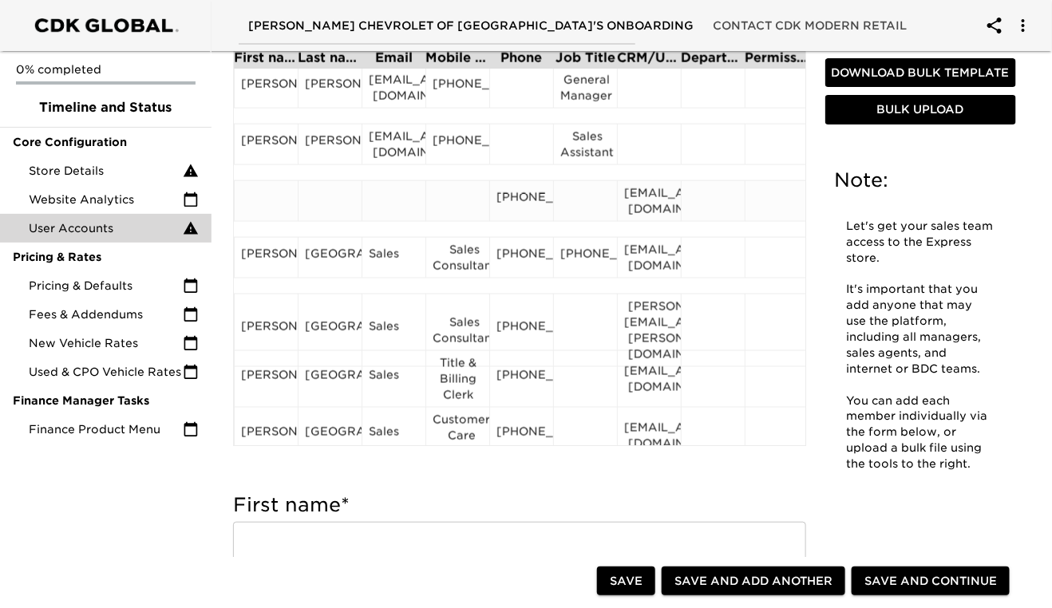
click at [521, 199] on div "[PHONE_NUMBER]" at bounding box center [521, 201] width 50 height 24
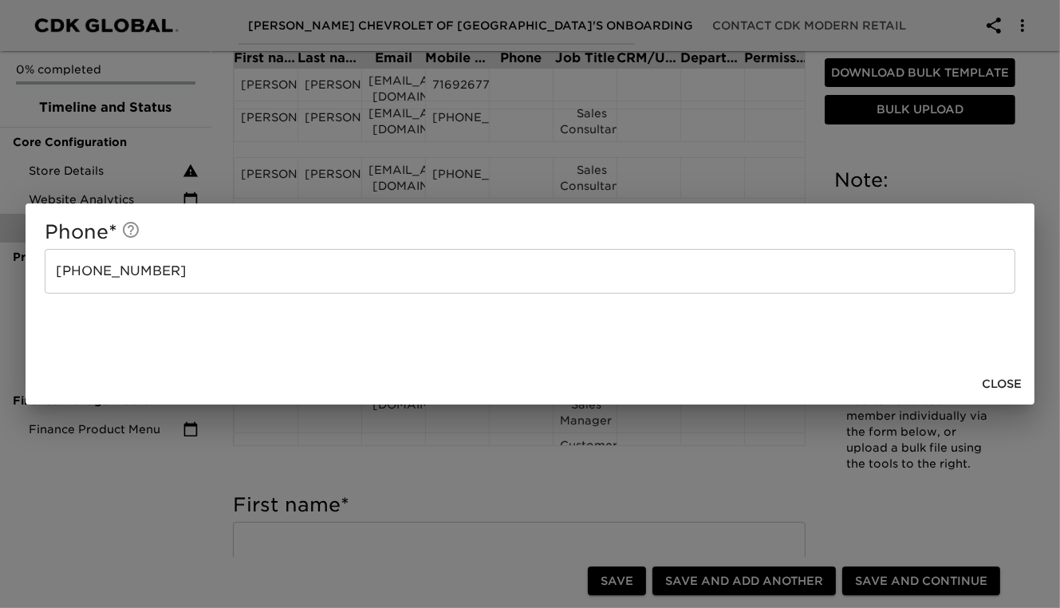
click at [211, 270] on input "[PHONE_NUMBER]" at bounding box center [530, 271] width 971 height 45
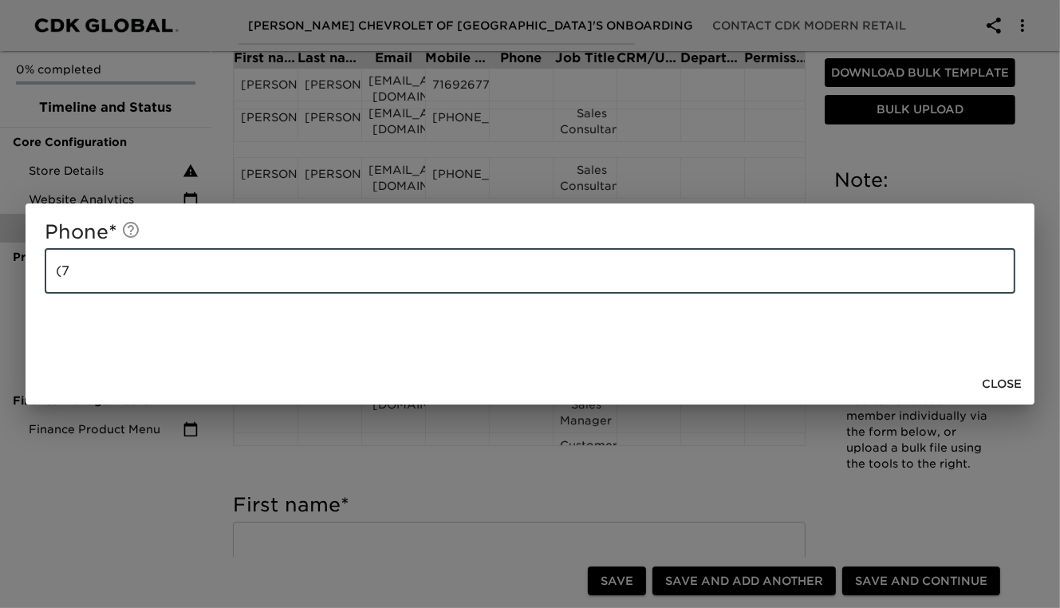
type input "("
click at [1008, 382] on span "Close" at bounding box center [1002, 384] width 40 height 20
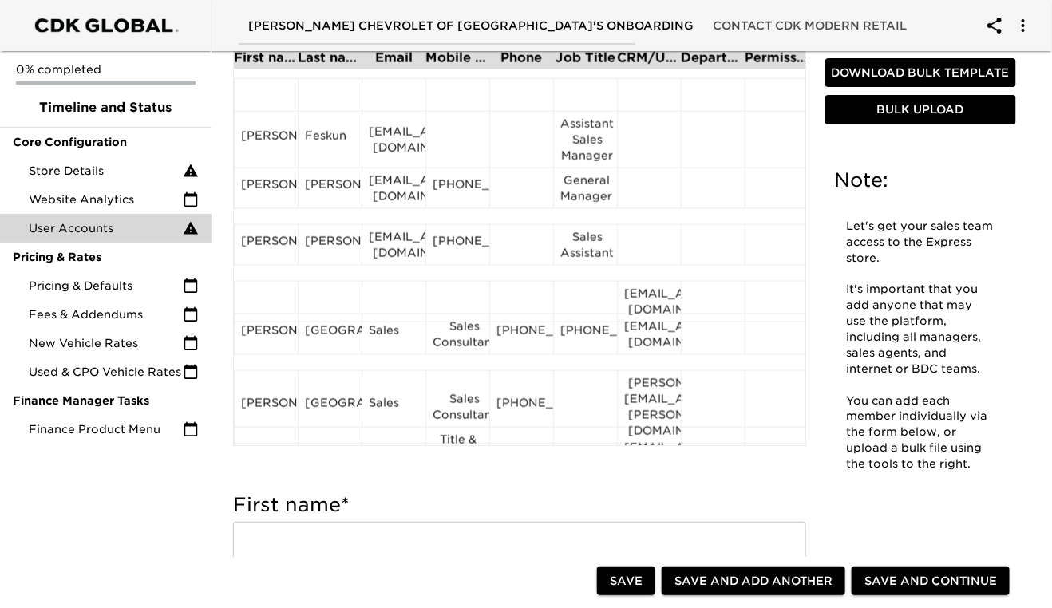
scroll to position [575, 0]
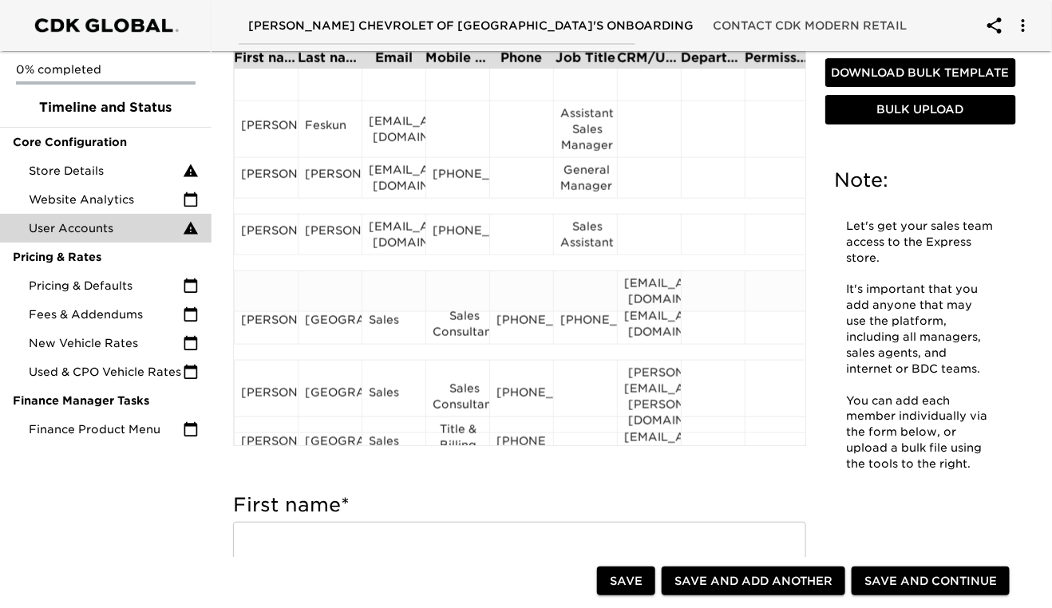
click at [647, 281] on div "[EMAIL_ADDRESS][DOMAIN_NAME]" at bounding box center [649, 291] width 50 height 32
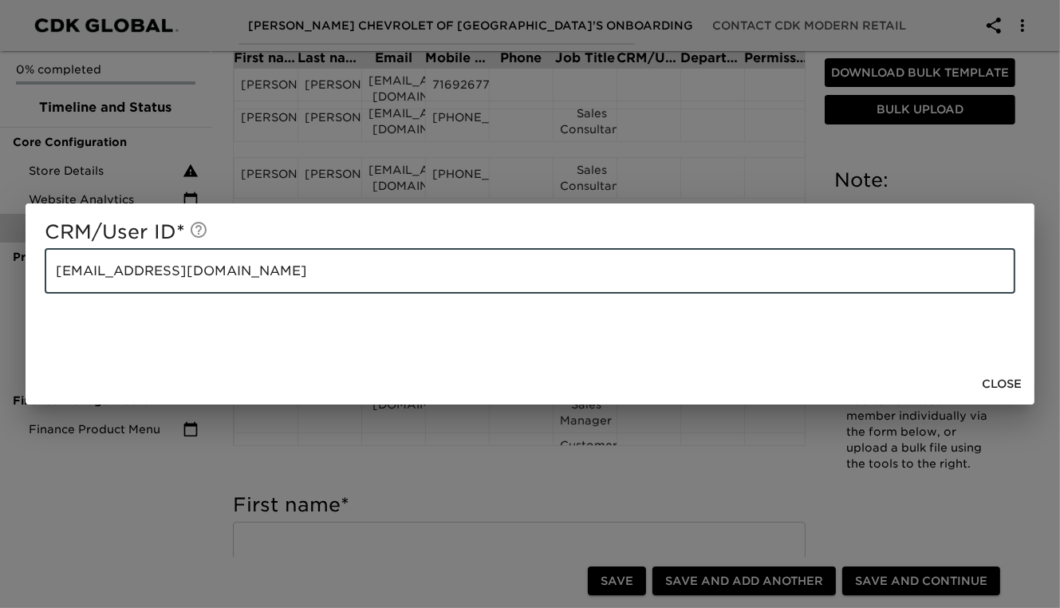
click at [242, 274] on input "[EMAIL_ADDRESS][DOMAIN_NAME]" at bounding box center [530, 271] width 971 height 45
type input "r"
click at [1008, 384] on span "Close" at bounding box center [1002, 384] width 40 height 20
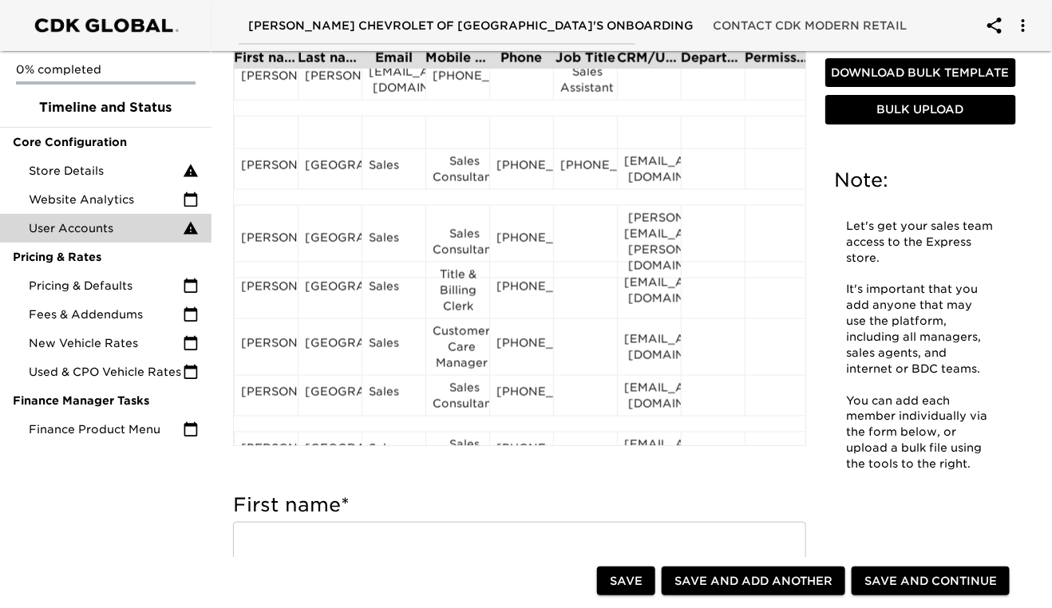
scroll to position [733, 0]
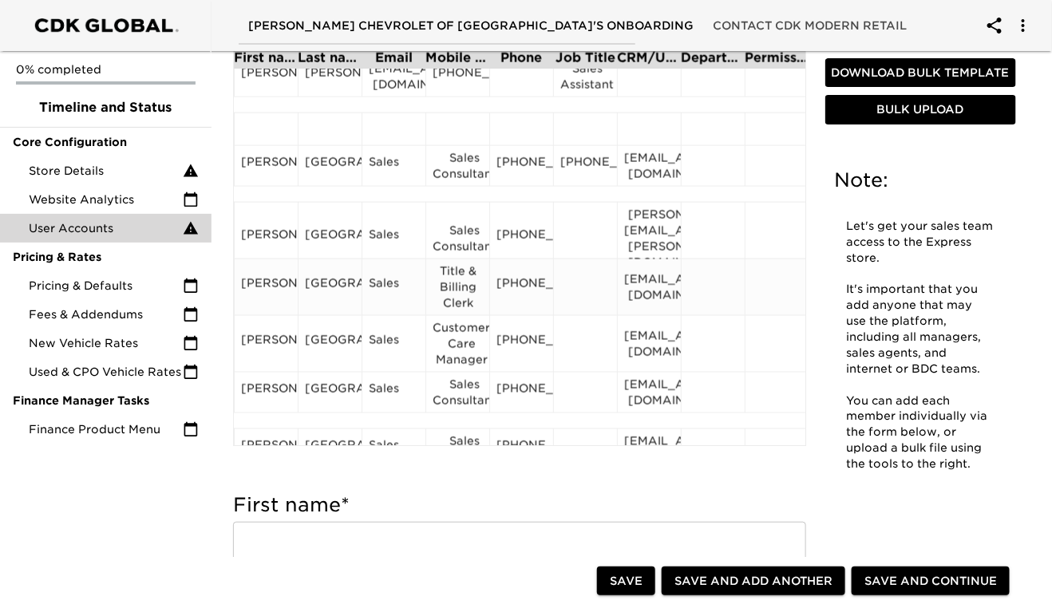
click at [266, 291] on div "[PERSON_NAME]" at bounding box center [266, 287] width 50 height 24
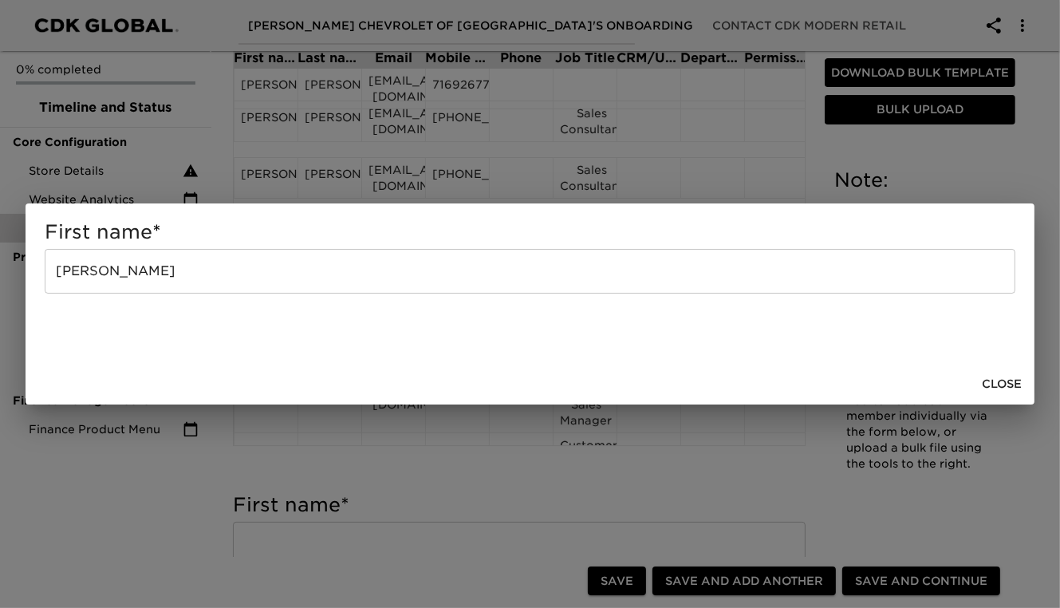
click at [193, 274] on input "[PERSON_NAME]" at bounding box center [530, 271] width 971 height 45
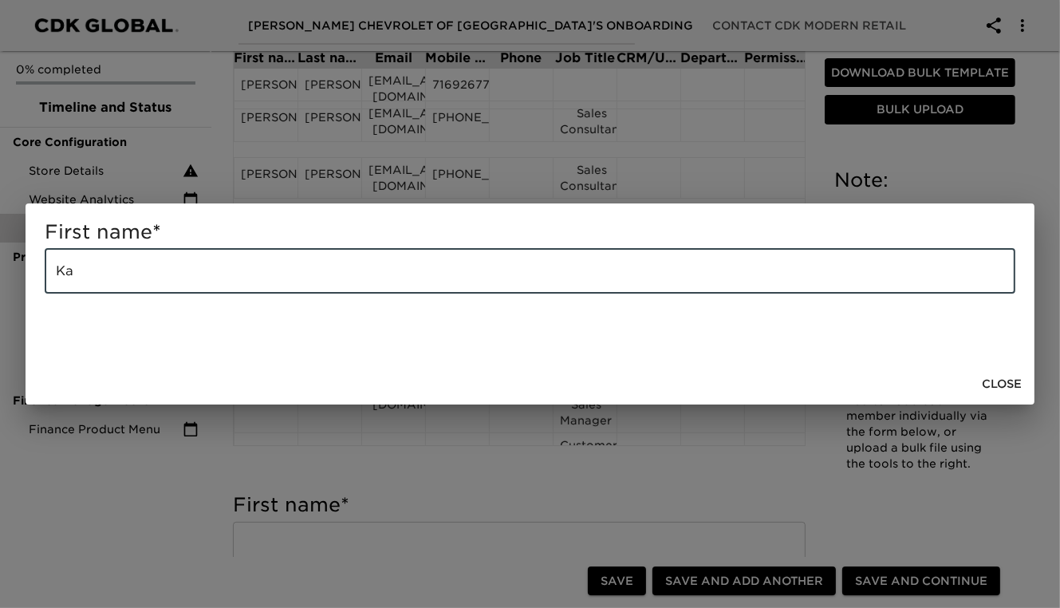
type input "K"
click at [993, 384] on span "Close" at bounding box center [1002, 384] width 40 height 20
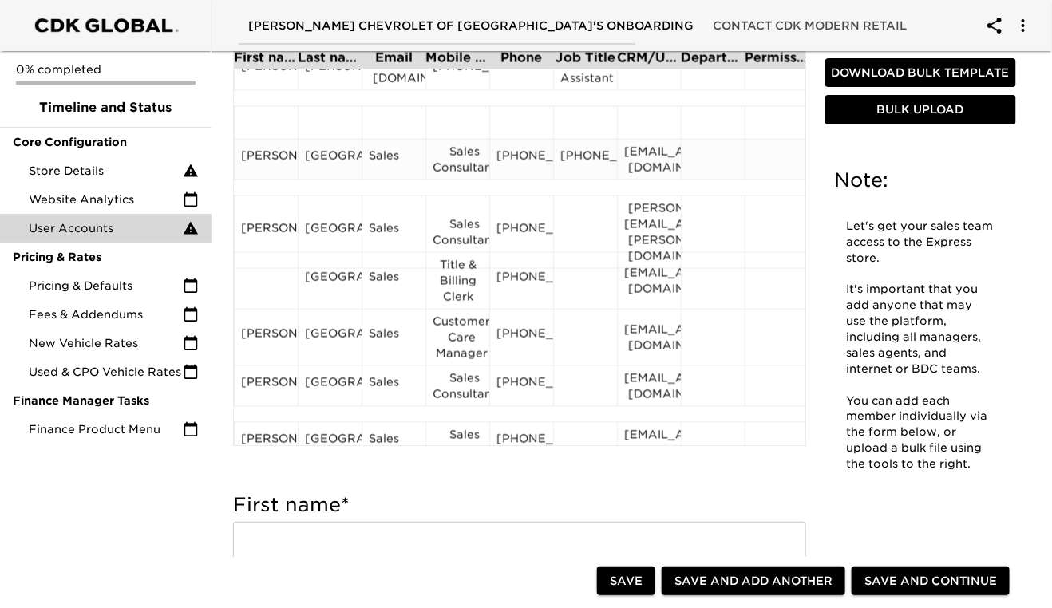
scroll to position [740, 0]
click at [305, 272] on div "[GEOGRAPHIC_DATA]" at bounding box center [330, 280] width 50 height 24
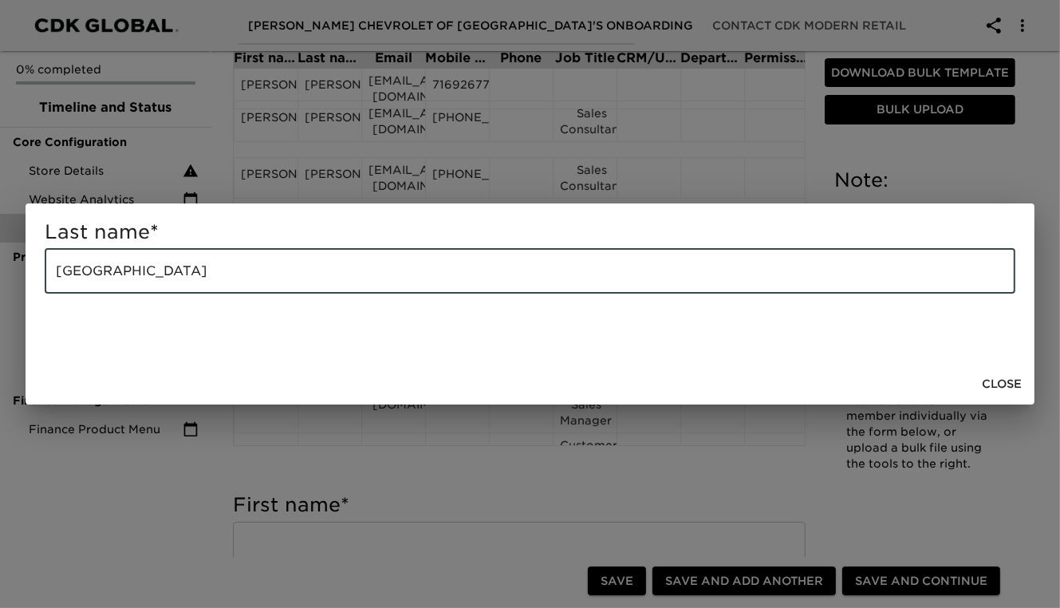
click at [254, 266] on input "[GEOGRAPHIC_DATA]" at bounding box center [530, 271] width 971 height 45
type input "C"
click at [998, 385] on span "Close" at bounding box center [1002, 384] width 40 height 20
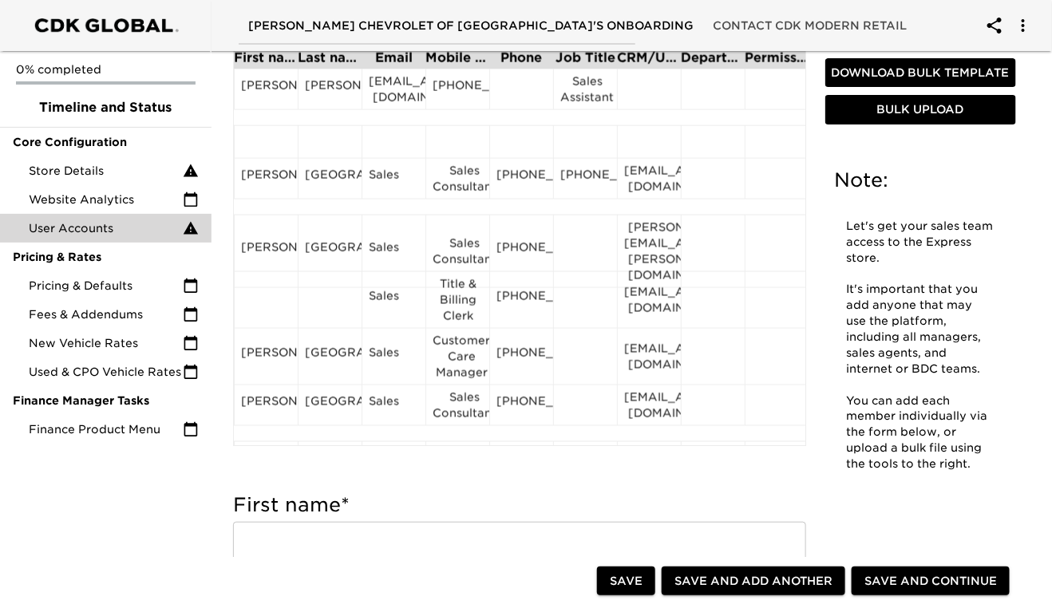
scroll to position [724, 0]
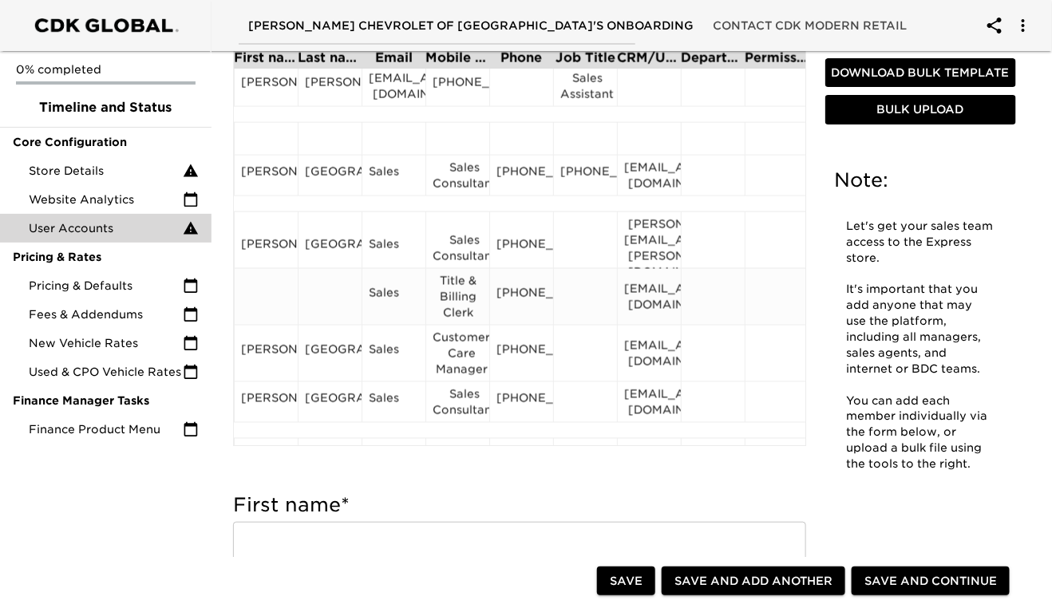
click at [397, 286] on div "Sales" at bounding box center [394, 297] width 50 height 24
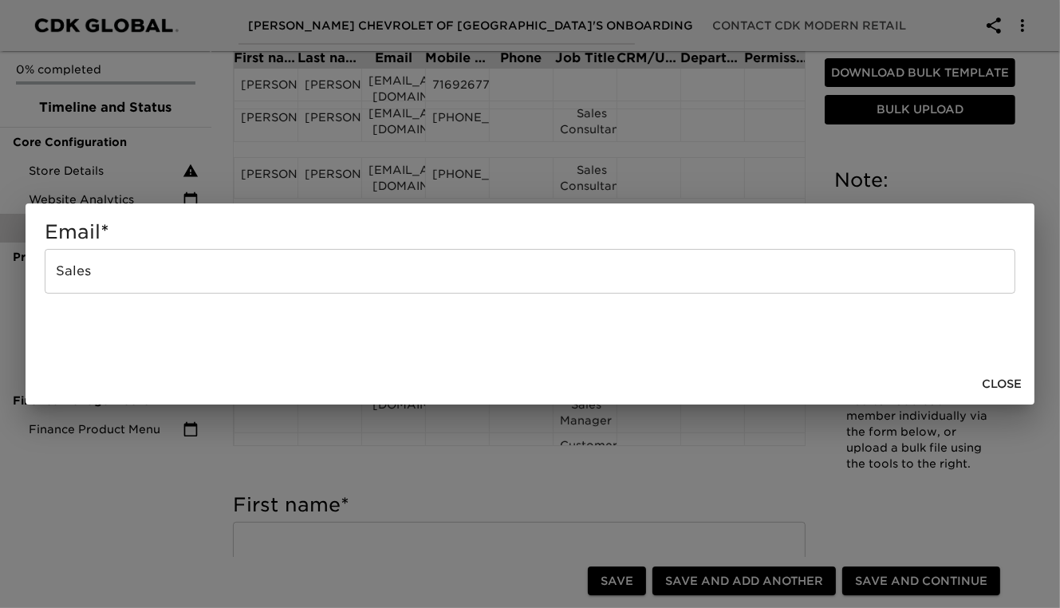
click at [98, 277] on input "Sales" at bounding box center [530, 271] width 971 height 45
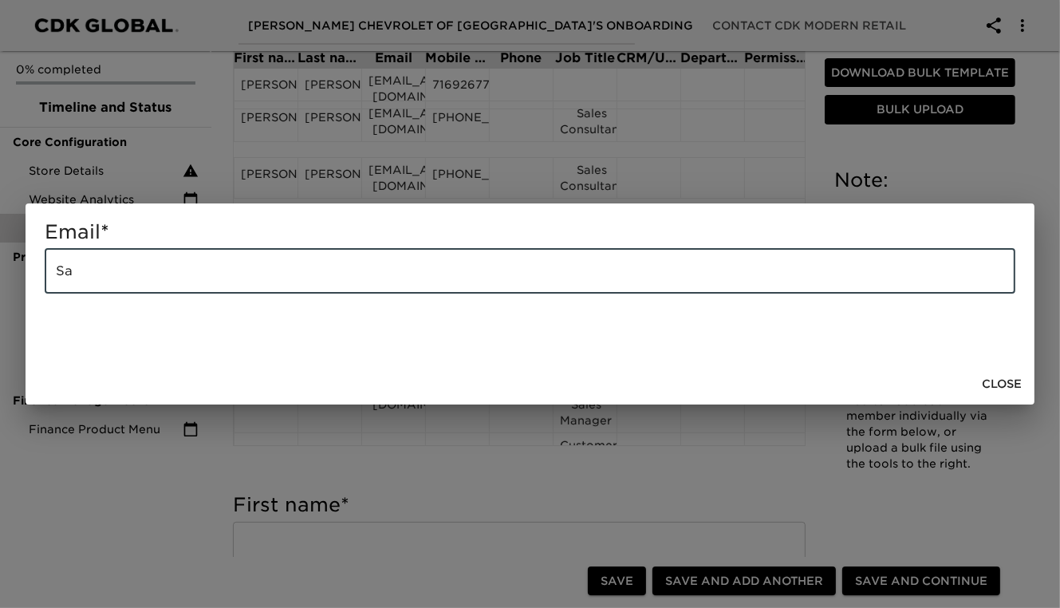
type input "S"
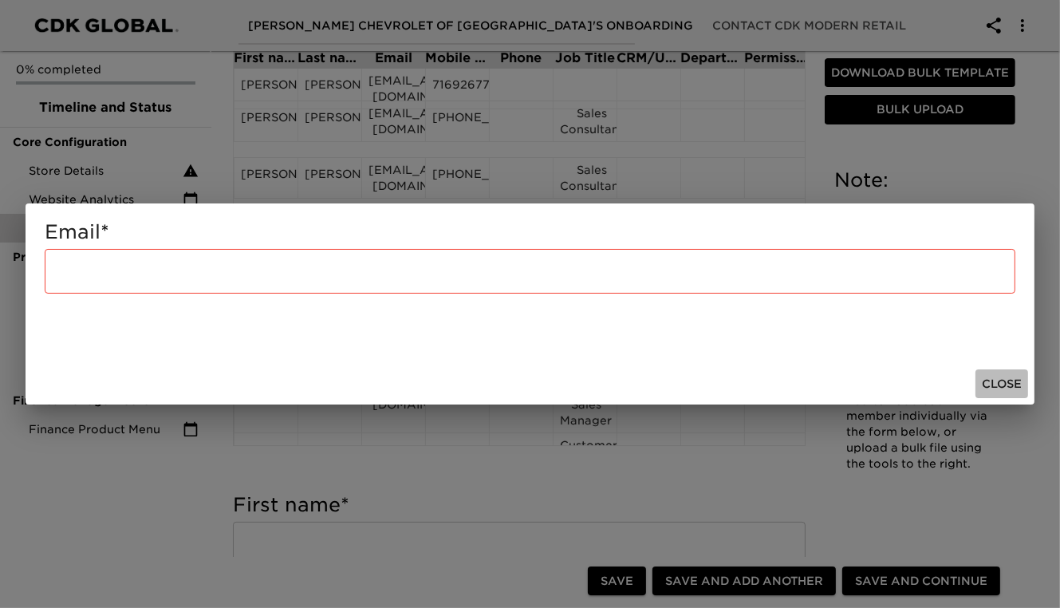
click at [1005, 378] on span "Close" at bounding box center [1002, 384] width 40 height 20
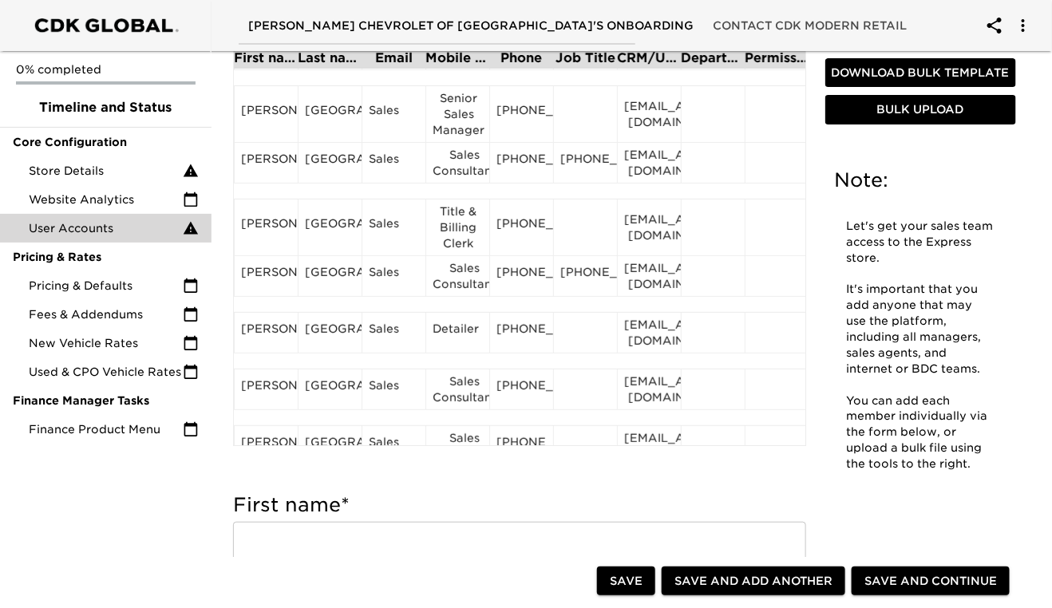
scroll to position [2040, 0]
click at [265, 335] on div "[PERSON_NAME]" at bounding box center [266, 332] width 50 height 24
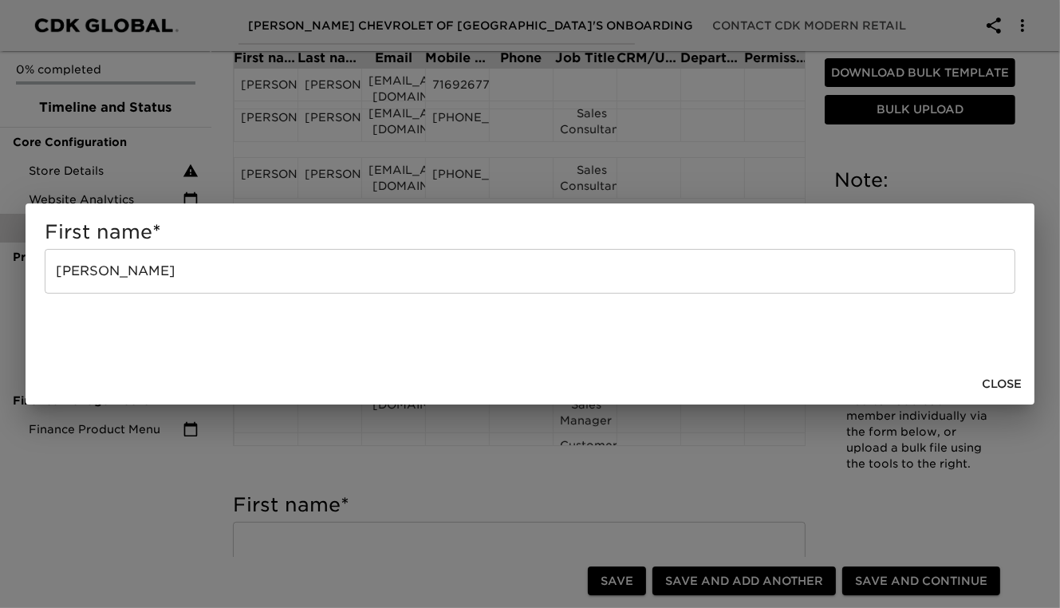
click at [144, 273] on input "[PERSON_NAME]" at bounding box center [530, 271] width 971 height 45
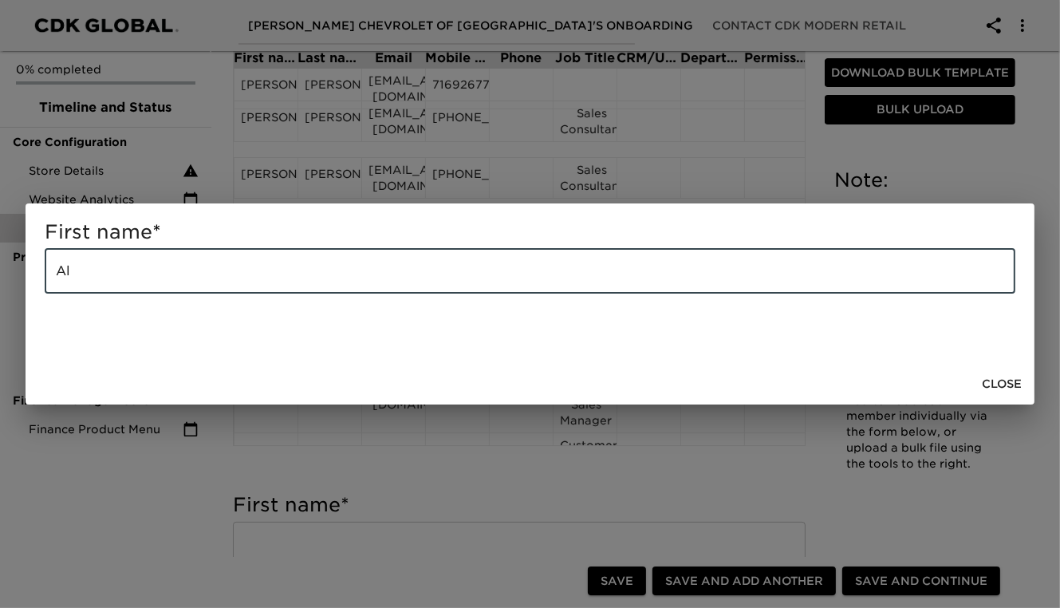
type input "A"
click at [1010, 385] on span "Close" at bounding box center [1002, 384] width 40 height 20
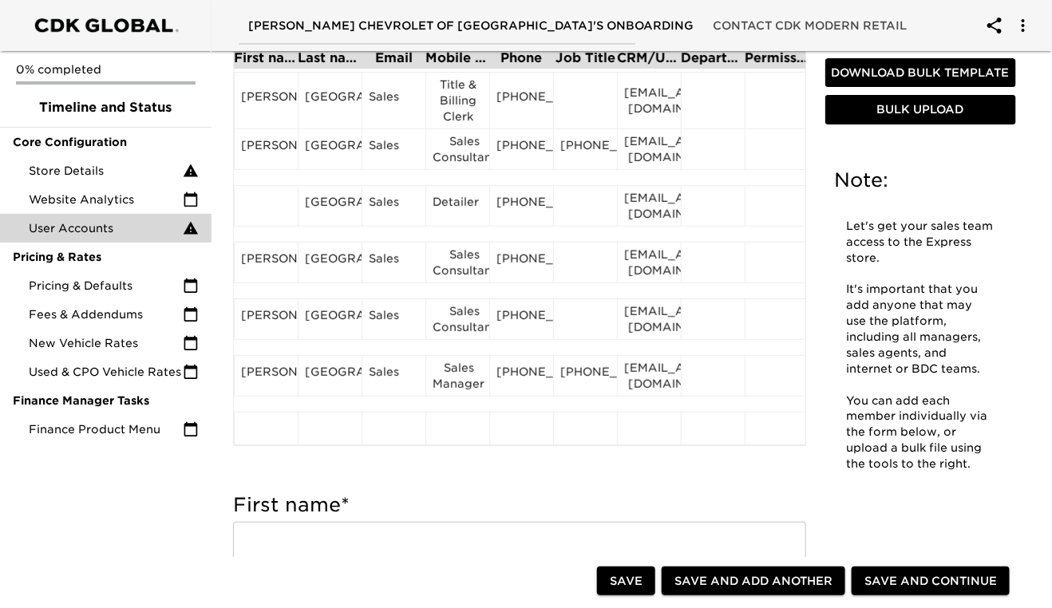
scroll to position [2126, 0]
click at [307, 204] on div "[GEOGRAPHIC_DATA]" at bounding box center [330, 206] width 50 height 24
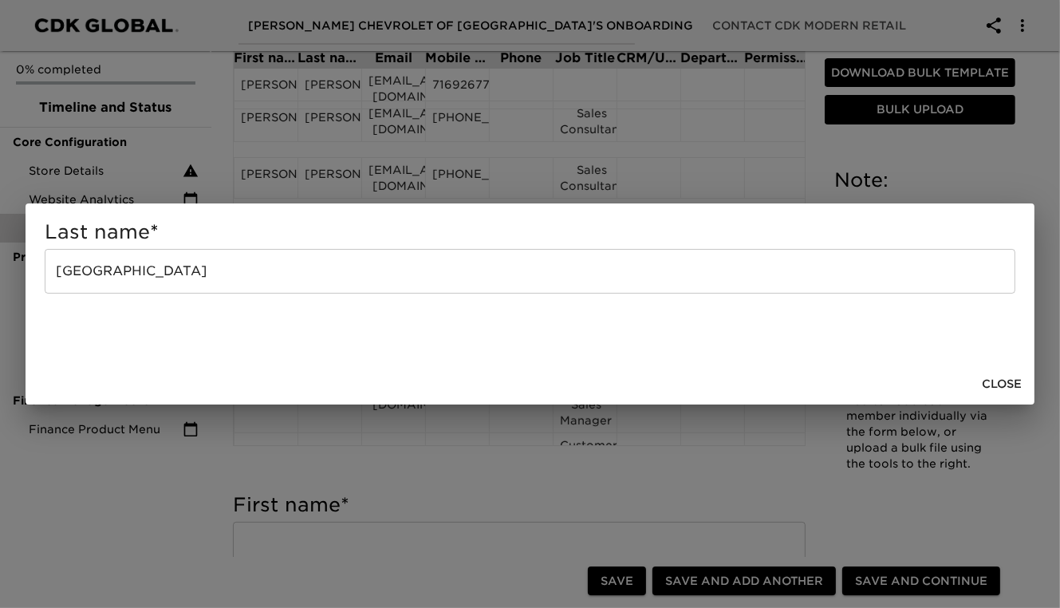
click at [227, 273] on input "[GEOGRAPHIC_DATA]" at bounding box center [530, 271] width 971 height 45
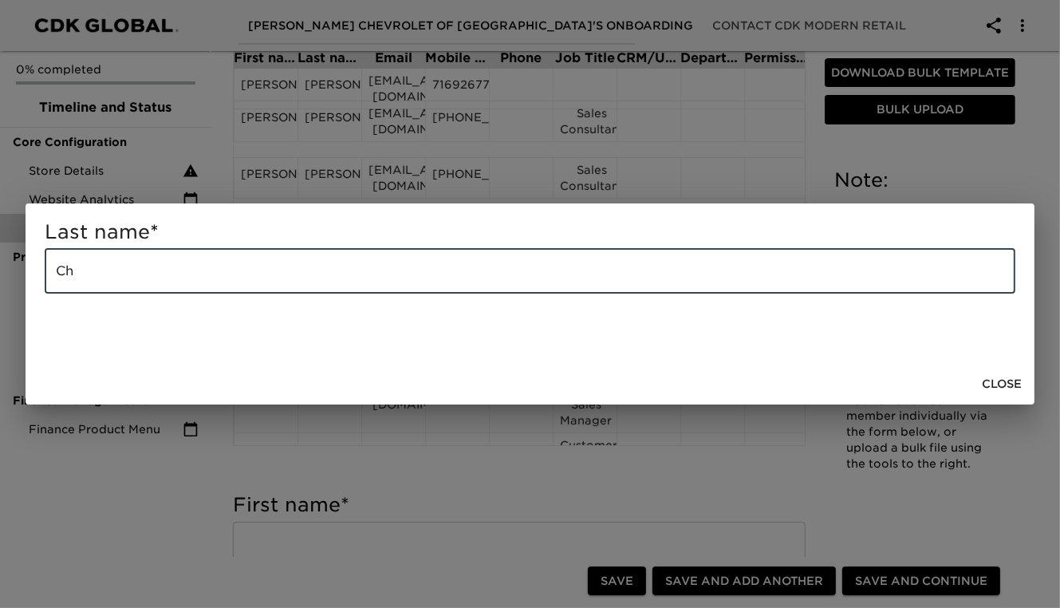
type input "C"
click at [998, 380] on span "Close" at bounding box center [1002, 384] width 40 height 20
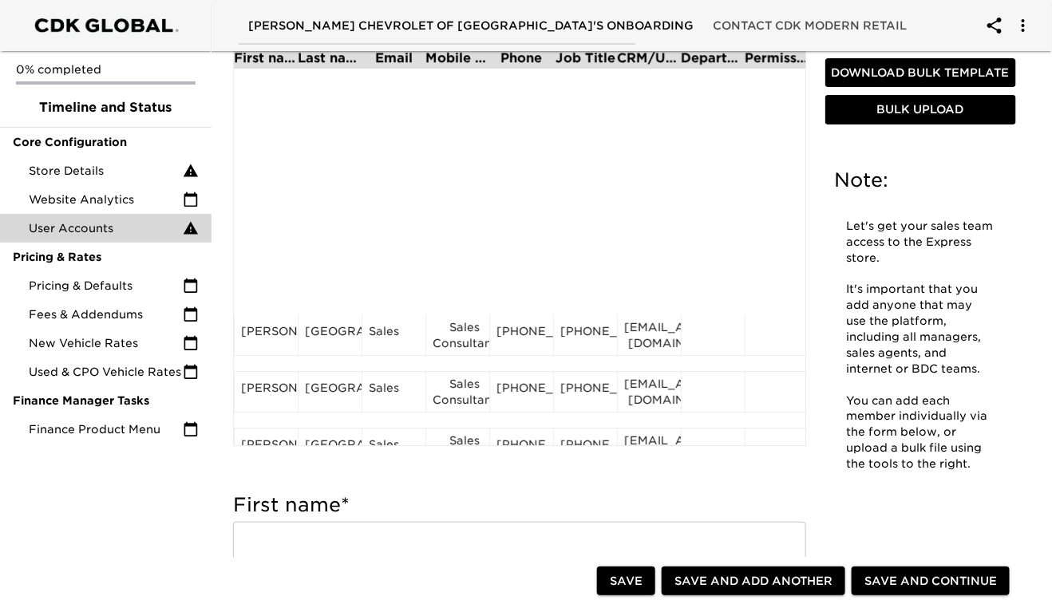
scroll to position [2166, 0]
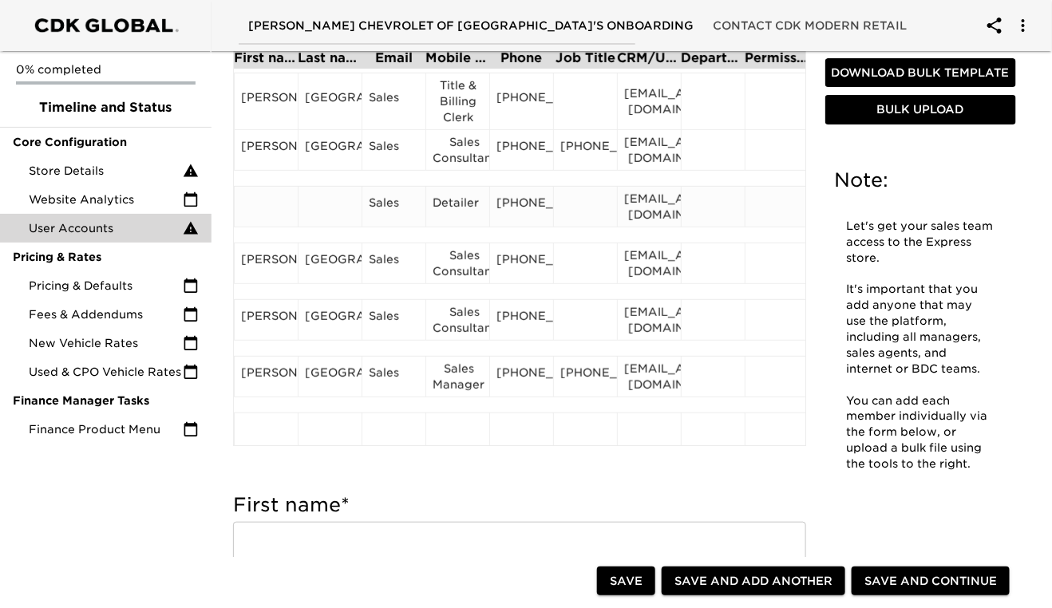
click at [381, 219] on div "Sales" at bounding box center [394, 207] width 50 height 24
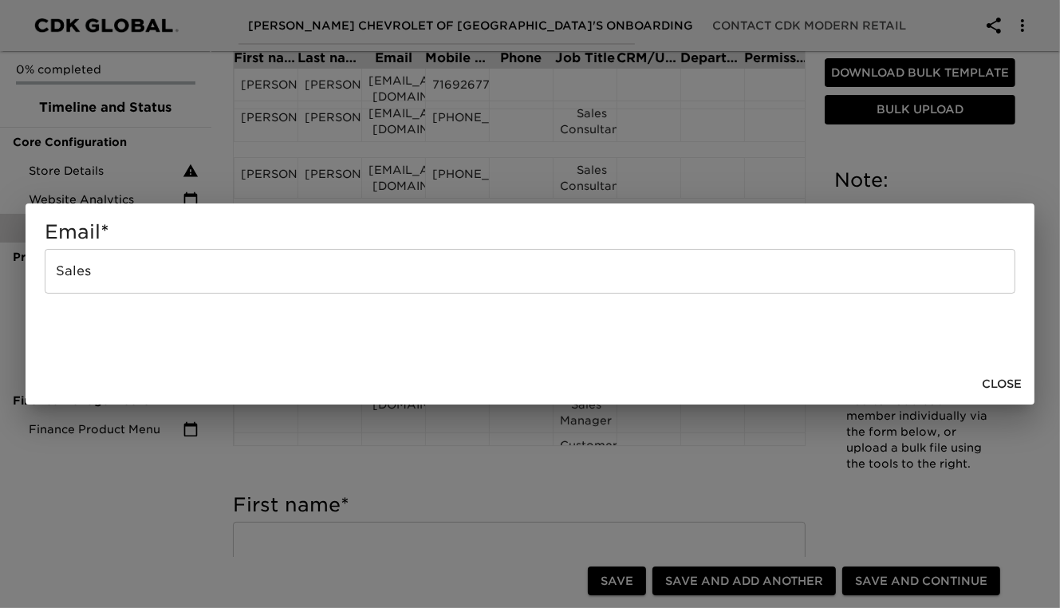
click at [227, 271] on input "Sales" at bounding box center [530, 271] width 971 height 45
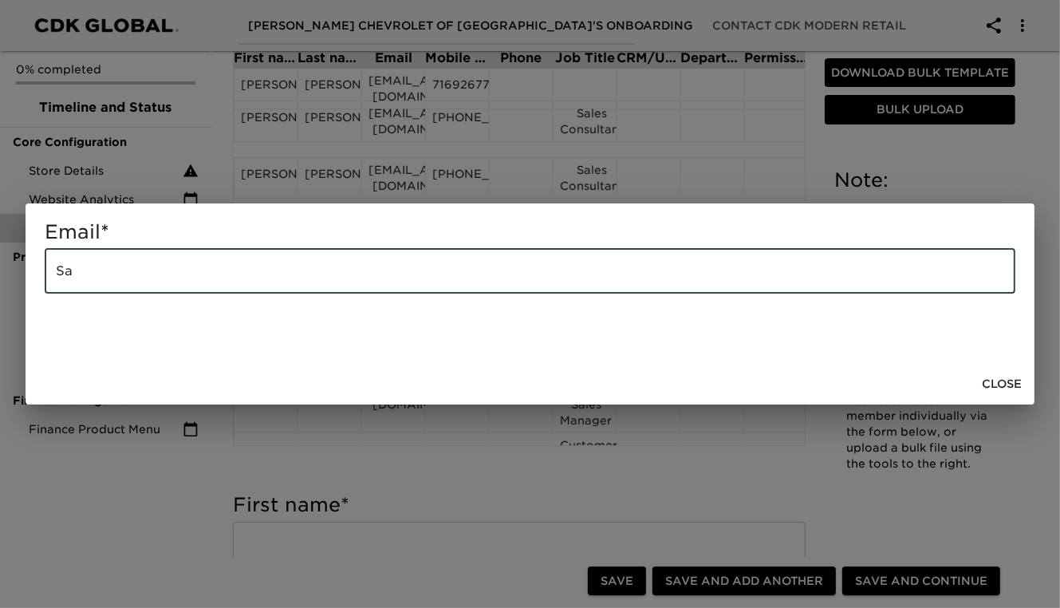
type input "S"
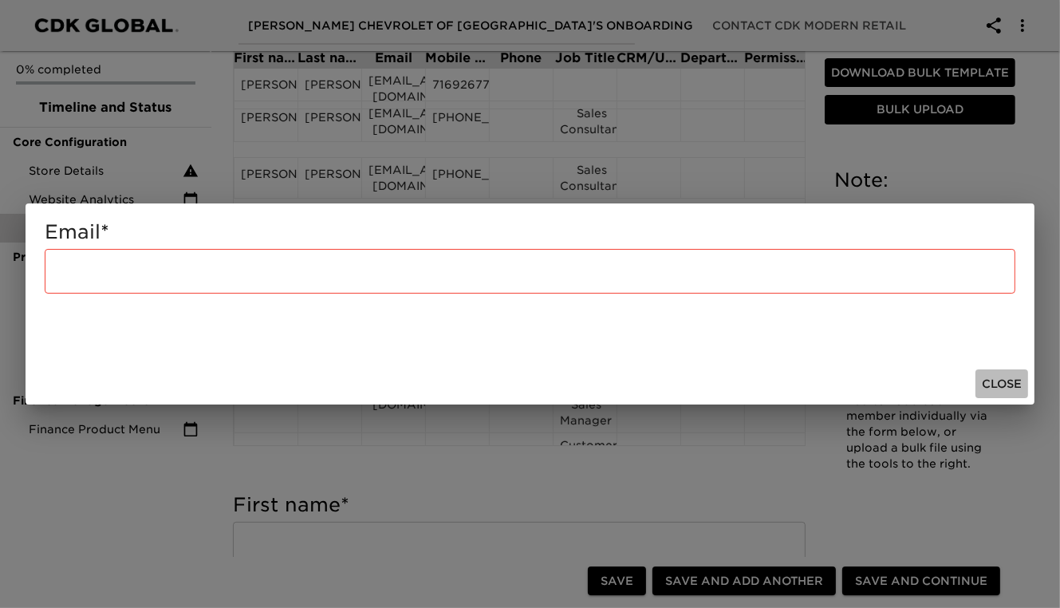
click at [990, 385] on span "Close" at bounding box center [1002, 384] width 40 height 20
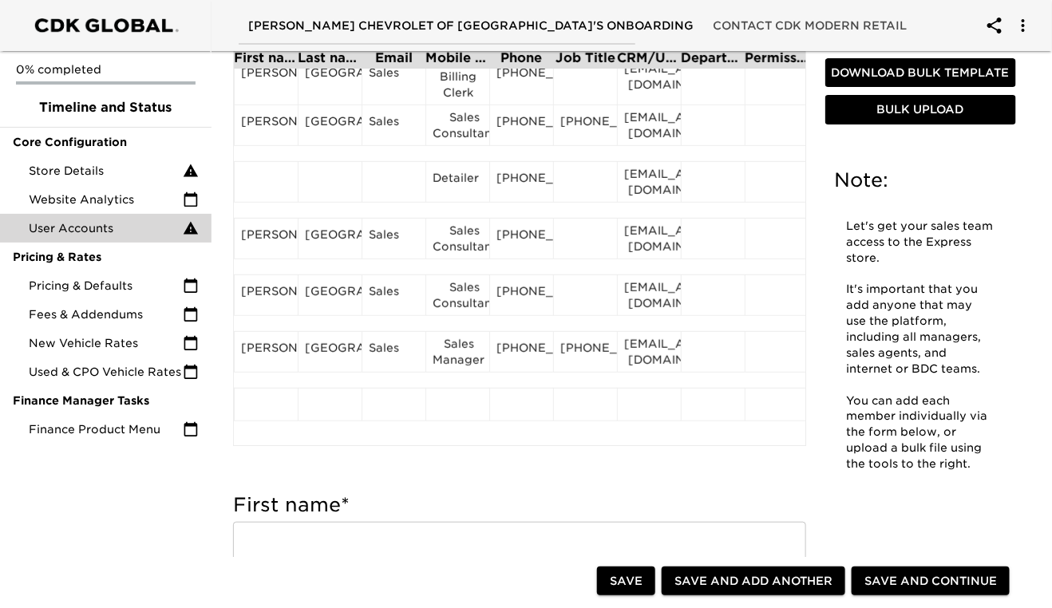
scroll to position [2173, 0]
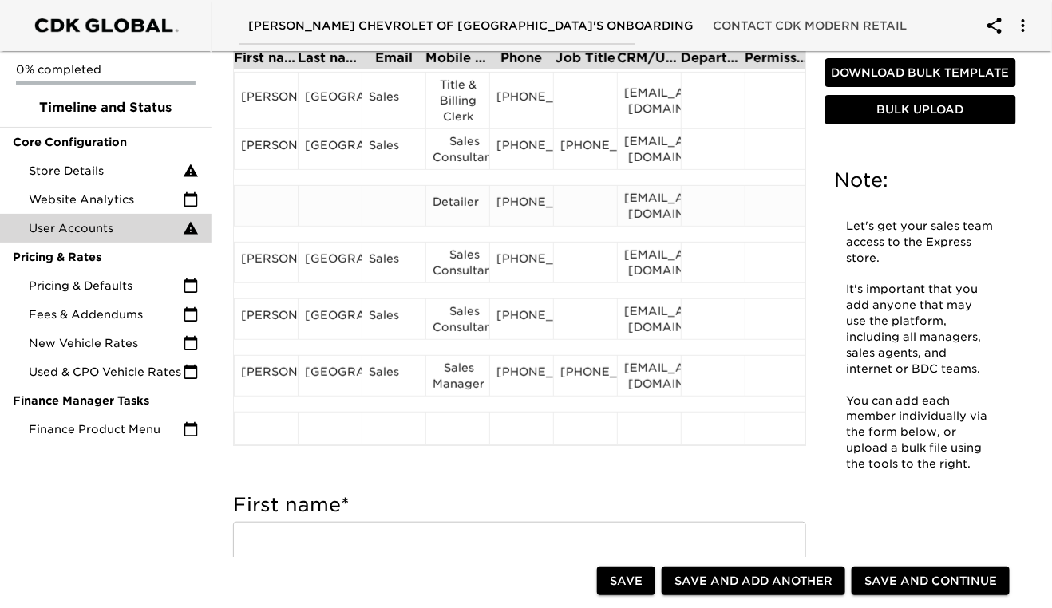
click at [459, 210] on div "Detailer" at bounding box center [457, 206] width 50 height 24
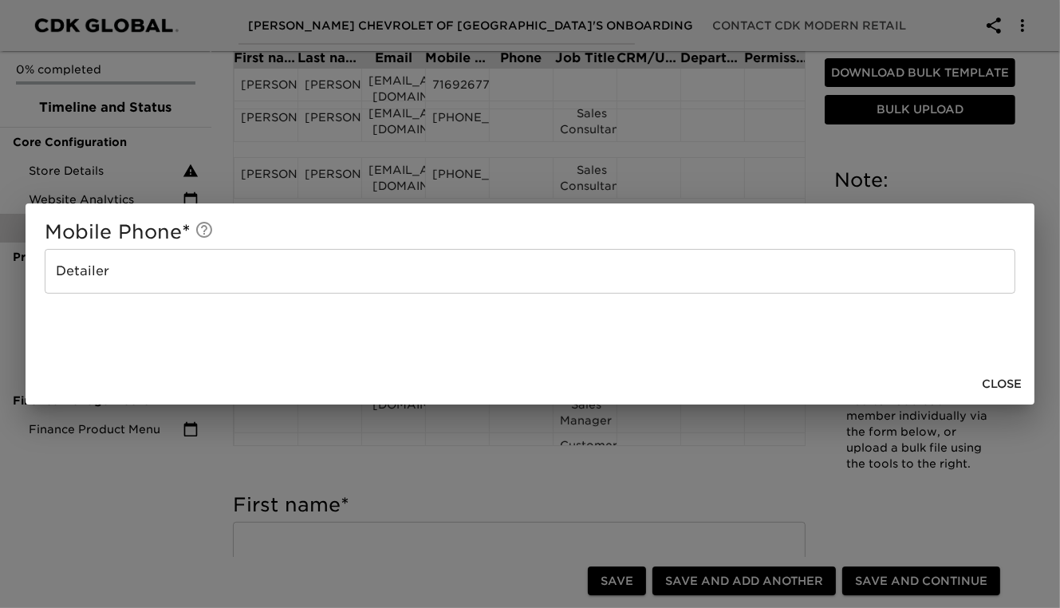
click at [168, 278] on input "Detailer" at bounding box center [530, 271] width 971 height 45
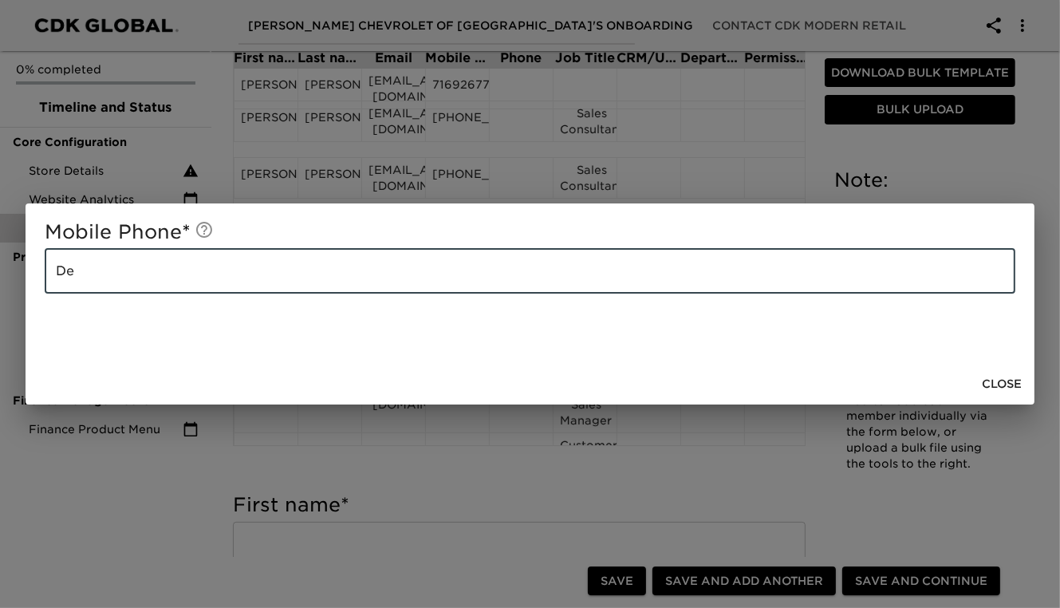
type input "D"
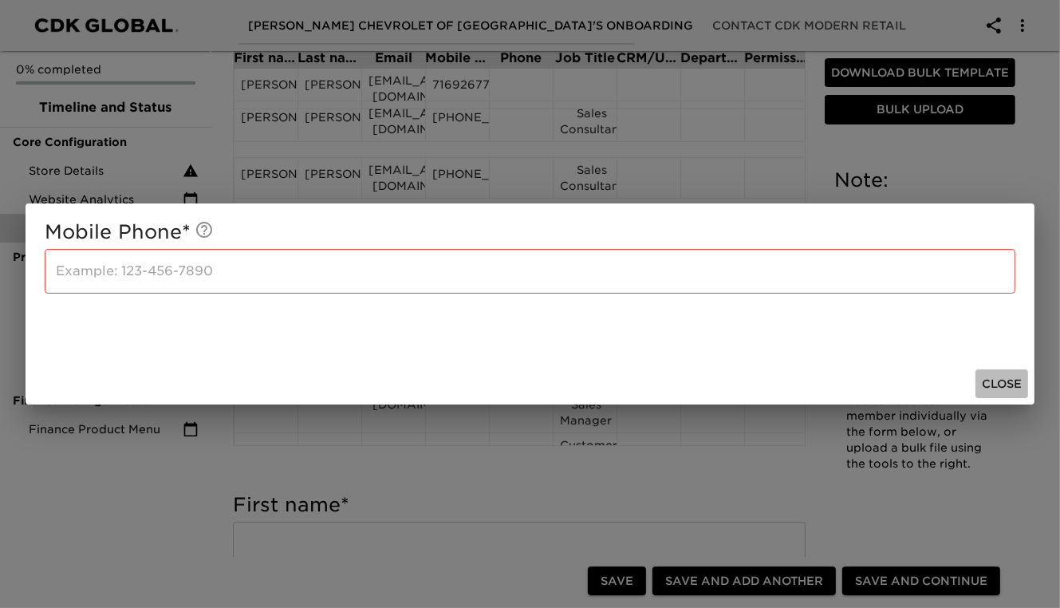
click at [981, 380] on button "Close" at bounding box center [1002, 384] width 53 height 30
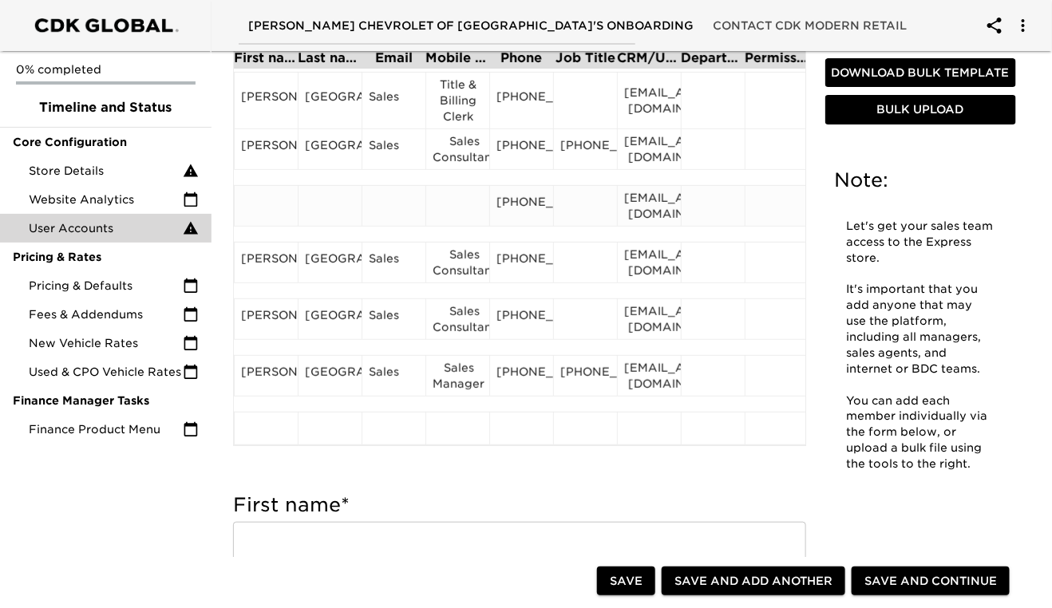
click at [519, 210] on div "[PHONE_NUMBER]" at bounding box center [521, 206] width 50 height 24
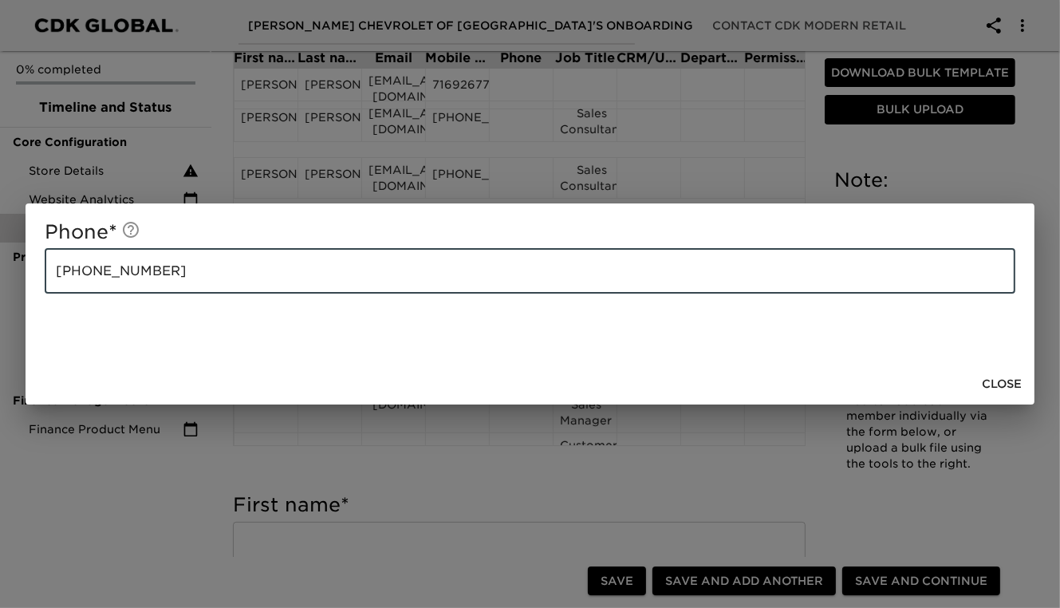
drag, startPoint x: 221, startPoint y: 278, endPoint x: 55, endPoint y: 270, distance: 166.2
click at [55, 270] on input "[PHONE_NUMBER]" at bounding box center [530, 271] width 971 height 45
click at [990, 385] on span "Close" at bounding box center [1002, 384] width 40 height 20
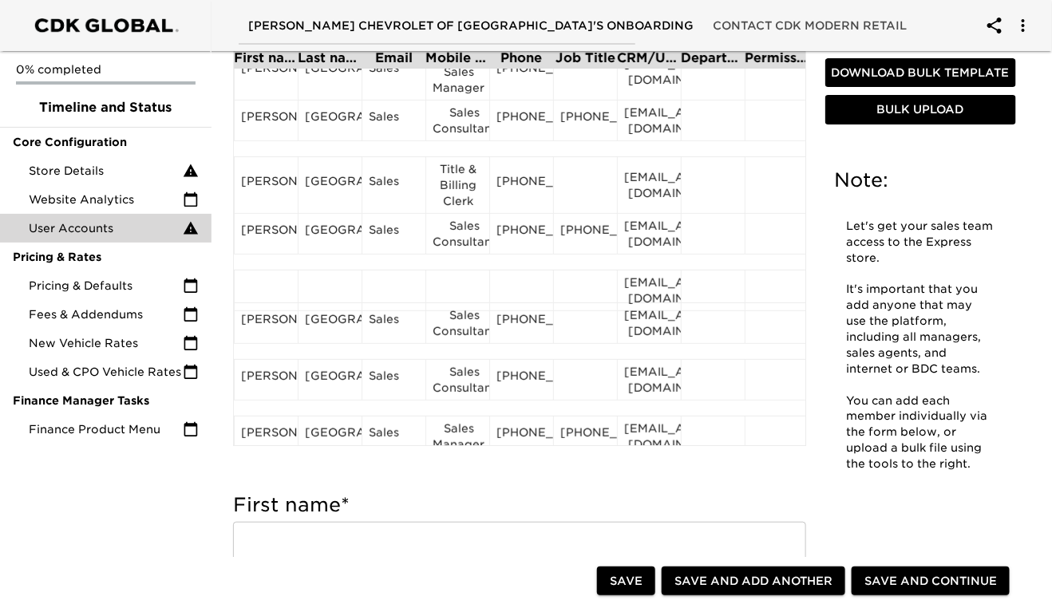
scroll to position [2150, 0]
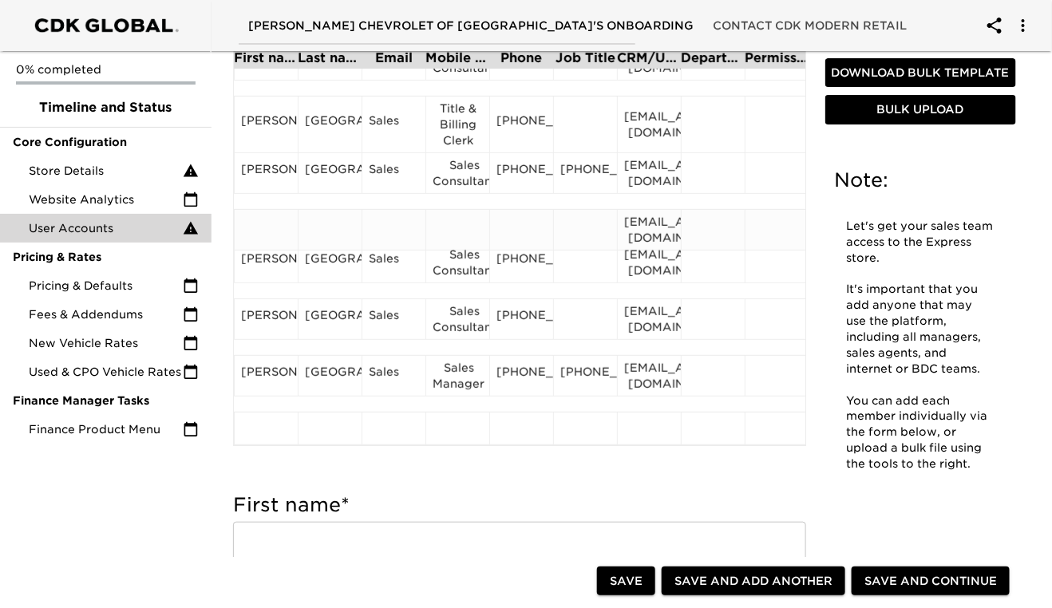
click at [648, 224] on div "[EMAIL_ADDRESS][DOMAIN_NAME]" at bounding box center [649, 230] width 50 height 32
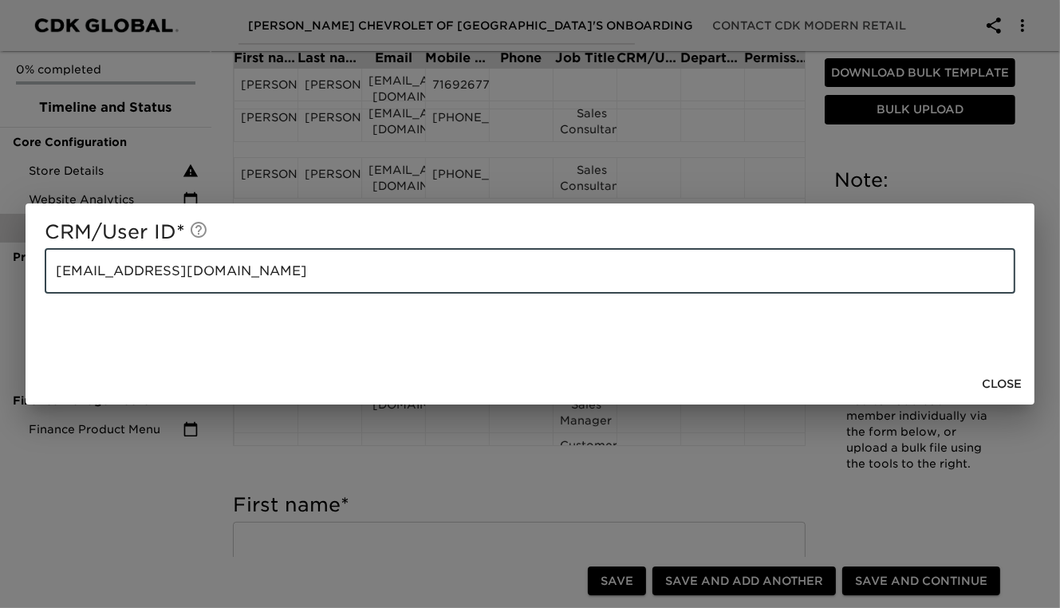
drag, startPoint x: 223, startPoint y: 275, endPoint x: 34, endPoint y: 286, distance: 190.2
click at [34, 286] on div "CRM/User ID * [EMAIL_ADDRESS][DOMAIN_NAME] ​" at bounding box center [530, 283] width 1009 height 160
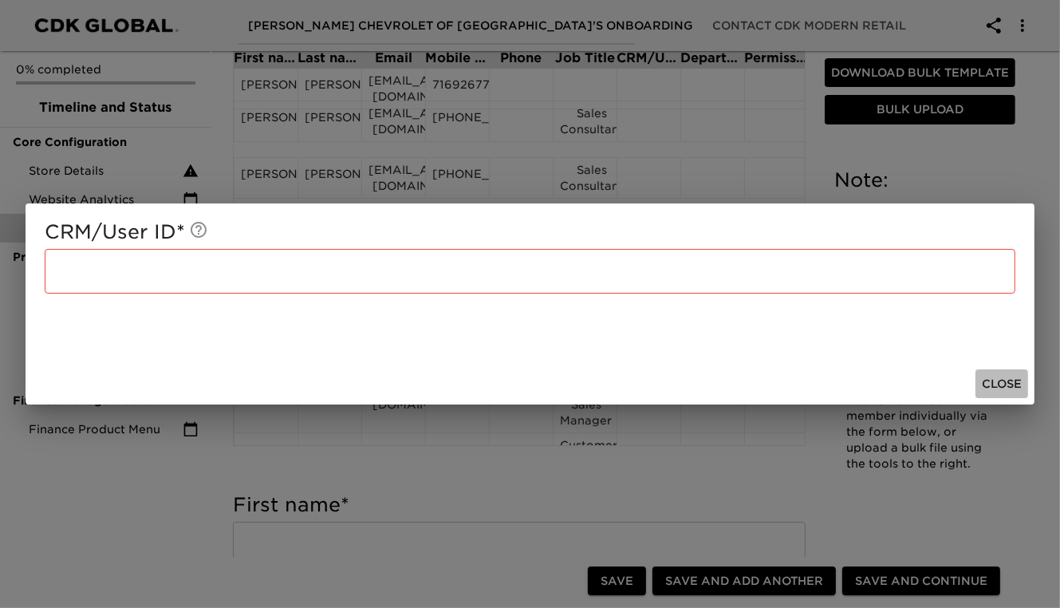
click at [1001, 384] on span "Close" at bounding box center [1002, 384] width 40 height 20
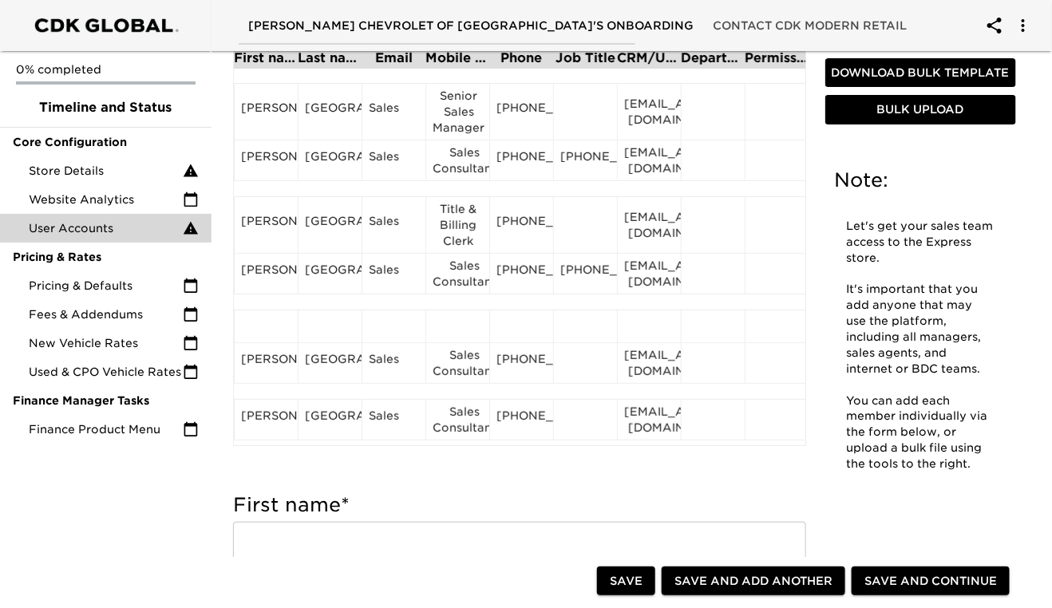
scroll to position [2043, 0]
click at [249, 225] on div "[PERSON_NAME]" at bounding box center [266, 224] width 50 height 24
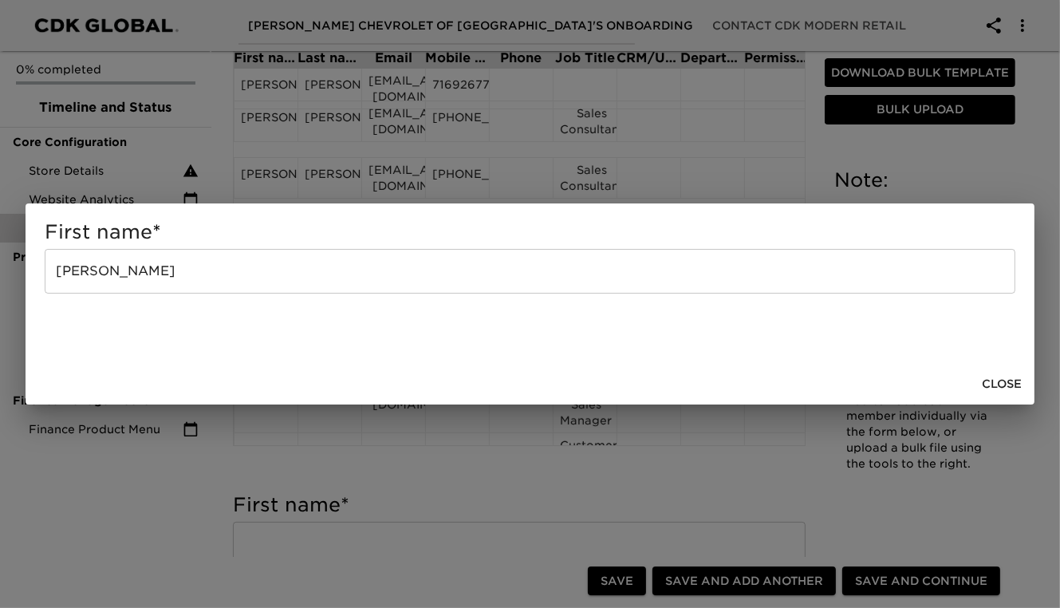
click at [179, 273] on input "[PERSON_NAME]" at bounding box center [530, 271] width 971 height 45
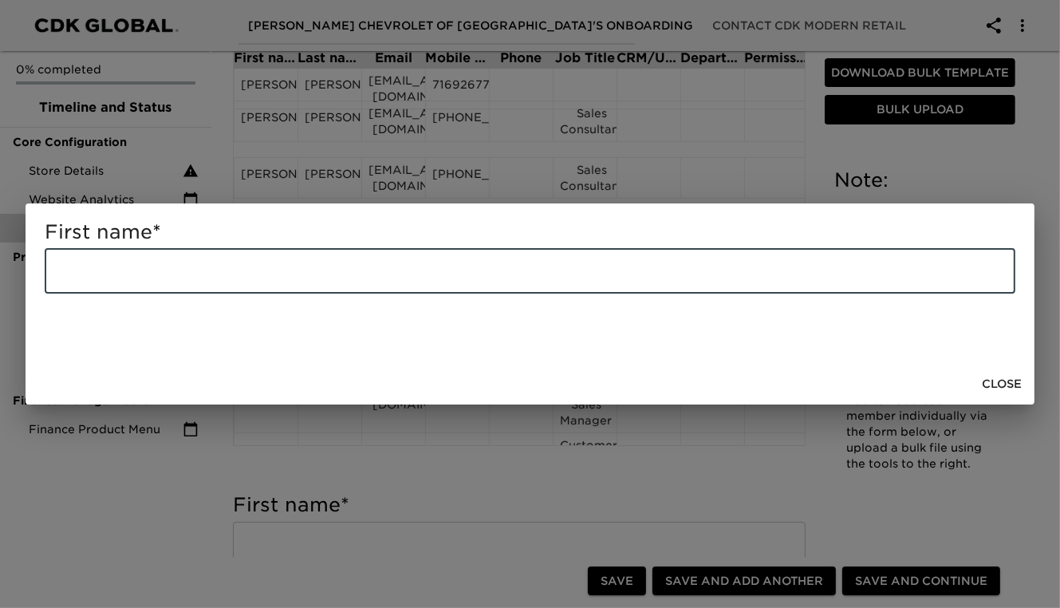
click at [1001, 378] on span "Close" at bounding box center [1002, 384] width 40 height 20
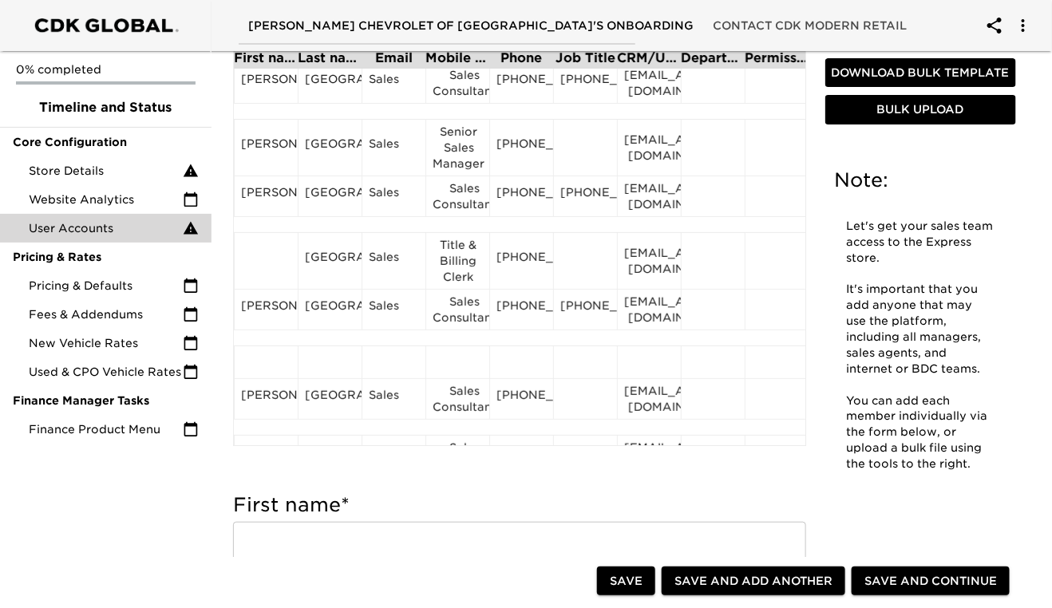
scroll to position [2001, 0]
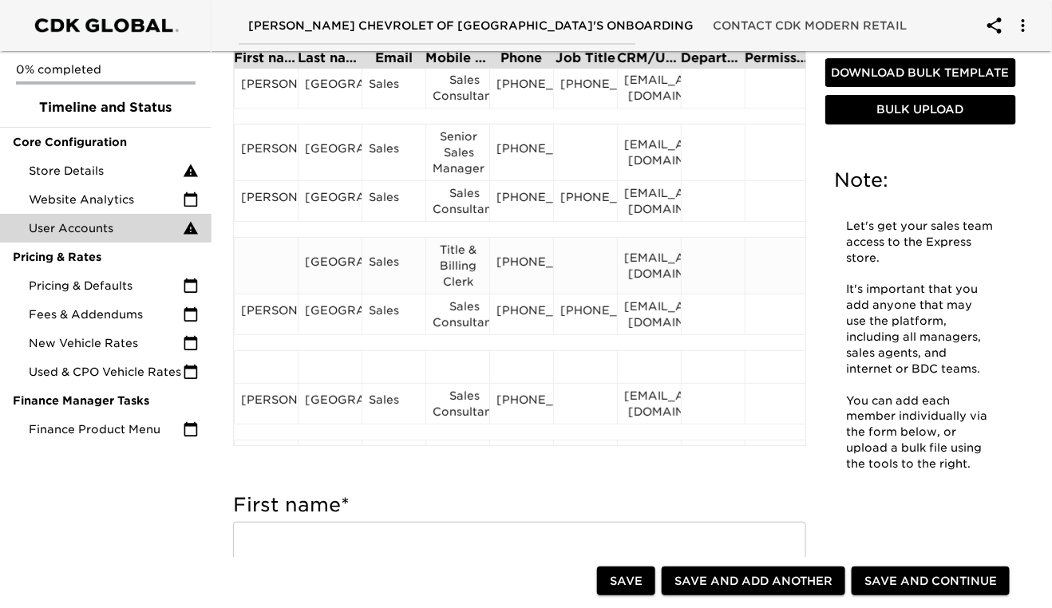
click at [333, 259] on div "[GEOGRAPHIC_DATA]" at bounding box center [330, 266] width 50 height 24
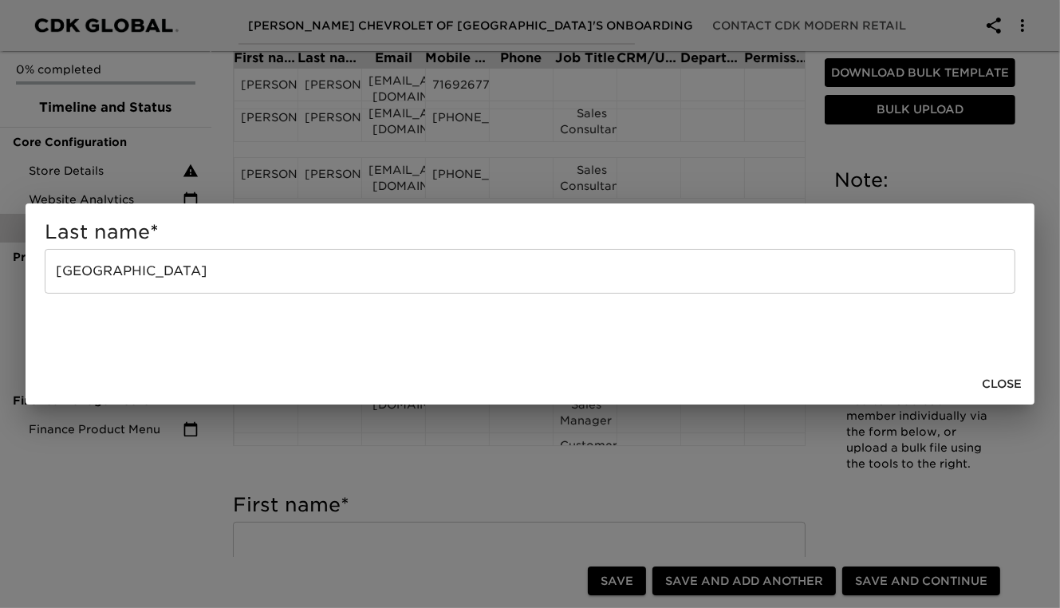
click at [239, 266] on input "[GEOGRAPHIC_DATA]" at bounding box center [530, 271] width 971 height 45
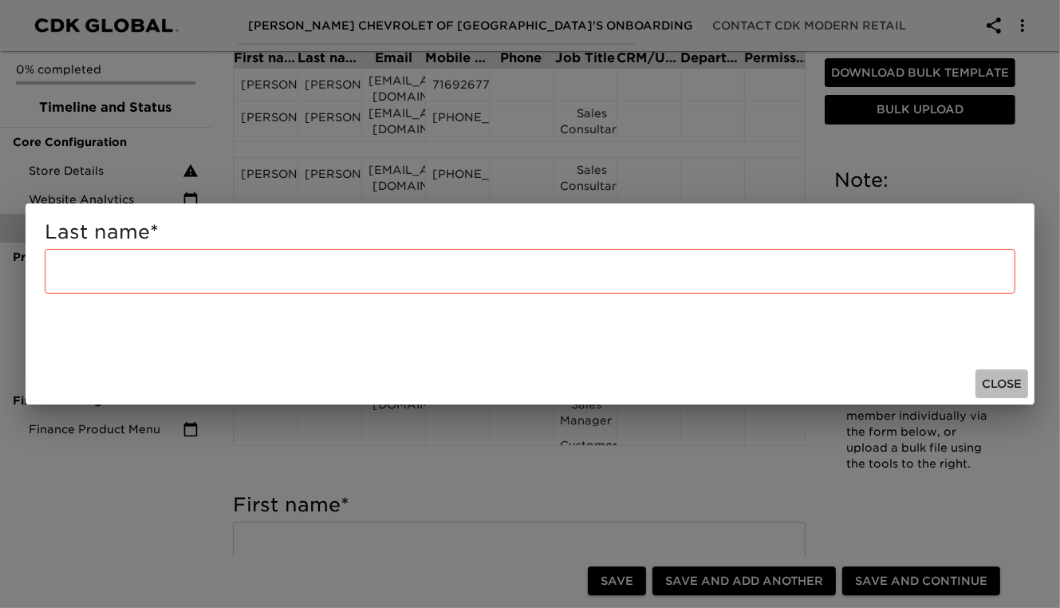
click at [1004, 389] on span "Close" at bounding box center [1002, 384] width 40 height 20
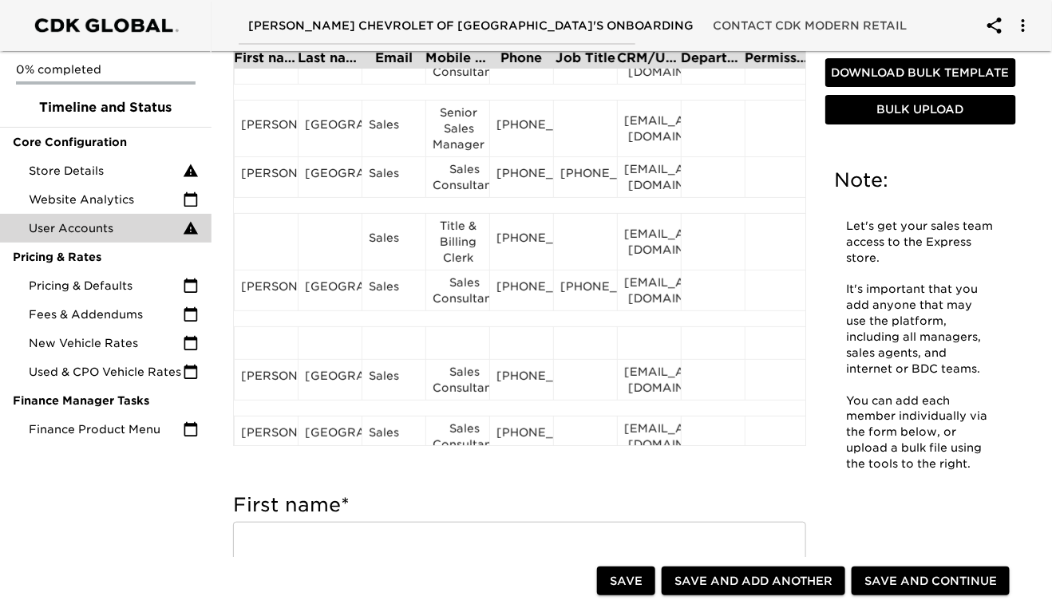
scroll to position [2013, 0]
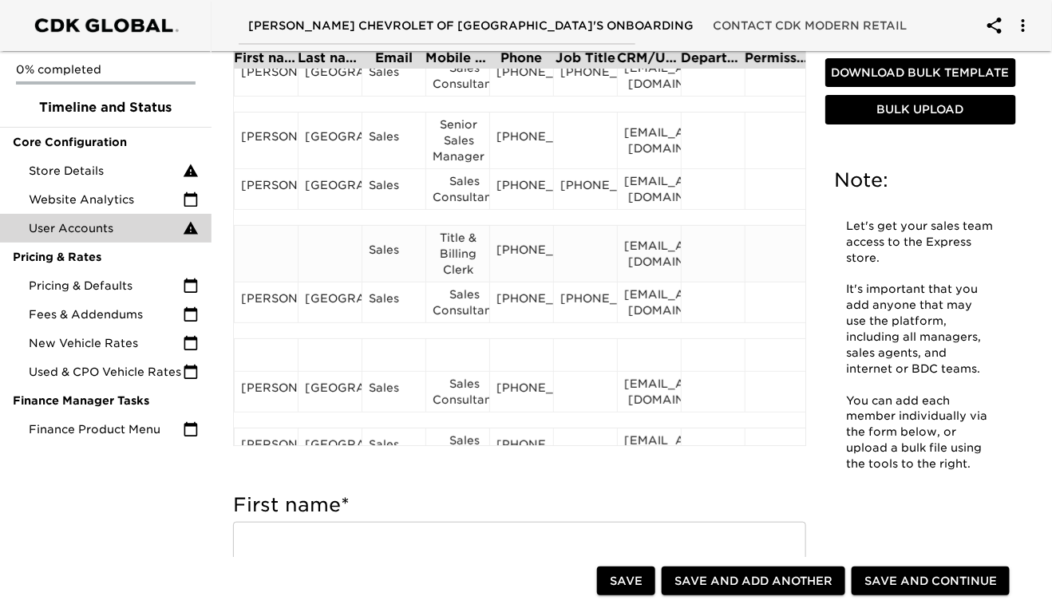
click at [391, 253] on div "Sales" at bounding box center [394, 254] width 50 height 24
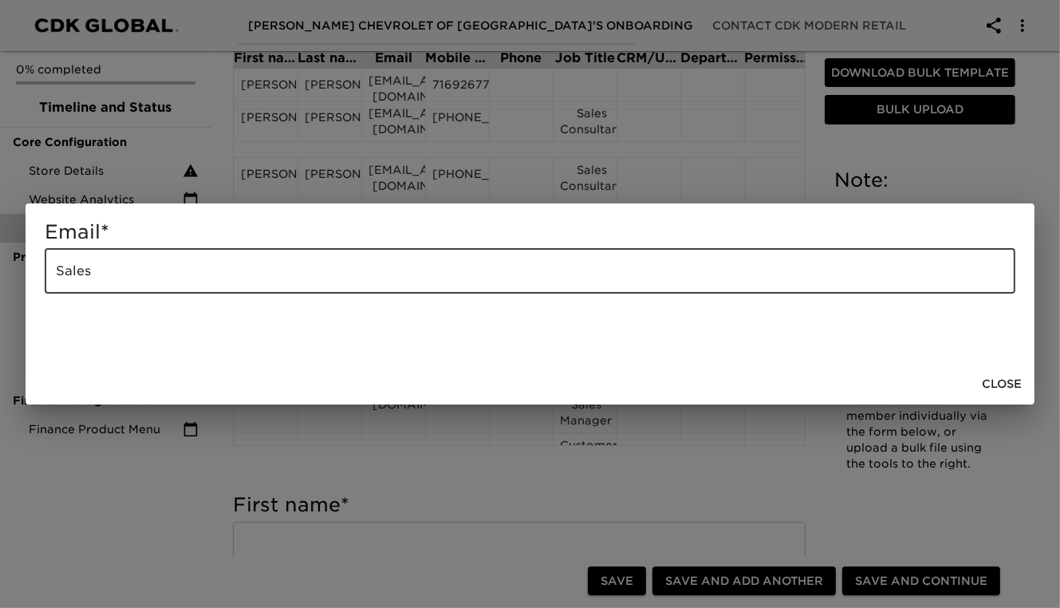
click at [152, 283] on input "Sales" at bounding box center [530, 271] width 971 height 45
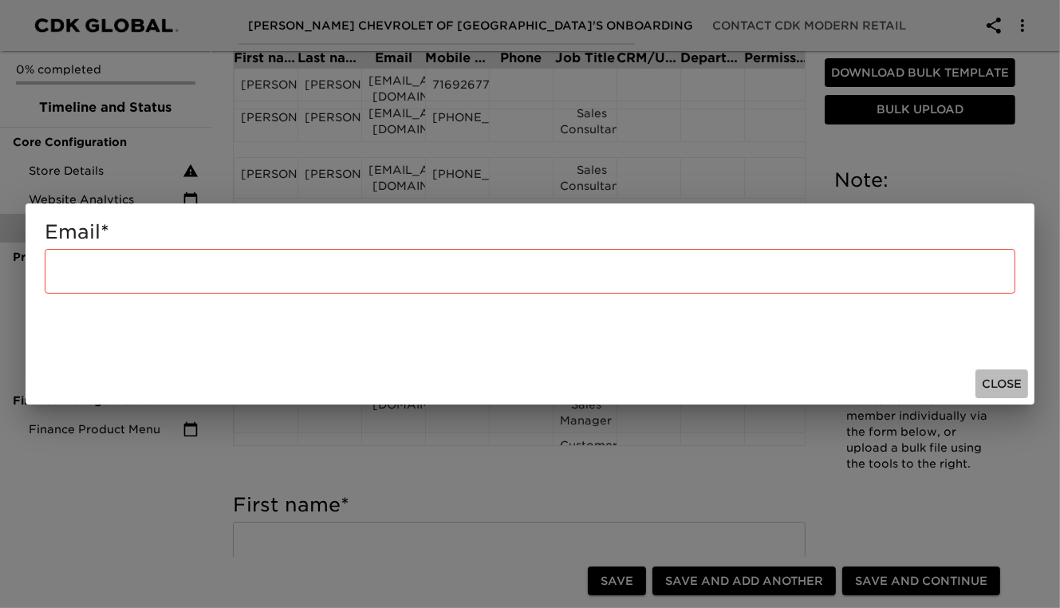
click at [991, 379] on span "Close" at bounding box center [1002, 384] width 40 height 20
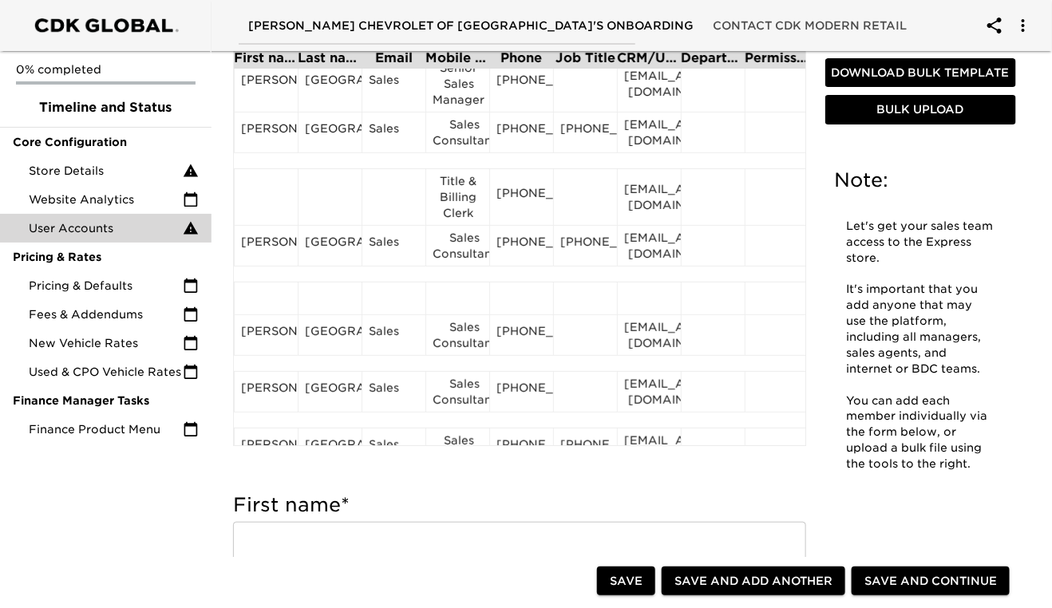
scroll to position [2068, 0]
click at [468, 207] on div "Title & Billing Clerk" at bounding box center [457, 199] width 50 height 48
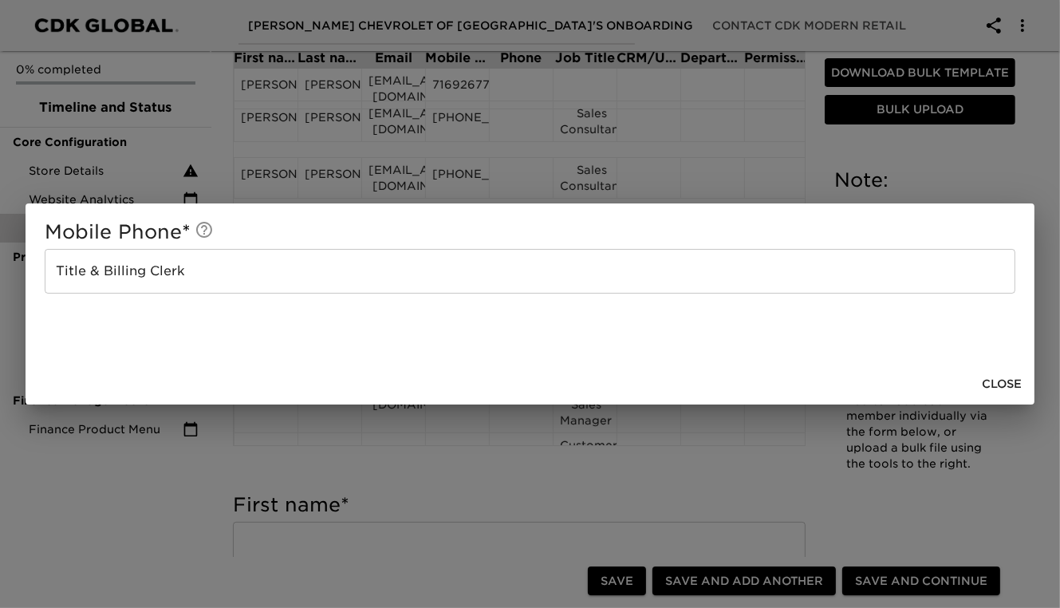
click at [233, 270] on input "Title & Billing Clerk" at bounding box center [530, 271] width 971 height 45
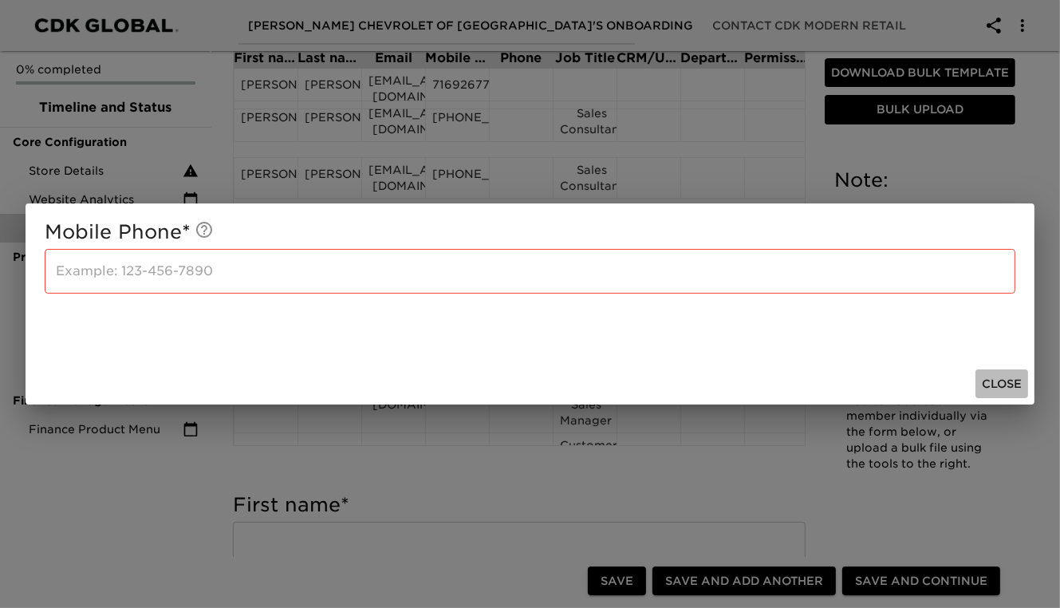
click at [991, 389] on span "Close" at bounding box center [1002, 384] width 40 height 20
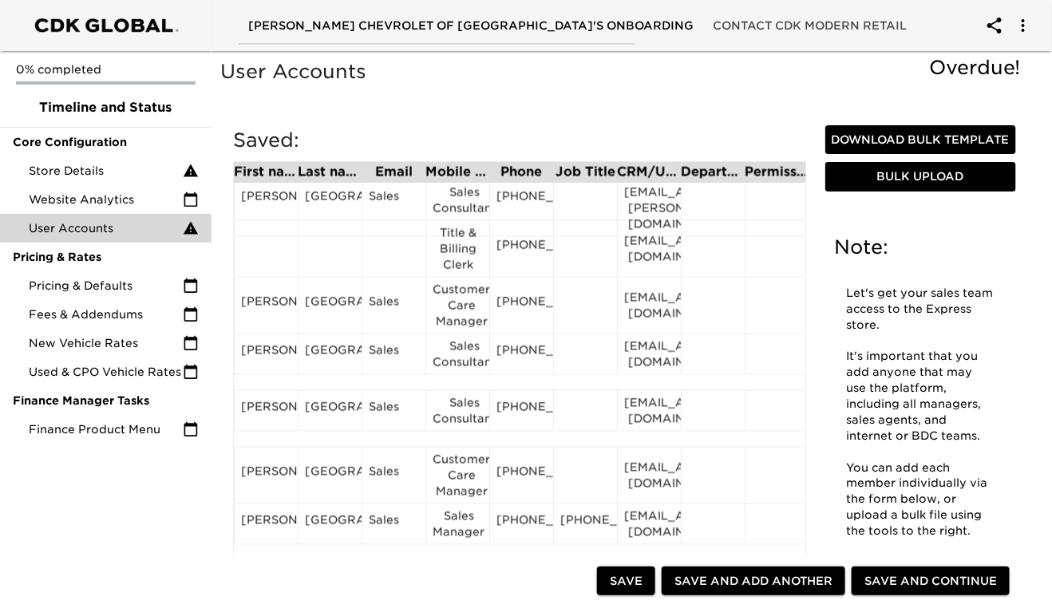
scroll to position [885, 0]
click at [448, 250] on div "Title & Billing Clerk" at bounding box center [457, 250] width 50 height 48
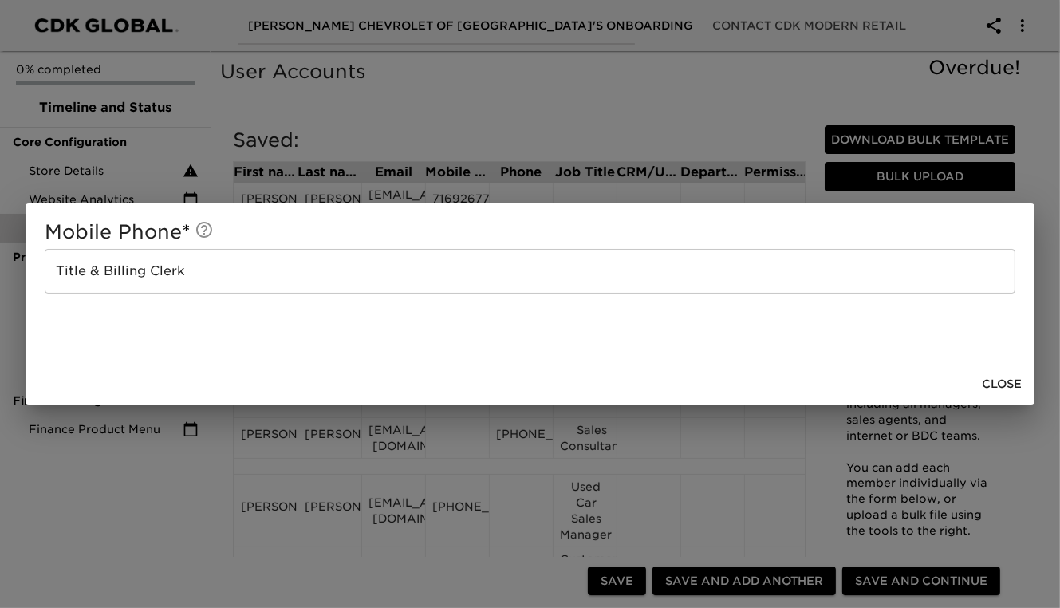
click at [281, 289] on input "Title & Billing Clerk" at bounding box center [530, 271] width 971 height 45
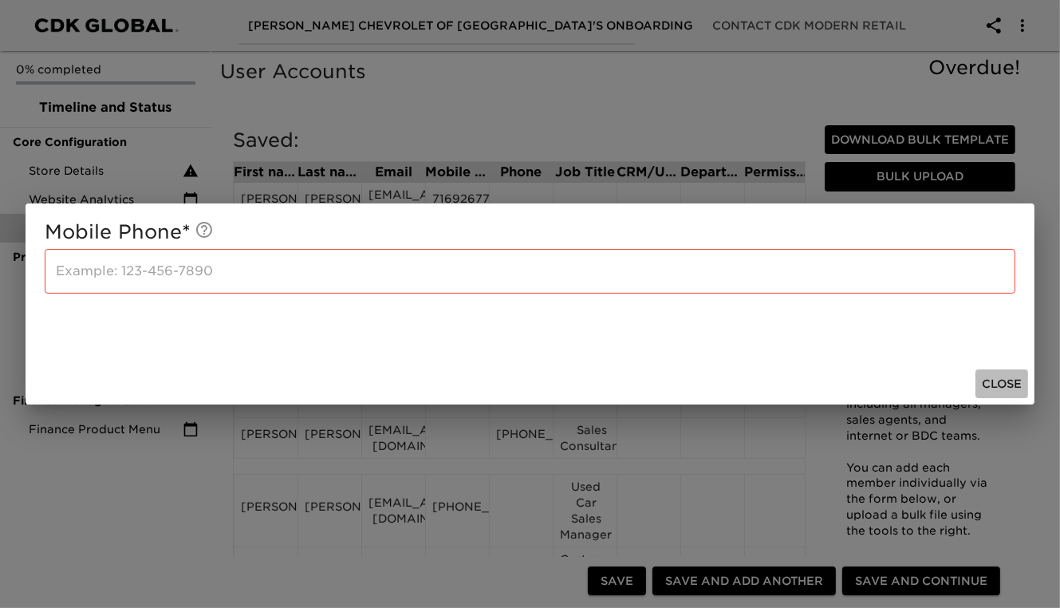
click at [999, 387] on span "Close" at bounding box center [1002, 384] width 40 height 20
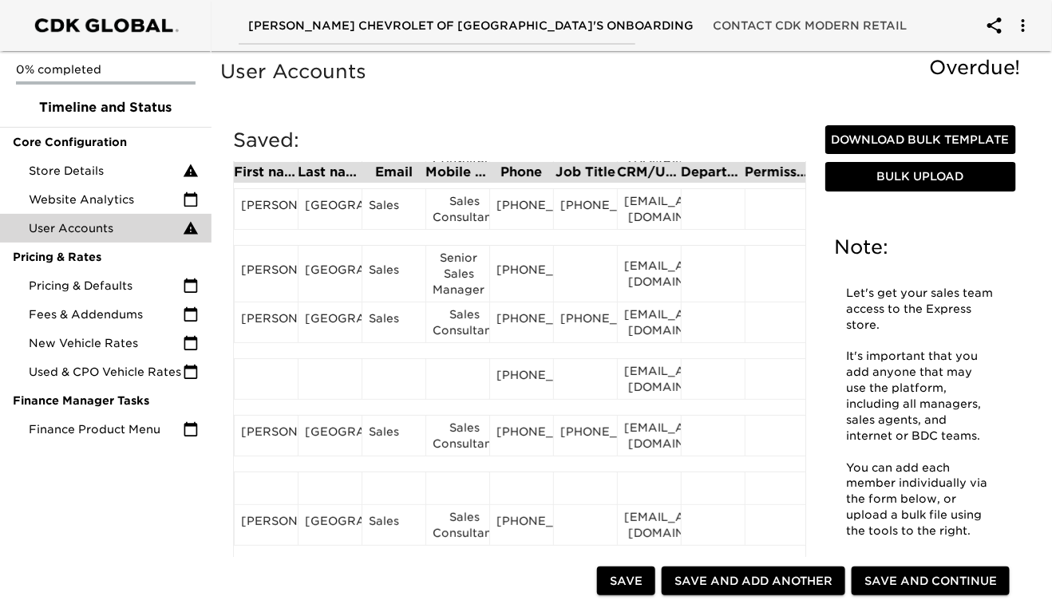
scroll to position [2010, 0]
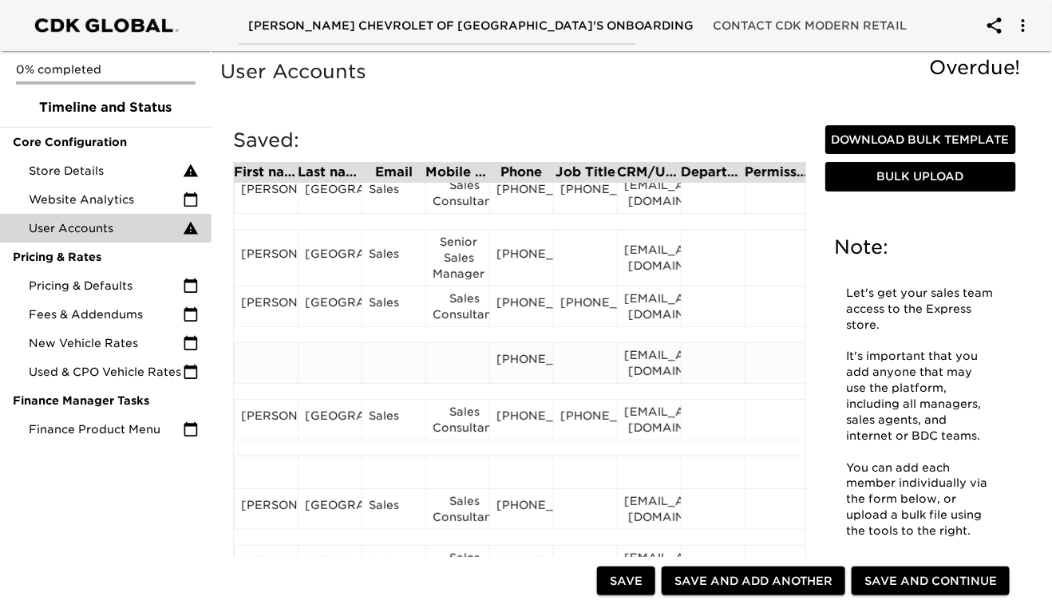
click at [517, 375] on div "[PHONE_NUMBER]" at bounding box center [521, 363] width 50 height 24
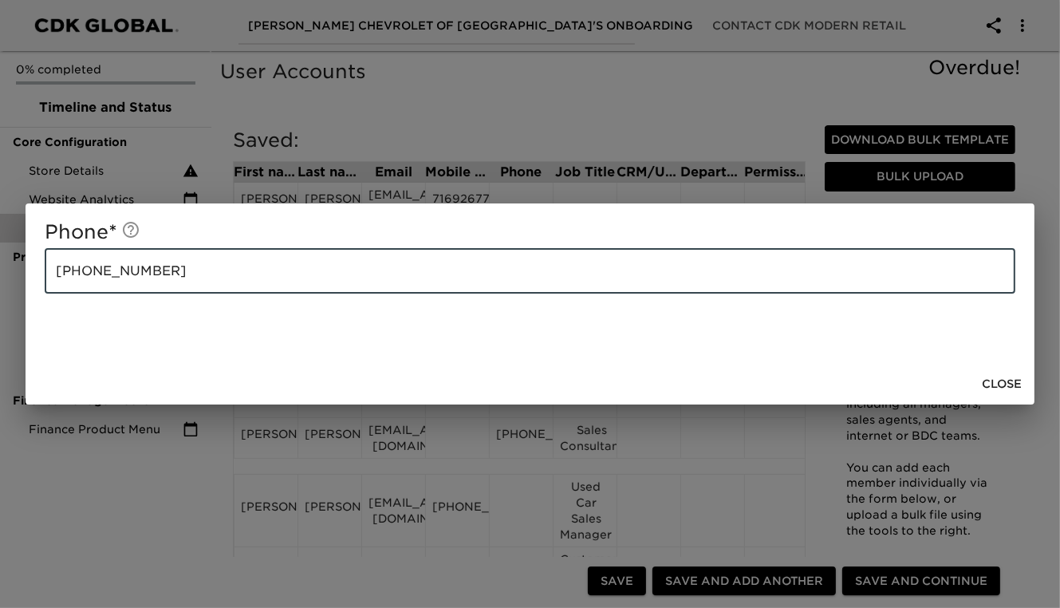
click at [184, 269] on input "[PHONE_NUMBER]" at bounding box center [530, 271] width 971 height 45
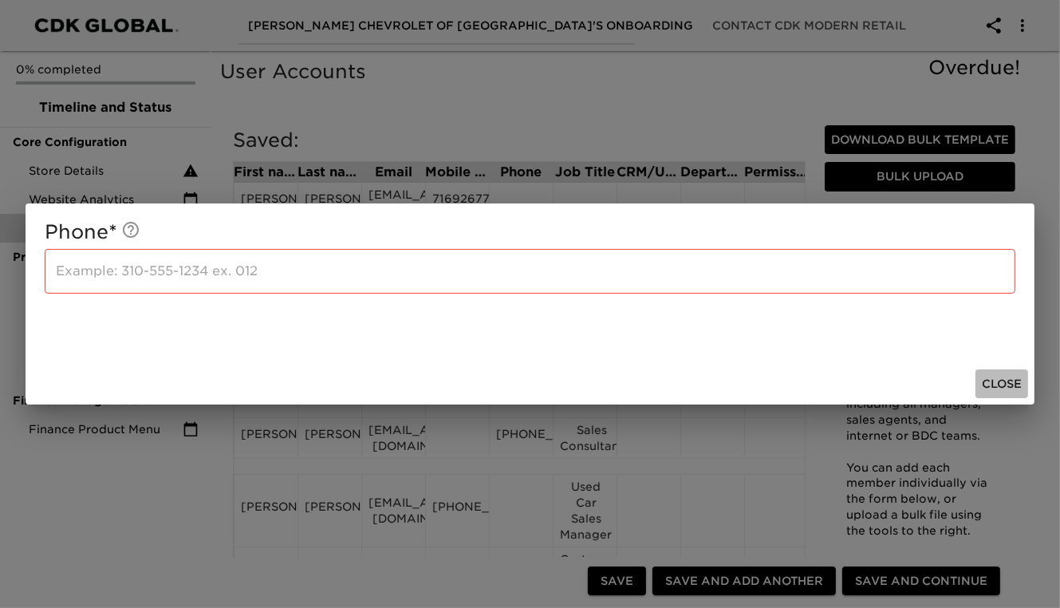
click at [998, 392] on span "Close" at bounding box center [1002, 384] width 40 height 20
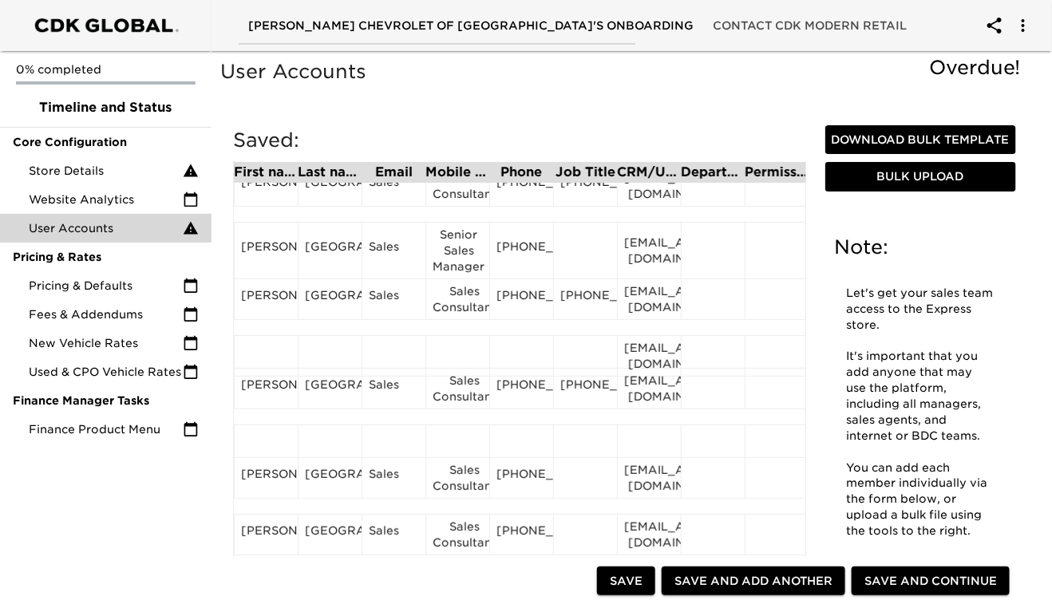
scroll to position [2021, 0]
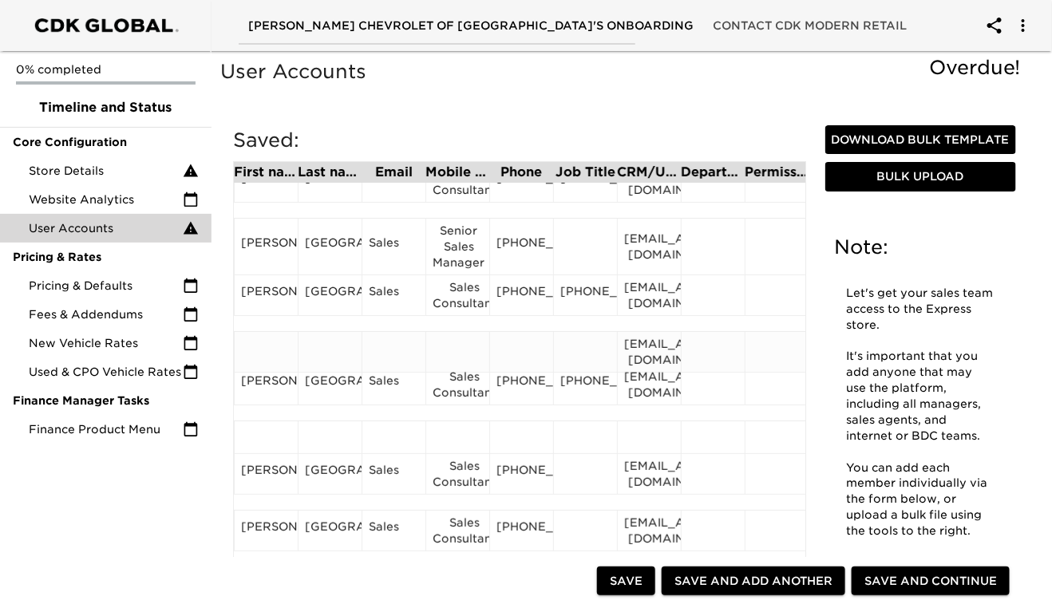
click at [646, 353] on div "[EMAIL_ADDRESS][DOMAIN_NAME]" at bounding box center [649, 352] width 50 height 32
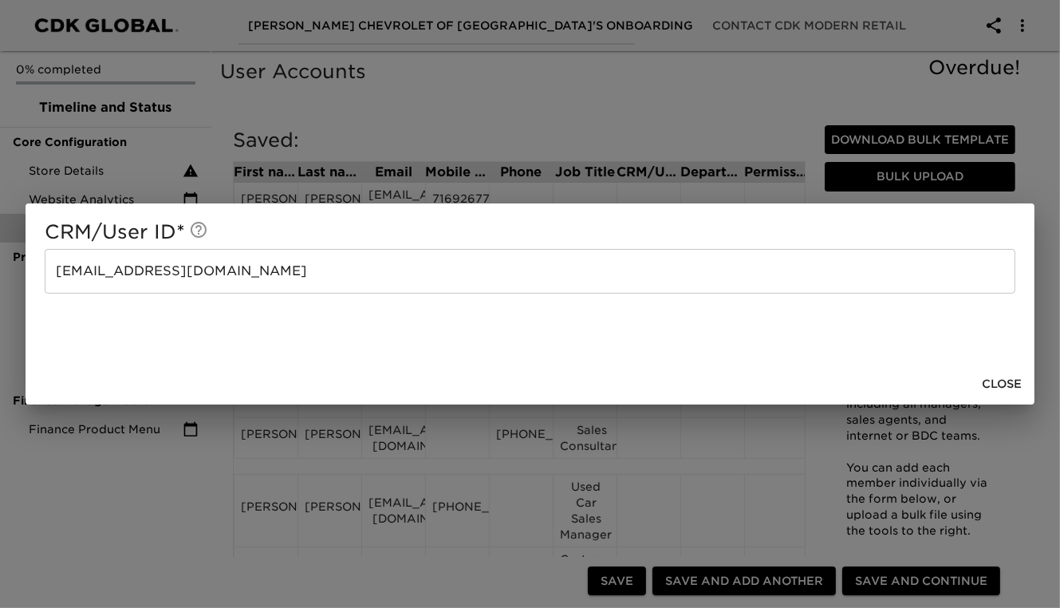
click at [247, 270] on input "[EMAIL_ADDRESS][DOMAIN_NAME]" at bounding box center [530, 271] width 971 height 45
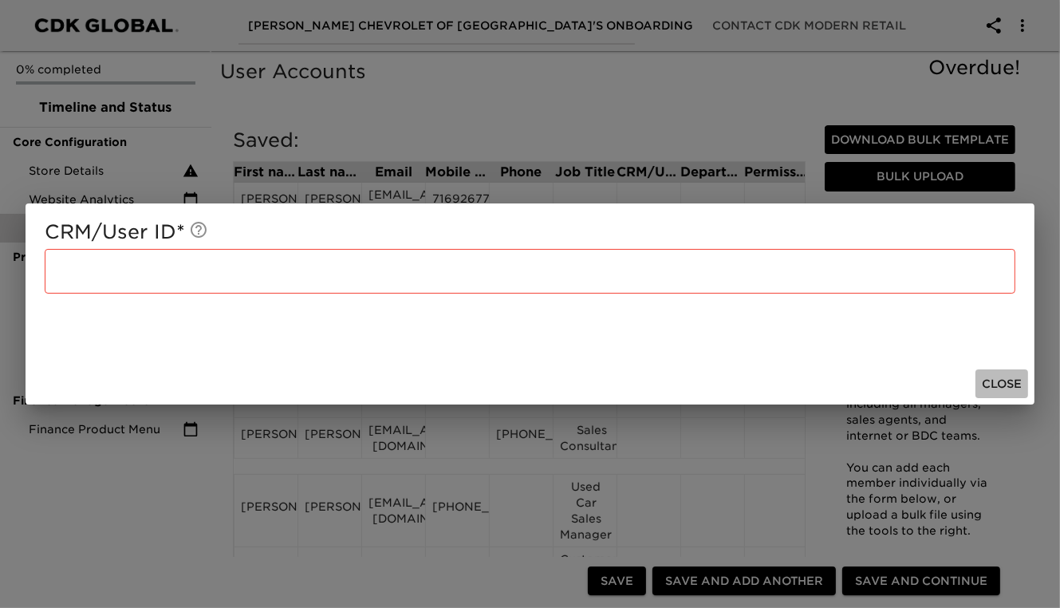
click at [1005, 382] on span "Close" at bounding box center [1002, 384] width 40 height 20
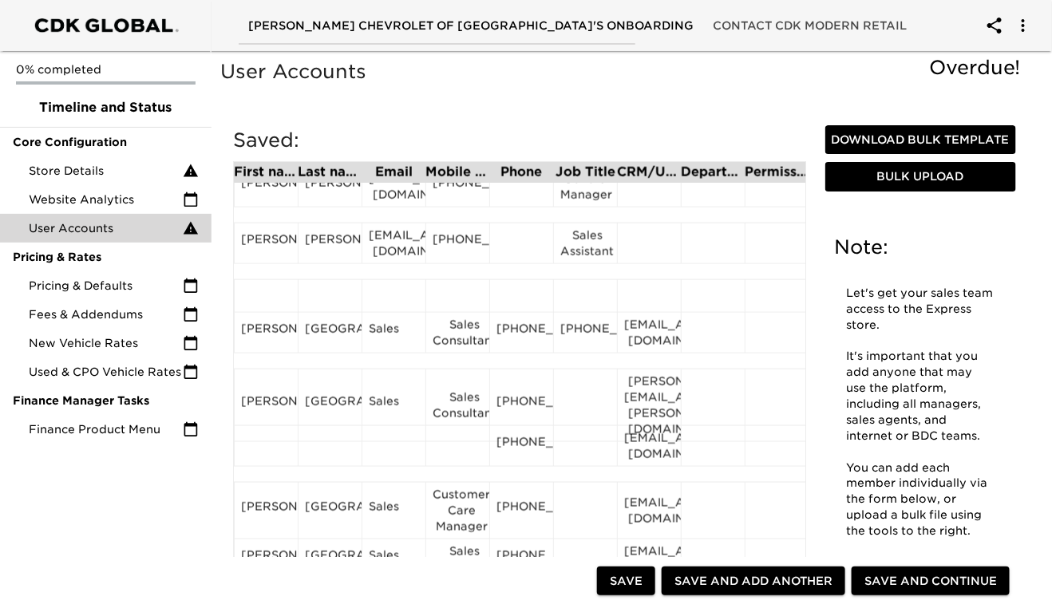
scroll to position [688, 0]
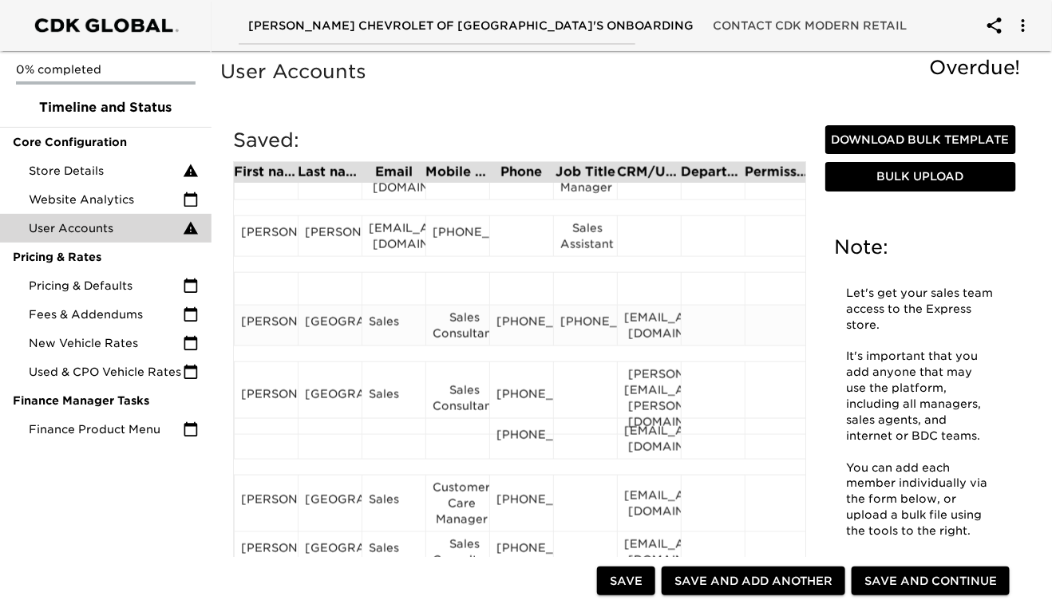
click at [261, 337] on div "[PERSON_NAME]" at bounding box center [266, 326] width 50 height 24
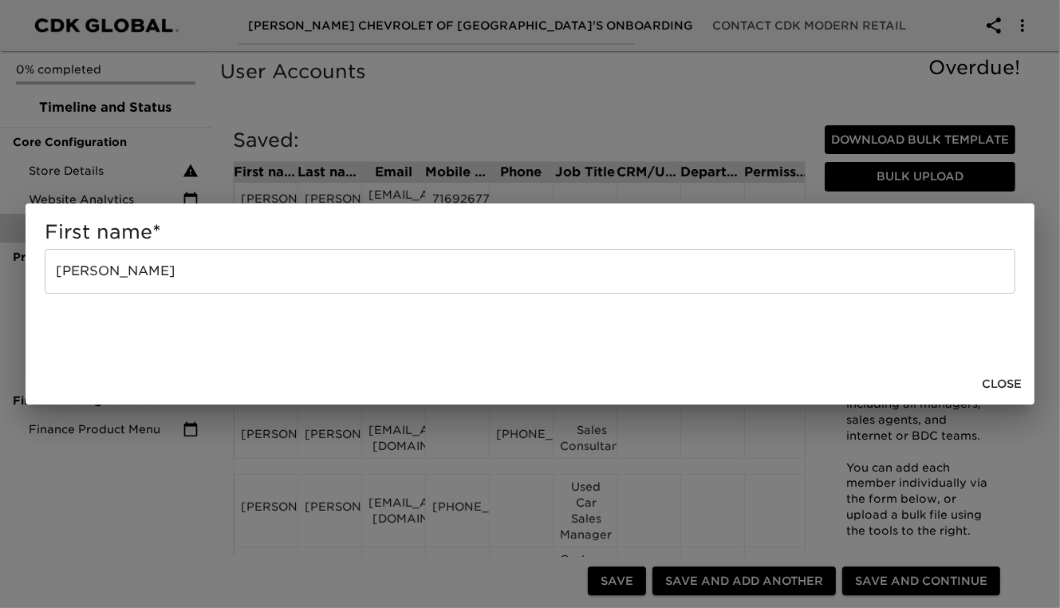
click at [182, 268] on input "[PERSON_NAME]" at bounding box center [530, 271] width 971 height 45
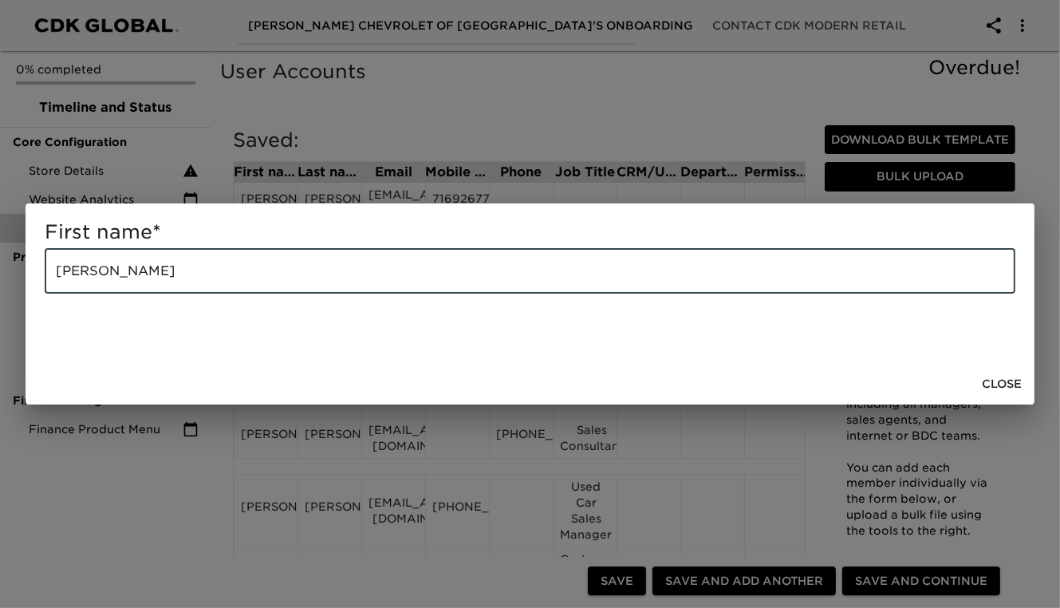
drag, startPoint x: 175, startPoint y: 271, endPoint x: 99, endPoint y: 270, distance: 75.8
click at [99, 270] on input "[PERSON_NAME]" at bounding box center [530, 271] width 971 height 45
click at [985, 381] on span "Close" at bounding box center [1002, 384] width 40 height 20
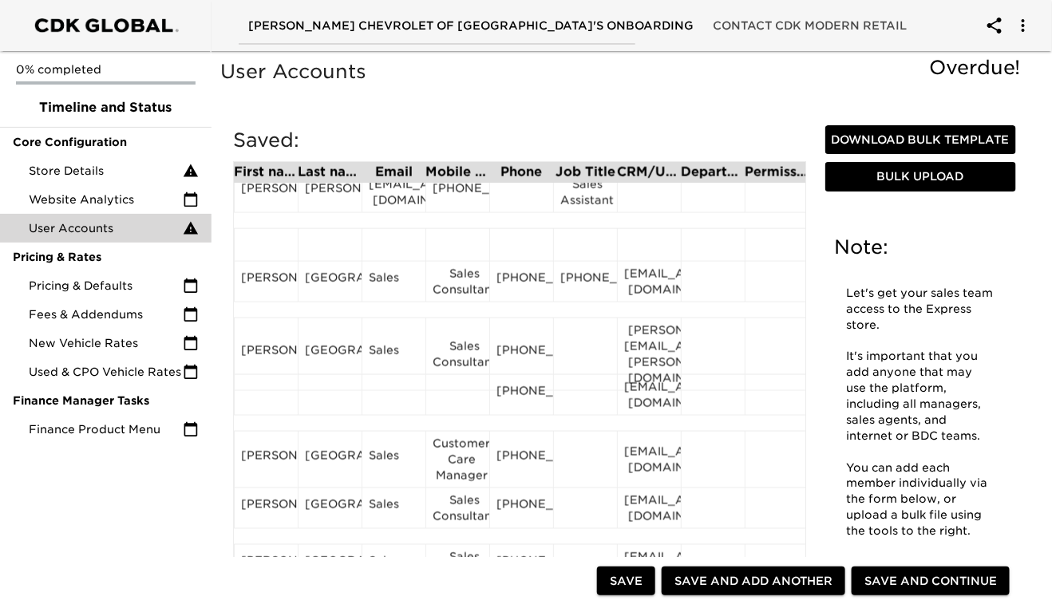
scroll to position [723, 0]
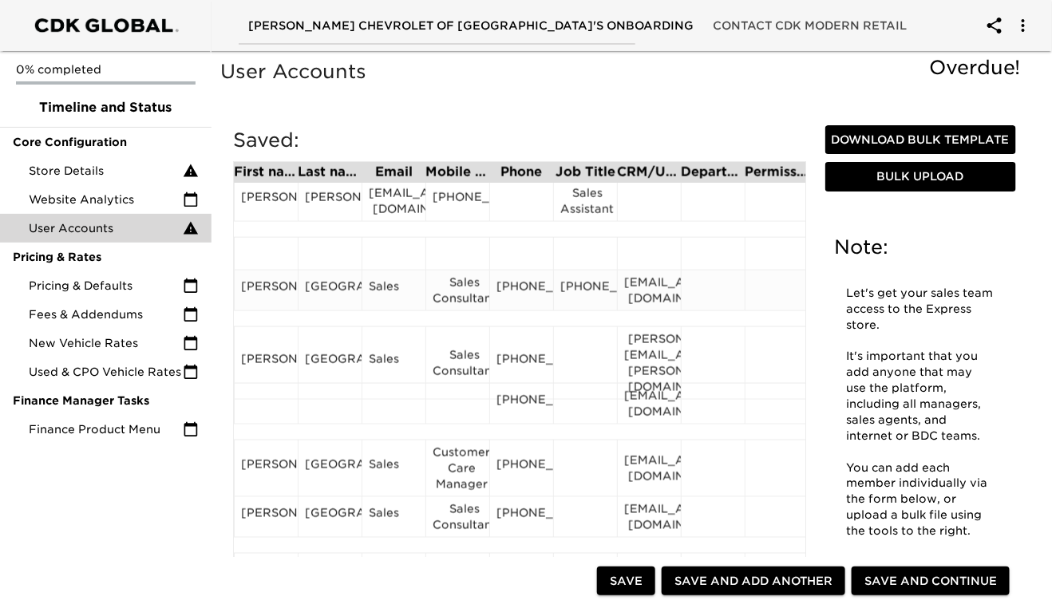
click at [331, 302] on div "[GEOGRAPHIC_DATA]" at bounding box center [330, 290] width 50 height 24
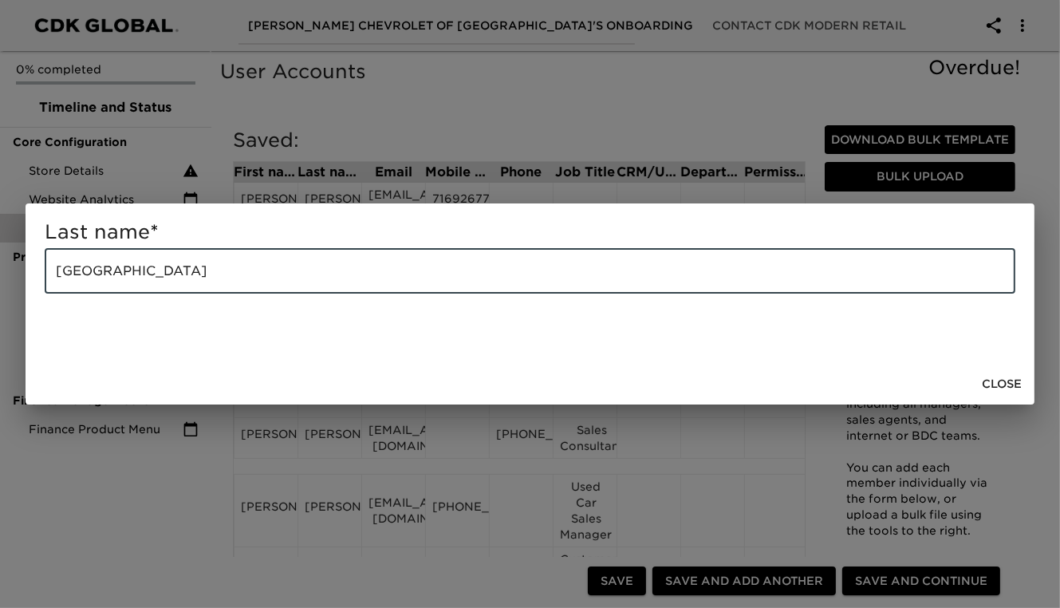
click at [221, 270] on input "[GEOGRAPHIC_DATA]" at bounding box center [530, 271] width 971 height 45
paste input "[PERSON_NAME]"
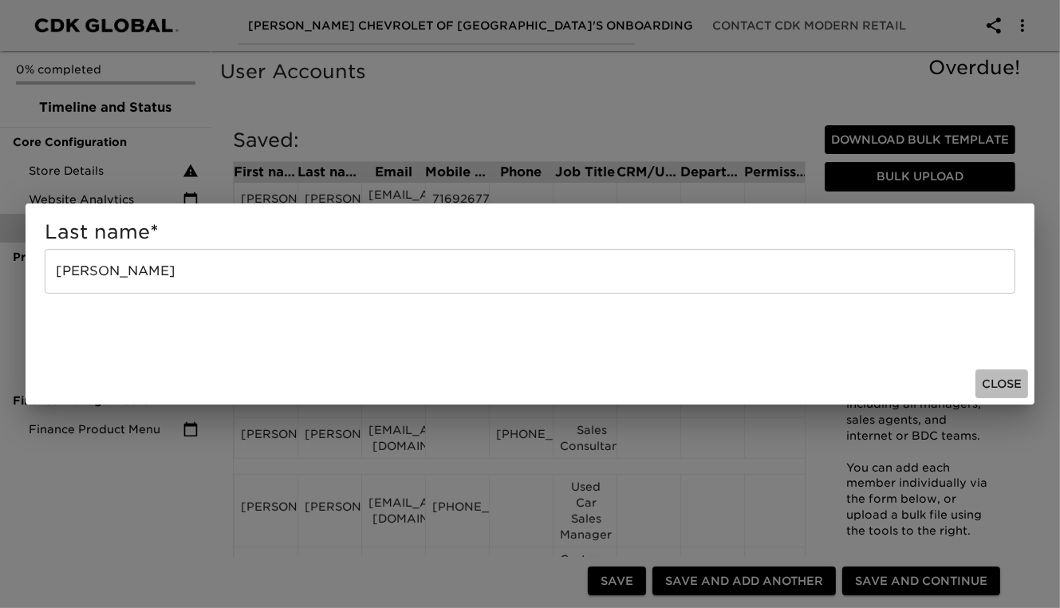
click at [1001, 381] on span "Close" at bounding box center [1002, 384] width 40 height 20
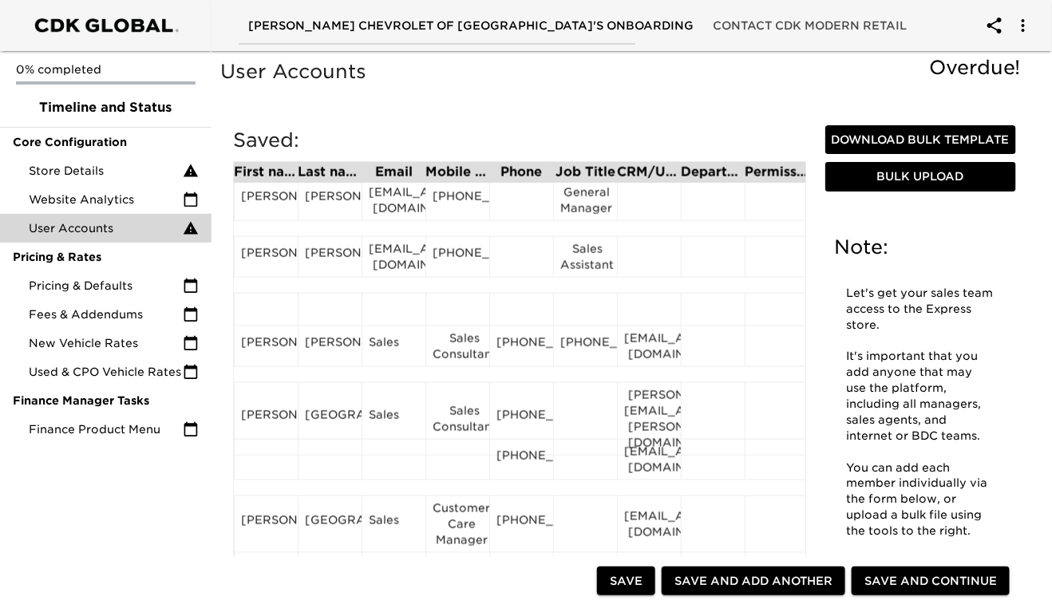
scroll to position [672, 0]
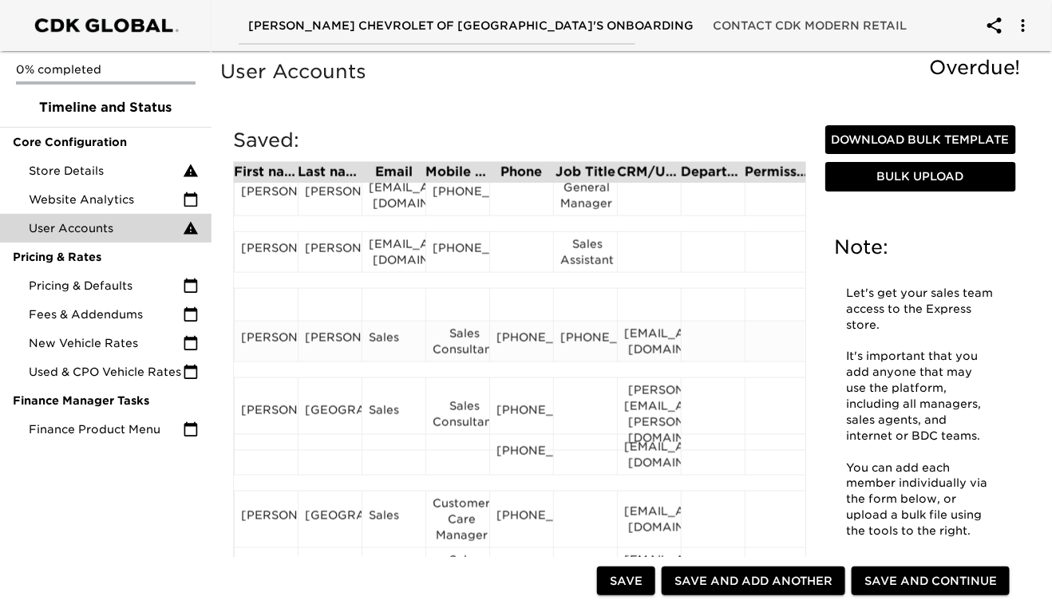
click at [653, 352] on div "[EMAIL_ADDRESS][DOMAIN_NAME]" at bounding box center [649, 342] width 50 height 32
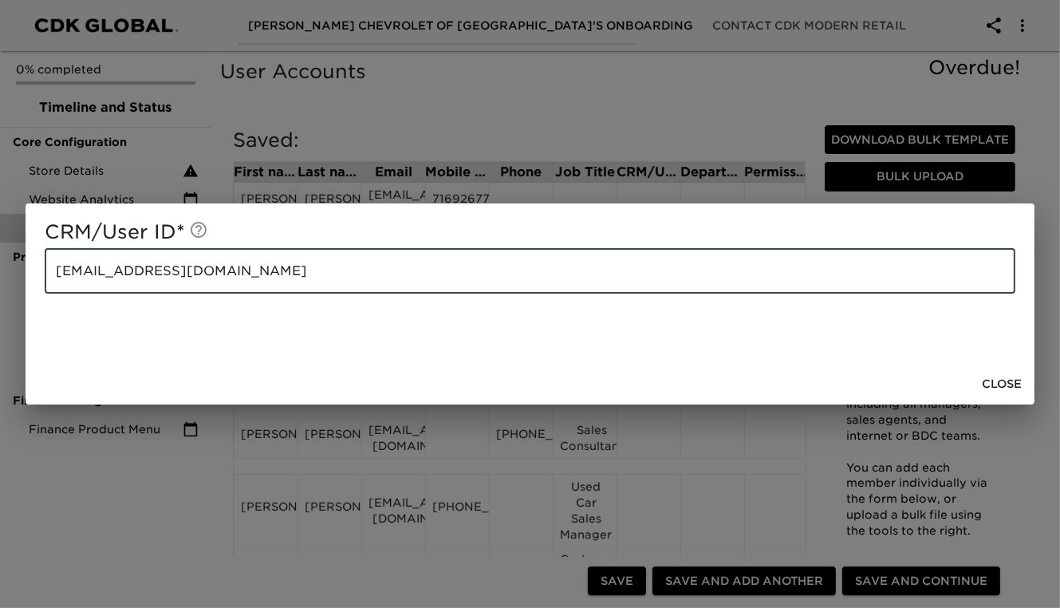
drag, startPoint x: 236, startPoint y: 274, endPoint x: 49, endPoint y: 286, distance: 187.8
click at [49, 286] on input "[EMAIL_ADDRESS][DOMAIN_NAME]" at bounding box center [530, 271] width 971 height 45
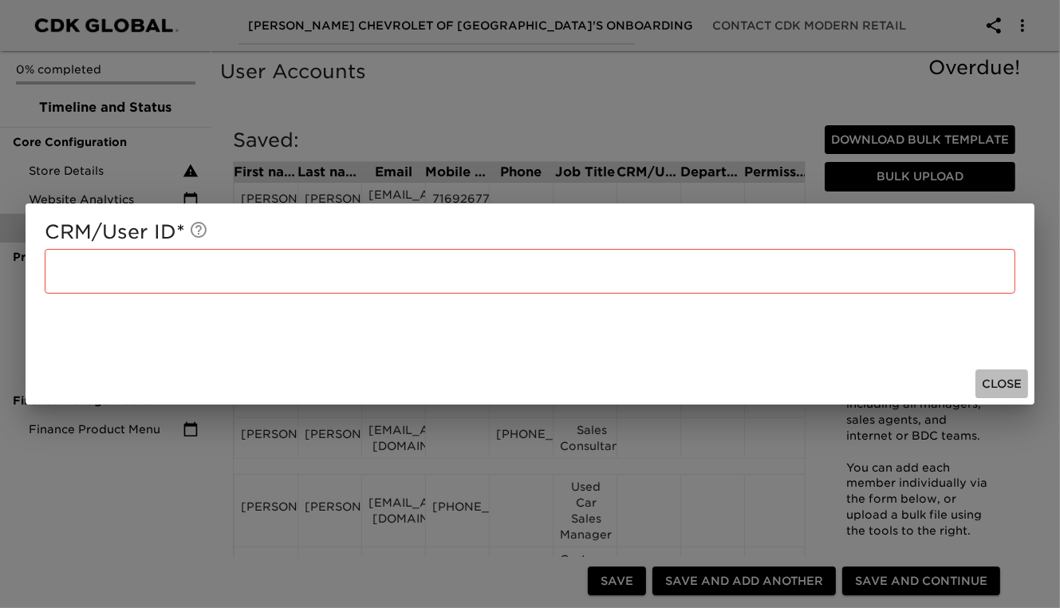
click at [996, 383] on span "Close" at bounding box center [1002, 384] width 40 height 20
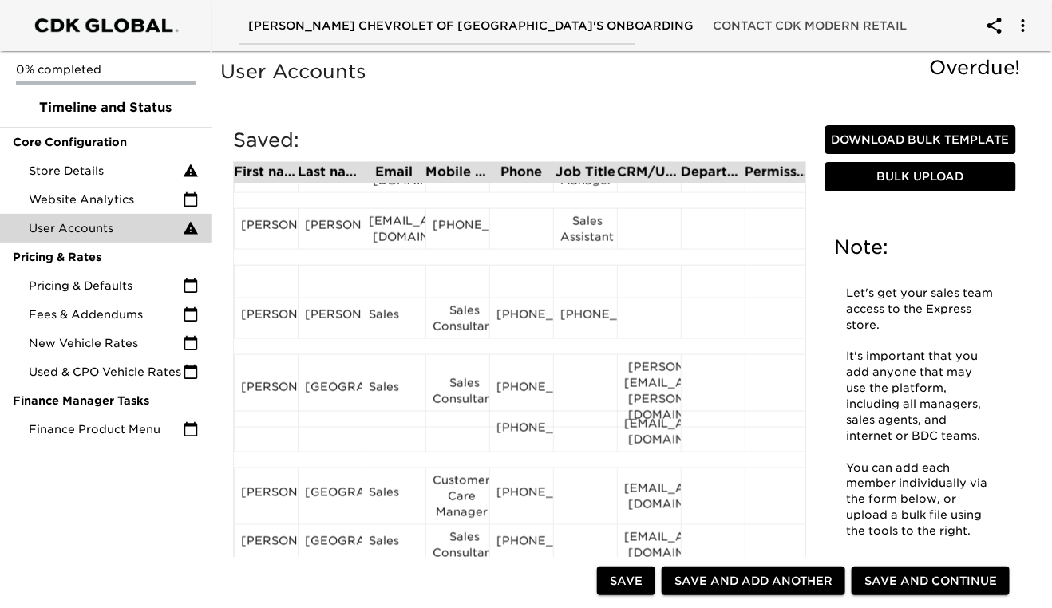
scroll to position [696, 0]
click at [387, 322] on div "Sales" at bounding box center [394, 318] width 50 height 24
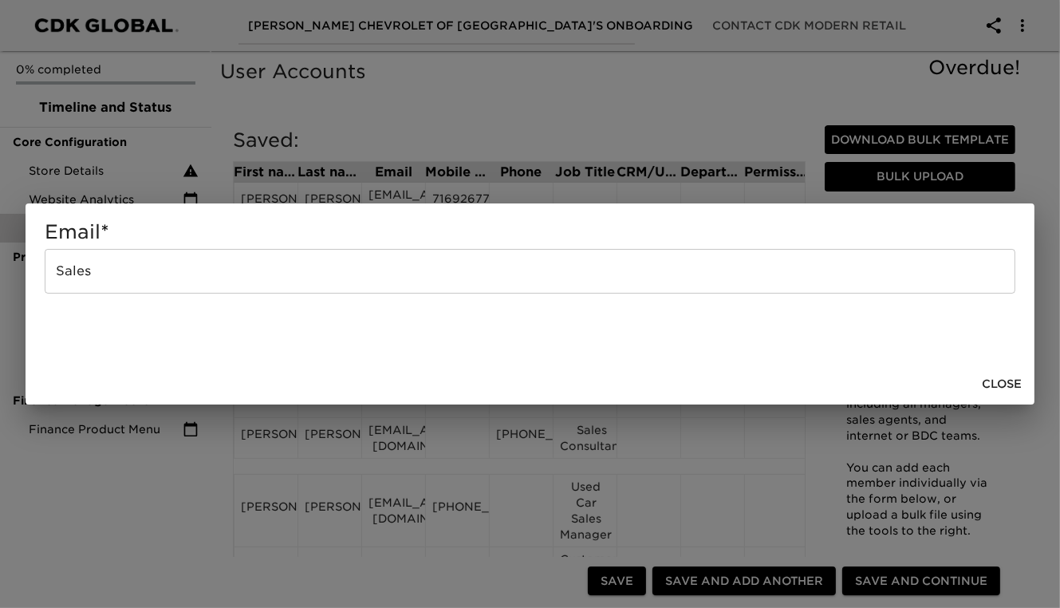
click at [203, 286] on input "Sales" at bounding box center [530, 271] width 971 height 45
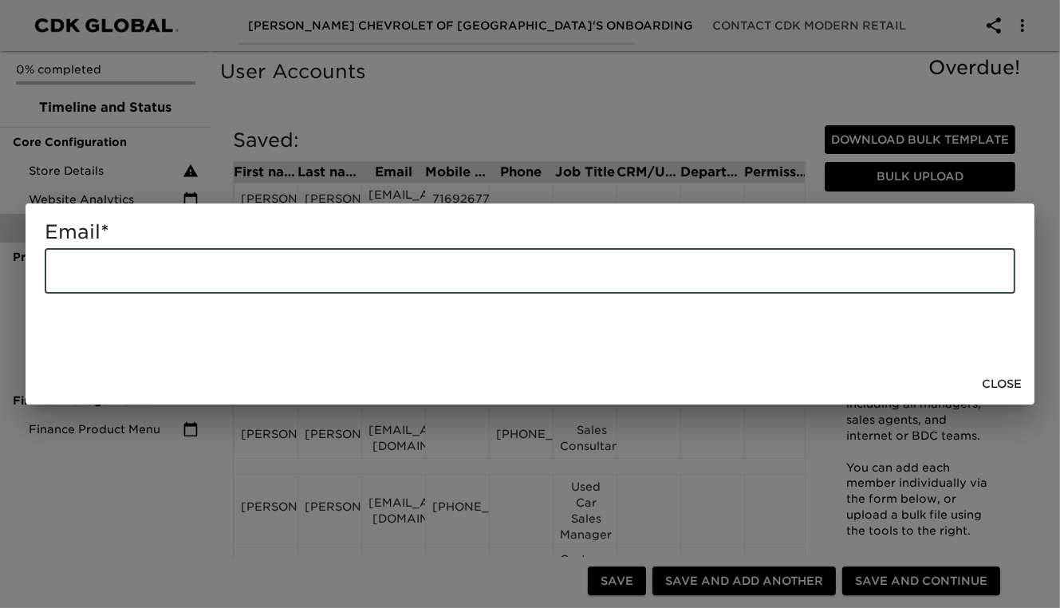
paste input "[EMAIL_ADDRESS][DOMAIN_NAME]"
click at [1010, 384] on span "Close" at bounding box center [1002, 384] width 40 height 20
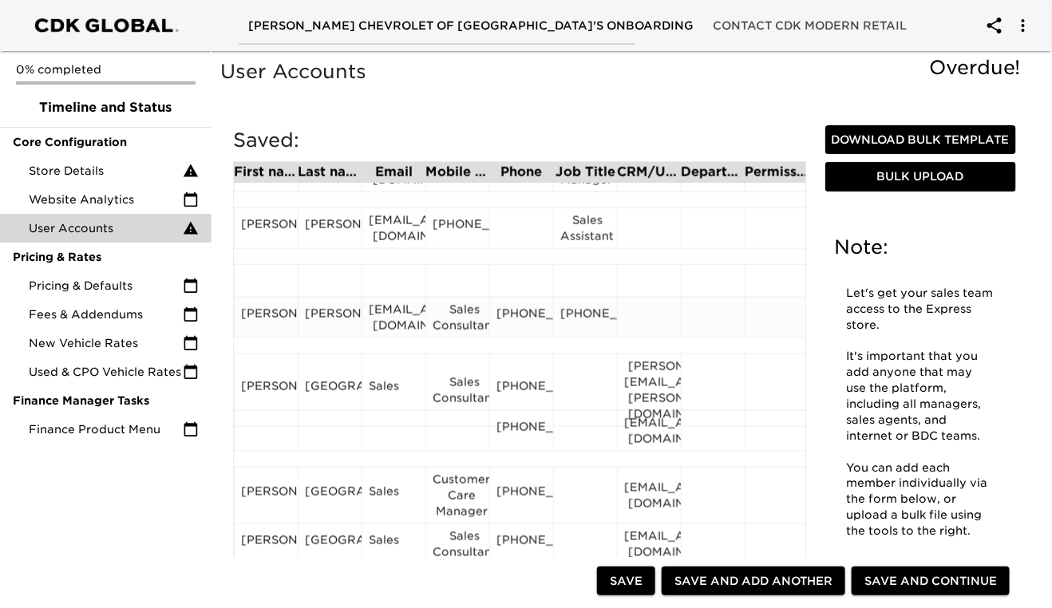
click at [527, 330] on div "[PHONE_NUMBER]" at bounding box center [521, 318] width 50 height 24
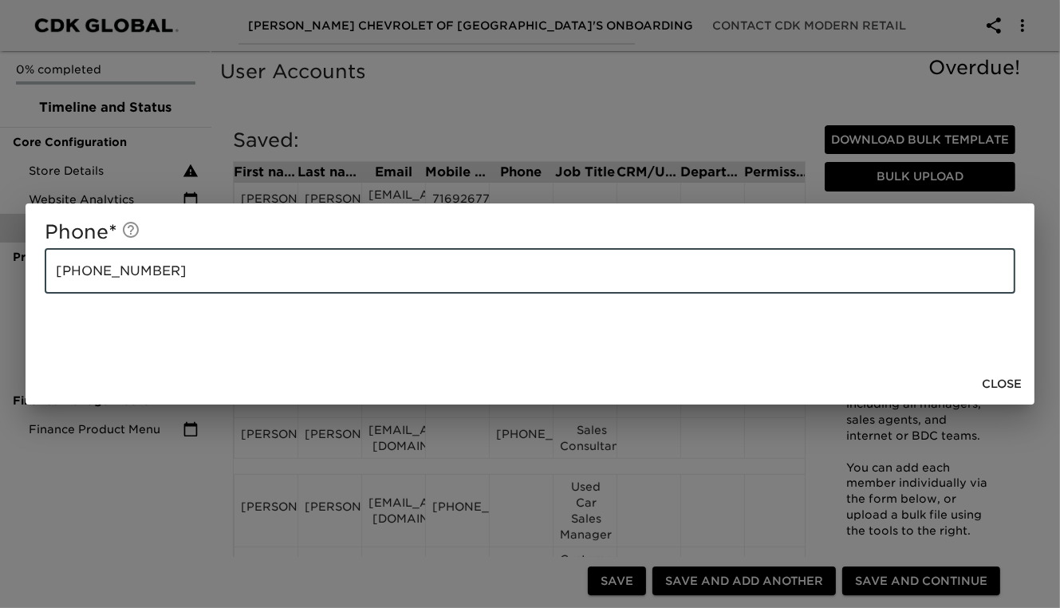
drag, startPoint x: 160, startPoint y: 271, endPoint x: 55, endPoint y: 277, distance: 104.7
click at [55, 277] on input "[PHONE_NUMBER]" at bounding box center [530, 271] width 971 height 45
click at [999, 384] on span "Close" at bounding box center [1002, 384] width 40 height 20
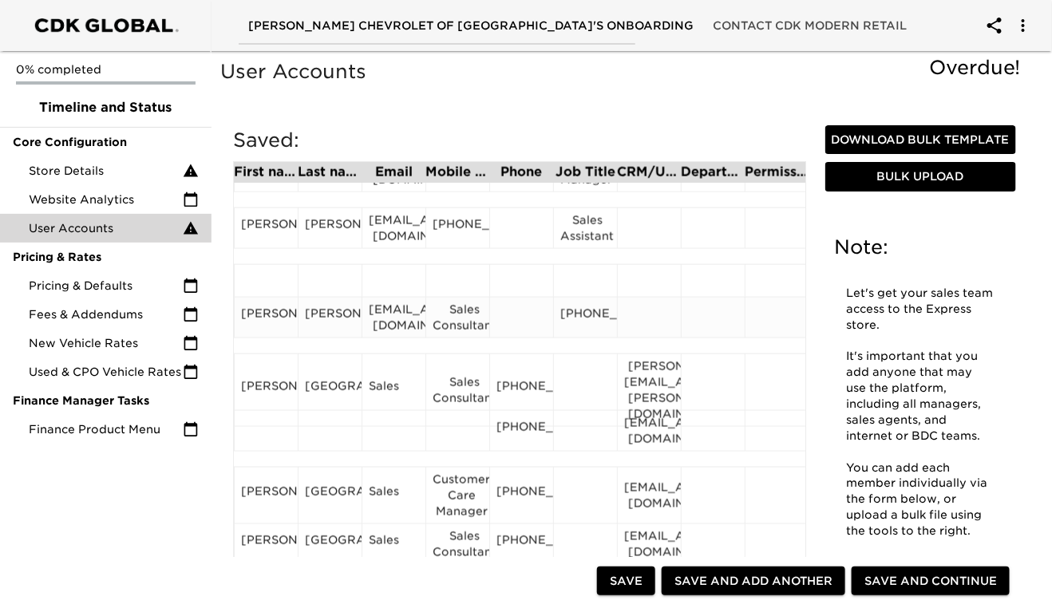
click at [480, 324] on div "Sales Consultant" at bounding box center [457, 318] width 50 height 32
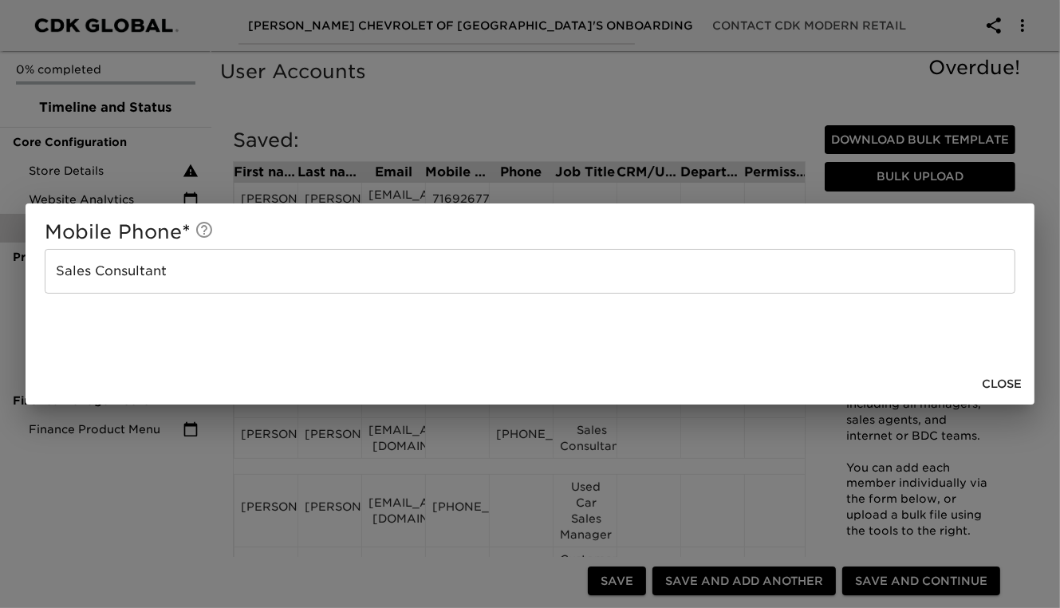
click at [216, 264] on input "Sales Consultant" at bounding box center [530, 271] width 971 height 45
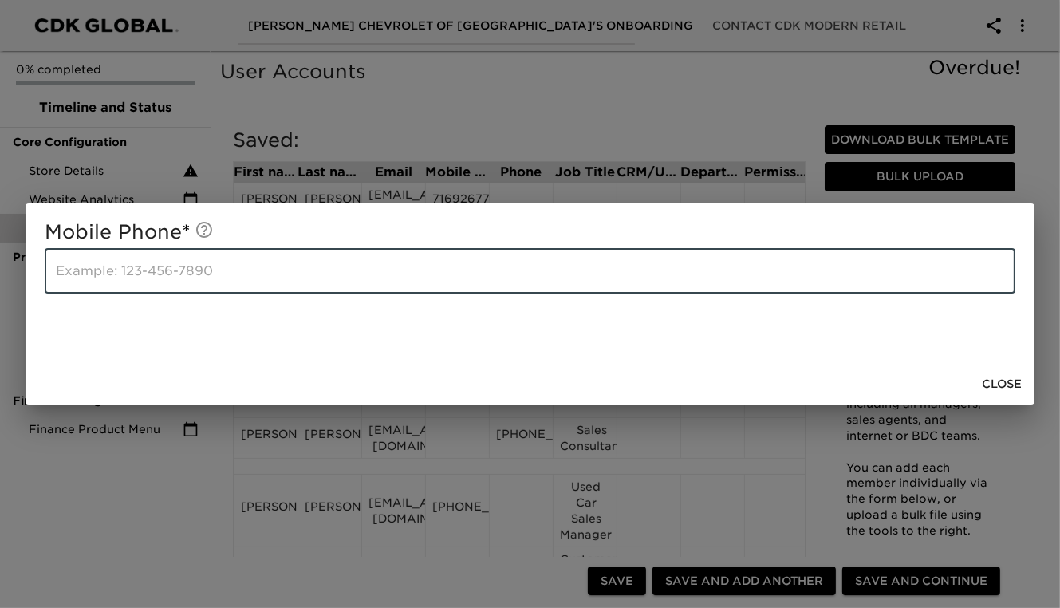
paste input "[PHONE_NUMBER]"
click at [1016, 389] on span "Close" at bounding box center [1002, 384] width 40 height 20
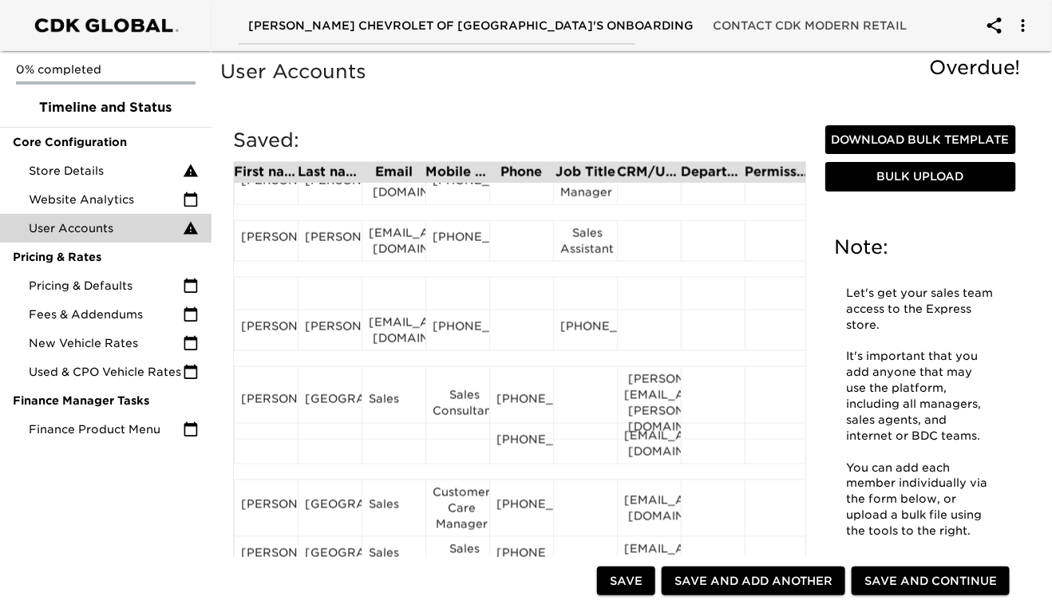
scroll to position [698, 0]
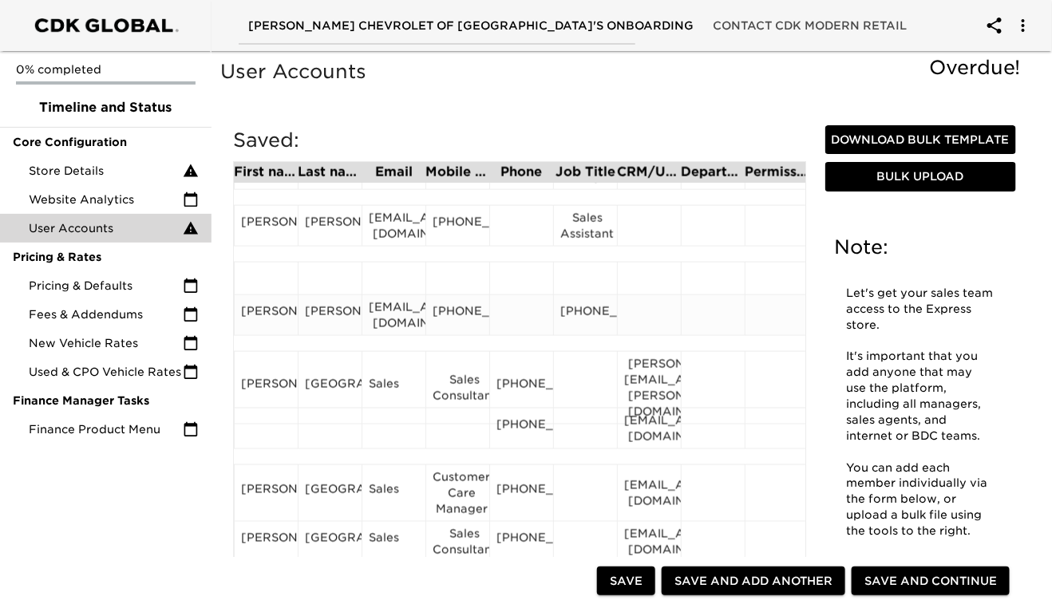
click at [603, 327] on div "[PHONE_NUMBER]" at bounding box center [585, 315] width 50 height 24
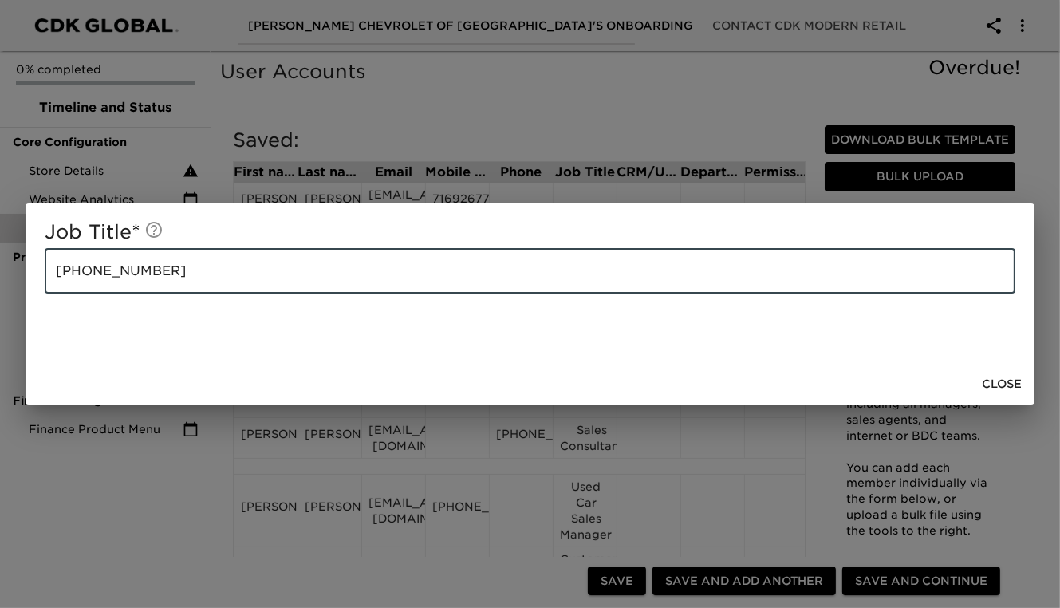
drag, startPoint x: 164, startPoint y: 273, endPoint x: 50, endPoint y: 271, distance: 114.1
click at [50, 271] on input "[PHONE_NUMBER]" at bounding box center [530, 271] width 971 height 45
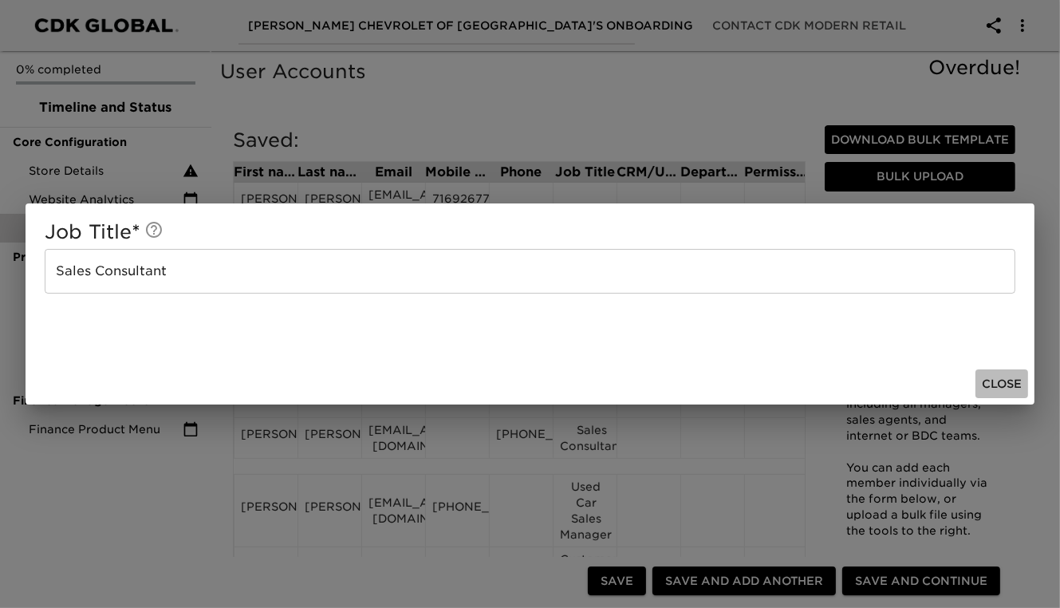
click at [1013, 383] on span "Close" at bounding box center [1002, 384] width 40 height 20
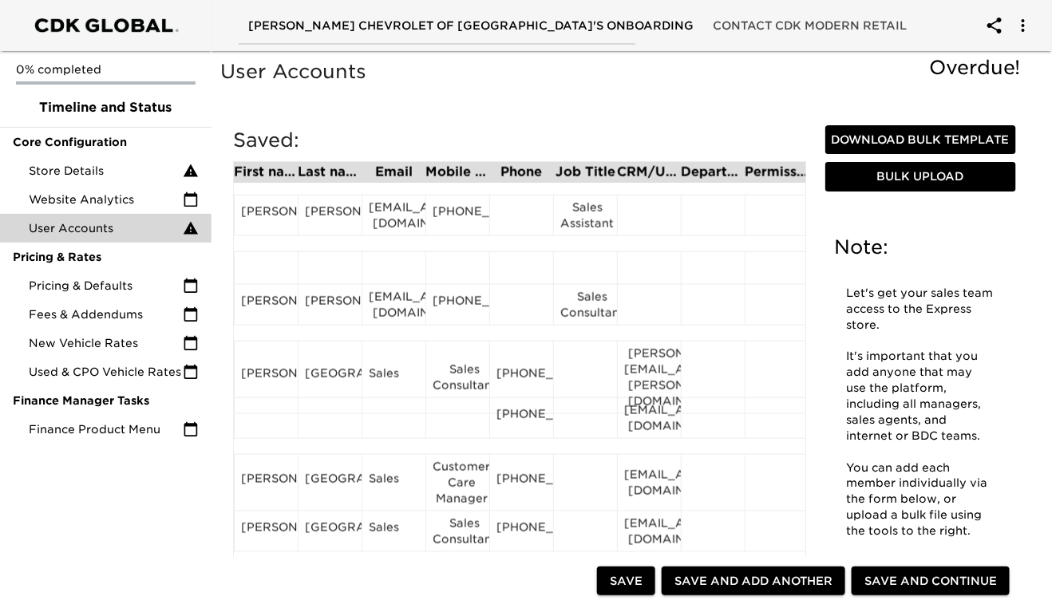
scroll to position [705, 0]
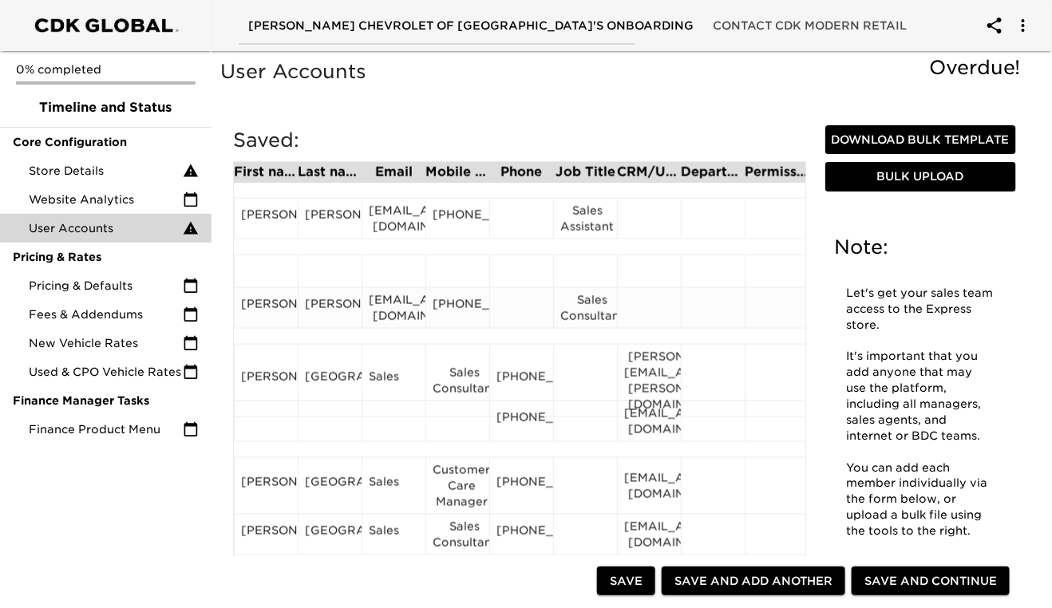
click at [519, 317] on div at bounding box center [521, 308] width 50 height 24
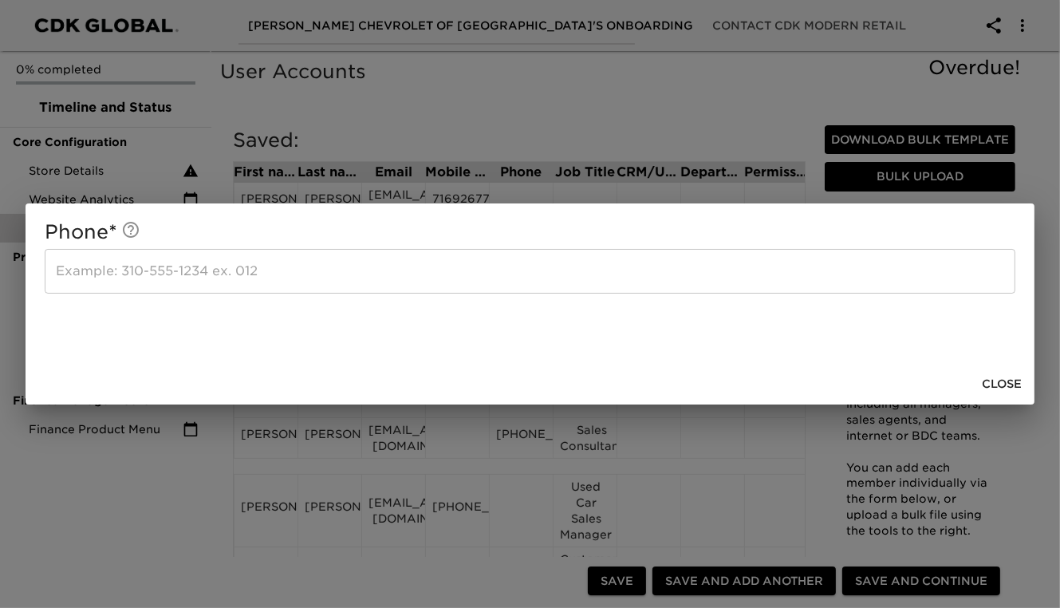
click at [120, 278] on input "text" at bounding box center [530, 271] width 971 height 45
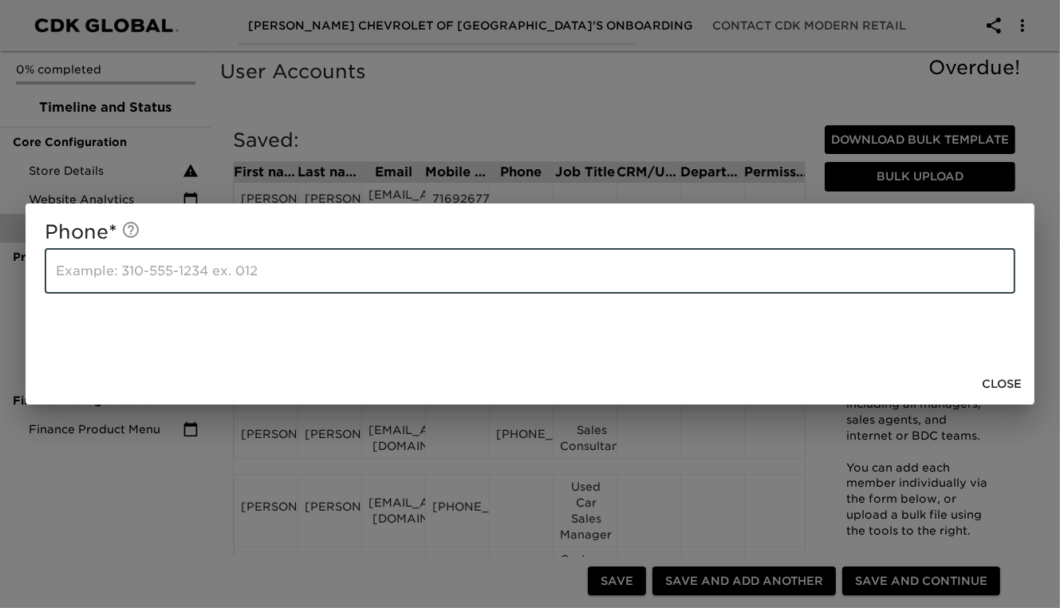
paste input "[PHONE_NUMBER]"
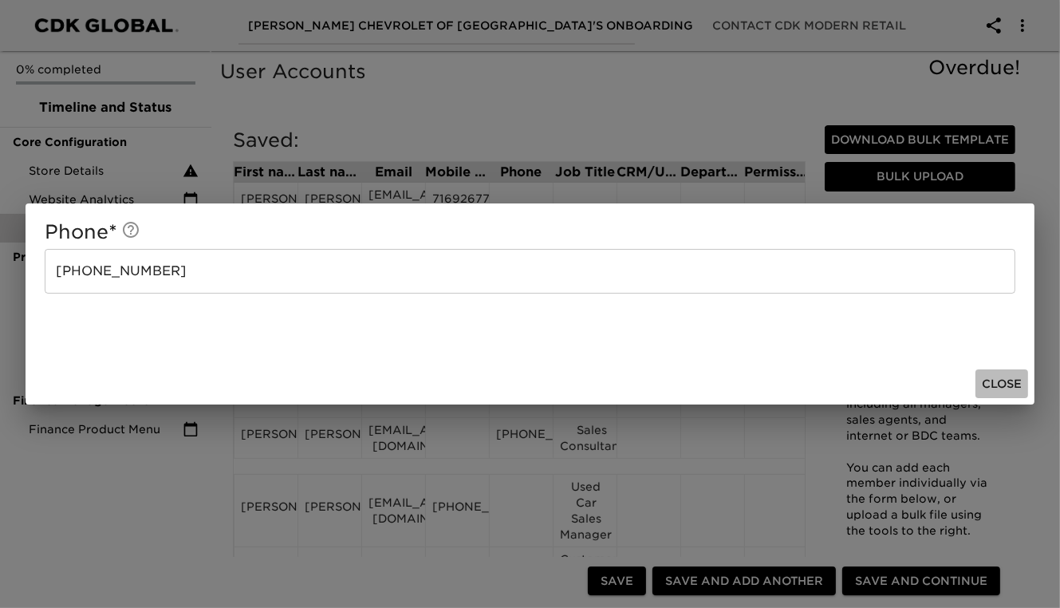
click at [995, 385] on span "Close" at bounding box center [1002, 384] width 40 height 20
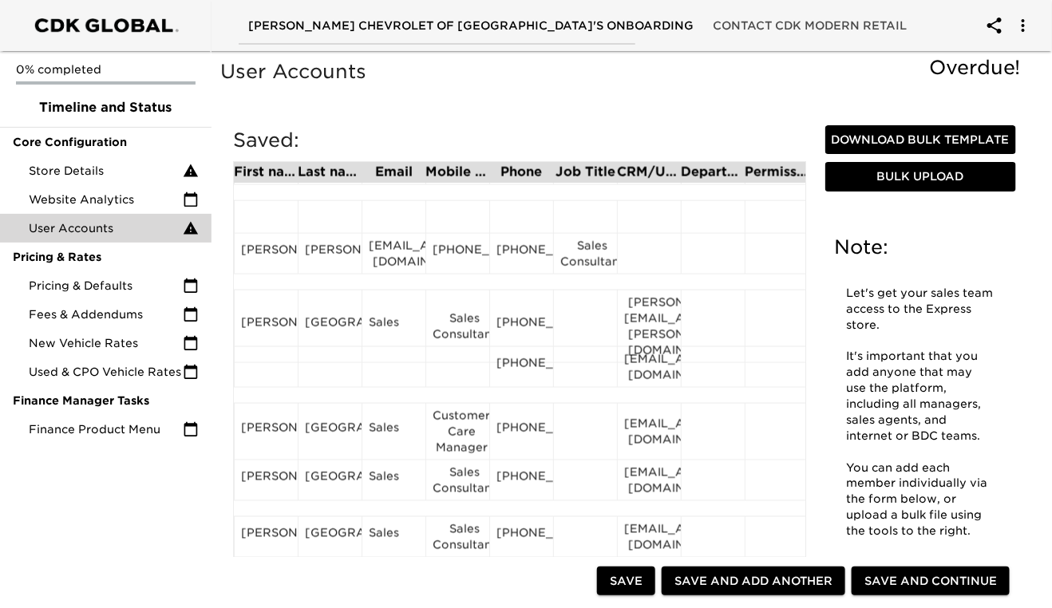
scroll to position [764, 0]
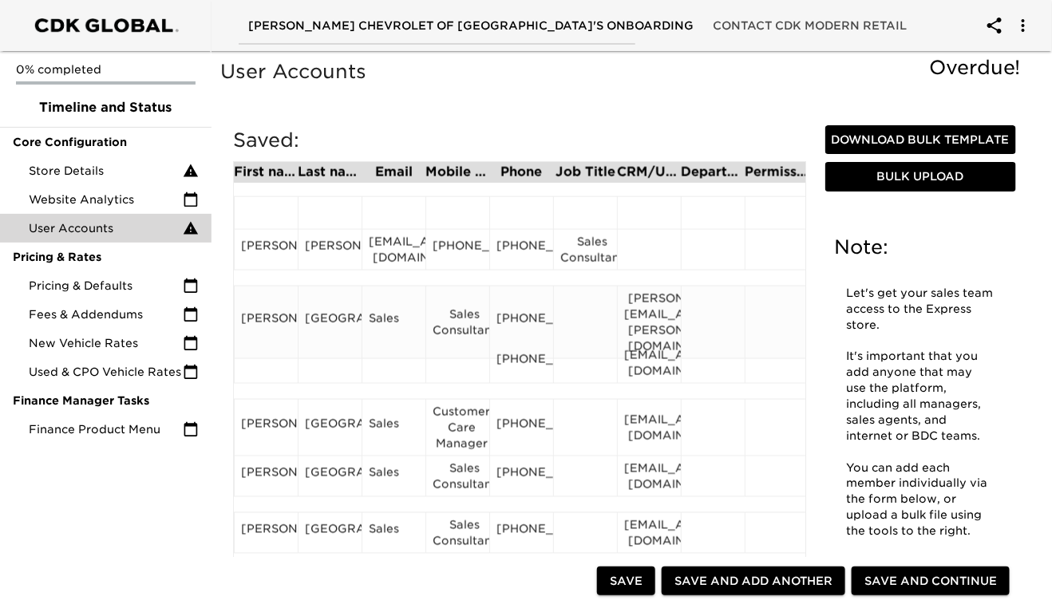
click at [317, 318] on div "[GEOGRAPHIC_DATA]" at bounding box center [330, 322] width 50 height 24
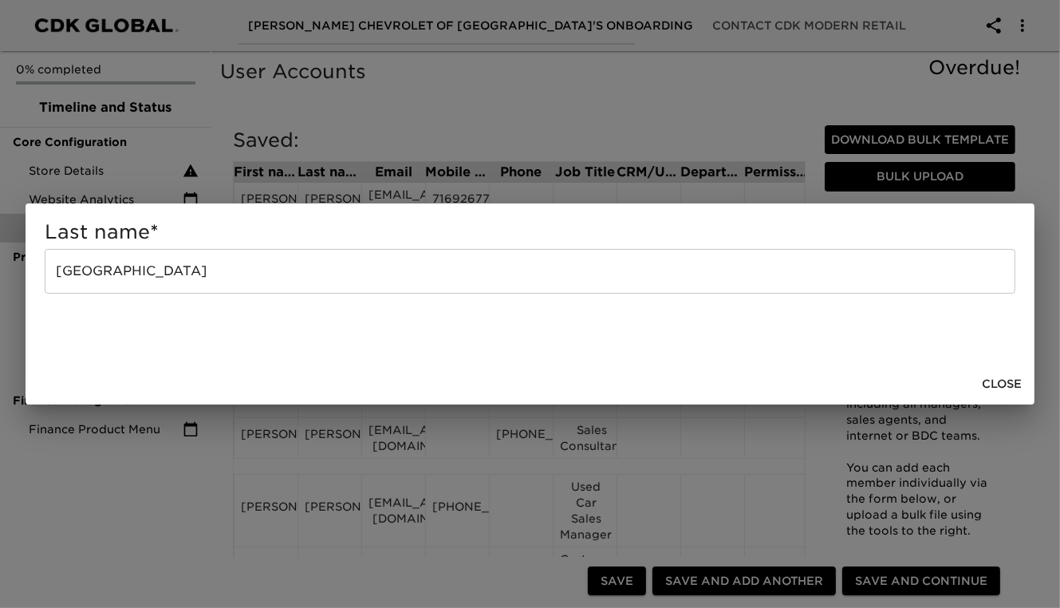
click at [202, 281] on input "[GEOGRAPHIC_DATA]" at bounding box center [530, 271] width 971 height 45
click at [1005, 381] on span "Close" at bounding box center [1002, 384] width 40 height 20
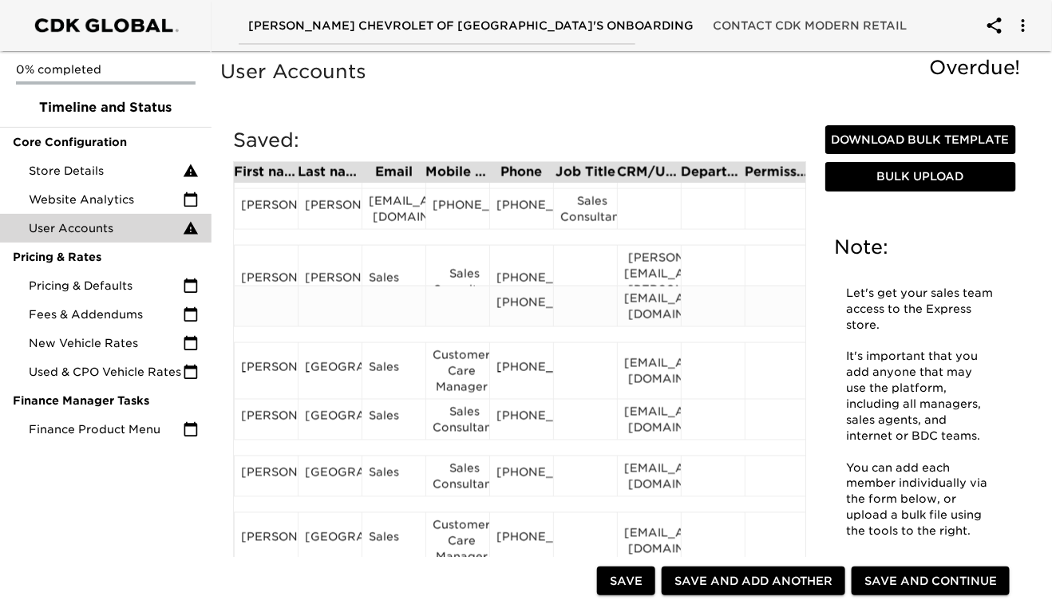
scroll to position [789, 0]
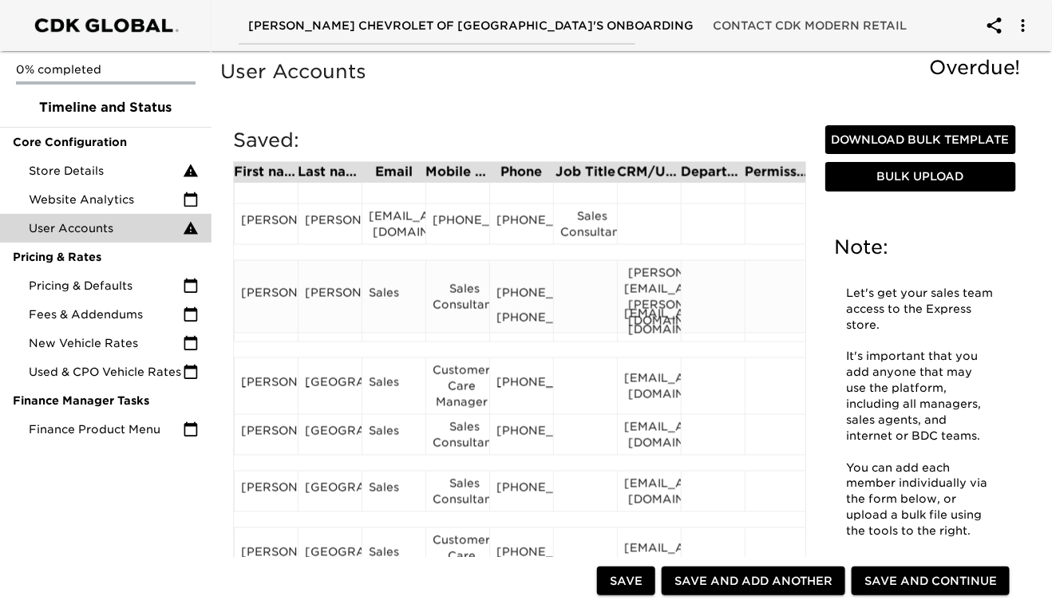
click at [270, 285] on div "[PERSON_NAME]" at bounding box center [266, 297] width 50 height 24
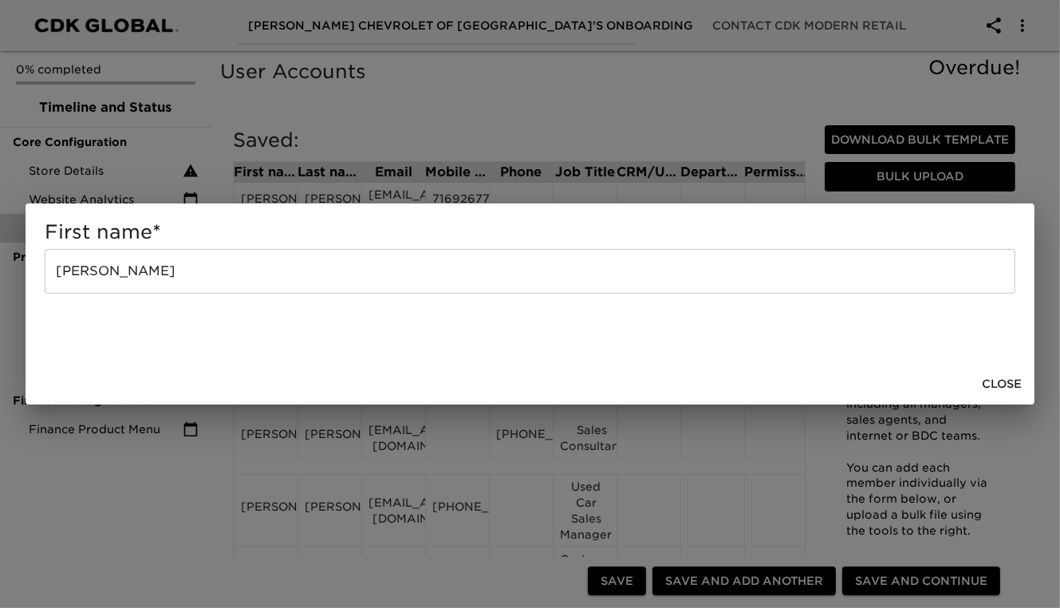
click at [165, 269] on input "[PERSON_NAME]" at bounding box center [530, 271] width 971 height 45
click at [993, 385] on span "Close" at bounding box center [1002, 384] width 40 height 20
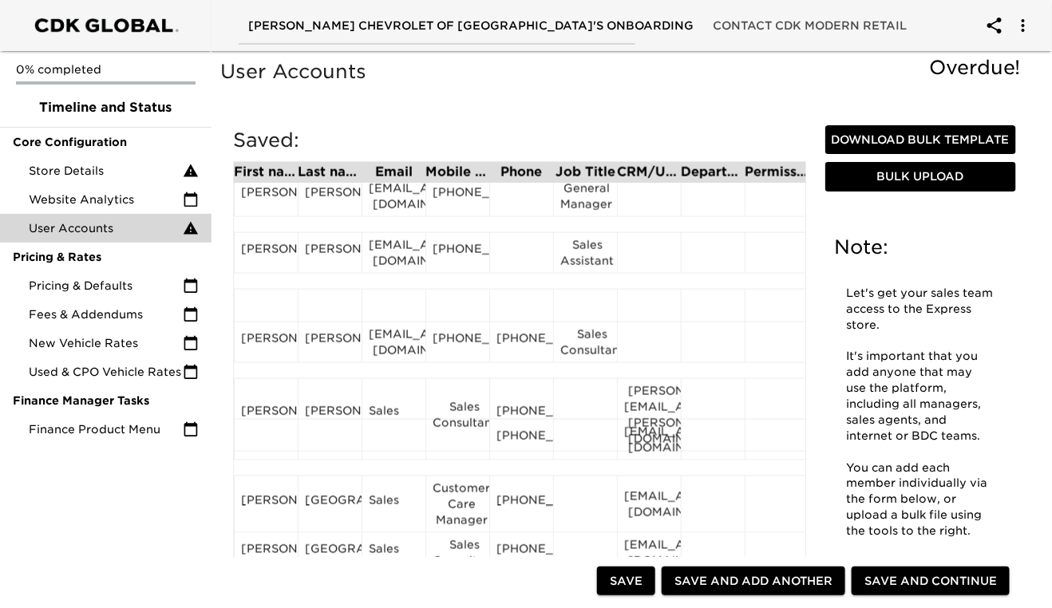
scroll to position [675, 0]
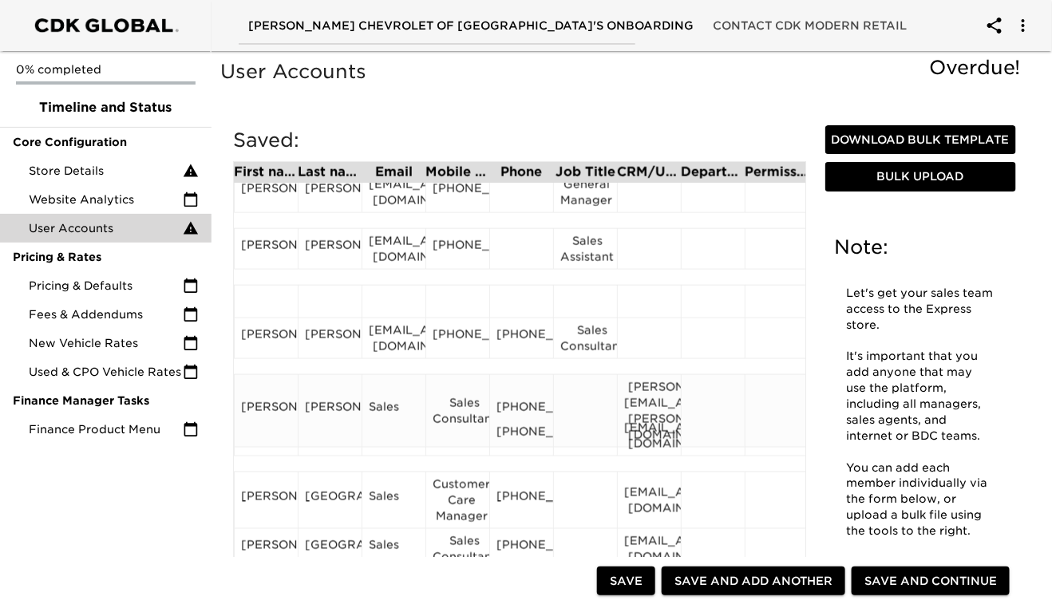
click at [651, 395] on div "[PERSON_NAME][EMAIL_ADDRESS][PERSON_NAME][DOMAIN_NAME]" at bounding box center [649, 411] width 50 height 64
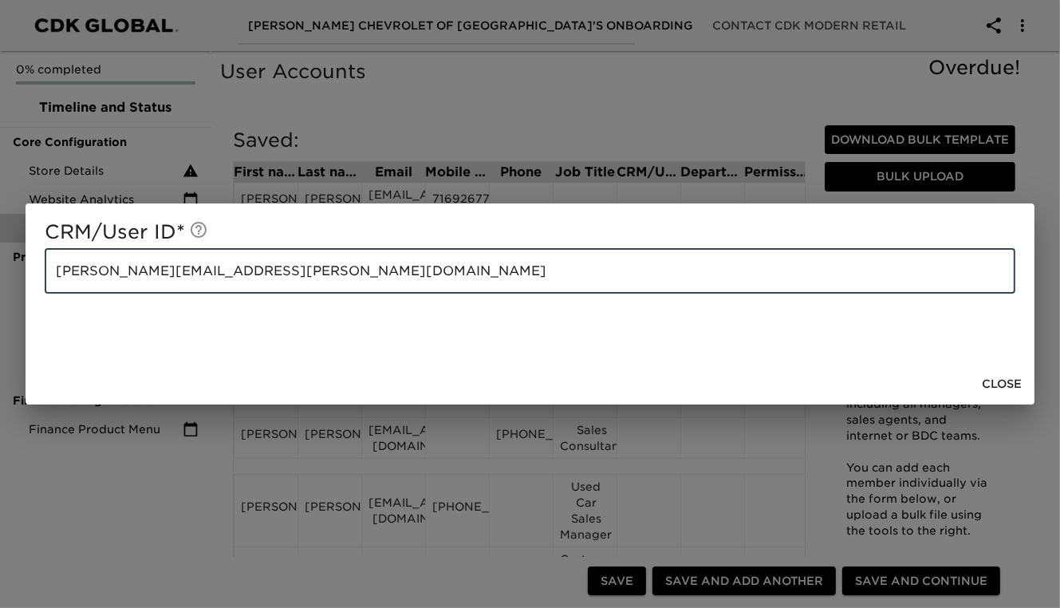
drag, startPoint x: 242, startPoint y: 275, endPoint x: 51, endPoint y: 268, distance: 190.8
click at [51, 268] on input "[PERSON_NAME][EMAIL_ADDRESS][PERSON_NAME][DOMAIN_NAME]" at bounding box center [530, 271] width 971 height 45
click at [1003, 381] on span "Close" at bounding box center [1002, 384] width 40 height 20
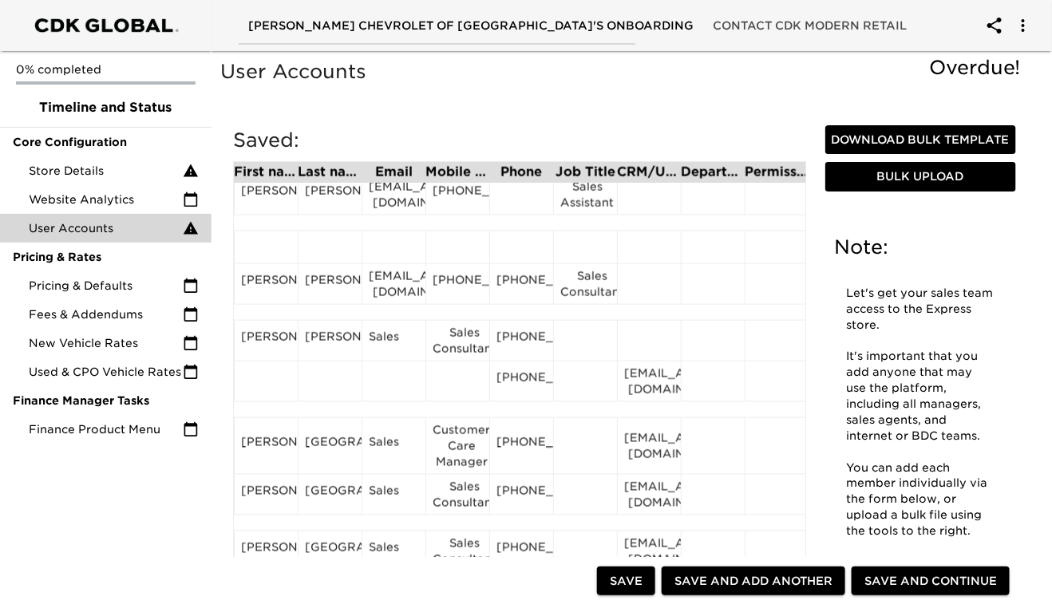
scroll to position [731, 0]
click at [383, 334] on div "Sales" at bounding box center [394, 339] width 50 height 24
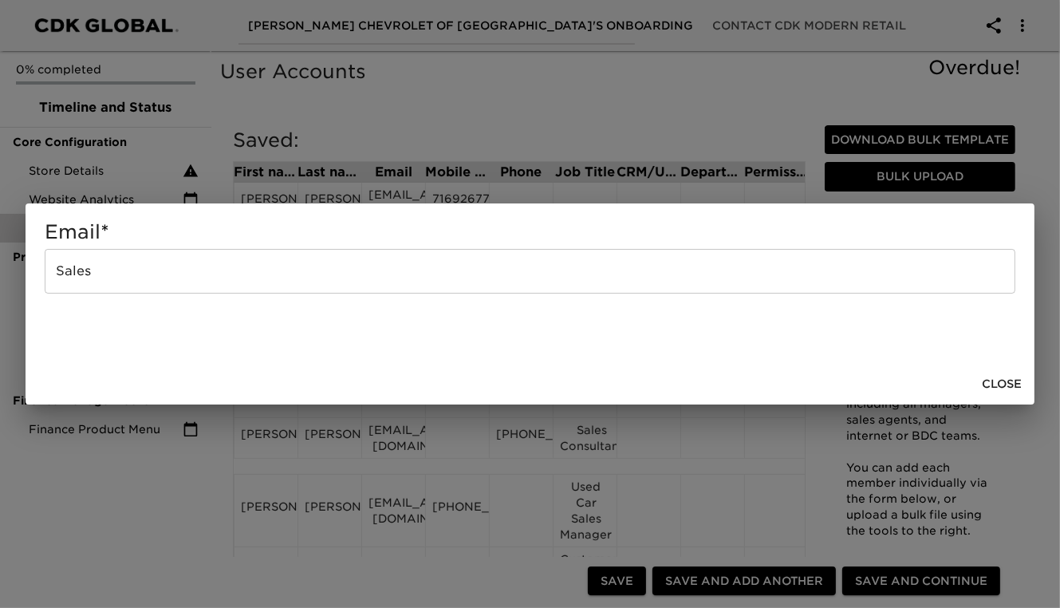
click at [120, 269] on input "Sales" at bounding box center [530, 271] width 971 height 45
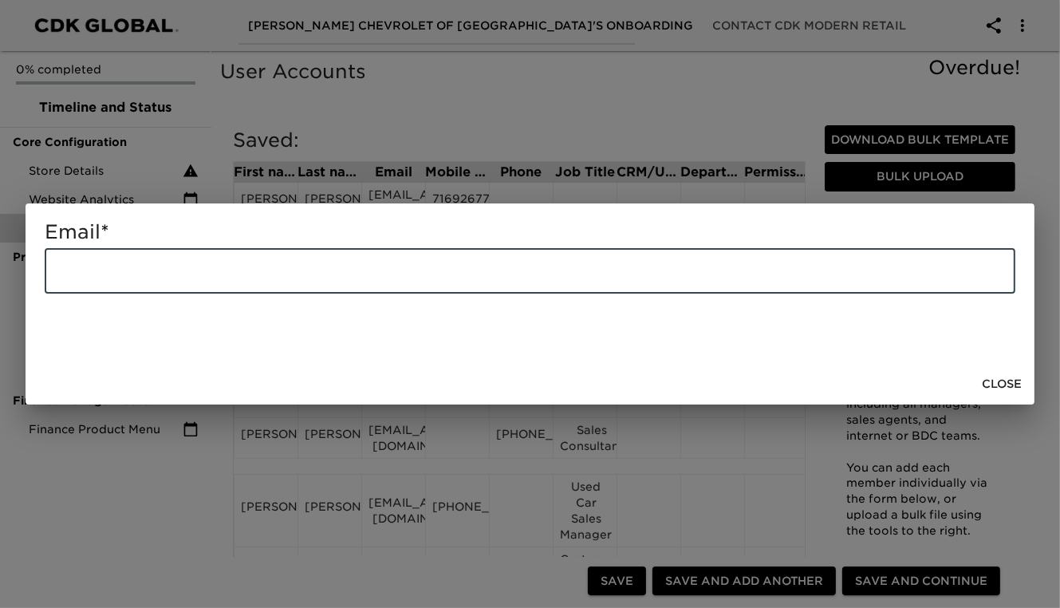
paste input "[PERSON_NAME][EMAIL_ADDRESS][PERSON_NAME][DOMAIN_NAME]"
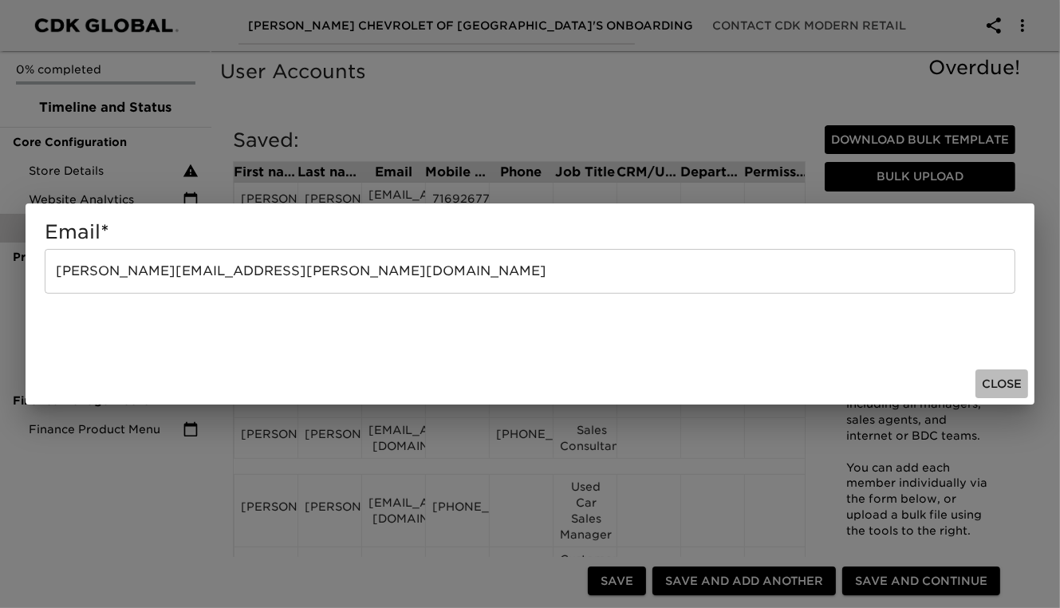
click at [1013, 378] on span "Close" at bounding box center [1002, 384] width 40 height 20
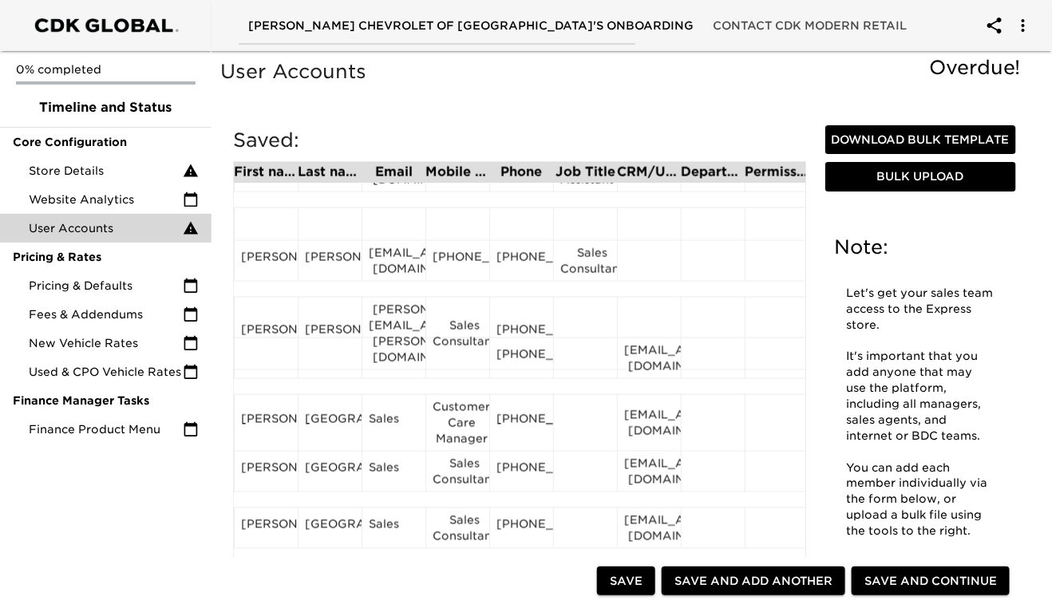
scroll to position [762, 0]
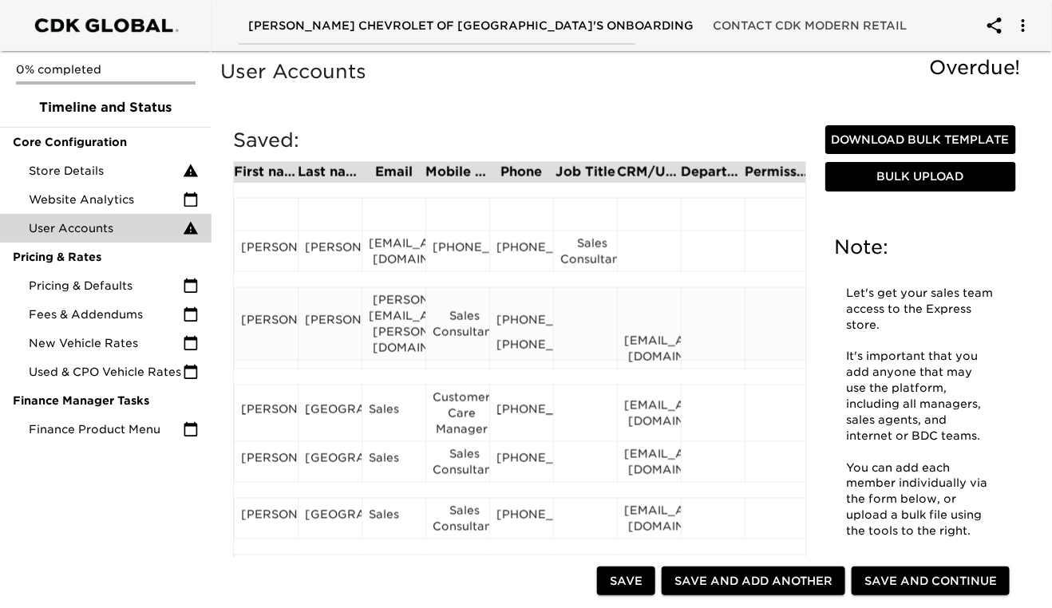
click at [534, 319] on div "[PHONE_NUMBER]" at bounding box center [521, 324] width 50 height 24
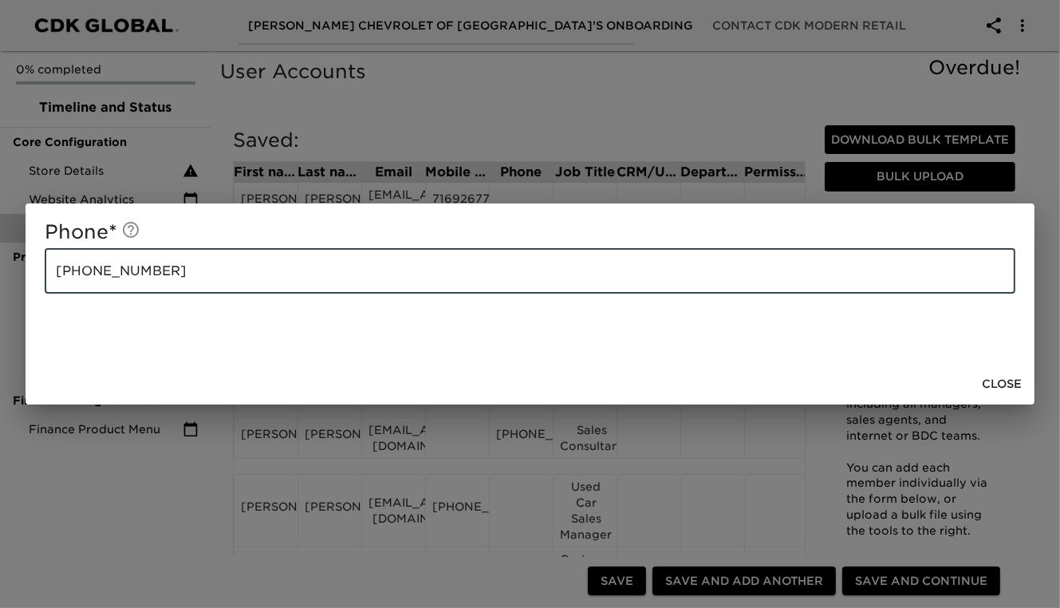
drag, startPoint x: 164, startPoint y: 264, endPoint x: 29, endPoint y: 263, distance: 134.9
click at [29, 263] on div "Phone * [PHONE_NUMBER] ​" at bounding box center [530, 283] width 1009 height 160
click at [1010, 389] on span "Close" at bounding box center [1002, 384] width 40 height 20
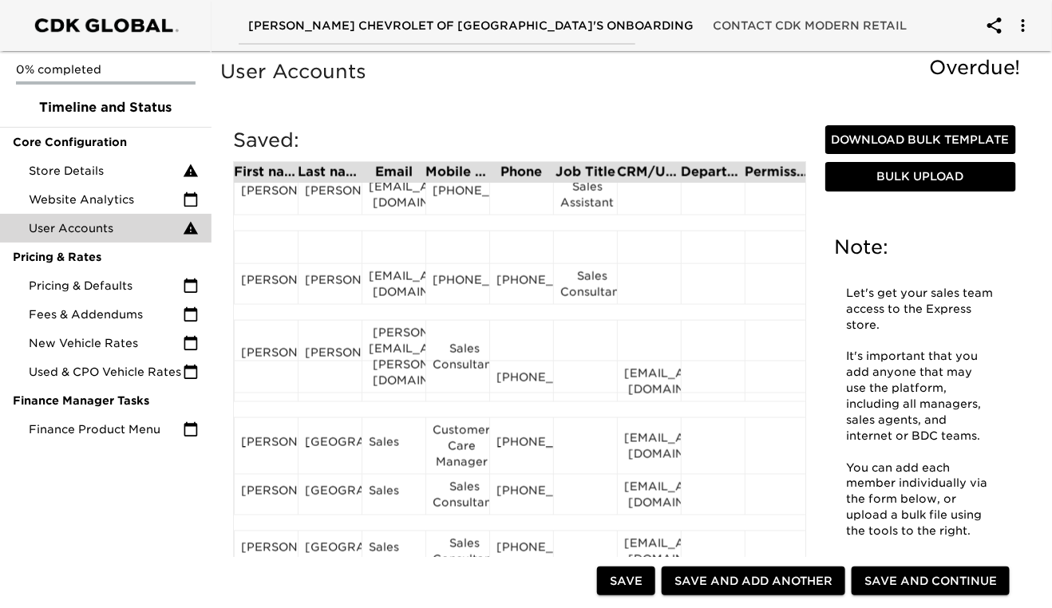
scroll to position [733, 0]
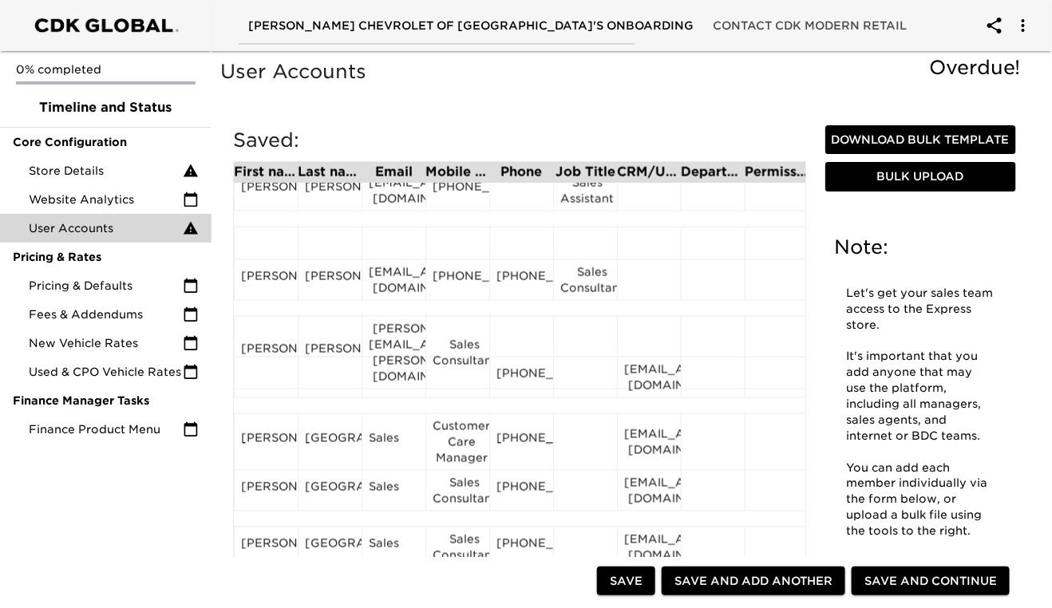
click at [1010, 389] on div "Note: Let's get your sales team access to the Express store. It's important tha…" at bounding box center [920, 395] width 197 height 346
click at [457, 345] on div "Sales Consultant" at bounding box center [457, 353] width 50 height 32
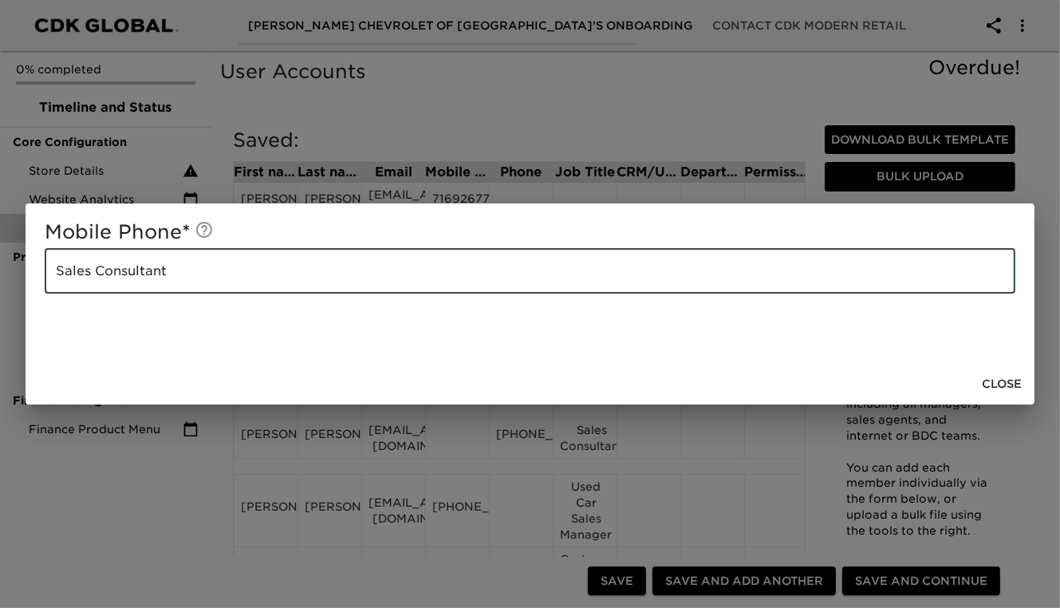
click at [137, 275] on input "Sales Consultant" at bounding box center [530, 271] width 971 height 45
drag, startPoint x: 170, startPoint y: 274, endPoint x: 23, endPoint y: 263, distance: 147.2
click at [23, 263] on div "Mobile Phone * Sales Consultant ​ Close" at bounding box center [530, 304] width 1060 height 608
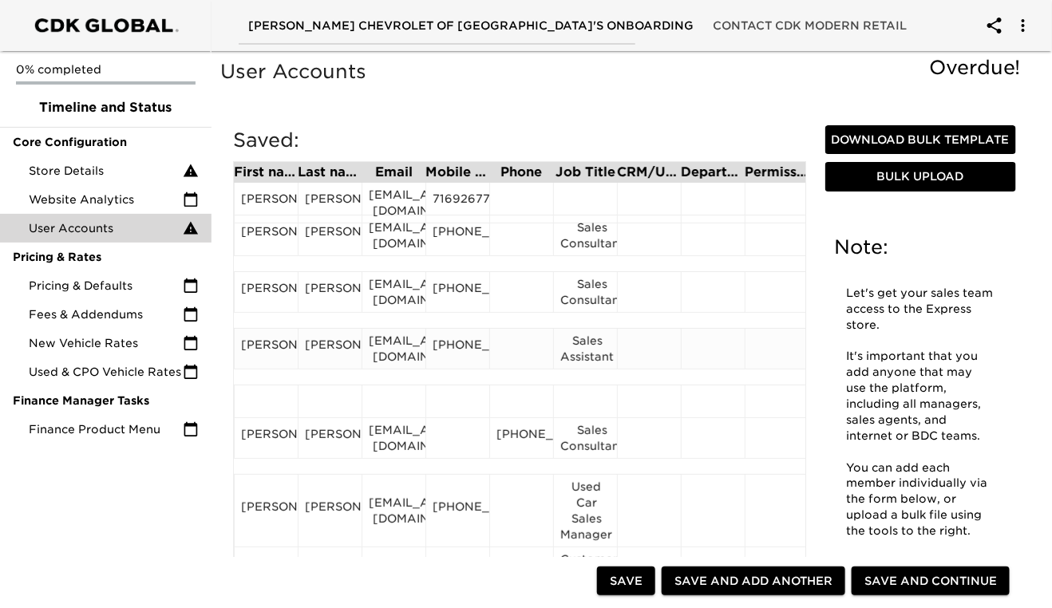
drag, startPoint x: 23, startPoint y: 263, endPoint x: 663, endPoint y: 370, distance: 648.8
click at [663, 369] on div at bounding box center [649, 349] width 64 height 41
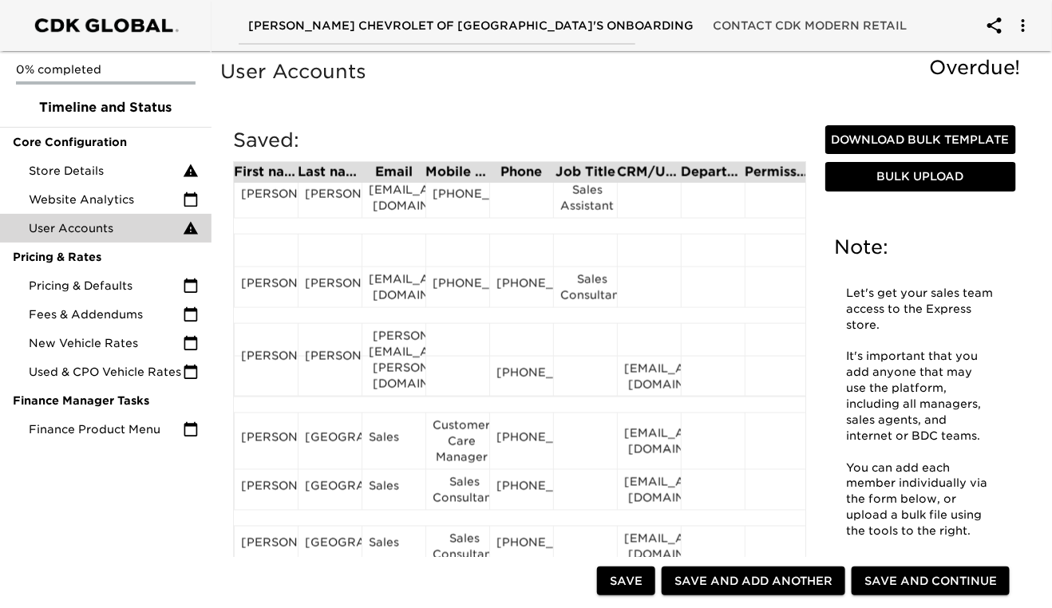
scroll to position [727, 0]
click at [464, 347] on div at bounding box center [457, 359] width 50 height 24
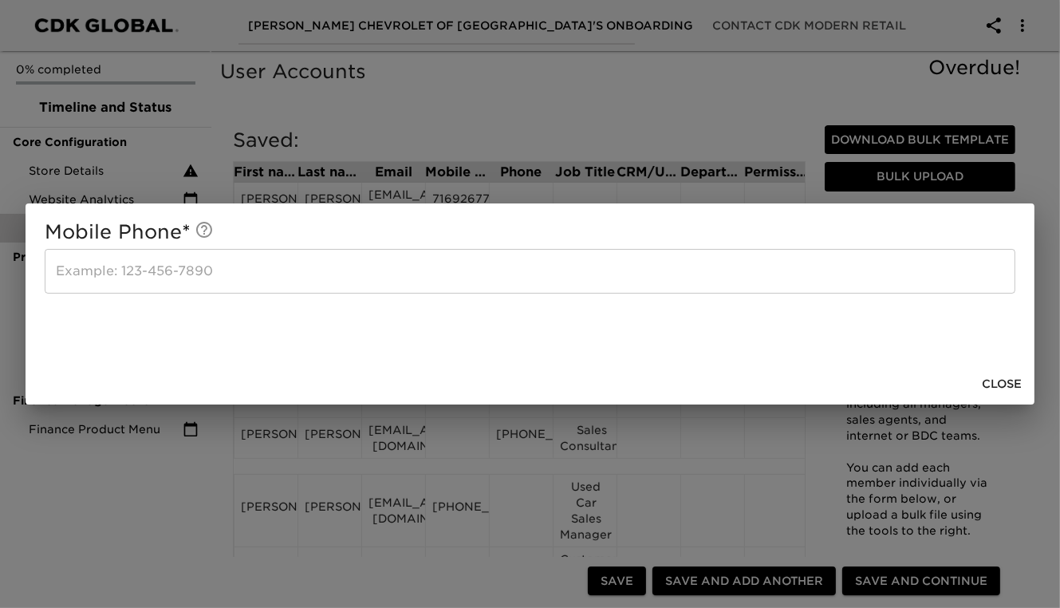
click at [160, 270] on input "text" at bounding box center [530, 271] width 971 height 45
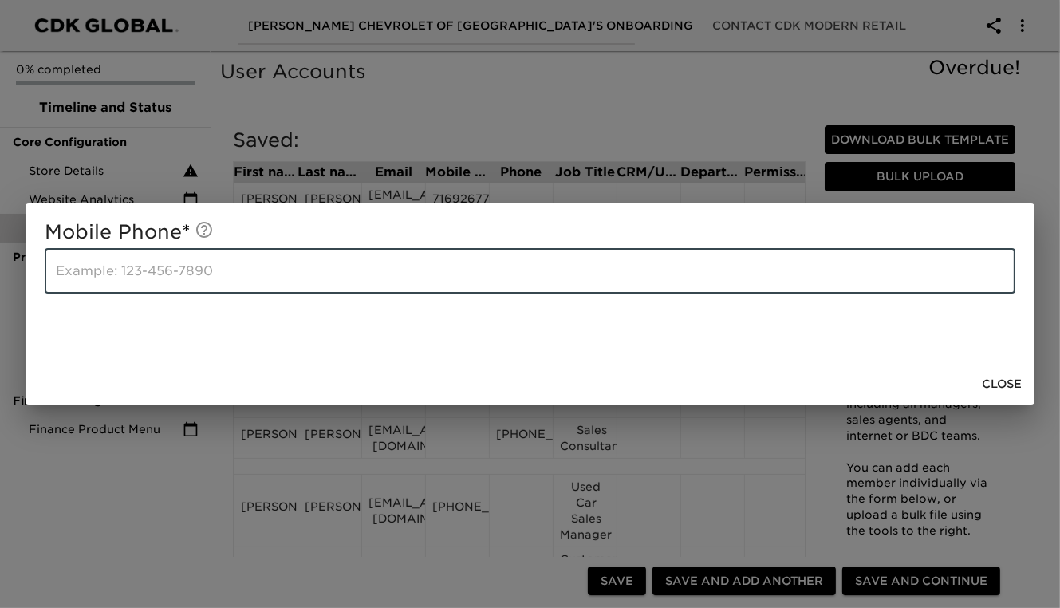
paste input "[PHONE_NUMBER]"
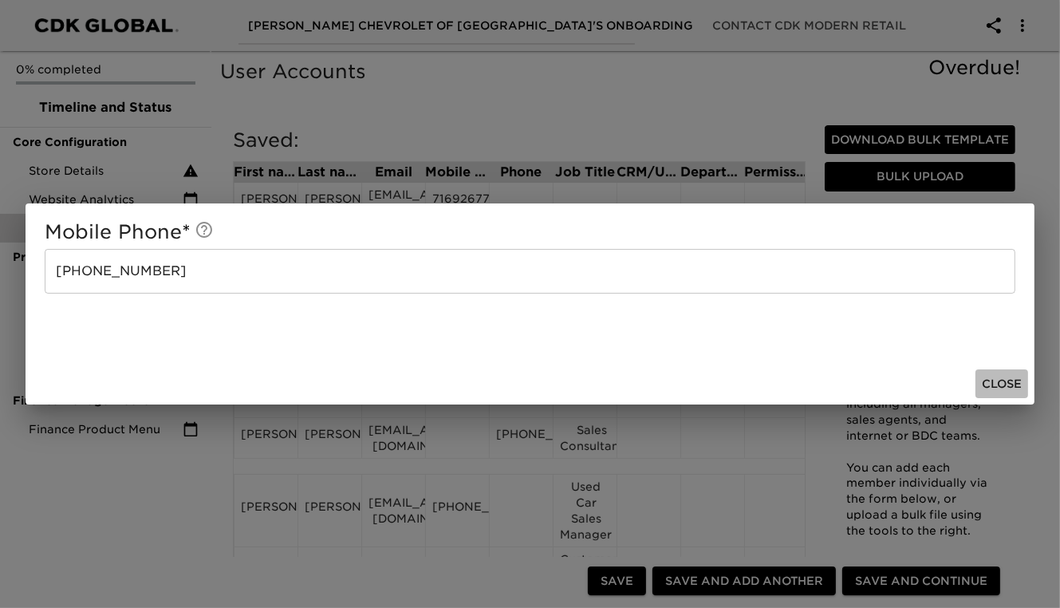
click at [1001, 391] on span "Close" at bounding box center [1002, 384] width 40 height 20
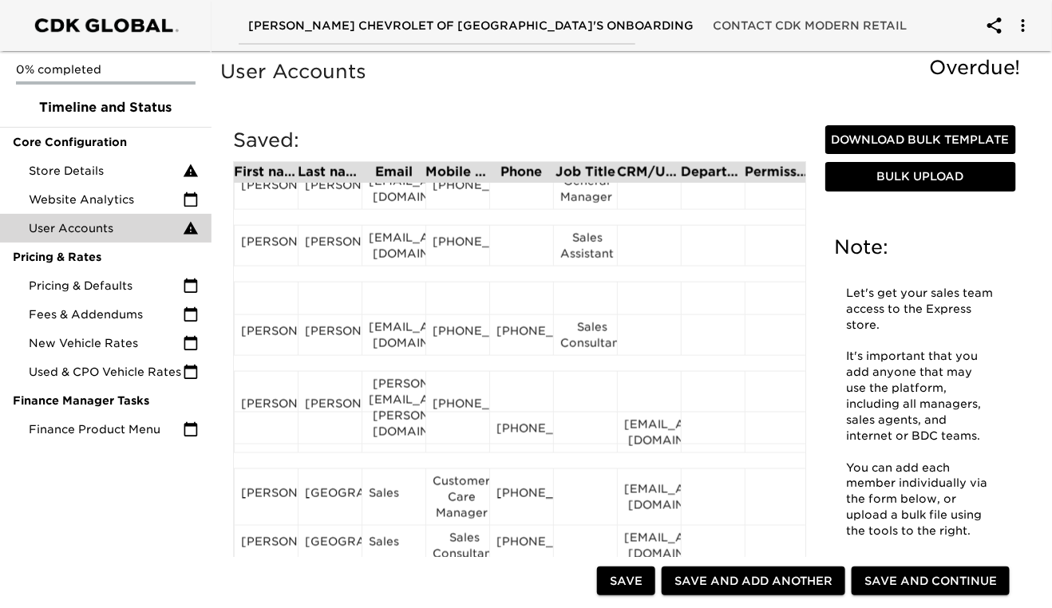
scroll to position [685, 0]
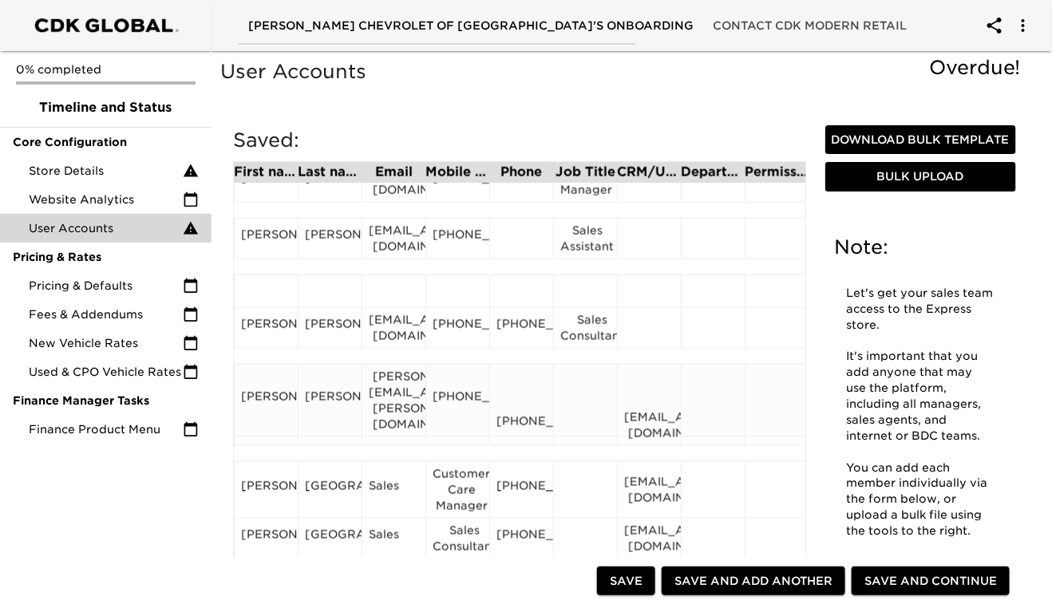
click at [592, 389] on div at bounding box center [585, 401] width 50 height 24
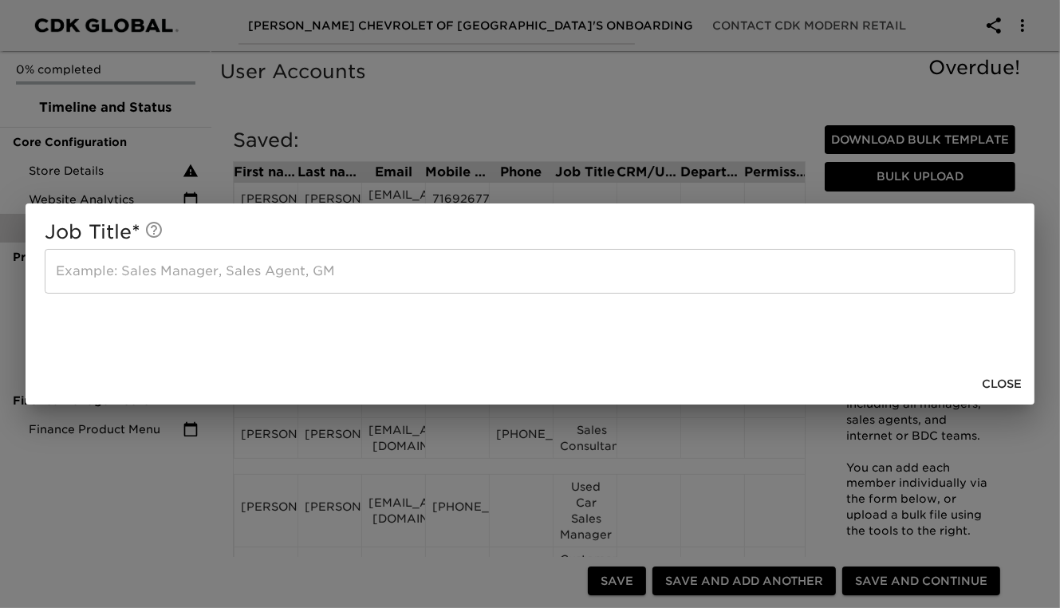
click at [77, 279] on input "text" at bounding box center [530, 271] width 971 height 45
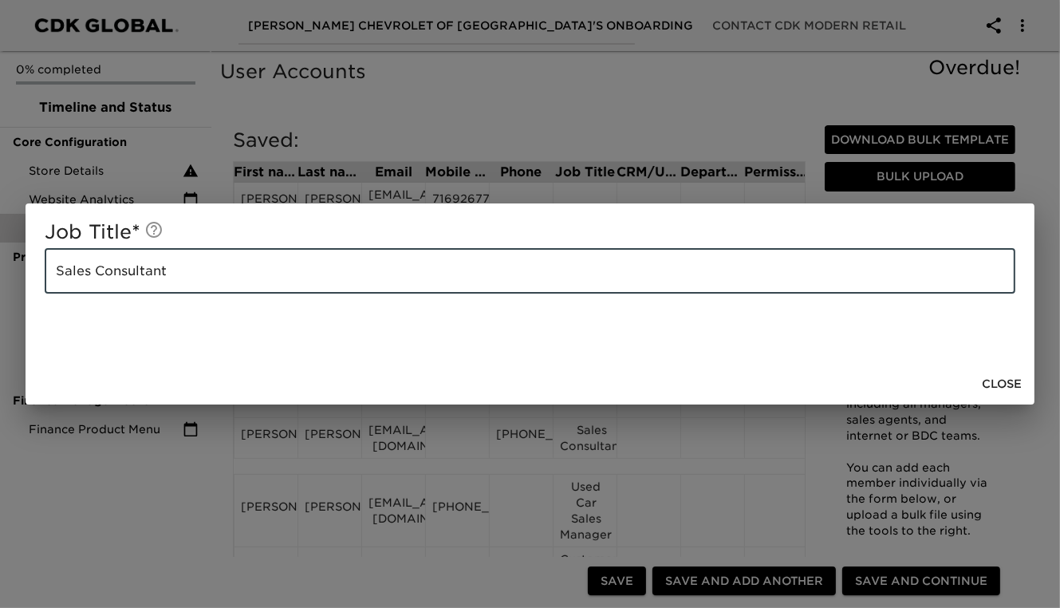
click at [1016, 389] on span "Close" at bounding box center [1002, 384] width 40 height 20
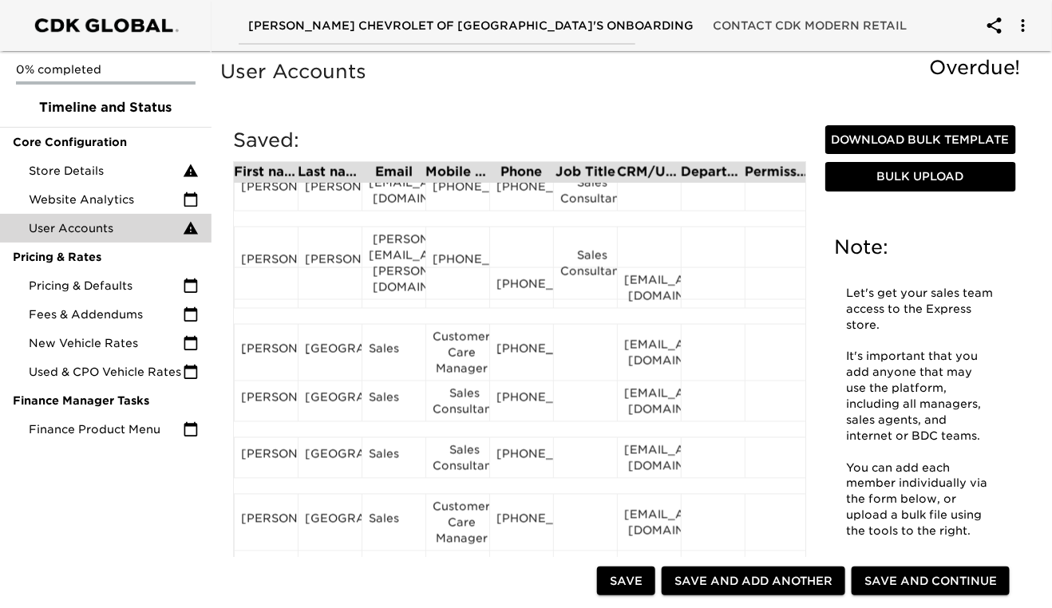
scroll to position [822, 0]
click at [628, 578] on span "Save" at bounding box center [626, 581] width 33 height 20
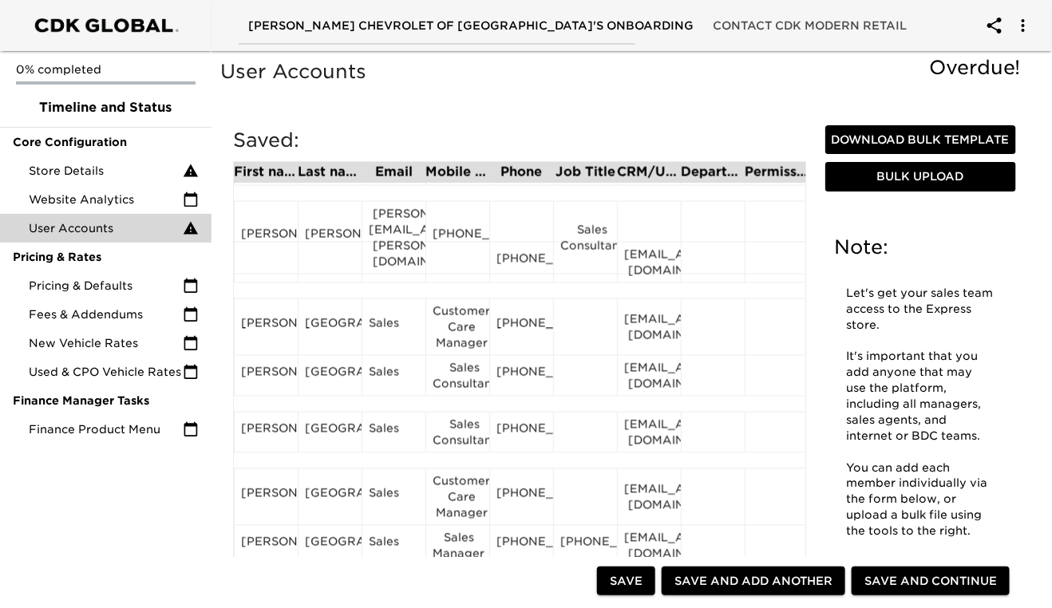
scroll to position [849, 0]
click at [644, 269] on div "[EMAIL_ADDRESS][DOMAIN_NAME]" at bounding box center [649, 262] width 50 height 32
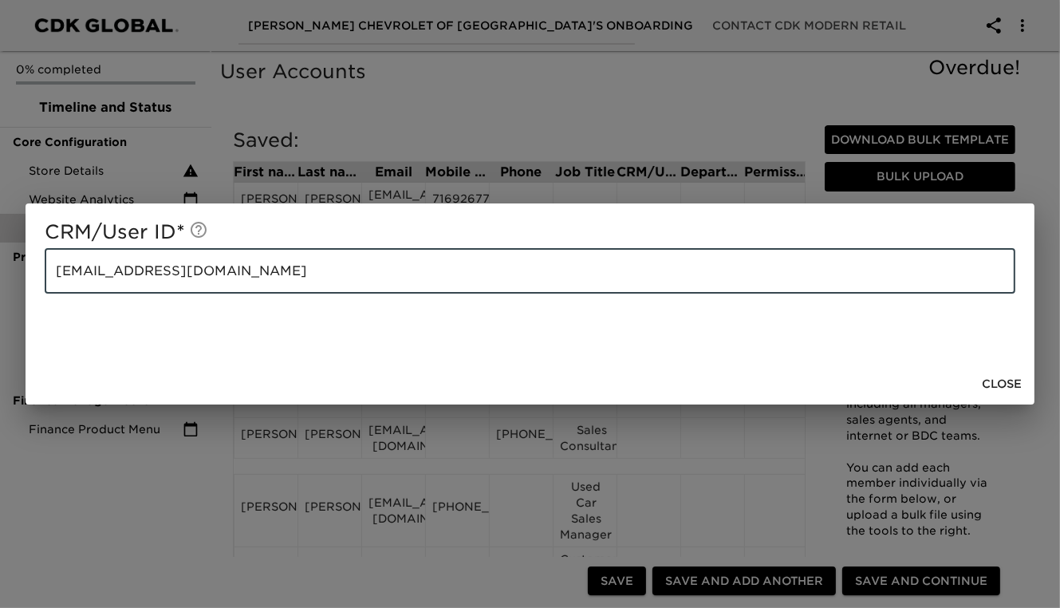
click at [255, 276] on input "[EMAIL_ADDRESS][DOMAIN_NAME]" at bounding box center [530, 271] width 971 height 45
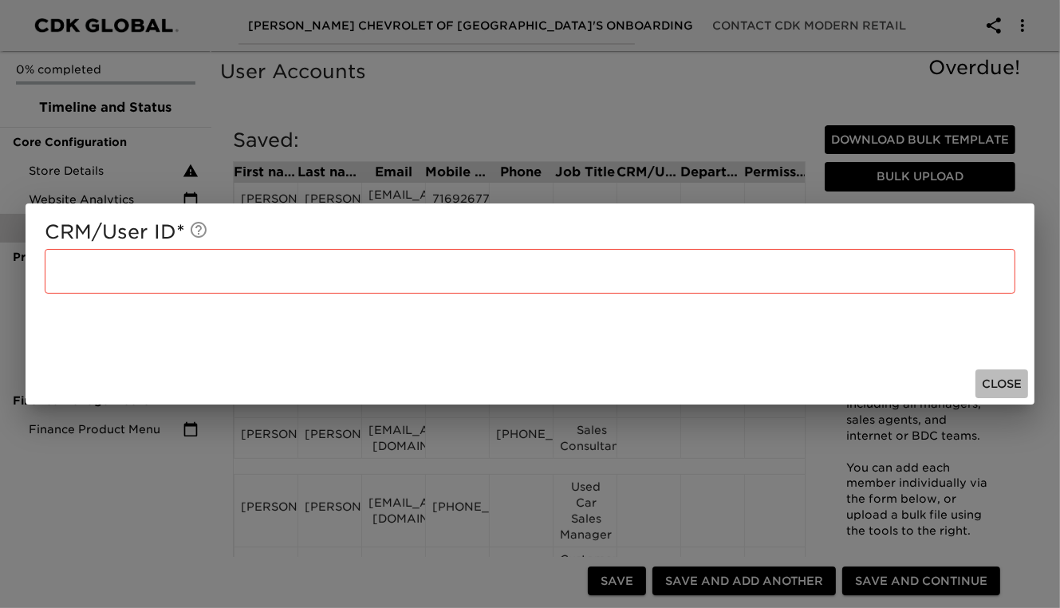
click at [996, 380] on span "Close" at bounding box center [1002, 384] width 40 height 20
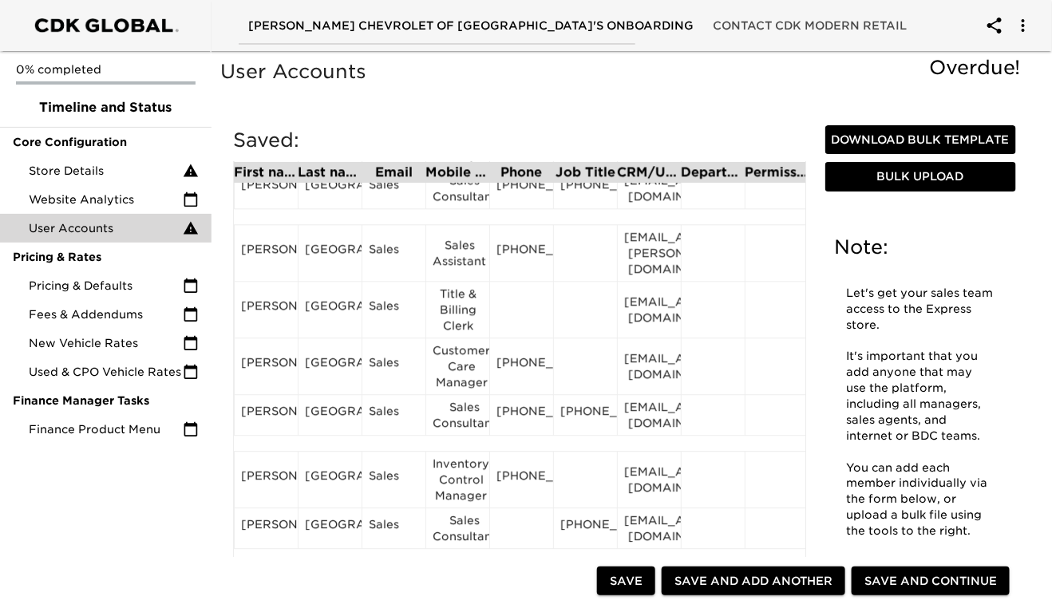
scroll to position [1318, 0]
click at [263, 319] on div "[PERSON_NAME]" at bounding box center [266, 310] width 50 height 24
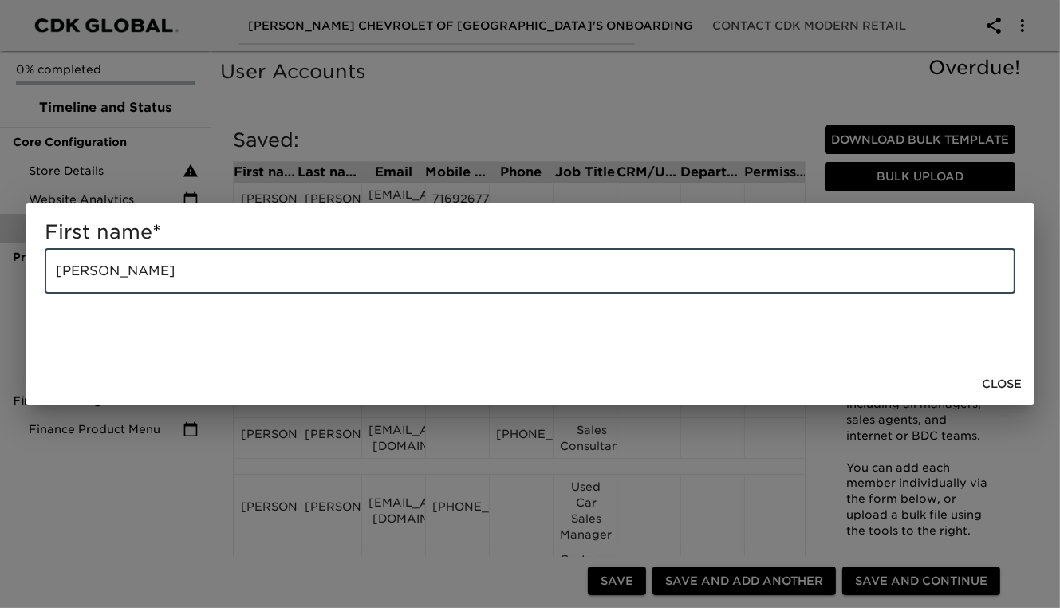
click at [223, 279] on input "[PERSON_NAME]" at bounding box center [530, 271] width 971 height 45
click at [995, 392] on span "Close" at bounding box center [1002, 384] width 40 height 20
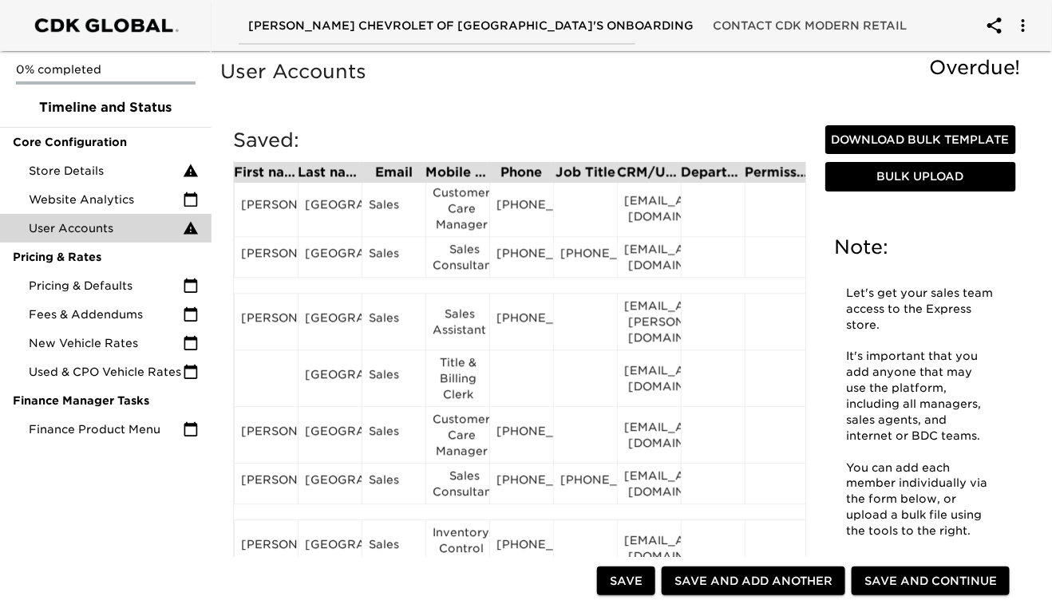
scroll to position [1265, 0]
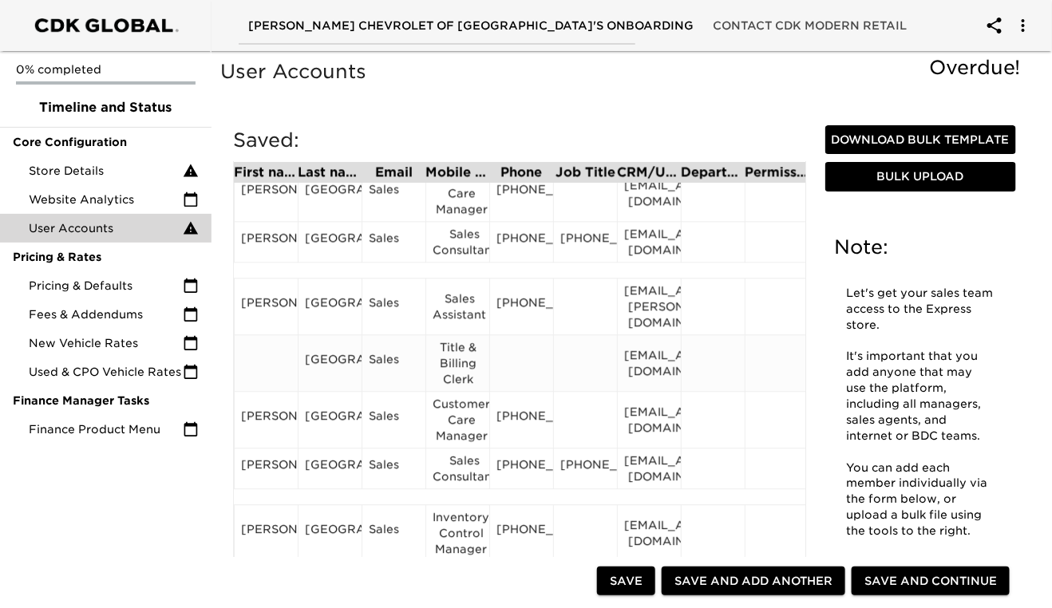
click at [321, 365] on div "[GEOGRAPHIC_DATA]" at bounding box center [330, 363] width 50 height 24
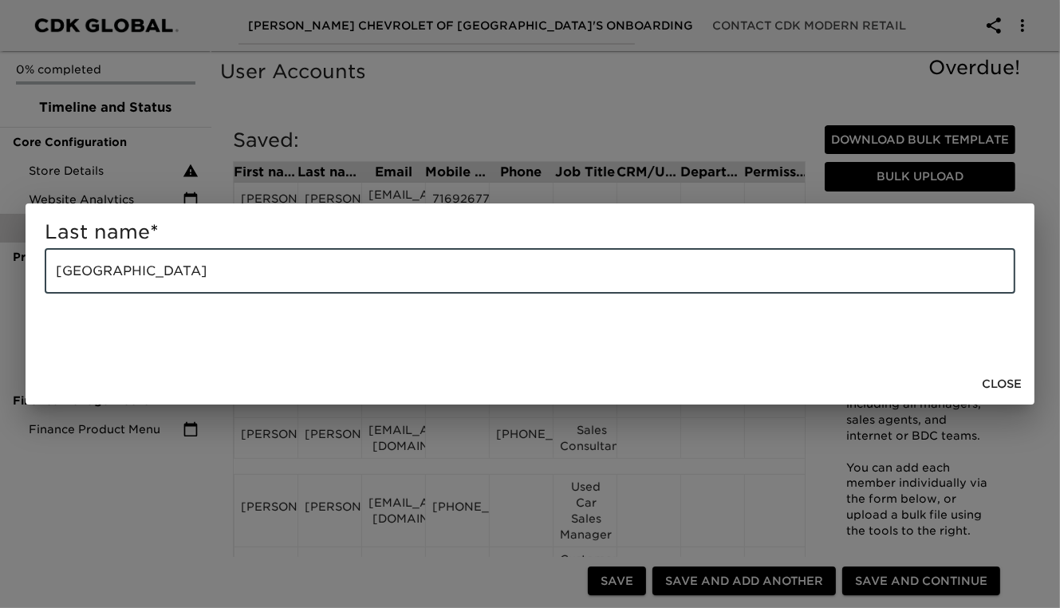
click at [207, 266] on input "[GEOGRAPHIC_DATA]" at bounding box center [530, 271] width 971 height 45
click at [983, 389] on span "Close" at bounding box center [1002, 384] width 40 height 20
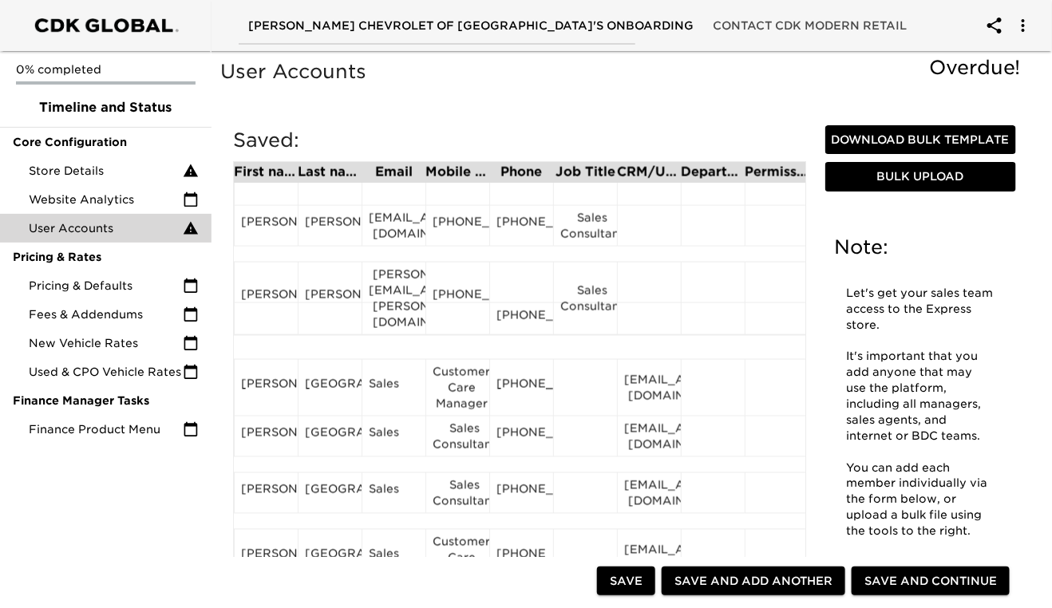
scroll to position [795, 0]
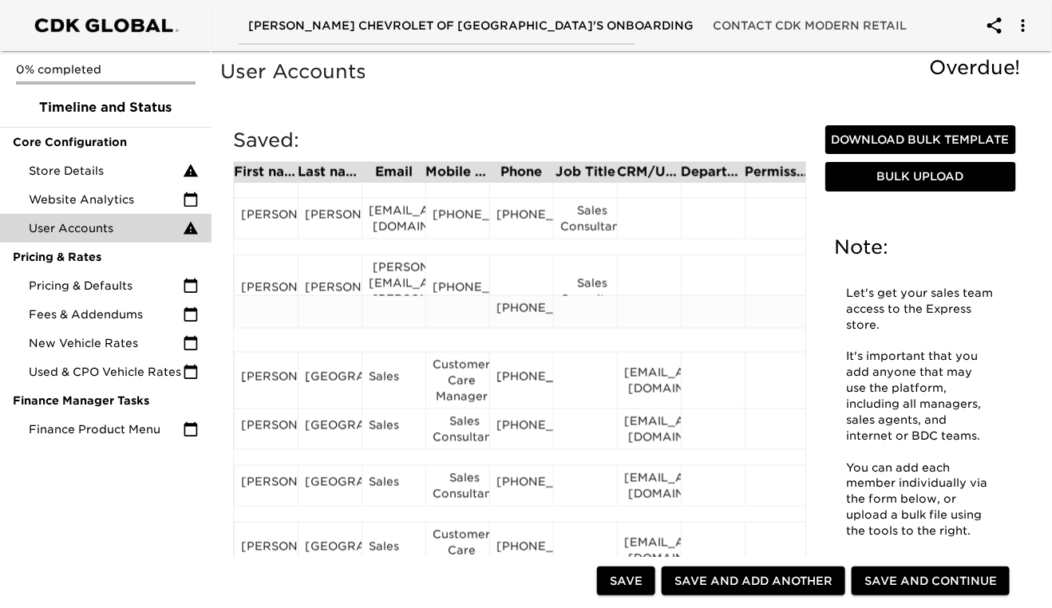
click at [514, 317] on div "[PHONE_NUMBER]" at bounding box center [521, 312] width 50 height 24
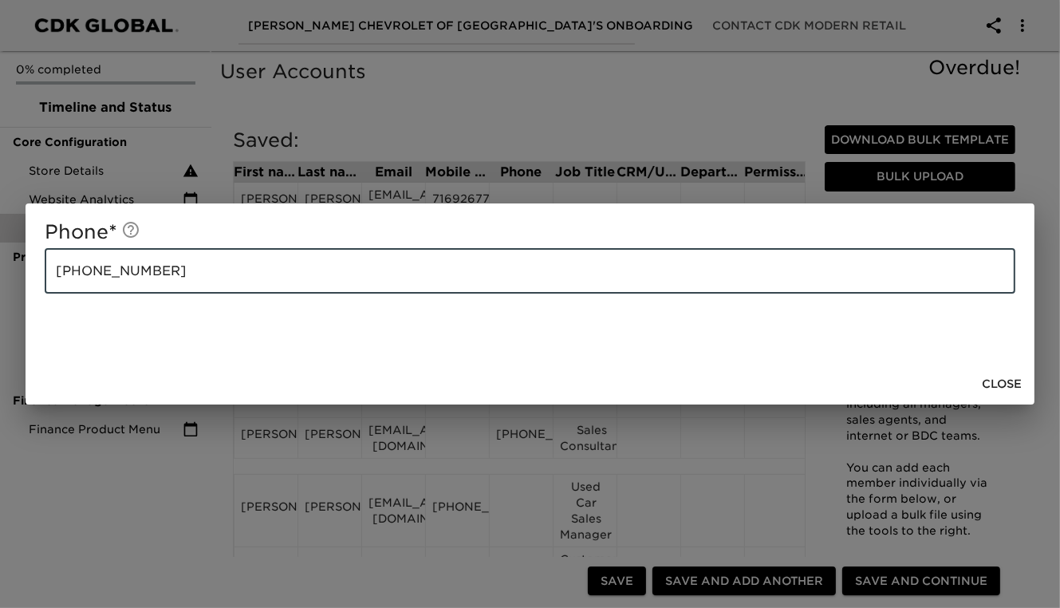
drag, startPoint x: 176, startPoint y: 276, endPoint x: 53, endPoint y: 278, distance: 123.7
click at [53, 278] on input "[PHONE_NUMBER]" at bounding box center [530, 271] width 971 height 45
click at [1002, 378] on span "Close" at bounding box center [1002, 384] width 40 height 20
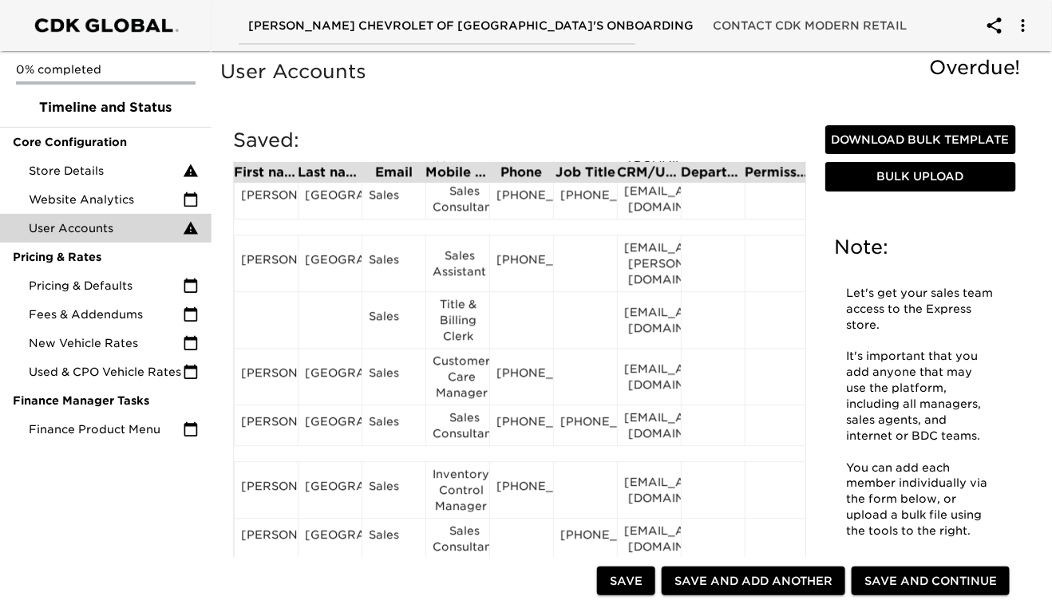
scroll to position [1288, 0]
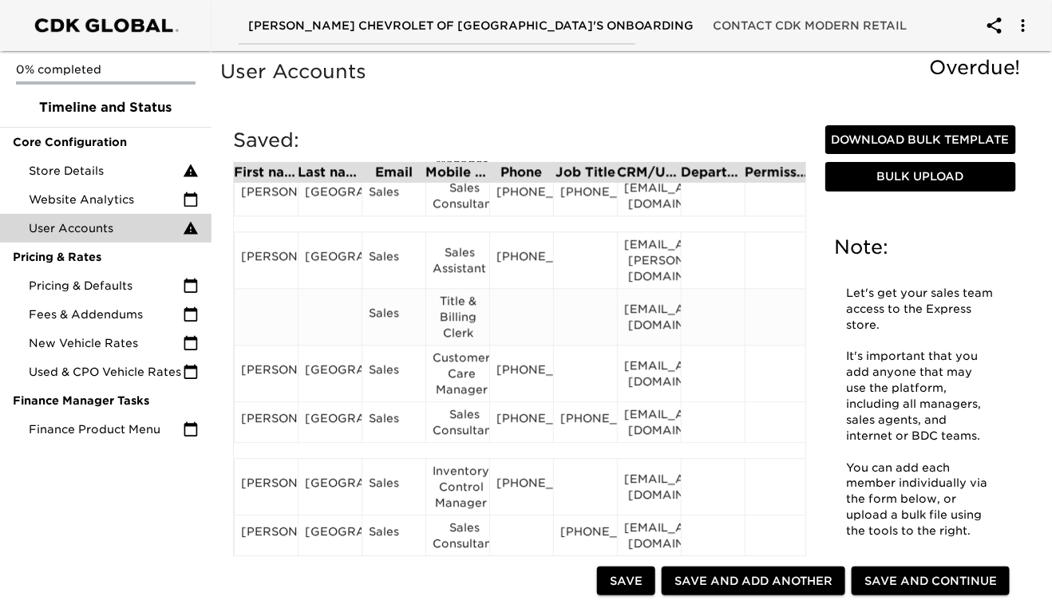
click at [383, 318] on div "Sales" at bounding box center [394, 317] width 50 height 24
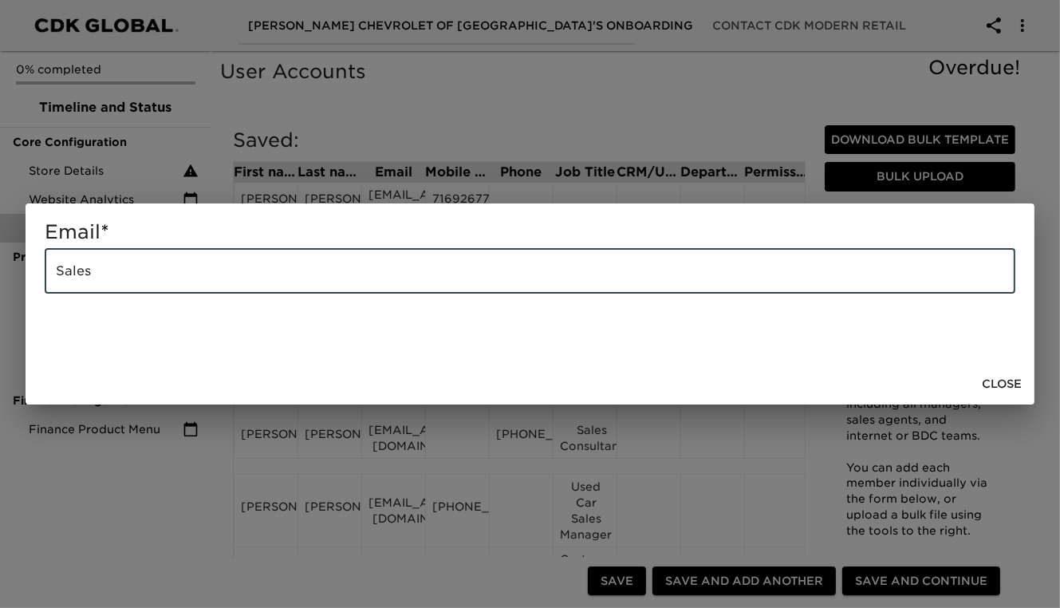
click at [141, 269] on input "Sales" at bounding box center [530, 271] width 971 height 45
click at [995, 380] on span "Close" at bounding box center [1002, 384] width 40 height 20
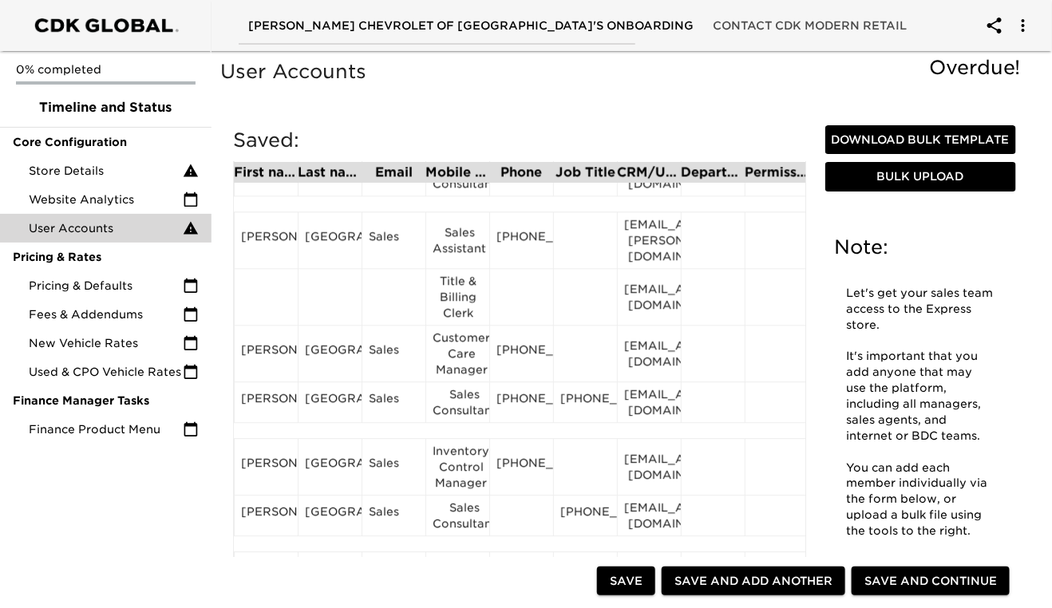
scroll to position [1310, 0]
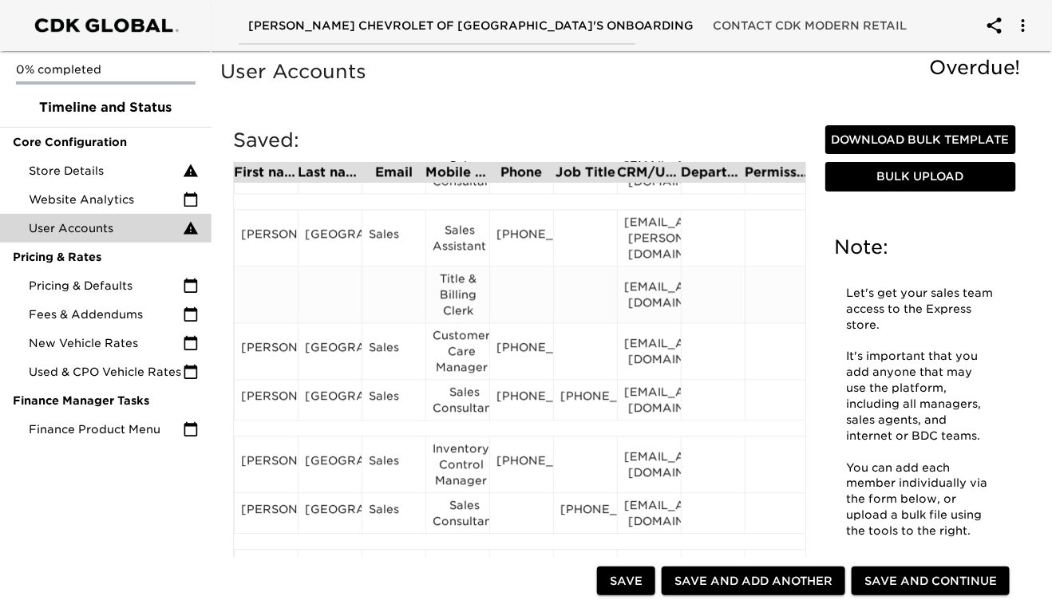
click at [468, 294] on div "Title & Billing Clerk" at bounding box center [457, 294] width 50 height 48
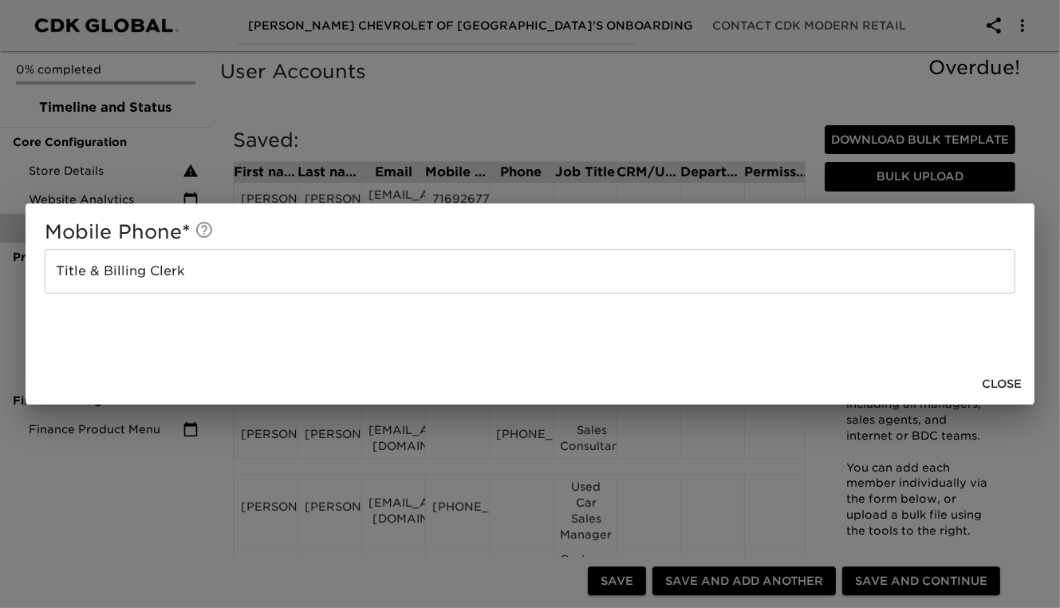
click at [217, 259] on input "Title & Billing Clerk" at bounding box center [530, 271] width 971 height 45
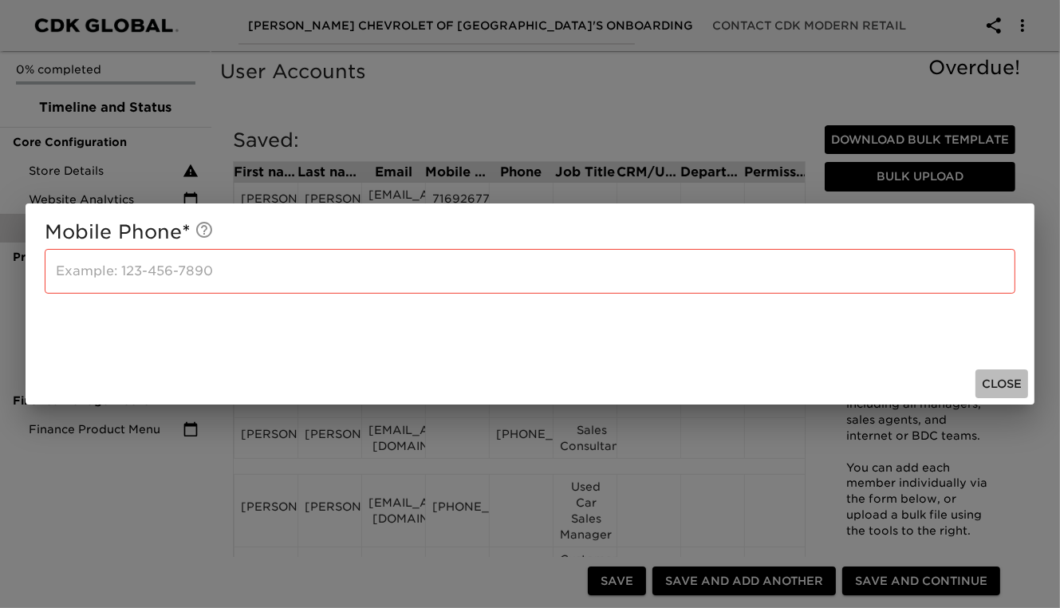
click at [1005, 386] on span "Close" at bounding box center [1002, 384] width 40 height 20
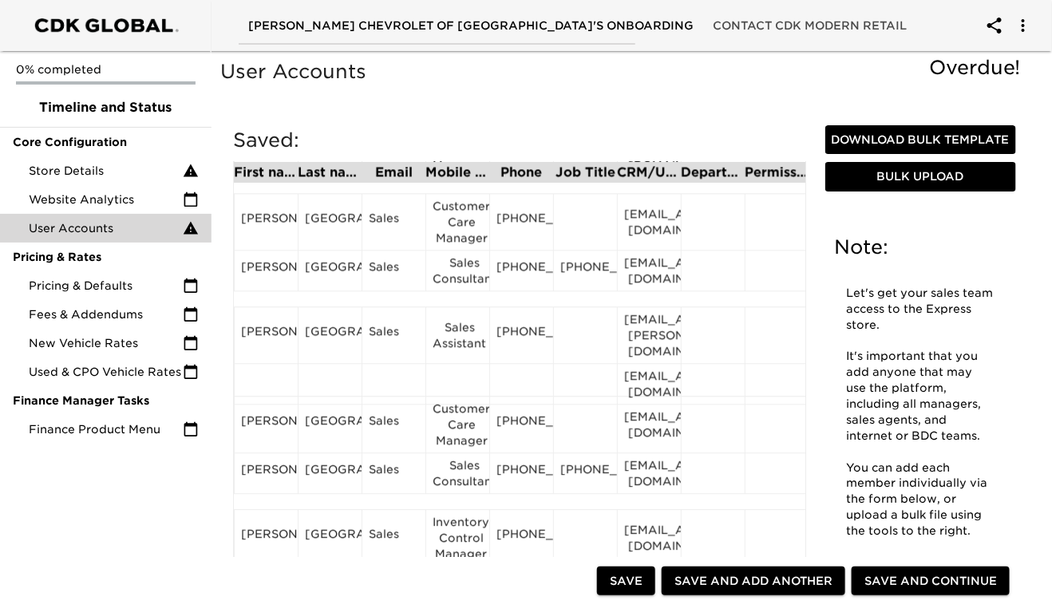
scroll to position [1245, 0]
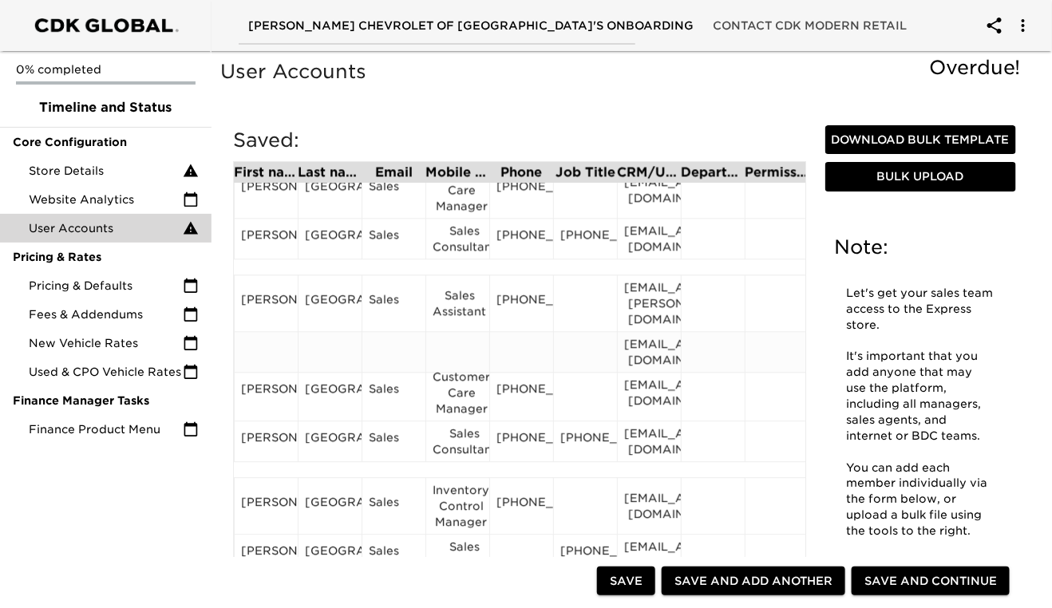
click at [653, 343] on div "[EMAIL_ADDRESS][DOMAIN_NAME]" at bounding box center [649, 352] width 50 height 32
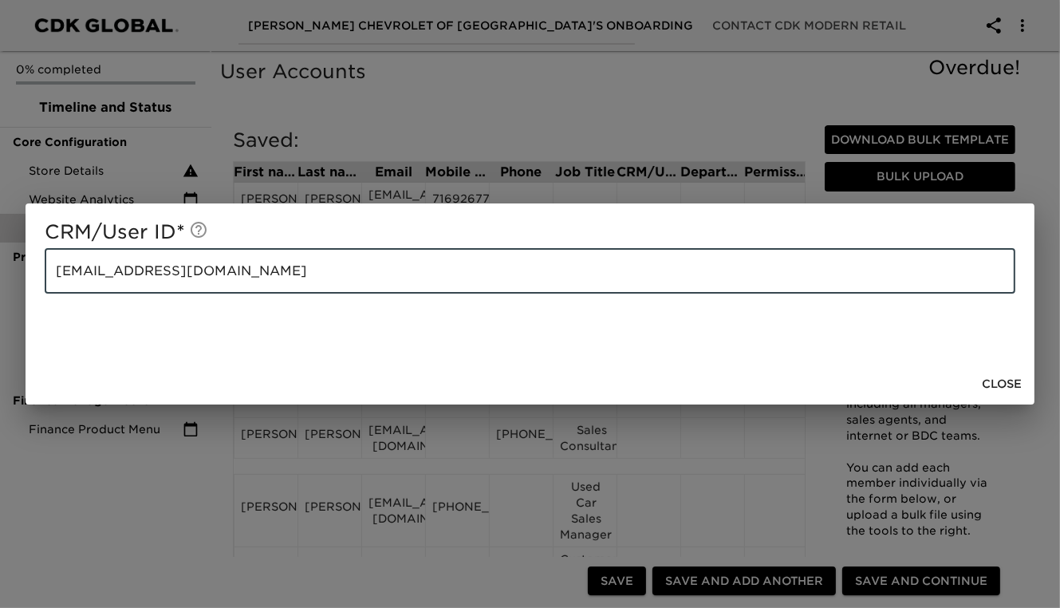
drag, startPoint x: 262, startPoint y: 281, endPoint x: 55, endPoint y: 289, distance: 206.8
click at [55, 289] on input "[EMAIL_ADDRESS][DOMAIN_NAME]" at bounding box center [530, 271] width 971 height 45
click at [1004, 384] on span "Close" at bounding box center [1002, 384] width 40 height 20
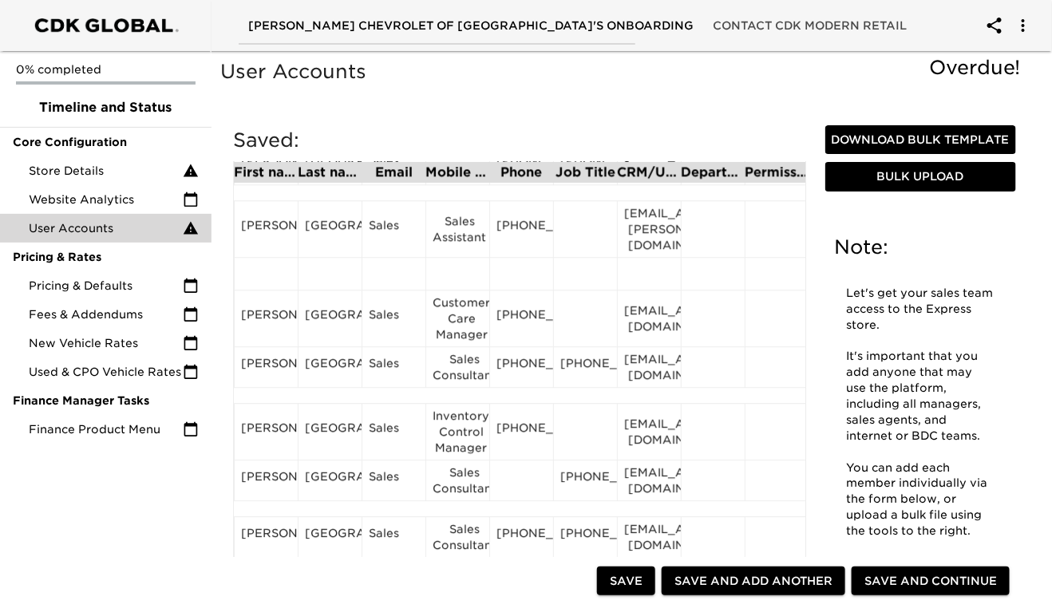
scroll to position [1321, 0]
click at [268, 427] on div "[PERSON_NAME]" at bounding box center [266, 430] width 50 height 24
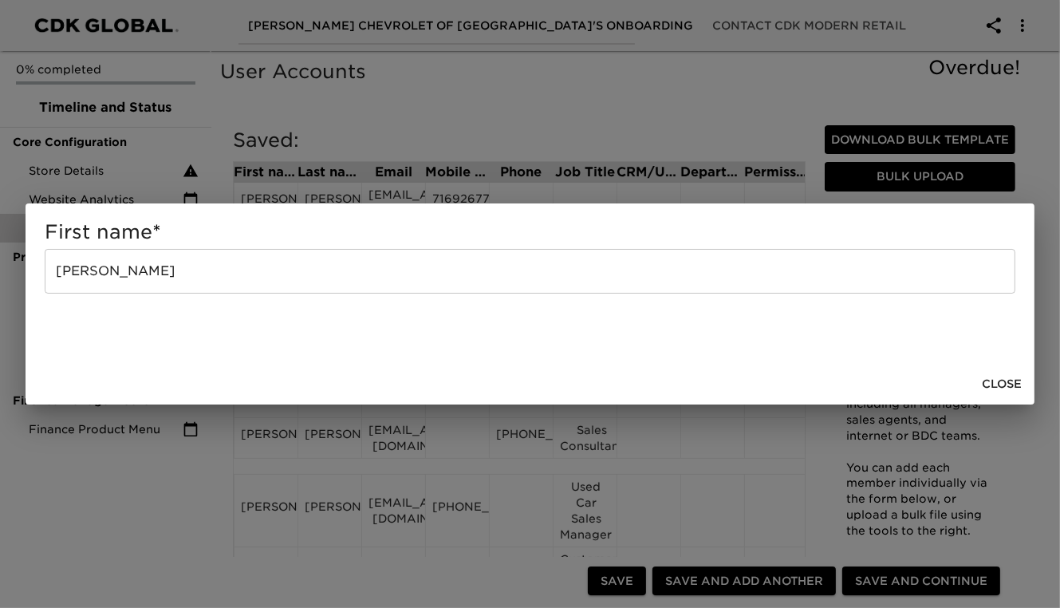
click at [203, 276] on input "[PERSON_NAME]" at bounding box center [530, 271] width 971 height 45
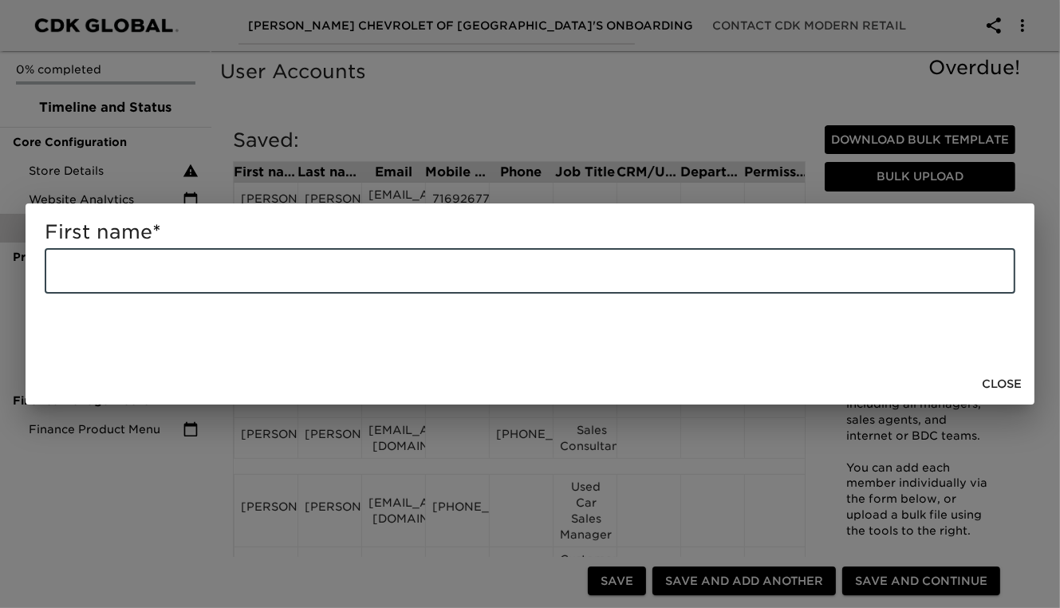
click at [1005, 385] on span "Close" at bounding box center [1002, 384] width 40 height 20
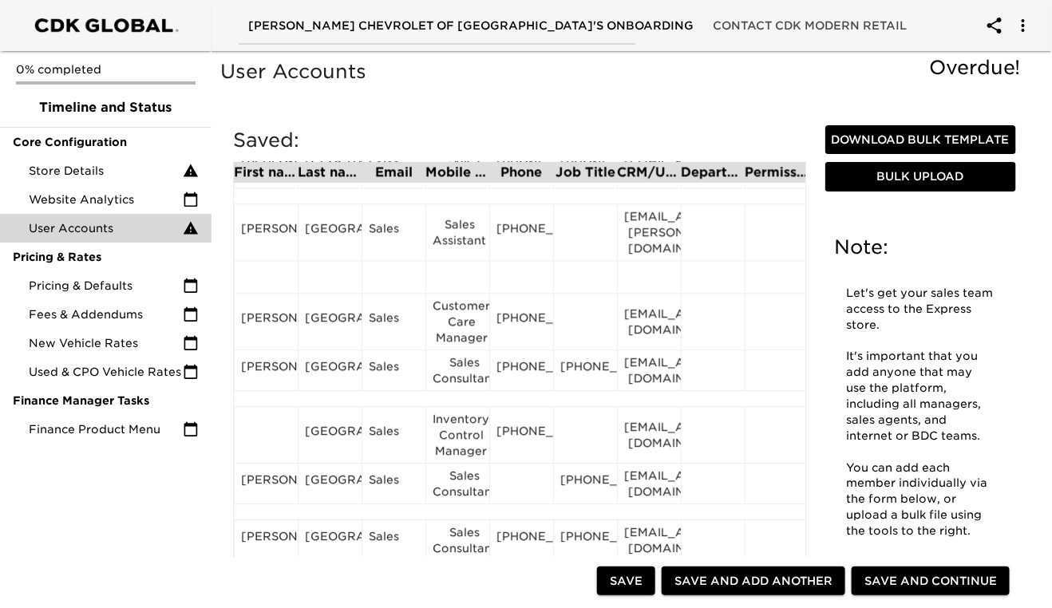
scroll to position [1325, 0]
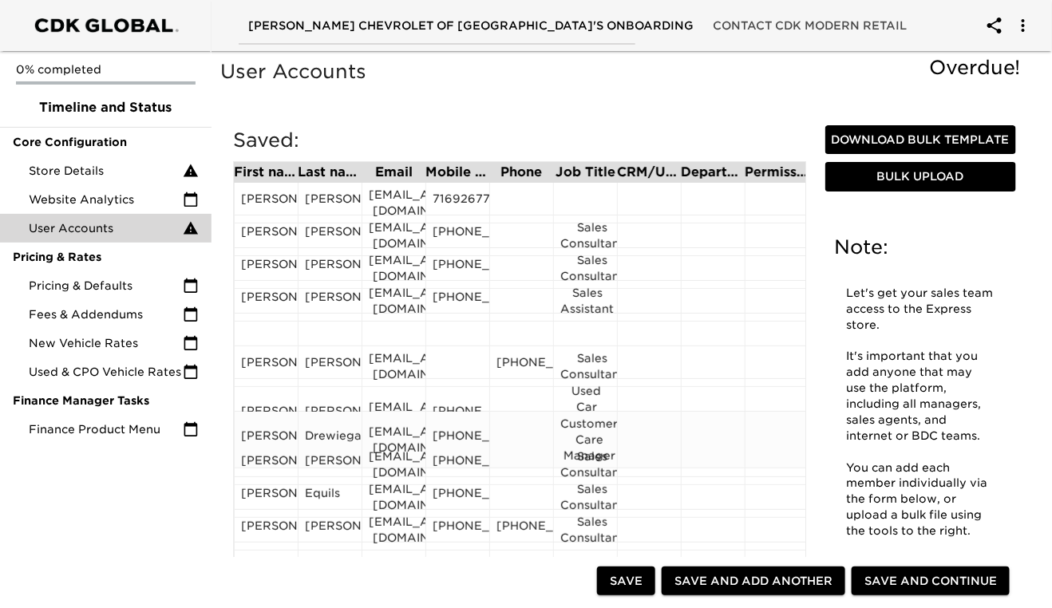
click at [330, 429] on div "Drewiega" at bounding box center [330, 440] width 50 height 24
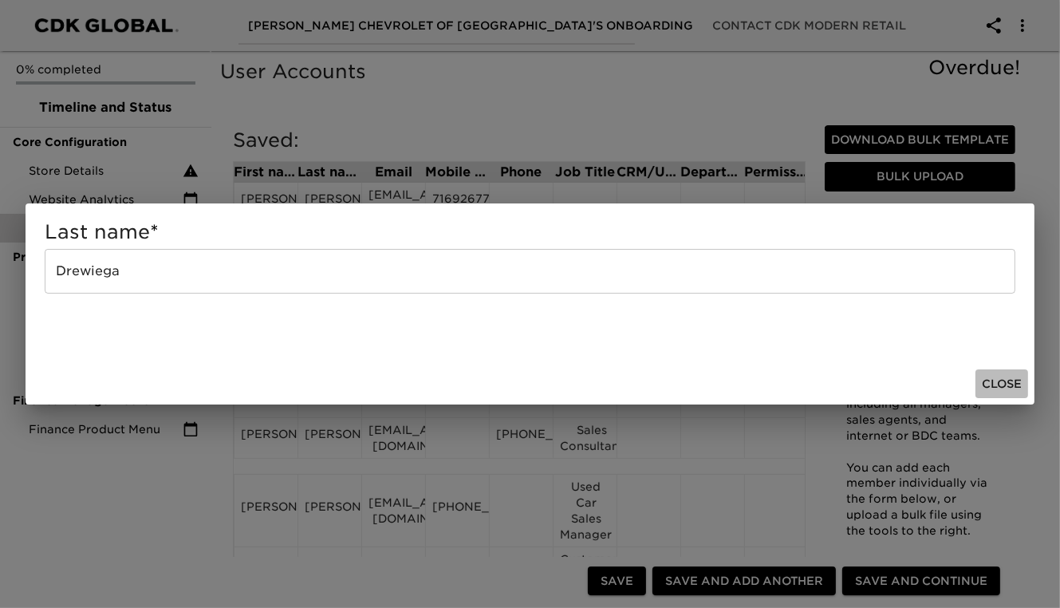
click at [1000, 391] on span "Close" at bounding box center [1002, 384] width 40 height 20
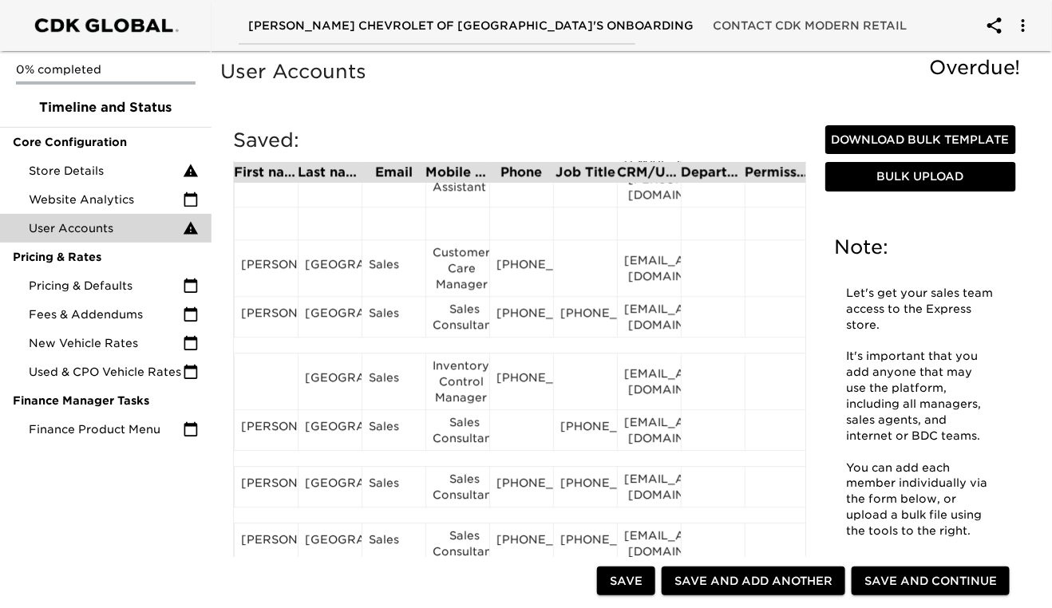
scroll to position [1409, 0]
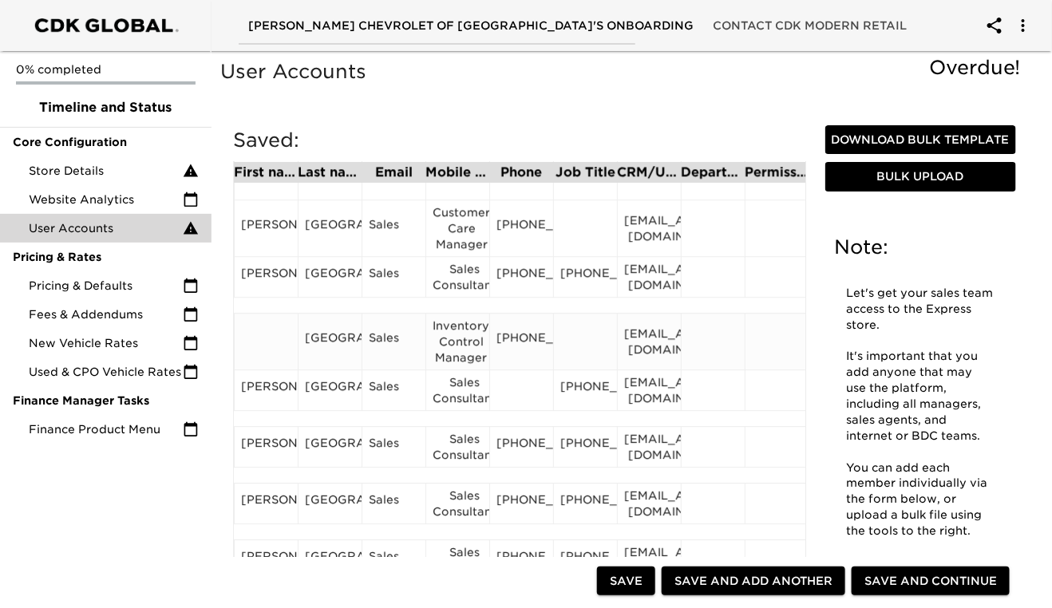
click at [330, 349] on div "[GEOGRAPHIC_DATA]" at bounding box center [330, 342] width 50 height 24
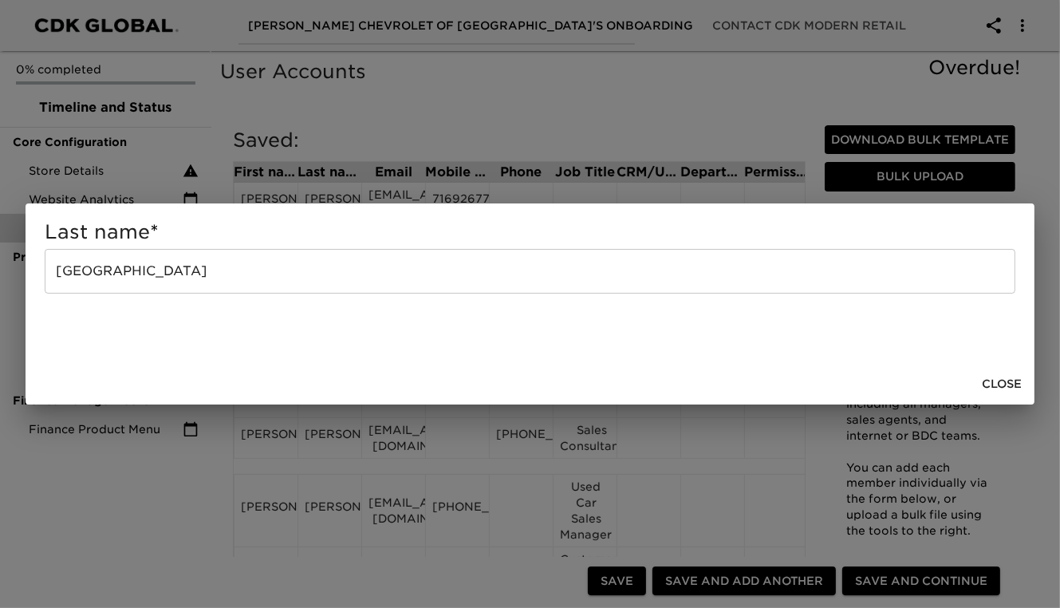
click at [259, 278] on input "[GEOGRAPHIC_DATA]" at bounding box center [530, 271] width 971 height 45
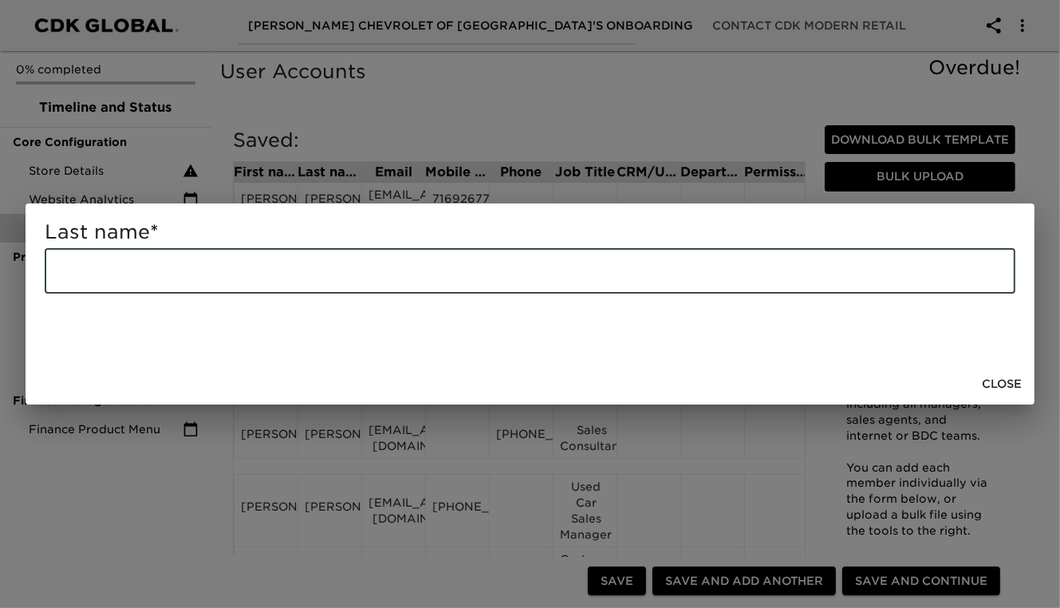
click at [993, 385] on span "Close" at bounding box center [1002, 384] width 40 height 20
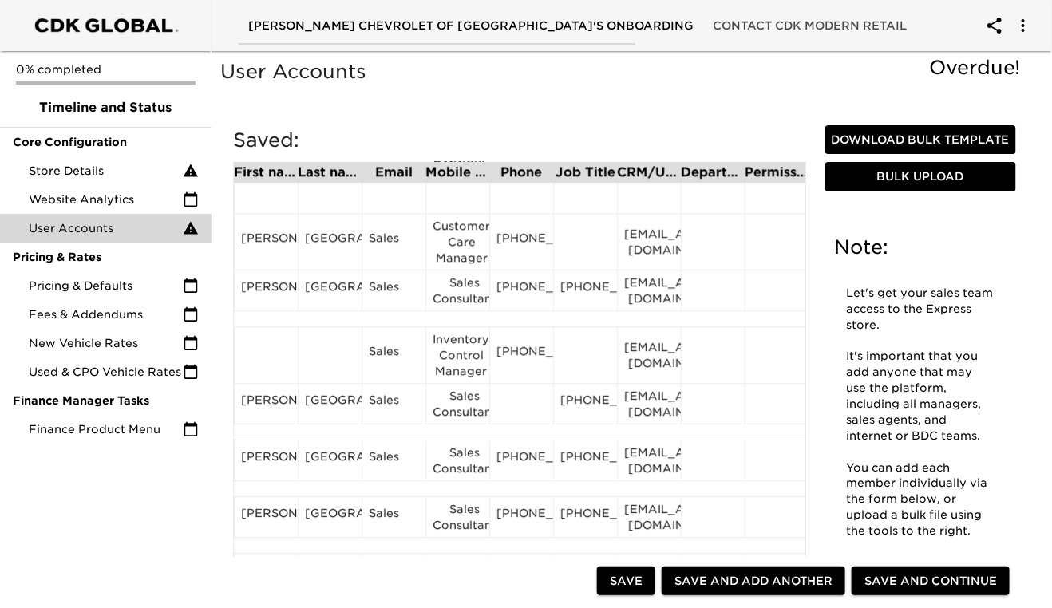
scroll to position [1396, 0]
click at [389, 345] on div "Sales" at bounding box center [394, 354] width 50 height 24
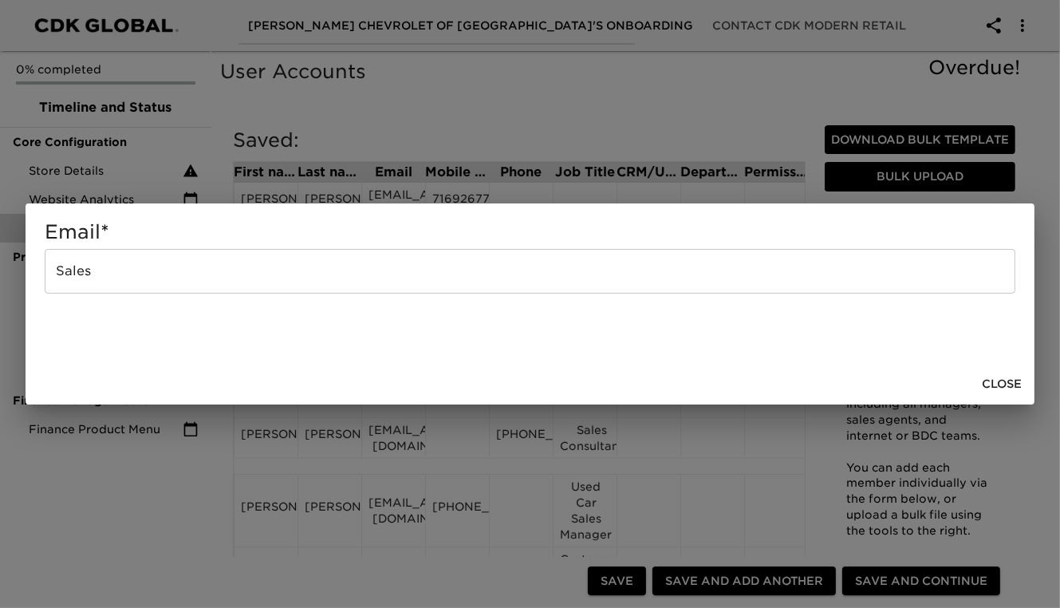
click at [217, 277] on input "Sales" at bounding box center [530, 271] width 971 height 45
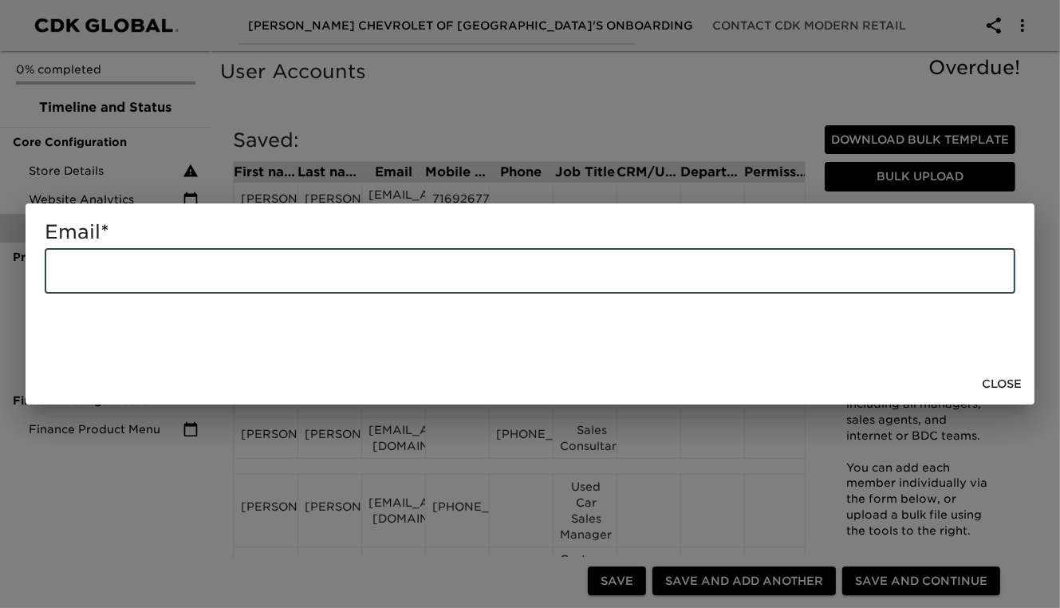
click at [986, 381] on span "Close" at bounding box center [1002, 384] width 40 height 20
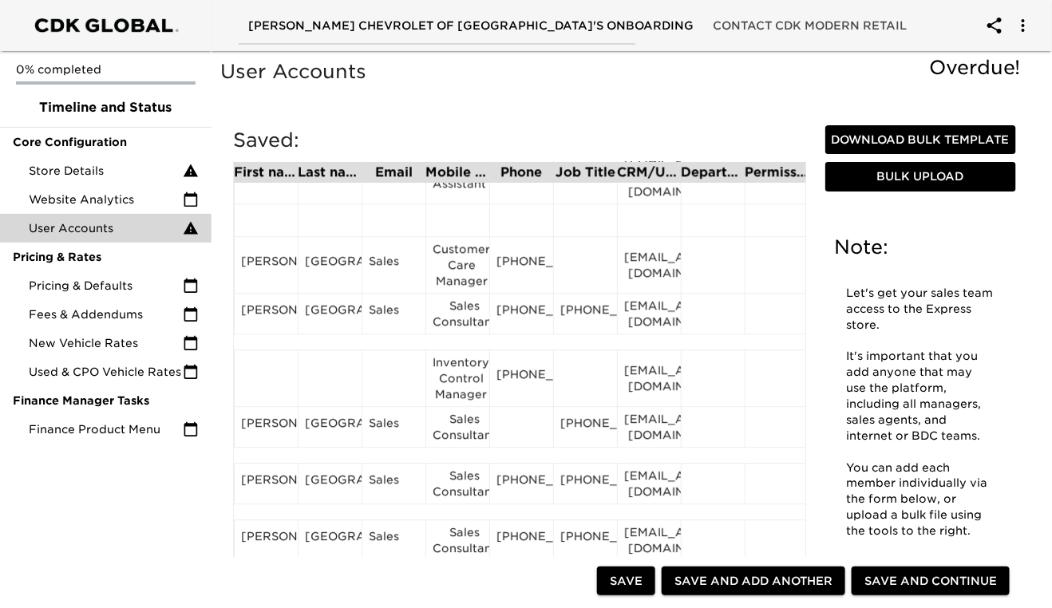
scroll to position [1376, 0]
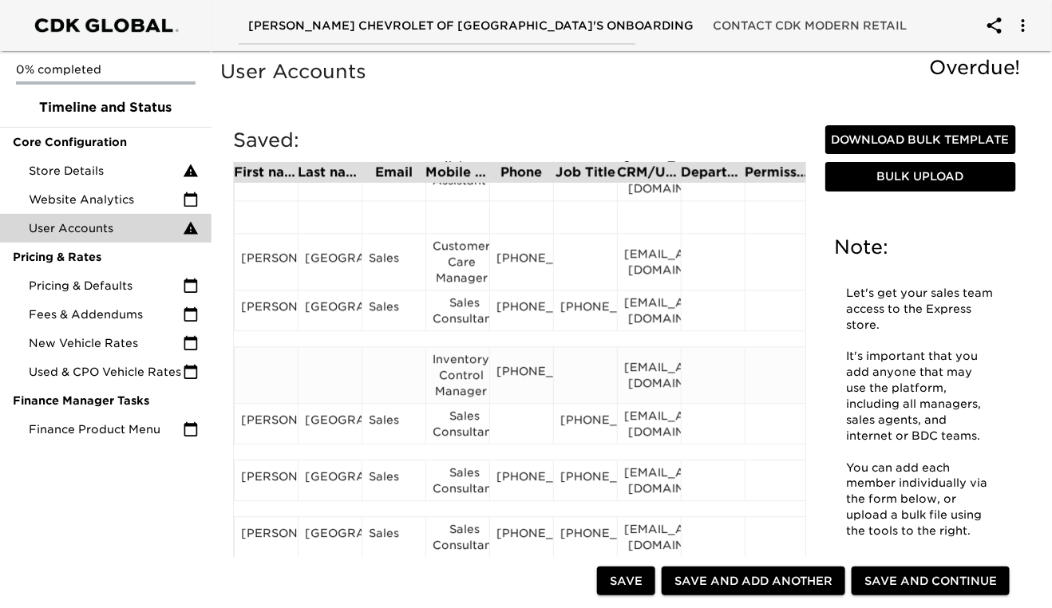
click at [459, 379] on div "Inventory Control Manager" at bounding box center [457, 375] width 50 height 48
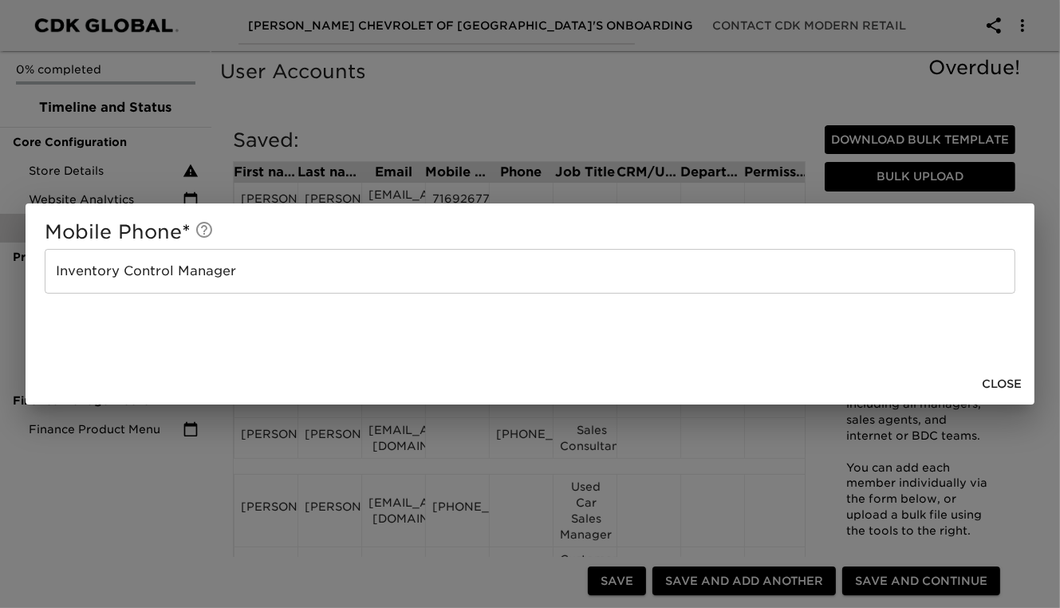
click at [321, 276] on input "Inventory Control Manager" at bounding box center [530, 271] width 971 height 45
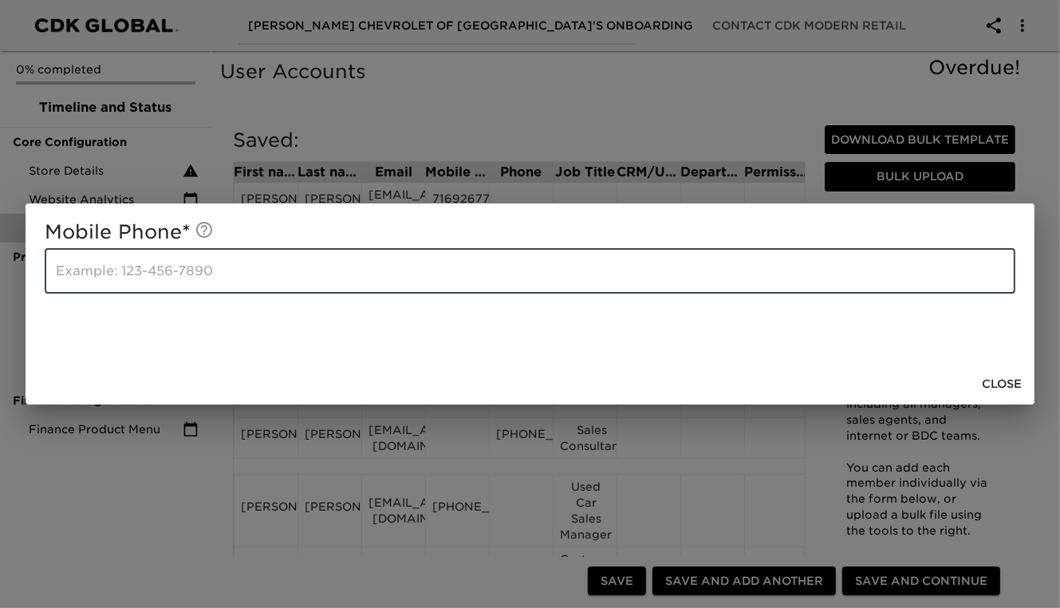
click at [993, 381] on span "Close" at bounding box center [1002, 384] width 40 height 20
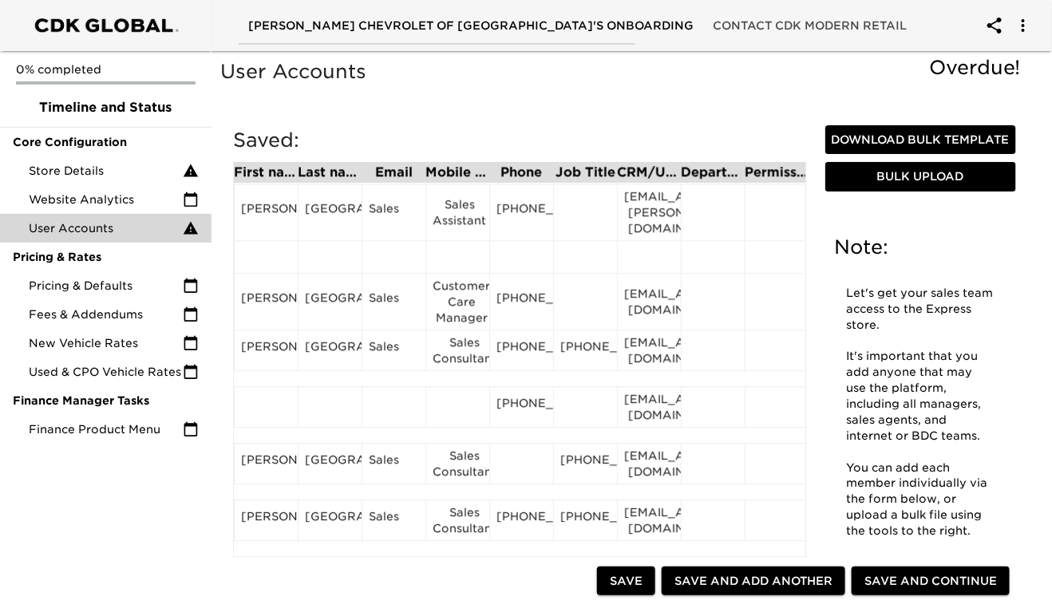
scroll to position [1353, 0]
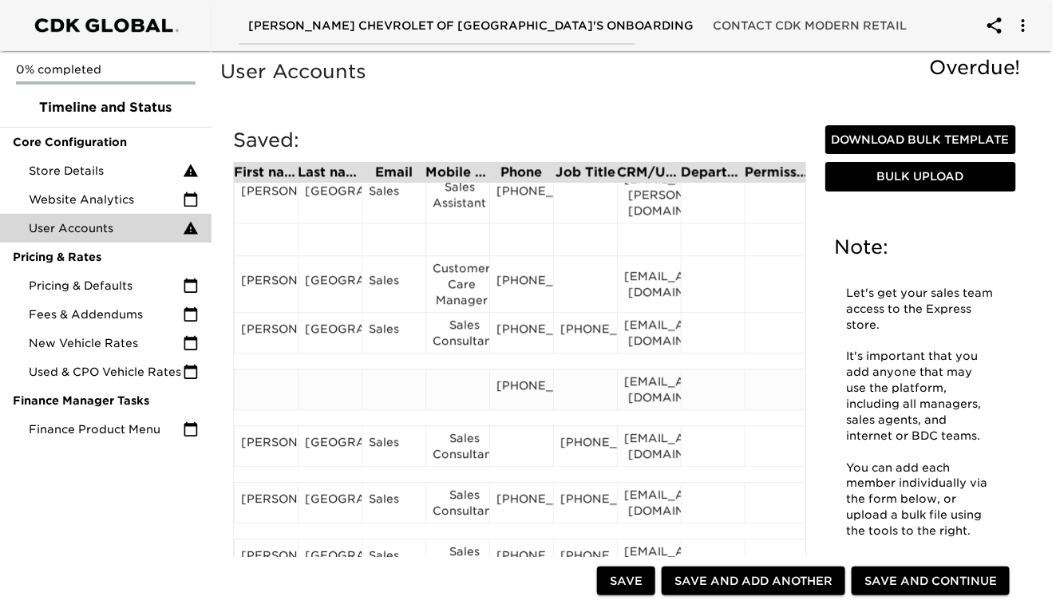
click at [524, 401] on div "[PHONE_NUMBER]" at bounding box center [521, 389] width 50 height 24
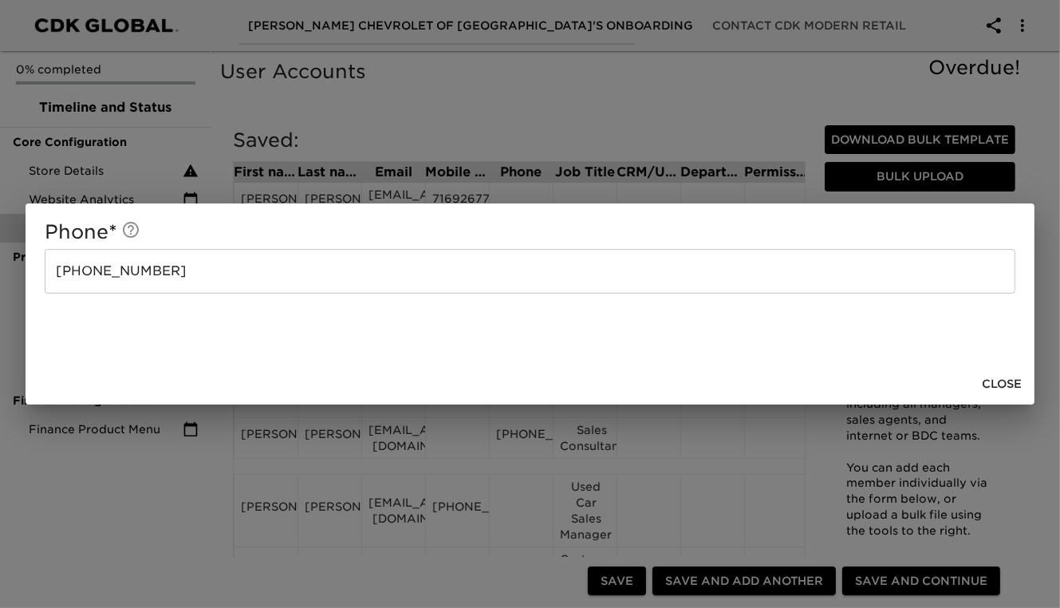
click at [310, 273] on input "[PHONE_NUMBER]" at bounding box center [530, 271] width 971 height 45
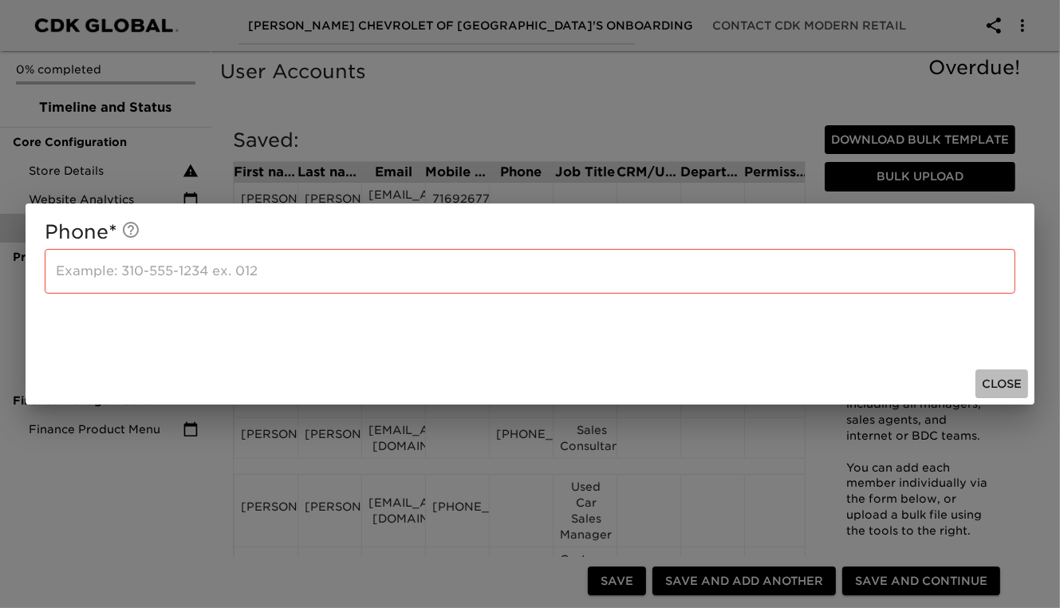
click at [1013, 389] on span "Close" at bounding box center [1002, 384] width 40 height 20
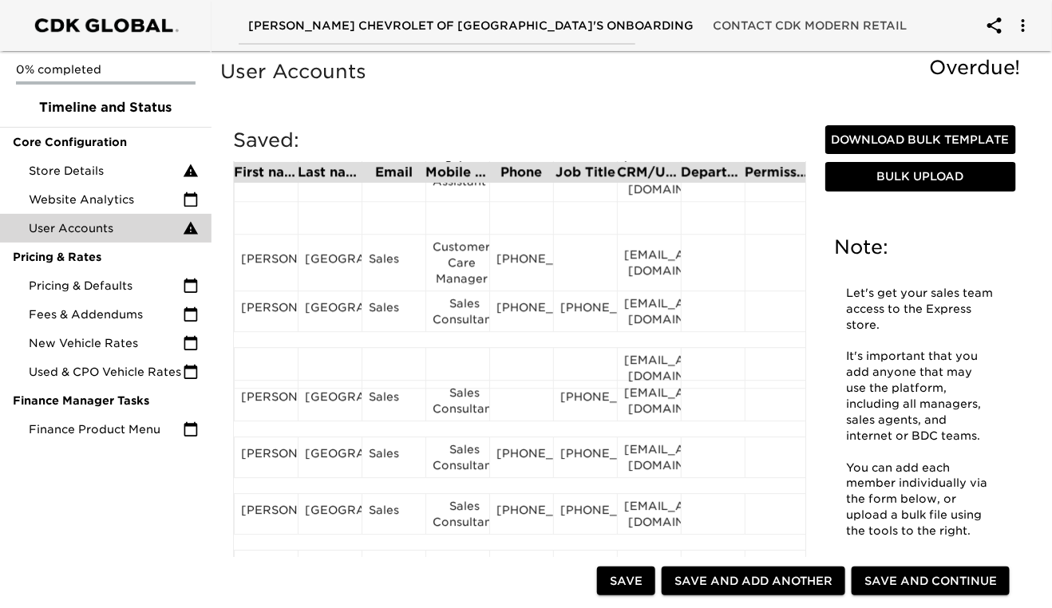
scroll to position [1380, 0]
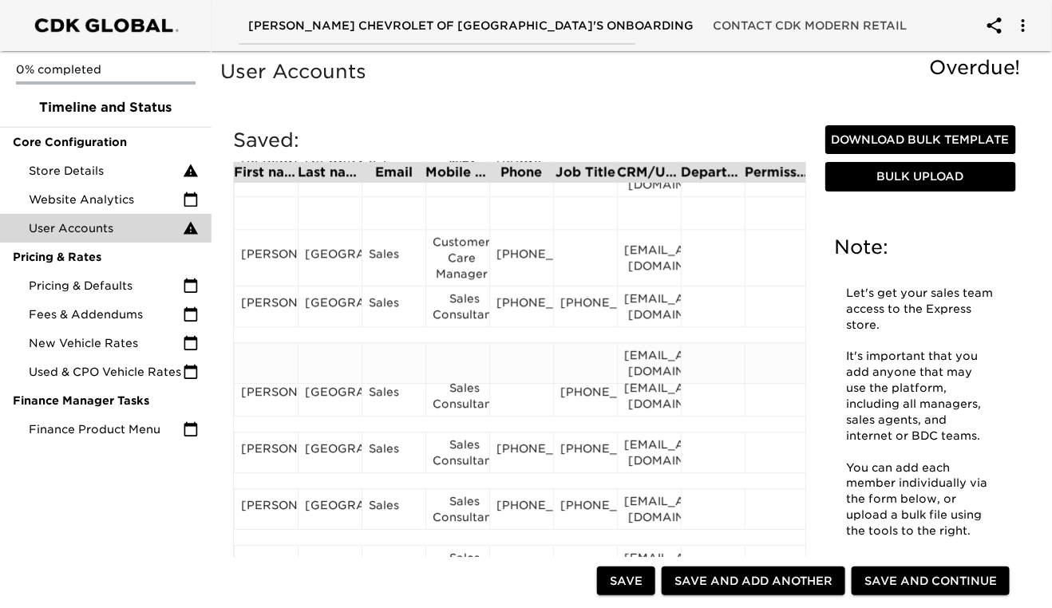
click at [652, 363] on div "[EMAIL_ADDRESS][DOMAIN_NAME]" at bounding box center [649, 363] width 50 height 32
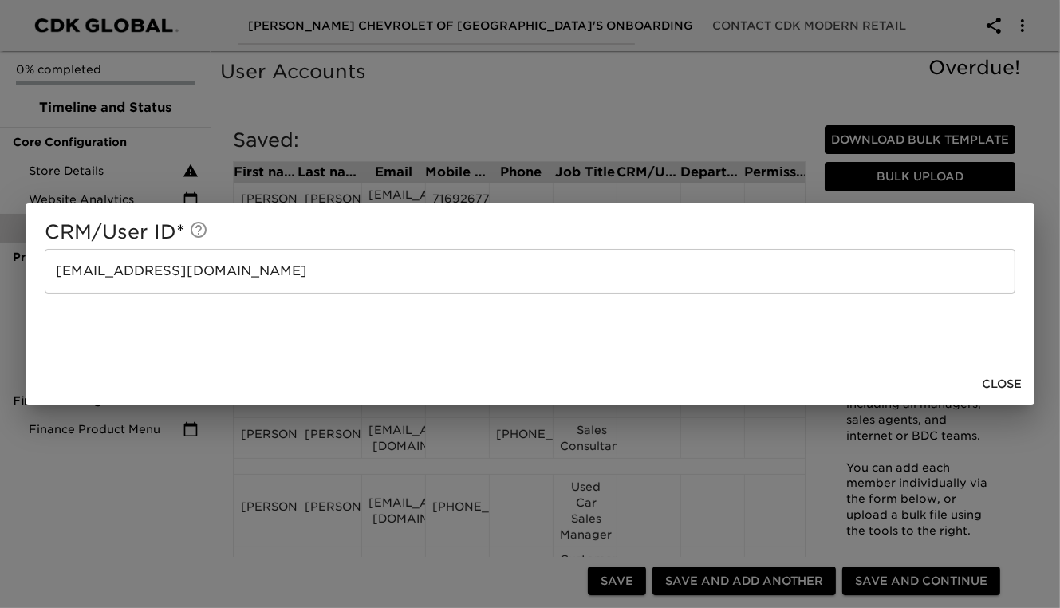
click at [308, 278] on input "[EMAIL_ADDRESS][DOMAIN_NAME]" at bounding box center [530, 271] width 971 height 45
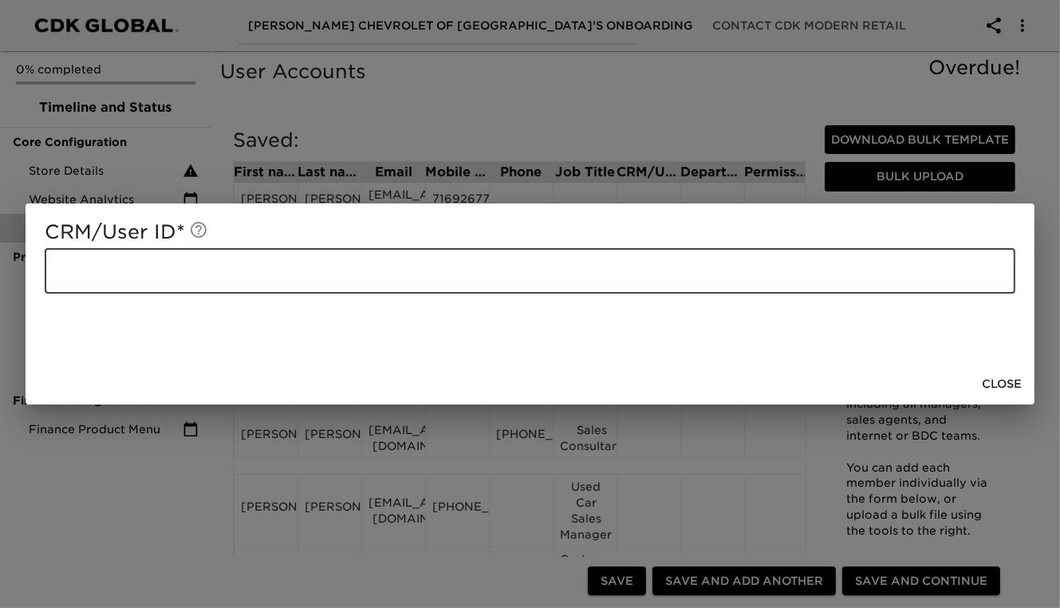
click at [1010, 379] on span "Close" at bounding box center [1002, 384] width 40 height 20
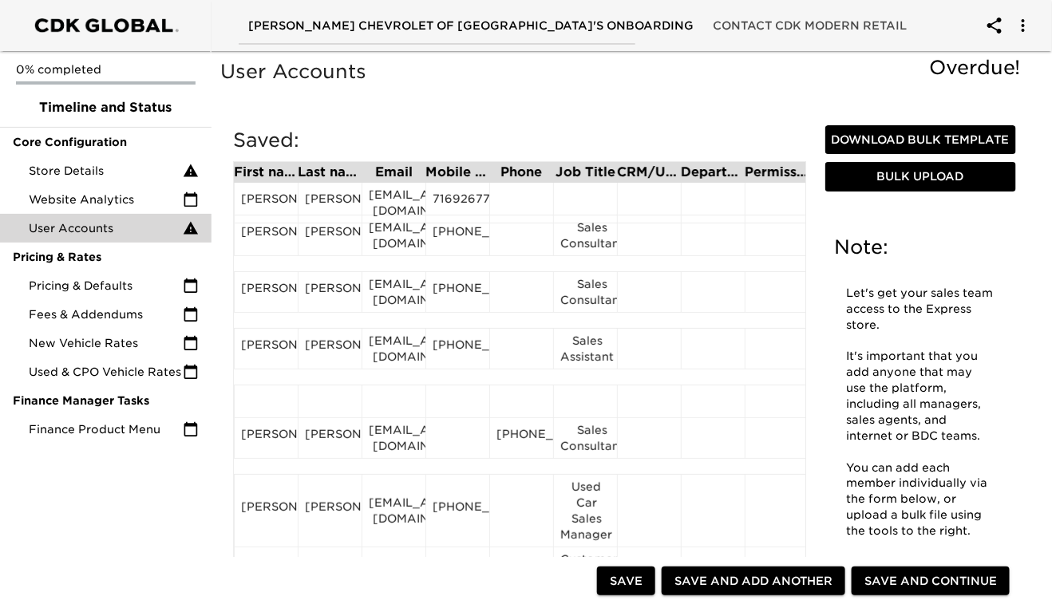
click at [623, 574] on span "Save" at bounding box center [626, 581] width 33 height 20
